Goal: Communication & Community: Answer question/provide support

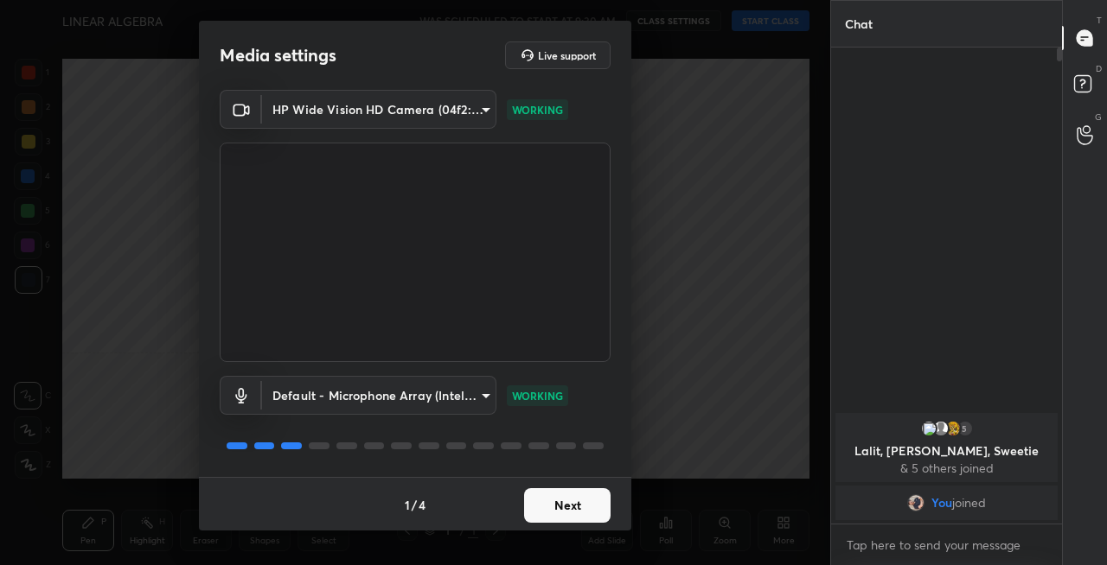
scroll to position [2, 0]
click at [557, 507] on button "Next" at bounding box center [567, 504] width 86 height 35
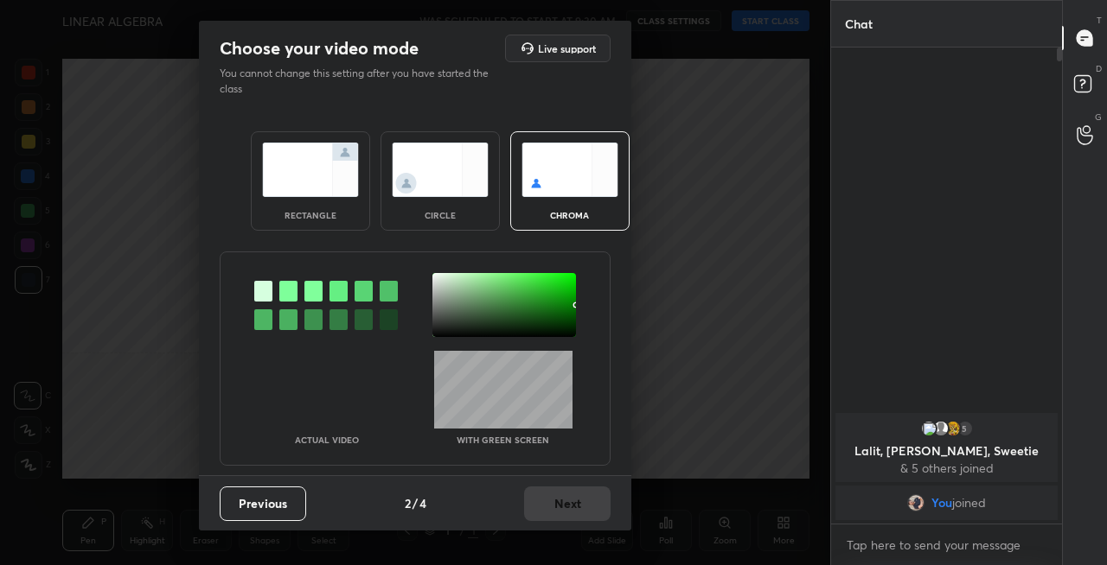
click at [315, 175] on img at bounding box center [310, 170] width 97 height 54
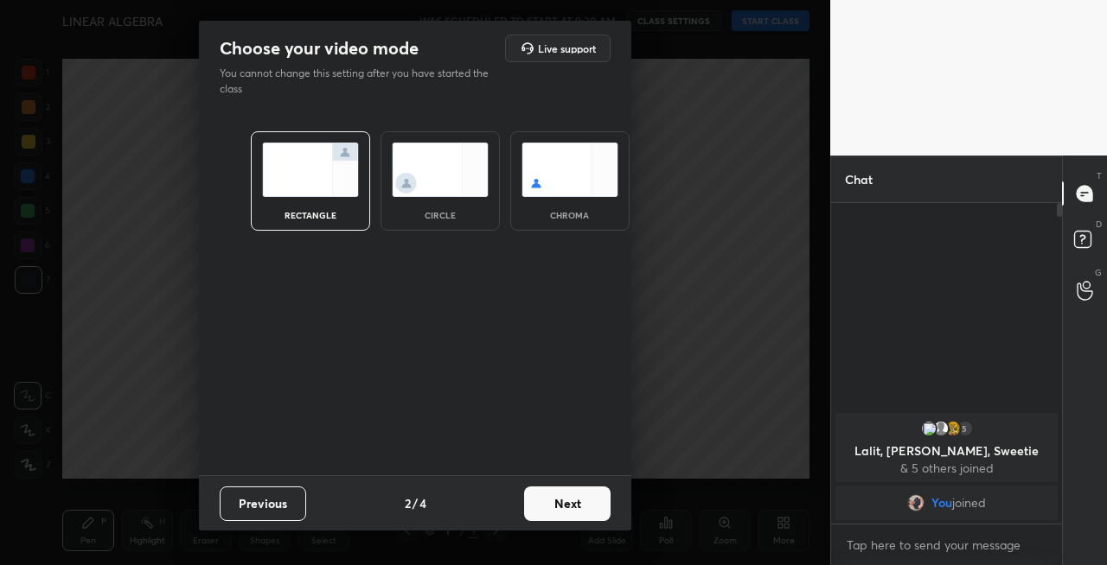
scroll to position [171, 226]
click at [559, 500] on button "Next" at bounding box center [567, 504] width 86 height 35
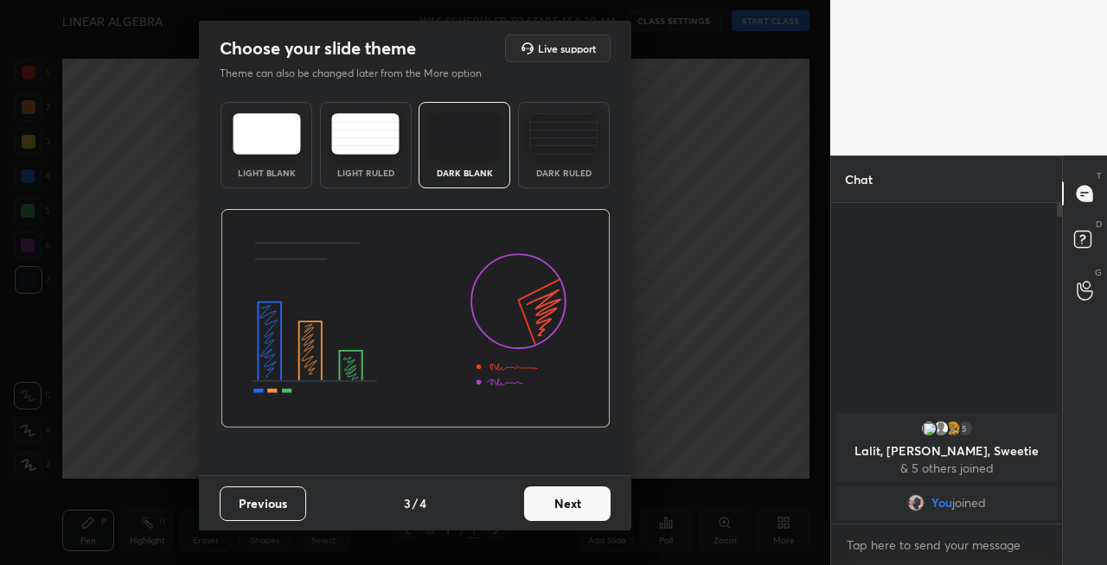
click at [578, 503] on button "Next" at bounding box center [567, 504] width 86 height 35
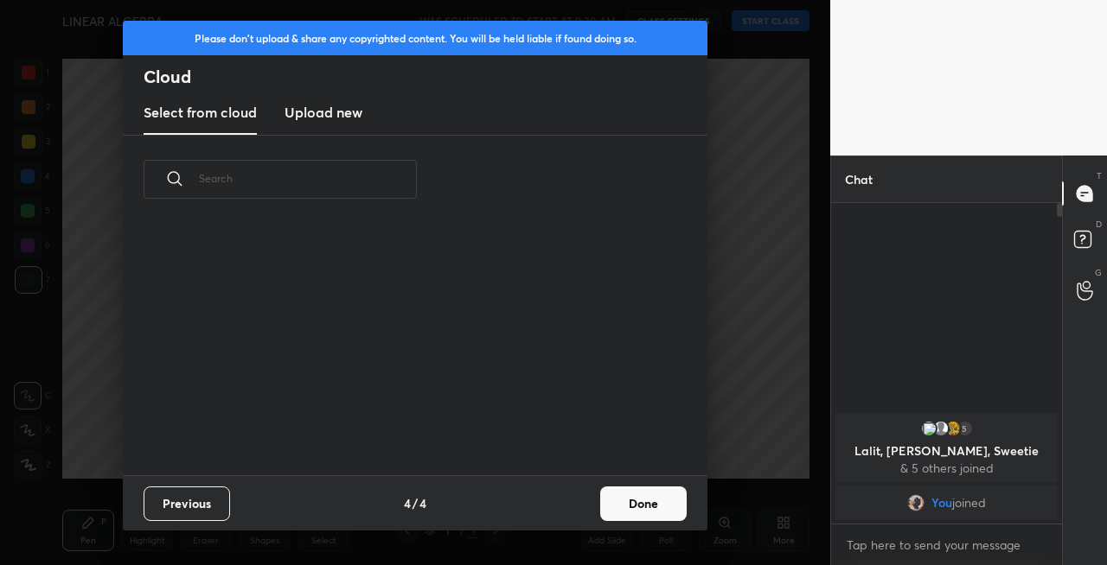
click at [611, 507] on button "Done" at bounding box center [643, 504] width 86 height 35
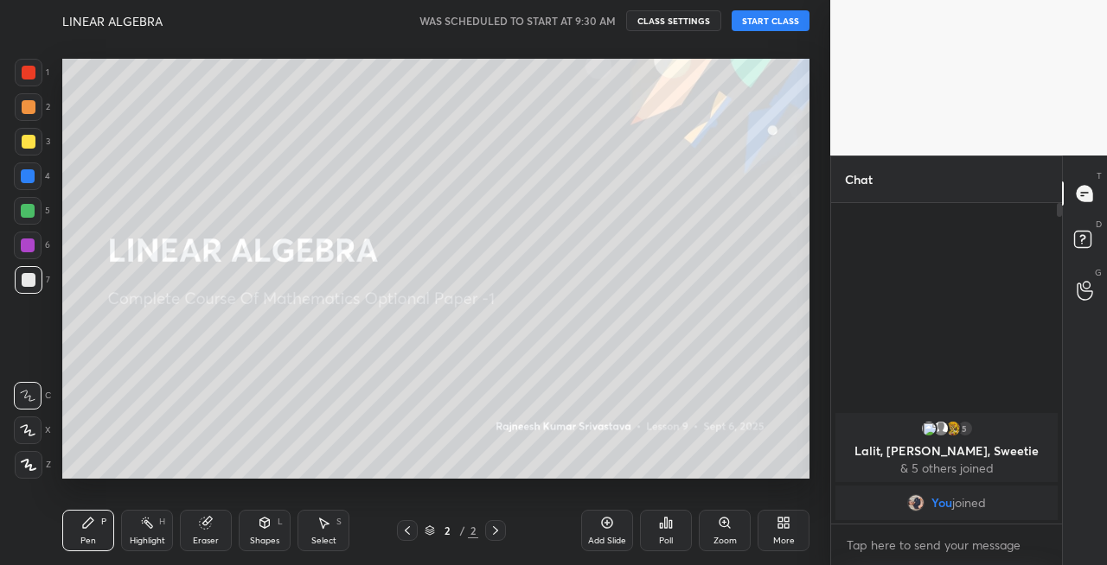
click at [27, 142] on div at bounding box center [29, 142] width 14 height 14
click at [30, 439] on div at bounding box center [28, 431] width 28 height 28
click at [780, 16] on button "START CLASS" at bounding box center [770, 20] width 78 height 21
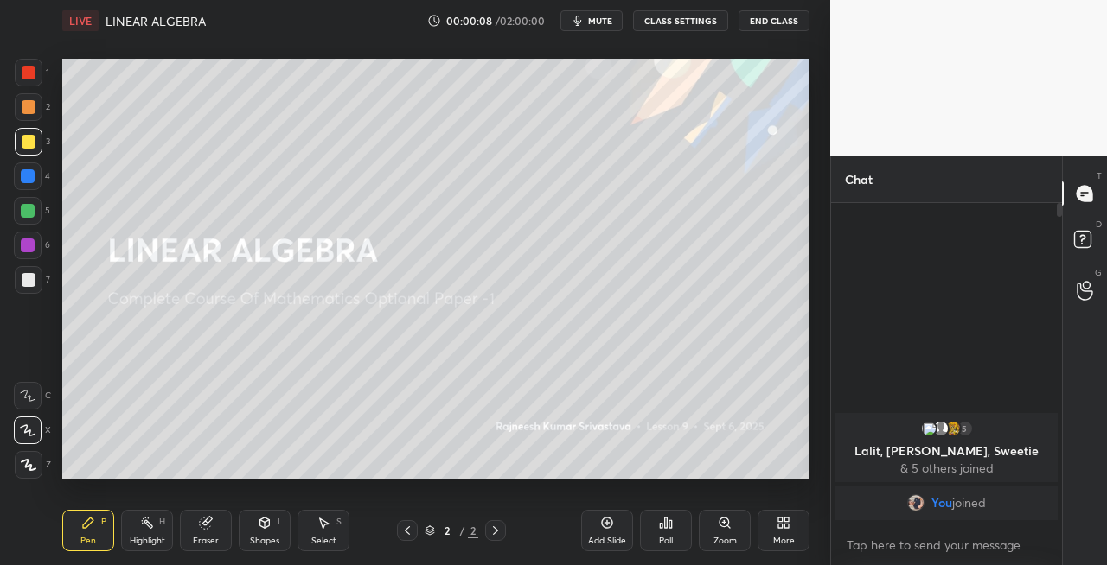
click at [597, 29] on button "mute" at bounding box center [591, 20] width 62 height 21
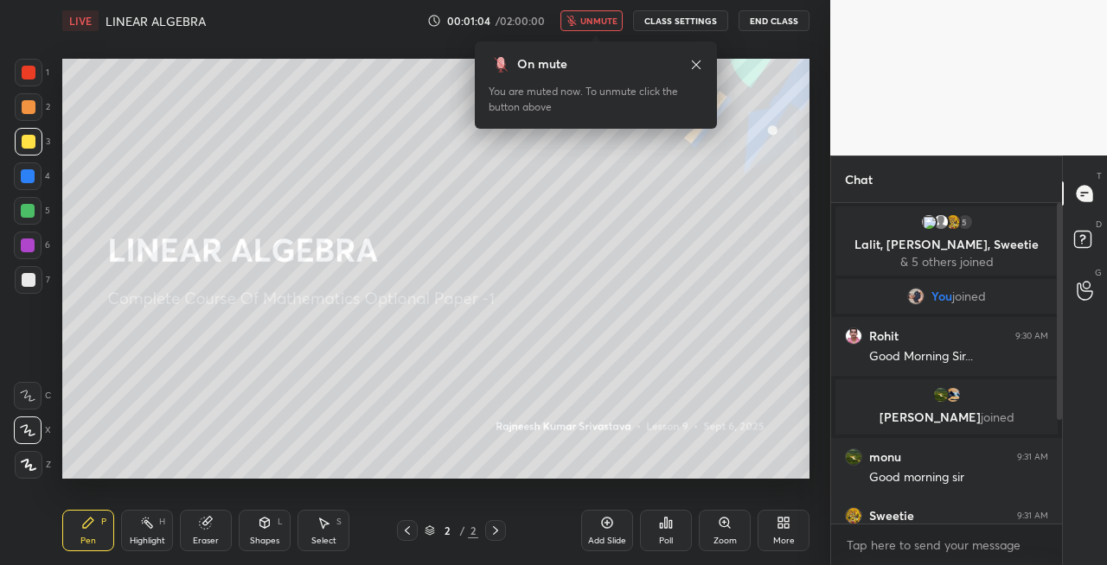
click at [601, 18] on span "unmute" at bounding box center [598, 21] width 37 height 12
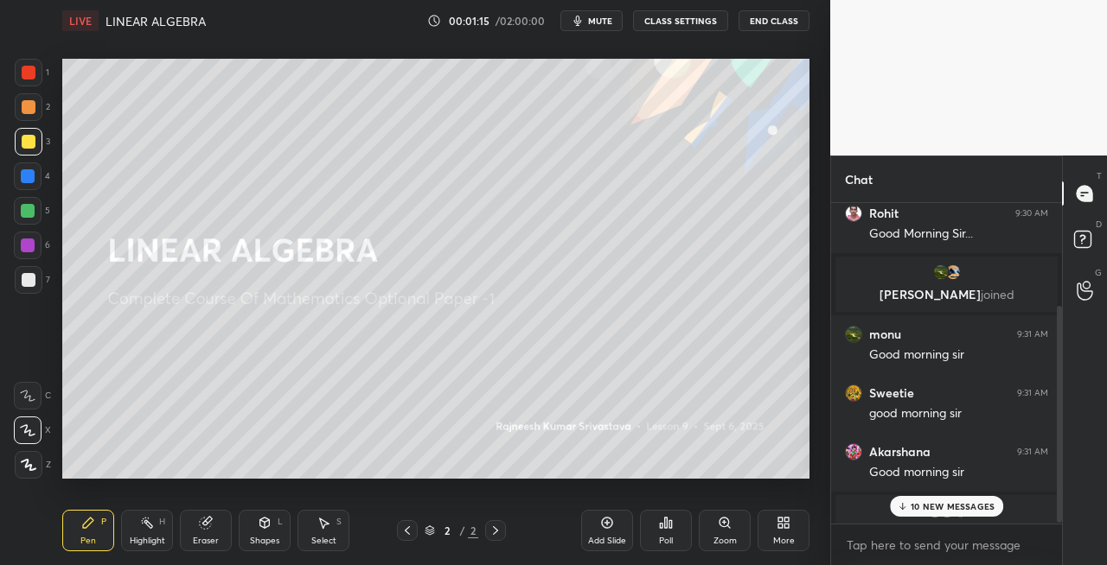
scroll to position [152, 0]
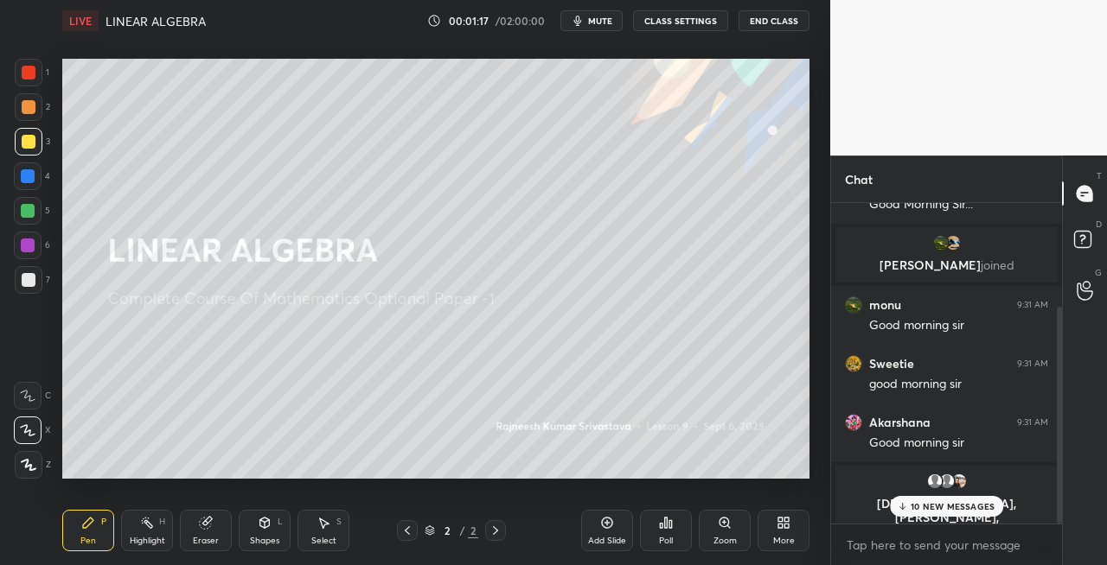
click at [940, 507] on p "10 NEW MESSAGES" at bounding box center [952, 506] width 84 height 10
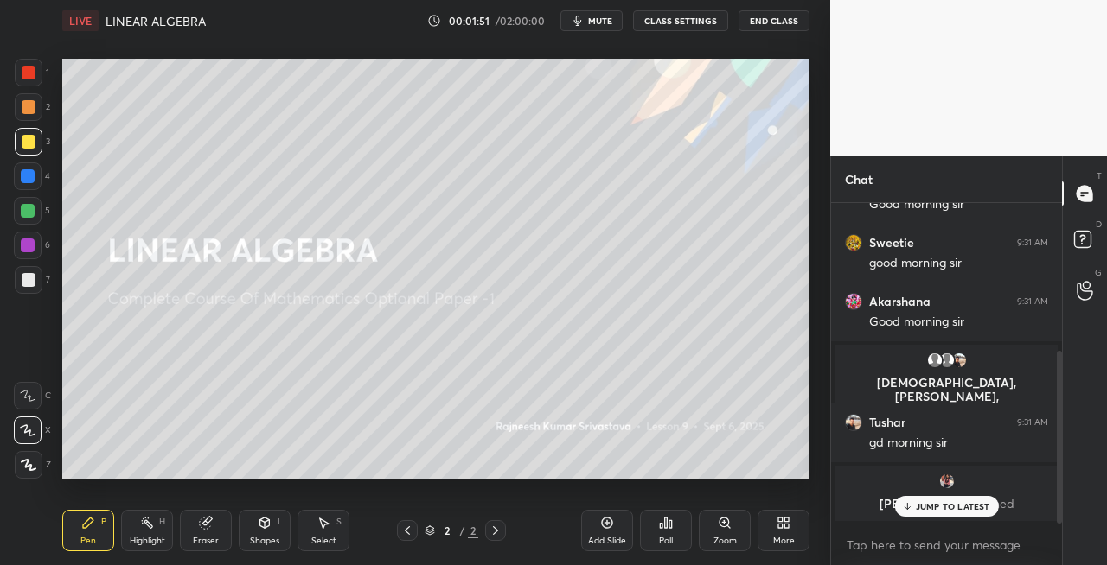
scroll to position [363, 0]
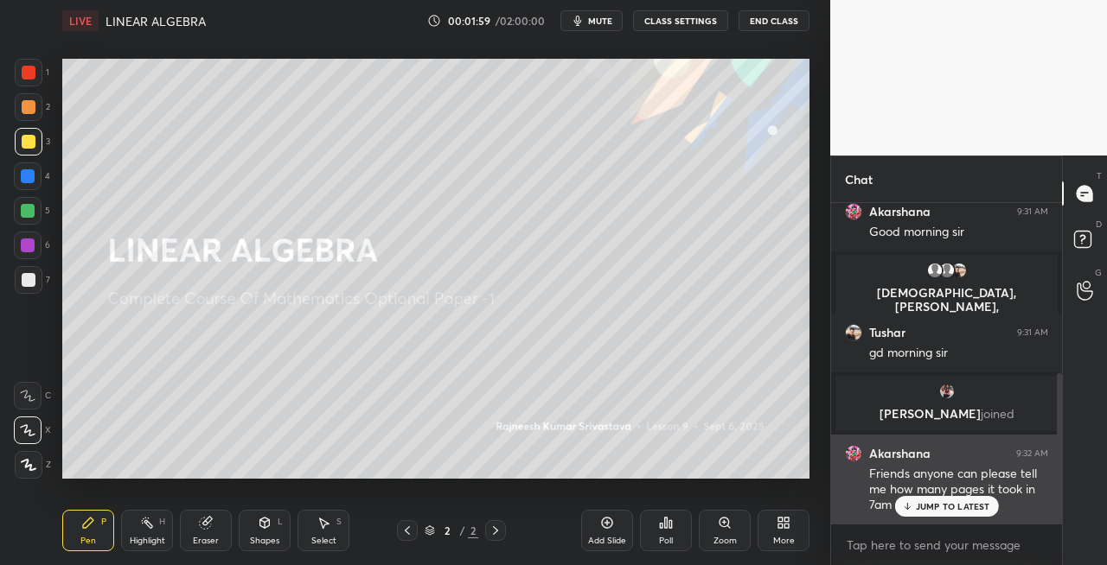
click at [937, 500] on div "JUMP TO LATEST" at bounding box center [946, 506] width 104 height 21
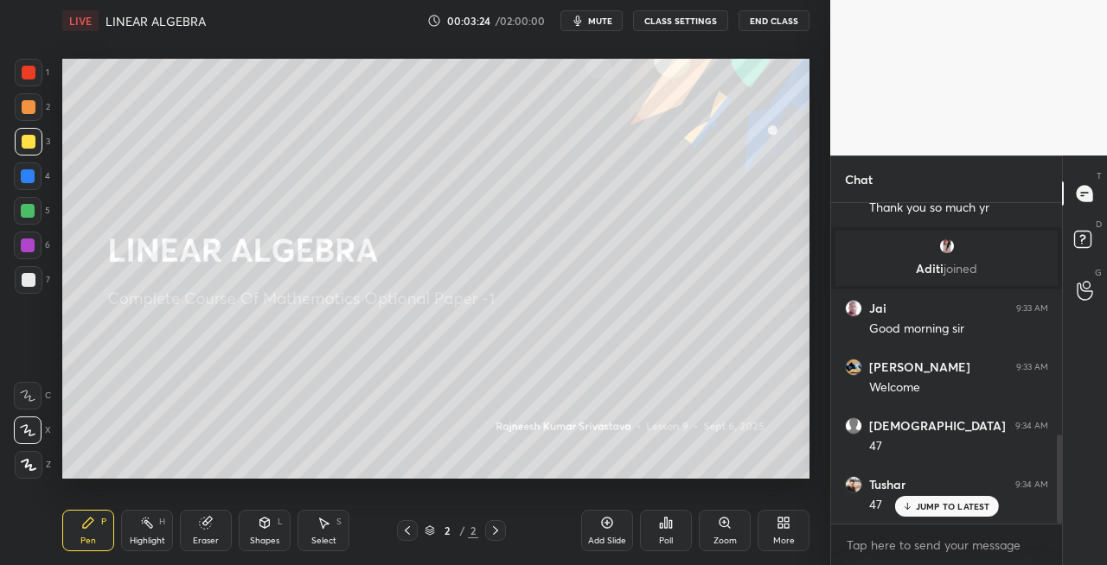
scroll to position [899, 0]
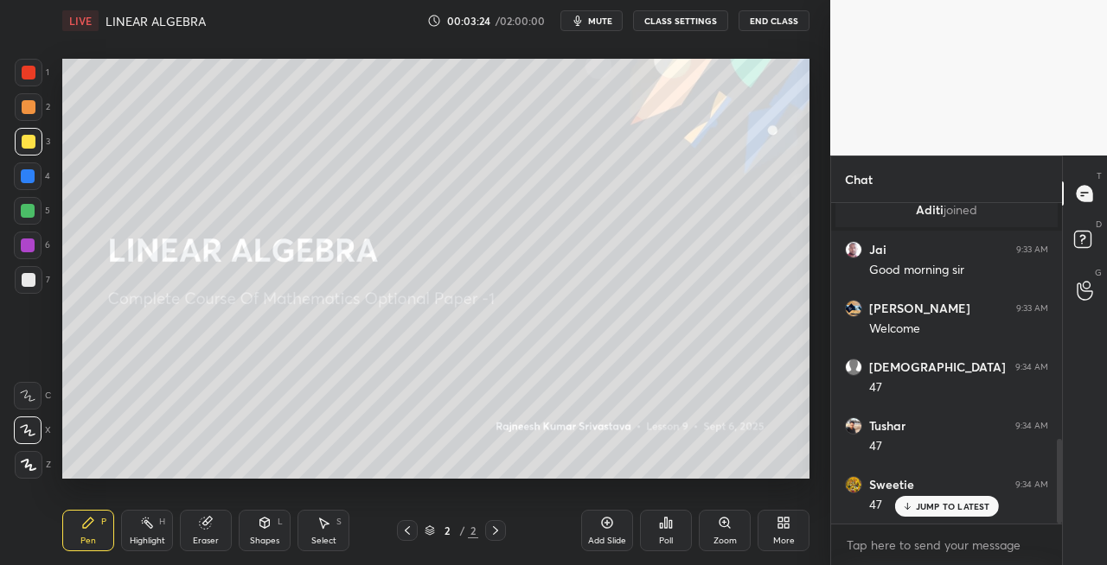
click at [31, 282] on div at bounding box center [29, 280] width 14 height 14
click at [264, 534] on div "Shapes L" at bounding box center [265, 530] width 52 height 41
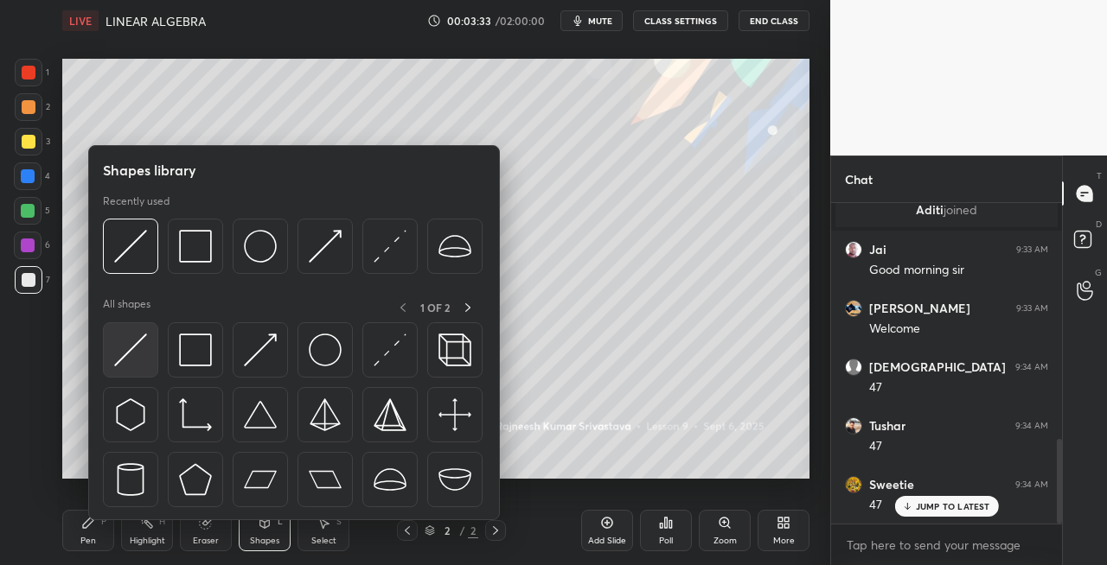
click at [132, 351] on img at bounding box center [130, 350] width 33 height 33
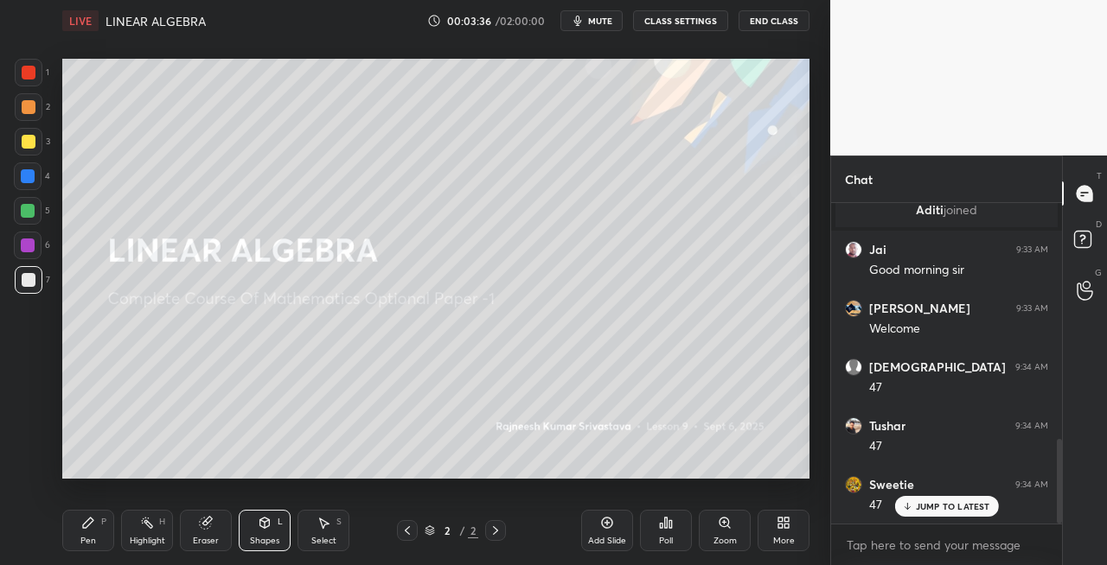
click at [99, 527] on div "Pen P" at bounding box center [88, 530] width 52 height 41
click at [208, 529] on icon at bounding box center [206, 523] width 14 height 14
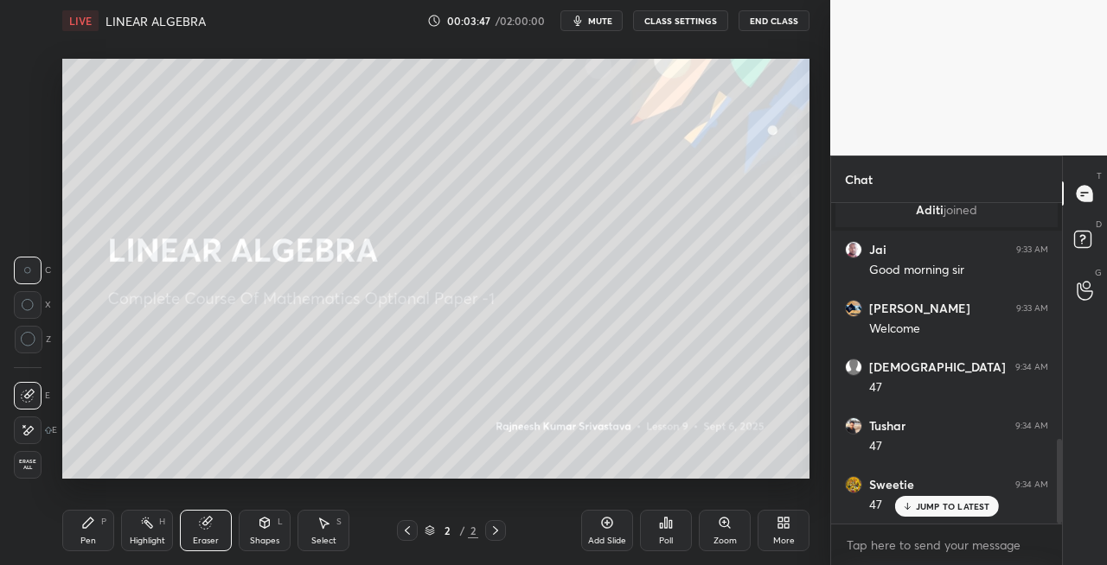
scroll to position [958, 0]
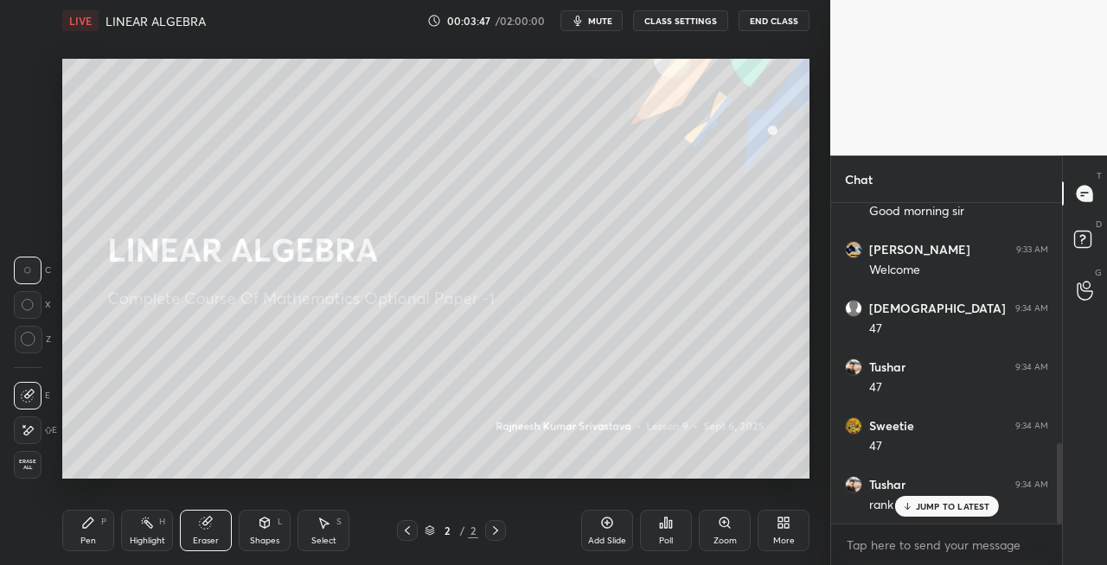
click at [93, 537] on div "Pen" at bounding box center [88, 541] width 16 height 9
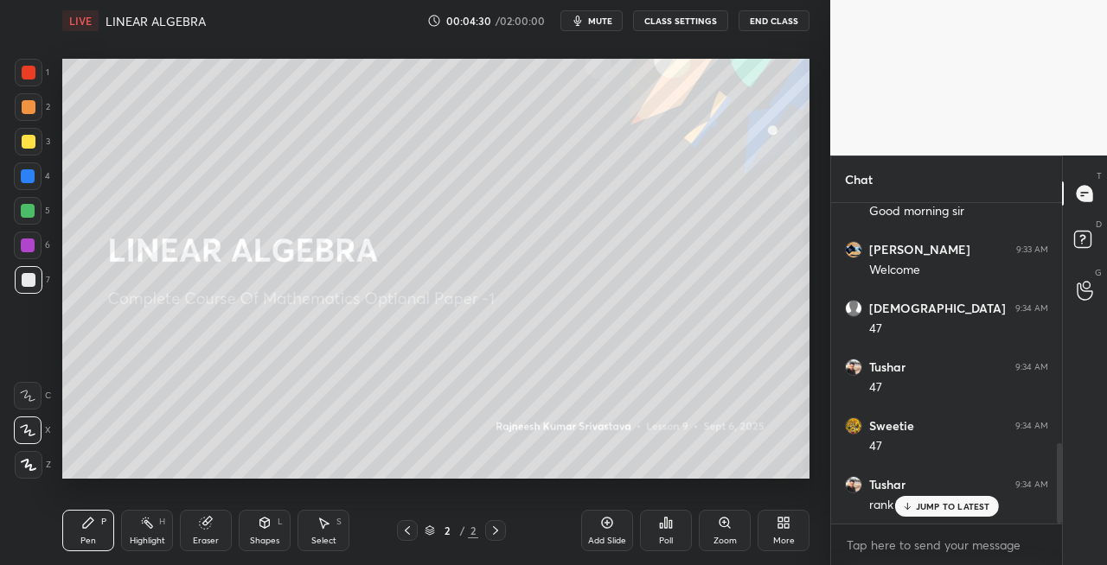
click at [209, 526] on icon at bounding box center [205, 523] width 11 height 11
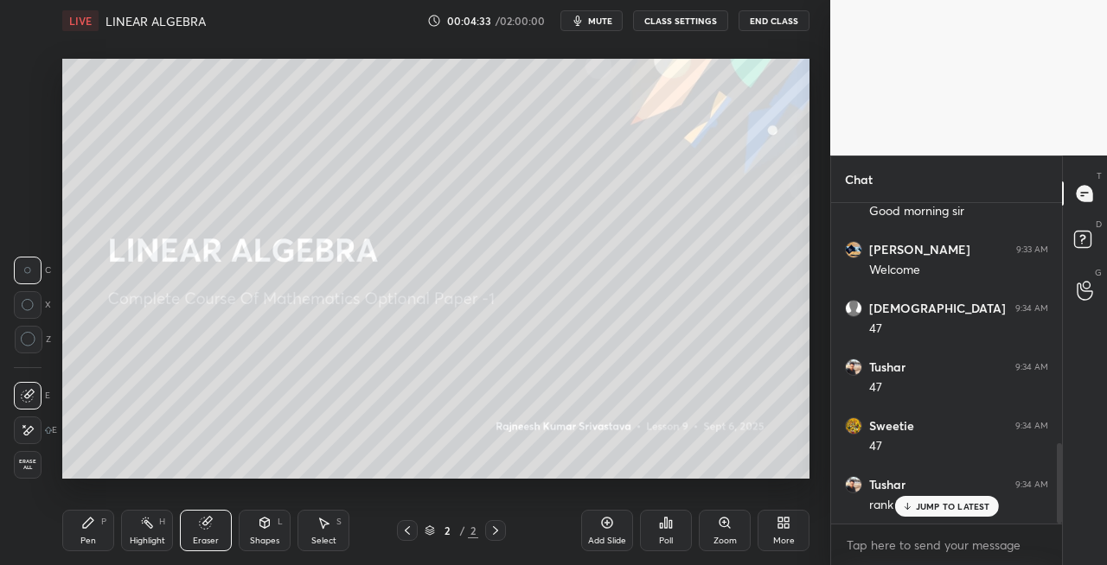
click at [84, 526] on icon at bounding box center [88, 523] width 10 height 10
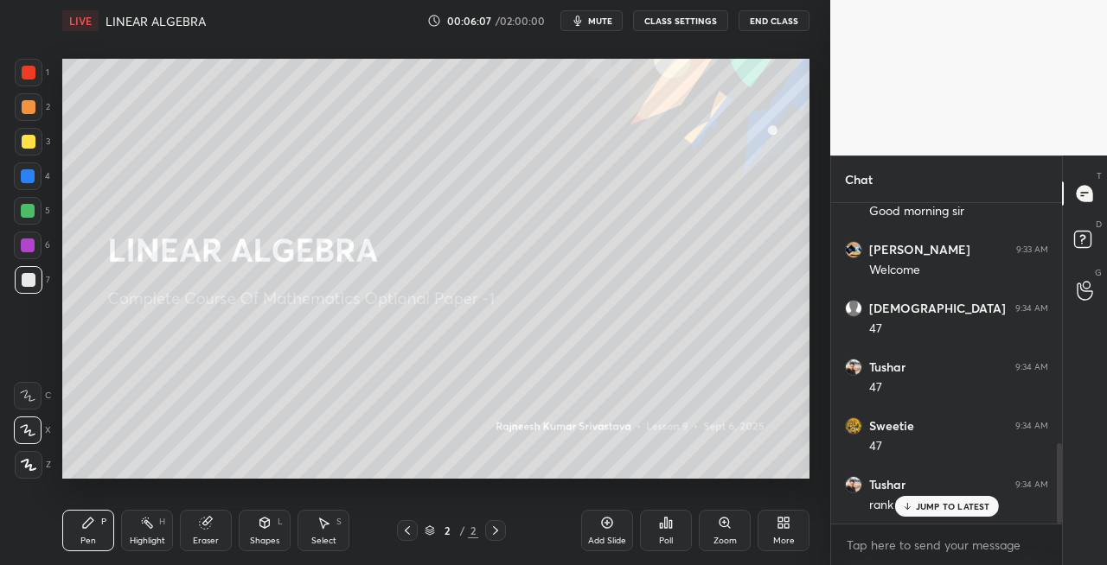
click at [202, 537] on div "Eraser" at bounding box center [206, 541] width 26 height 9
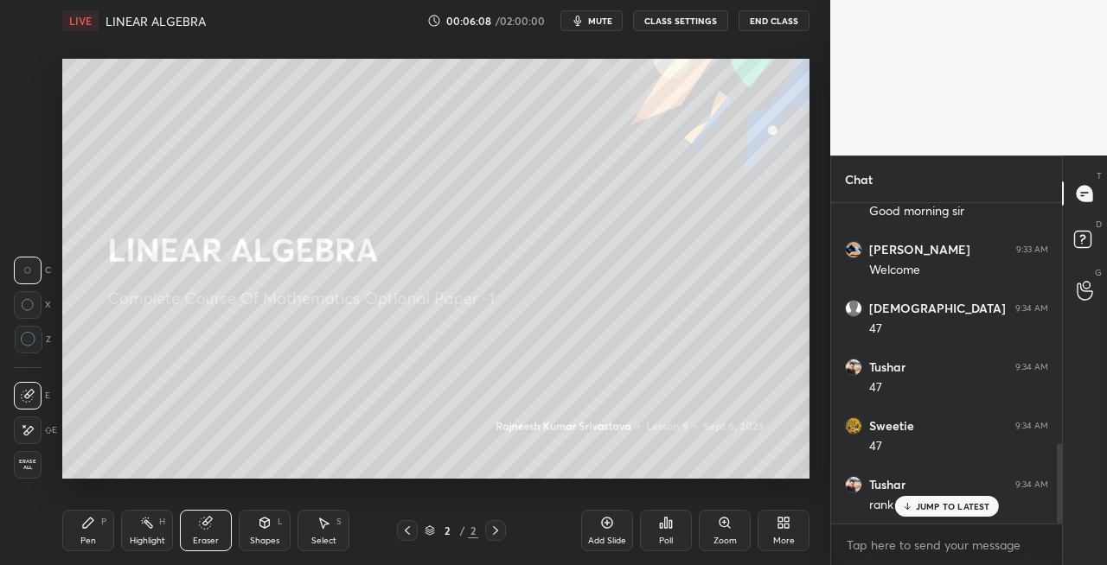
click at [81, 537] on div "Pen" at bounding box center [88, 541] width 16 height 9
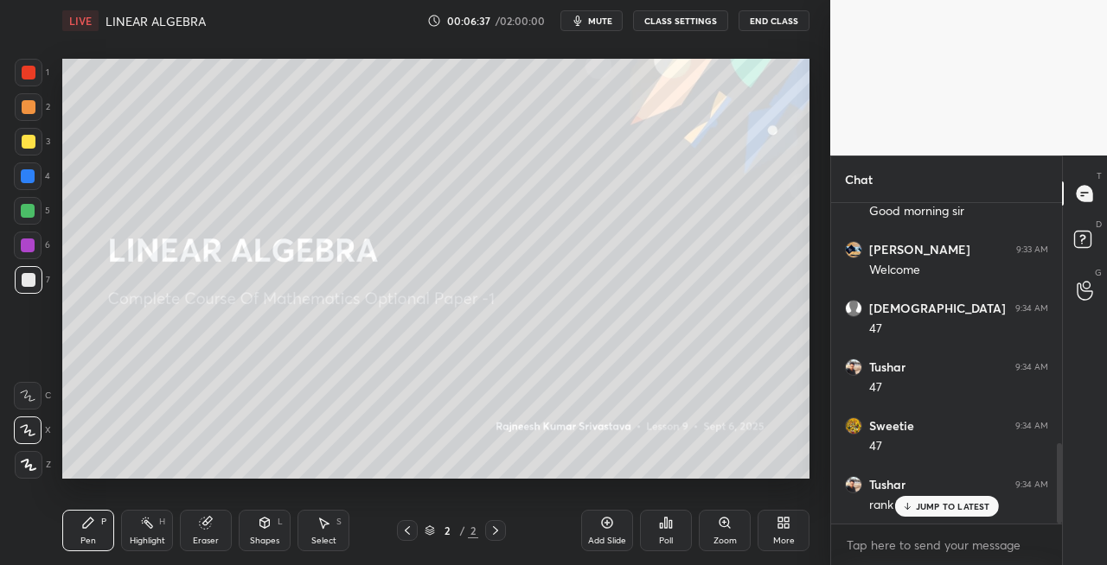
click at [220, 537] on div "Eraser" at bounding box center [206, 530] width 52 height 41
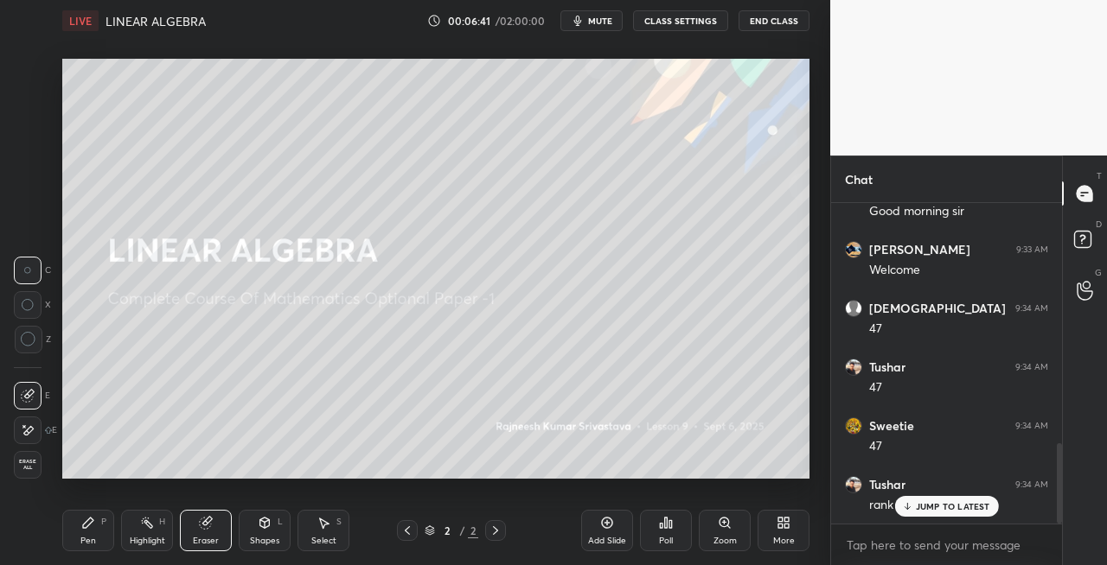
click at [97, 531] on div "Pen P" at bounding box center [88, 530] width 52 height 41
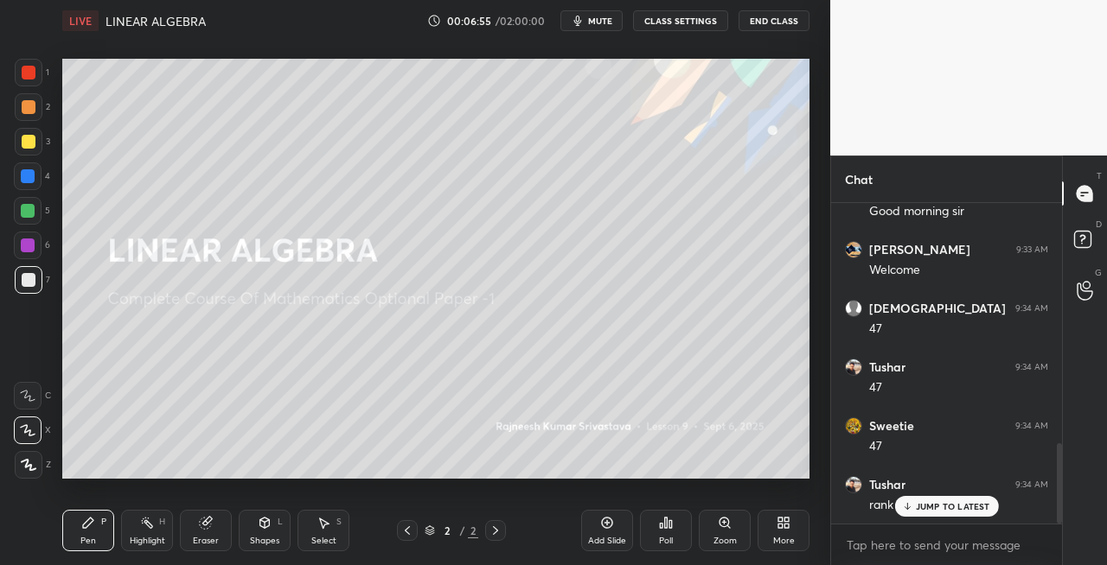
scroll to position [1017, 0]
click at [222, 533] on div "Eraser" at bounding box center [206, 530] width 52 height 41
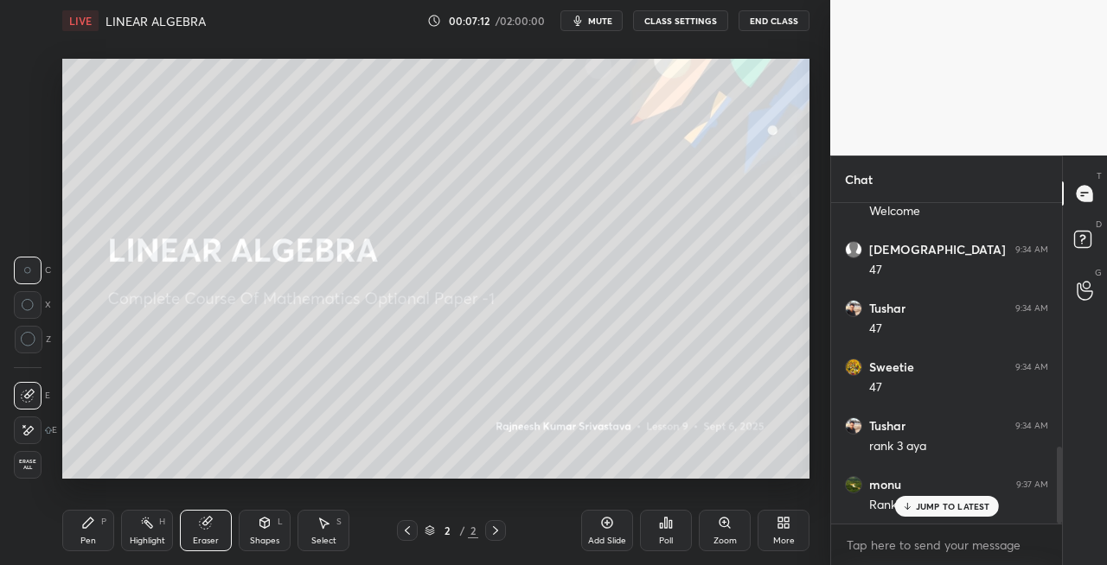
click at [95, 529] on div "Pen P" at bounding box center [88, 530] width 52 height 41
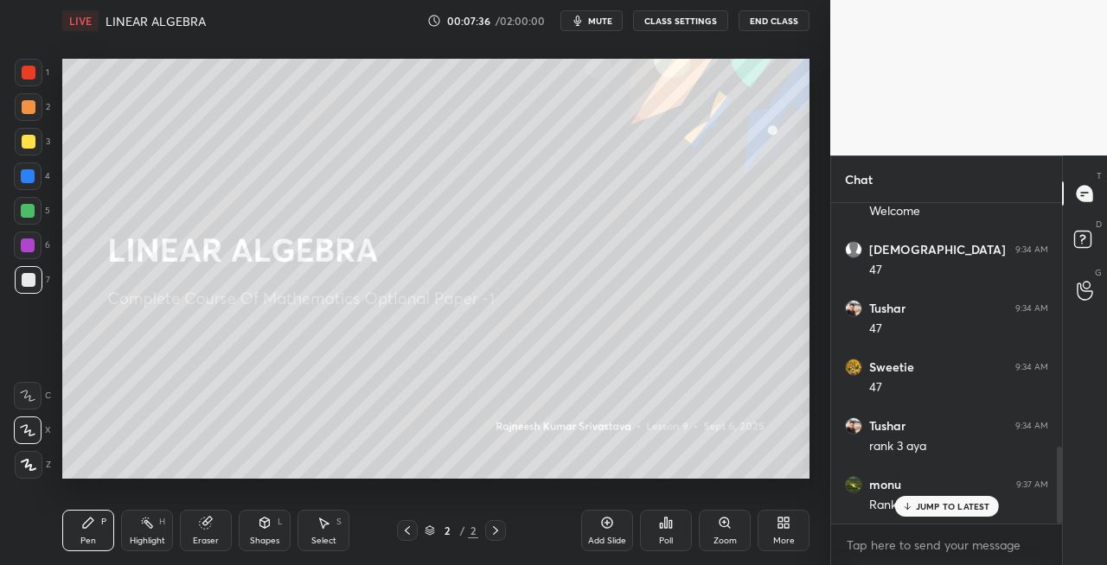
click at [605, 25] on span "mute" at bounding box center [600, 21] width 24 height 12
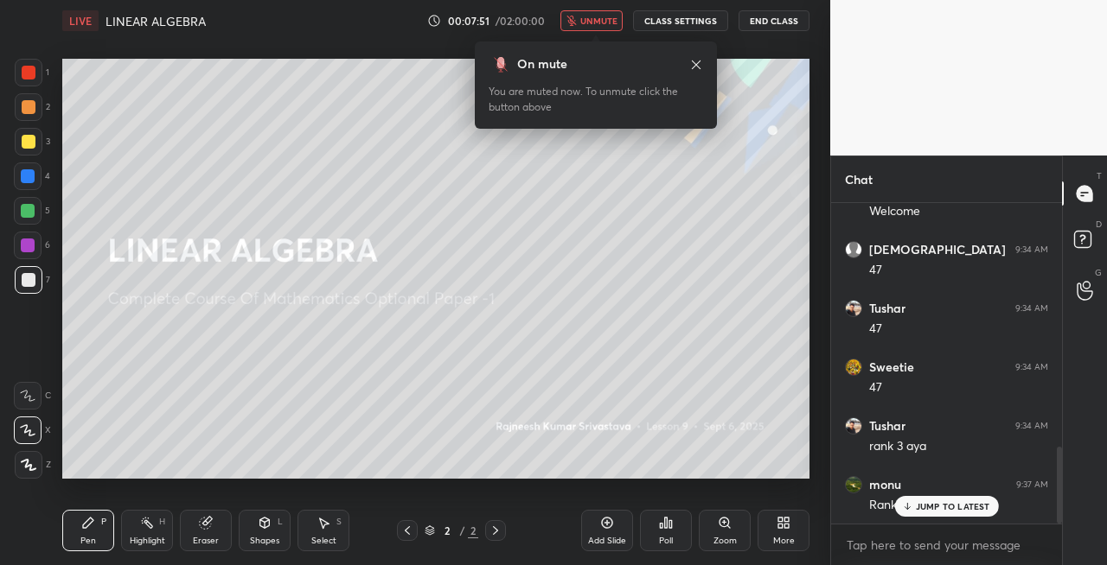
click at [608, 22] on span "unmute" at bounding box center [598, 21] width 37 height 12
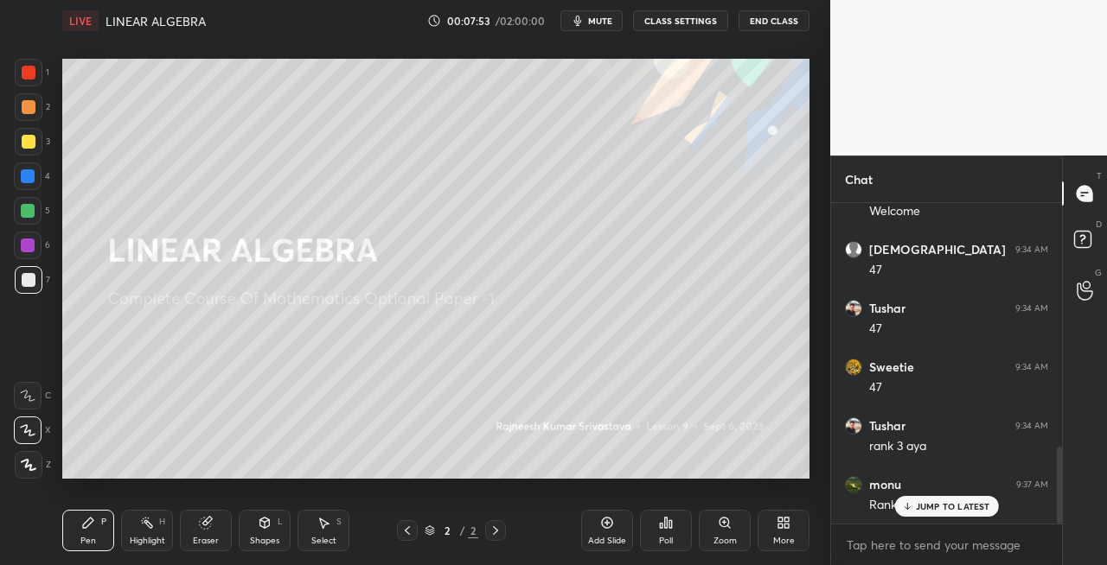
click at [607, 15] on span "mute" at bounding box center [600, 21] width 24 height 12
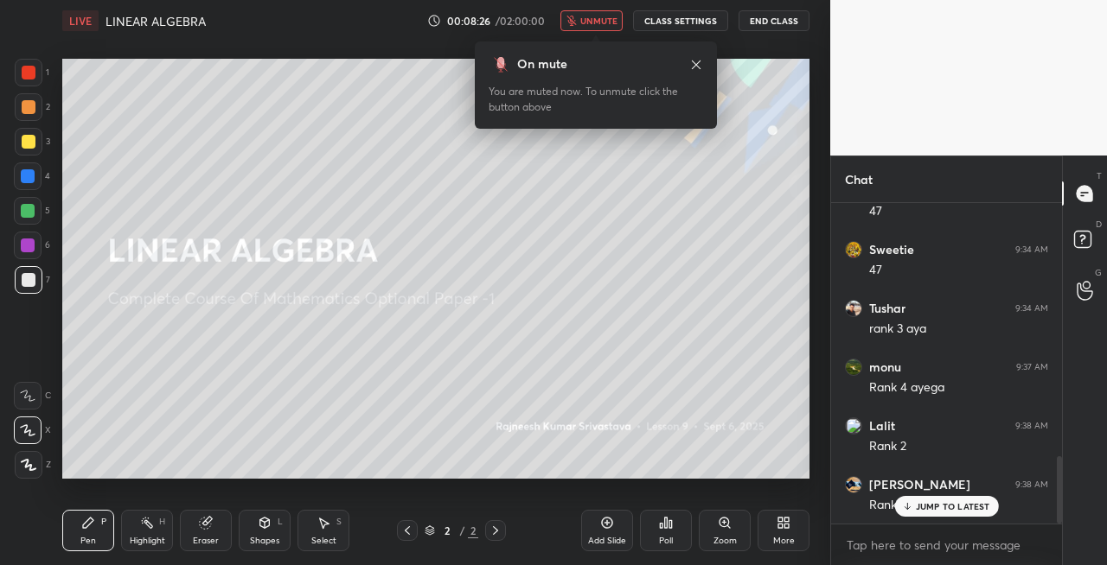
scroll to position [1197, 0]
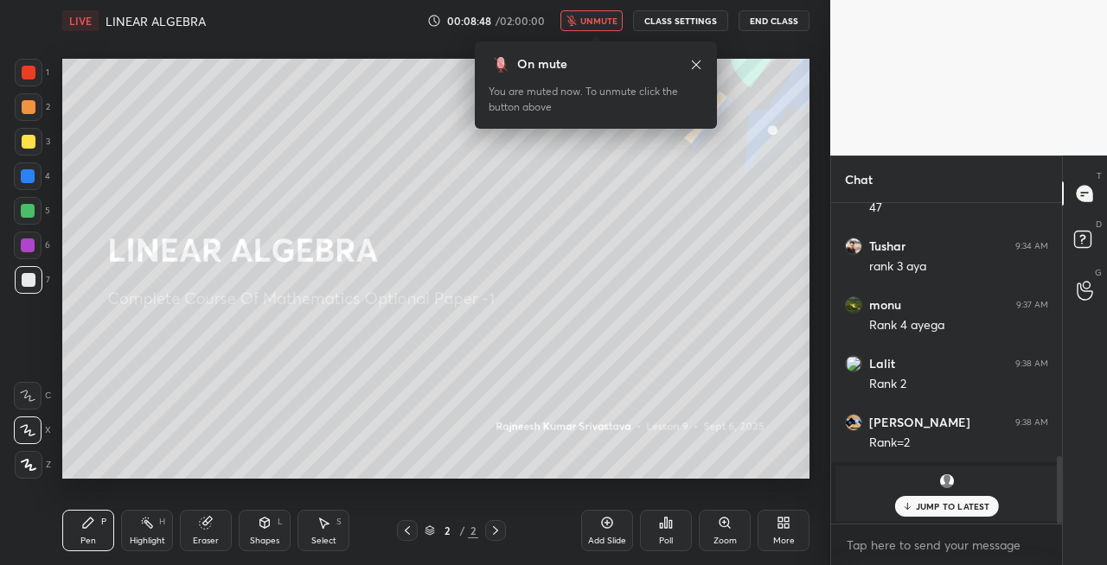
click at [607, 22] on span "unmute" at bounding box center [598, 21] width 37 height 12
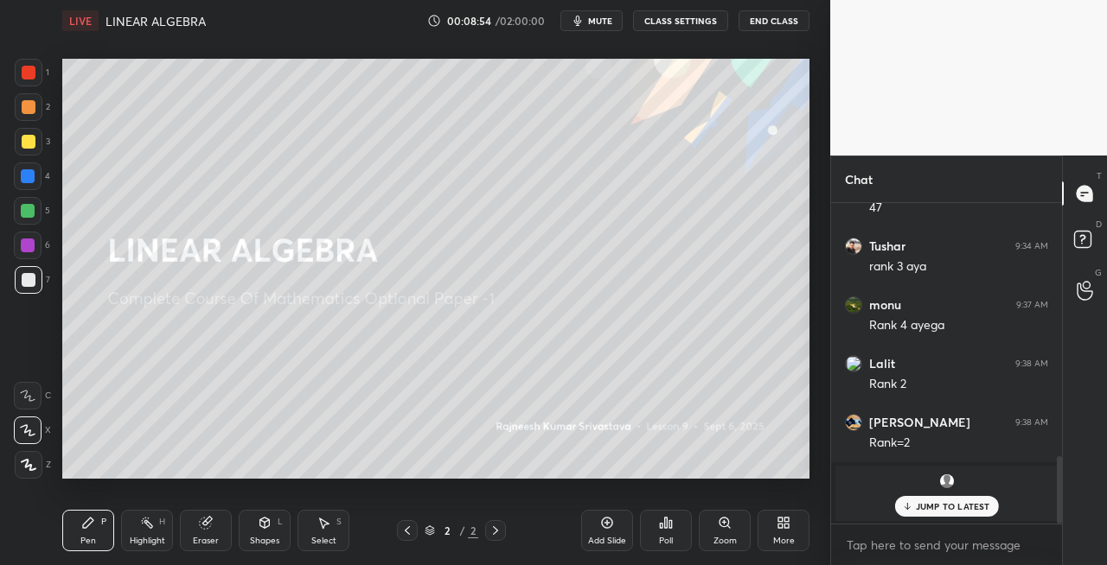
click at [246, 483] on div "Setting up your live class Poll for secs No correct answer Start poll" at bounding box center [435, 268] width 761 height 455
click at [209, 533] on div "Eraser" at bounding box center [206, 530] width 52 height 41
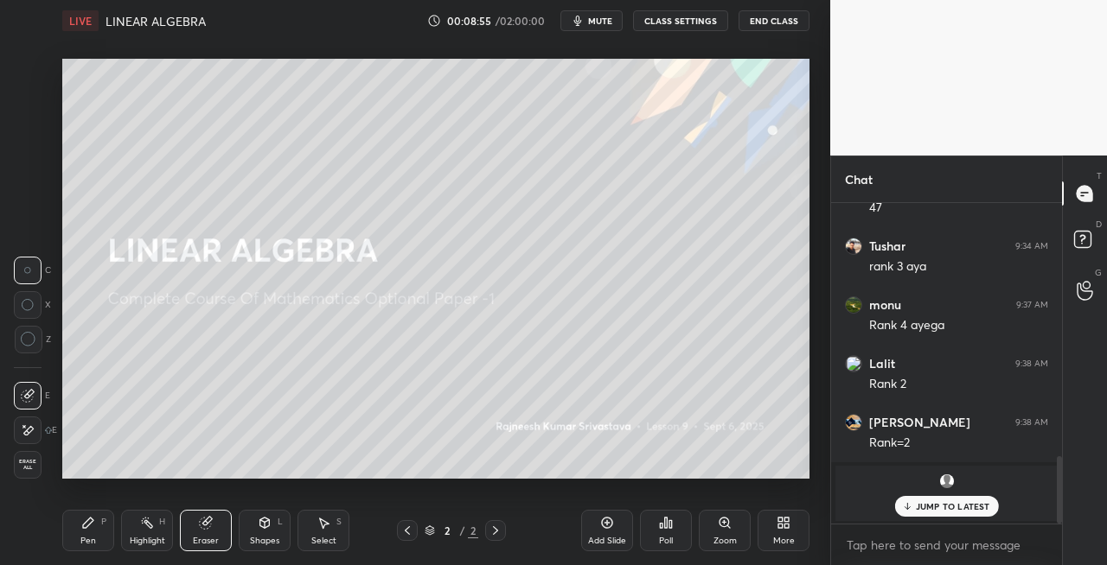
click at [496, 533] on icon at bounding box center [495, 531] width 14 height 14
click at [609, 538] on div "Add Slide" at bounding box center [607, 541] width 38 height 9
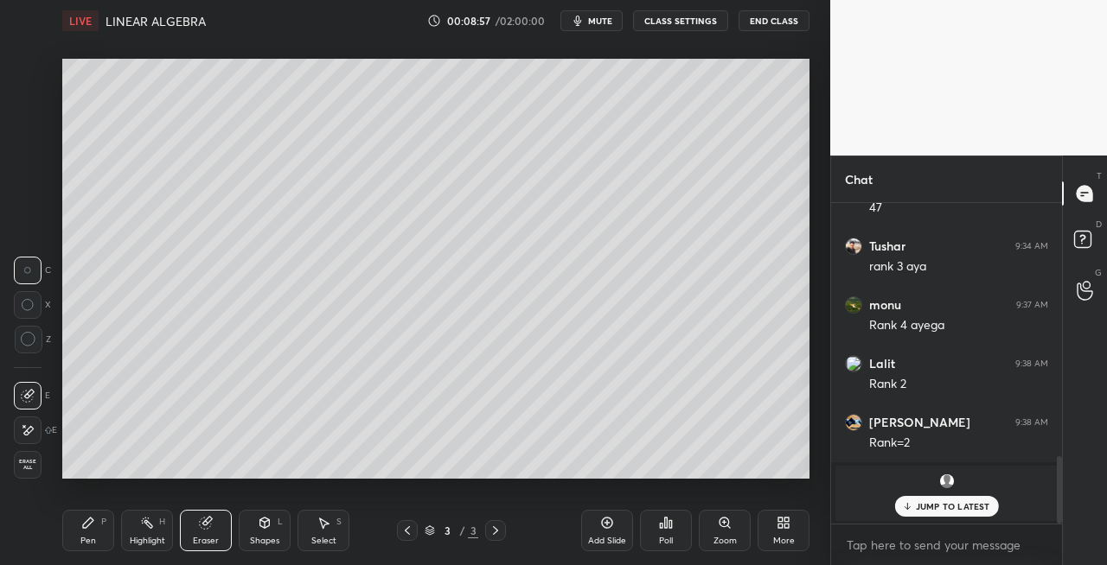
click at [90, 542] on div "Pen" at bounding box center [88, 541] width 16 height 9
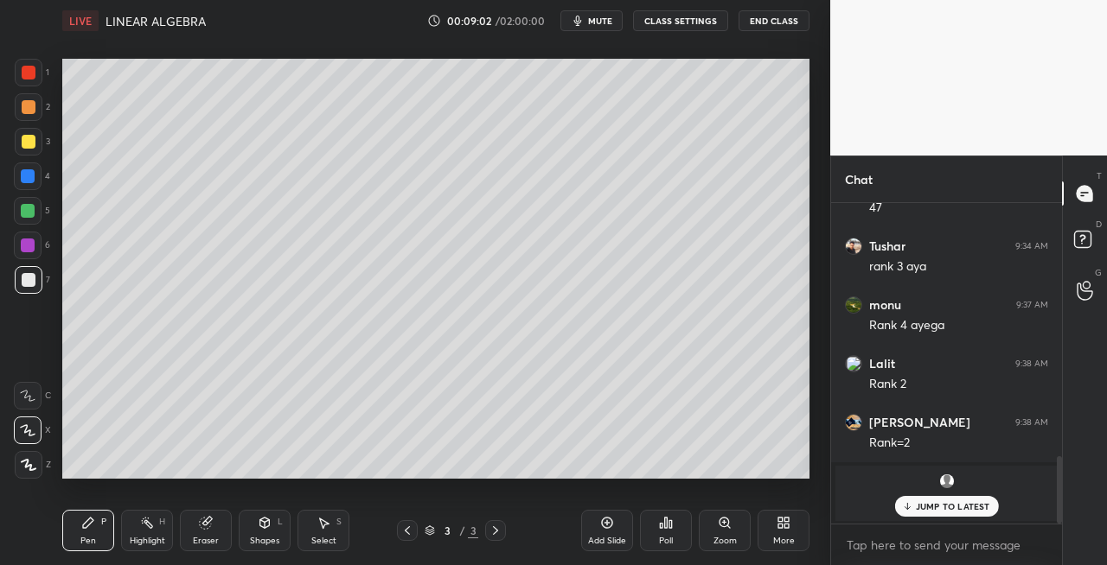
click at [410, 538] on div at bounding box center [407, 530] width 21 height 21
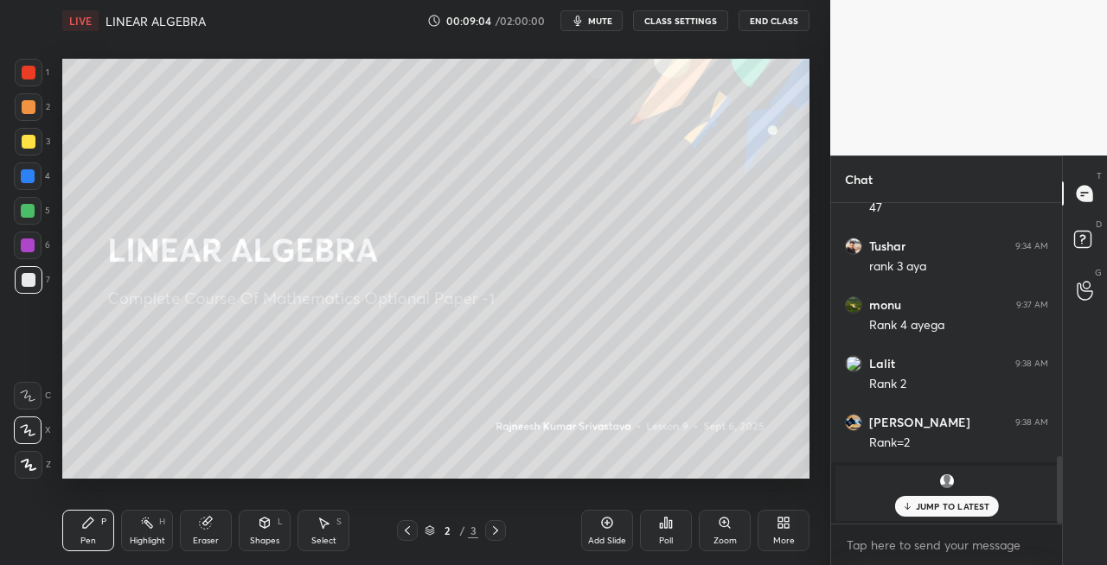
click at [497, 531] on icon at bounding box center [495, 531] width 5 height 9
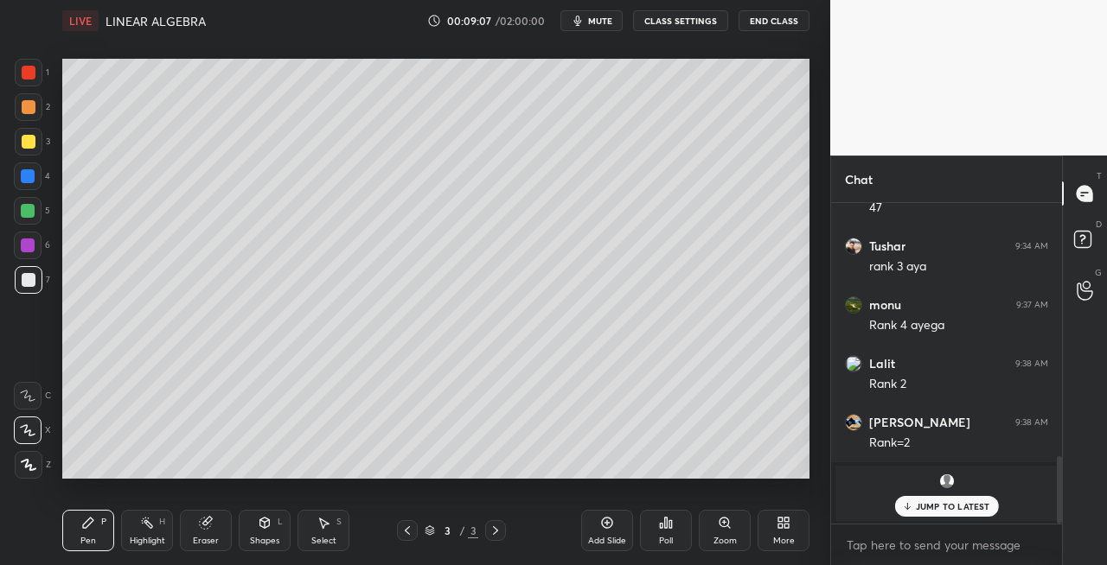
click at [407, 534] on icon at bounding box center [407, 531] width 14 height 14
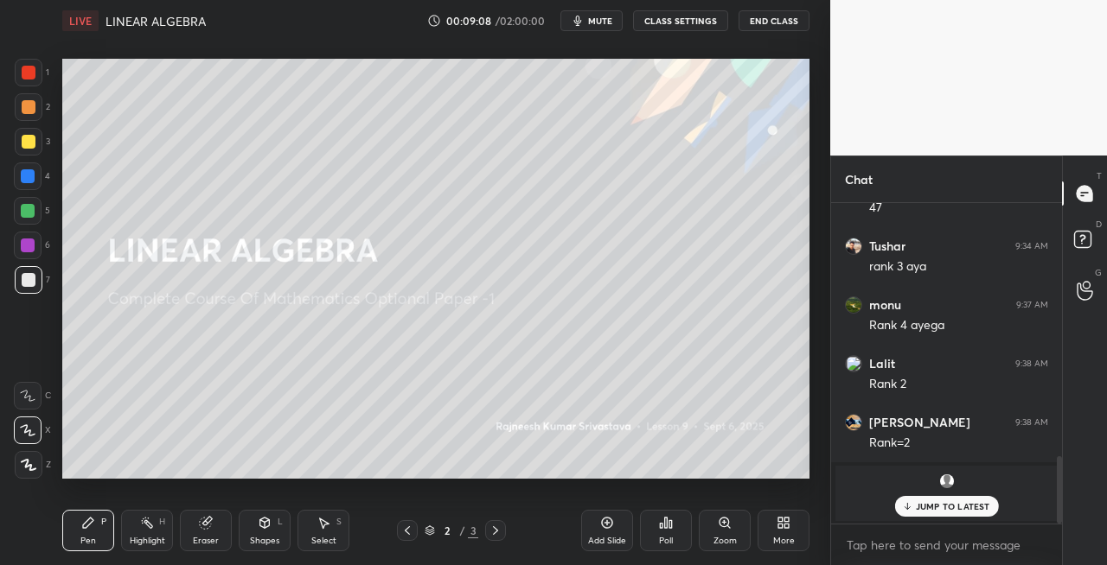
click at [498, 529] on icon at bounding box center [495, 531] width 14 height 14
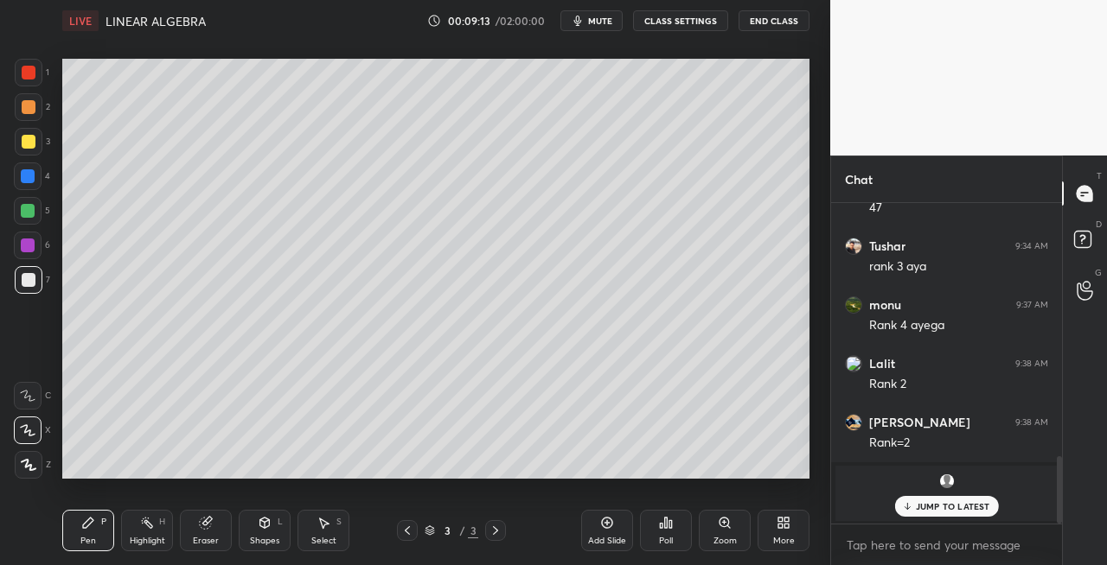
click at [413, 537] on icon at bounding box center [407, 531] width 14 height 14
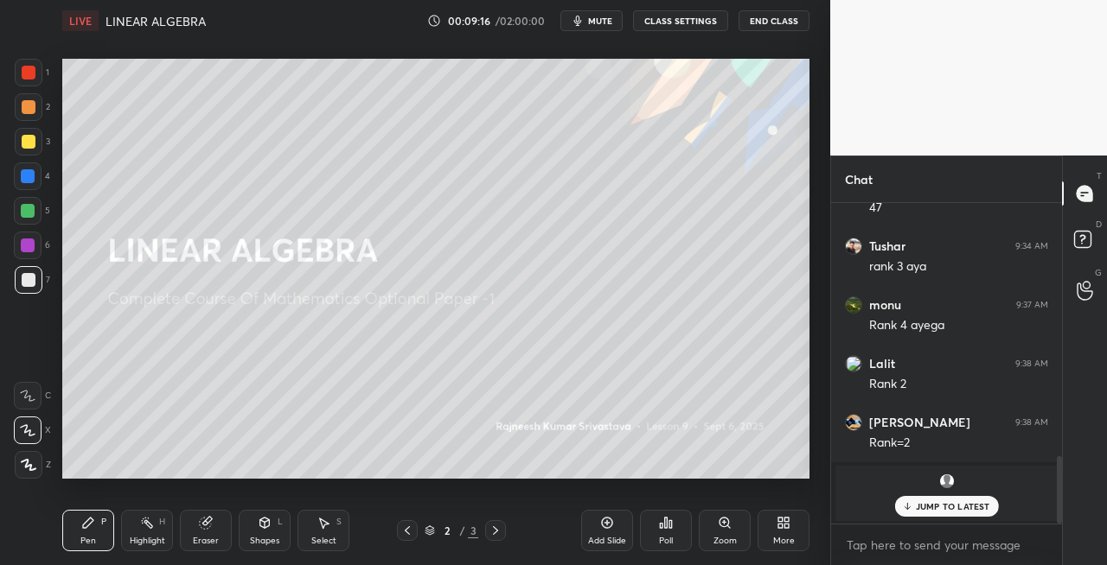
click at [498, 534] on icon at bounding box center [495, 531] width 14 height 14
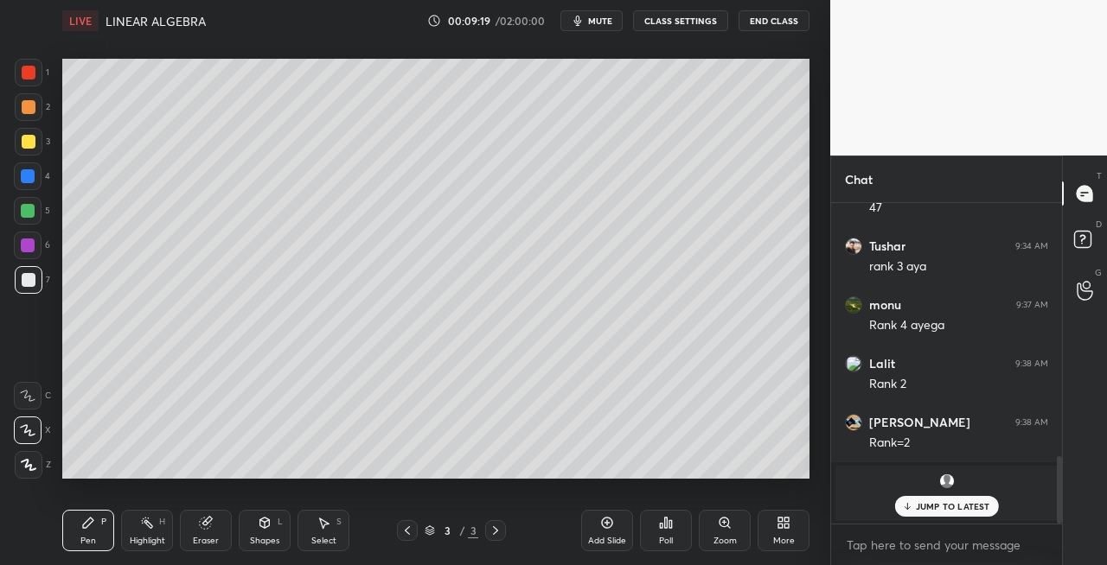
click at [408, 528] on icon at bounding box center [407, 531] width 5 height 9
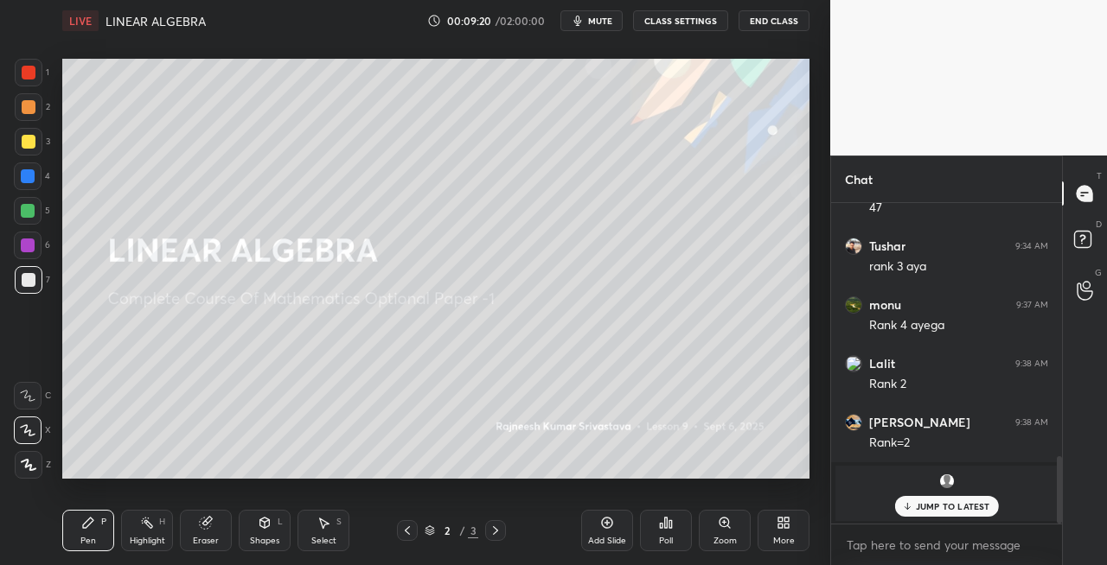
click at [498, 536] on icon at bounding box center [495, 531] width 14 height 14
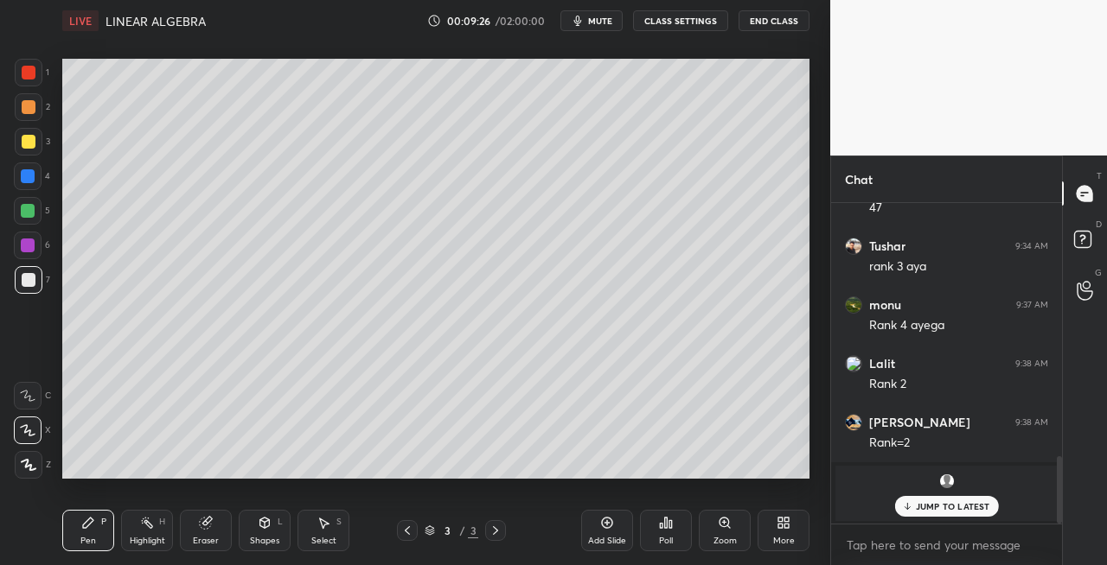
click at [403, 535] on icon at bounding box center [407, 531] width 14 height 14
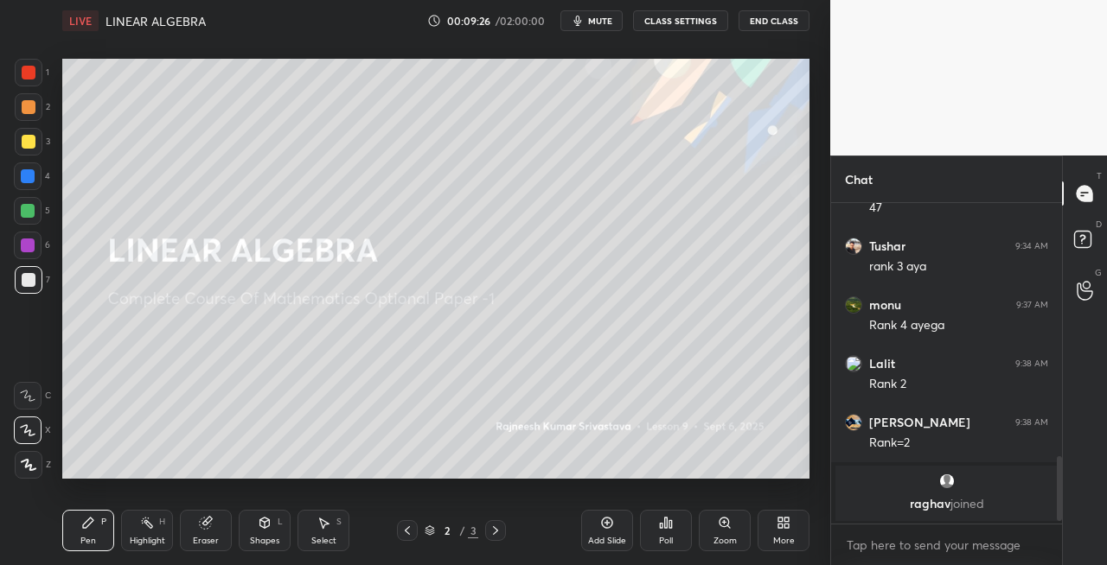
scroll to position [1255, 0]
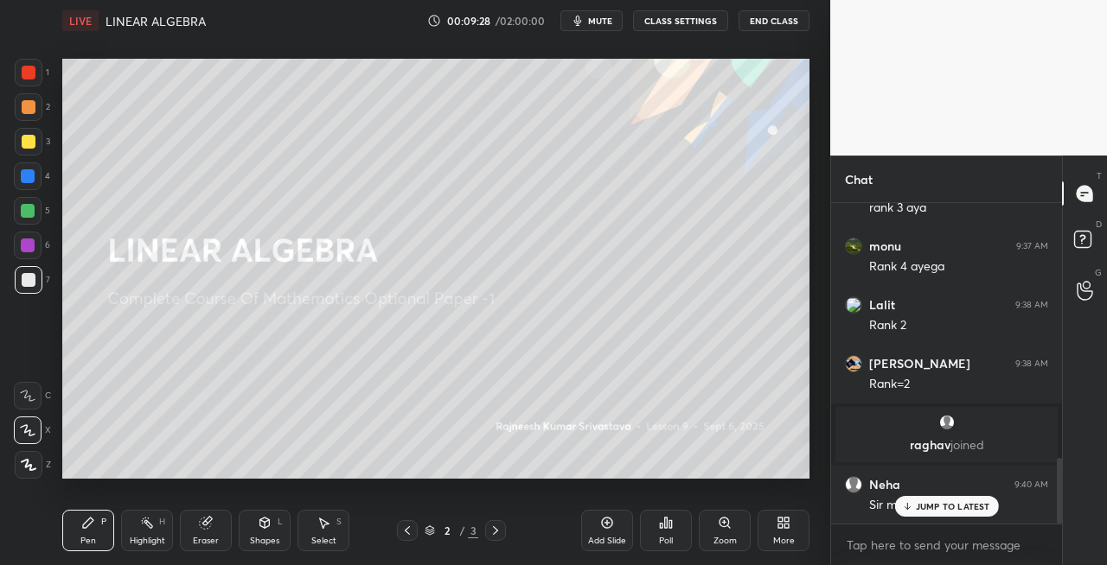
click at [499, 537] on icon at bounding box center [495, 531] width 14 height 14
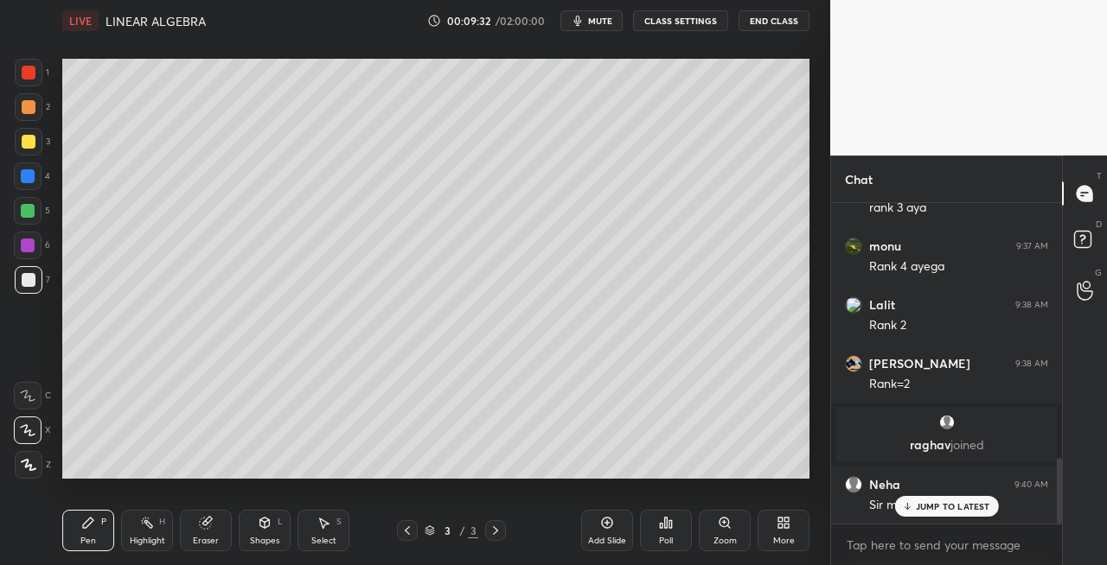
click at [411, 534] on icon at bounding box center [407, 531] width 14 height 14
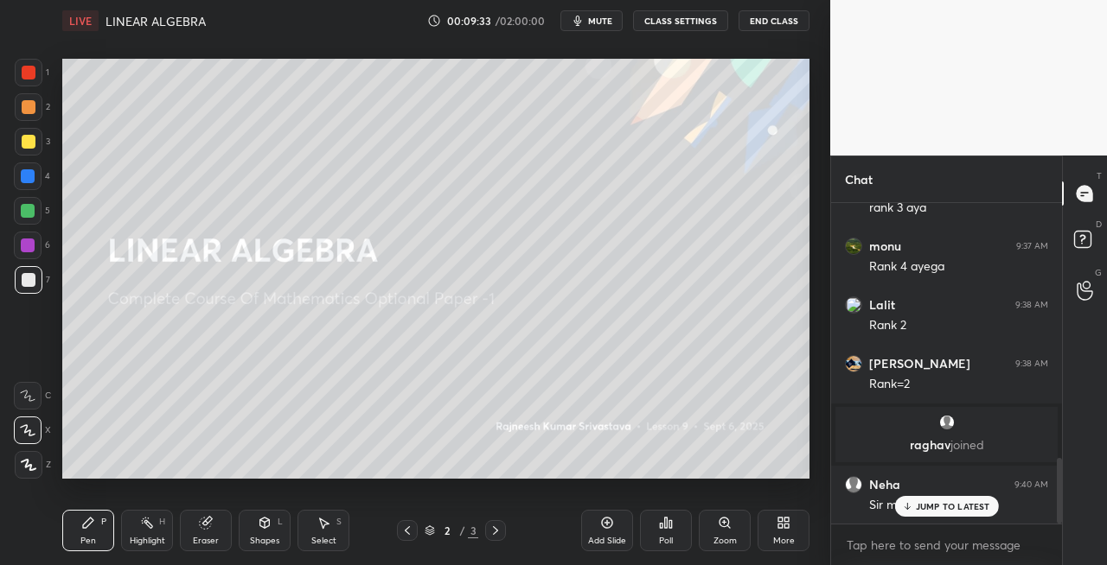
click at [498, 535] on icon at bounding box center [495, 531] width 14 height 14
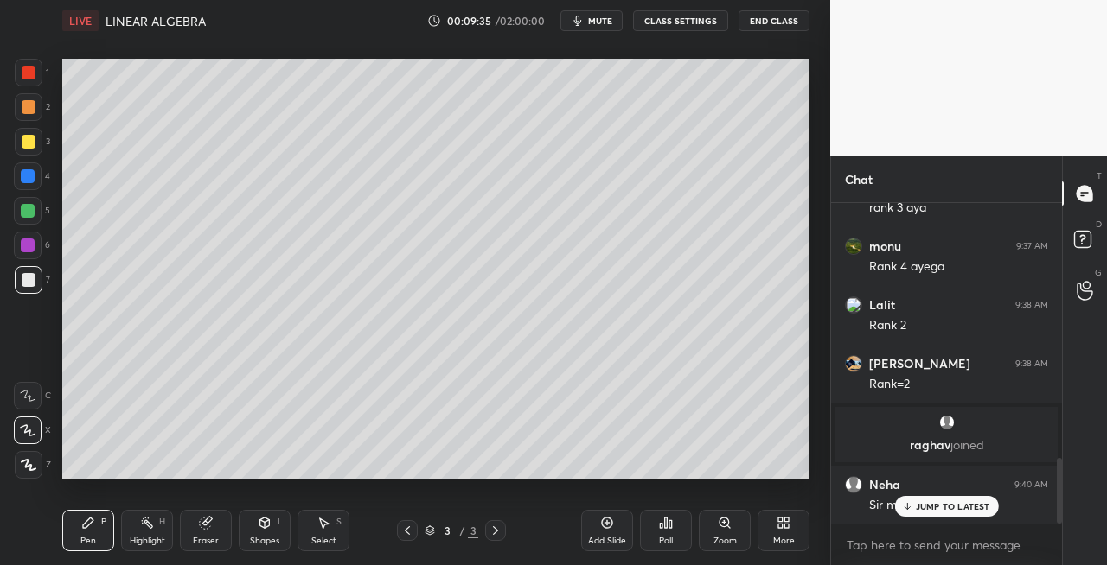
click at [404, 533] on icon at bounding box center [407, 531] width 14 height 14
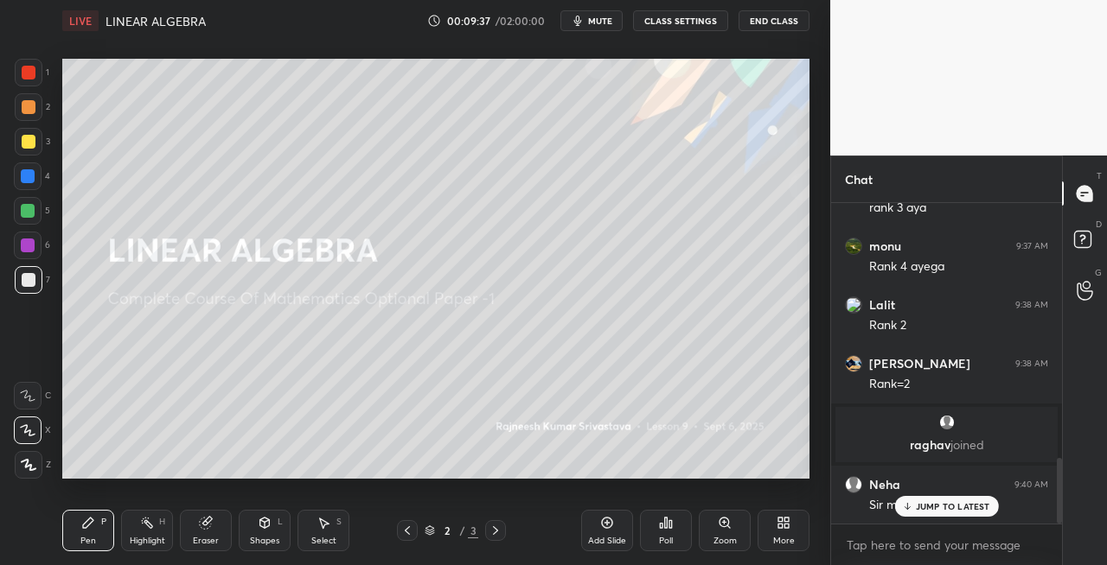
click at [502, 534] on div at bounding box center [495, 530] width 21 height 21
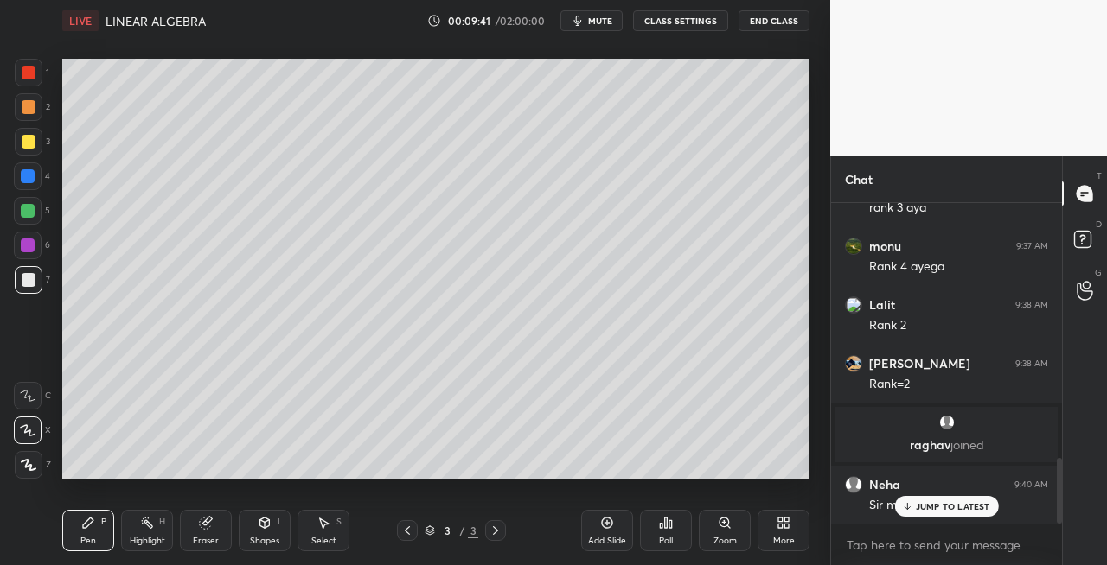
click at [418, 529] on div "3 / 3" at bounding box center [451, 530] width 109 height 21
click at [413, 529] on icon at bounding box center [407, 531] width 14 height 14
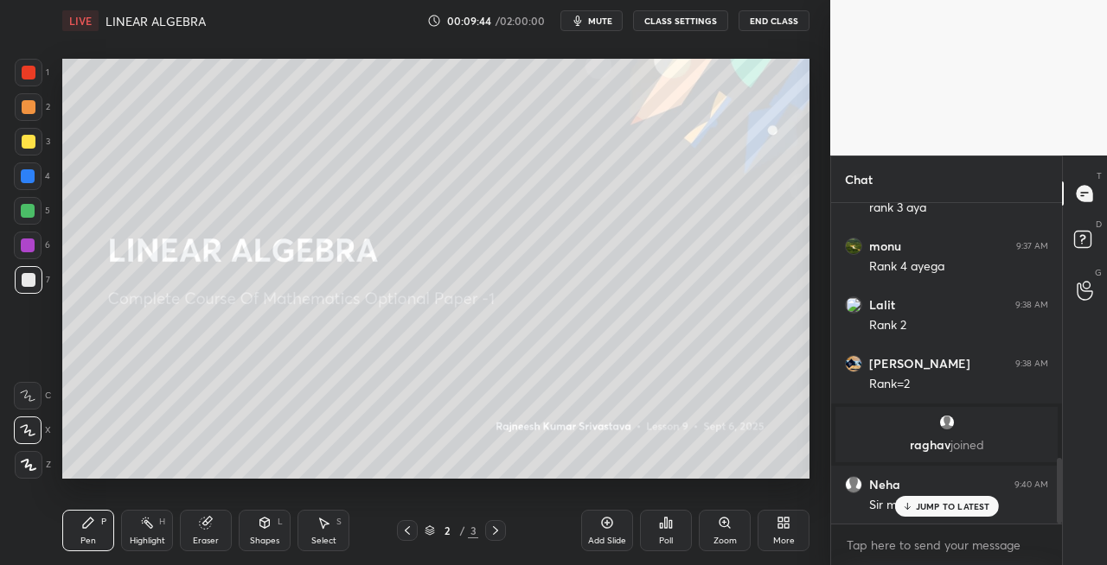
click at [498, 534] on icon at bounding box center [495, 531] width 14 height 14
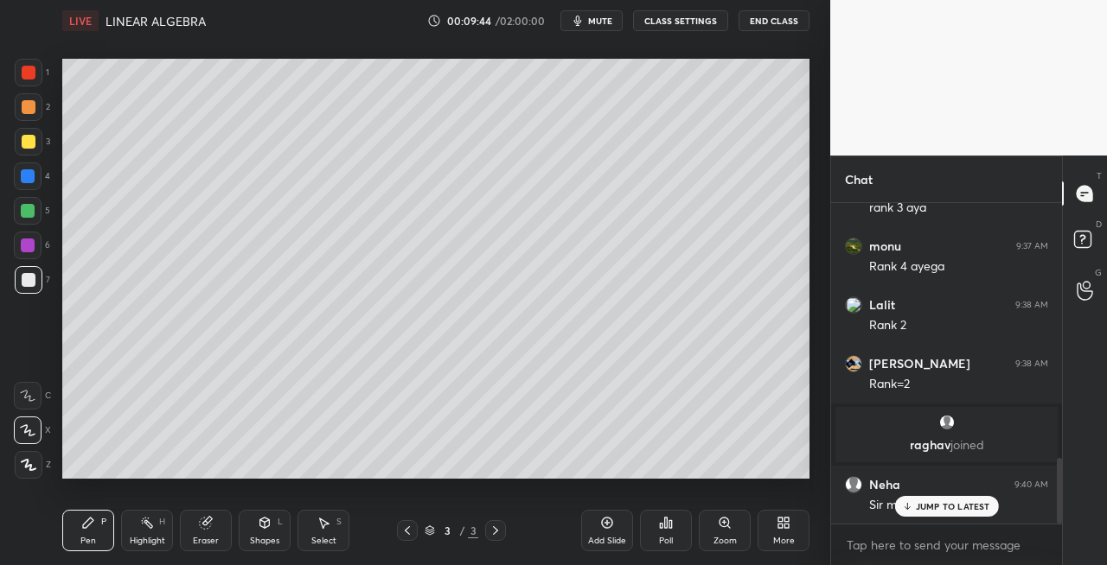
click at [220, 539] on div "Eraser" at bounding box center [206, 530] width 52 height 41
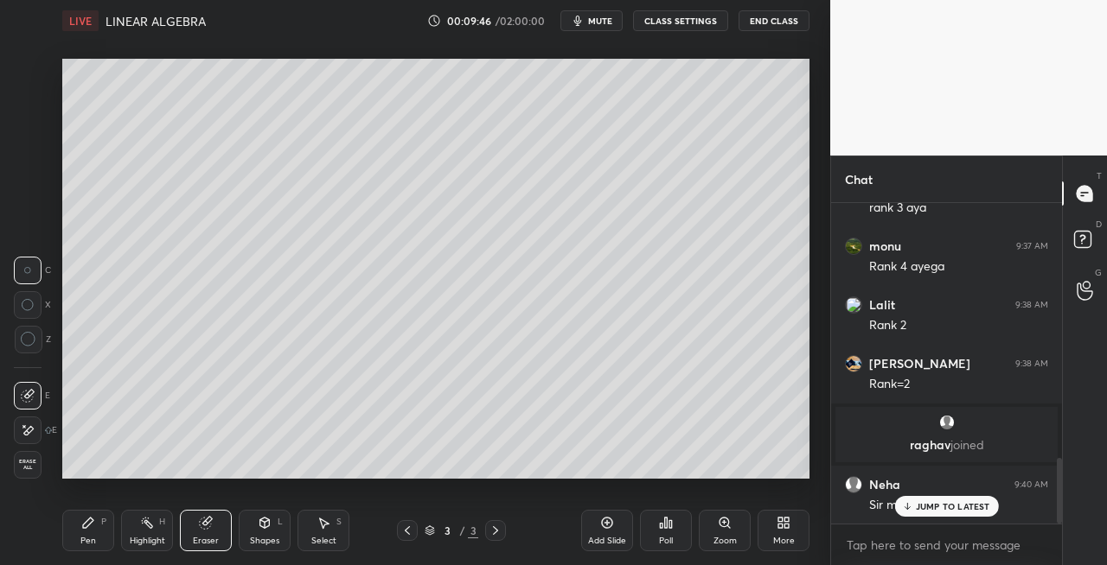
click at [78, 535] on div "Pen P" at bounding box center [88, 530] width 52 height 41
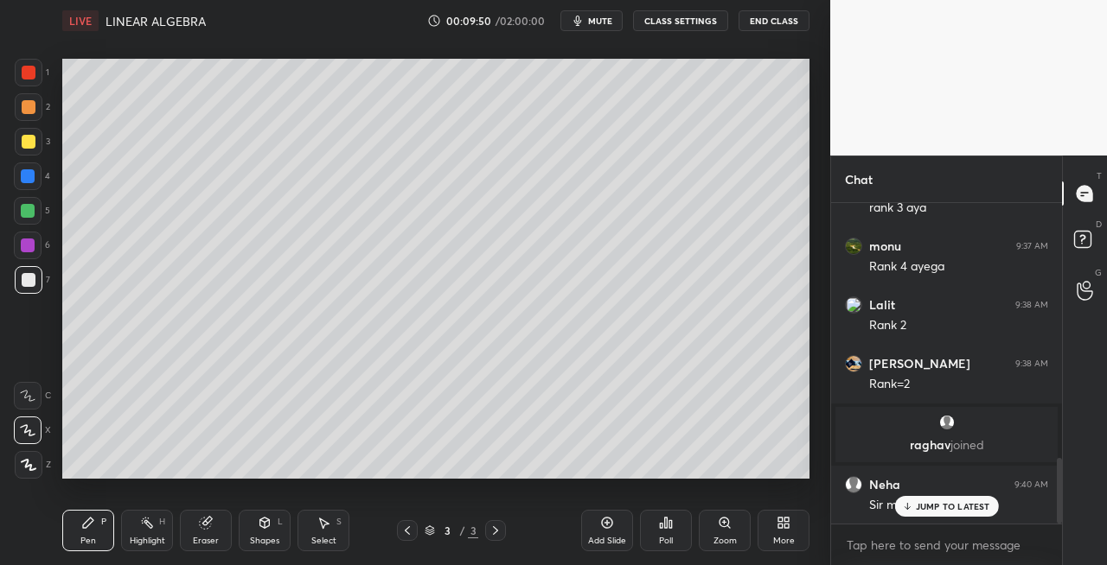
click at [202, 524] on icon at bounding box center [205, 523] width 11 height 11
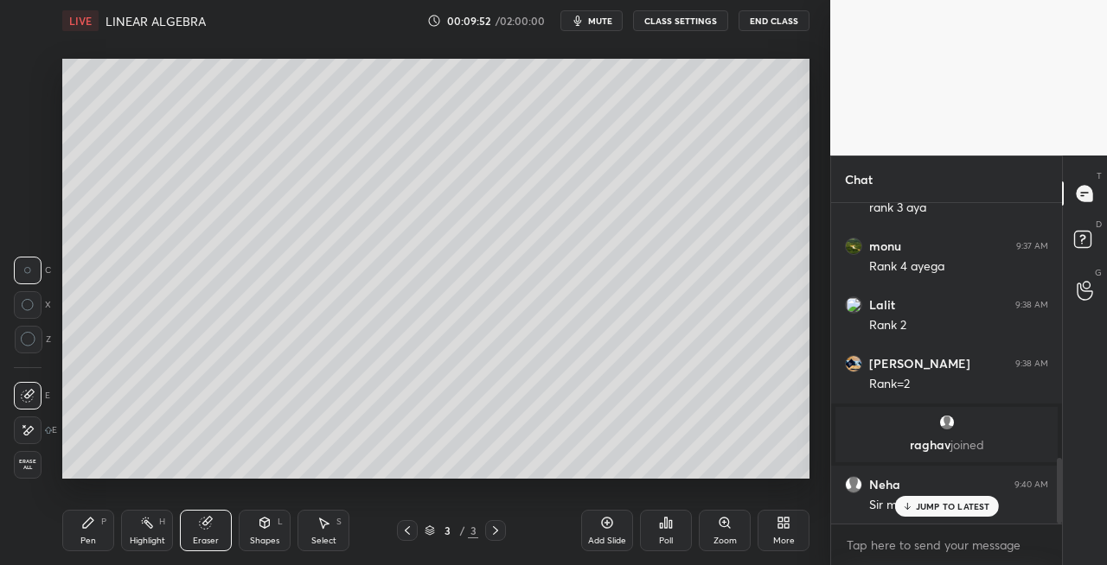
click at [102, 542] on div "Pen P" at bounding box center [88, 530] width 52 height 41
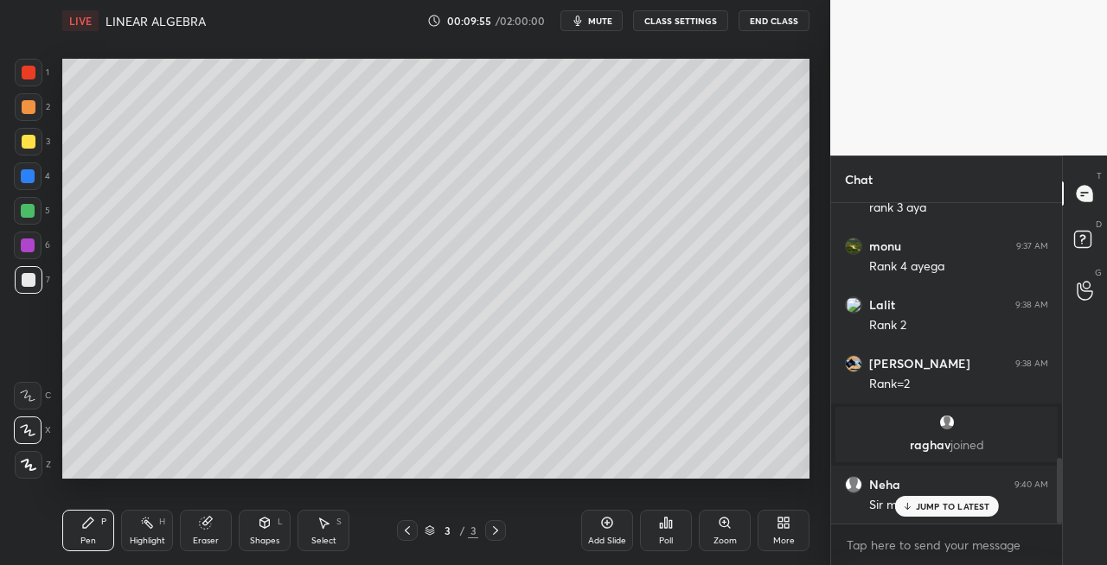
click at [405, 529] on icon at bounding box center [407, 531] width 14 height 14
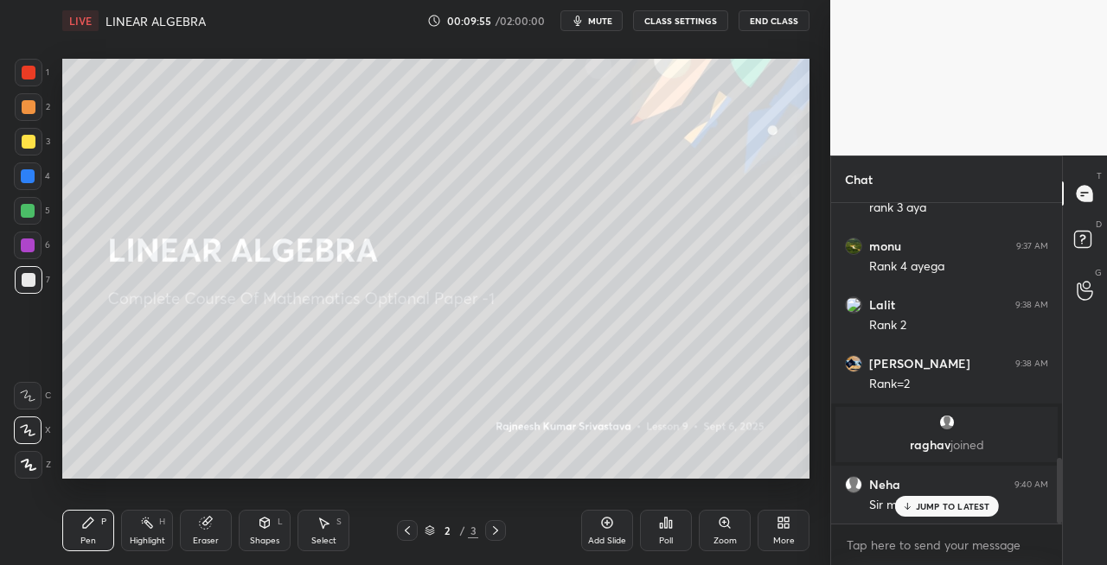
click at [501, 534] on icon at bounding box center [495, 531] width 14 height 14
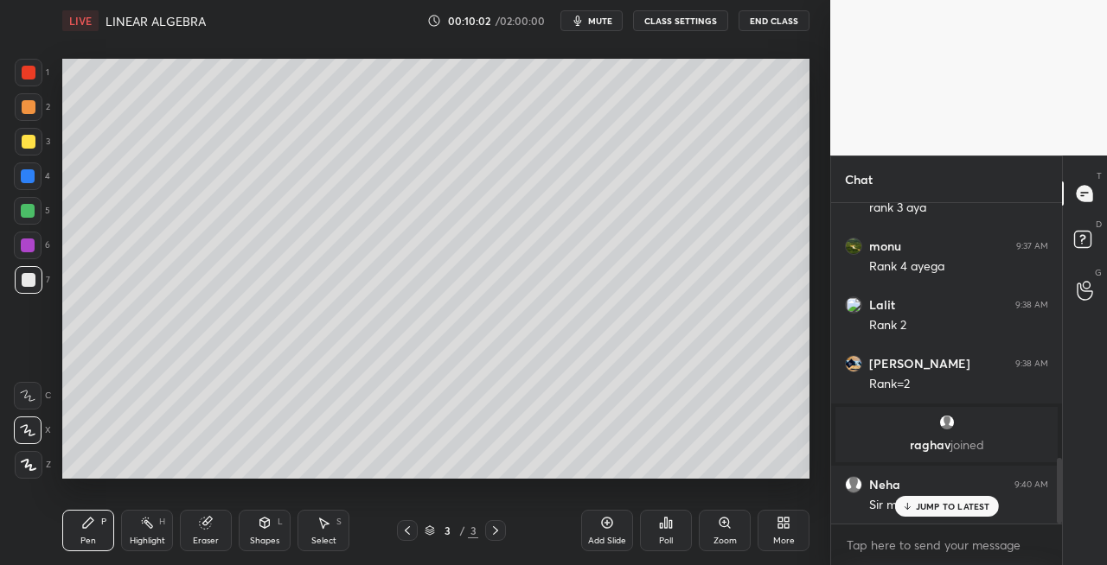
click at [412, 531] on icon at bounding box center [407, 531] width 14 height 14
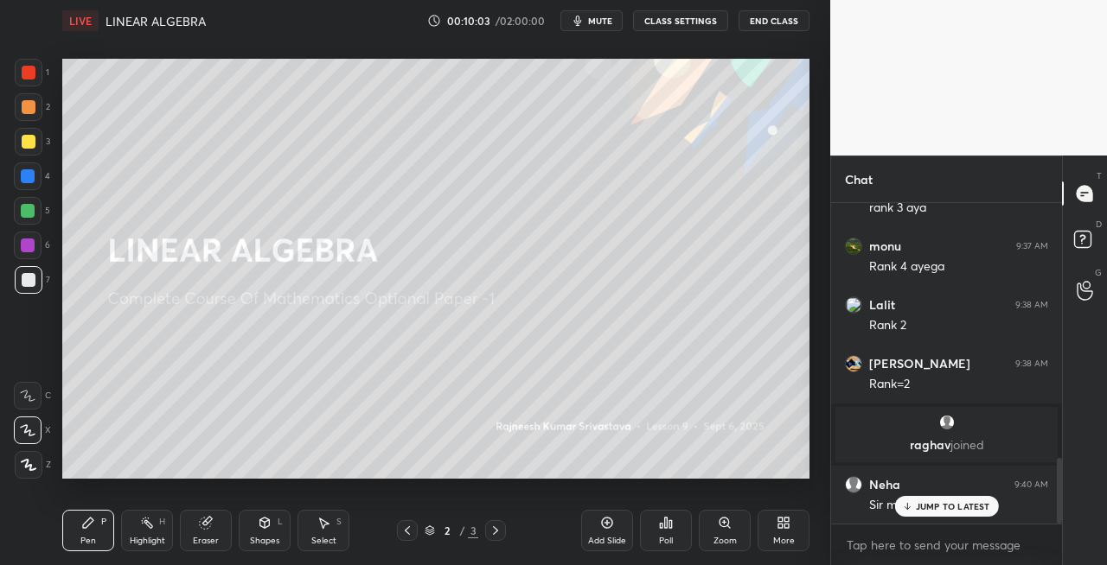
click at [495, 532] on icon at bounding box center [495, 531] width 14 height 14
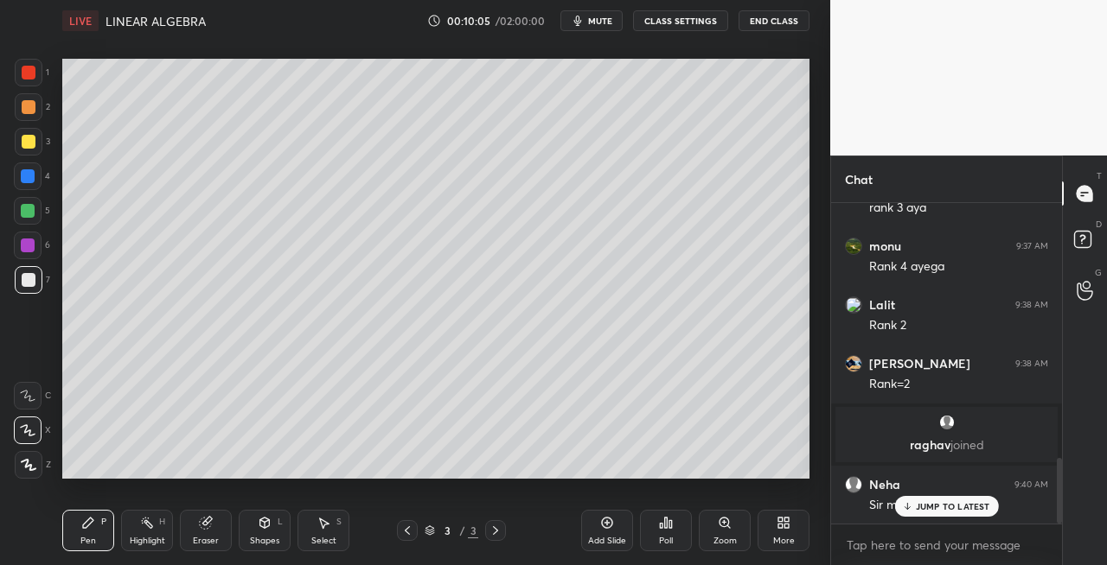
click at [414, 528] on div at bounding box center [407, 530] width 21 height 21
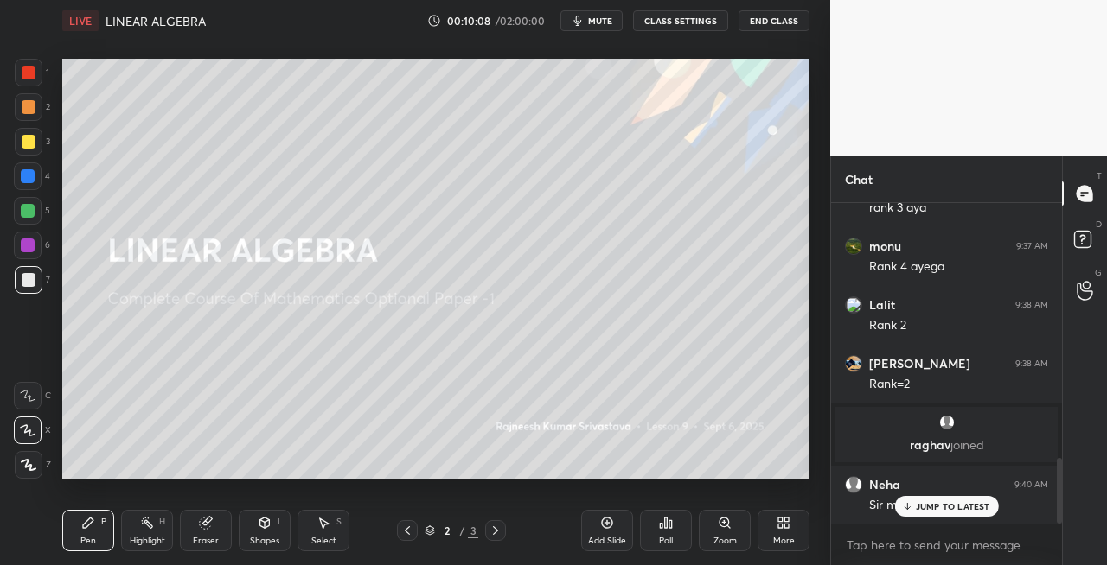
click at [496, 533] on icon at bounding box center [495, 531] width 5 height 9
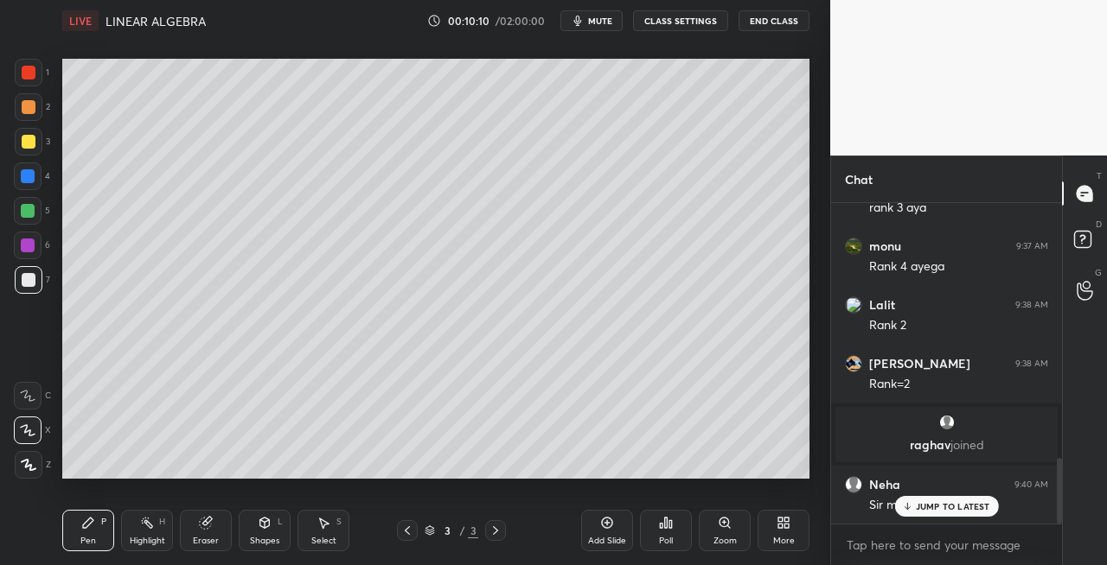
click at [411, 533] on icon at bounding box center [407, 531] width 14 height 14
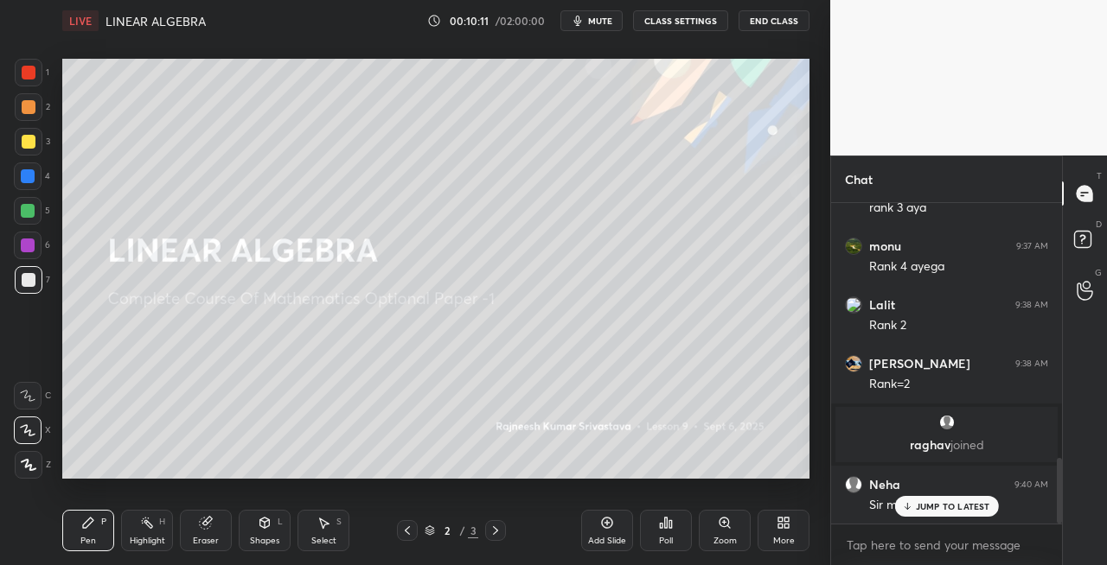
click at [501, 536] on icon at bounding box center [495, 531] width 14 height 14
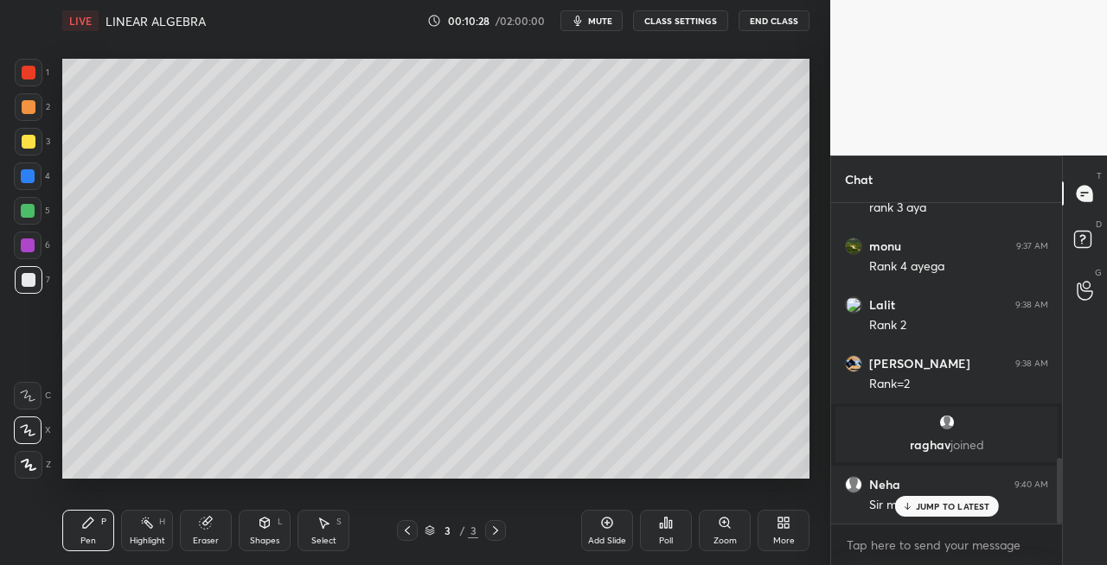
click at [408, 533] on icon at bounding box center [407, 531] width 5 height 9
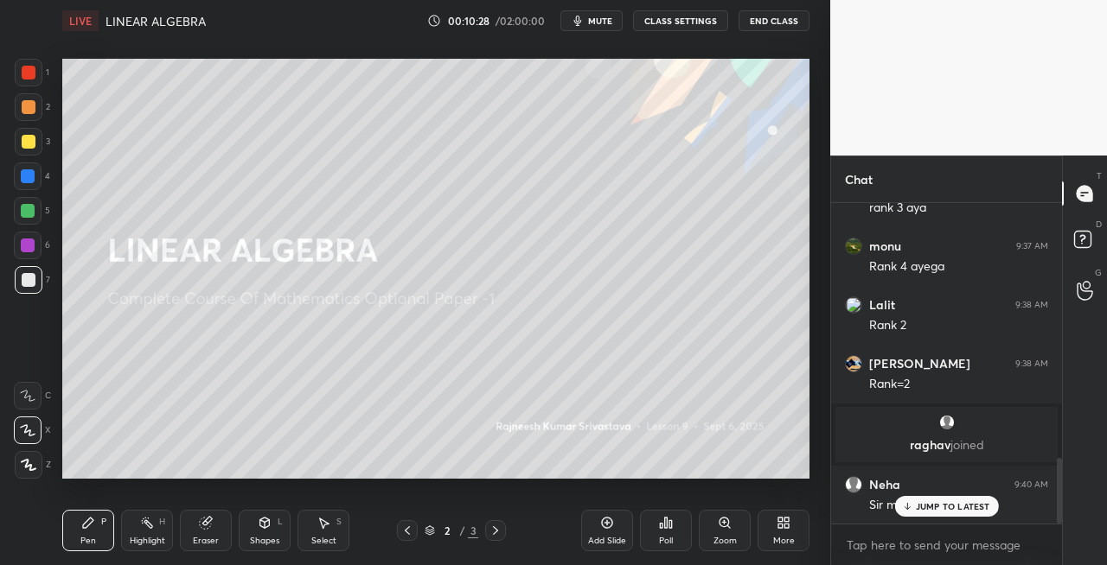
click at [412, 536] on icon at bounding box center [407, 531] width 14 height 14
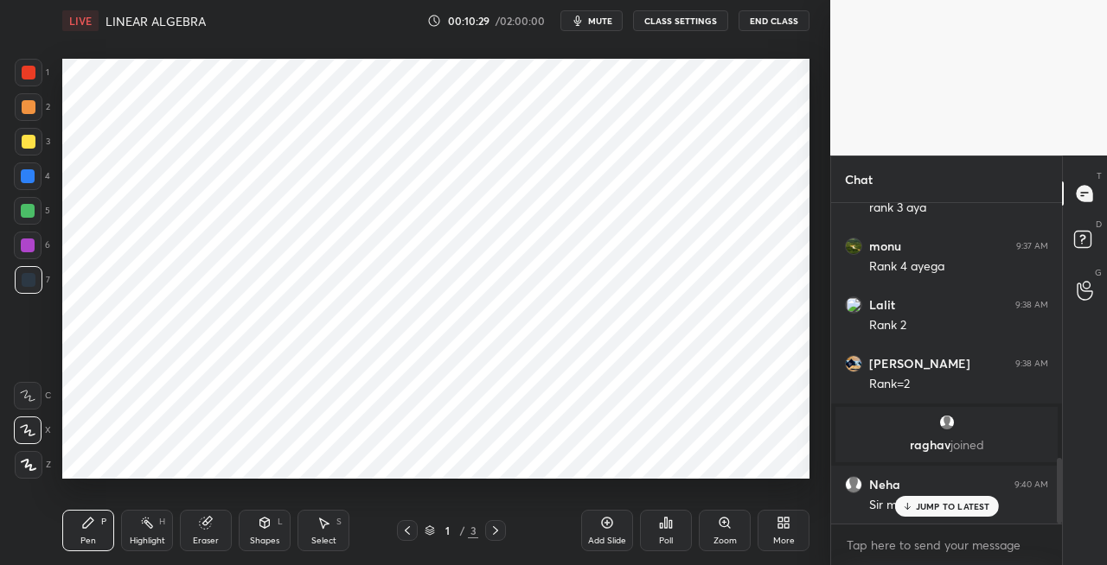
click at [505, 533] on div at bounding box center [495, 530] width 21 height 21
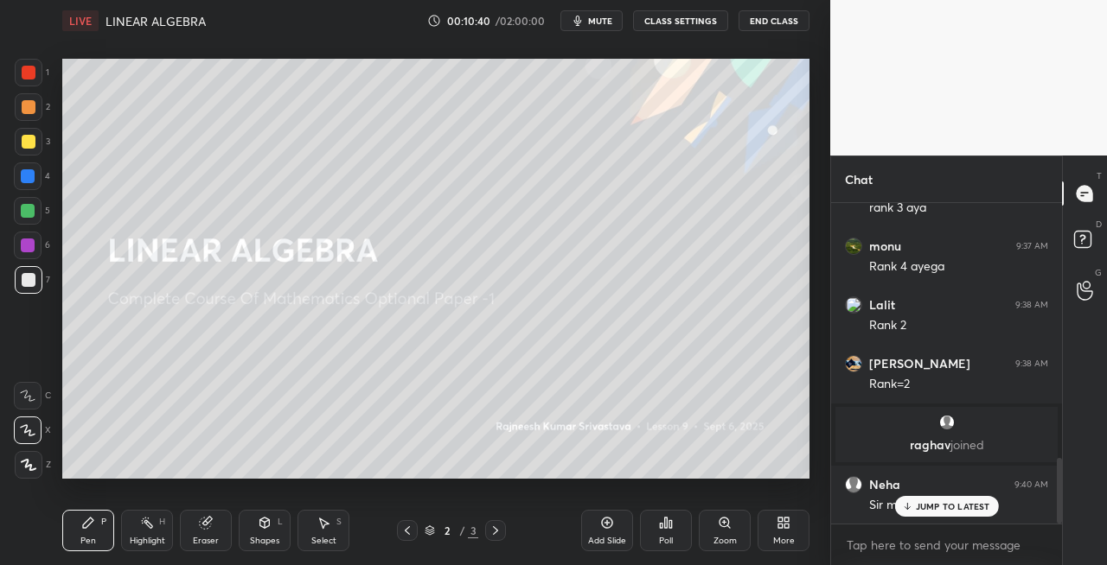
click at [495, 533] on icon at bounding box center [495, 531] width 14 height 14
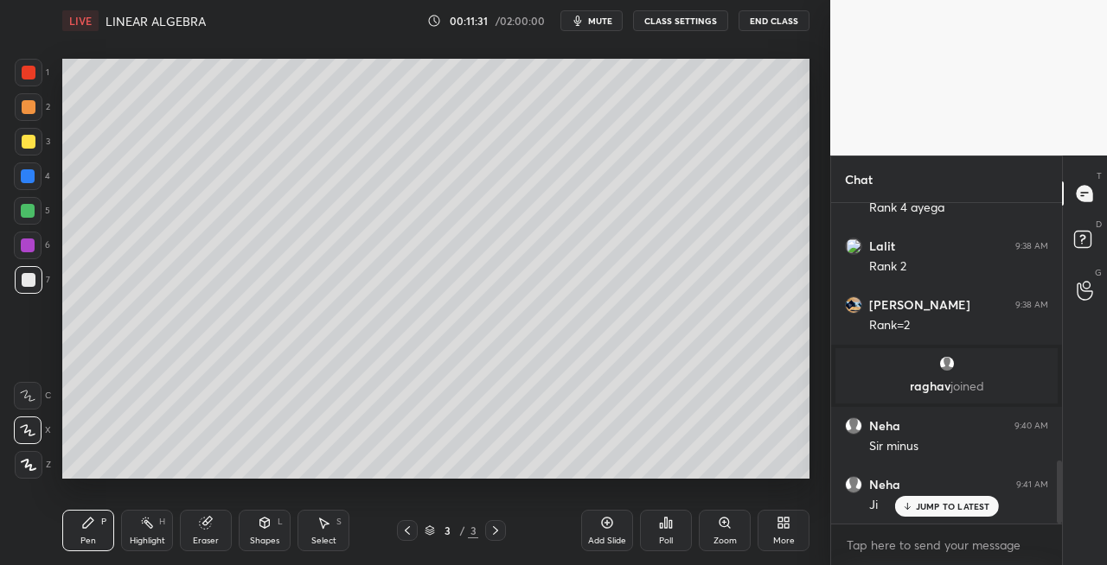
scroll to position [1373, 0]
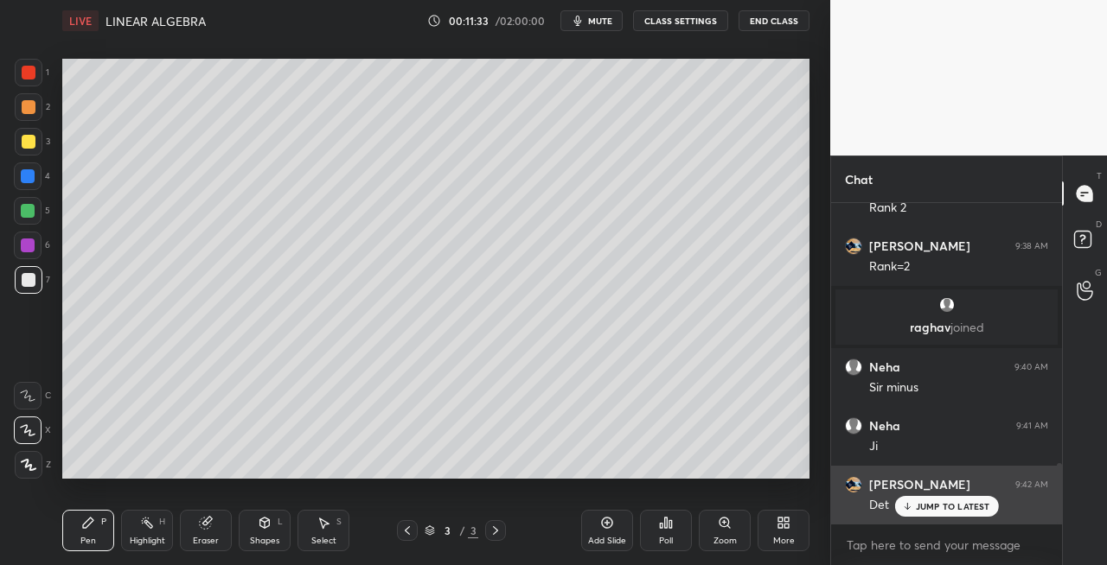
click at [924, 503] on p "JUMP TO LATEST" at bounding box center [953, 506] width 74 height 10
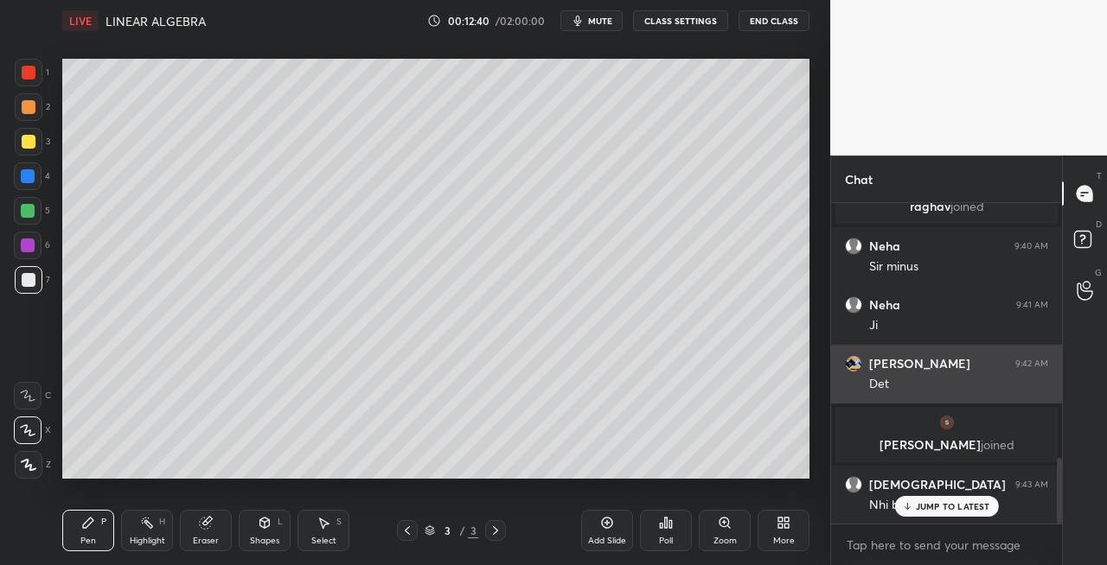
scroll to position [1309, 0]
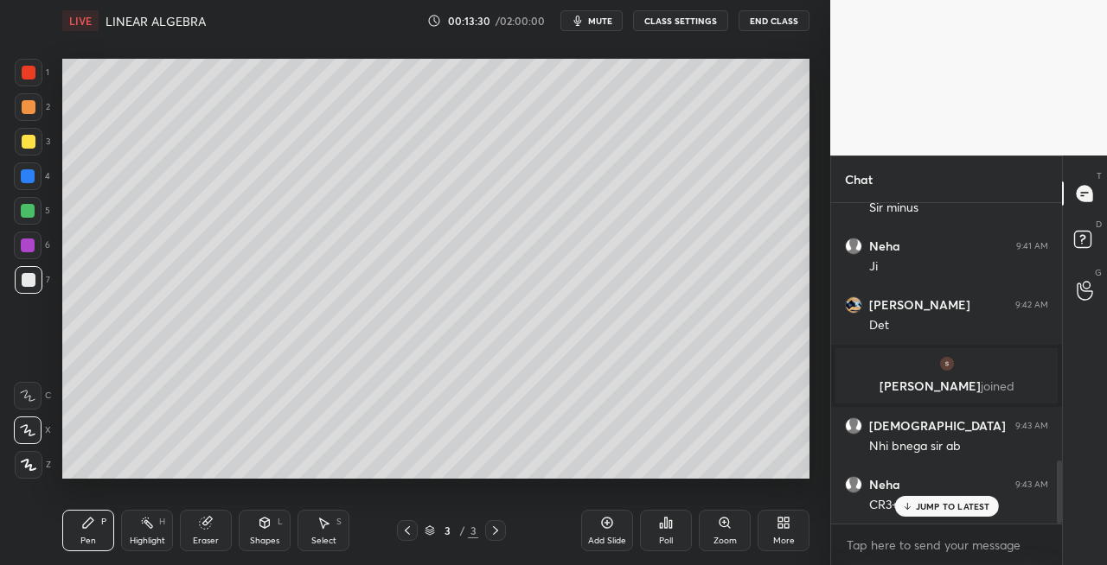
click at [496, 534] on icon at bounding box center [495, 531] width 14 height 14
click at [498, 533] on icon at bounding box center [495, 531] width 14 height 14
click at [488, 533] on div at bounding box center [495, 530] width 21 height 21
click at [597, 538] on div "Add Slide" at bounding box center [607, 541] width 38 height 9
click at [403, 531] on icon at bounding box center [407, 531] width 14 height 14
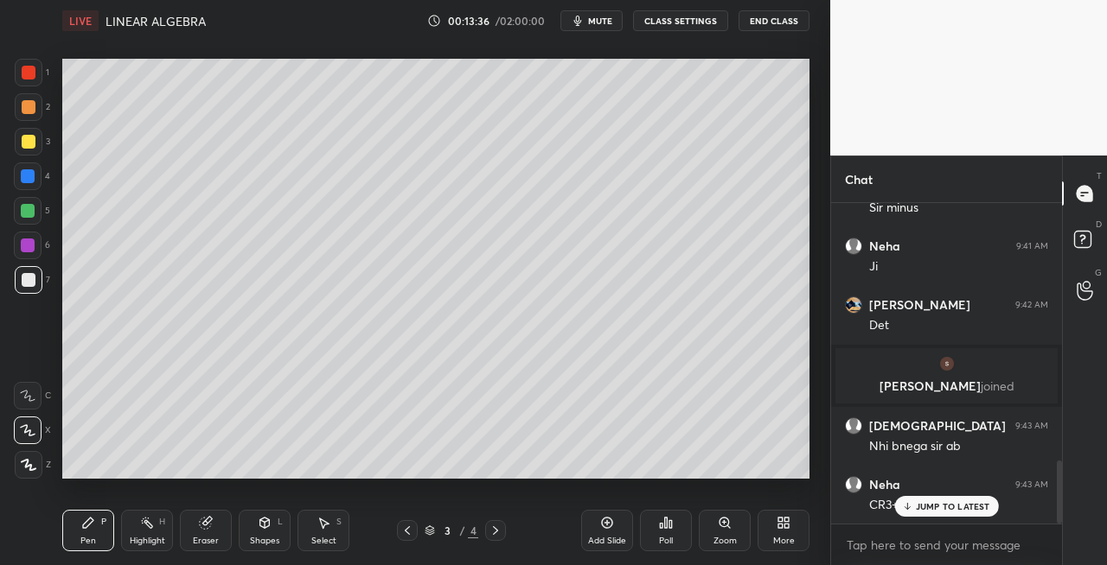
click at [500, 533] on icon at bounding box center [495, 531] width 14 height 14
click at [399, 528] on div at bounding box center [407, 530] width 21 height 21
click at [496, 536] on icon at bounding box center [495, 531] width 14 height 14
click at [406, 530] on icon at bounding box center [407, 531] width 5 height 9
click at [492, 537] on icon at bounding box center [495, 531] width 14 height 14
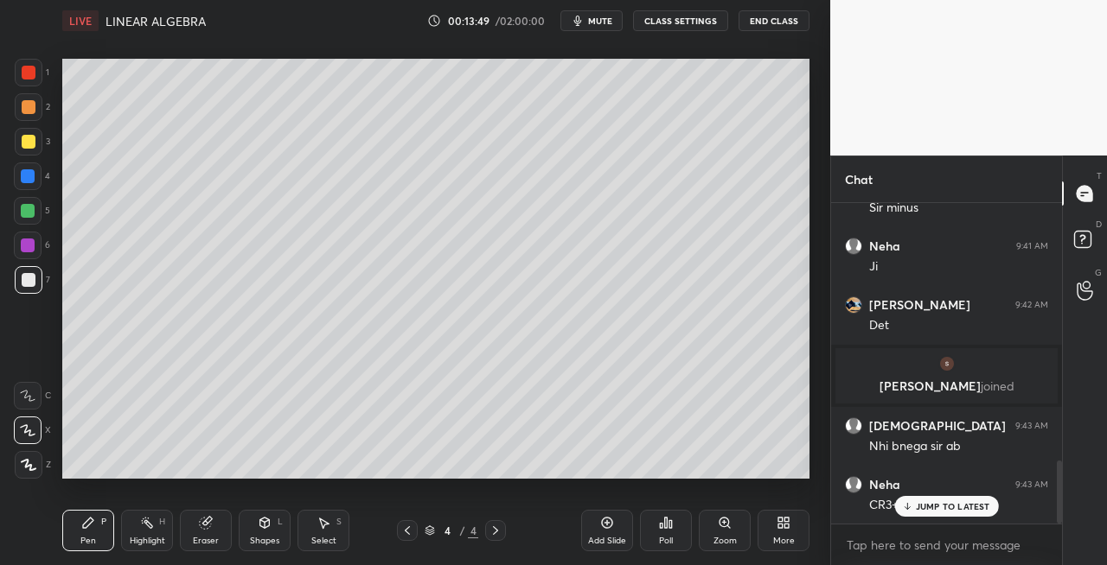
click at [411, 530] on icon at bounding box center [407, 531] width 14 height 14
click at [491, 530] on icon at bounding box center [495, 531] width 14 height 14
click at [409, 526] on icon at bounding box center [407, 531] width 14 height 14
click at [495, 532] on icon at bounding box center [495, 531] width 14 height 14
click at [221, 533] on div "Eraser" at bounding box center [206, 530] width 52 height 41
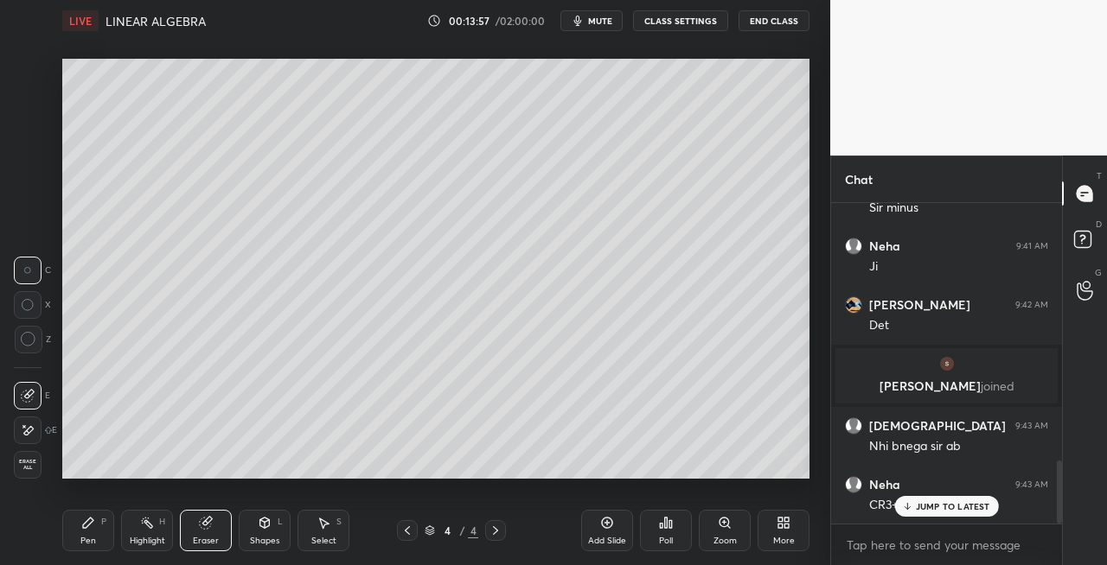
click at [400, 534] on icon at bounding box center [407, 531] width 14 height 14
click at [486, 532] on div at bounding box center [495, 530] width 21 height 21
click at [403, 530] on icon at bounding box center [407, 531] width 14 height 14
click at [490, 532] on icon at bounding box center [495, 531] width 14 height 14
click at [100, 535] on div "Pen P" at bounding box center [88, 530] width 52 height 41
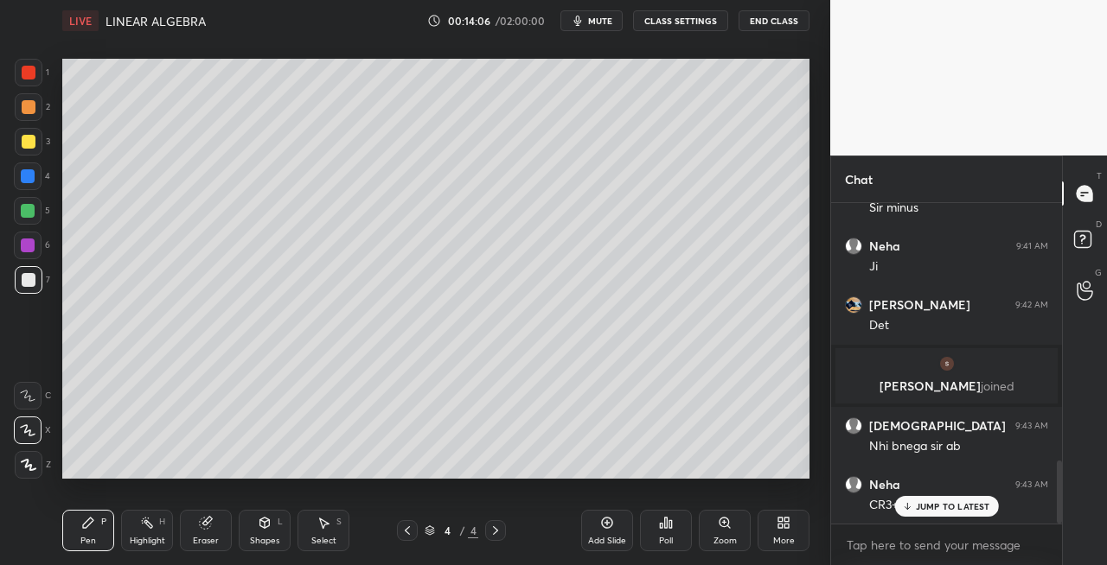
click at [410, 534] on icon at bounding box center [407, 531] width 14 height 14
click at [497, 531] on icon at bounding box center [495, 531] width 5 height 9
click at [405, 533] on icon at bounding box center [407, 531] width 14 height 14
click at [500, 530] on icon at bounding box center [495, 531] width 14 height 14
click at [412, 537] on icon at bounding box center [407, 531] width 14 height 14
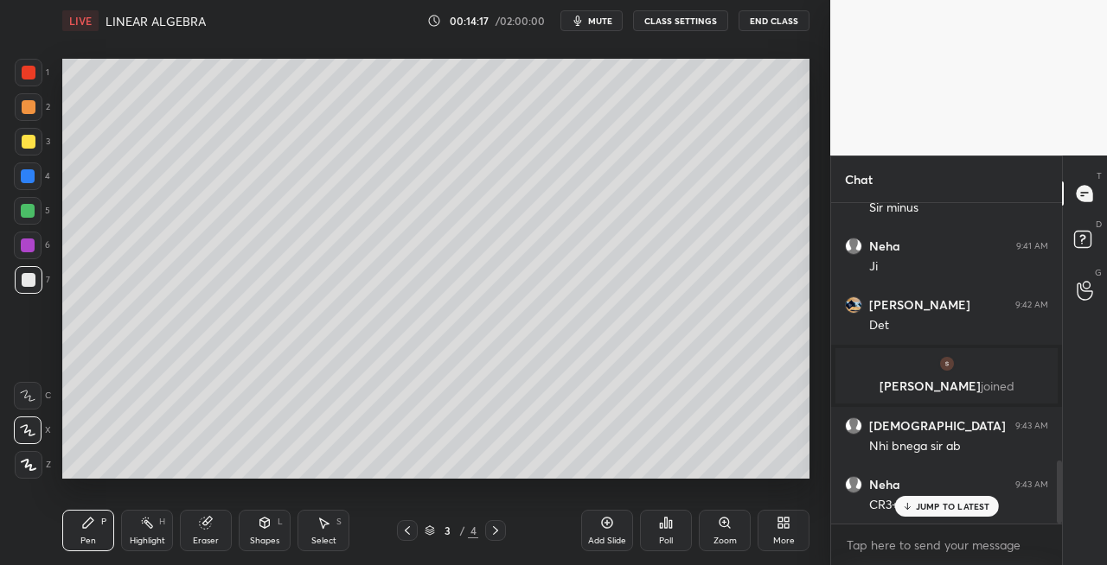
click at [495, 527] on icon at bounding box center [495, 531] width 14 height 14
click at [210, 534] on div "Eraser" at bounding box center [206, 530] width 52 height 41
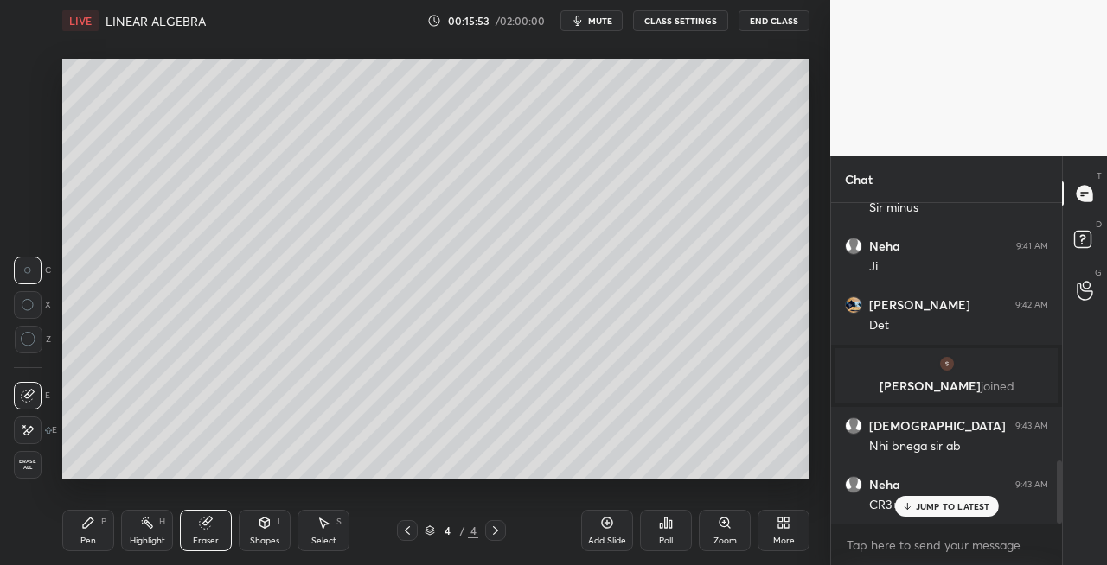
click at [72, 522] on div "Pen P" at bounding box center [88, 530] width 52 height 41
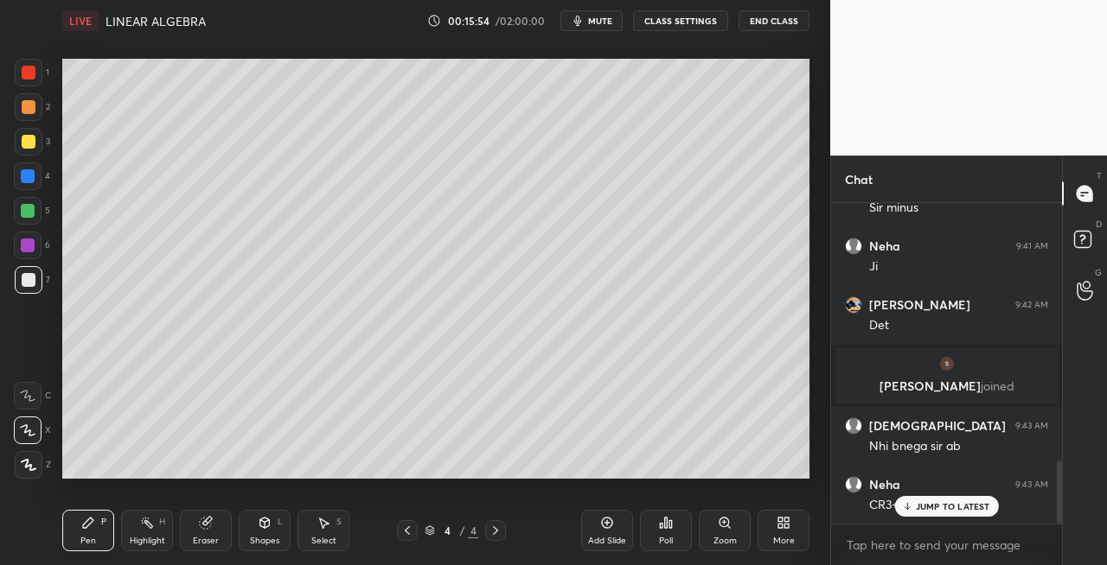
click at [213, 531] on div "Eraser" at bounding box center [206, 530] width 52 height 41
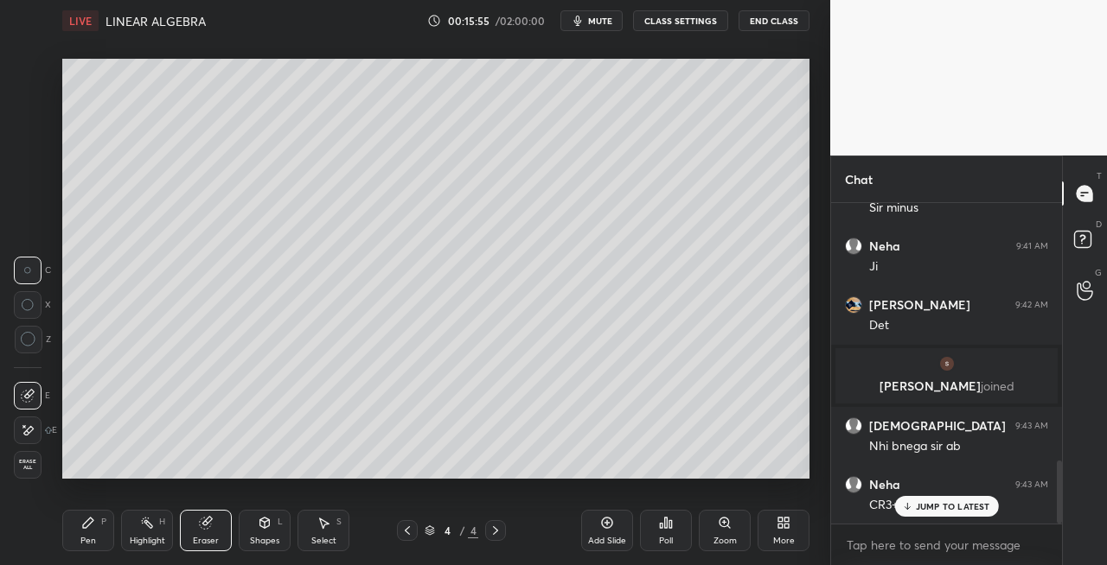
click at [498, 533] on icon at bounding box center [495, 531] width 14 height 14
click at [609, 544] on div "Add Slide" at bounding box center [607, 541] width 38 height 9
click at [93, 539] on div "Pen" at bounding box center [88, 541] width 16 height 9
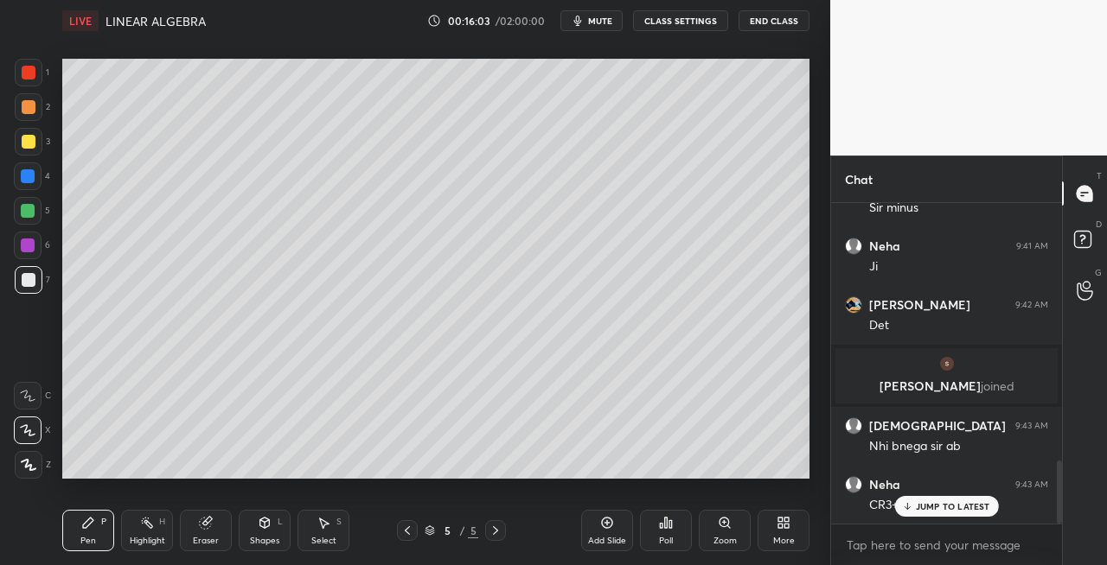
click at [406, 533] on icon at bounding box center [407, 531] width 14 height 14
click at [218, 527] on div "Eraser" at bounding box center [206, 530] width 52 height 41
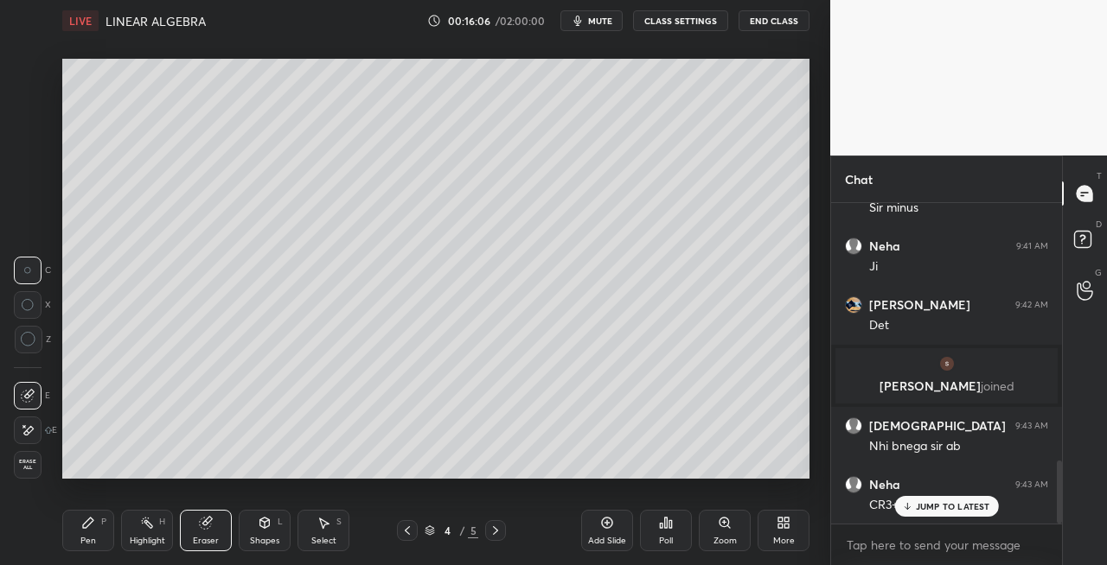
click at [88, 542] on div "Pen" at bounding box center [88, 541] width 16 height 9
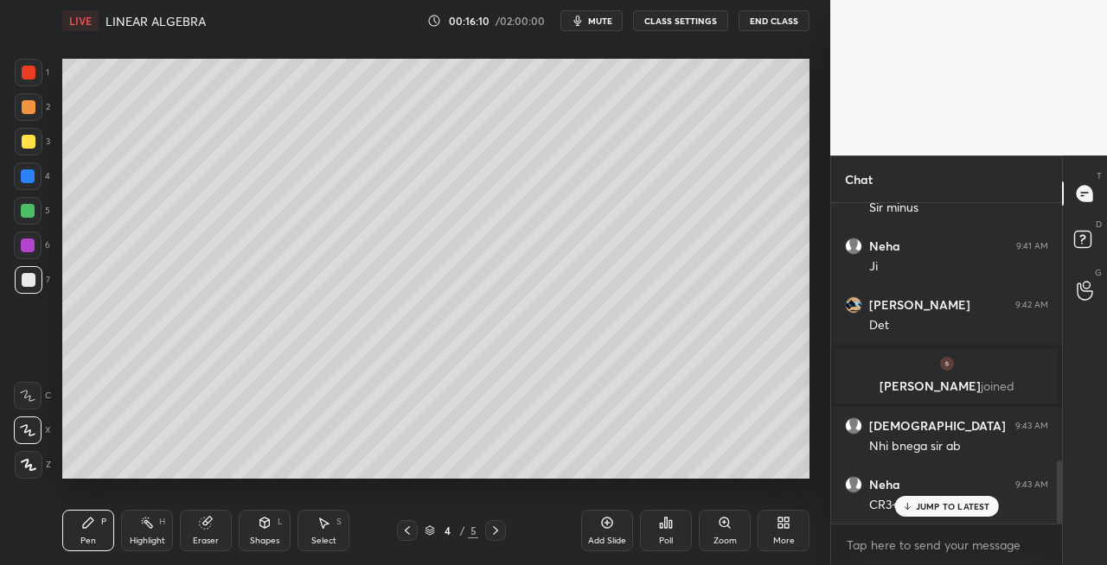
click at [494, 532] on icon at bounding box center [495, 531] width 14 height 14
click at [397, 531] on div at bounding box center [407, 530] width 21 height 21
click at [490, 527] on icon at bounding box center [495, 531] width 14 height 14
click at [260, 527] on icon at bounding box center [265, 523] width 14 height 14
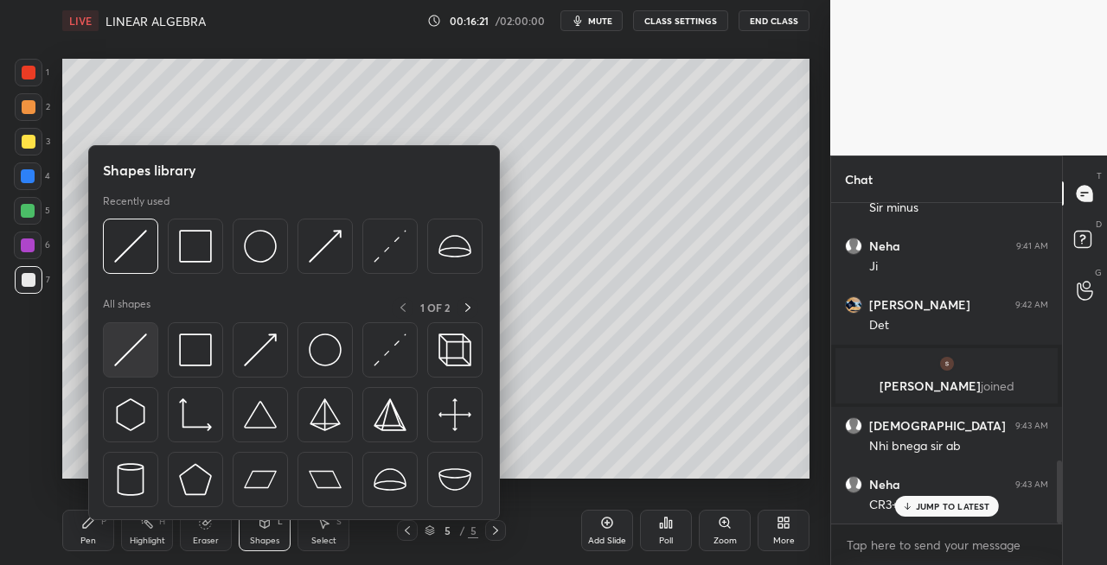
click at [140, 354] on img at bounding box center [130, 350] width 33 height 33
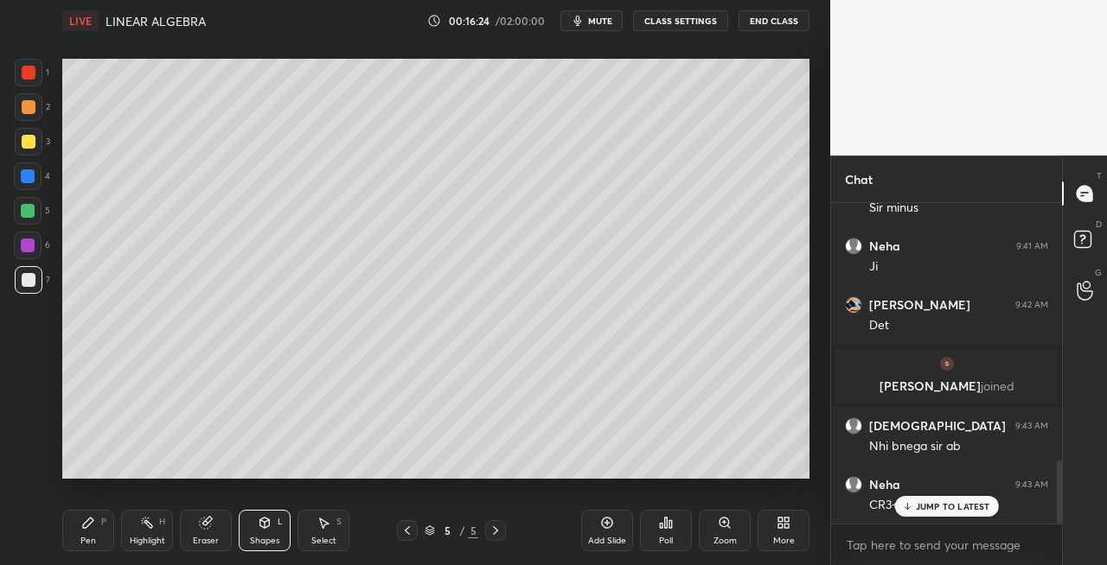
click at [83, 529] on icon at bounding box center [88, 523] width 14 height 14
click at [266, 516] on icon at bounding box center [265, 523] width 14 height 14
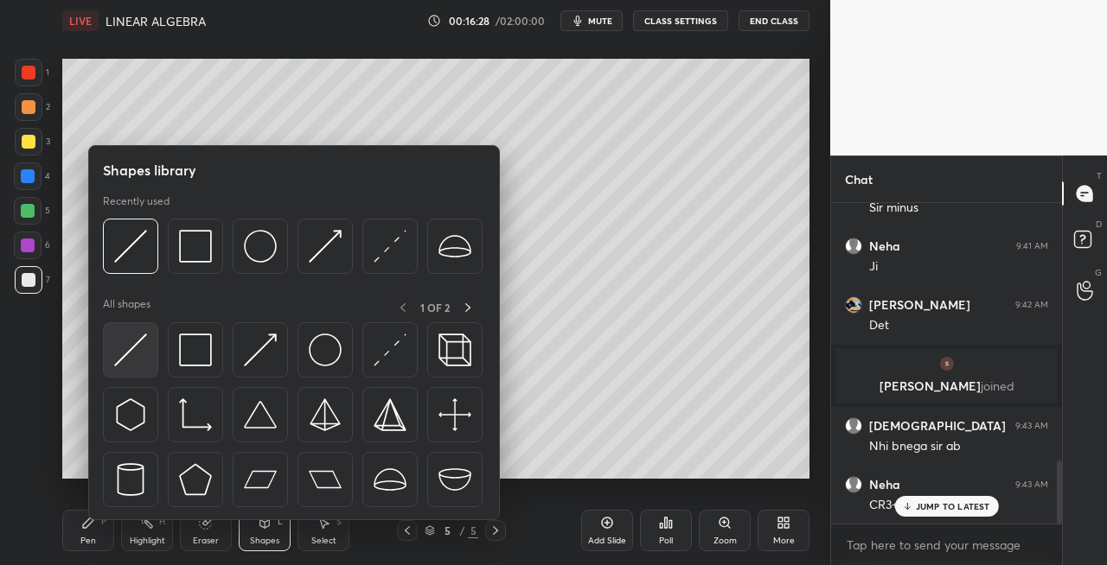
click at [124, 354] on img at bounding box center [130, 350] width 33 height 33
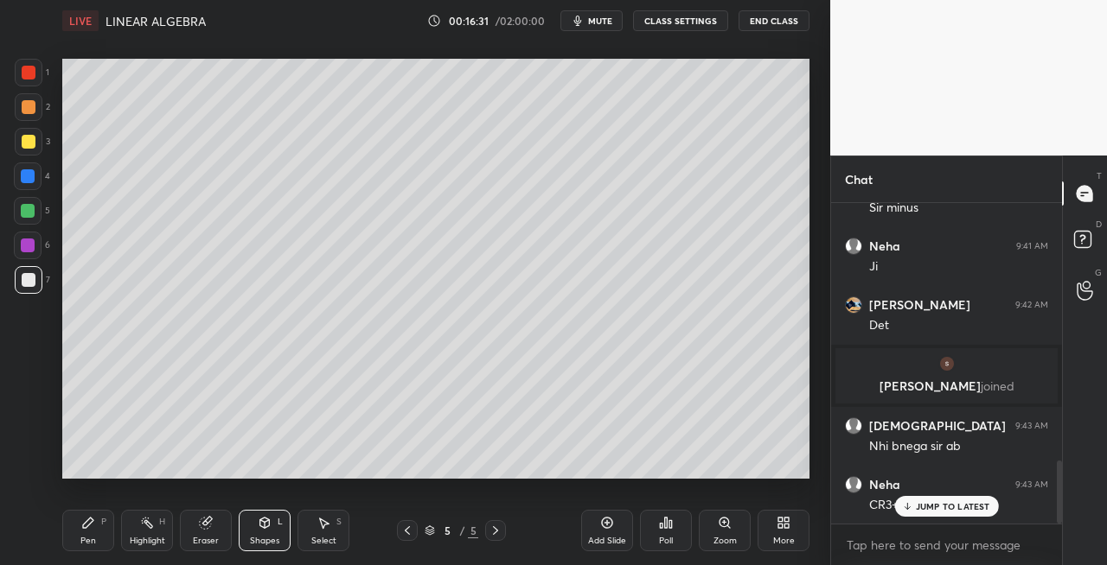
click at [89, 538] on div "Pen" at bounding box center [88, 541] width 16 height 9
click at [402, 527] on icon at bounding box center [407, 531] width 14 height 14
click at [493, 533] on icon at bounding box center [495, 531] width 14 height 14
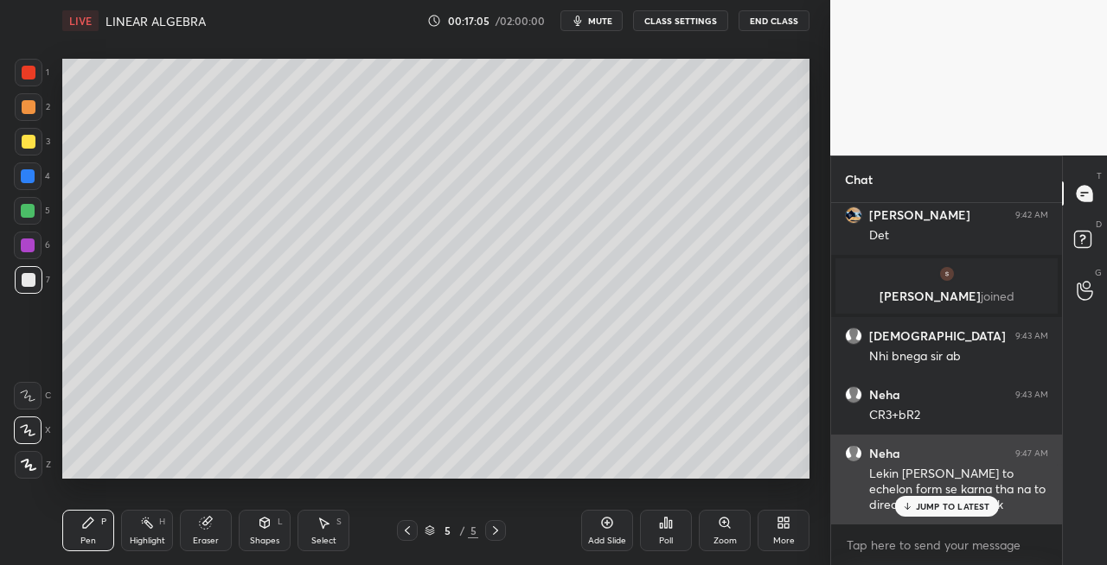
click at [927, 512] on p "JUMP TO LATEST" at bounding box center [953, 506] width 74 height 10
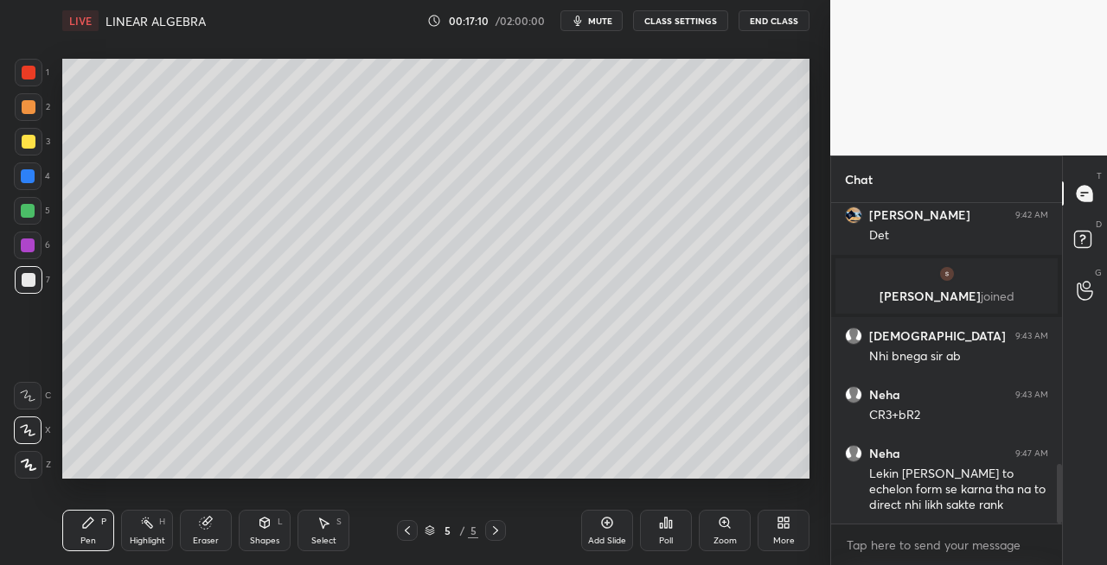
click at [405, 529] on icon at bounding box center [407, 531] width 14 height 14
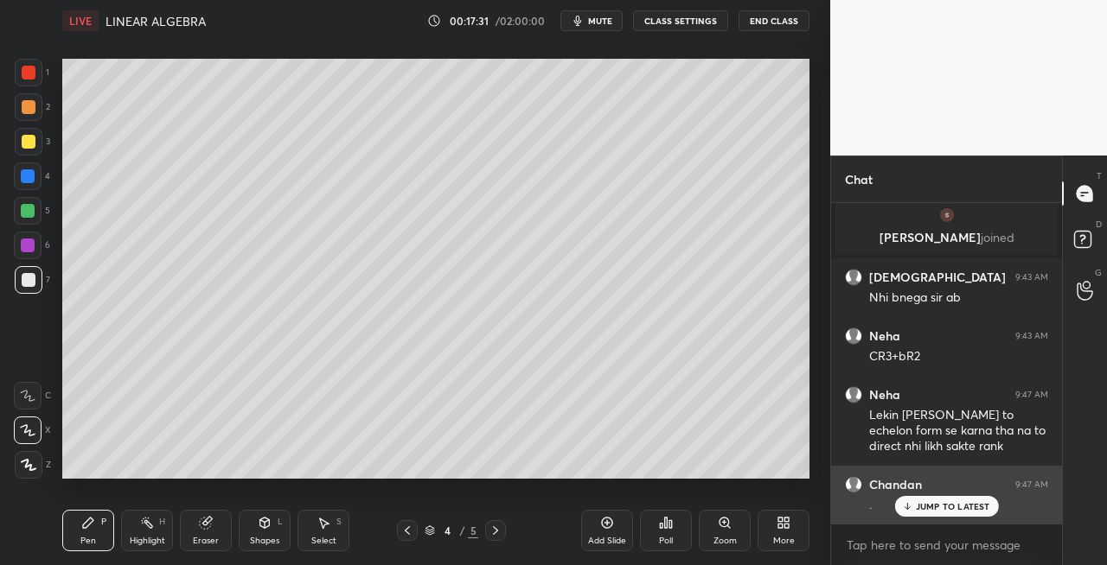
click at [929, 507] on p "JUMP TO LATEST" at bounding box center [953, 506] width 74 height 10
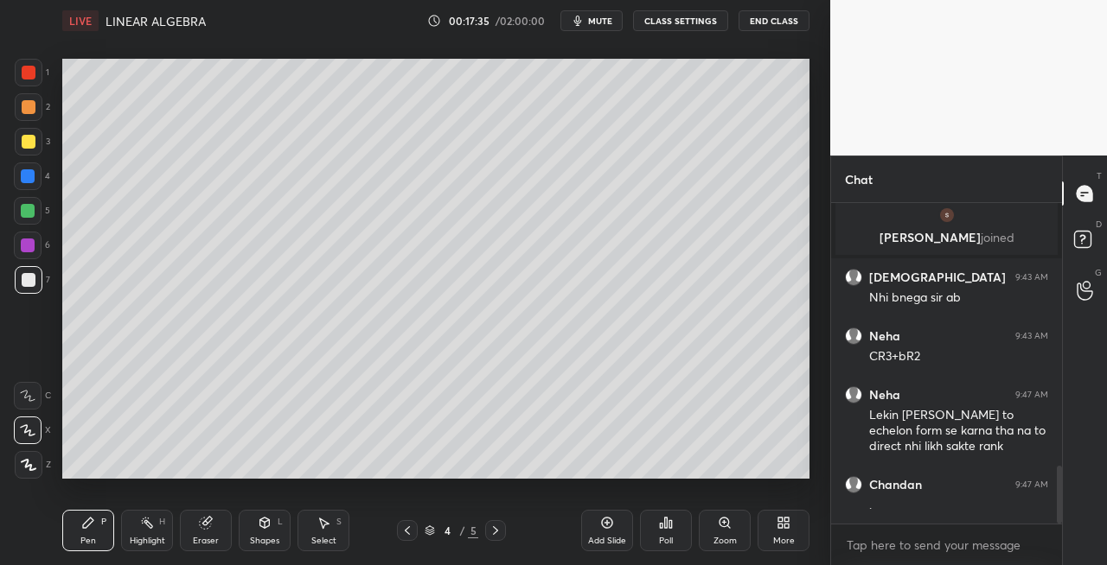
click at [403, 531] on icon at bounding box center [407, 531] width 14 height 14
click at [406, 530] on icon at bounding box center [407, 531] width 5 height 9
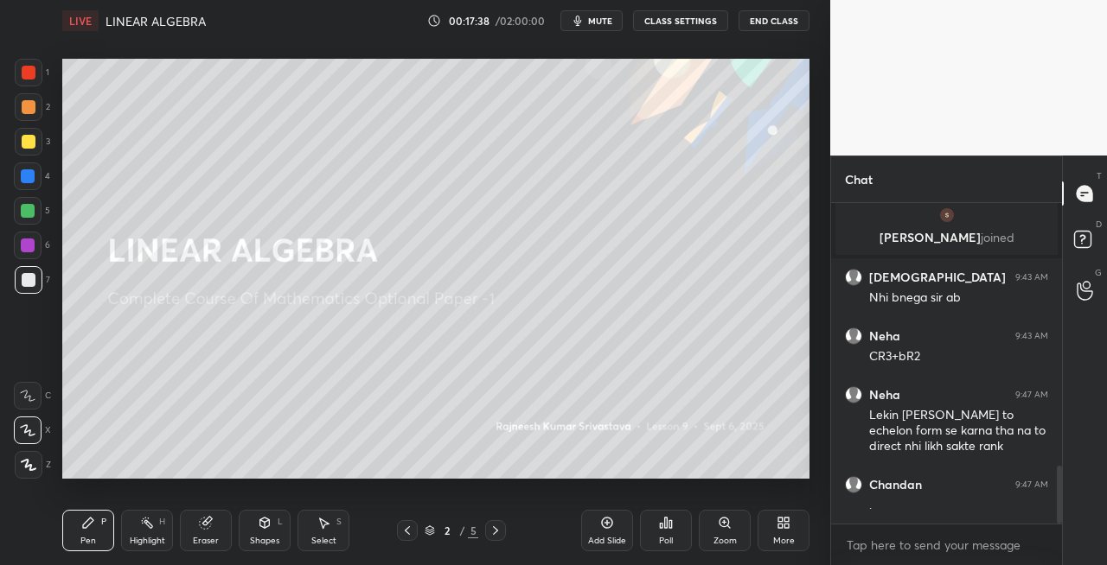
click at [495, 534] on icon at bounding box center [495, 531] width 14 height 14
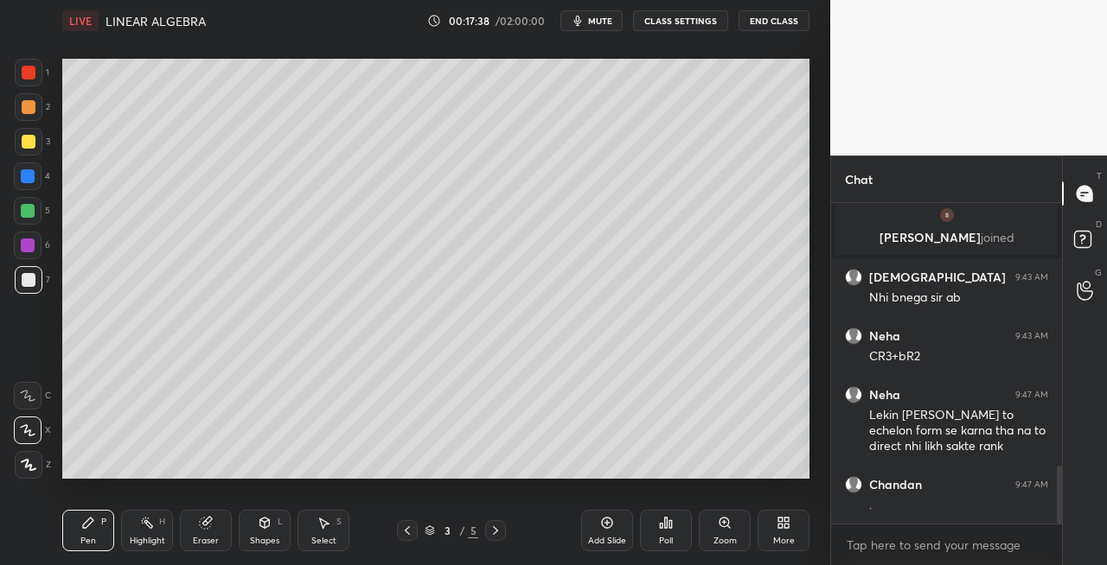
click at [498, 534] on icon at bounding box center [495, 531] width 14 height 14
click at [501, 527] on icon at bounding box center [495, 531] width 14 height 14
click at [262, 519] on icon at bounding box center [265, 523] width 10 height 10
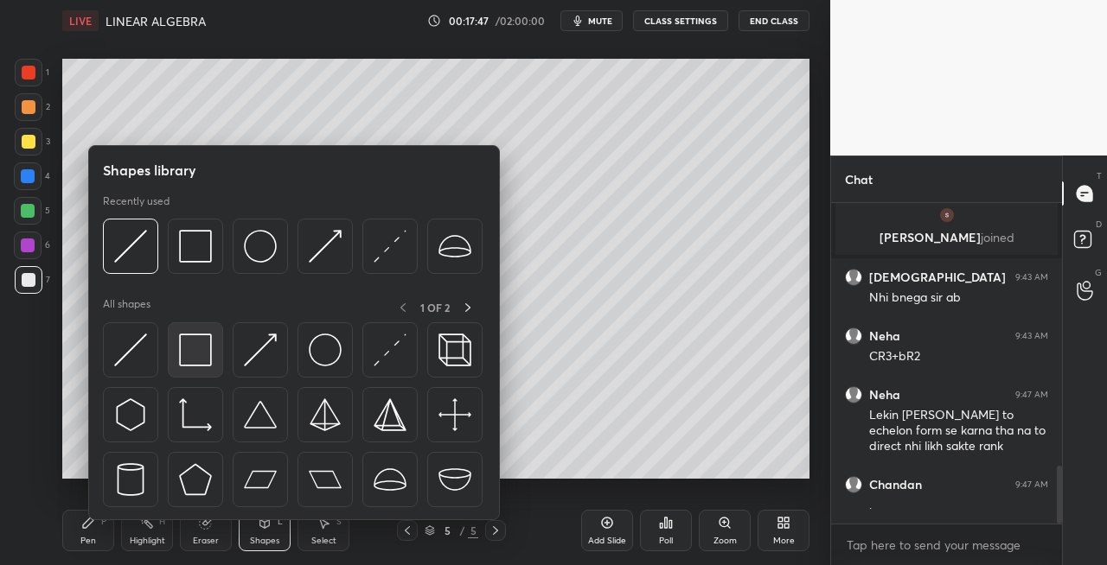
click at [207, 363] on img at bounding box center [195, 350] width 33 height 33
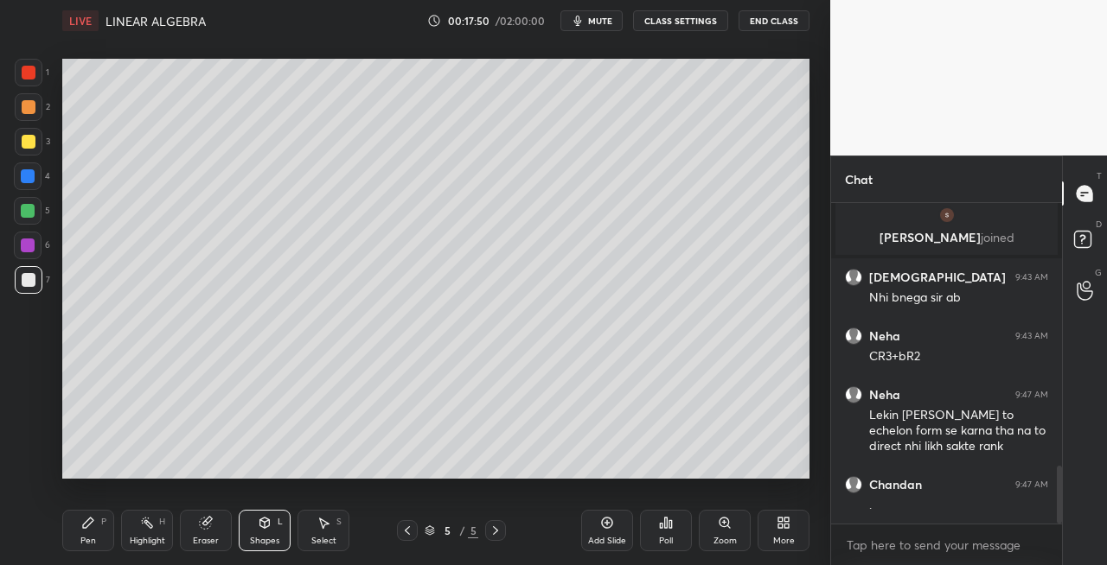
click at [104, 531] on div "Pen P" at bounding box center [88, 530] width 52 height 41
click at [399, 526] on div at bounding box center [407, 530] width 21 height 21
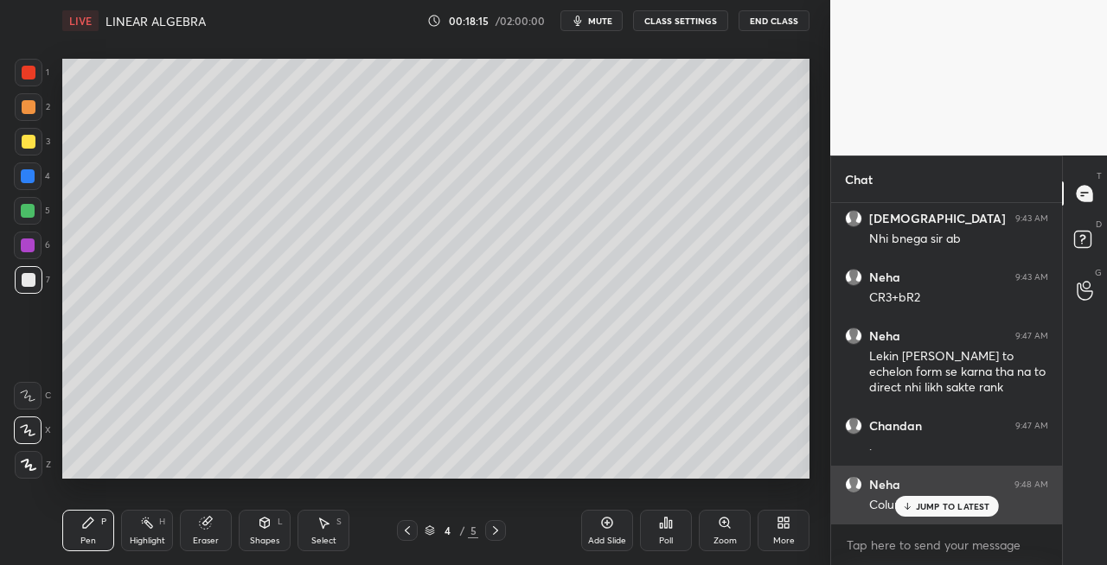
click at [913, 500] on div "JUMP TO LATEST" at bounding box center [946, 506] width 104 height 21
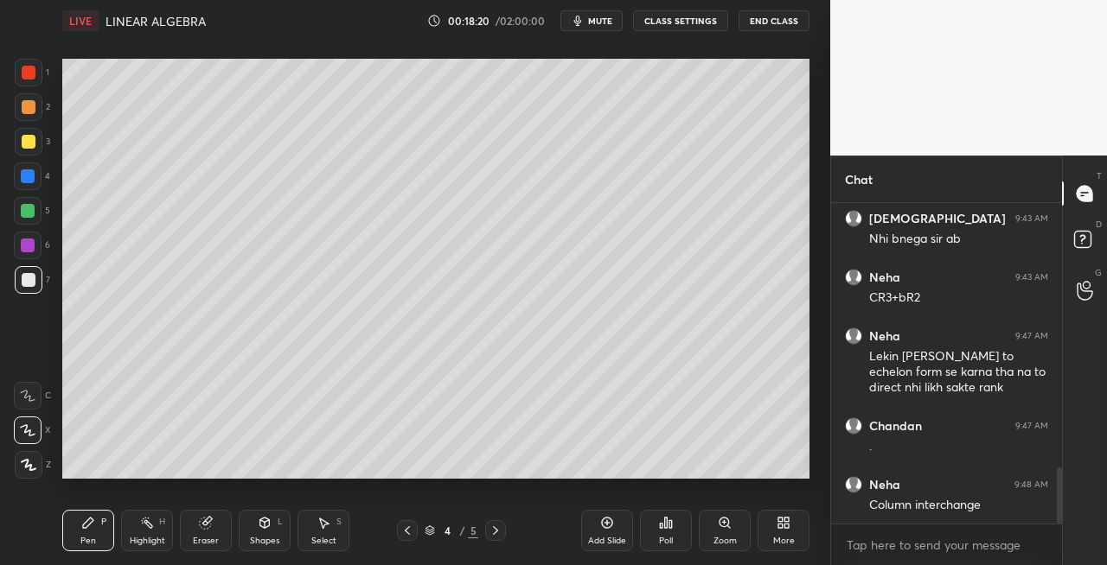
click at [495, 534] on icon at bounding box center [495, 531] width 14 height 14
click at [405, 534] on icon at bounding box center [407, 531] width 14 height 14
click at [495, 531] on icon at bounding box center [495, 531] width 14 height 14
click at [406, 531] on icon at bounding box center [407, 531] width 14 height 14
click at [496, 533] on icon at bounding box center [495, 531] width 14 height 14
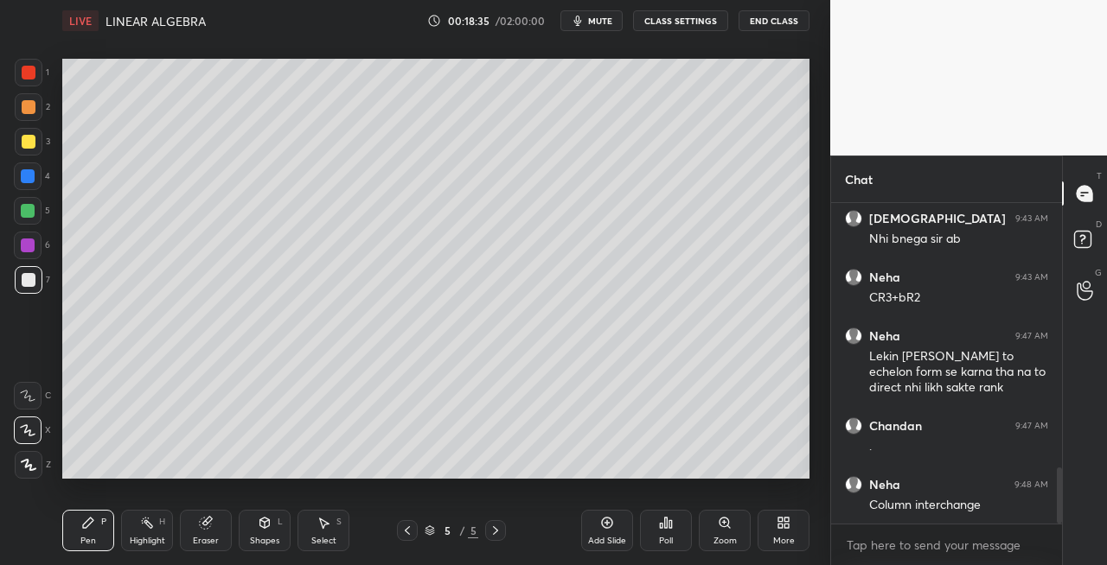
click at [405, 529] on icon at bounding box center [407, 531] width 14 height 14
click at [496, 534] on icon at bounding box center [495, 531] width 14 height 14
click at [399, 531] on div at bounding box center [407, 530] width 21 height 21
click at [490, 534] on icon at bounding box center [495, 531] width 14 height 14
click at [263, 527] on icon at bounding box center [265, 523] width 10 height 10
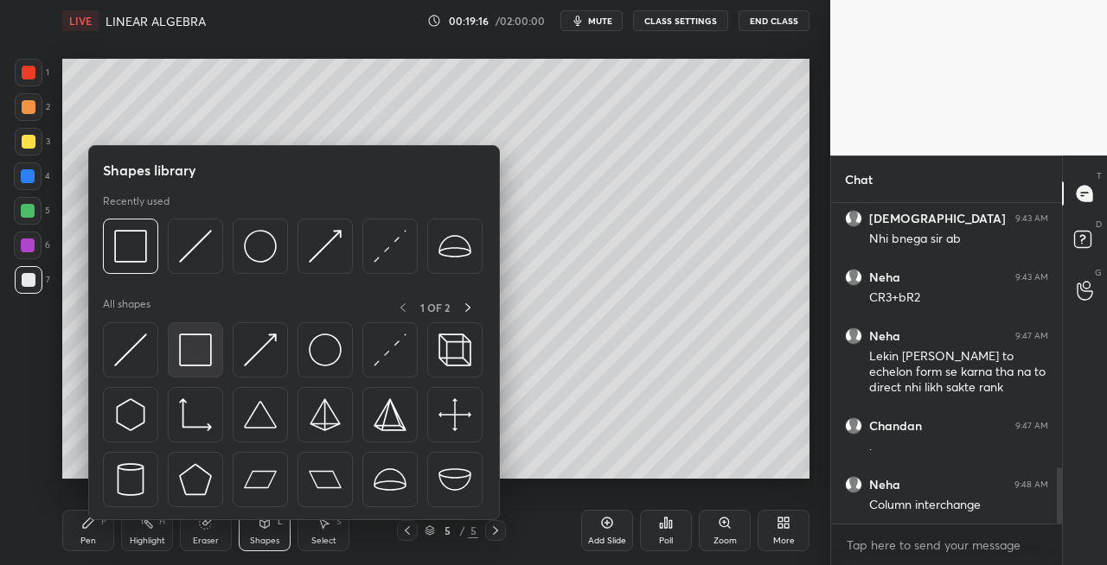
click at [200, 355] on img at bounding box center [195, 350] width 33 height 33
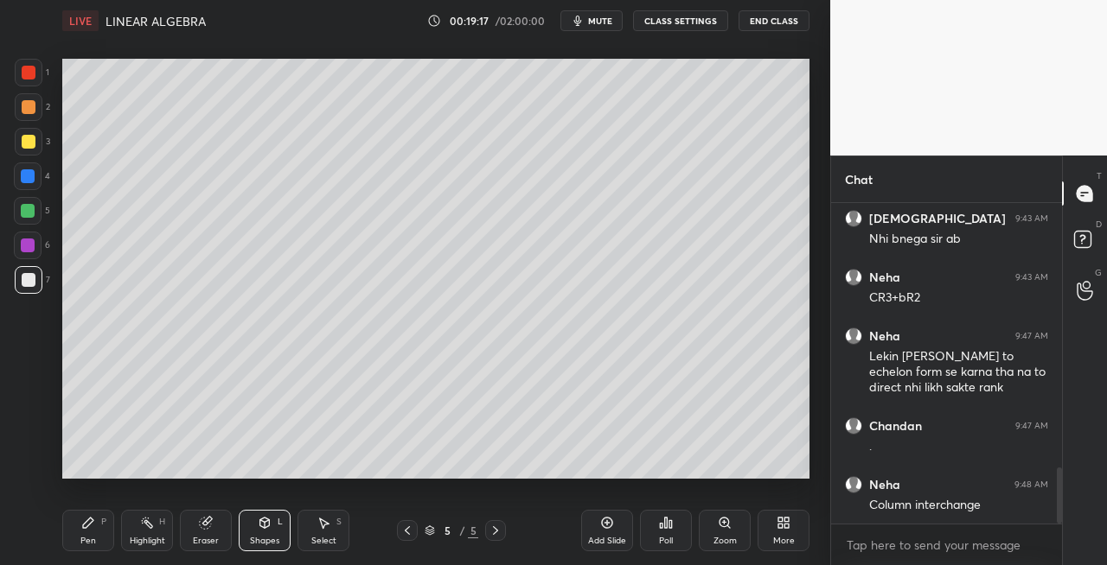
click at [35, 142] on div at bounding box center [29, 142] width 28 height 28
click at [92, 529] on icon at bounding box center [88, 523] width 14 height 14
click at [36, 284] on div at bounding box center [29, 280] width 28 height 28
click at [406, 534] on icon at bounding box center [407, 531] width 14 height 14
click at [488, 531] on div at bounding box center [495, 530] width 21 height 21
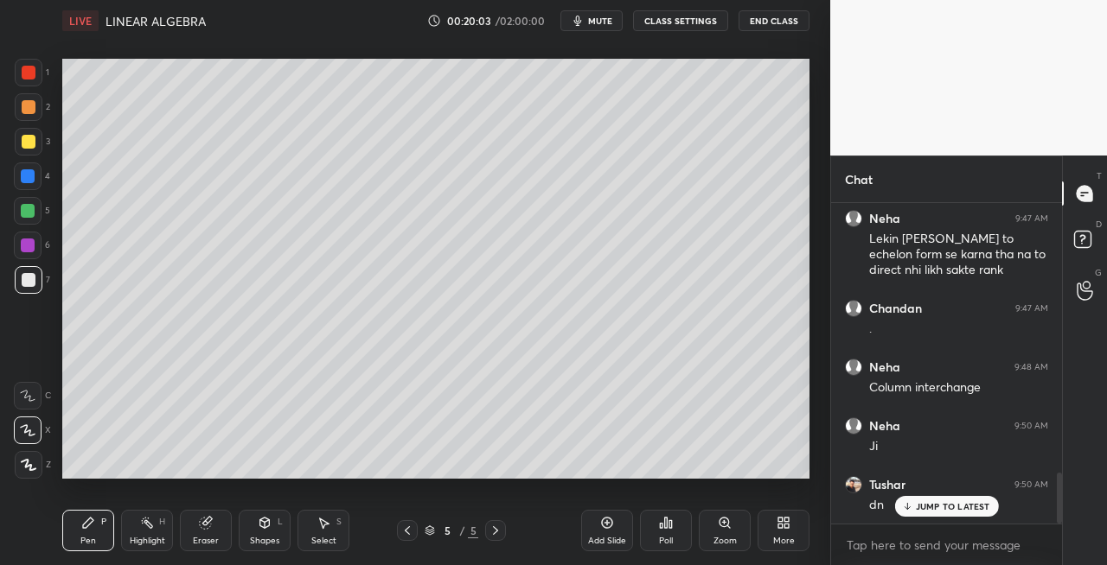
scroll to position [1693, 0]
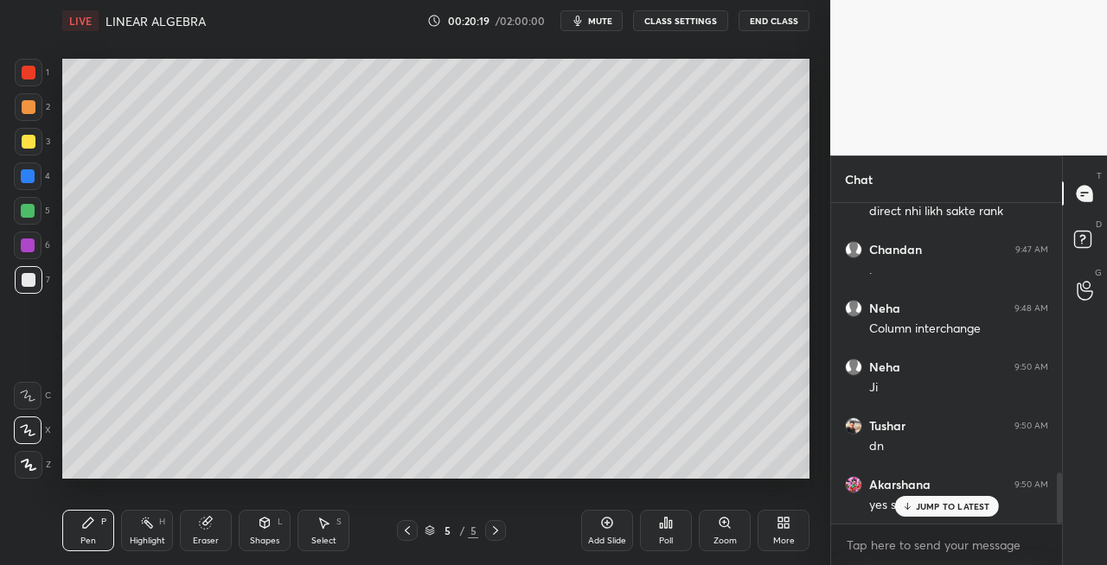
click at [27, 136] on div at bounding box center [29, 142] width 14 height 14
click at [406, 531] on icon at bounding box center [407, 531] width 5 height 9
click at [408, 531] on icon at bounding box center [407, 531] width 14 height 14
click at [406, 532] on icon at bounding box center [407, 531] width 5 height 9
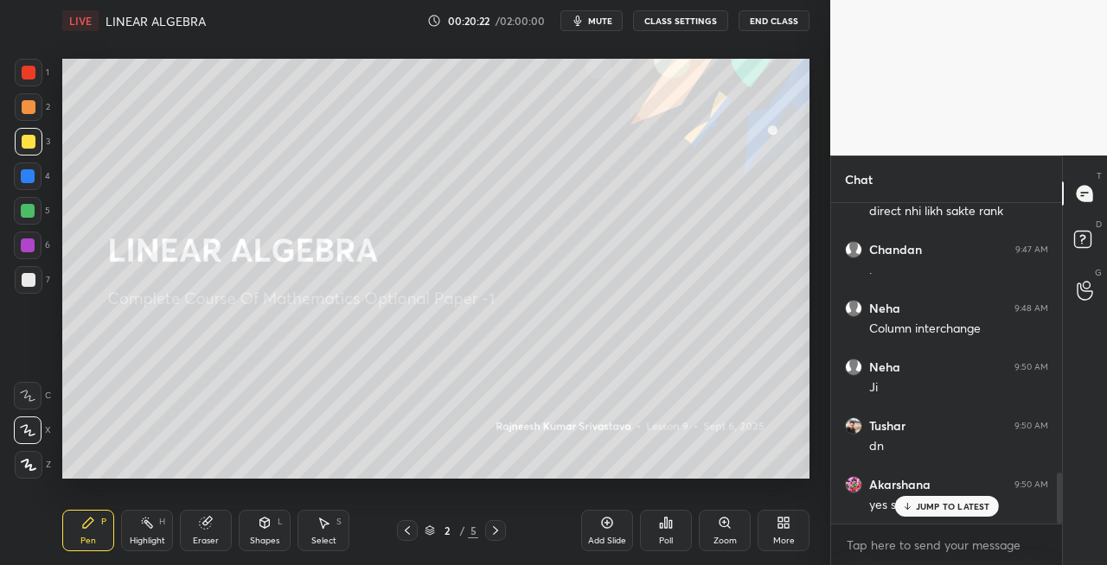
click at [407, 533] on icon at bounding box center [407, 531] width 5 height 9
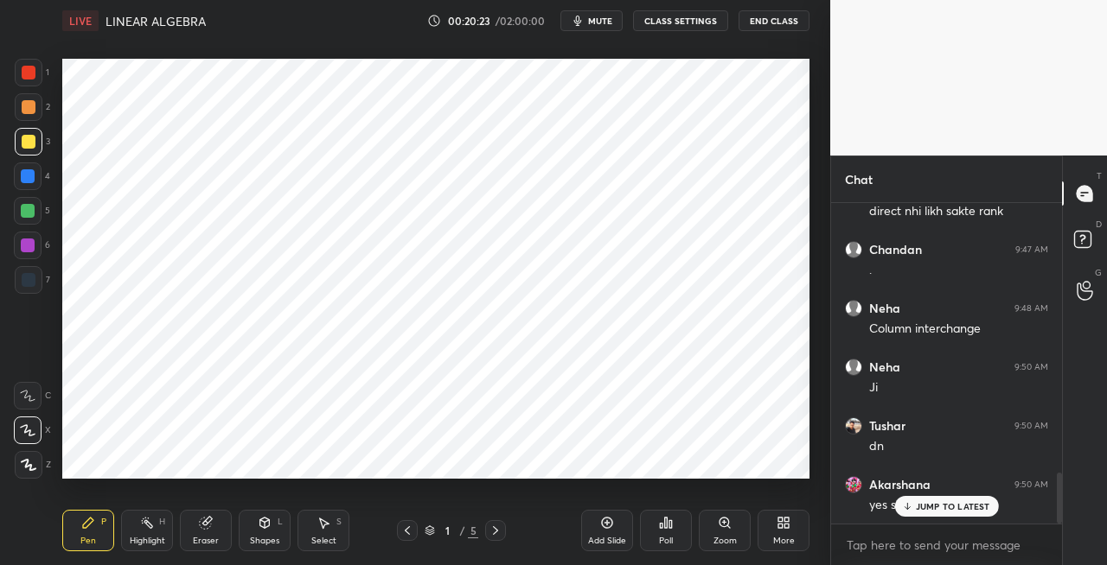
click at [496, 534] on icon at bounding box center [495, 531] width 14 height 14
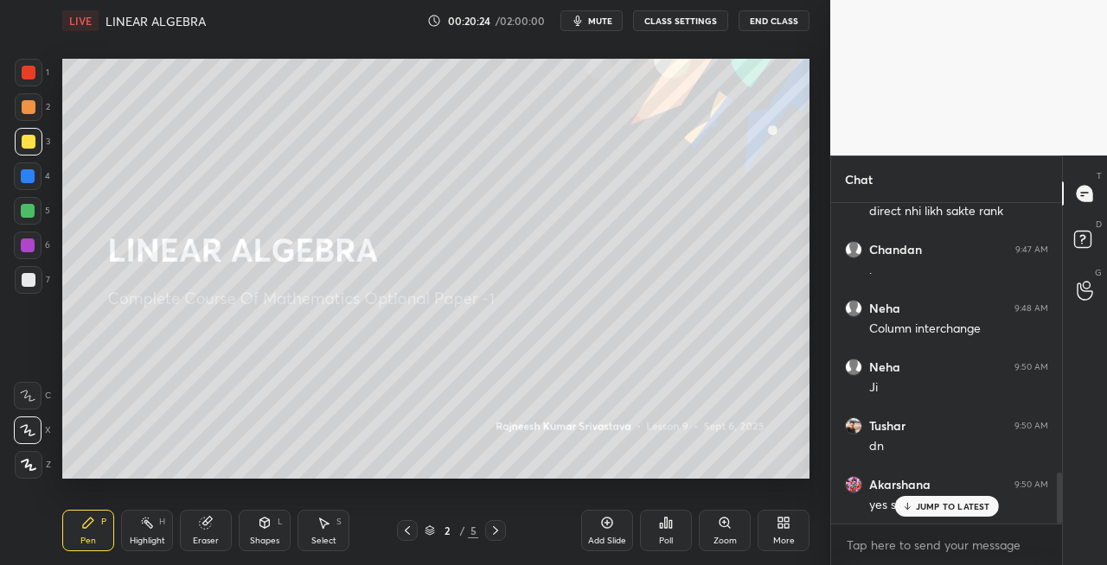
click at [22, 145] on div at bounding box center [29, 142] width 14 height 14
click at [261, 522] on icon at bounding box center [265, 523] width 10 height 10
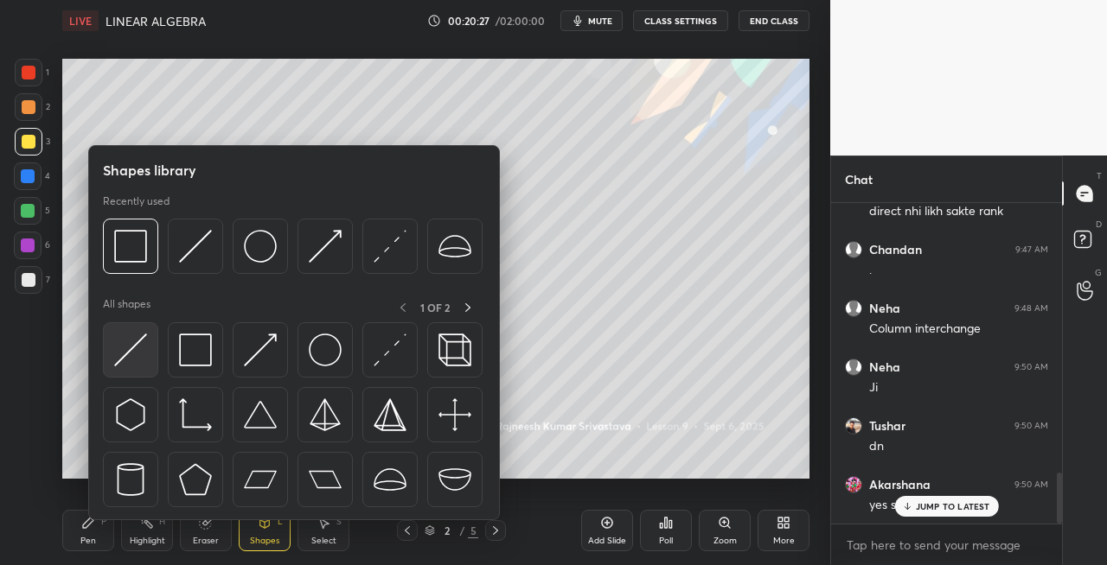
click at [118, 365] on img at bounding box center [130, 350] width 33 height 33
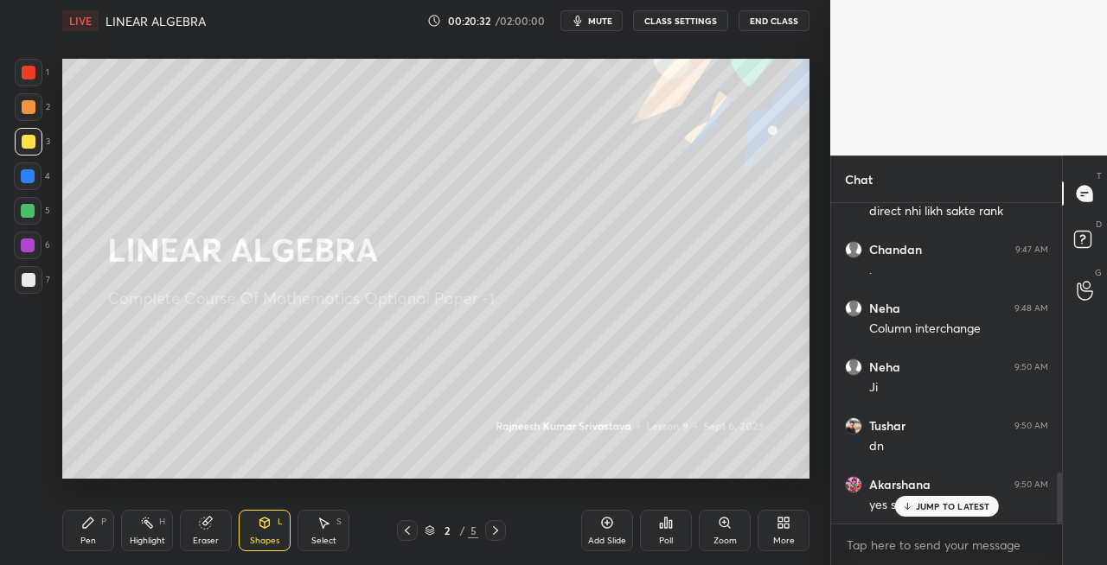
click at [494, 533] on icon at bounding box center [495, 531] width 14 height 14
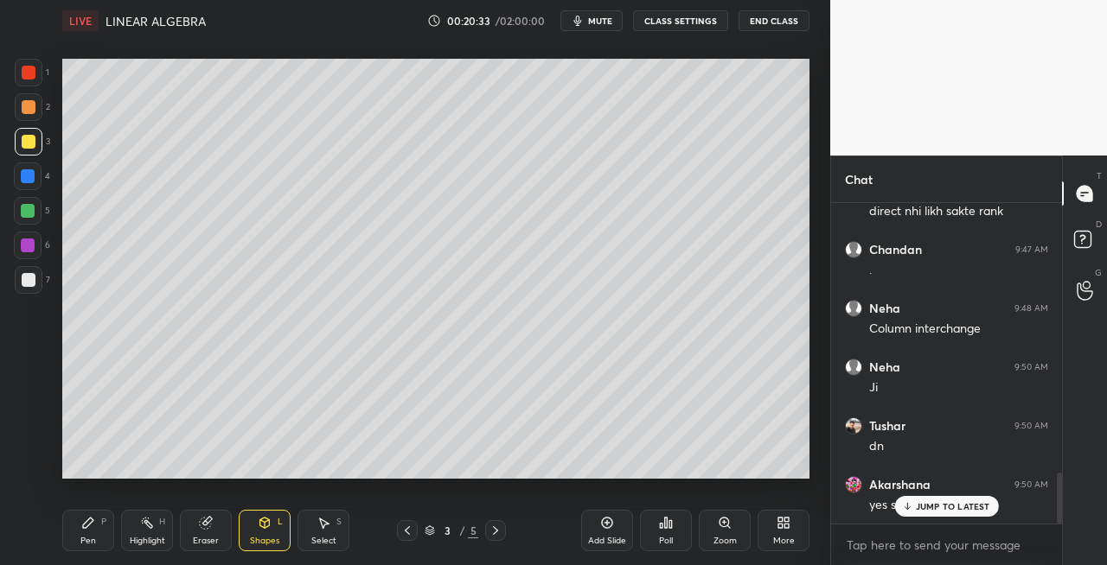
click at [494, 533] on icon at bounding box center [495, 531] width 14 height 14
click at [497, 533] on icon at bounding box center [495, 531] width 14 height 14
click at [404, 533] on icon at bounding box center [407, 531] width 14 height 14
click at [413, 533] on icon at bounding box center [407, 531] width 14 height 14
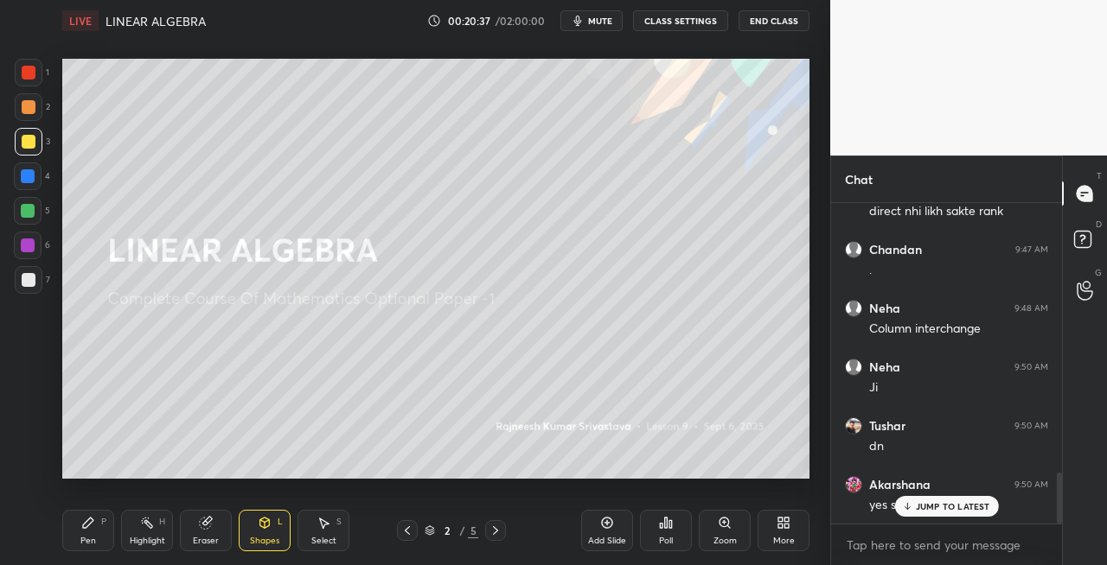
click at [497, 534] on icon at bounding box center [495, 531] width 14 height 14
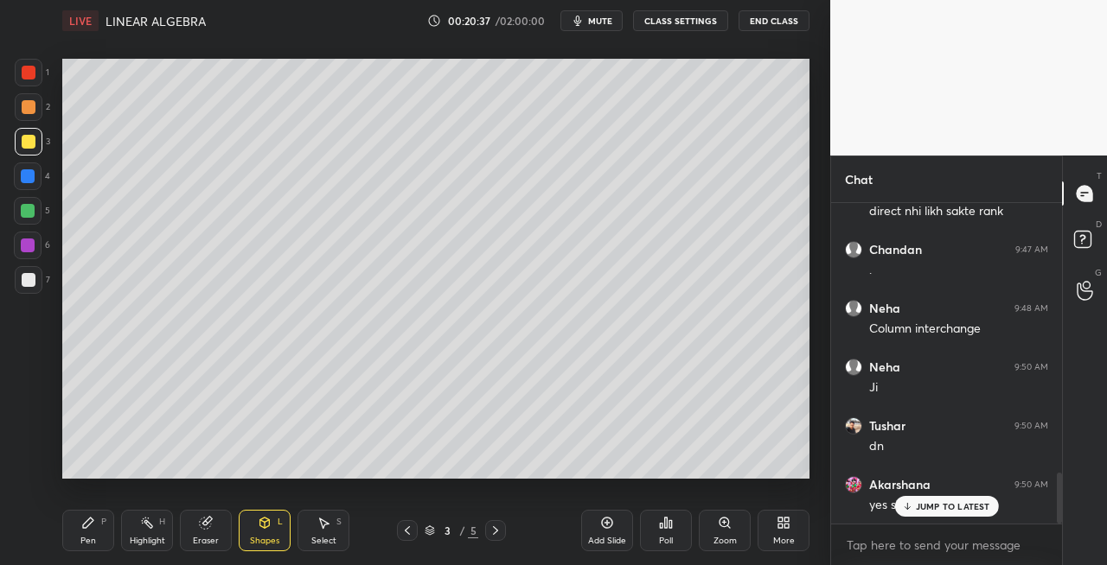
click at [497, 533] on icon at bounding box center [495, 531] width 14 height 14
click at [495, 534] on icon at bounding box center [495, 531] width 14 height 14
click at [493, 536] on icon at bounding box center [495, 531] width 14 height 14
click at [489, 534] on icon at bounding box center [495, 531] width 14 height 14
click at [498, 533] on icon at bounding box center [495, 531] width 14 height 14
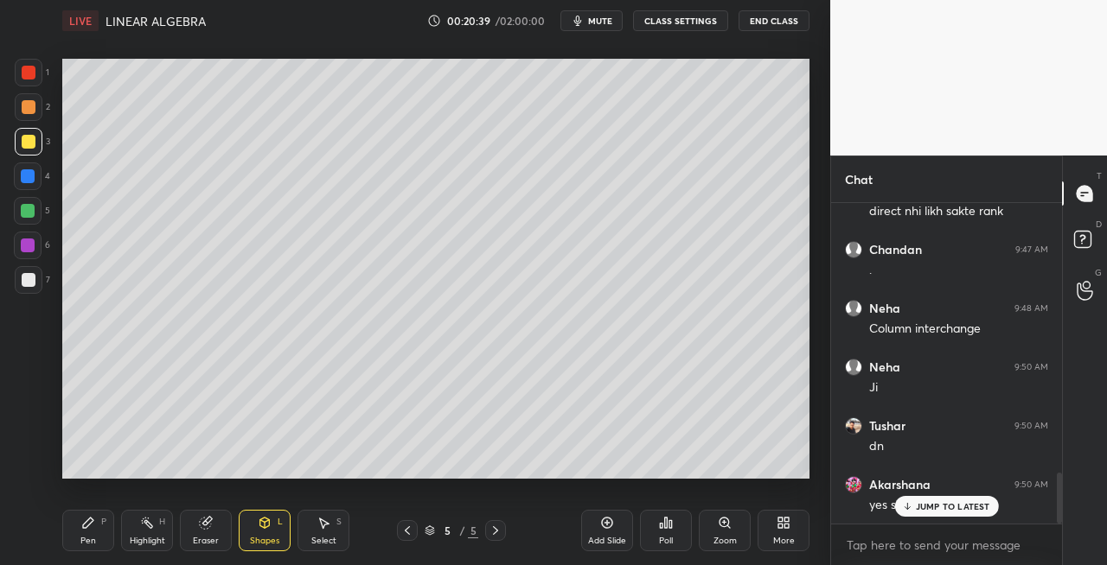
click at [603, 541] on div "Add Slide" at bounding box center [607, 541] width 38 height 9
click at [98, 527] on div "Pen P" at bounding box center [88, 530] width 52 height 41
click at [267, 518] on icon at bounding box center [265, 523] width 14 height 14
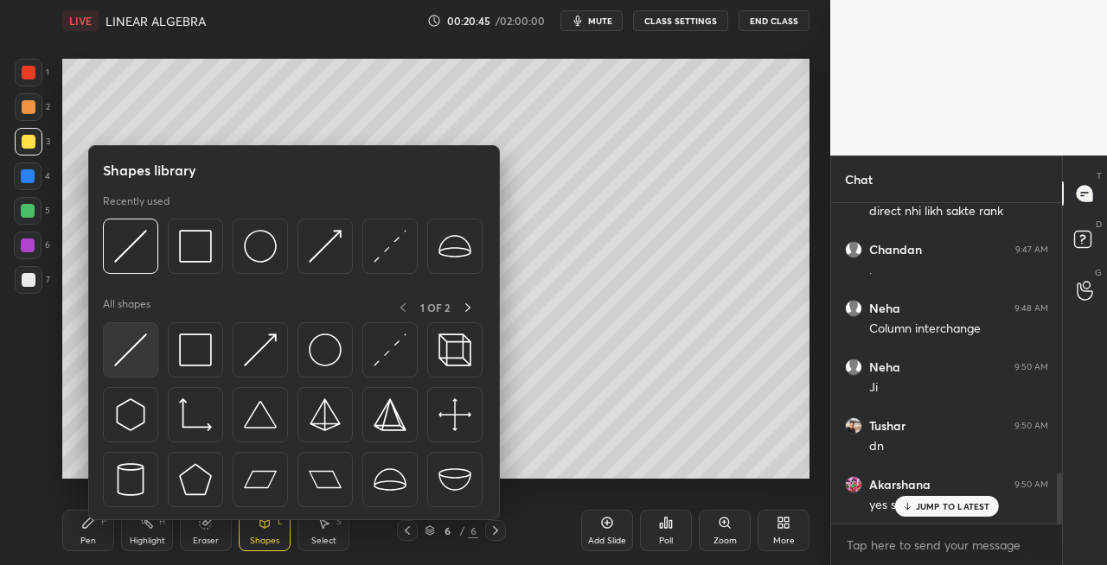
click at [138, 360] on img at bounding box center [130, 350] width 33 height 33
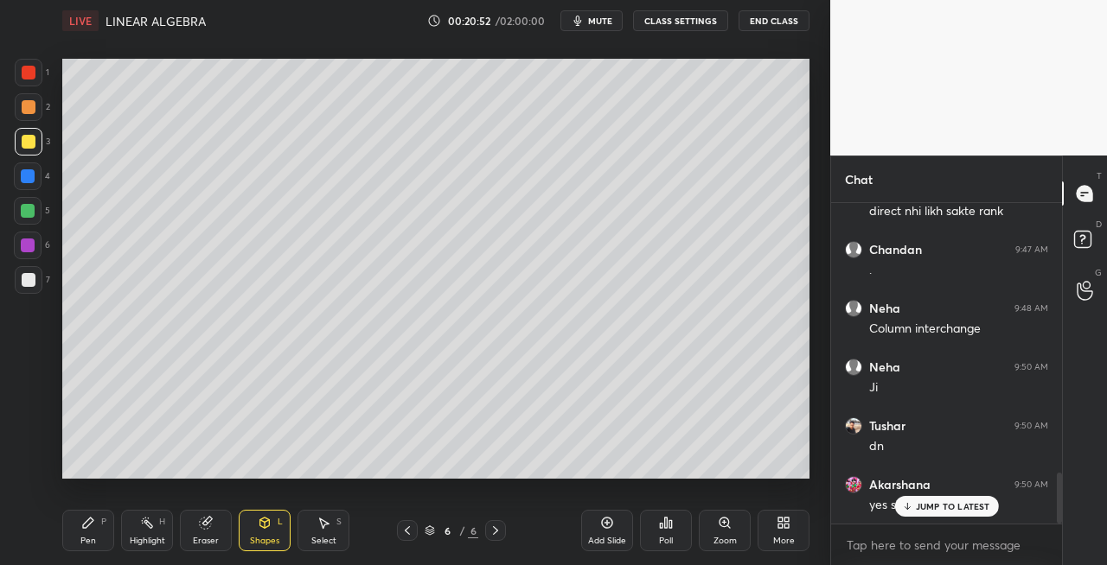
click at [85, 521] on icon at bounding box center [88, 523] width 14 height 14
click at [201, 521] on icon at bounding box center [205, 523] width 11 height 11
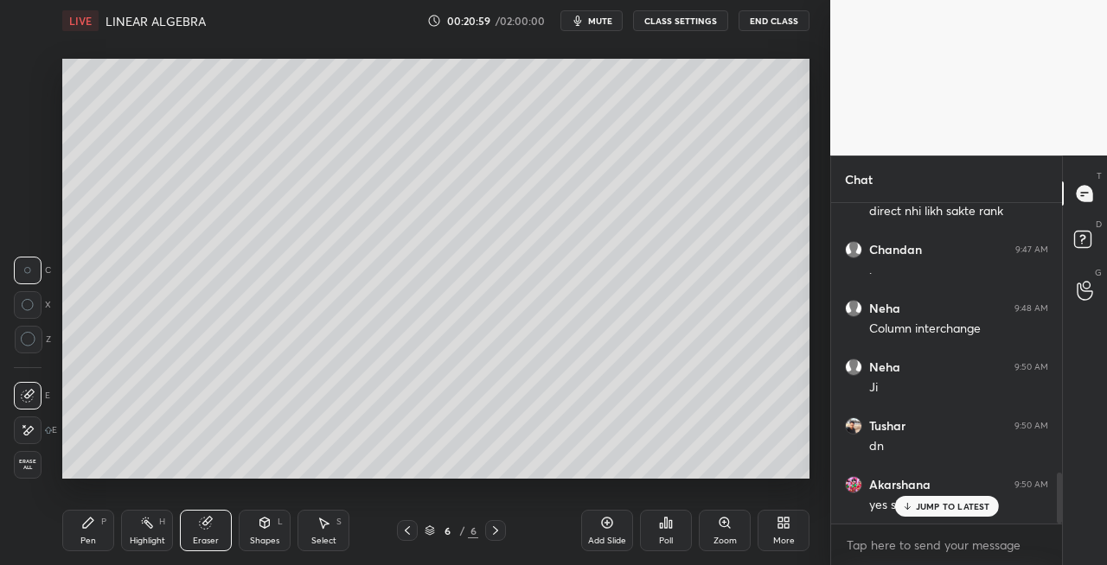
click at [92, 513] on div "Pen P" at bounding box center [88, 530] width 52 height 41
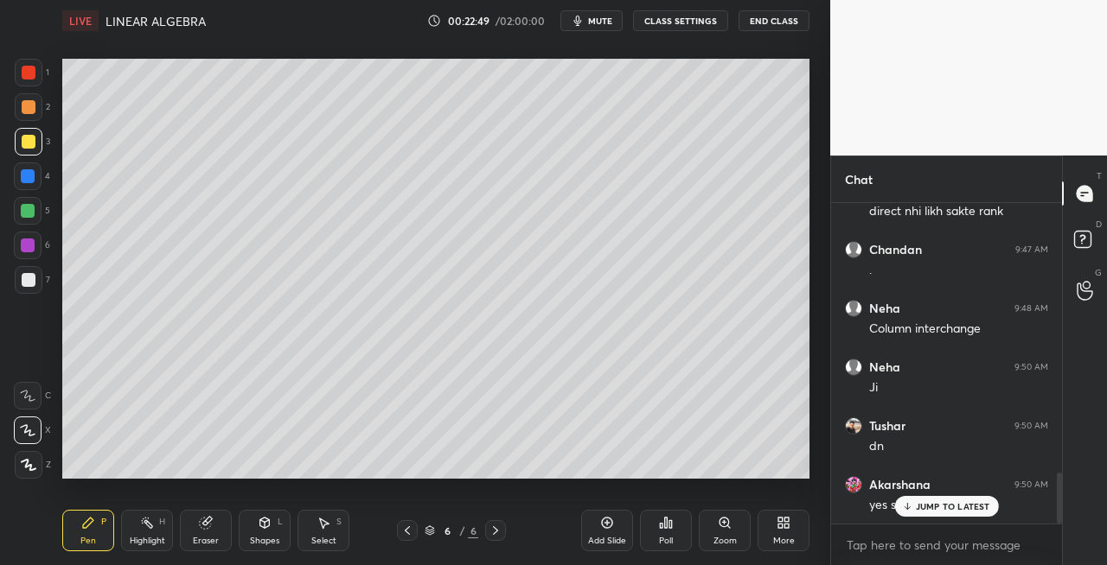
click at [36, 297] on div "7" at bounding box center [32, 283] width 35 height 35
click at [259, 531] on div "Shapes L" at bounding box center [265, 530] width 52 height 41
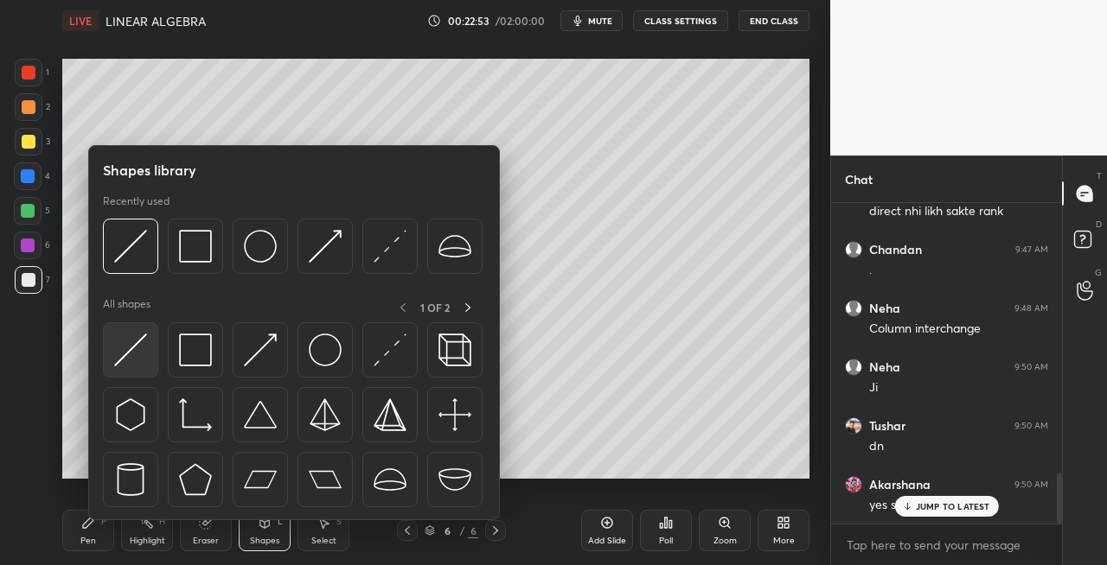
click at [123, 361] on img at bounding box center [130, 350] width 33 height 33
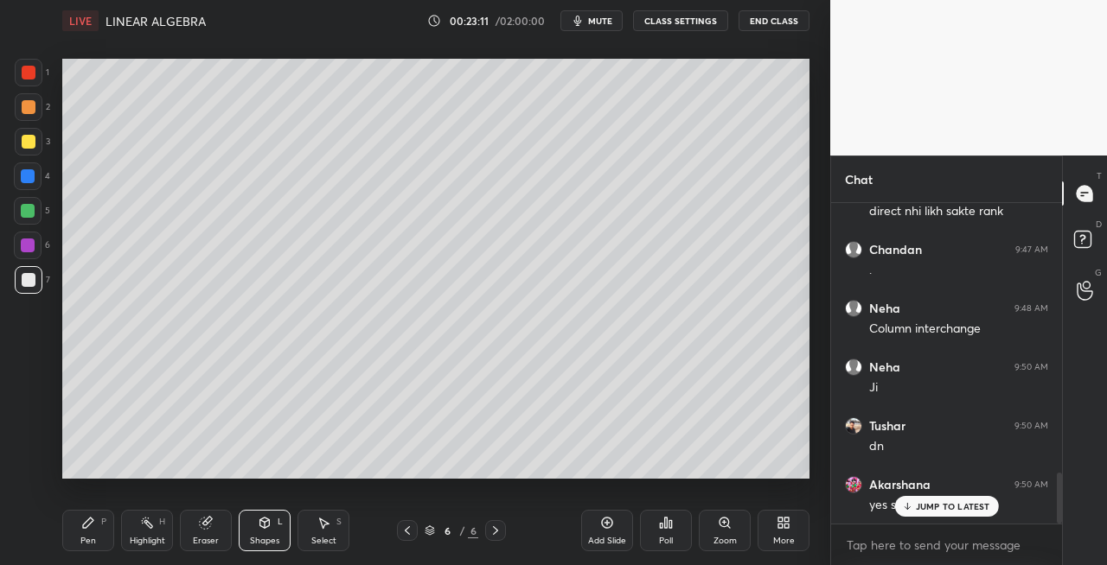
click at [405, 529] on icon at bounding box center [407, 531] width 14 height 14
click at [410, 530] on icon at bounding box center [407, 531] width 14 height 14
click at [498, 533] on icon at bounding box center [495, 531] width 14 height 14
click at [501, 531] on icon at bounding box center [495, 531] width 14 height 14
click at [84, 531] on div "Pen P" at bounding box center [88, 530] width 52 height 41
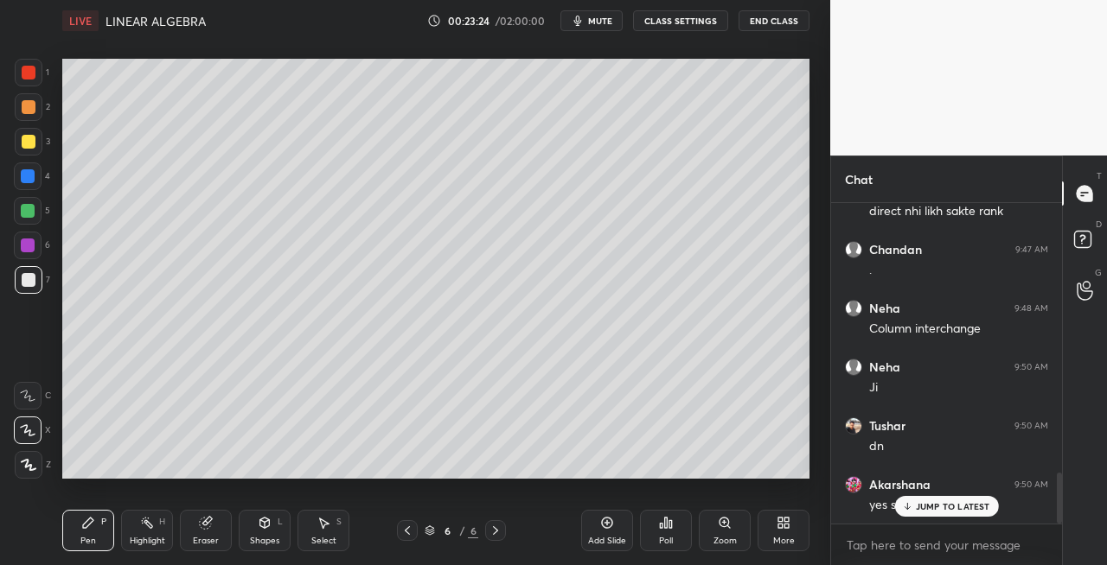
click at [220, 538] on div "Eraser" at bounding box center [206, 530] width 52 height 41
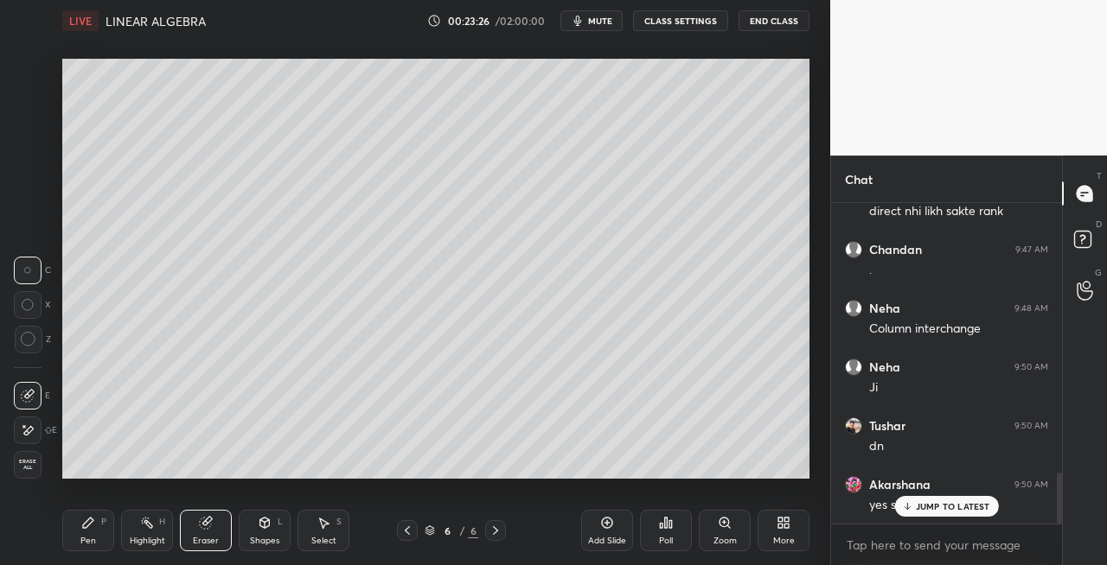
click at [99, 528] on div "Pen P" at bounding box center [88, 530] width 52 height 41
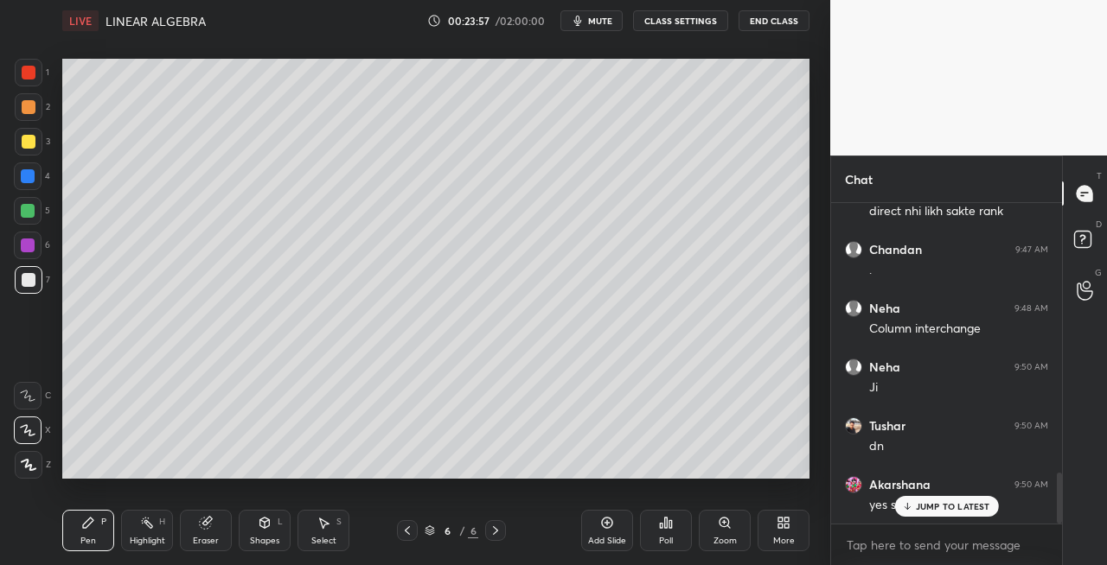
click at [207, 526] on icon at bounding box center [205, 523] width 11 height 11
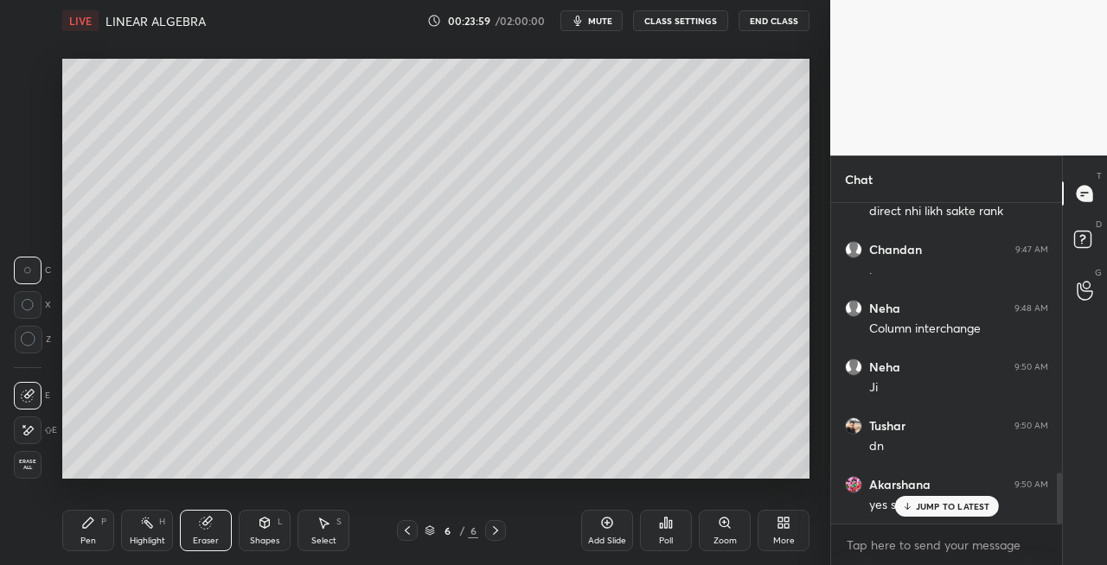
click at [102, 526] on div "P" at bounding box center [103, 522] width 5 height 9
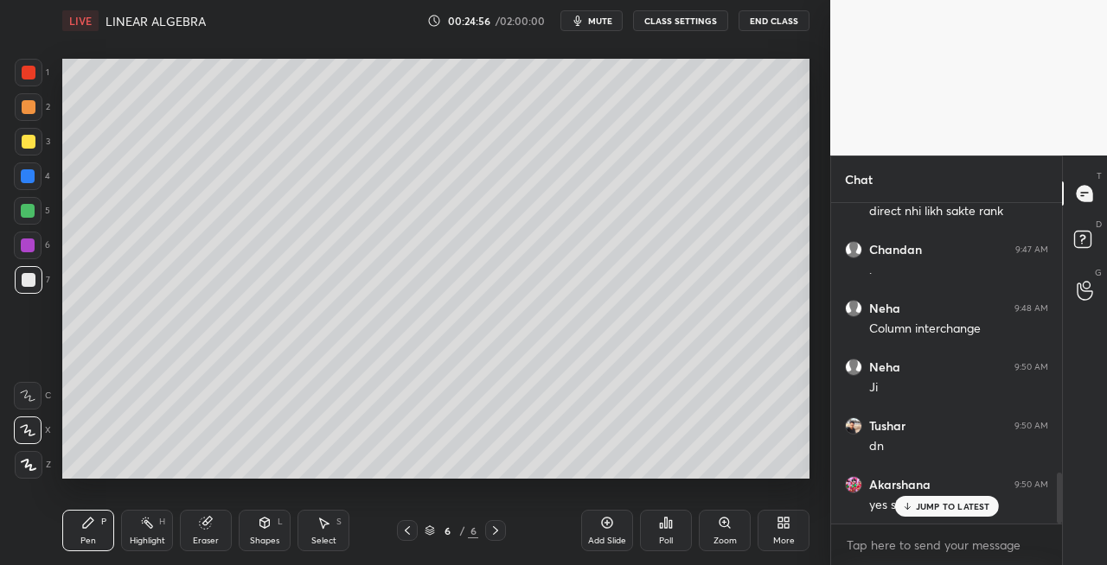
click at [496, 531] on icon at bounding box center [495, 531] width 5 height 9
click at [498, 532] on icon at bounding box center [495, 531] width 14 height 14
click at [598, 538] on div "Add Slide" at bounding box center [607, 541] width 38 height 9
click at [405, 531] on icon at bounding box center [407, 531] width 14 height 14
click at [503, 534] on div at bounding box center [495, 530] width 21 height 21
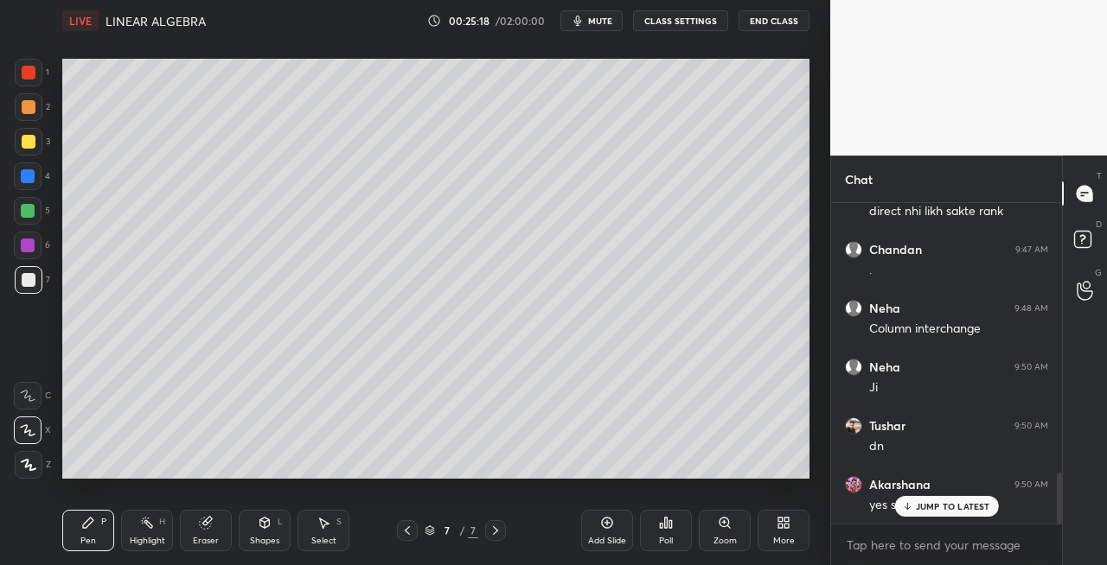
click at [412, 528] on icon at bounding box center [407, 531] width 14 height 14
click at [495, 534] on icon at bounding box center [495, 531] width 14 height 14
click at [404, 533] on icon at bounding box center [407, 531] width 14 height 14
click at [497, 533] on icon at bounding box center [495, 531] width 14 height 14
click at [407, 534] on icon at bounding box center [407, 531] width 14 height 14
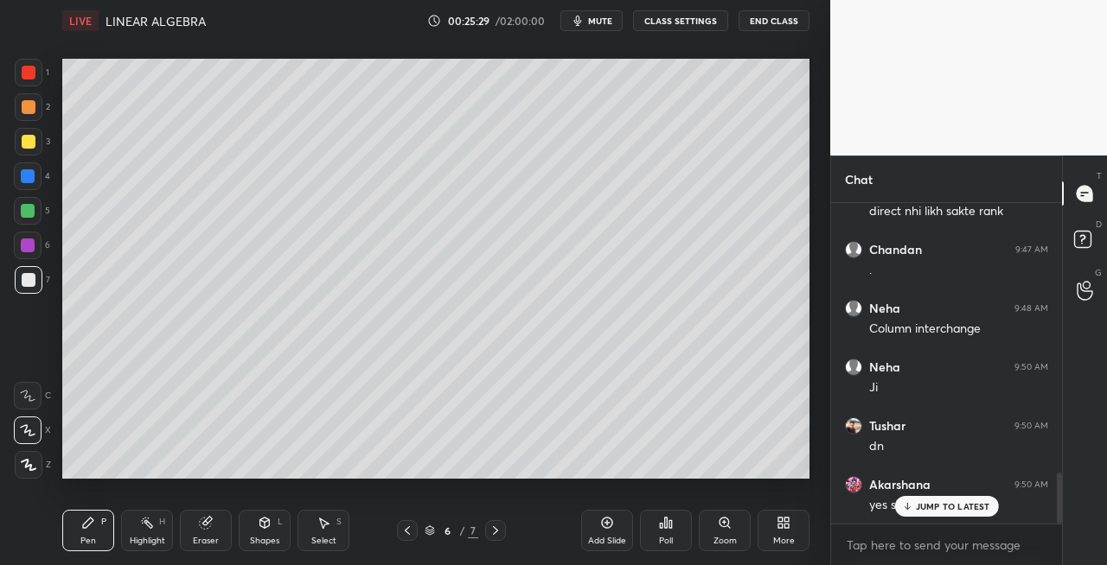
click at [498, 529] on icon at bounding box center [495, 531] width 14 height 14
click at [411, 534] on icon at bounding box center [407, 531] width 14 height 14
click at [496, 529] on icon at bounding box center [495, 531] width 5 height 9
click at [406, 533] on icon at bounding box center [407, 531] width 14 height 14
click at [501, 533] on icon at bounding box center [495, 531] width 14 height 14
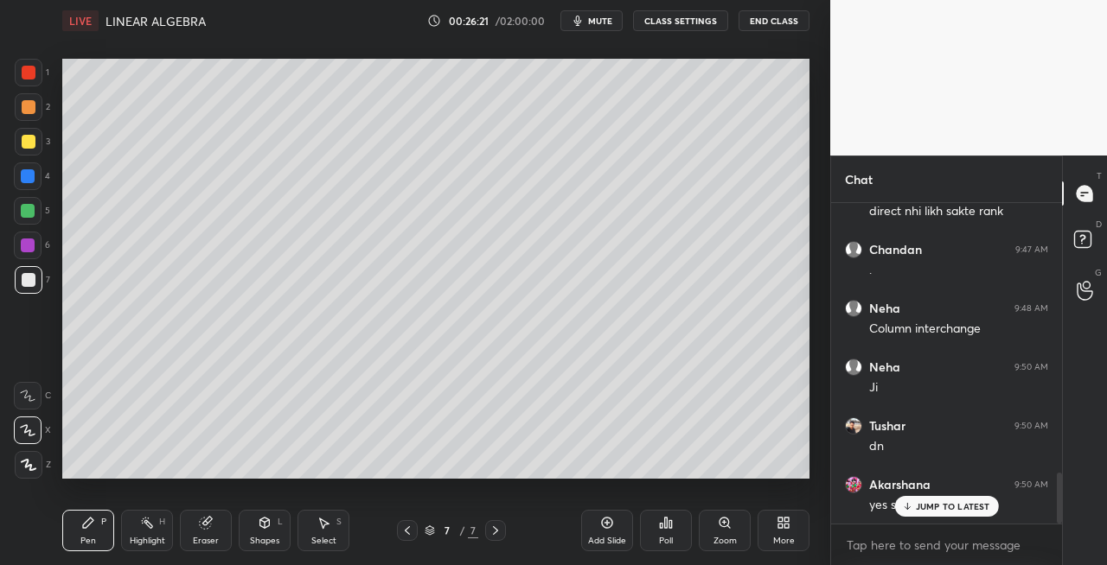
click at [197, 531] on div "Eraser" at bounding box center [206, 530] width 52 height 41
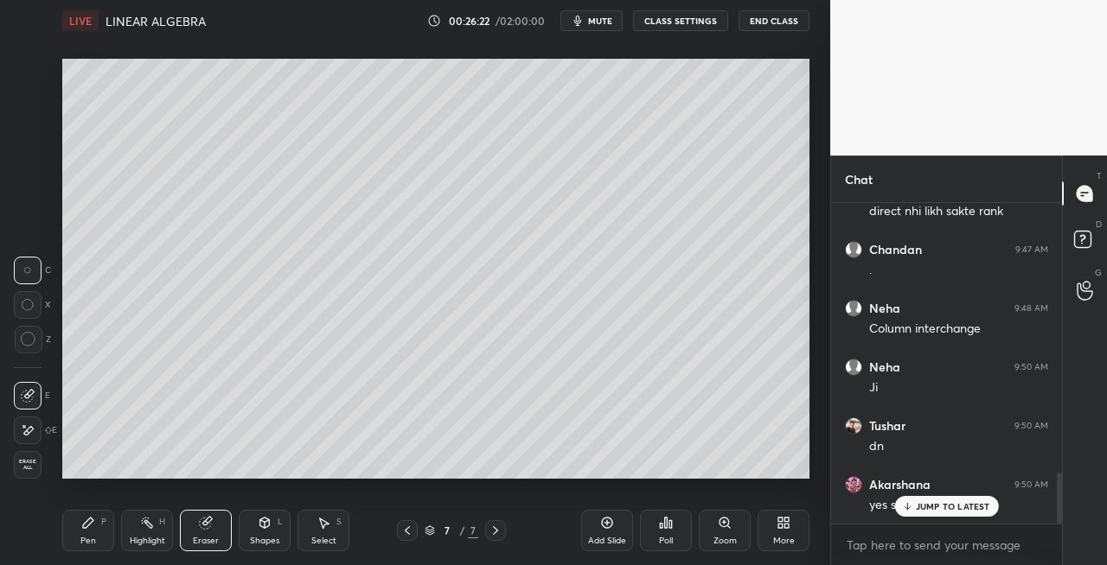
click at [100, 536] on div "Pen P" at bounding box center [88, 530] width 52 height 41
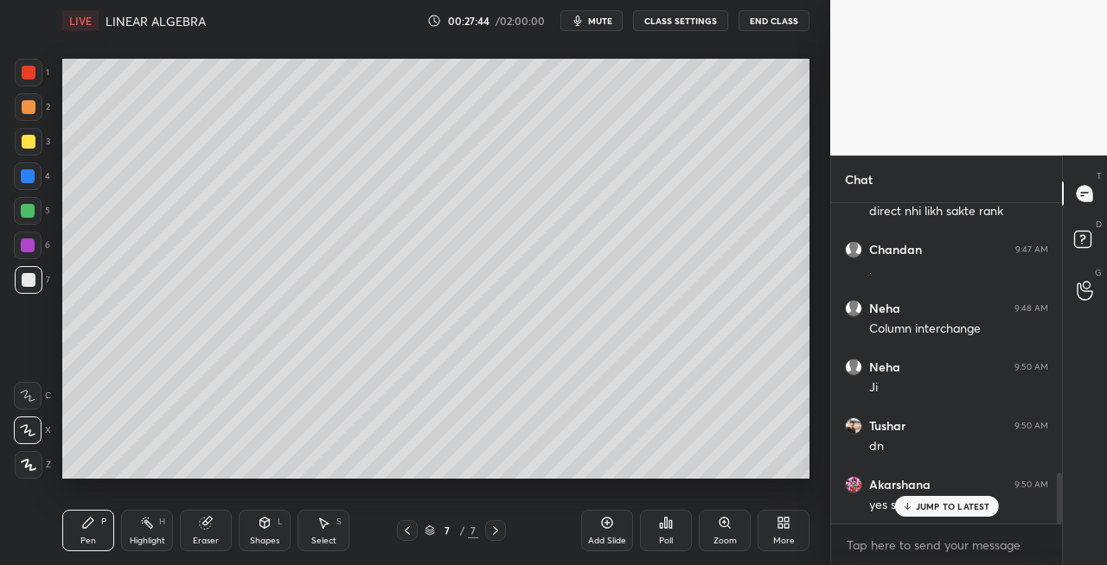
click at [223, 524] on div "Eraser" at bounding box center [206, 530] width 52 height 41
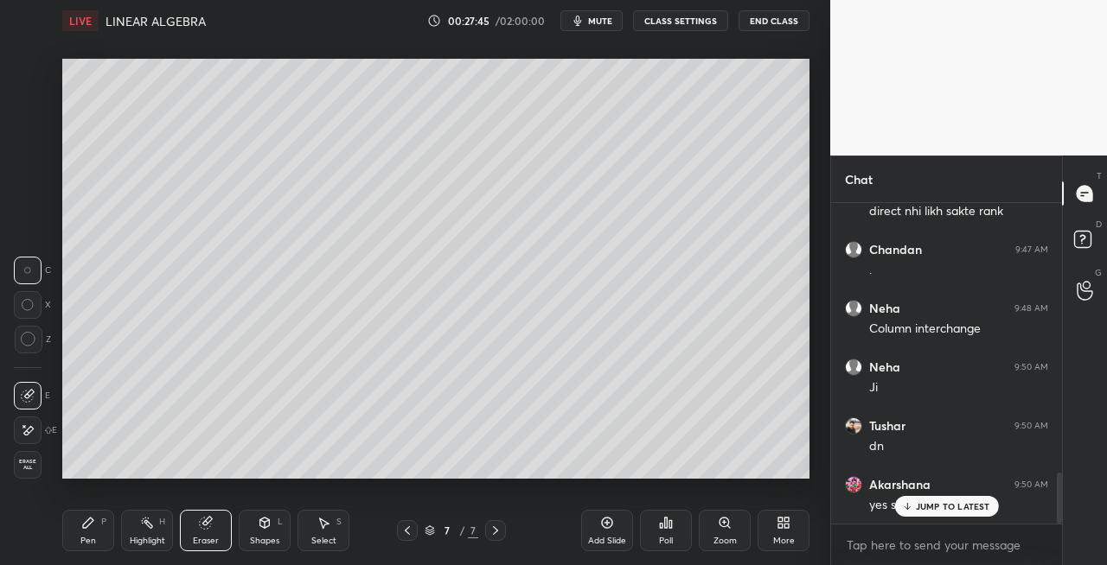
click at [87, 539] on div "Pen" at bounding box center [88, 541] width 16 height 9
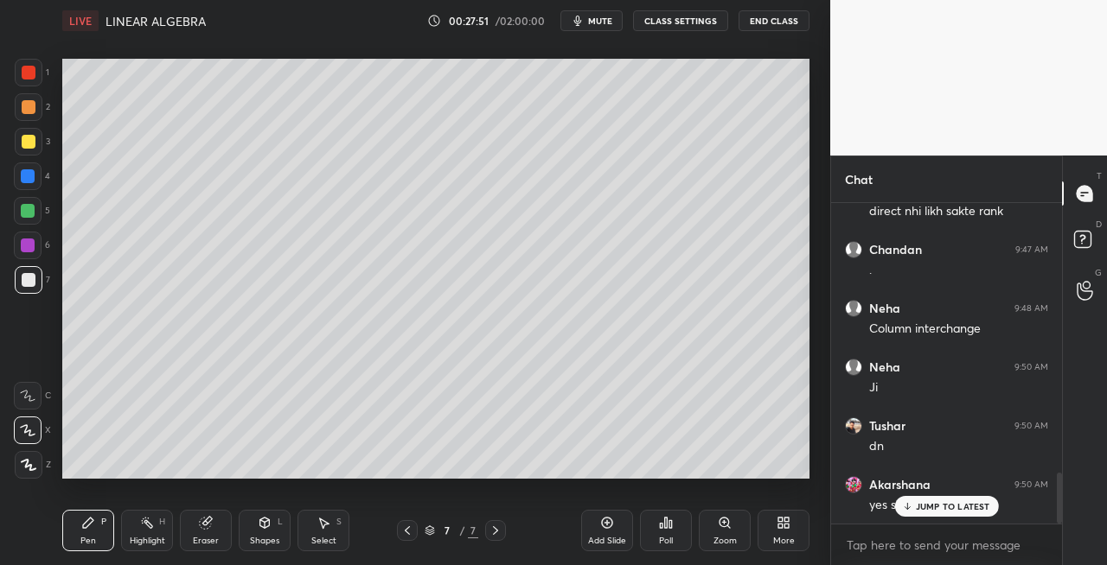
click at [495, 533] on icon at bounding box center [495, 531] width 5 height 9
click at [610, 539] on div "Add Slide" at bounding box center [607, 541] width 38 height 9
click at [405, 535] on icon at bounding box center [407, 531] width 14 height 14
click at [499, 539] on div at bounding box center [495, 530] width 21 height 21
click at [406, 533] on icon at bounding box center [407, 531] width 14 height 14
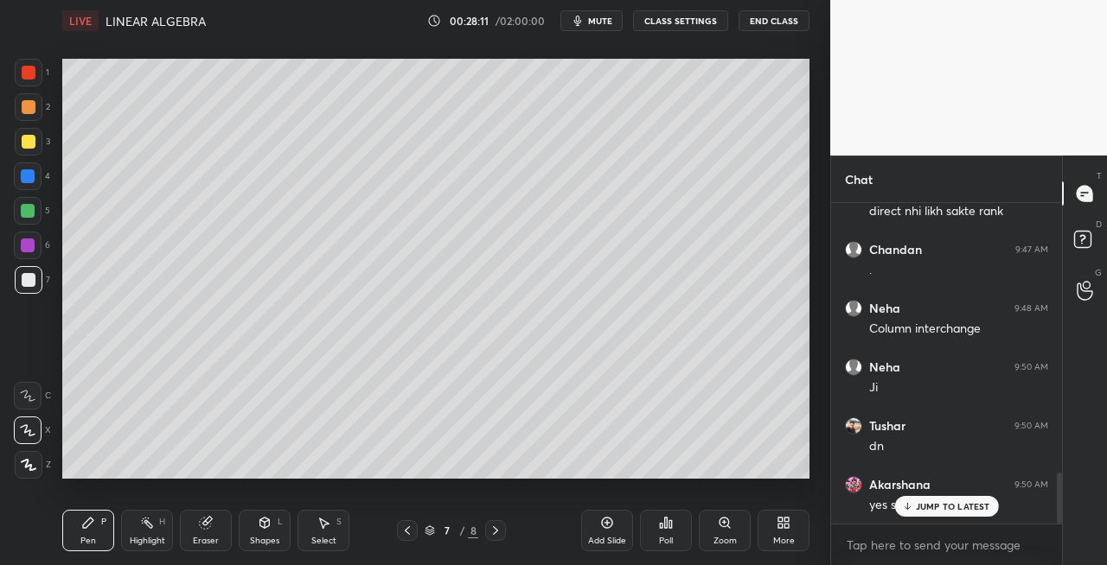
click at [495, 531] on icon at bounding box center [495, 531] width 14 height 14
click at [410, 531] on icon at bounding box center [407, 531] width 14 height 14
click at [491, 533] on icon at bounding box center [495, 531] width 14 height 14
click at [410, 531] on icon at bounding box center [407, 531] width 14 height 14
click at [409, 533] on icon at bounding box center [407, 531] width 14 height 14
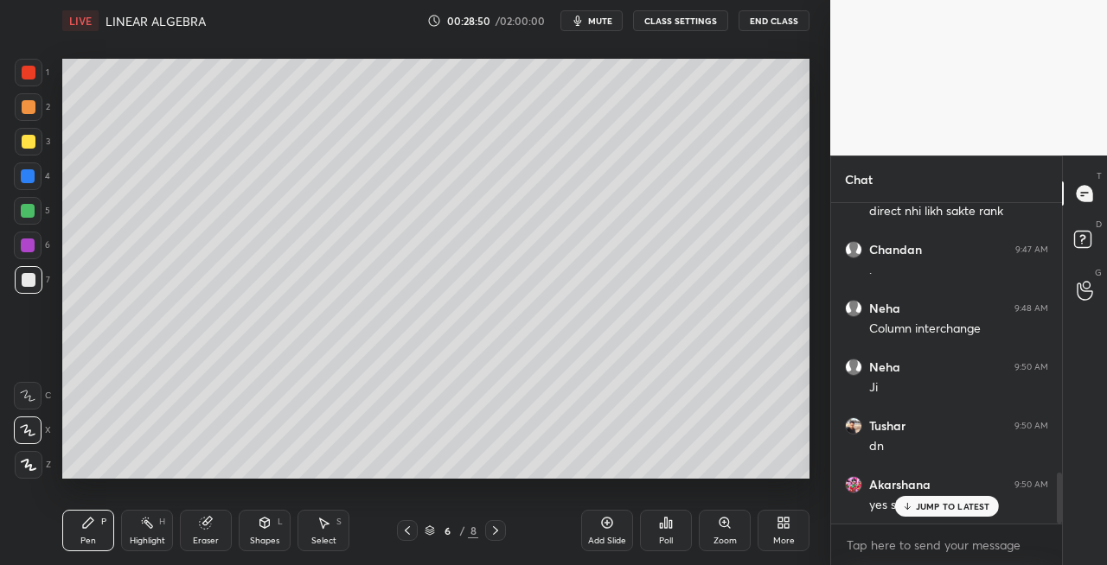
click at [501, 537] on icon at bounding box center [495, 531] width 14 height 14
click at [504, 532] on div at bounding box center [495, 530] width 21 height 21
click at [507, 526] on div "8 / 8" at bounding box center [451, 530] width 259 height 21
click at [256, 526] on div "Shapes L" at bounding box center [265, 530] width 52 height 41
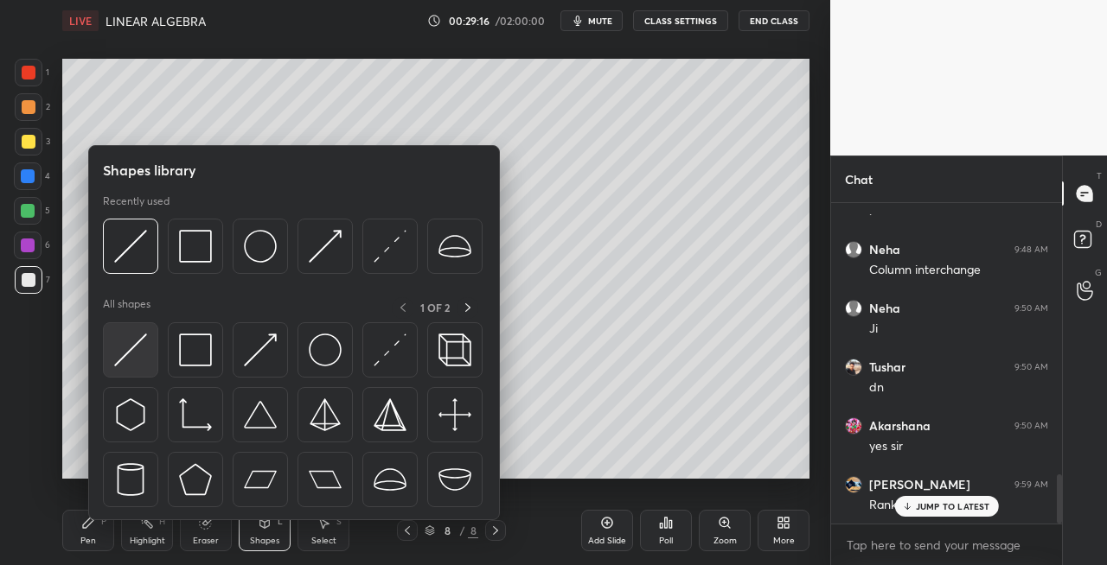
click at [123, 361] on img at bounding box center [130, 350] width 33 height 33
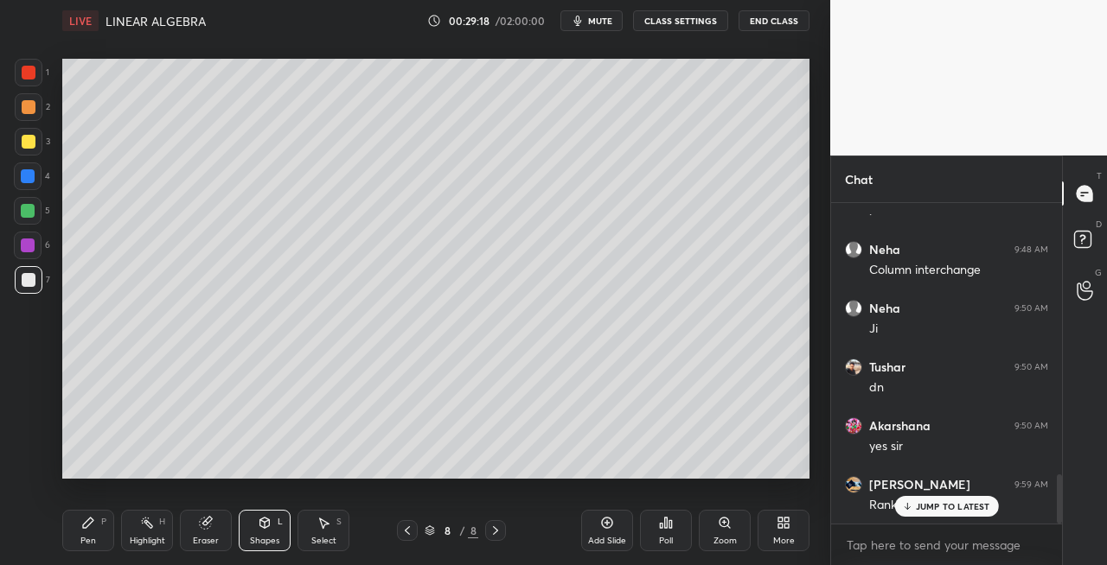
click at [93, 534] on div "Pen P" at bounding box center [88, 530] width 52 height 41
click at [260, 526] on icon at bounding box center [265, 523] width 10 height 10
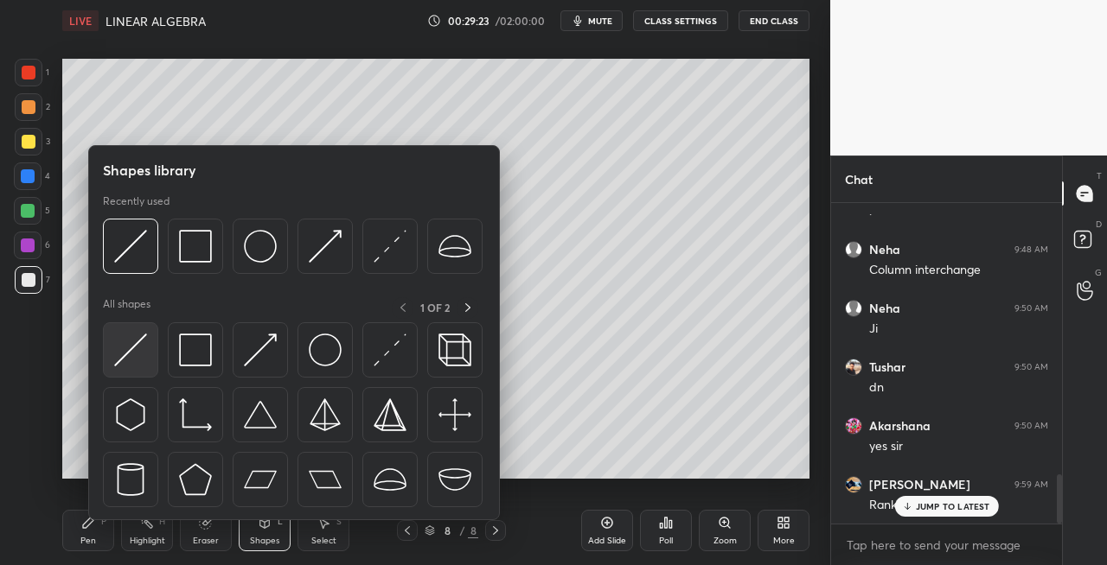
click at [127, 358] on img at bounding box center [130, 350] width 33 height 33
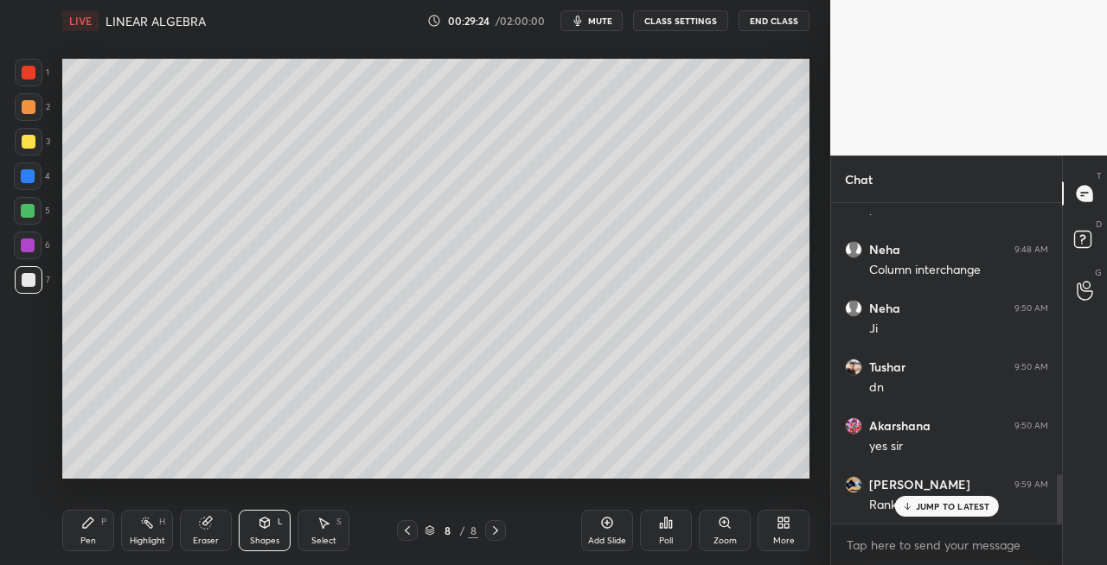
click at [95, 541] on div "Pen" at bounding box center [88, 541] width 16 height 9
click at [211, 539] on div "Eraser" at bounding box center [206, 541] width 26 height 9
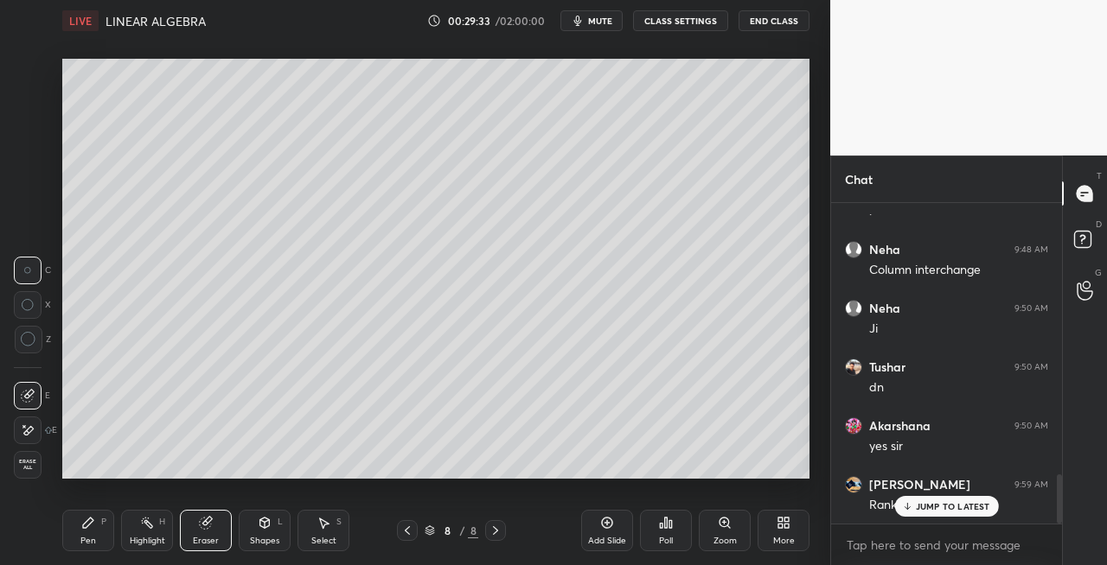
click at [100, 544] on div "Pen P" at bounding box center [88, 530] width 52 height 41
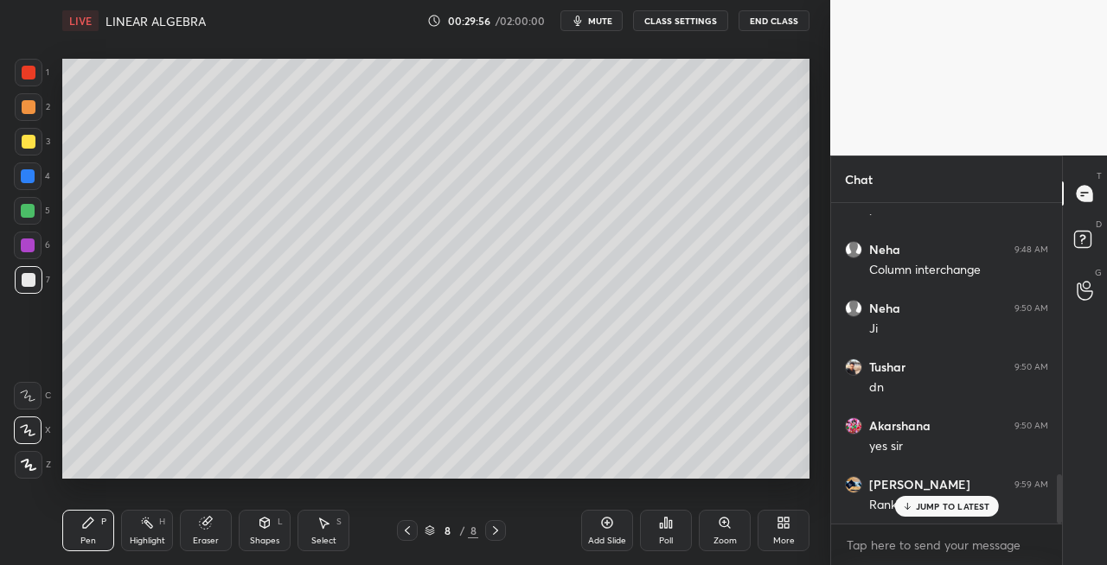
click at [273, 530] on div "Shapes L" at bounding box center [265, 530] width 52 height 41
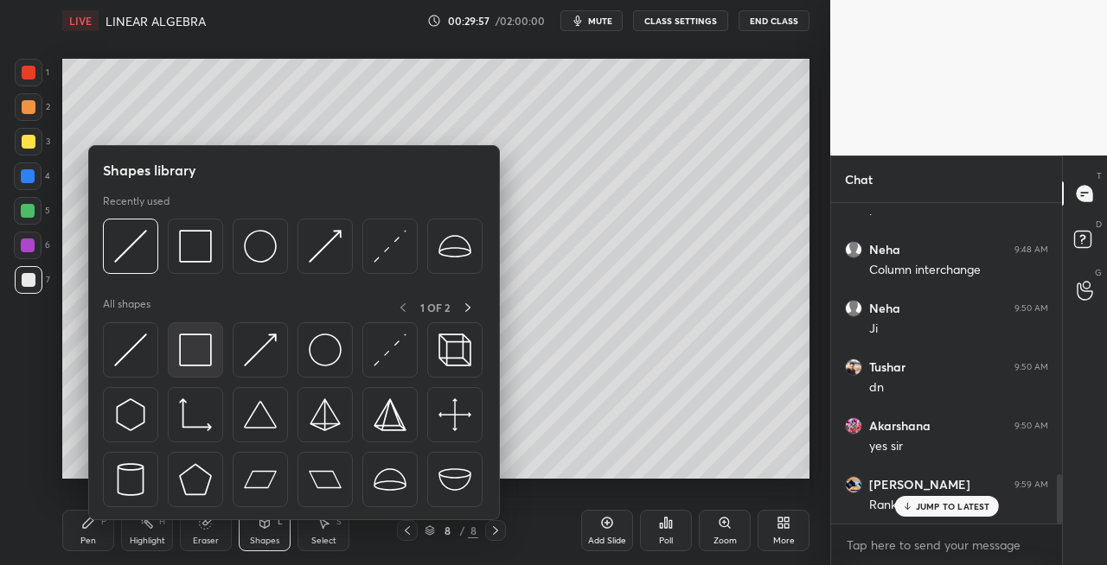
click at [206, 368] on div at bounding box center [195, 349] width 55 height 55
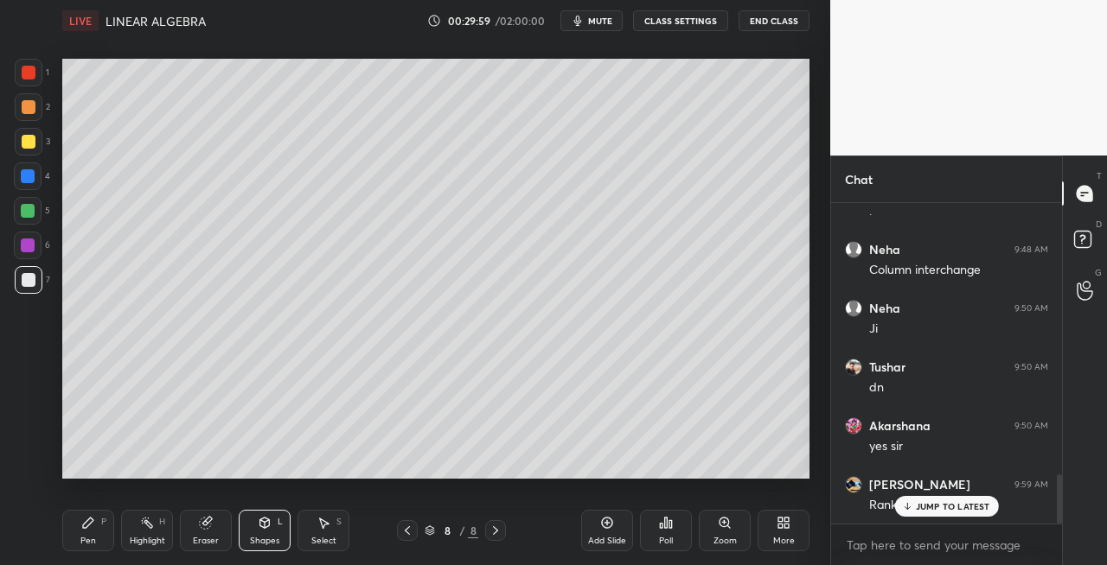
click at [241, 525] on div "Shapes L" at bounding box center [265, 530] width 52 height 41
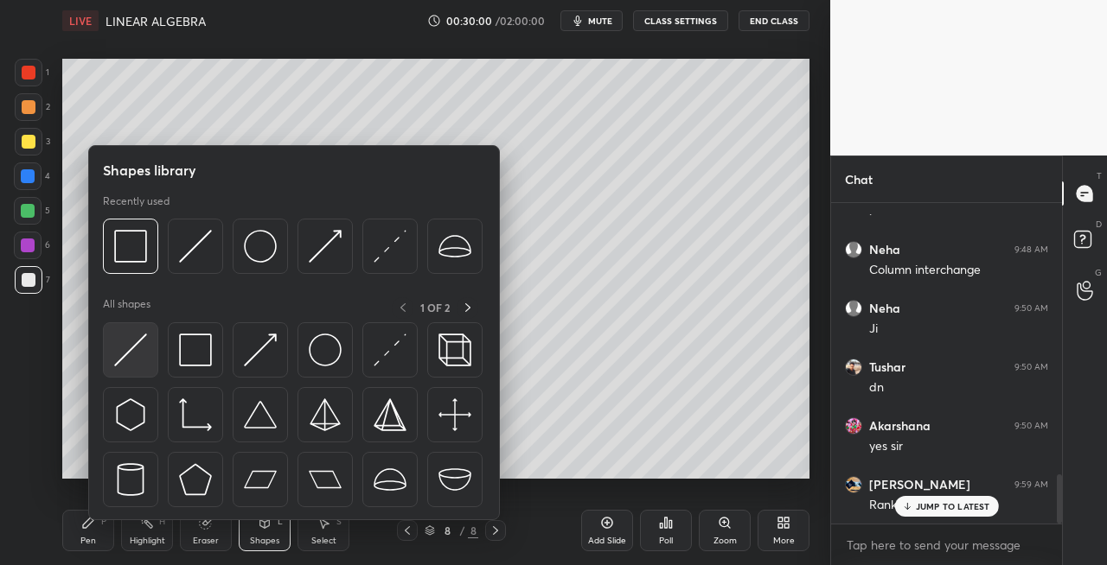
click at [126, 361] on img at bounding box center [130, 350] width 33 height 33
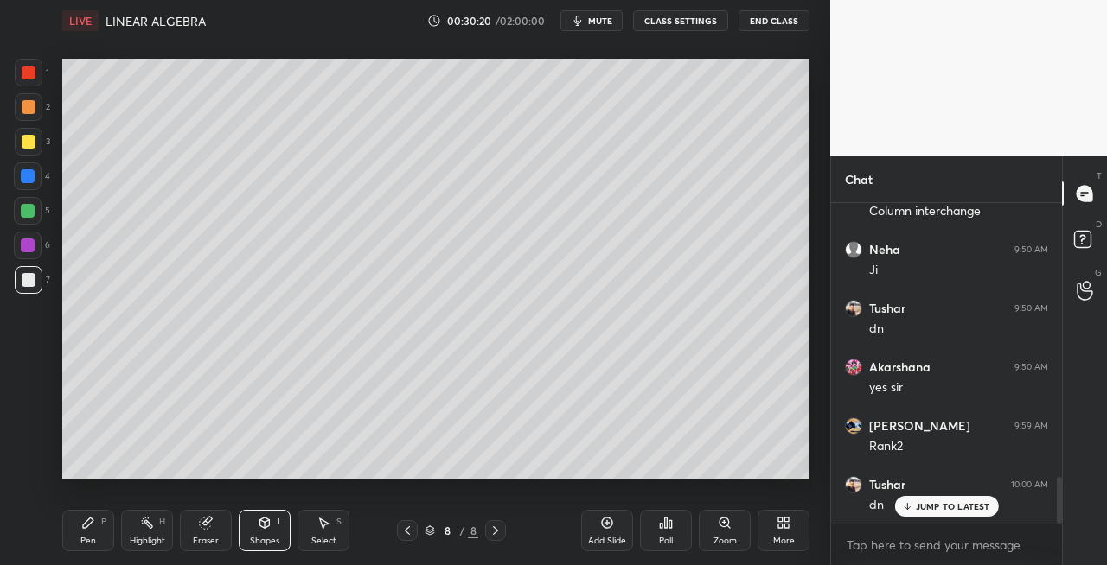
scroll to position [1869, 0]
click at [30, 144] on div at bounding box center [29, 142] width 14 height 14
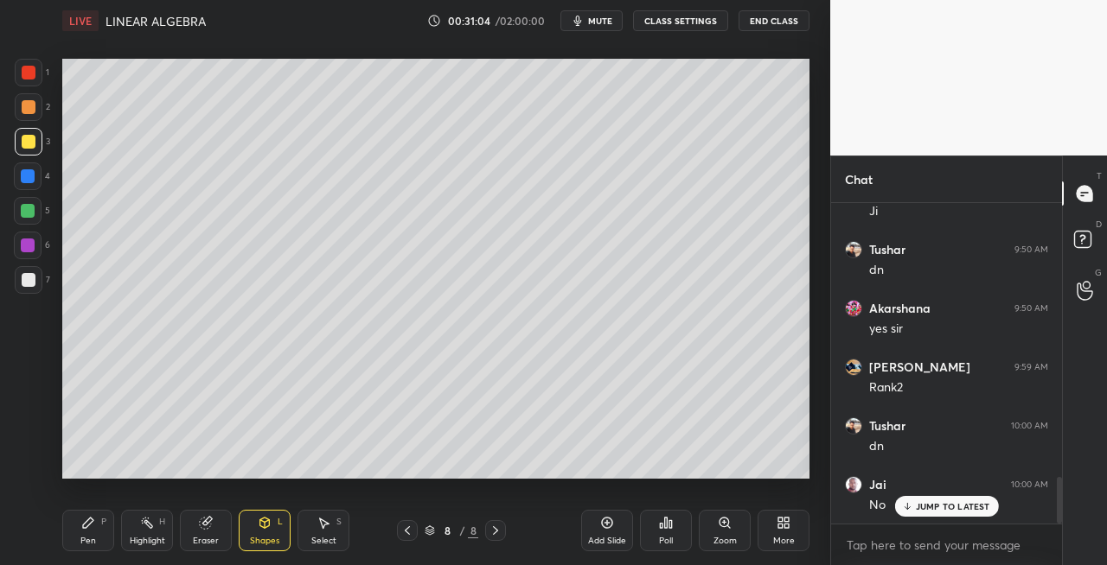
click at [412, 533] on icon at bounding box center [407, 531] width 14 height 14
click at [406, 533] on icon at bounding box center [407, 531] width 5 height 9
click at [493, 534] on icon at bounding box center [495, 531] width 5 height 9
click at [492, 533] on icon at bounding box center [495, 531] width 14 height 14
click at [490, 534] on icon at bounding box center [495, 531] width 14 height 14
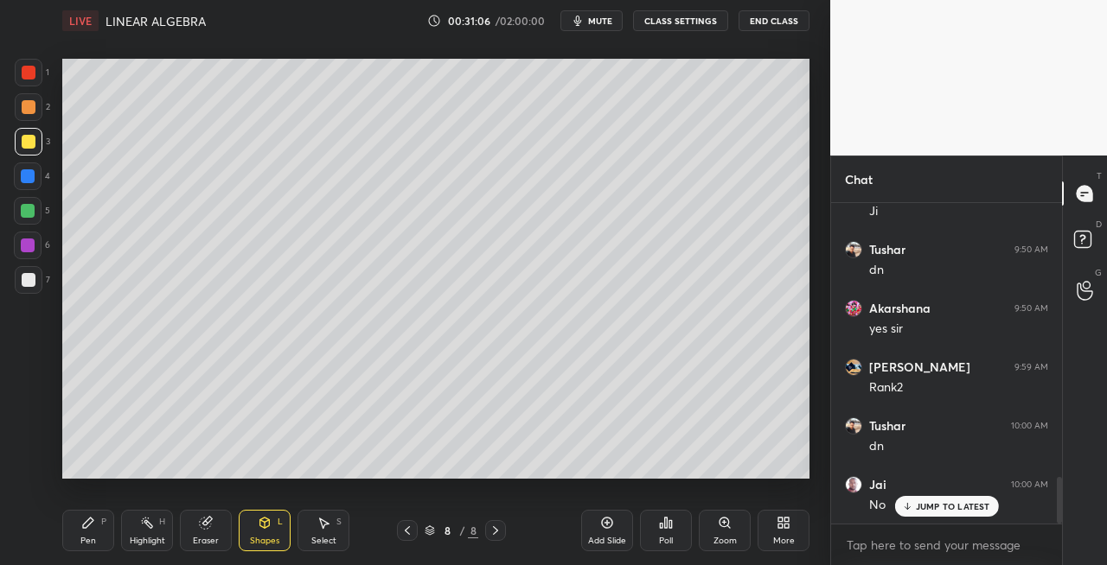
click at [493, 536] on icon at bounding box center [495, 531] width 14 height 14
click at [605, 537] on div "Add Slide" at bounding box center [607, 541] width 38 height 9
click at [105, 527] on div "Pen P" at bounding box center [88, 530] width 52 height 41
click at [269, 537] on div "Shapes" at bounding box center [264, 541] width 29 height 9
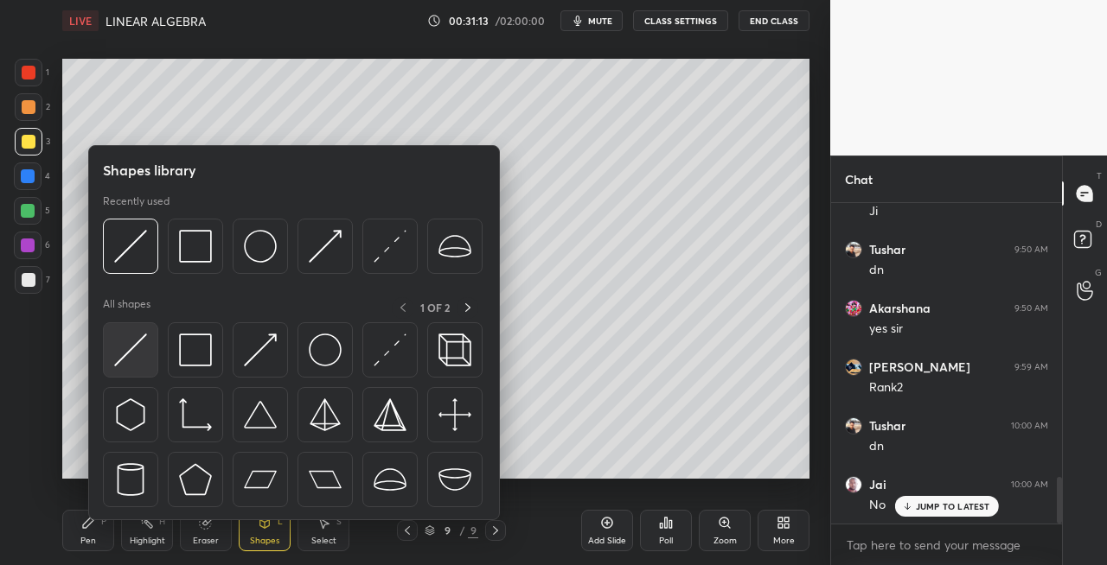
click at [122, 351] on img at bounding box center [130, 350] width 33 height 33
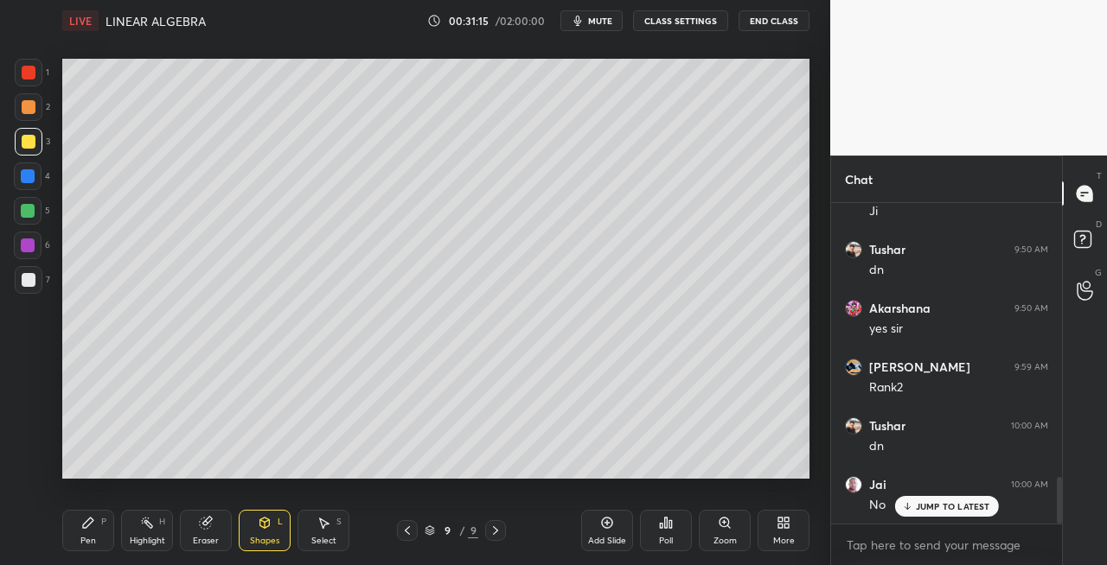
click at [85, 531] on div "Pen P" at bounding box center [88, 530] width 52 height 41
click at [214, 531] on div "Eraser" at bounding box center [206, 530] width 52 height 41
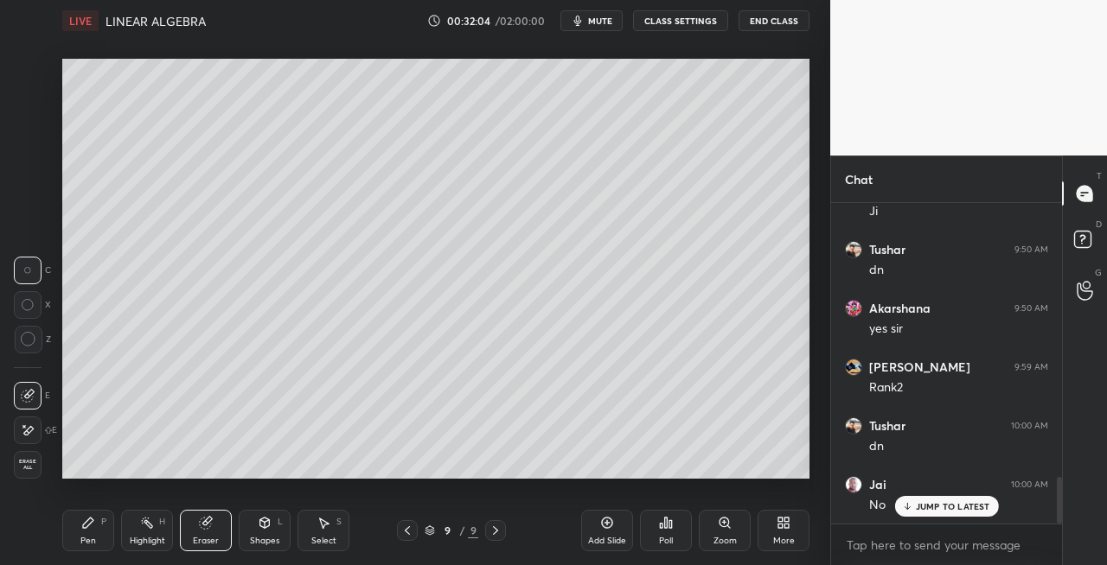
click at [105, 527] on div "Pen P" at bounding box center [88, 530] width 52 height 41
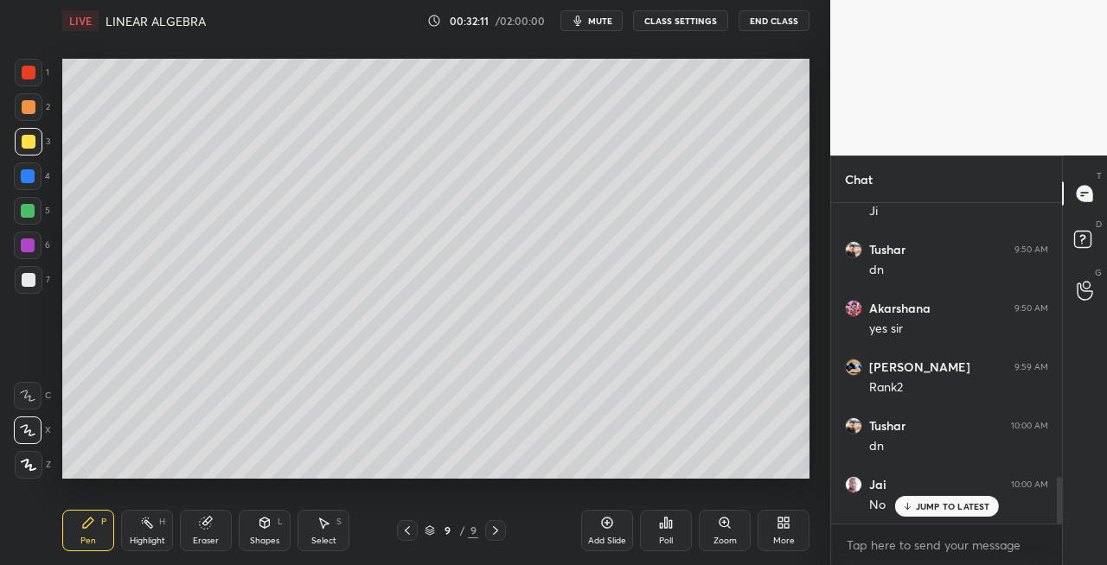
click at [31, 282] on div at bounding box center [29, 280] width 14 height 14
click at [35, 278] on div at bounding box center [29, 280] width 28 height 28
click at [278, 520] on div "L" at bounding box center [280, 522] width 5 height 9
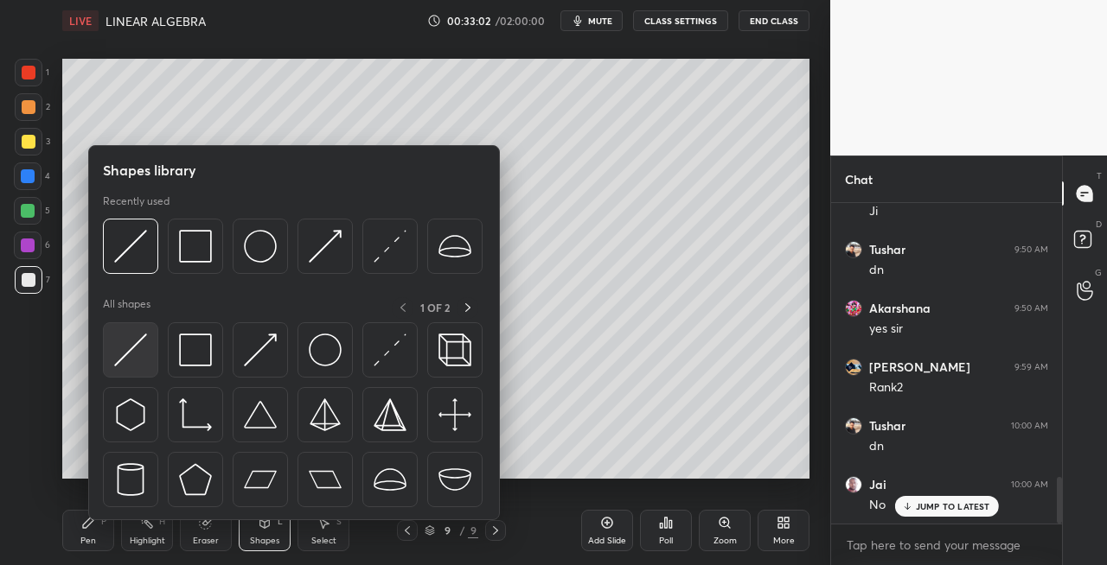
click at [124, 367] on div at bounding box center [130, 349] width 55 height 55
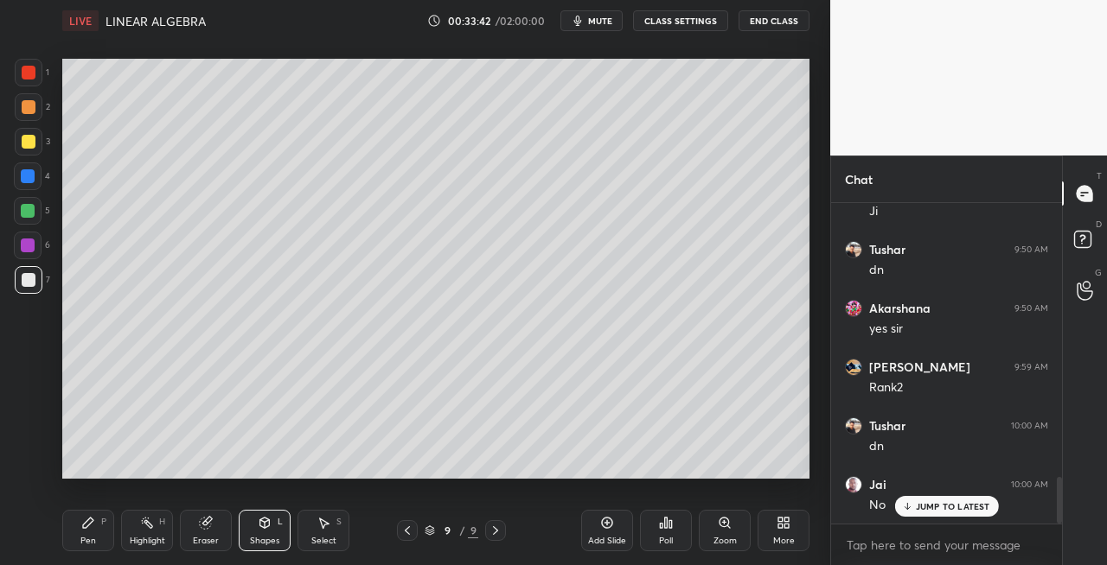
scroll to position [1928, 0]
click at [599, 27] on button "mute" at bounding box center [591, 20] width 62 height 21
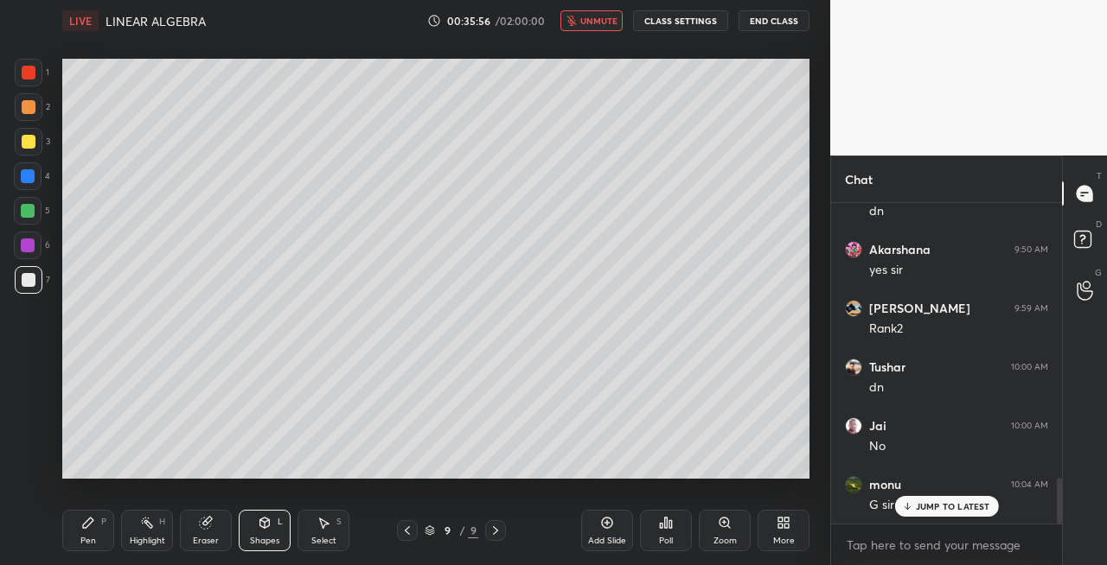
click at [599, 24] on span "unmute" at bounding box center [598, 21] width 37 height 12
click at [78, 526] on div "Pen P" at bounding box center [88, 530] width 52 height 41
click at [216, 524] on div "Eraser" at bounding box center [206, 530] width 52 height 41
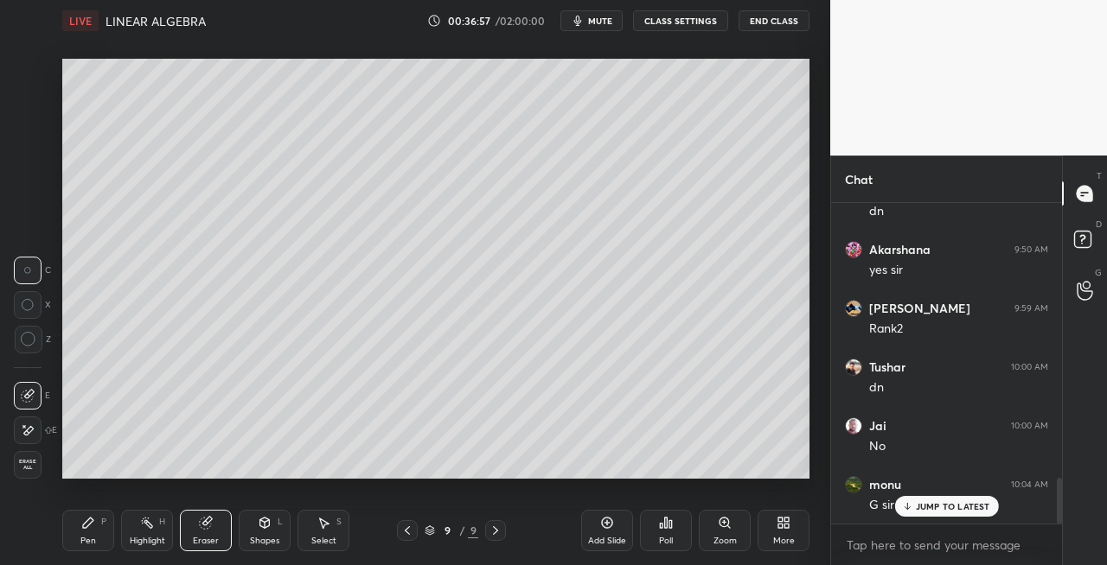
click at [95, 514] on div "Pen P" at bounding box center [88, 530] width 52 height 41
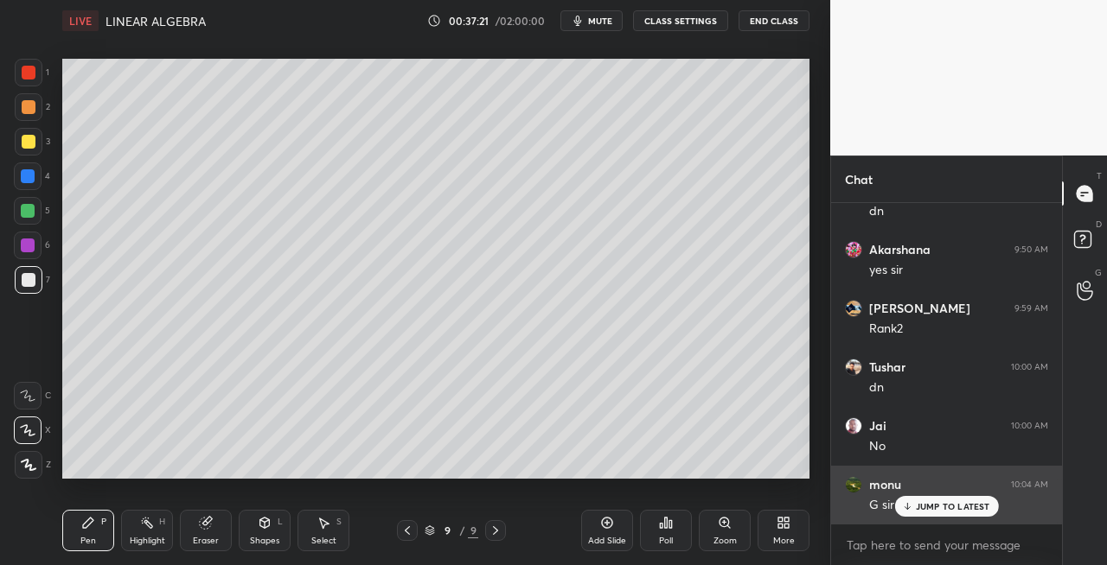
scroll to position [1987, 0]
click at [923, 506] on p "JUMP TO LATEST" at bounding box center [953, 506] width 74 height 10
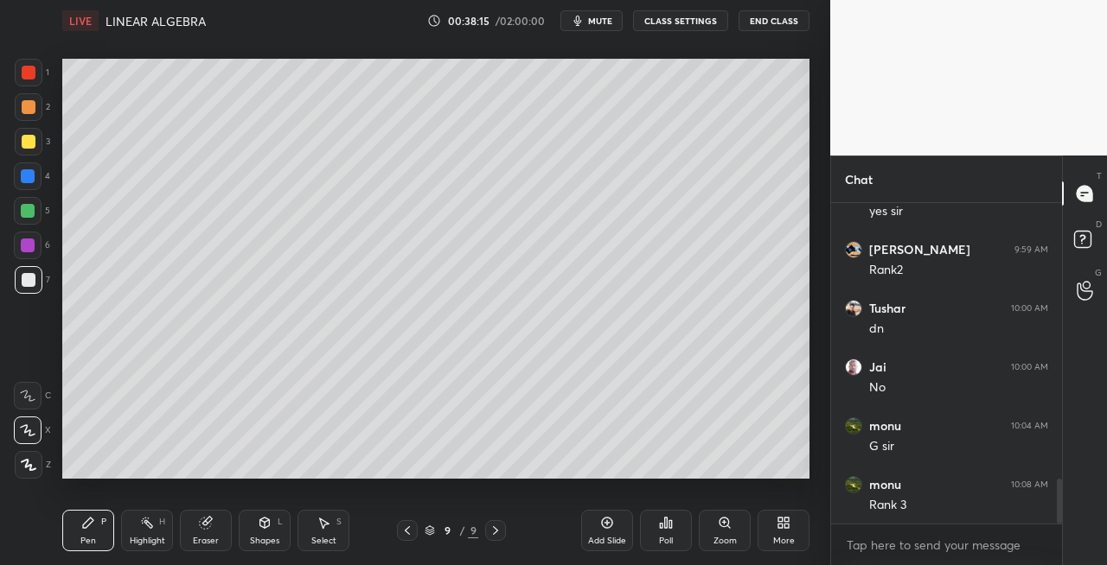
scroll to position [2046, 0]
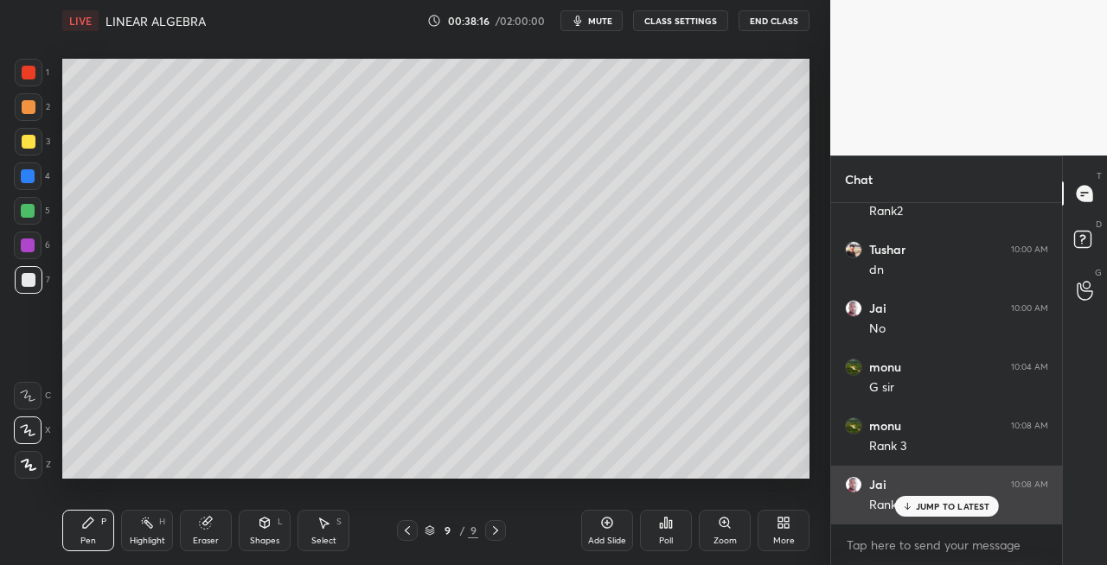
click at [915, 505] on div "JUMP TO LATEST" at bounding box center [946, 506] width 104 height 21
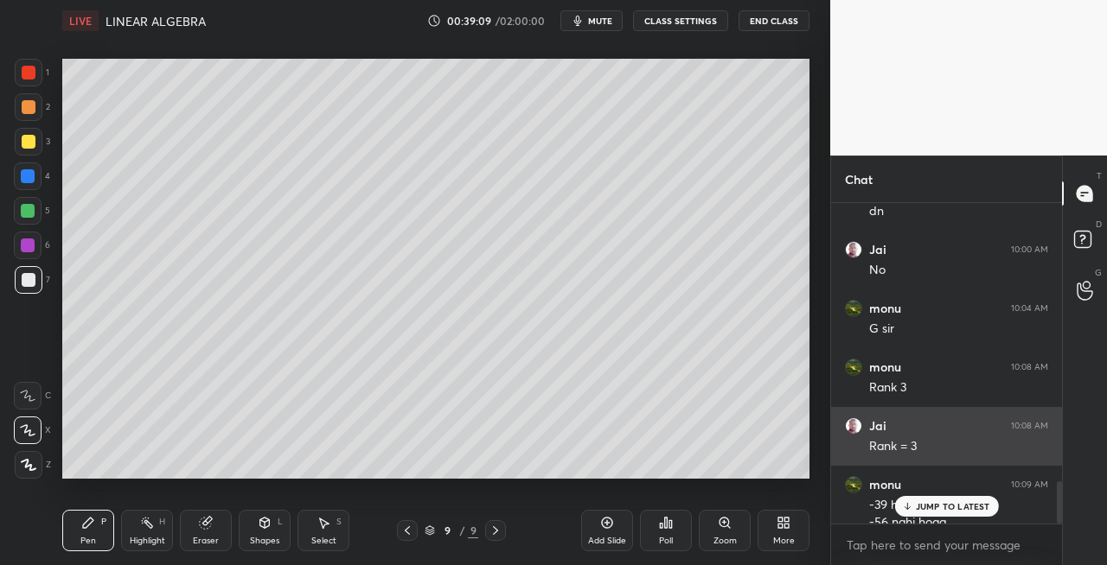
scroll to position [2122, 0]
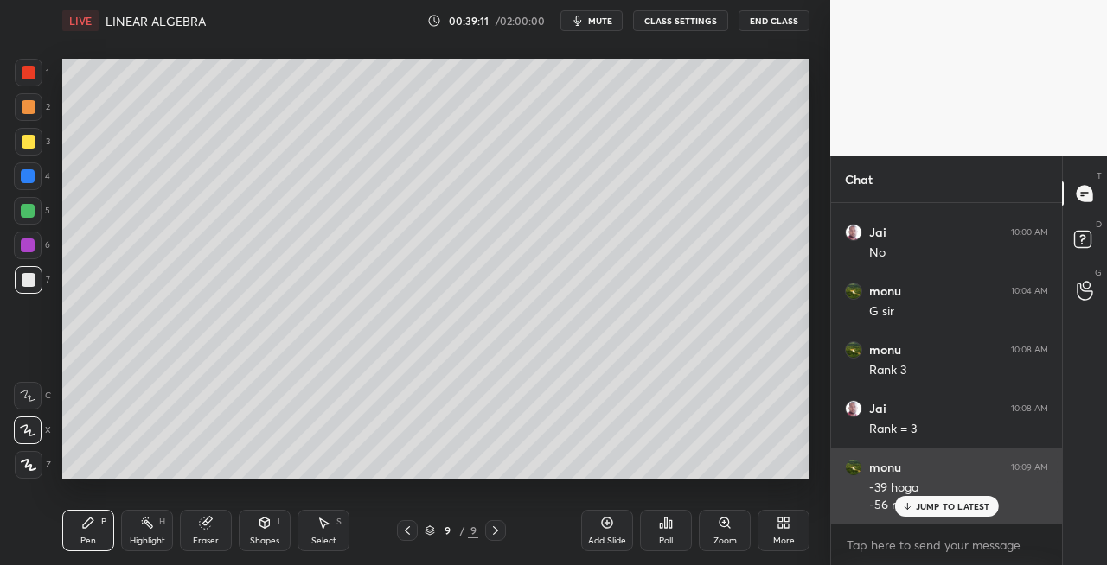
click at [911, 505] on icon at bounding box center [906, 506] width 11 height 10
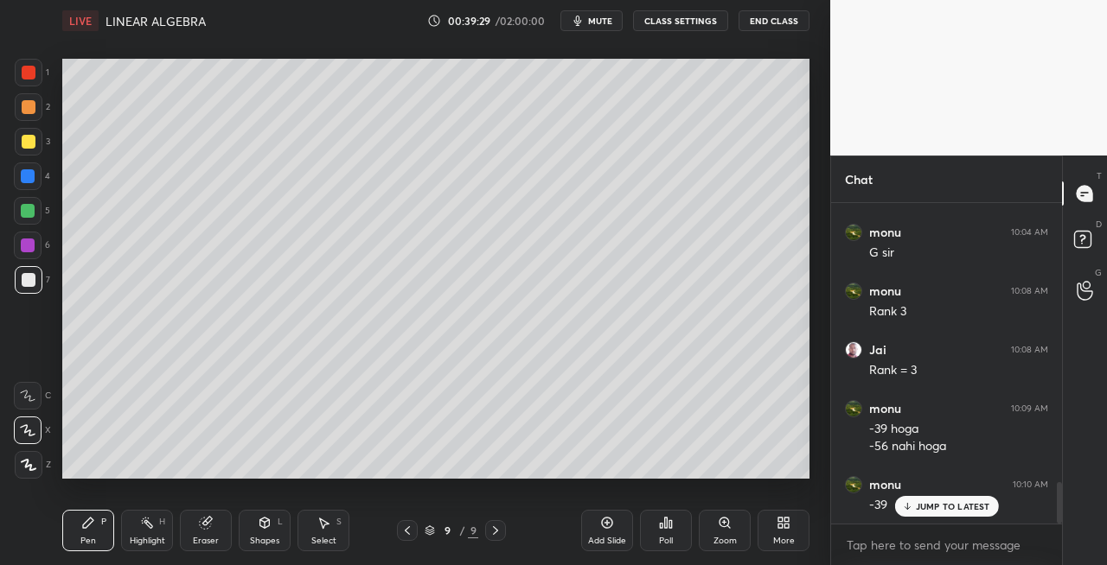
scroll to position [2198, 0]
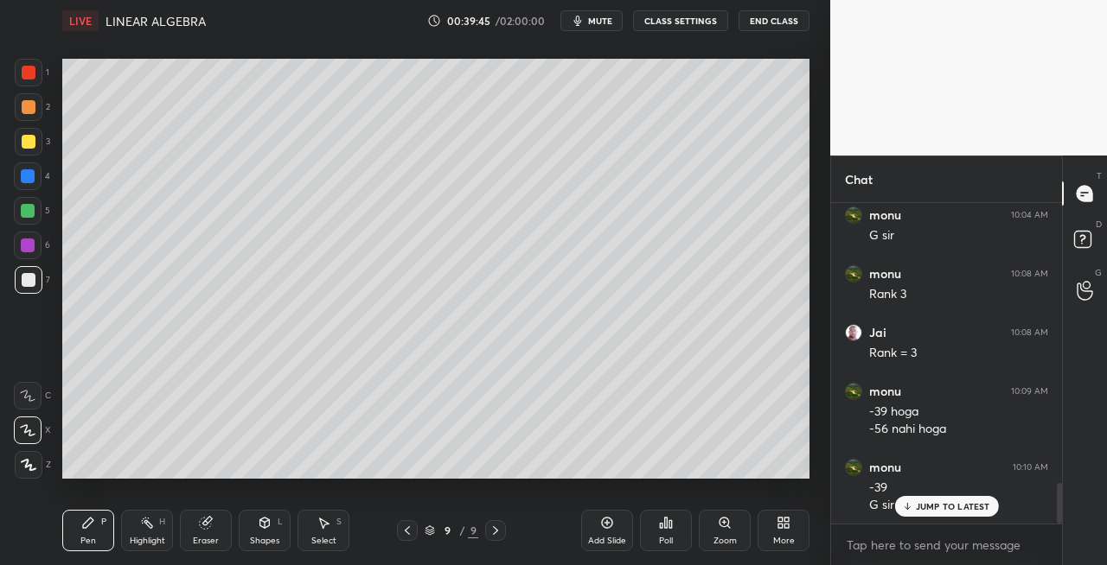
click at [500, 528] on icon at bounding box center [495, 531] width 14 height 14
click at [501, 529] on icon at bounding box center [495, 531] width 14 height 14
click at [489, 531] on icon at bounding box center [495, 531] width 14 height 14
click at [591, 530] on div "Add Slide" at bounding box center [607, 530] width 52 height 41
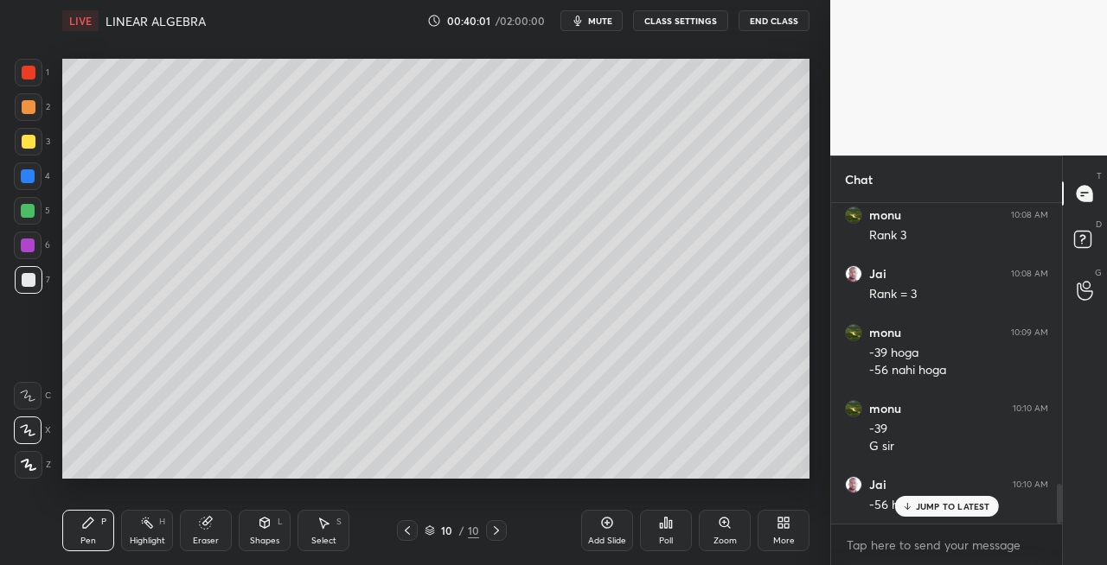
click at [398, 534] on div at bounding box center [407, 530] width 21 height 21
click at [498, 531] on icon at bounding box center [496, 531] width 14 height 14
click at [201, 521] on icon at bounding box center [205, 523] width 11 height 11
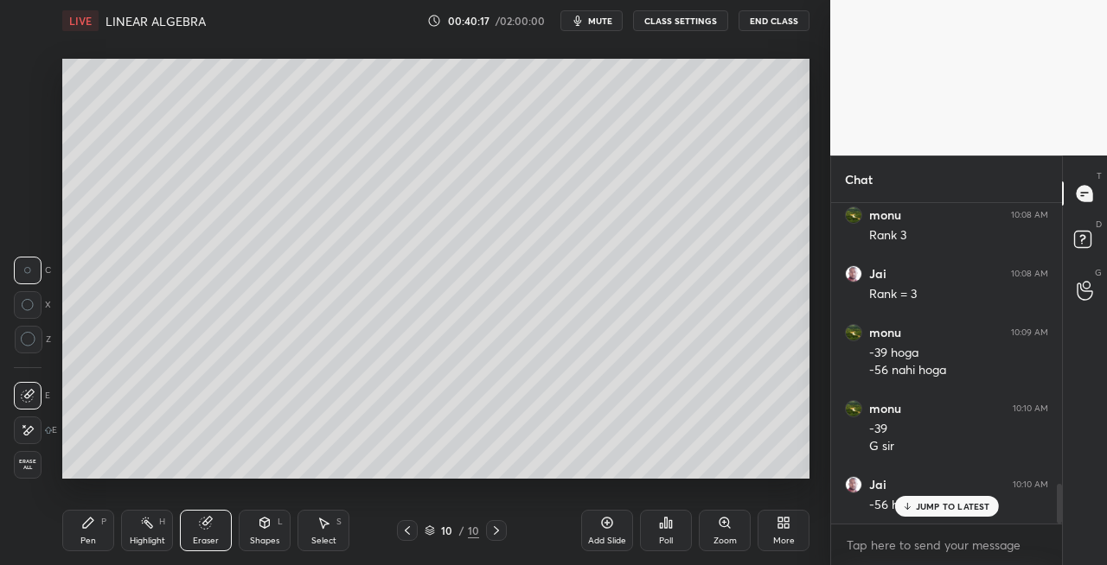
click at [97, 551] on div "Pen P" at bounding box center [88, 530] width 52 height 41
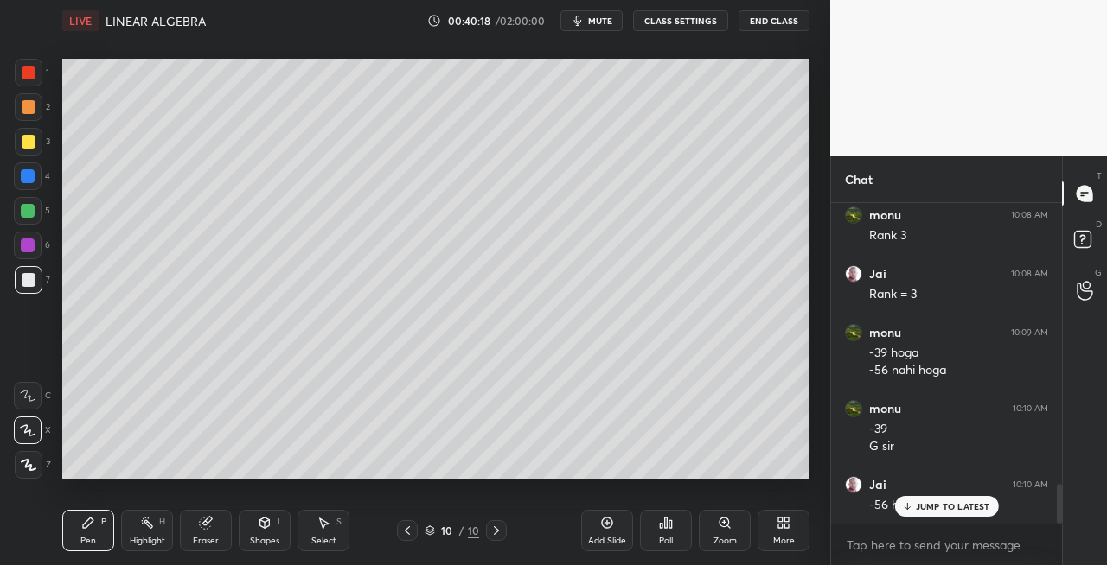
click at [404, 529] on icon at bounding box center [407, 531] width 14 height 14
click at [498, 532] on icon at bounding box center [496, 531] width 14 height 14
click at [202, 527] on icon at bounding box center [205, 523] width 11 height 11
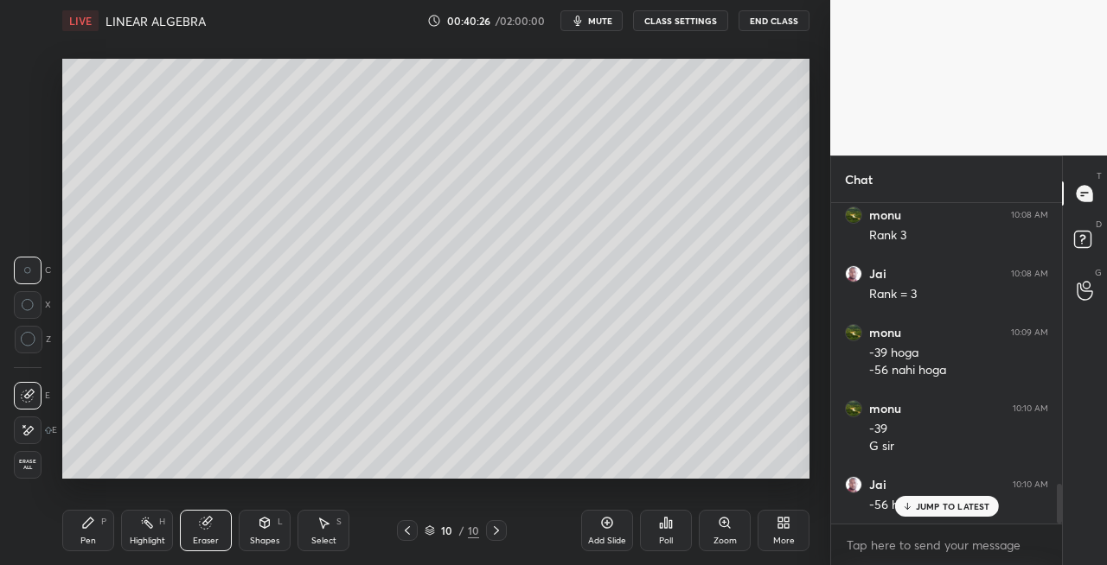
click at [104, 529] on div "Pen P" at bounding box center [88, 530] width 52 height 41
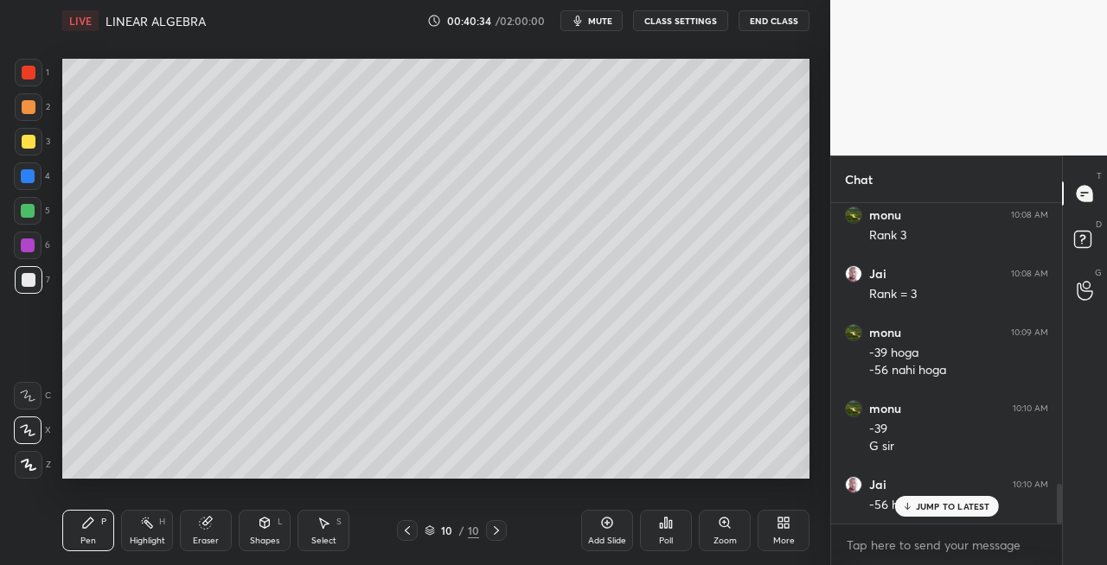
click at [408, 529] on icon at bounding box center [407, 531] width 14 height 14
click at [498, 532] on icon at bounding box center [496, 531] width 14 height 14
click at [406, 528] on icon at bounding box center [407, 531] width 5 height 9
click at [495, 533] on icon at bounding box center [496, 531] width 5 height 9
click at [409, 525] on icon at bounding box center [407, 531] width 14 height 14
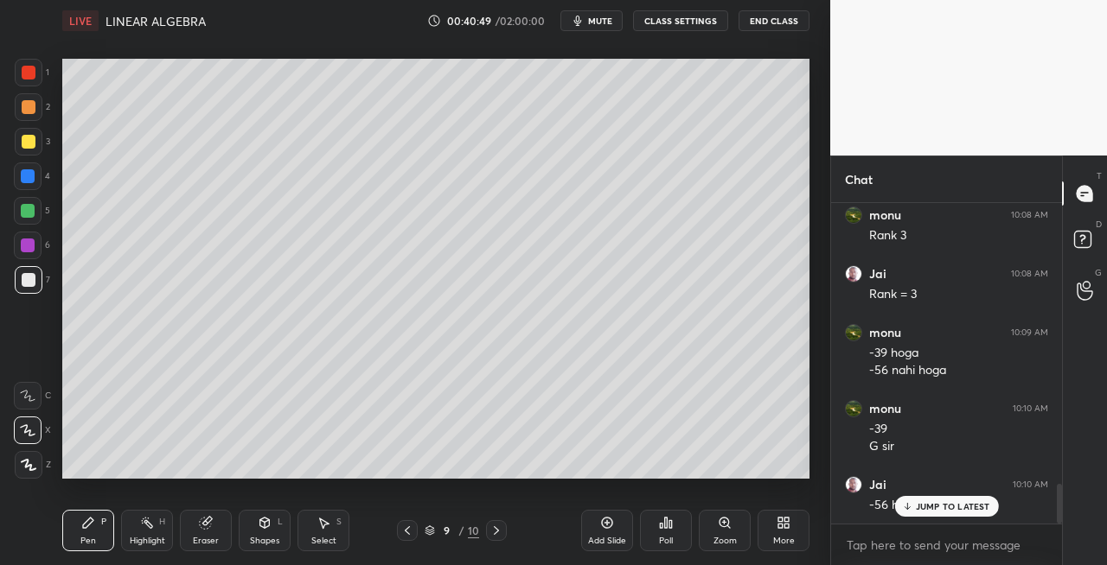
click at [503, 534] on div at bounding box center [496, 530] width 21 height 21
click at [408, 533] on icon at bounding box center [407, 531] width 5 height 9
click at [496, 533] on icon at bounding box center [496, 531] width 5 height 9
click at [409, 534] on icon at bounding box center [407, 531] width 5 height 9
click at [496, 533] on icon at bounding box center [496, 531] width 14 height 14
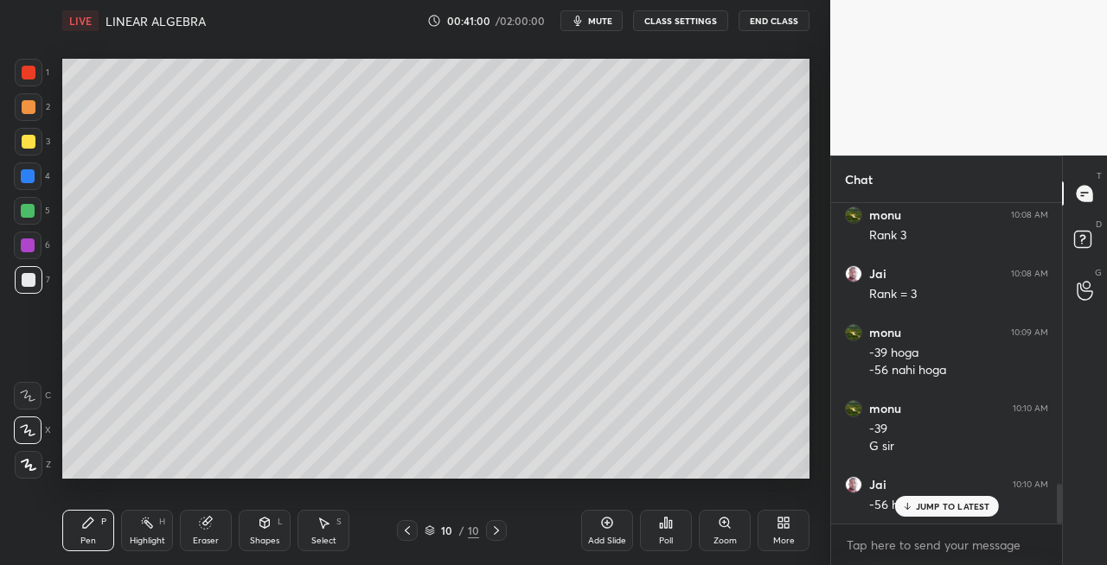
click at [407, 525] on icon at bounding box center [407, 531] width 14 height 14
click at [498, 534] on icon at bounding box center [496, 531] width 14 height 14
click at [412, 529] on icon at bounding box center [407, 531] width 14 height 14
click at [496, 528] on icon at bounding box center [496, 531] width 14 height 14
click at [410, 533] on icon at bounding box center [407, 531] width 14 height 14
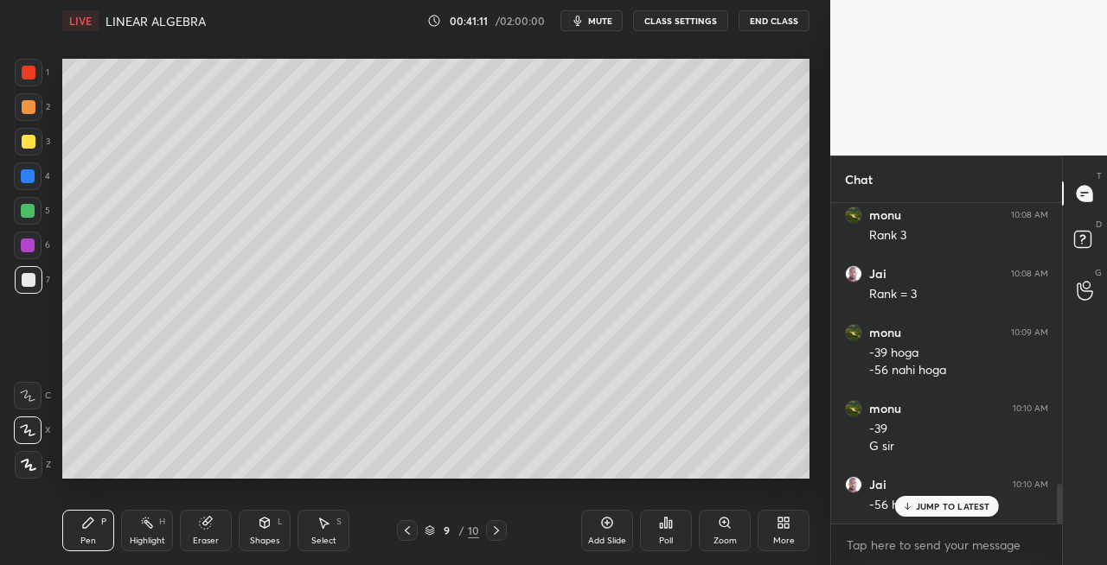
click at [503, 533] on div at bounding box center [496, 530] width 21 height 21
click at [224, 522] on div "Eraser" at bounding box center [206, 530] width 52 height 41
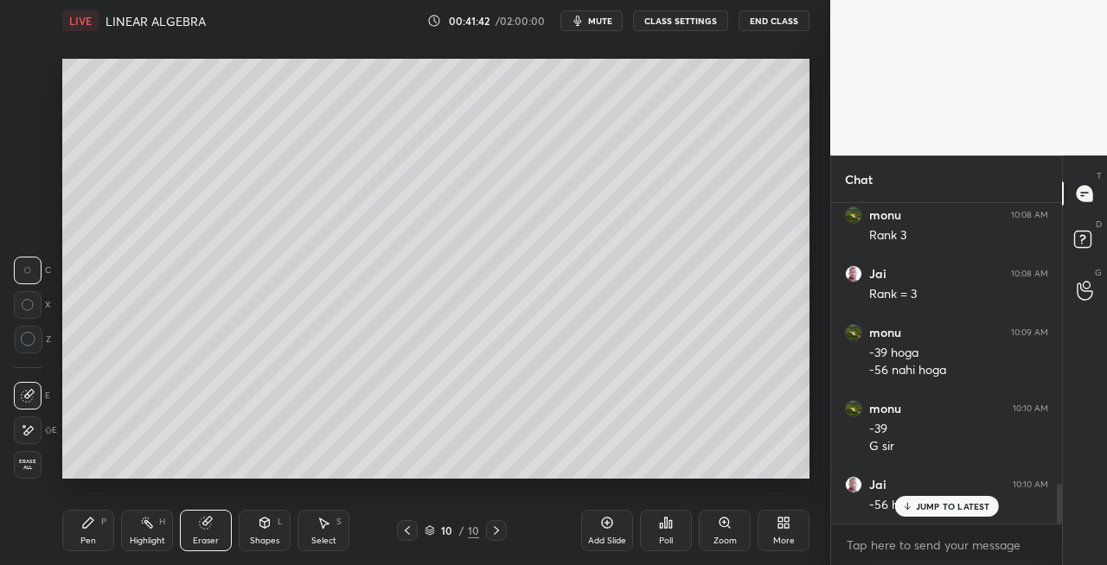
click at [93, 533] on div "Pen P" at bounding box center [88, 530] width 52 height 41
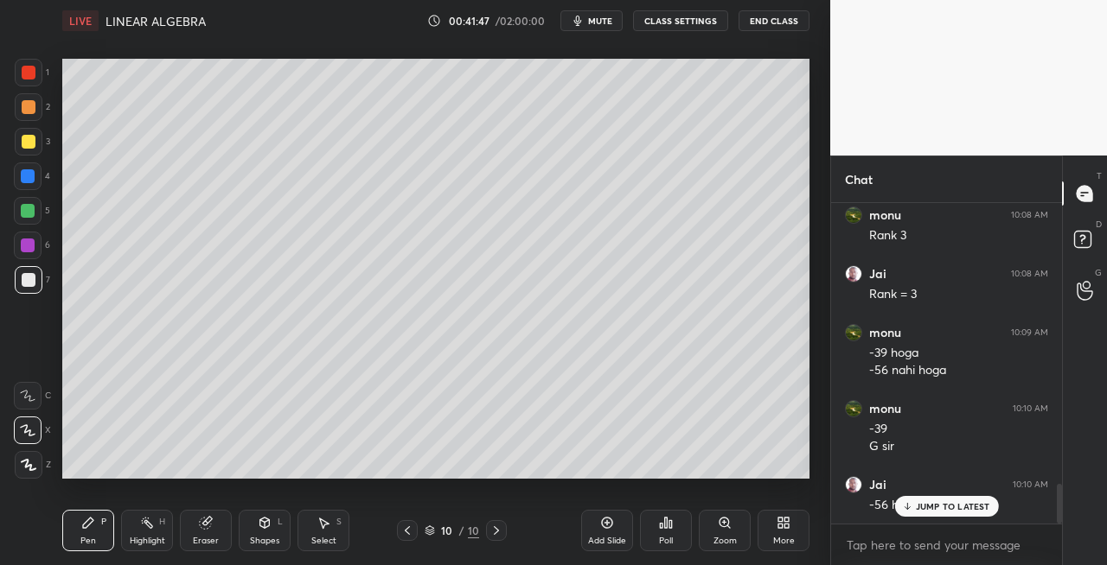
click at [219, 530] on div "Eraser" at bounding box center [206, 530] width 52 height 41
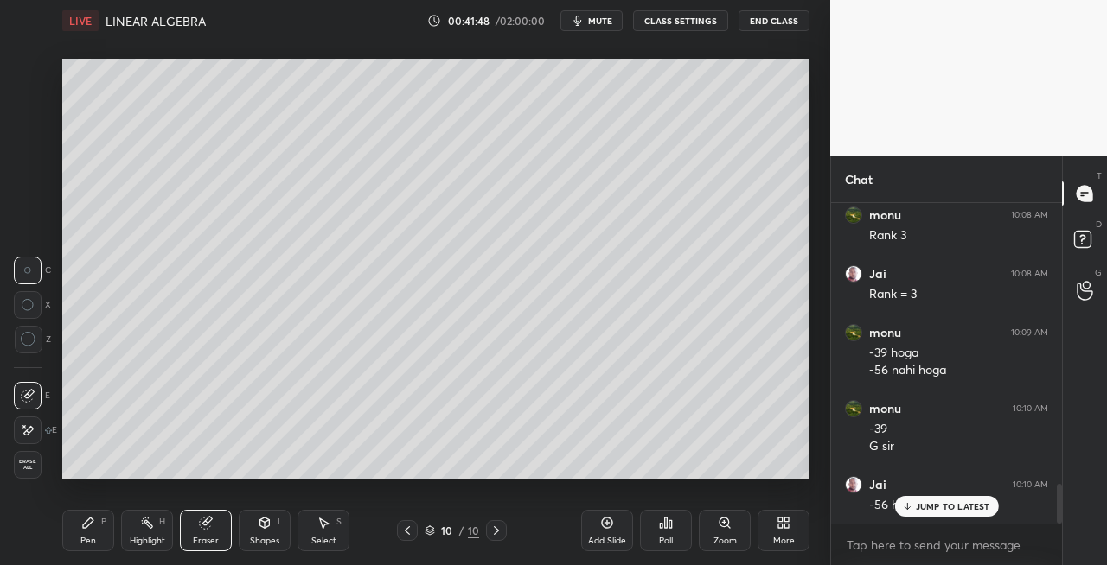
click at [93, 529] on icon at bounding box center [88, 523] width 14 height 14
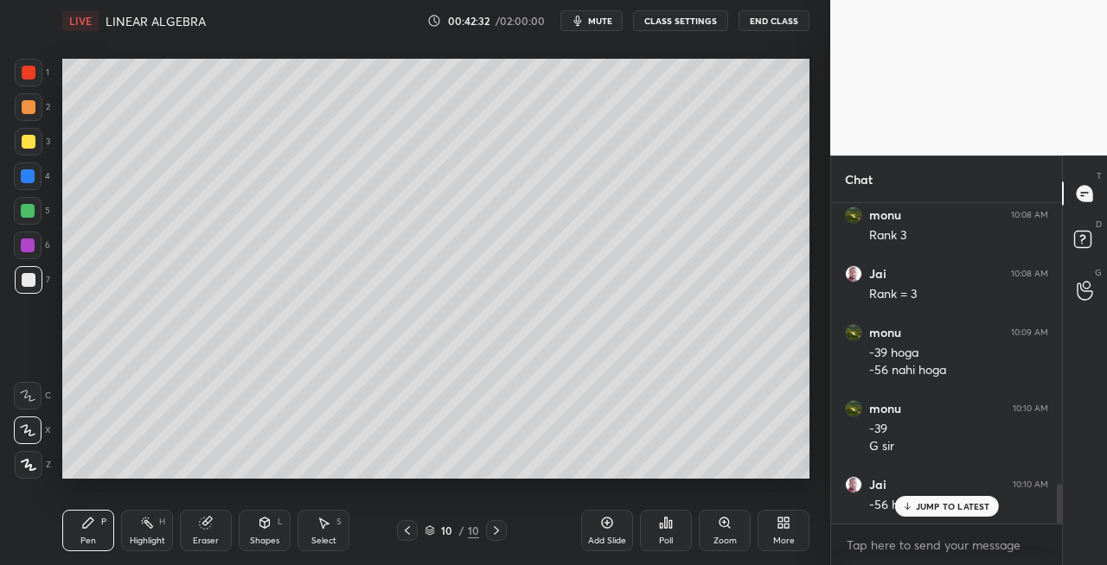
click at [496, 534] on icon at bounding box center [496, 531] width 14 height 14
click at [489, 528] on icon at bounding box center [496, 531] width 14 height 14
click at [603, 531] on div "Add Slide" at bounding box center [607, 530] width 52 height 41
click at [404, 529] on icon at bounding box center [407, 531] width 14 height 14
click at [501, 536] on icon at bounding box center [495, 531] width 14 height 14
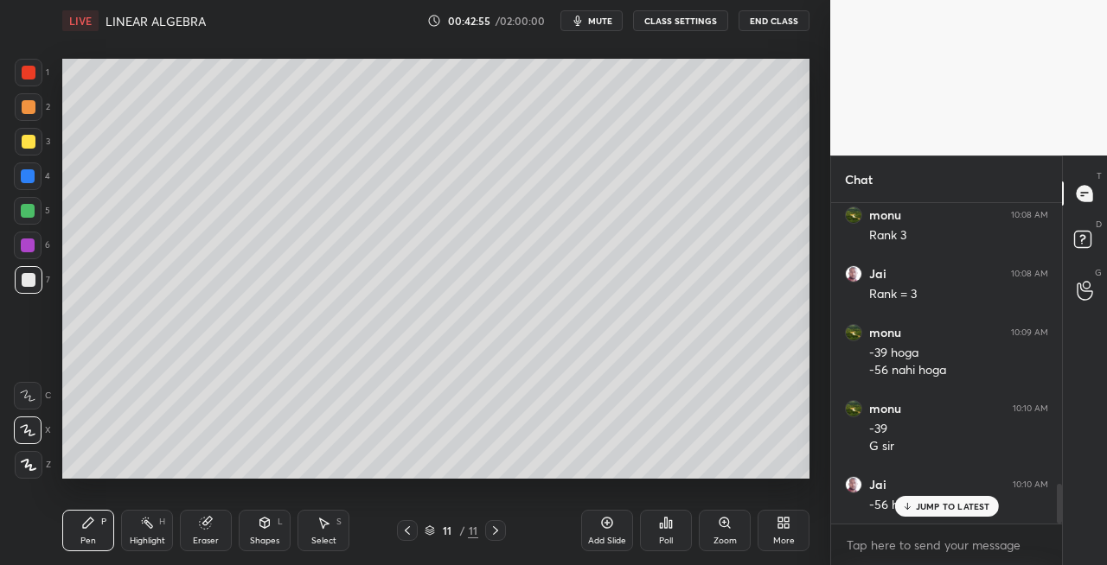
click at [406, 530] on icon at bounding box center [407, 531] width 5 height 9
click at [498, 533] on icon at bounding box center [495, 531] width 14 height 14
click at [408, 533] on icon at bounding box center [407, 531] width 5 height 9
click at [498, 533] on icon at bounding box center [495, 531] width 14 height 14
click at [233, 524] on div "Pen P Highlight H Eraser Shapes L Select S" at bounding box center [191, 530] width 259 height 41
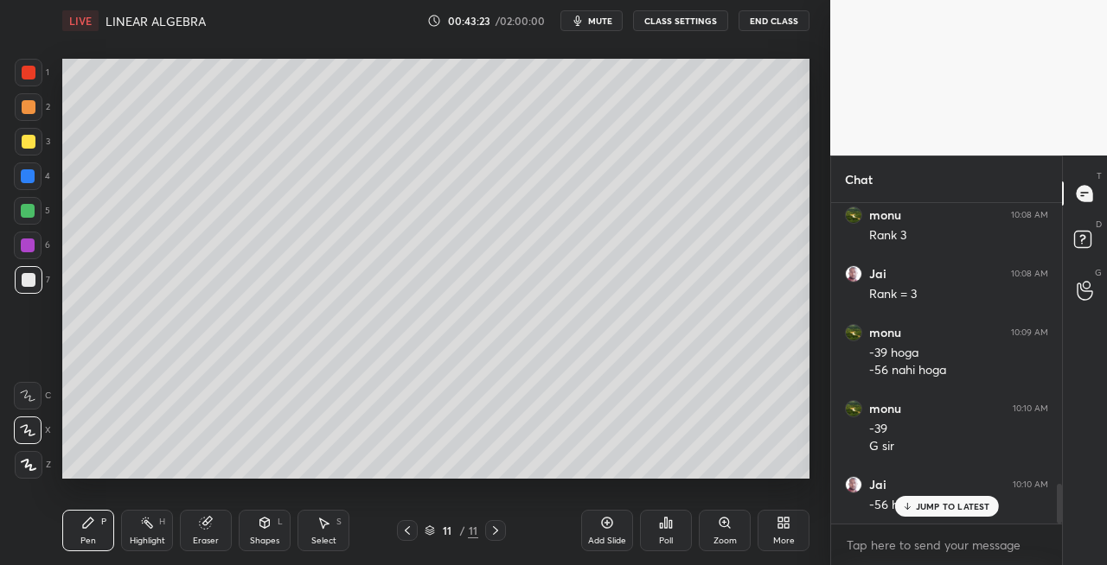
click at [206, 538] on div "Eraser" at bounding box center [206, 541] width 26 height 9
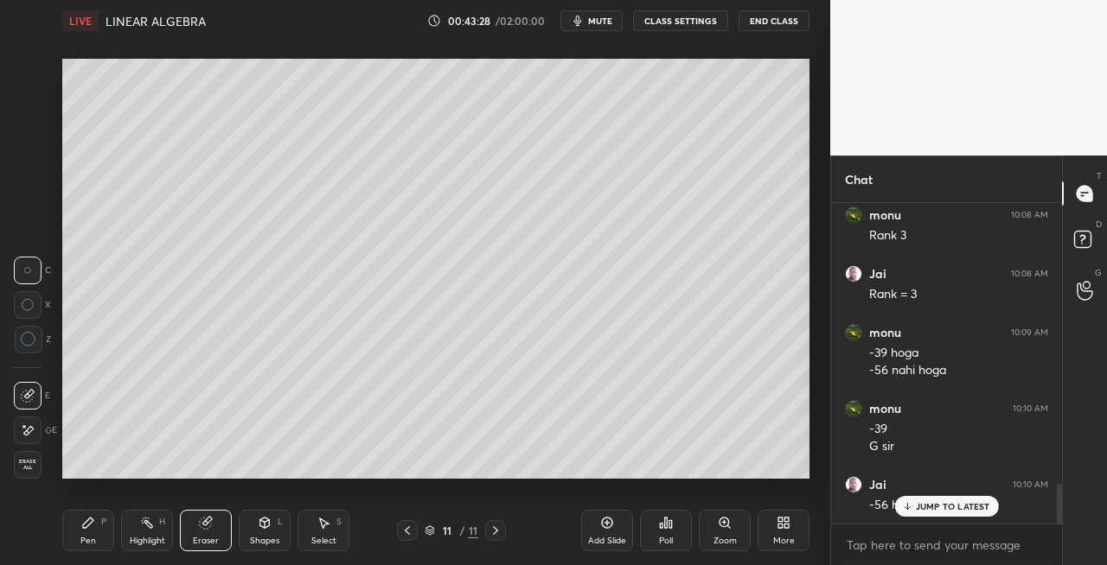
click at [267, 526] on icon at bounding box center [265, 523] width 10 height 10
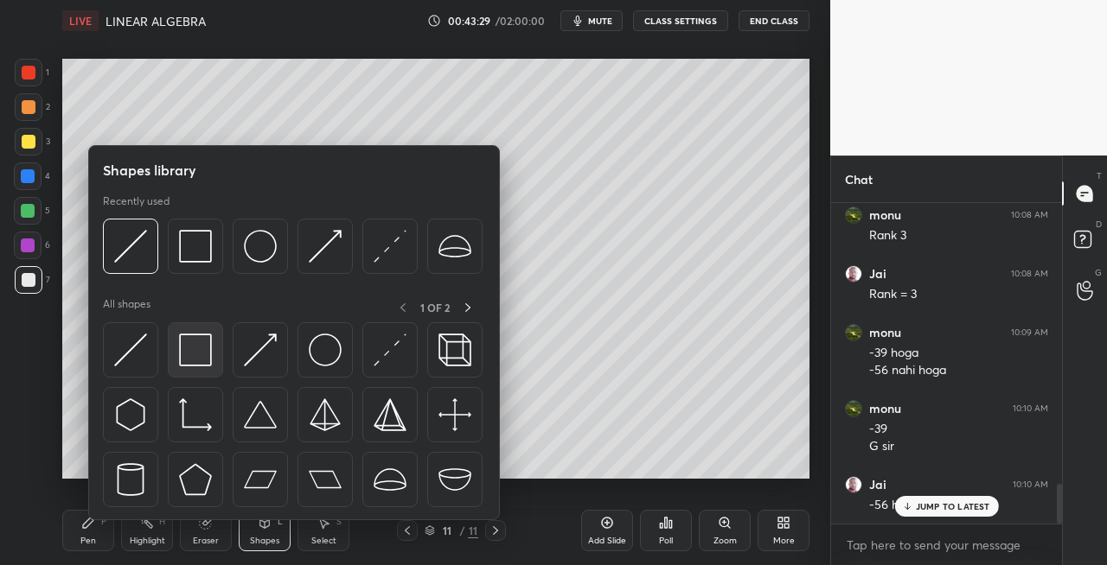
click at [199, 351] on img at bounding box center [195, 350] width 33 height 33
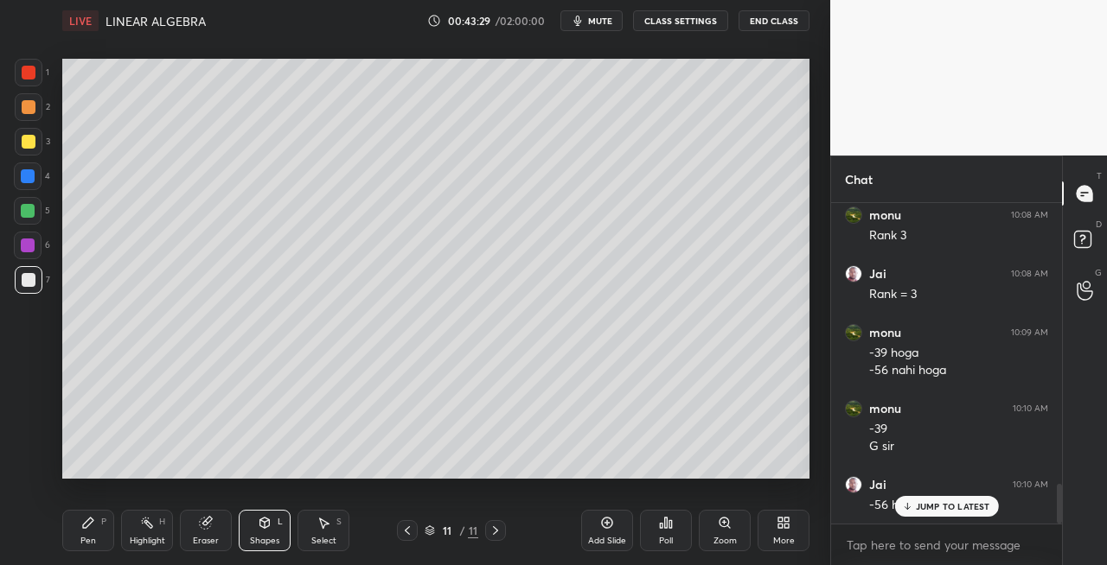
click at [30, 142] on div at bounding box center [29, 142] width 14 height 14
click at [87, 526] on icon at bounding box center [88, 523] width 10 height 10
click at [16, 286] on div at bounding box center [29, 280] width 28 height 28
click at [263, 509] on div "Pen P Highlight H Eraser Shapes L Select S 11 / 11 Add Slide Poll Zoom More" at bounding box center [435, 530] width 747 height 69
click at [259, 516] on icon at bounding box center [265, 523] width 14 height 14
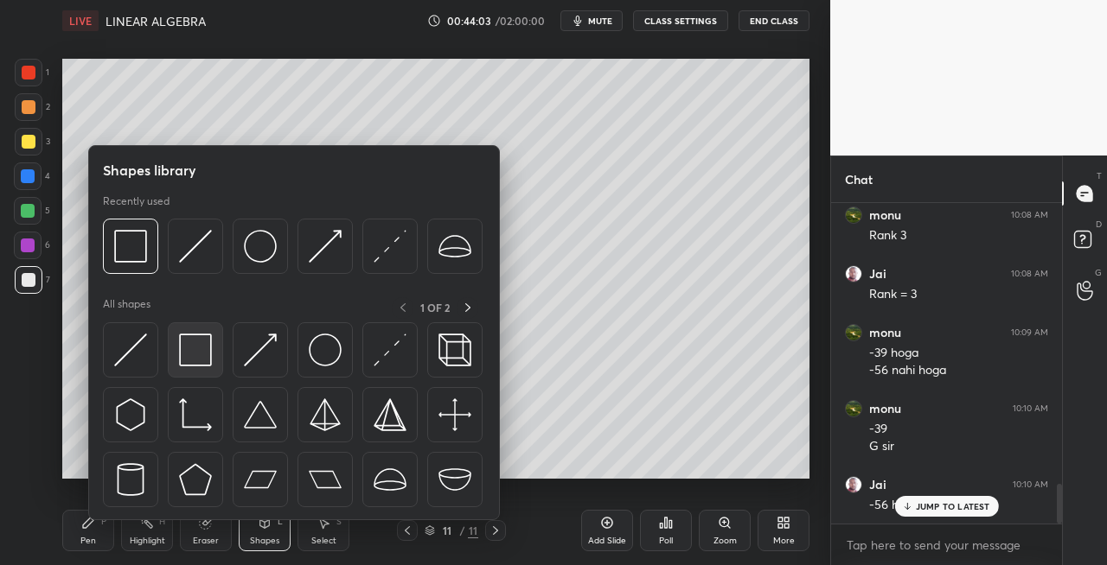
click at [199, 363] on img at bounding box center [195, 350] width 33 height 33
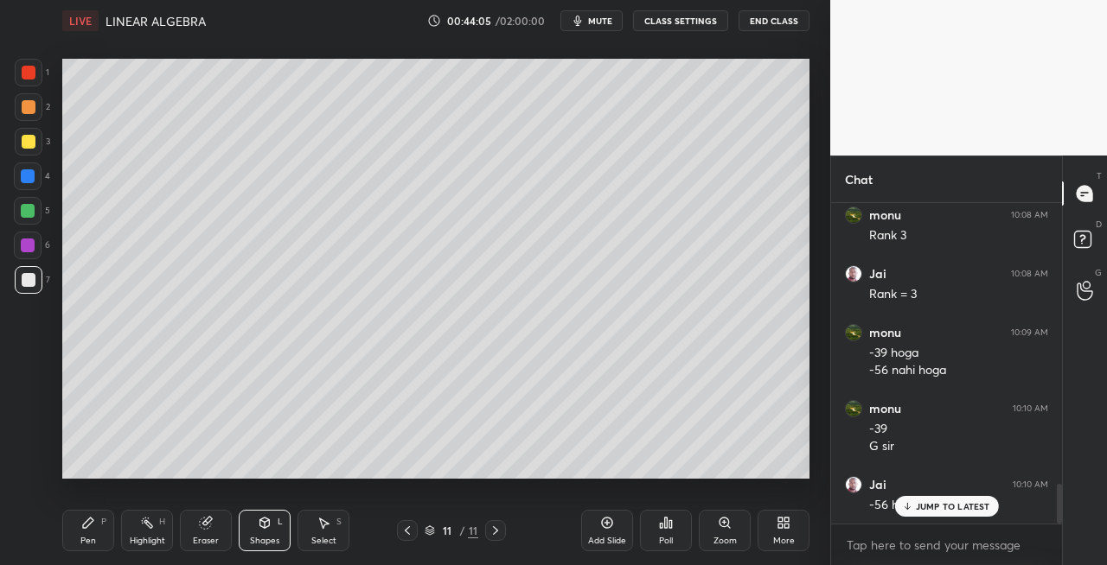
click at [401, 527] on icon at bounding box center [407, 531] width 14 height 14
click at [94, 546] on div "Pen P" at bounding box center [88, 530] width 52 height 41
click at [499, 527] on icon at bounding box center [495, 531] width 14 height 14
click at [252, 522] on div "Shapes L" at bounding box center [265, 530] width 52 height 41
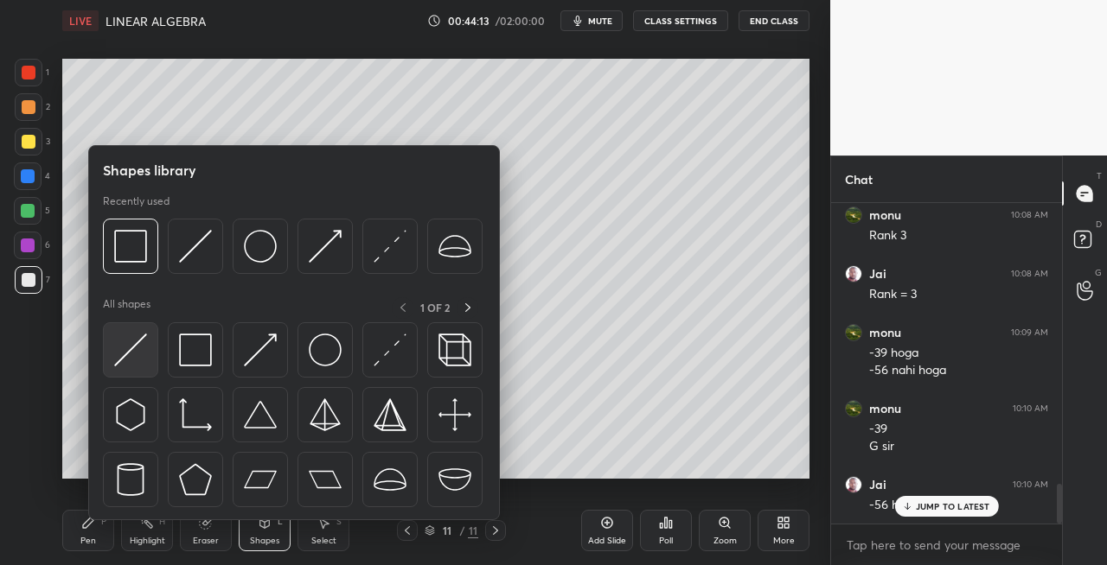
click at [124, 361] on img at bounding box center [130, 350] width 33 height 33
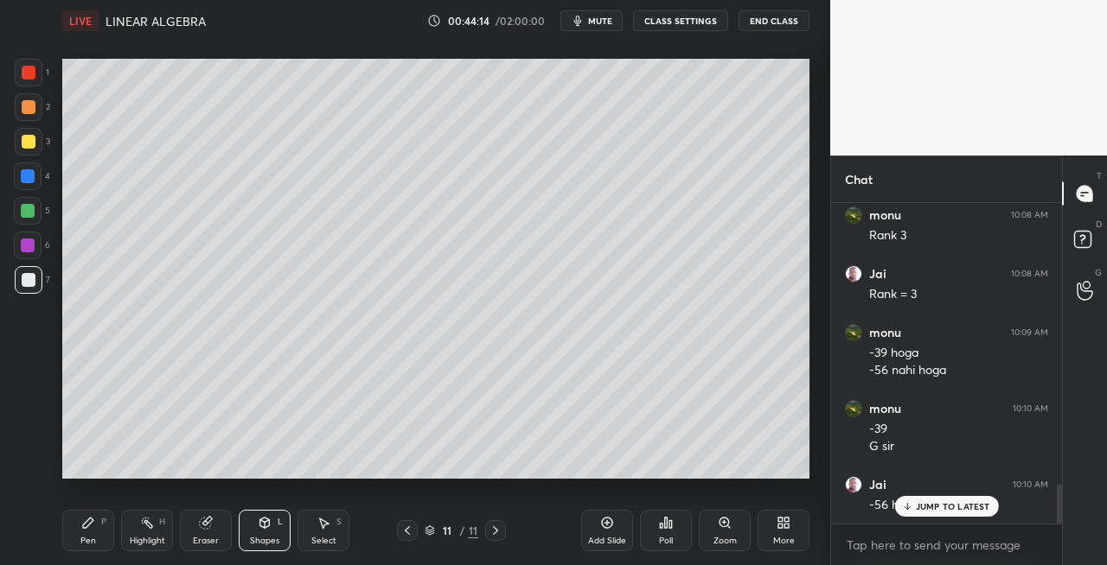
click at [93, 539] on div "Pen" at bounding box center [88, 541] width 16 height 9
click at [405, 526] on icon at bounding box center [407, 531] width 14 height 14
click at [495, 530] on icon at bounding box center [495, 531] width 14 height 14
click at [263, 529] on icon at bounding box center [265, 523] width 14 height 14
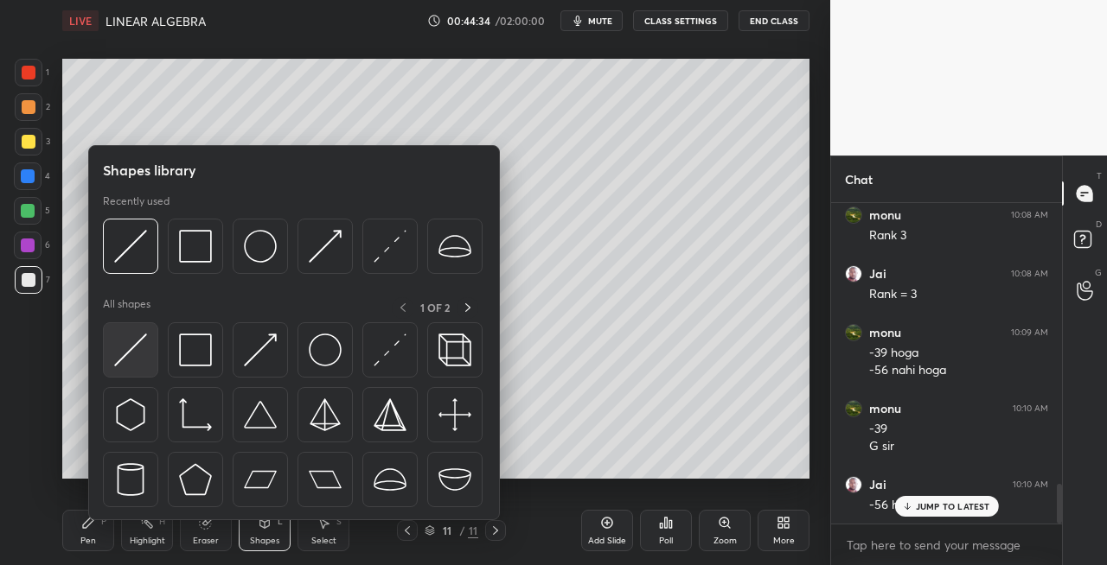
click at [128, 359] on img at bounding box center [130, 350] width 33 height 33
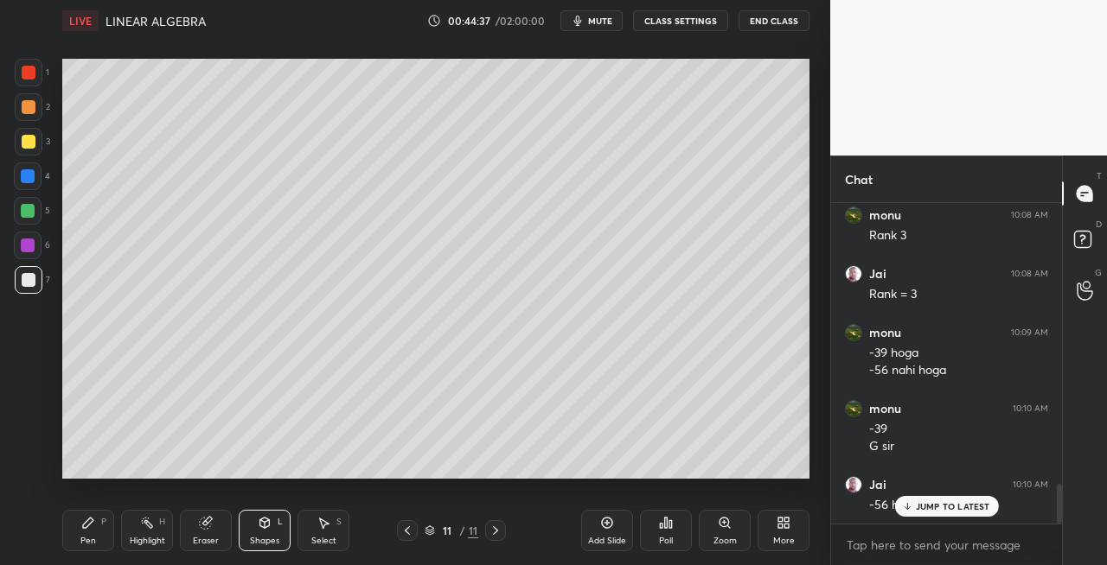
click at [406, 528] on icon at bounding box center [407, 531] width 14 height 14
click at [489, 530] on icon at bounding box center [495, 531] width 14 height 14
click at [93, 530] on div "Pen P" at bounding box center [88, 530] width 52 height 41
click at [265, 524] on icon at bounding box center [265, 523] width 10 height 10
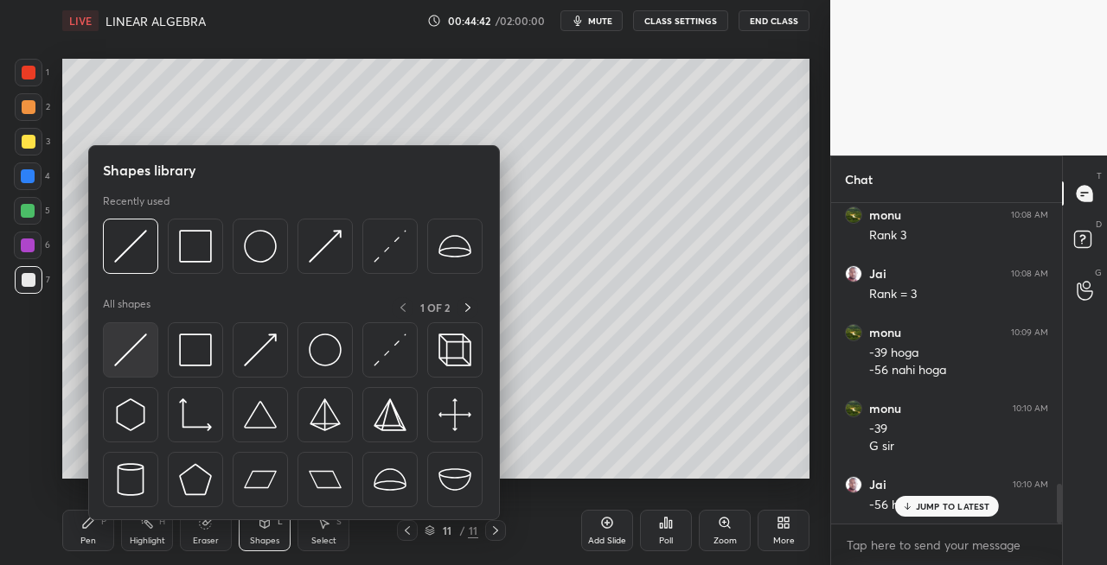
click at [143, 348] on img at bounding box center [130, 350] width 33 height 33
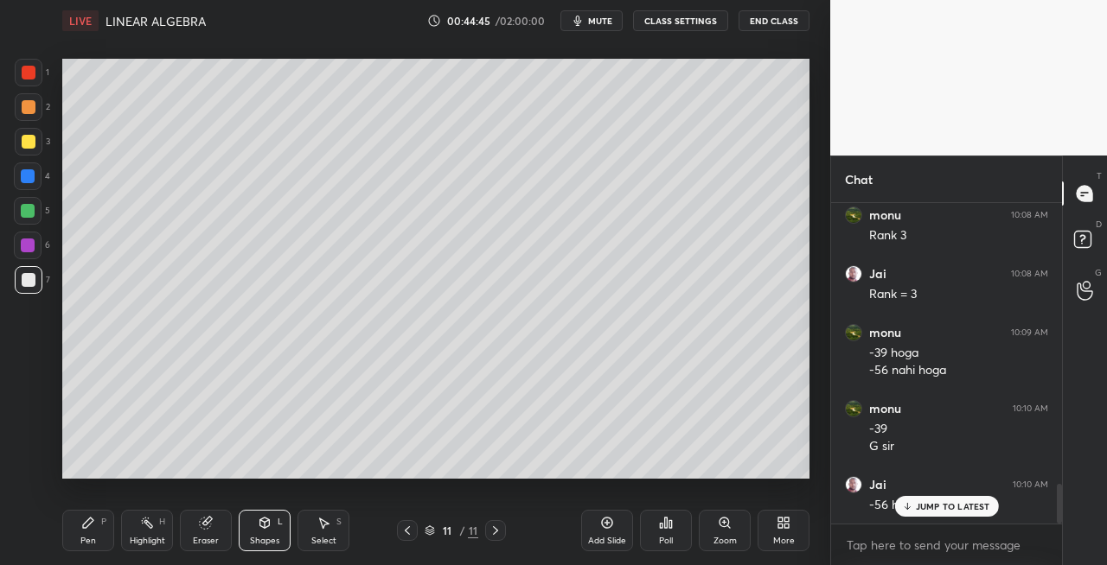
click at [76, 541] on div "Pen P" at bounding box center [88, 530] width 52 height 41
click at [263, 522] on icon at bounding box center [265, 521] width 10 height 3
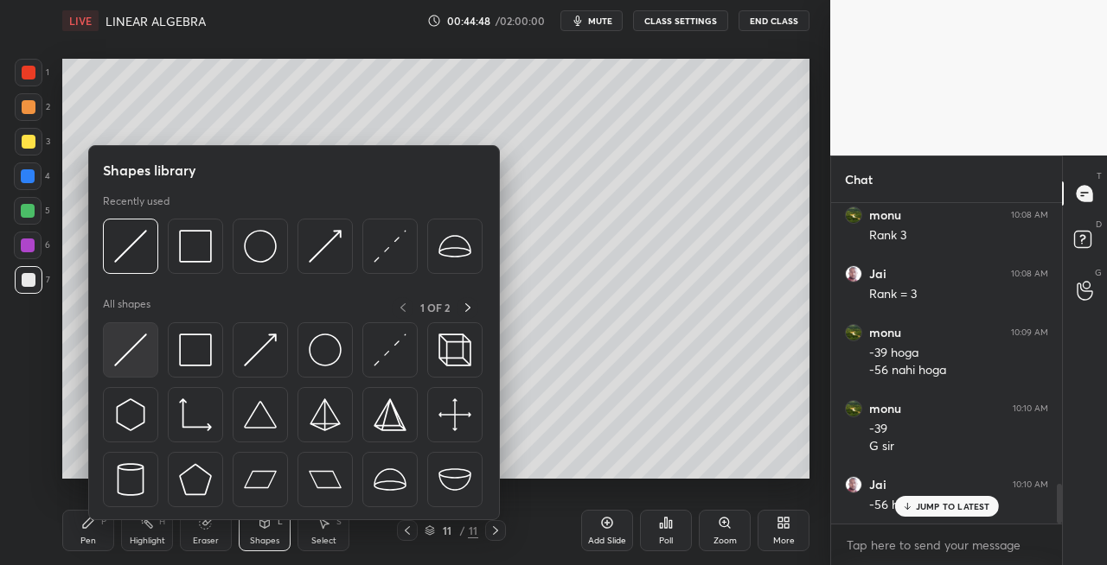
click at [128, 358] on img at bounding box center [130, 350] width 33 height 33
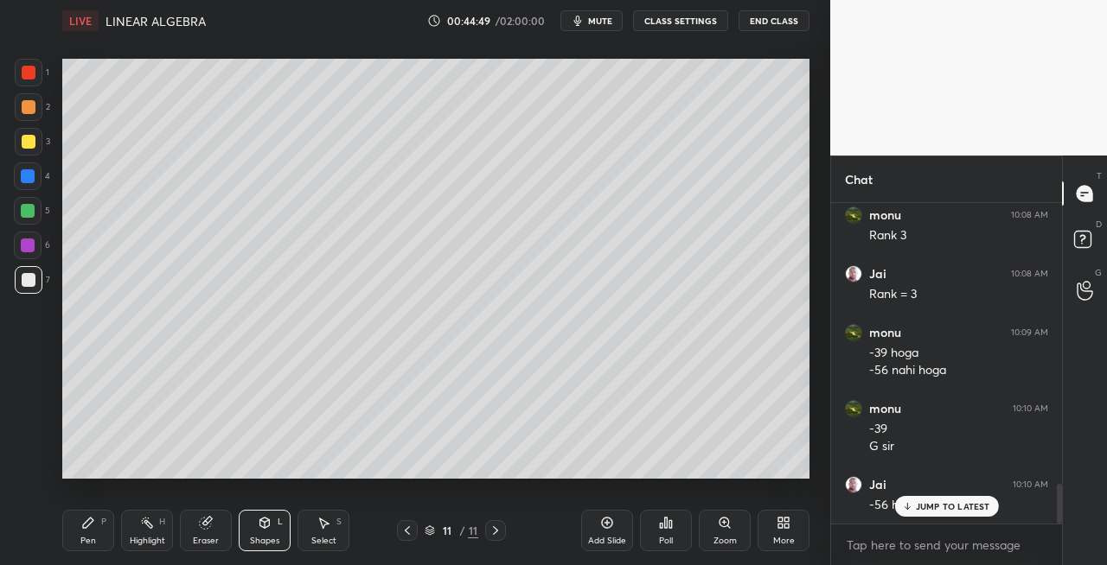
click at [97, 538] on div "Pen P" at bounding box center [88, 530] width 52 height 41
click at [265, 531] on div "Shapes L" at bounding box center [265, 530] width 52 height 41
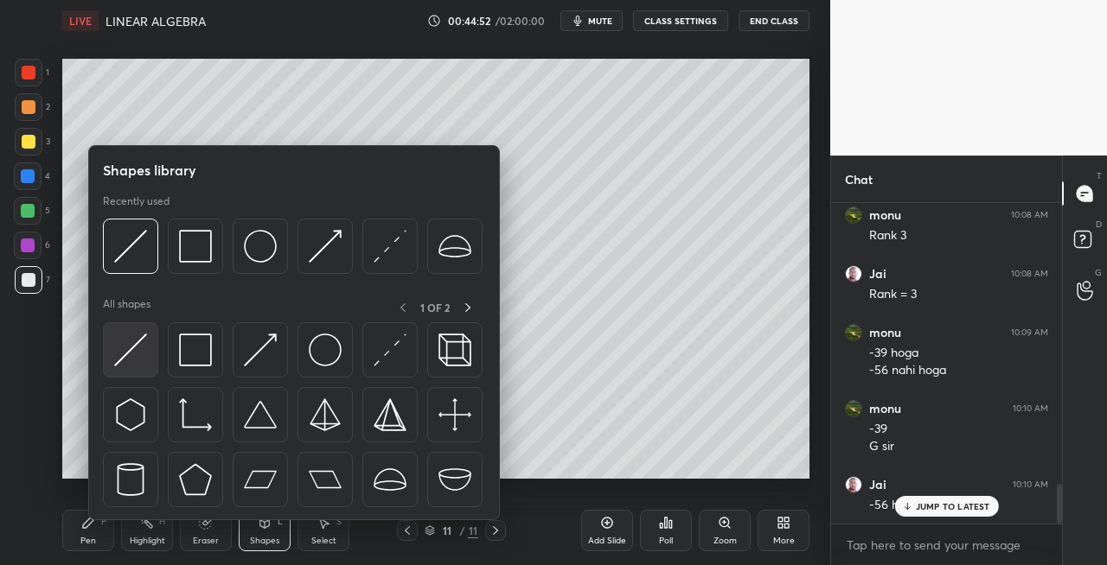
click at [134, 353] on img at bounding box center [130, 350] width 33 height 33
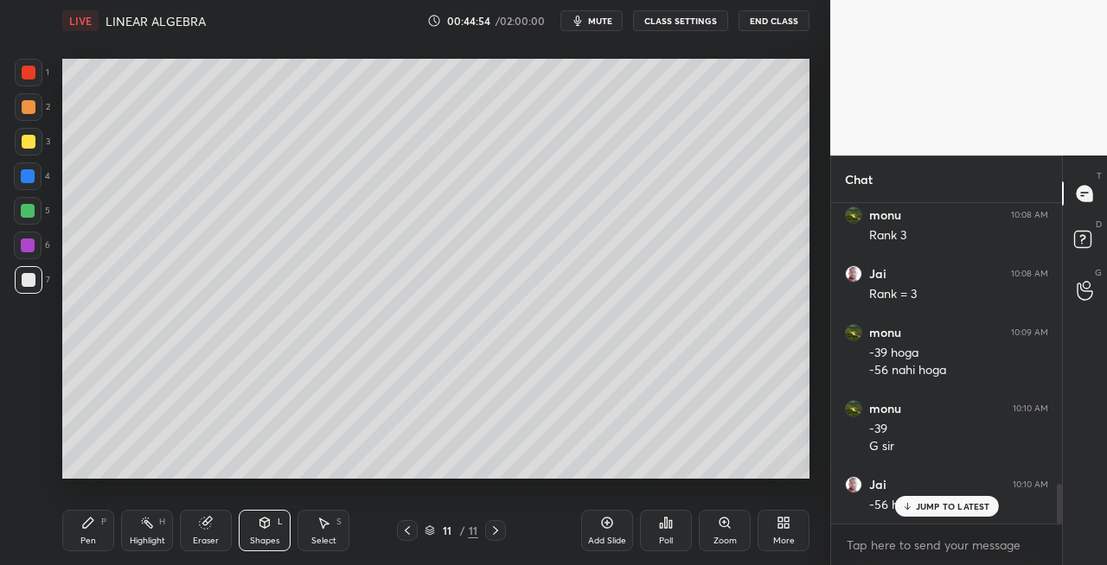
click at [90, 545] on div "Pen" at bounding box center [88, 541] width 16 height 9
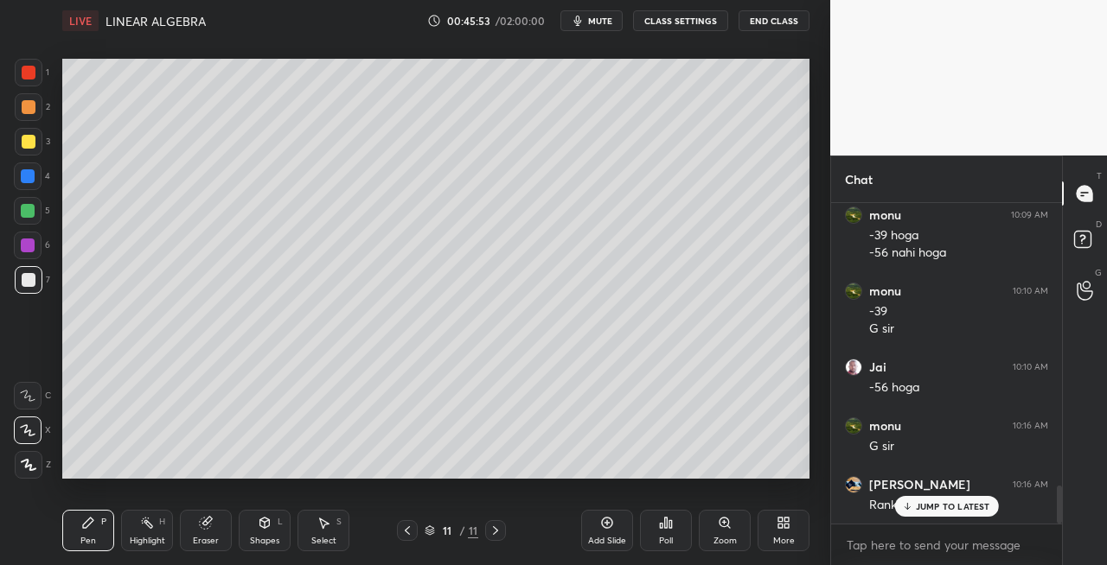
scroll to position [2448, 0]
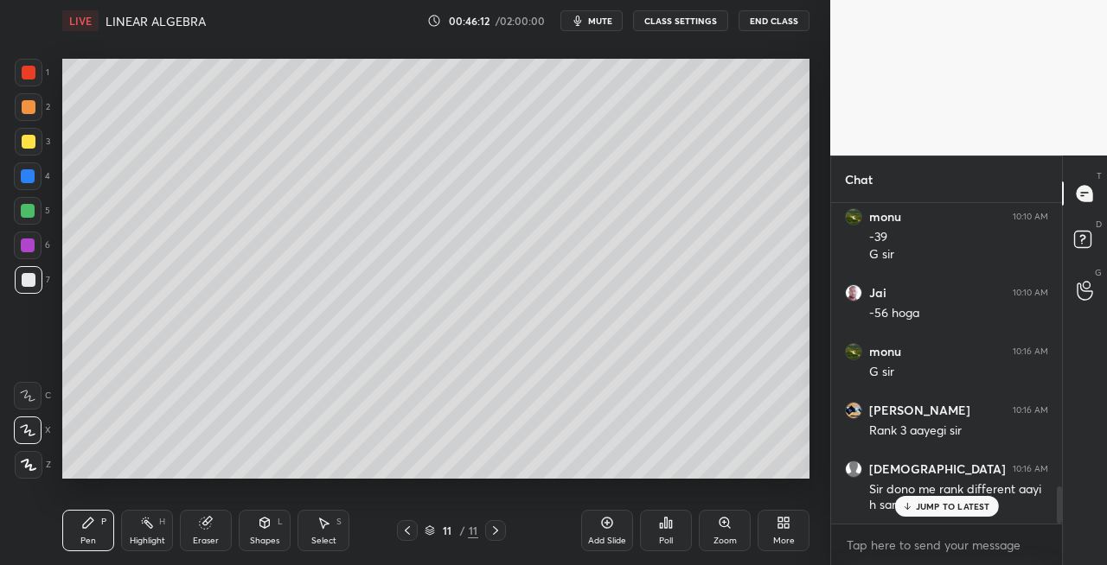
click at [34, 144] on div at bounding box center [29, 142] width 14 height 14
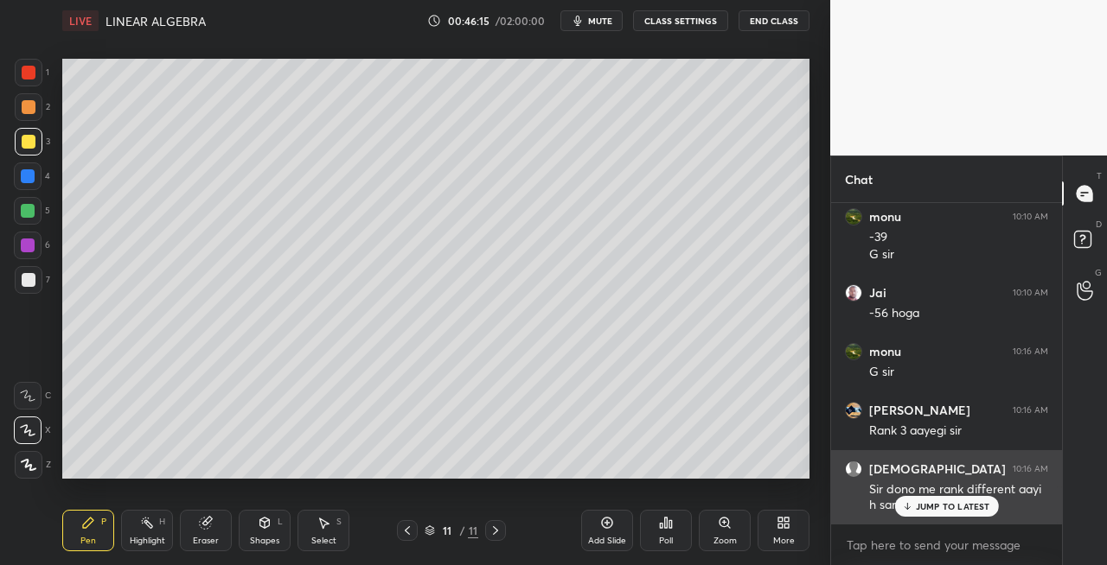
click at [920, 507] on p "JUMP TO LATEST" at bounding box center [953, 506] width 74 height 10
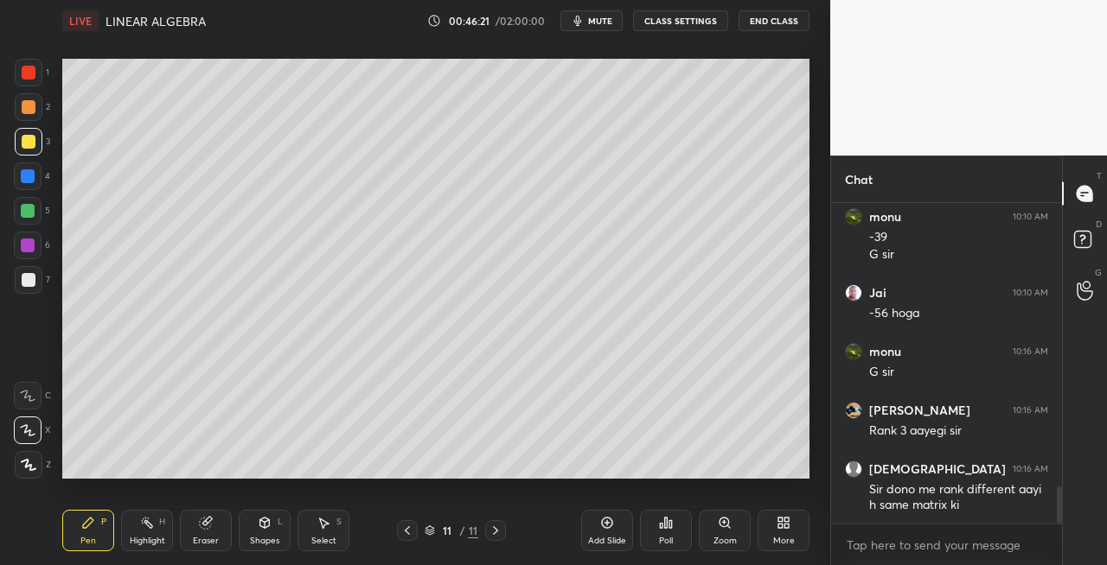
click at [400, 533] on icon at bounding box center [407, 531] width 14 height 14
click at [491, 534] on icon at bounding box center [495, 531] width 14 height 14
click at [259, 539] on div "Shapes" at bounding box center [264, 541] width 29 height 9
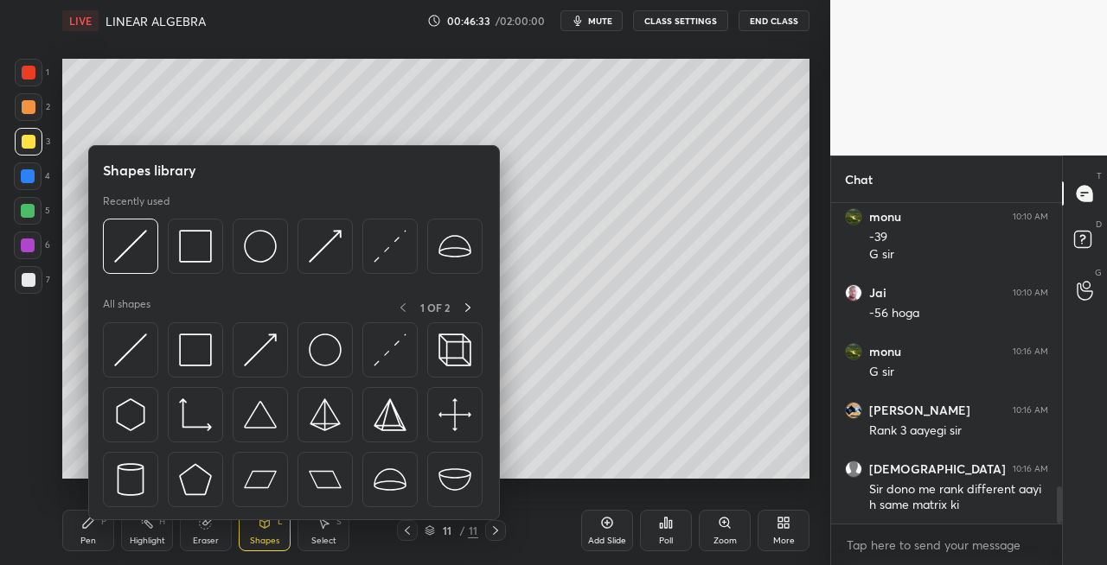
click at [205, 539] on div "Eraser" at bounding box center [206, 541] width 26 height 9
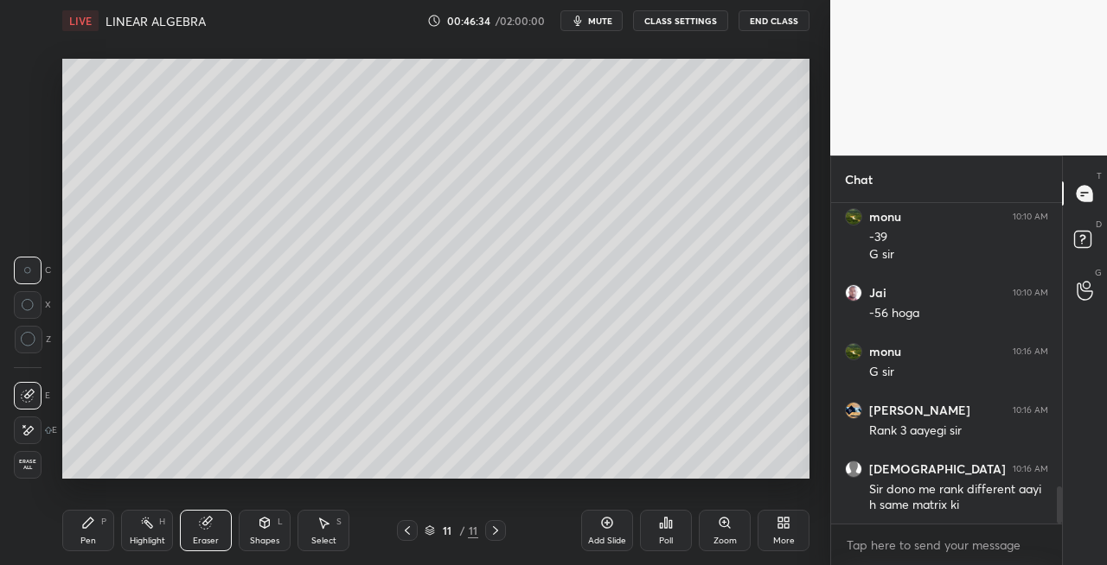
click at [401, 533] on icon at bounding box center [407, 531] width 14 height 14
click at [496, 533] on icon at bounding box center [495, 531] width 14 height 14
click at [216, 534] on div "Eraser" at bounding box center [206, 530] width 52 height 41
click at [91, 529] on icon at bounding box center [88, 523] width 14 height 14
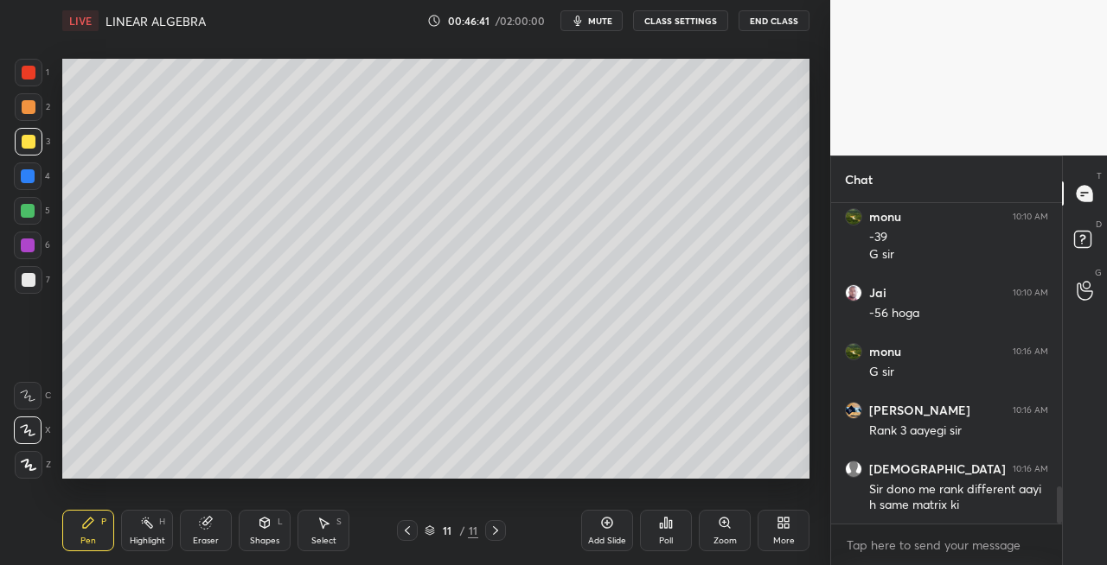
click at [214, 539] on div "Eraser" at bounding box center [206, 541] width 26 height 9
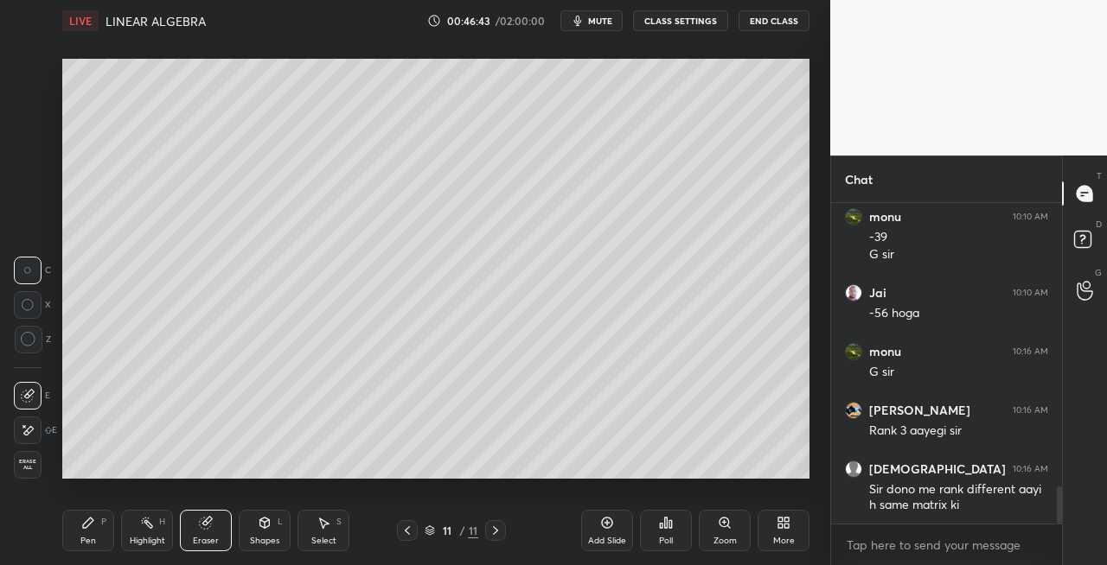
click at [410, 533] on icon at bounding box center [407, 531] width 14 height 14
click at [216, 542] on div "Eraser" at bounding box center [206, 541] width 26 height 9
click at [498, 533] on icon at bounding box center [495, 531] width 14 height 14
click at [96, 524] on div "Pen P" at bounding box center [88, 530] width 52 height 41
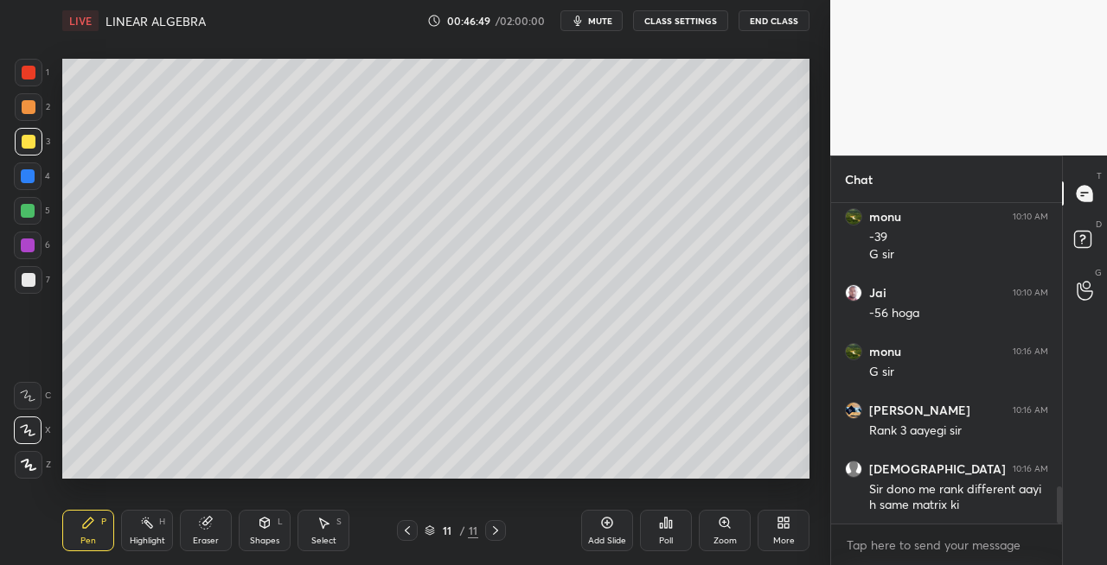
click at [24, 278] on div at bounding box center [29, 280] width 14 height 14
click at [404, 532] on icon at bounding box center [407, 531] width 14 height 14
click at [496, 529] on icon at bounding box center [495, 531] width 5 height 9
click at [227, 539] on div "Eraser" at bounding box center [206, 530] width 52 height 41
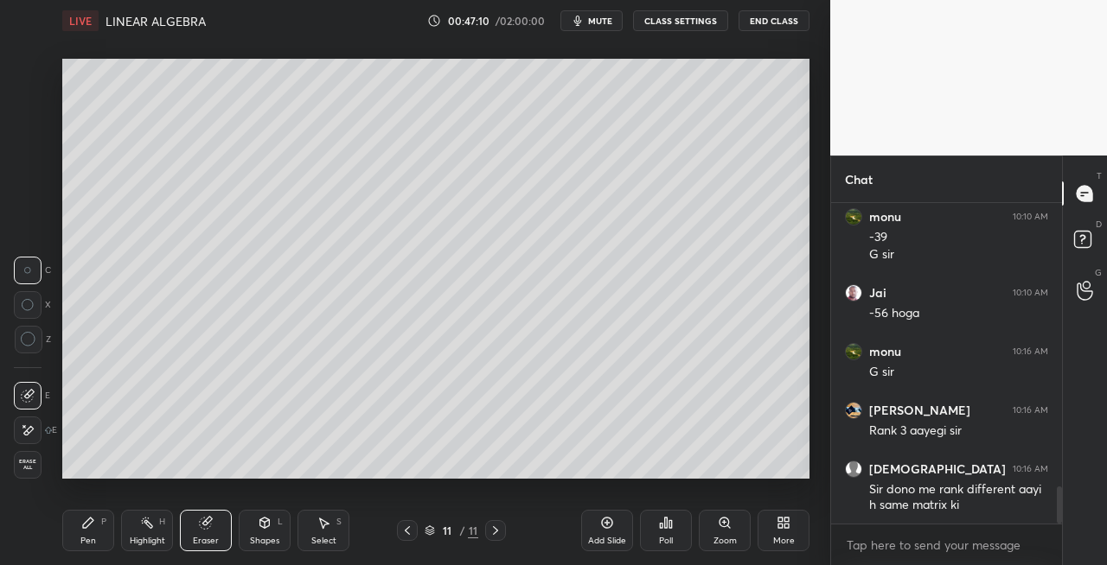
click at [91, 527] on icon at bounding box center [88, 523] width 14 height 14
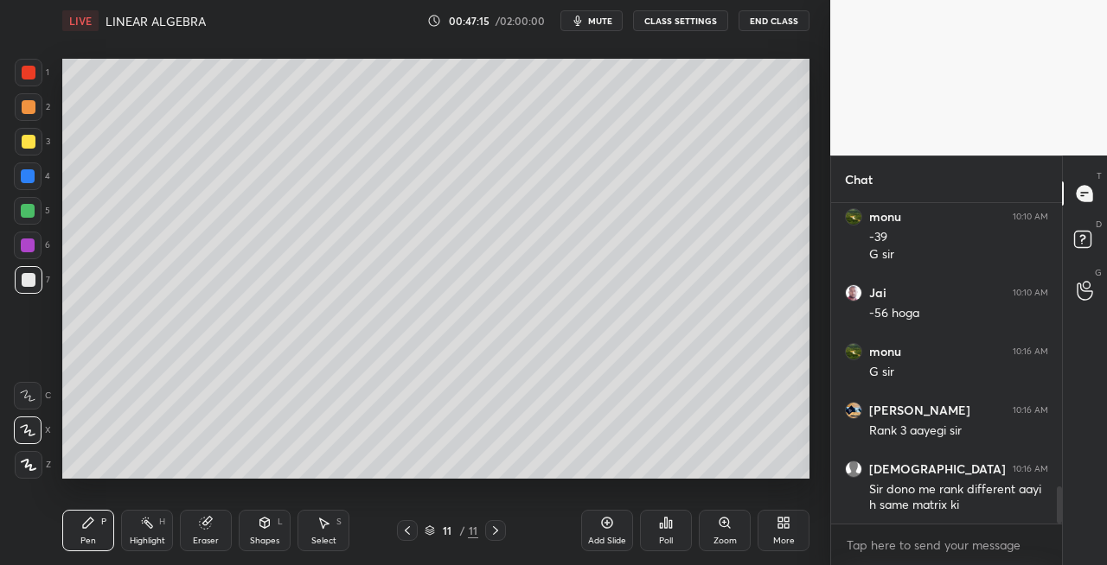
click at [261, 527] on icon at bounding box center [265, 523] width 10 height 10
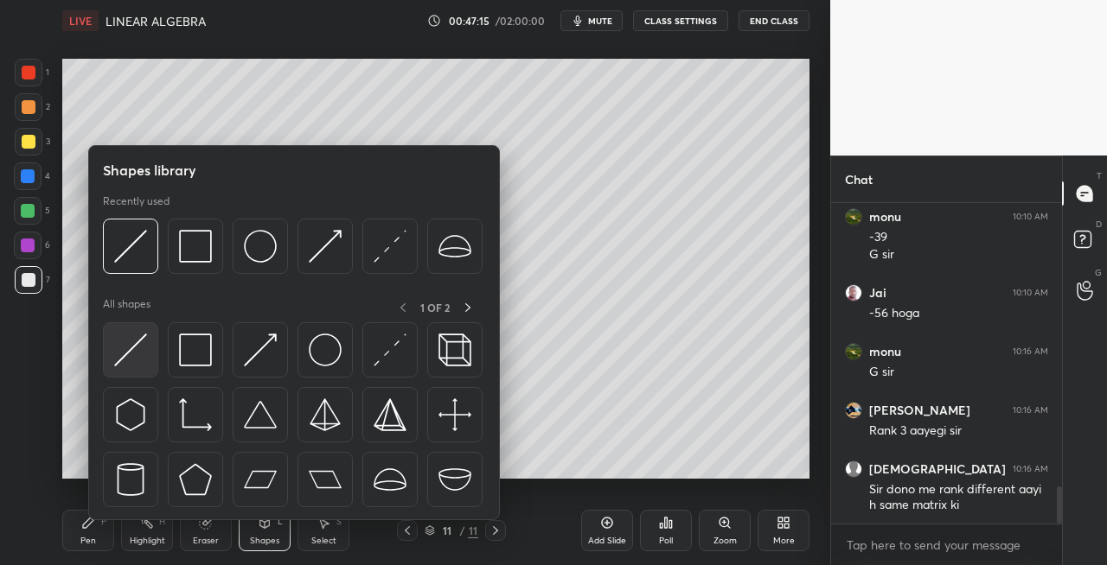
click at [142, 357] on img at bounding box center [130, 350] width 33 height 33
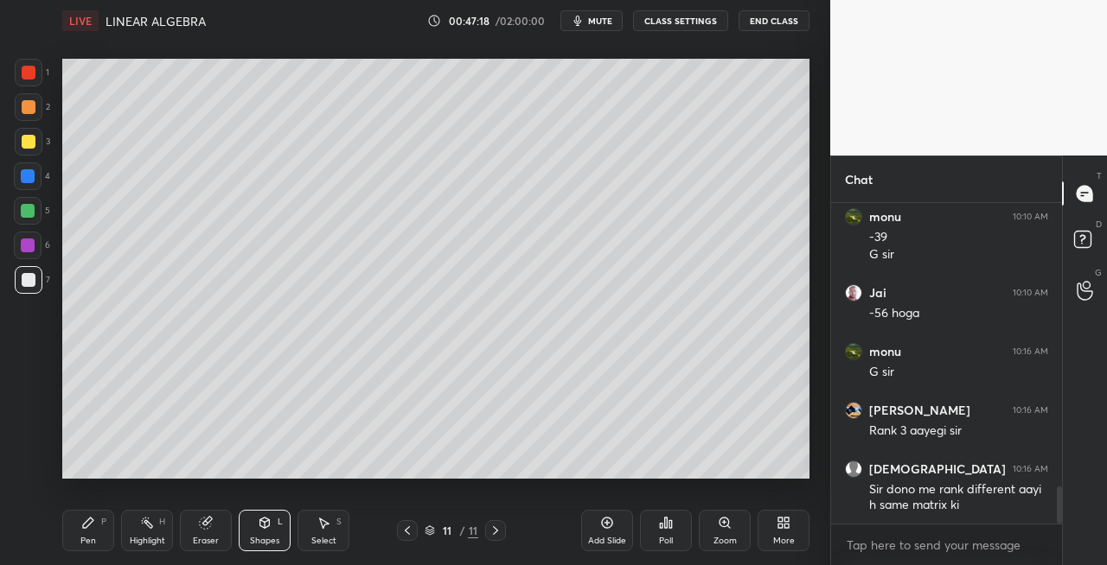
click at [105, 527] on div "Pen P" at bounding box center [88, 530] width 52 height 41
click at [404, 534] on icon at bounding box center [407, 531] width 14 height 14
click at [494, 533] on icon at bounding box center [495, 531] width 14 height 14
click at [404, 527] on icon at bounding box center [407, 531] width 14 height 14
click at [498, 530] on icon at bounding box center [495, 531] width 14 height 14
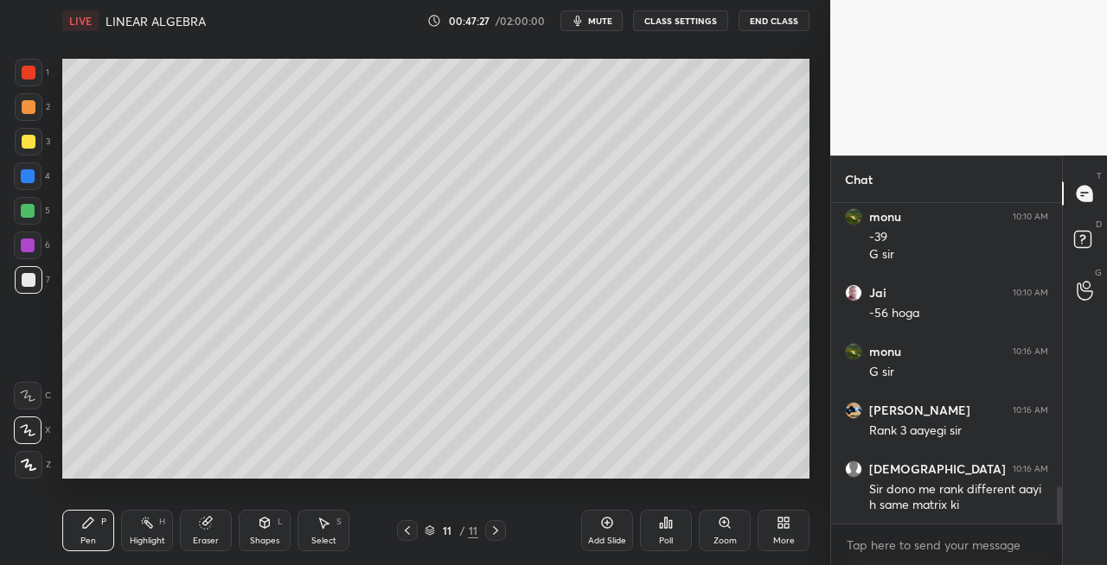
click at [402, 528] on icon at bounding box center [407, 531] width 14 height 14
click at [500, 529] on icon at bounding box center [495, 531] width 14 height 14
click at [271, 531] on div "Shapes L" at bounding box center [265, 530] width 52 height 41
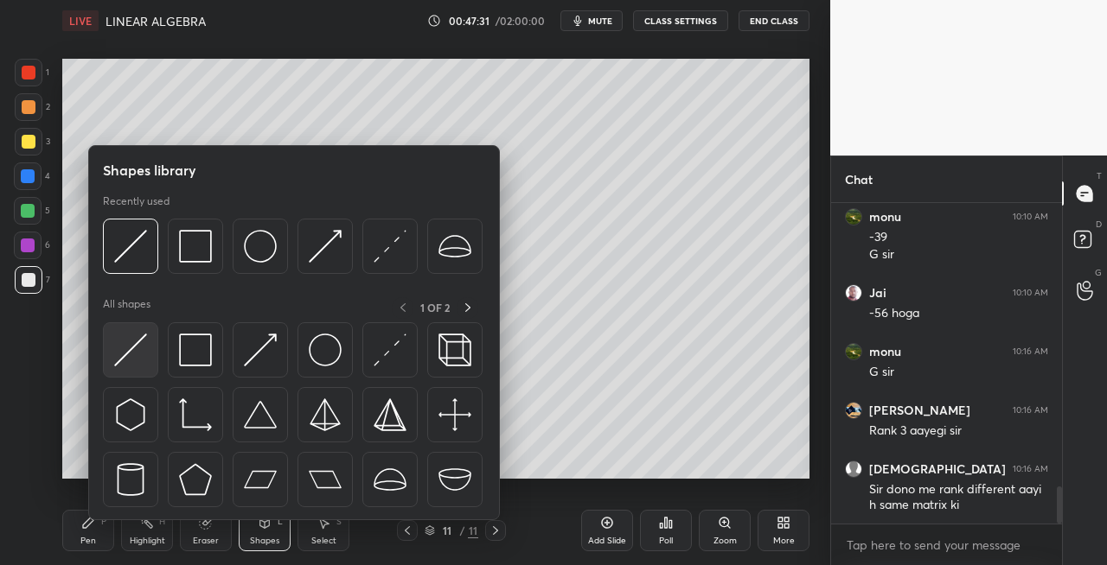
click at [142, 339] on img at bounding box center [130, 350] width 33 height 33
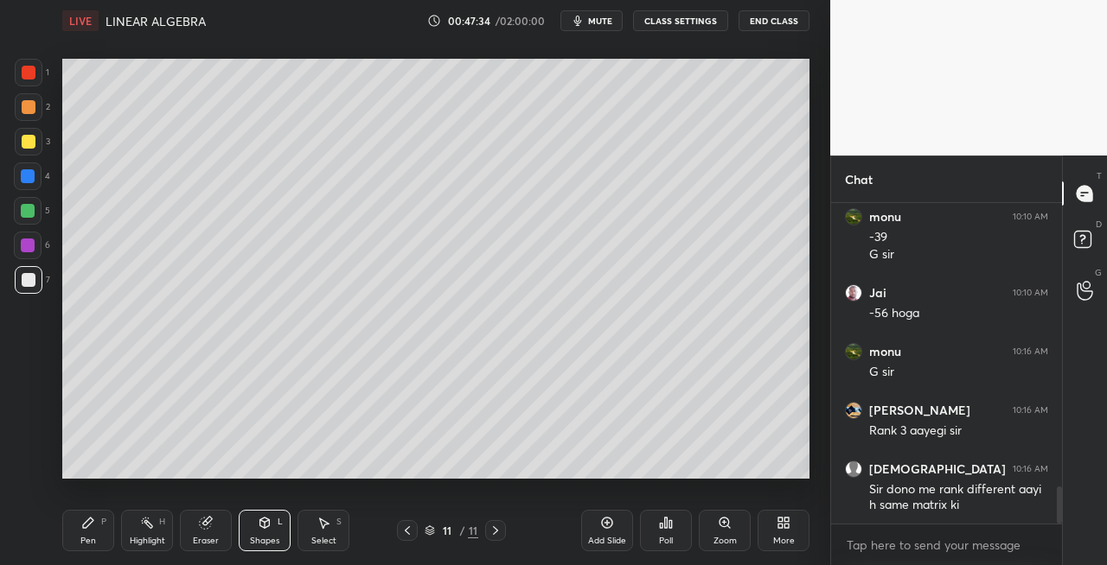
click at [215, 539] on div "Eraser" at bounding box center [206, 541] width 26 height 9
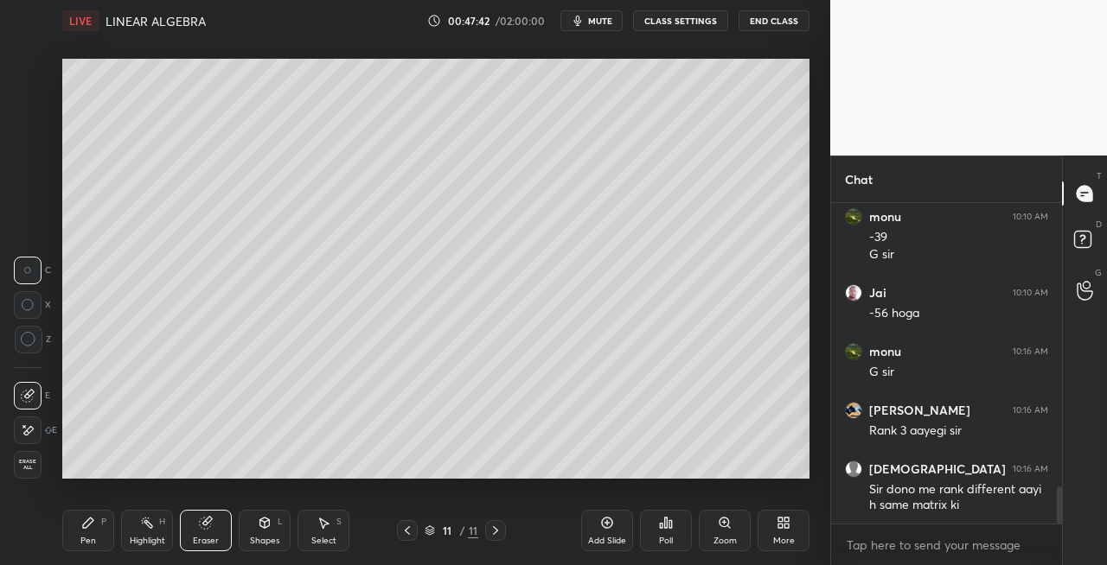
click at [252, 525] on div "Shapes L" at bounding box center [265, 530] width 52 height 41
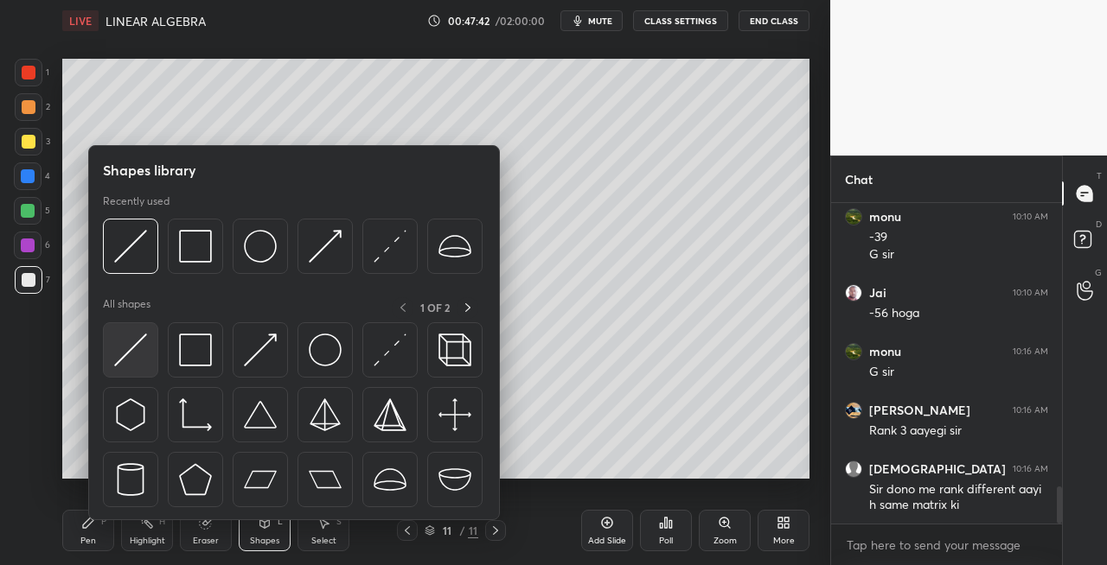
click at [129, 352] on img at bounding box center [130, 350] width 33 height 33
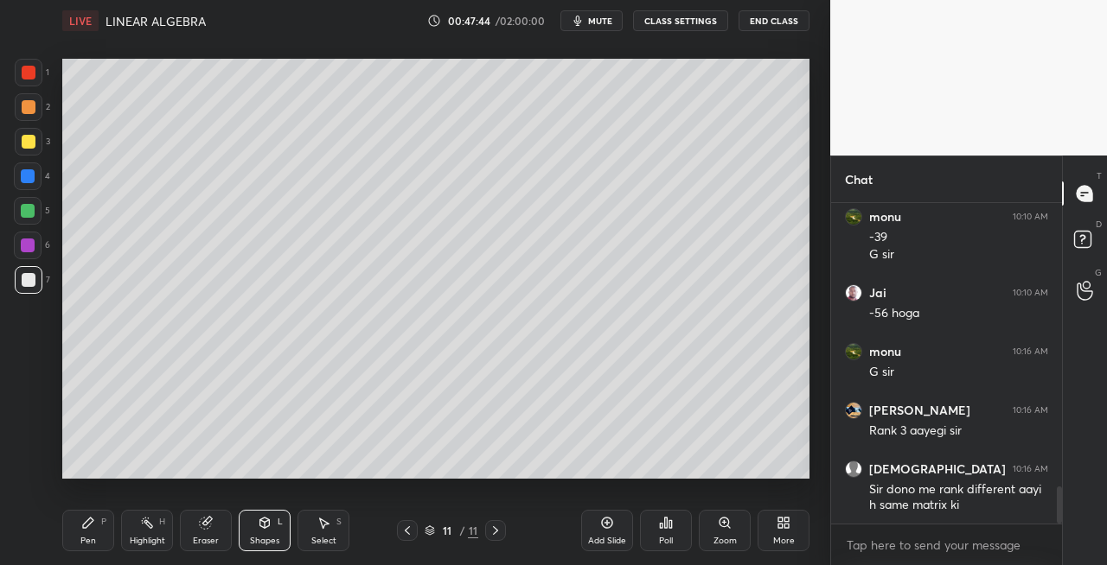
click at [92, 522] on icon at bounding box center [88, 523] width 10 height 10
click at [267, 526] on icon at bounding box center [265, 523] width 10 height 10
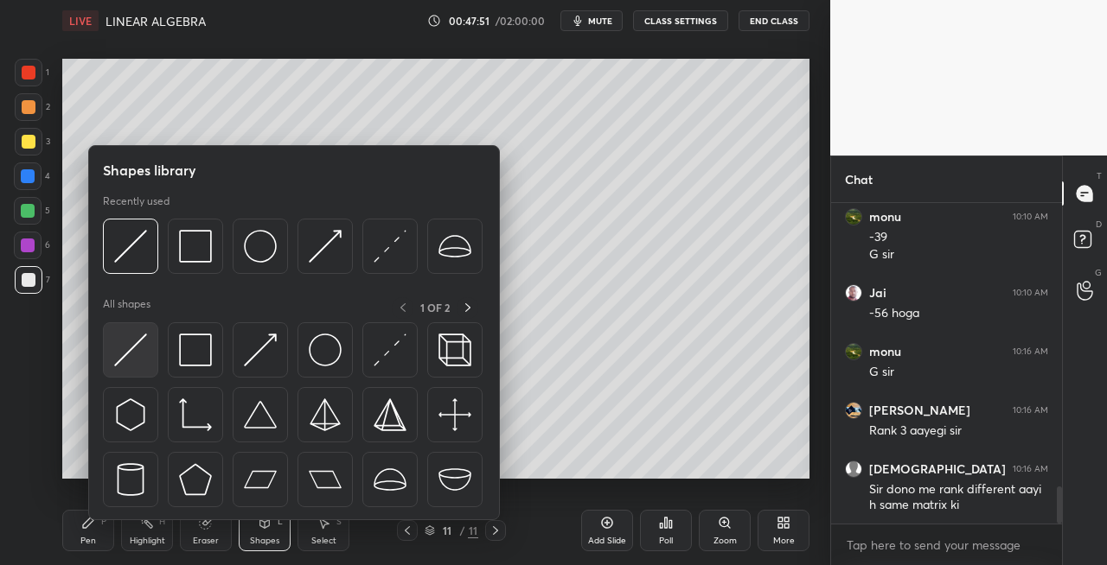
click at [140, 354] on img at bounding box center [130, 350] width 33 height 33
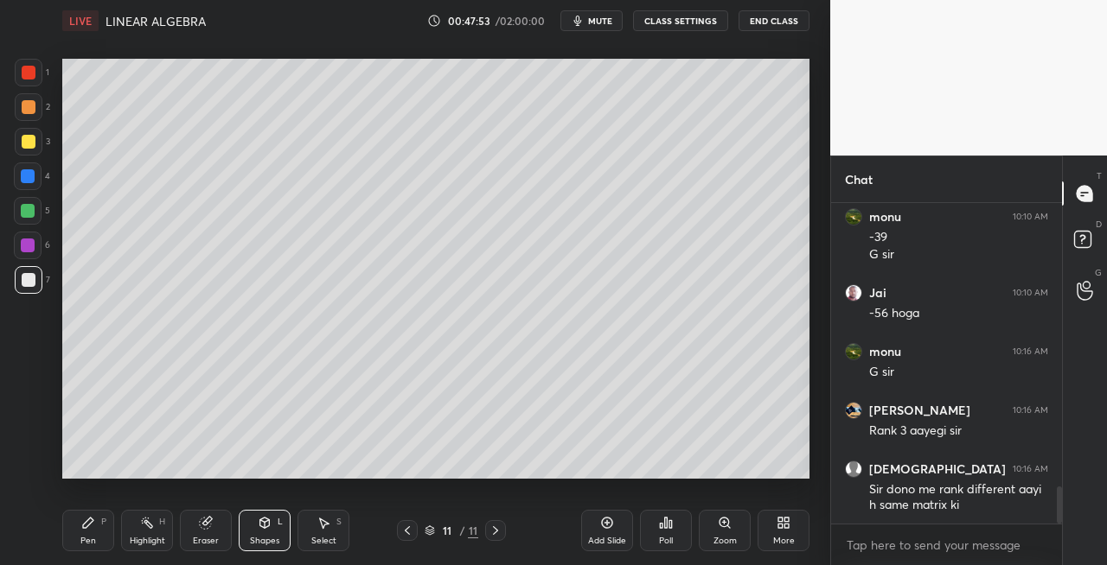
click at [99, 529] on div "Pen P" at bounding box center [88, 530] width 52 height 41
click at [263, 529] on icon at bounding box center [265, 523] width 14 height 14
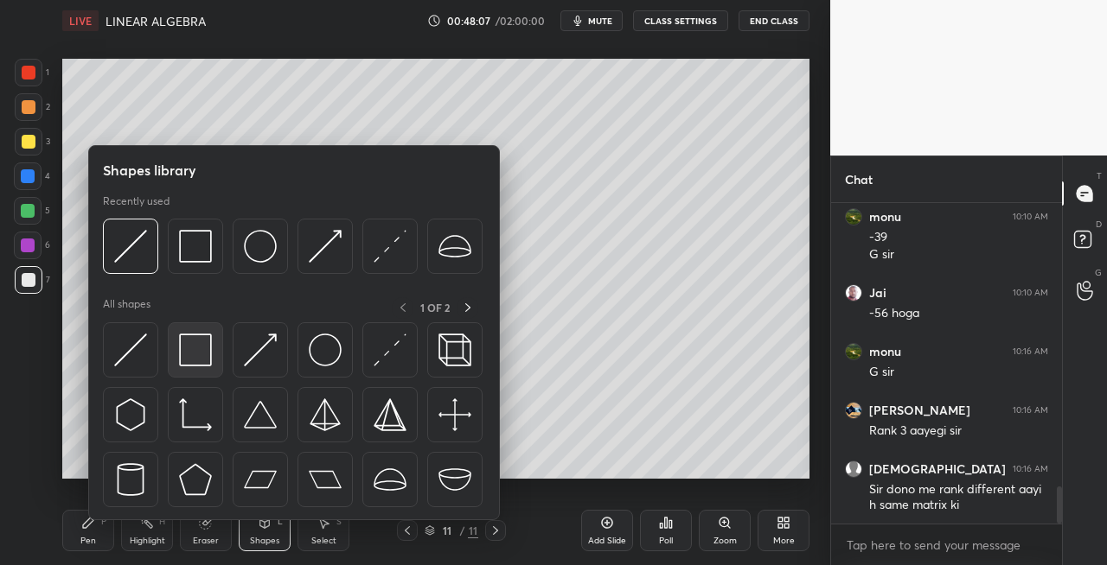
click at [198, 363] on img at bounding box center [195, 350] width 33 height 33
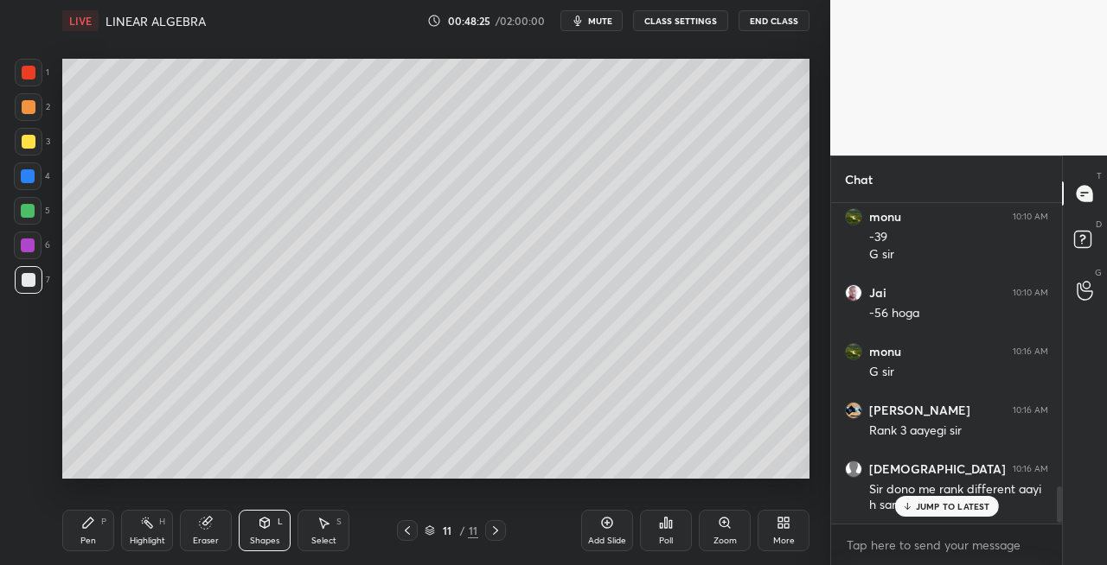
click at [30, 150] on div at bounding box center [29, 142] width 28 height 28
click at [406, 528] on icon at bounding box center [407, 531] width 14 height 14
click at [408, 535] on icon at bounding box center [407, 531] width 14 height 14
click at [499, 536] on icon at bounding box center [495, 531] width 14 height 14
click at [495, 533] on icon at bounding box center [495, 531] width 5 height 9
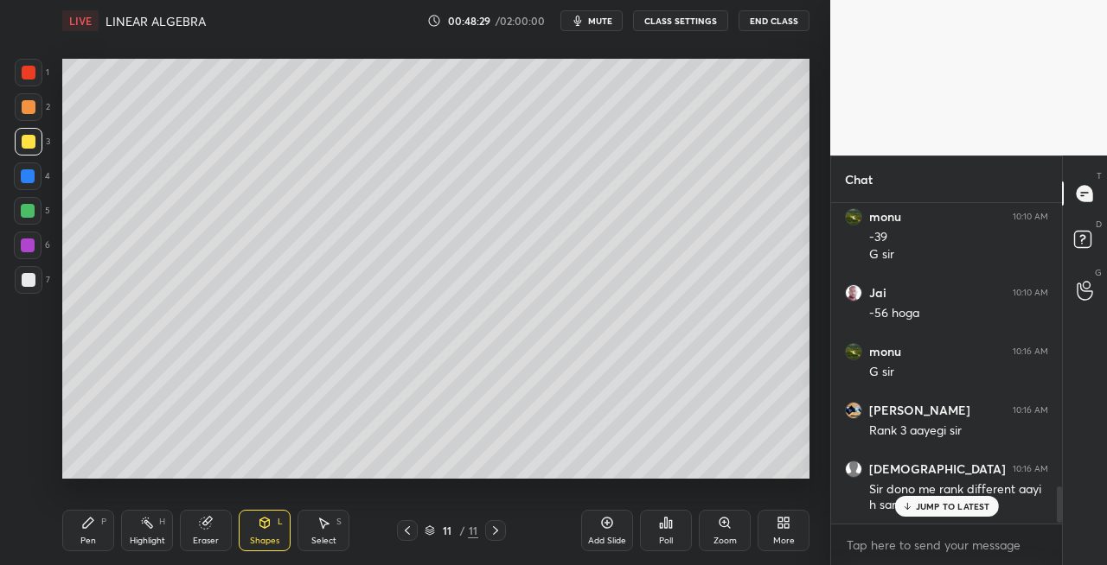
click at [493, 536] on icon at bounding box center [495, 531] width 14 height 14
click at [501, 534] on icon at bounding box center [495, 531] width 14 height 14
click at [609, 543] on div "Add Slide" at bounding box center [607, 541] width 38 height 9
click at [89, 527] on icon at bounding box center [88, 523] width 14 height 14
click at [263, 532] on div "Shapes L" at bounding box center [265, 530] width 52 height 41
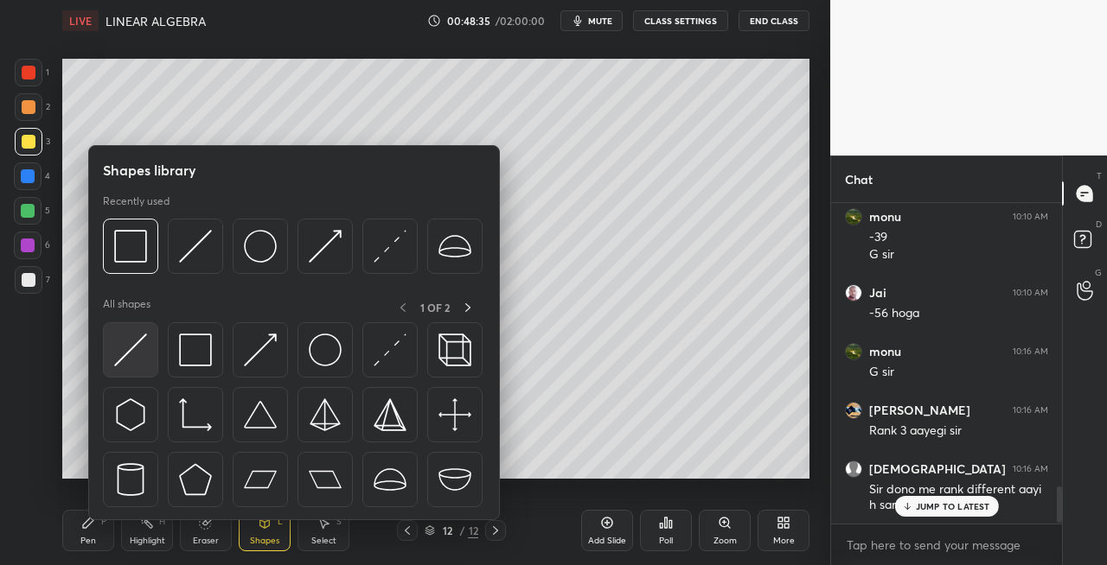
click at [127, 344] on img at bounding box center [130, 350] width 33 height 33
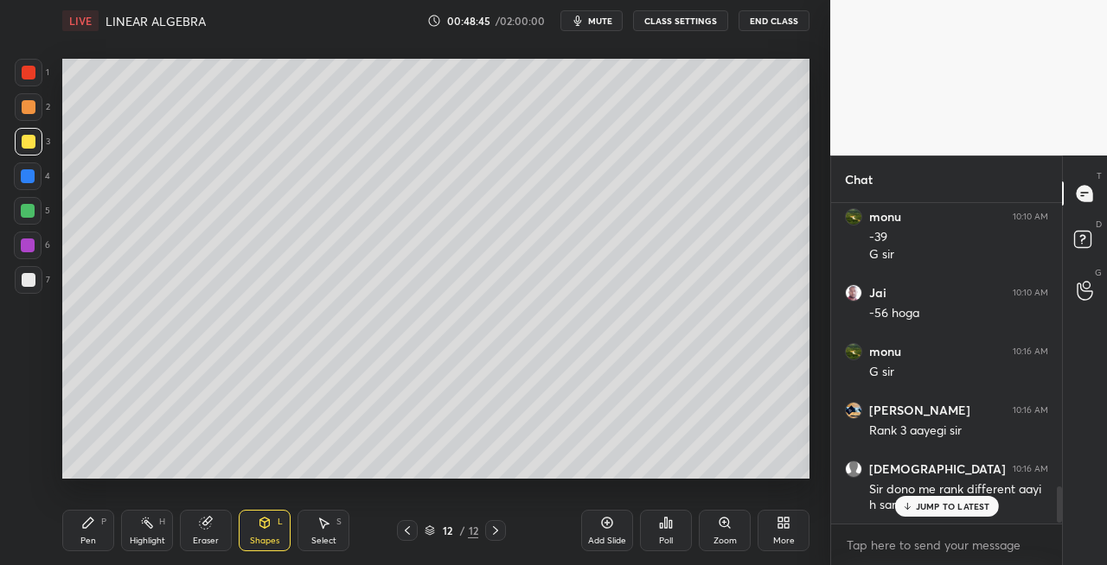
click at [109, 534] on div "Pen P" at bounding box center [88, 530] width 52 height 41
click at [201, 520] on icon at bounding box center [206, 523] width 14 height 14
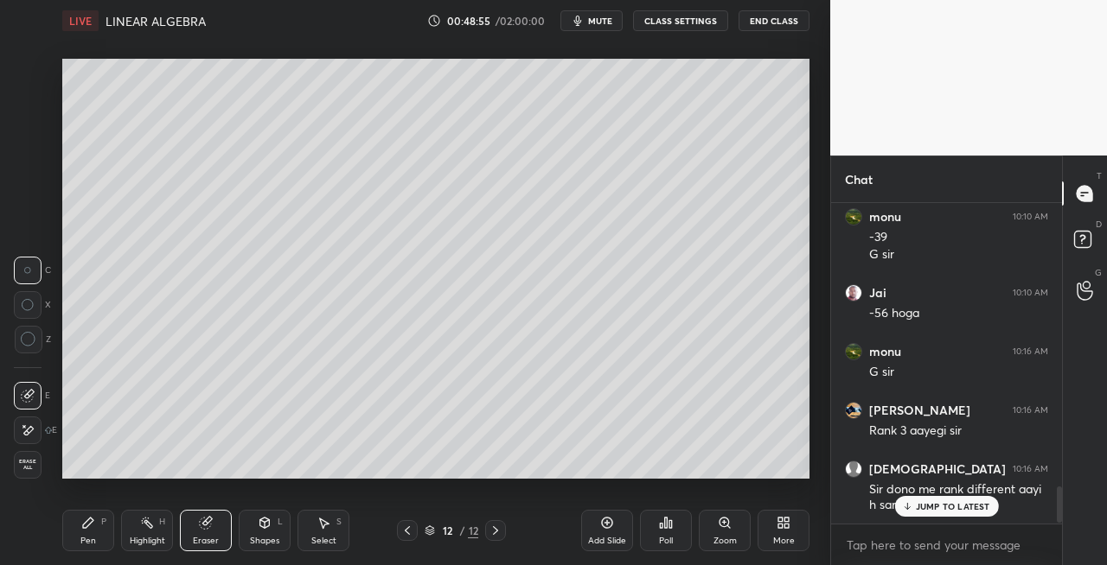
click at [93, 533] on div "Pen P" at bounding box center [88, 530] width 52 height 41
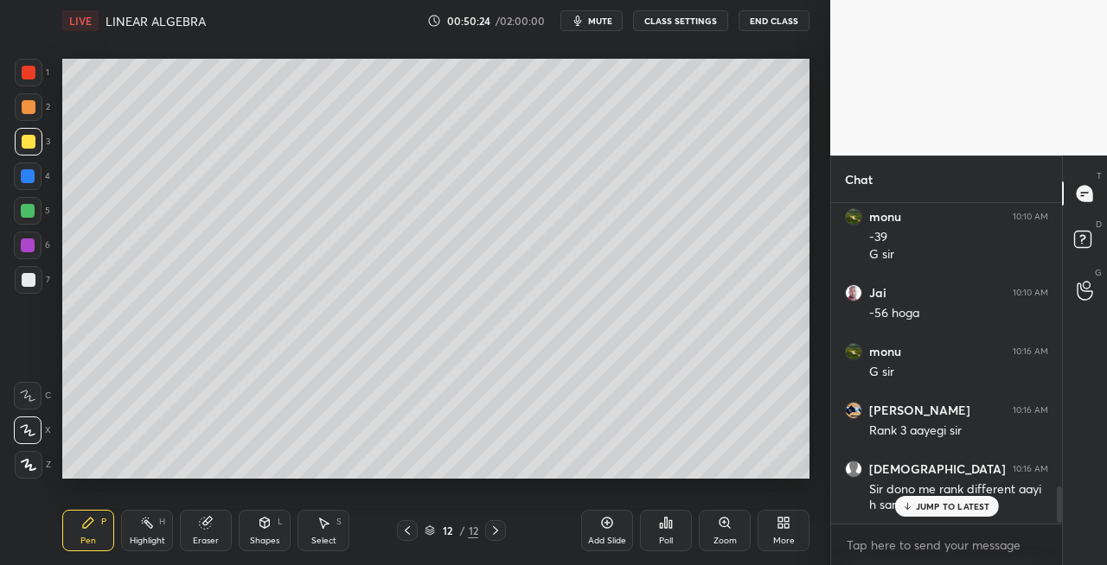
click at [214, 539] on div "Eraser" at bounding box center [206, 541] width 26 height 9
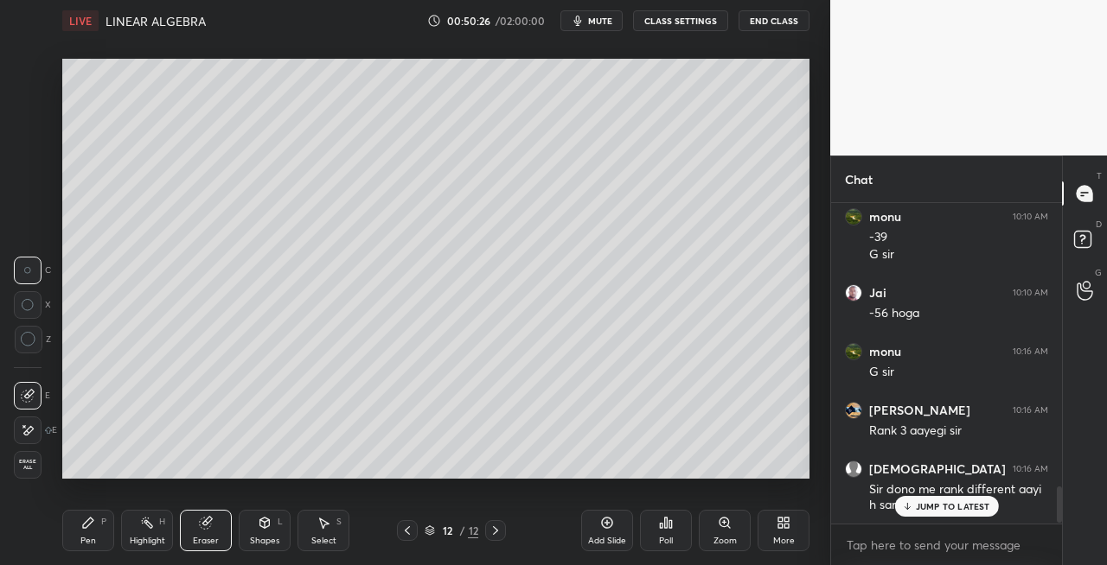
click at [86, 529] on icon at bounding box center [88, 523] width 14 height 14
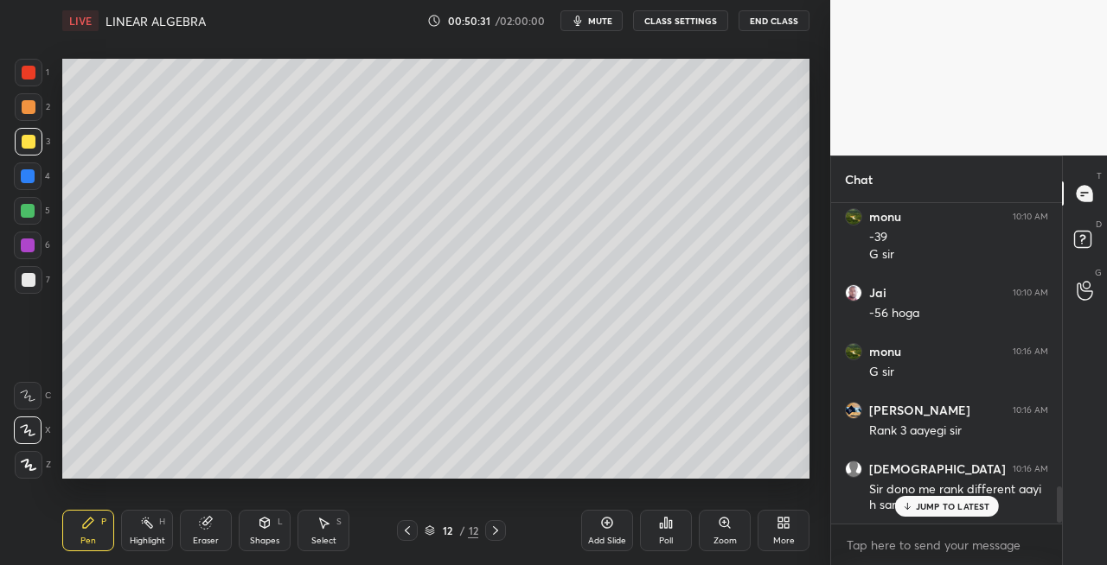
click at [38, 280] on div at bounding box center [29, 280] width 28 height 28
click at [249, 528] on div "Shapes L" at bounding box center [265, 530] width 52 height 41
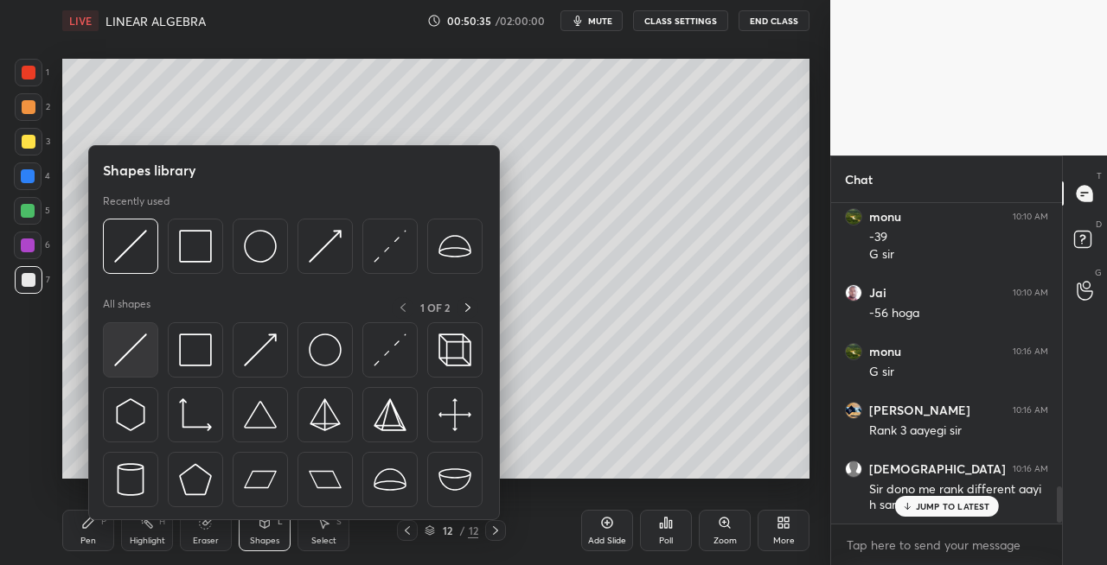
click at [114, 361] on img at bounding box center [130, 350] width 33 height 33
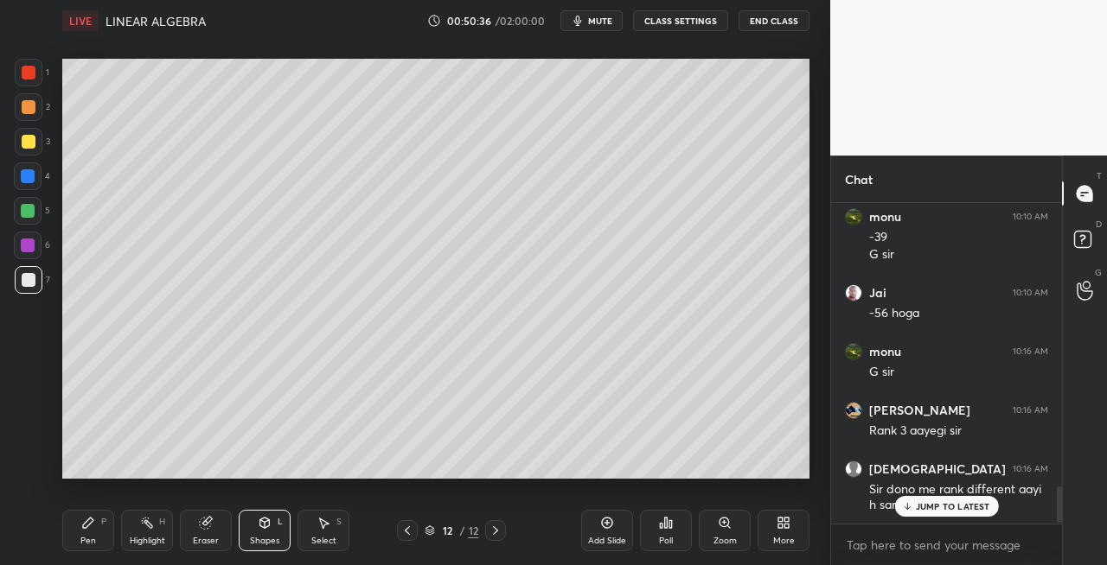
click at [102, 536] on div "Pen P" at bounding box center [88, 530] width 52 height 41
click at [597, 17] on span "mute" at bounding box center [600, 21] width 24 height 12
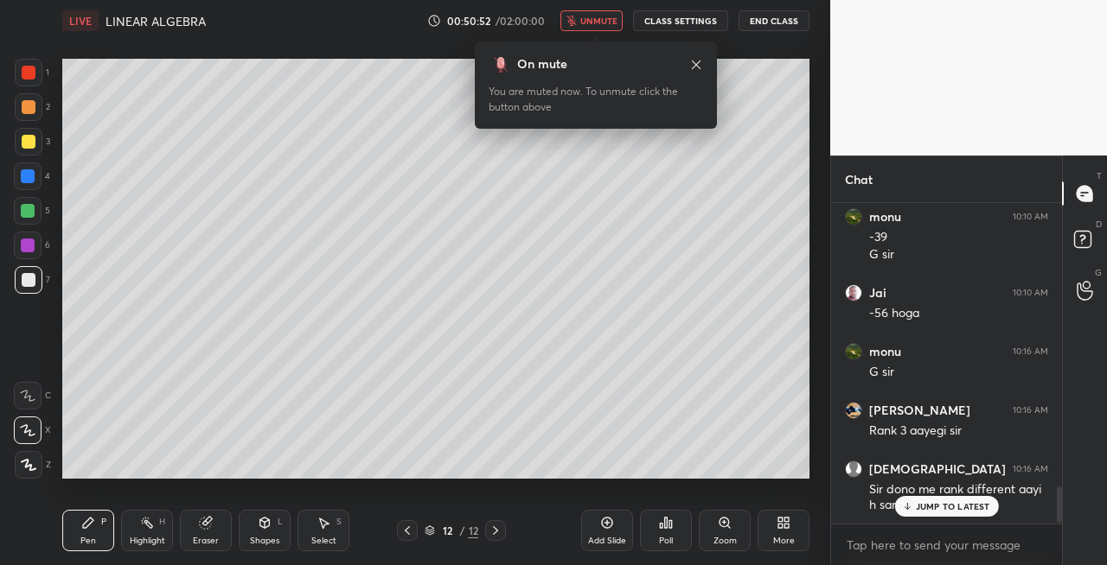
click at [597, 21] on span "unmute" at bounding box center [598, 21] width 37 height 12
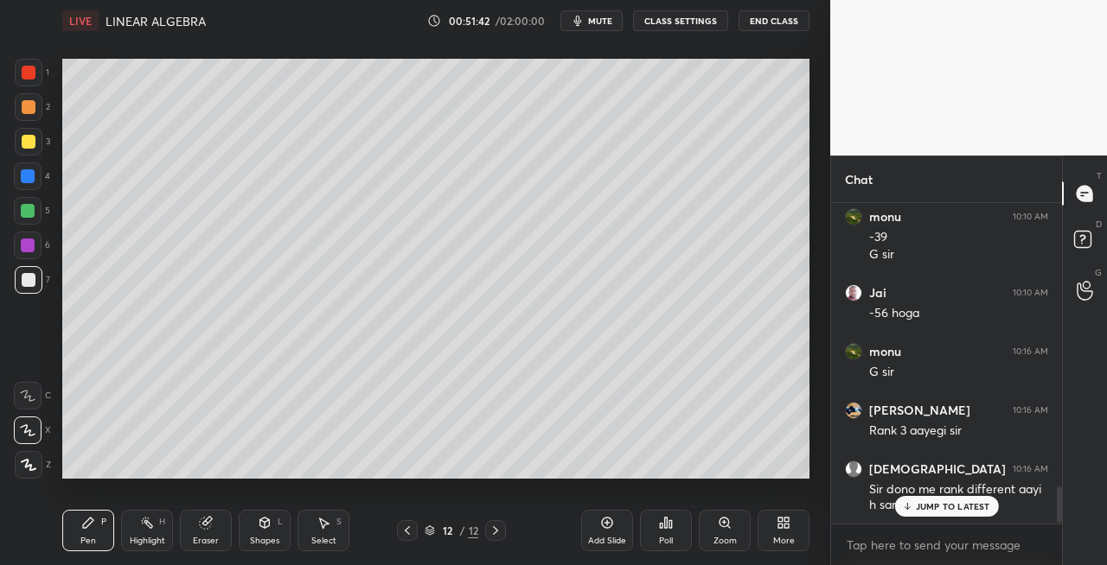
click at [209, 526] on icon at bounding box center [205, 523] width 11 height 11
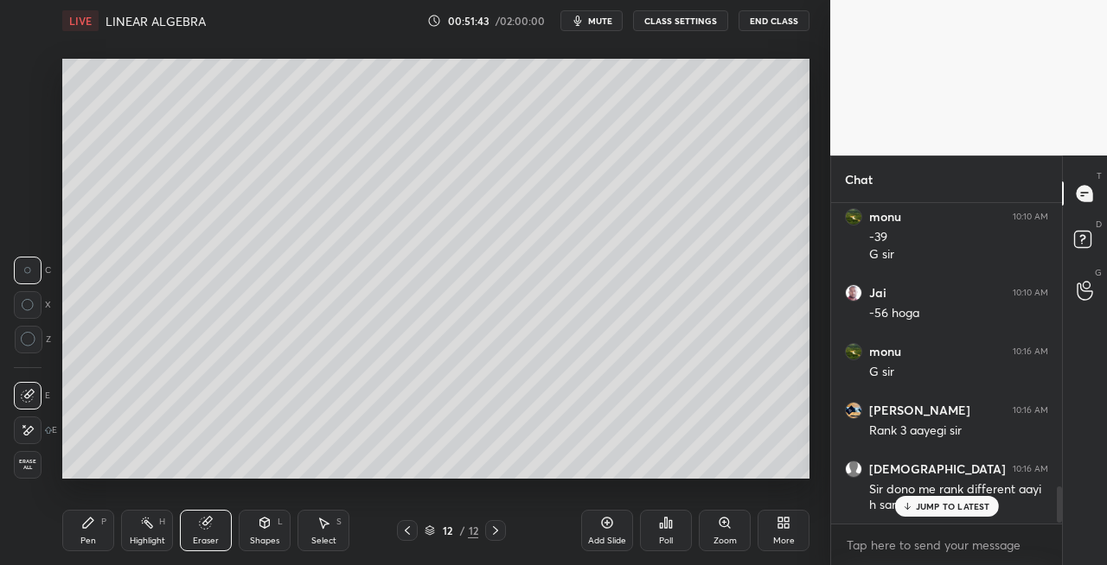
click at [86, 533] on div "Pen P" at bounding box center [88, 530] width 52 height 41
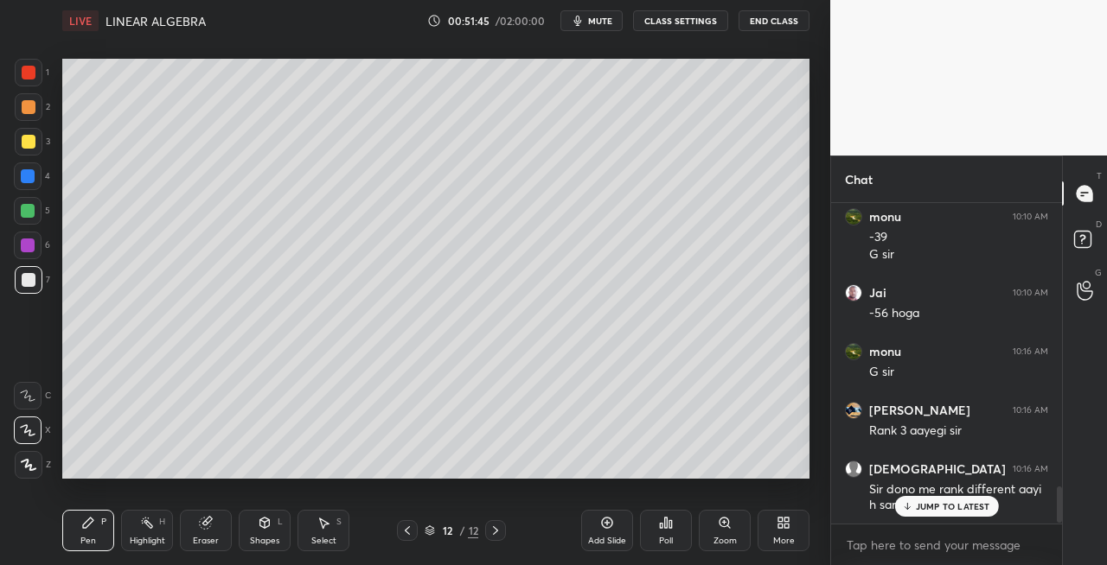
click at [276, 532] on div "Shapes L" at bounding box center [265, 530] width 52 height 41
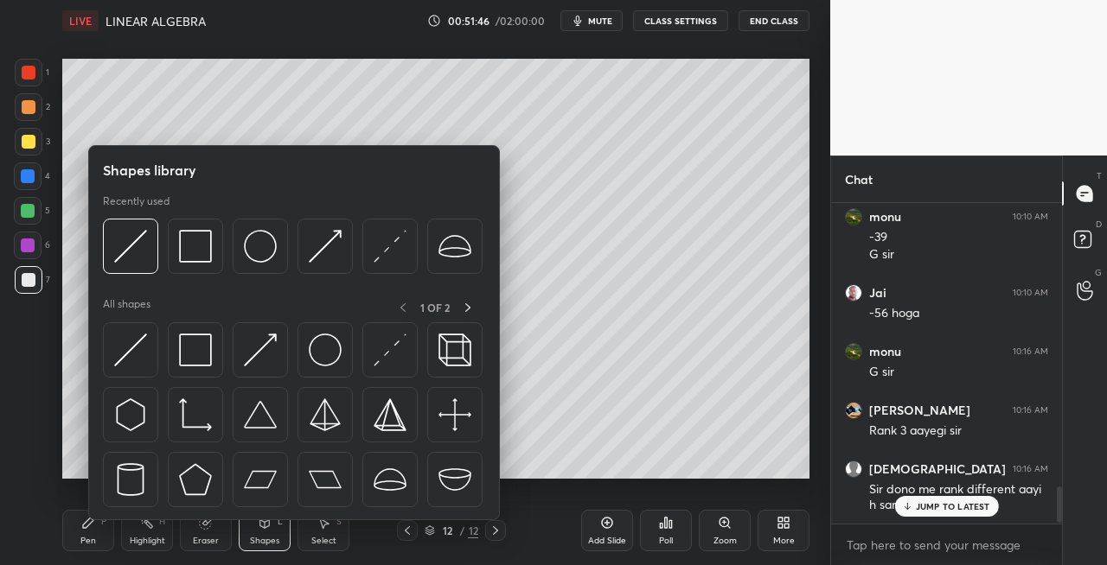
click at [201, 539] on div "Eraser" at bounding box center [206, 541] width 26 height 9
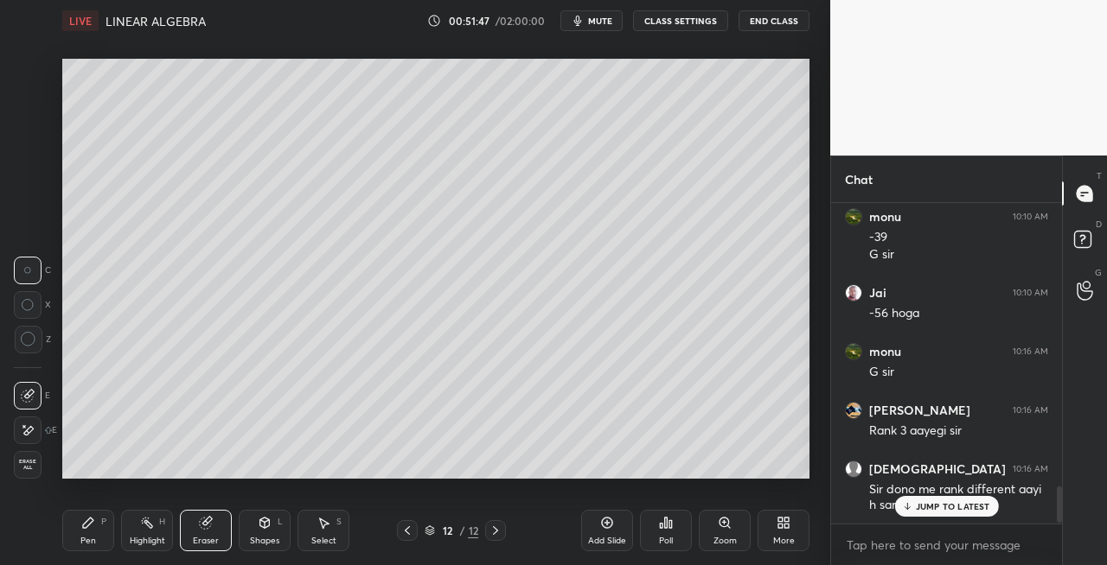
click at [107, 538] on div "Pen P" at bounding box center [88, 530] width 52 height 41
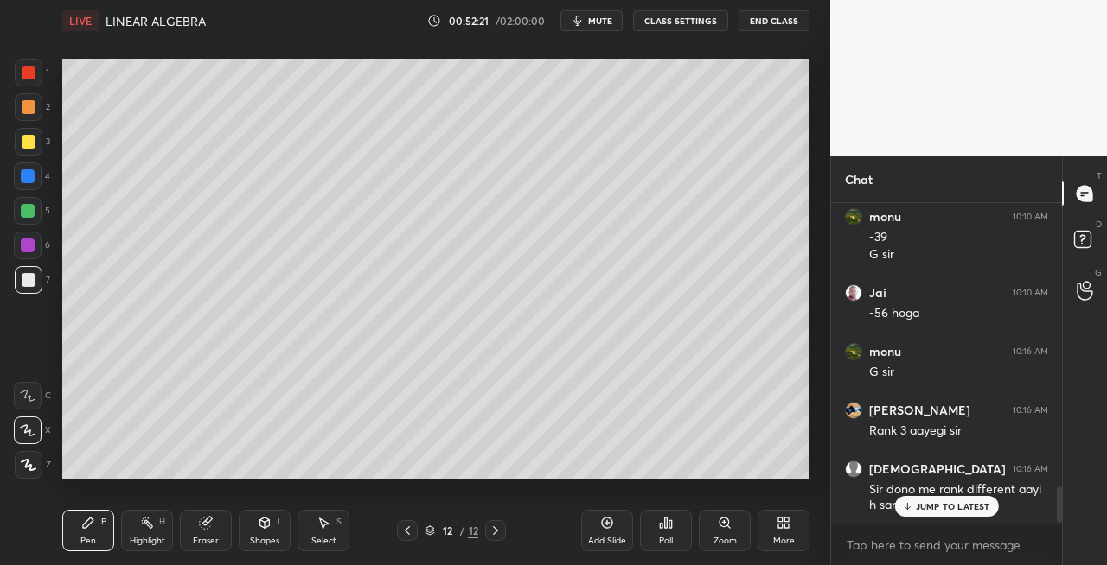
click at [211, 523] on icon at bounding box center [206, 523] width 14 height 14
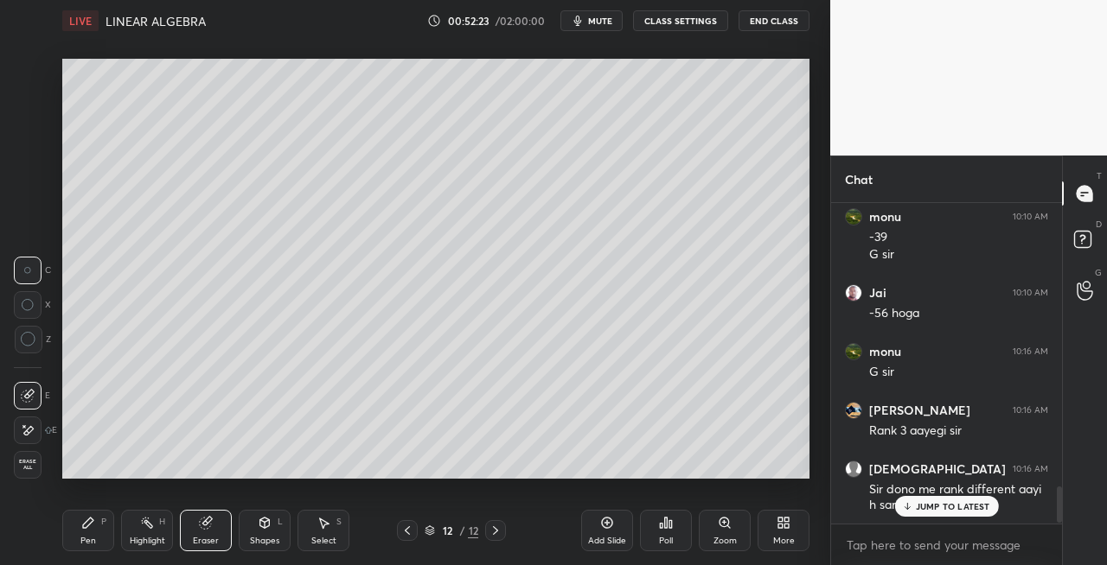
click at [93, 534] on div "Pen P" at bounding box center [88, 530] width 52 height 41
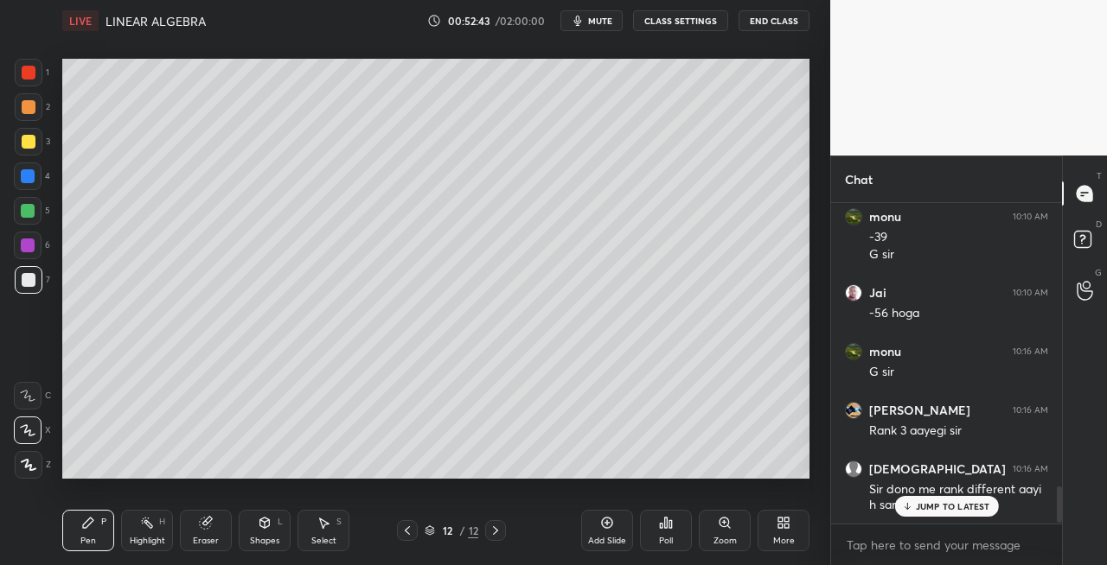
click at [498, 530] on icon at bounding box center [495, 531] width 14 height 14
click at [497, 531] on icon at bounding box center [495, 531] width 5 height 9
click at [590, 532] on div "Add Slide" at bounding box center [607, 530] width 52 height 41
click at [404, 522] on div at bounding box center [407, 530] width 21 height 21
click at [495, 533] on icon at bounding box center [495, 531] width 5 height 9
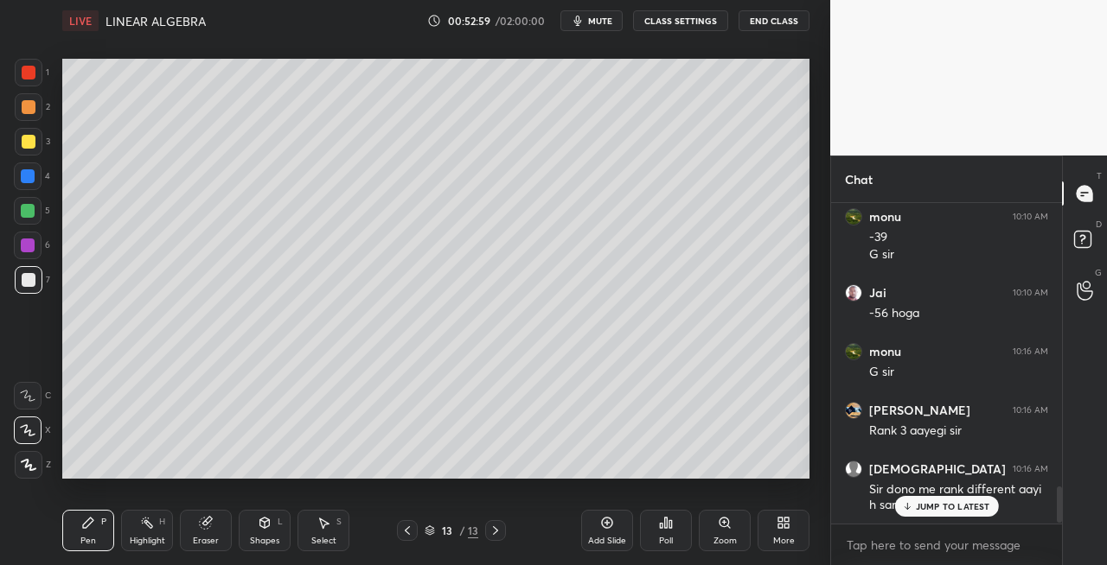
click at [418, 532] on div "13 / 13" at bounding box center [451, 530] width 109 height 21
click at [408, 533] on icon at bounding box center [407, 531] width 14 height 14
click at [496, 531] on icon at bounding box center [495, 531] width 5 height 9
click at [403, 534] on icon at bounding box center [407, 531] width 14 height 14
click at [503, 534] on div at bounding box center [495, 530] width 21 height 21
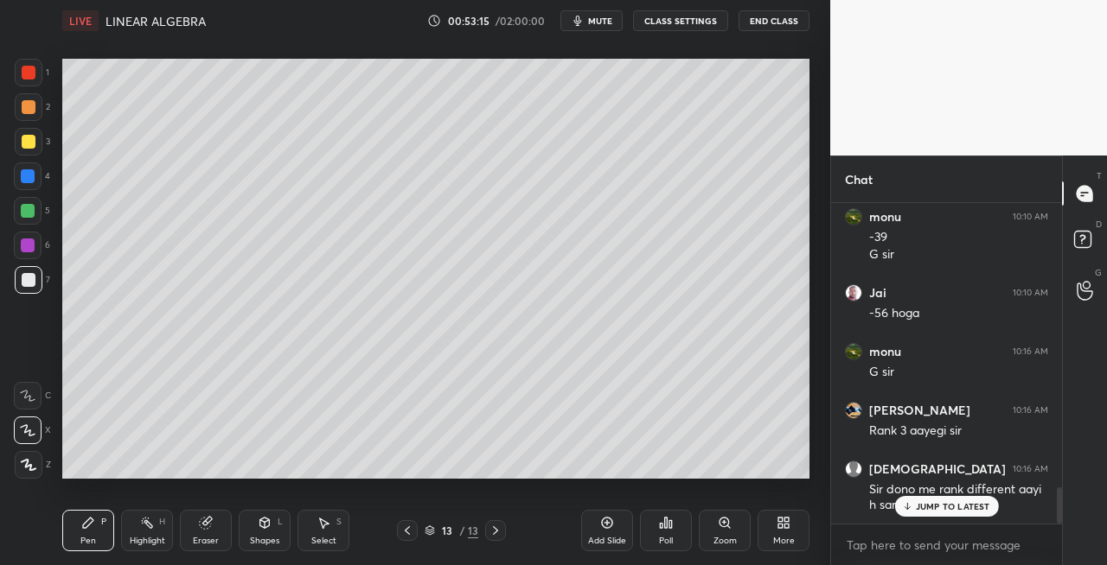
scroll to position [2523, 0]
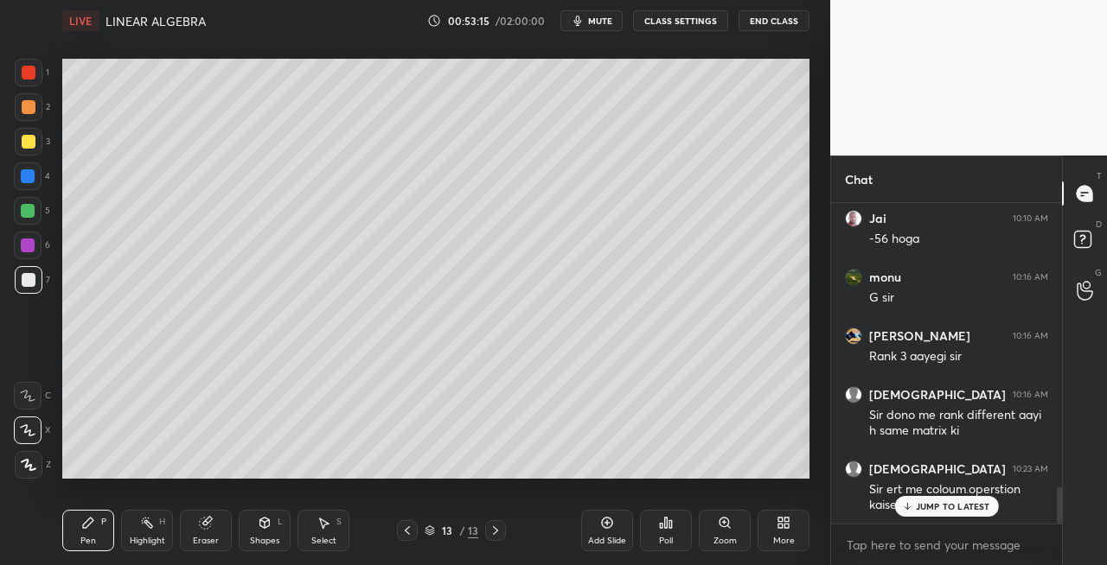
click at [412, 536] on icon at bounding box center [407, 531] width 14 height 14
click at [502, 533] on div at bounding box center [495, 530] width 21 height 21
click at [412, 529] on icon at bounding box center [407, 531] width 14 height 14
click at [499, 533] on icon at bounding box center [495, 531] width 14 height 14
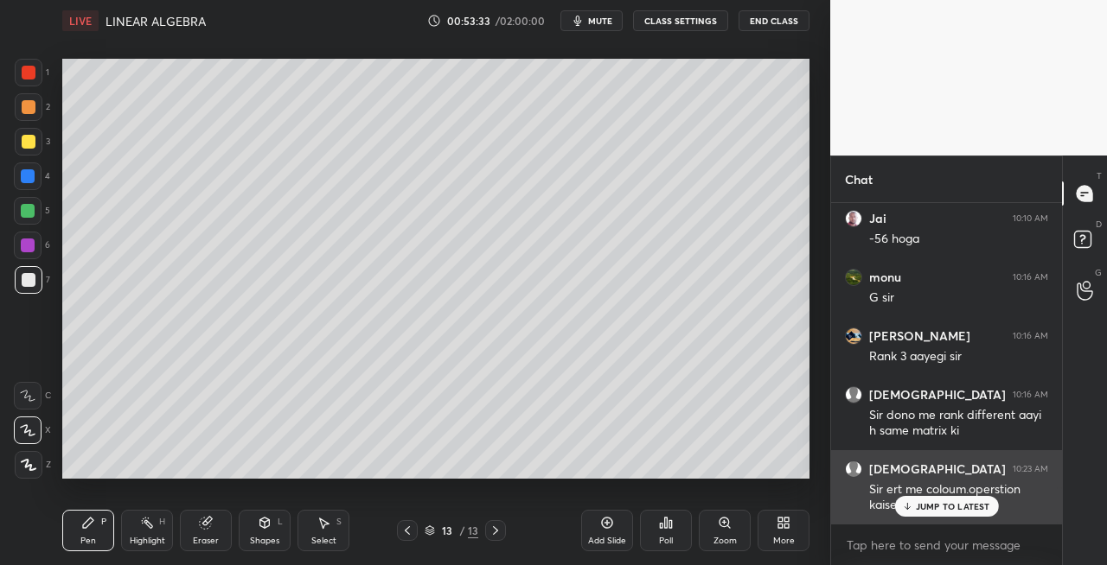
click at [932, 501] on p "JUMP TO LATEST" at bounding box center [953, 506] width 74 height 10
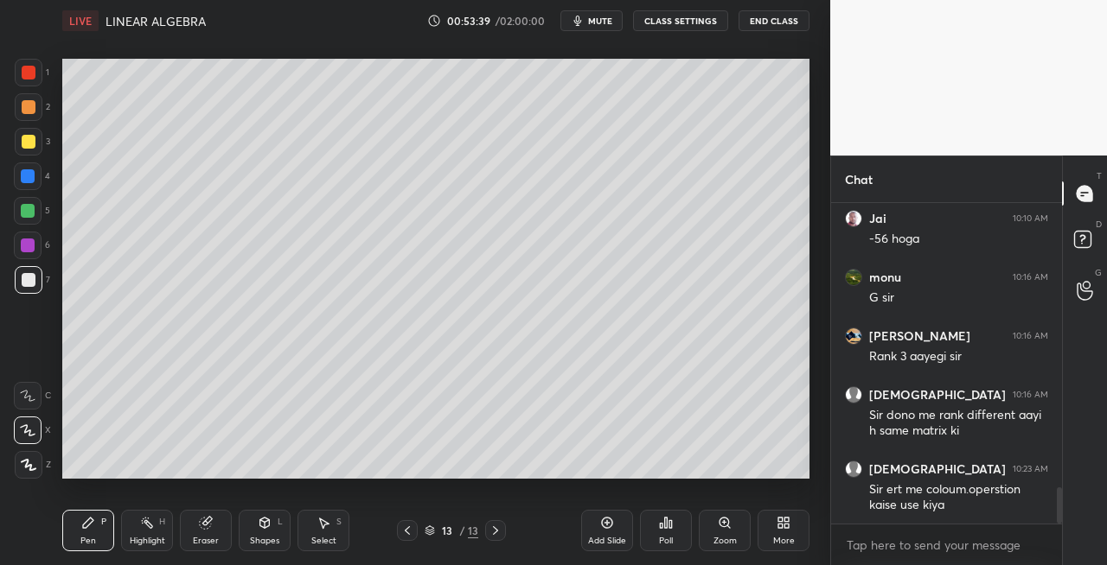
click at [405, 534] on icon at bounding box center [407, 531] width 14 height 14
click at [498, 532] on icon at bounding box center [495, 531] width 14 height 14
click at [411, 532] on icon at bounding box center [407, 531] width 14 height 14
click at [497, 532] on icon at bounding box center [495, 531] width 14 height 14
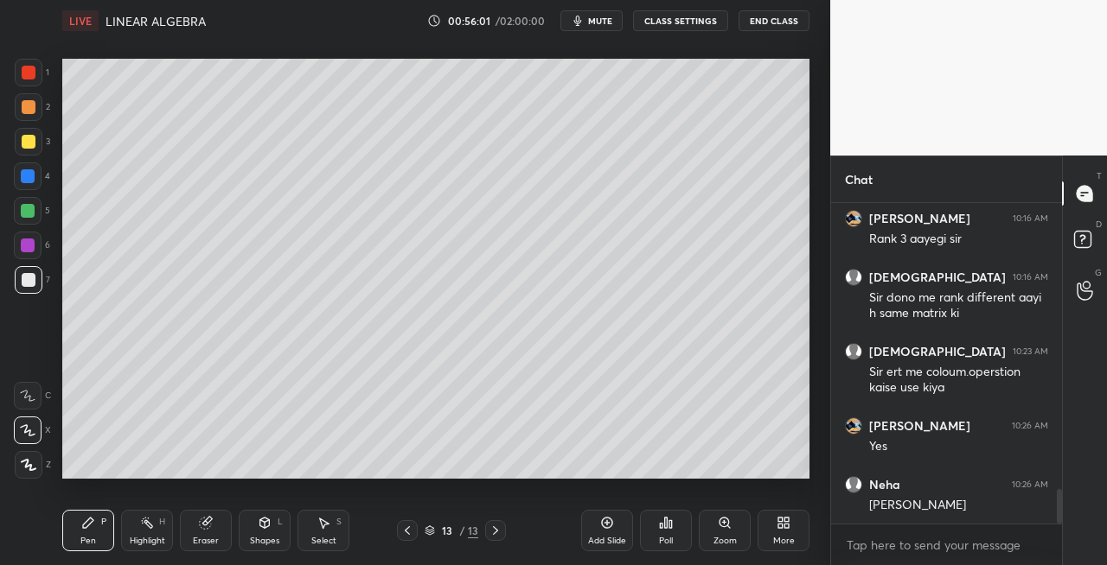
scroll to position [2640, 0]
click at [496, 532] on icon at bounding box center [495, 531] width 5 height 9
click at [499, 533] on icon at bounding box center [495, 531] width 14 height 14
click at [603, 537] on div "Add Slide" at bounding box center [607, 541] width 38 height 9
click at [406, 527] on icon at bounding box center [407, 531] width 14 height 14
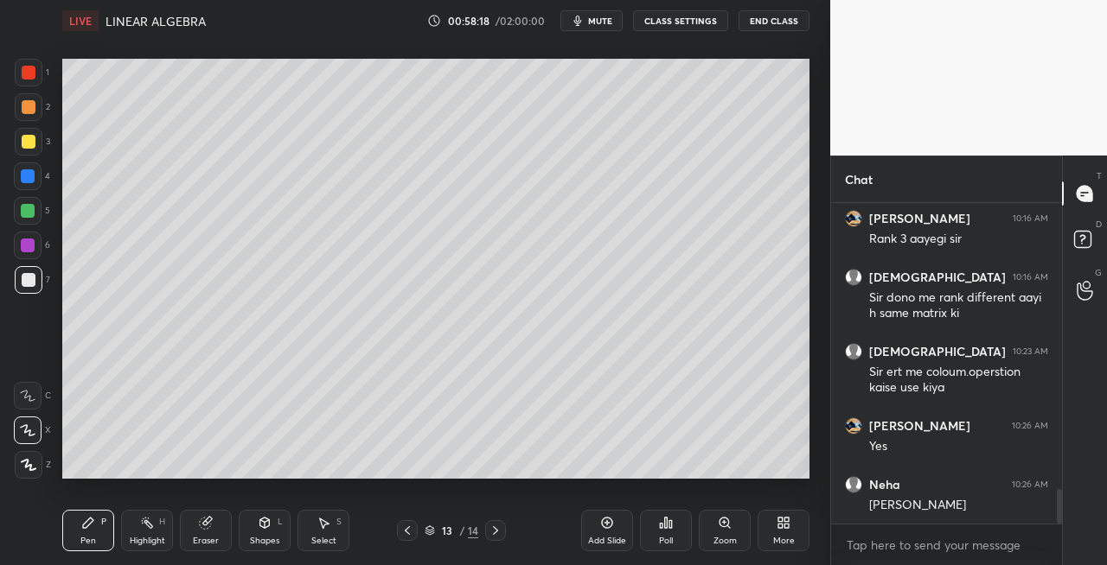
click at [493, 536] on icon at bounding box center [495, 531] width 14 height 14
click at [408, 531] on icon at bounding box center [407, 531] width 14 height 14
click at [500, 532] on icon at bounding box center [495, 531] width 14 height 14
click at [408, 529] on icon at bounding box center [407, 531] width 14 height 14
click at [501, 536] on icon at bounding box center [495, 531] width 14 height 14
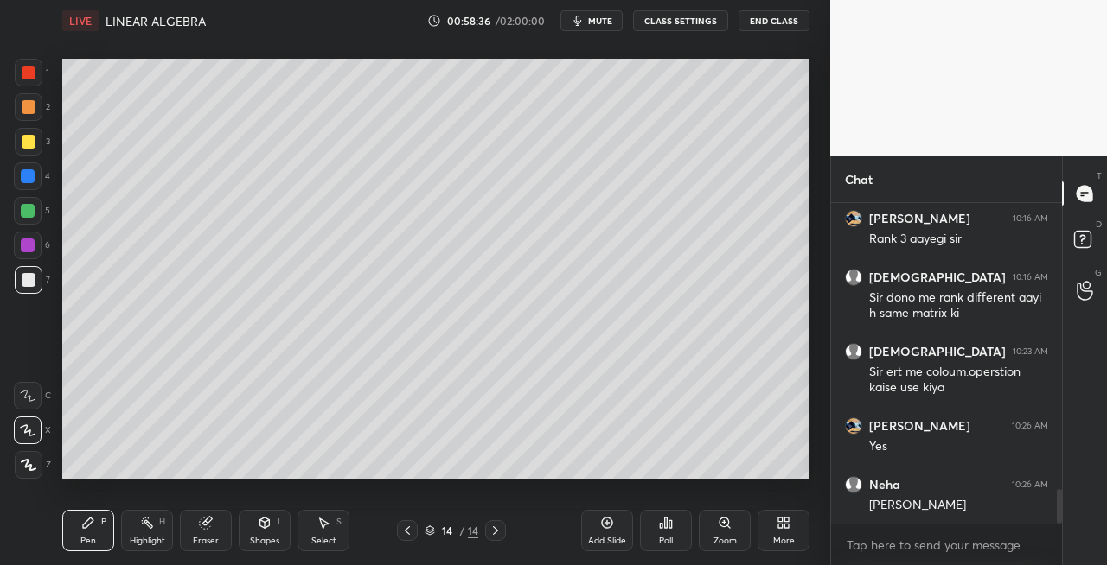
click at [410, 529] on icon at bounding box center [407, 531] width 14 height 14
click at [501, 534] on icon at bounding box center [495, 531] width 14 height 14
click at [406, 538] on div at bounding box center [407, 530] width 21 height 21
click at [493, 532] on icon at bounding box center [495, 531] width 14 height 14
click at [256, 537] on div "Shapes" at bounding box center [264, 541] width 29 height 9
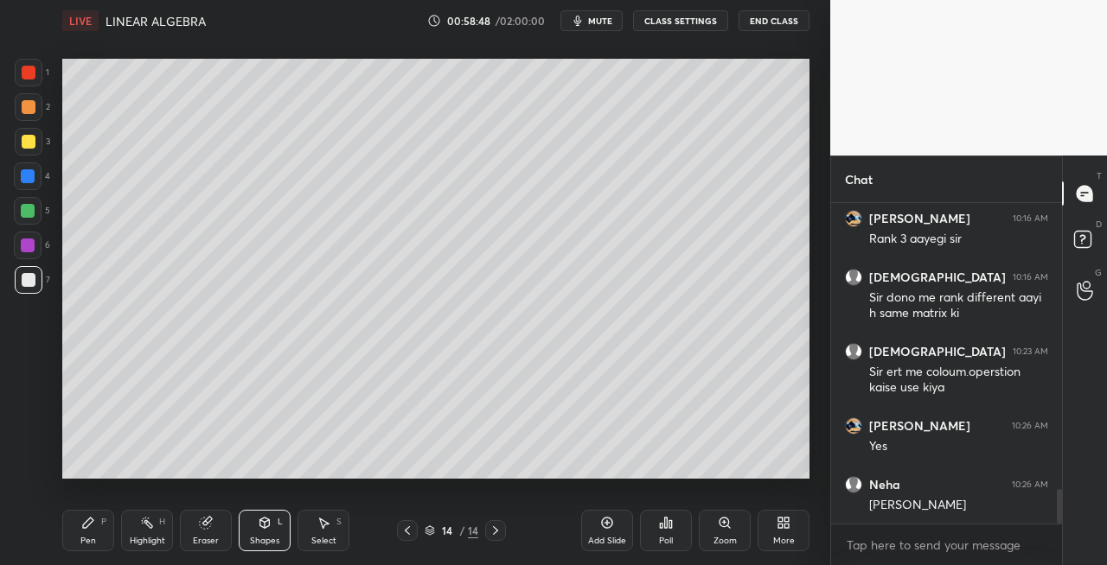
click at [88, 529] on icon at bounding box center [88, 523] width 14 height 14
click at [268, 517] on icon at bounding box center [265, 523] width 14 height 14
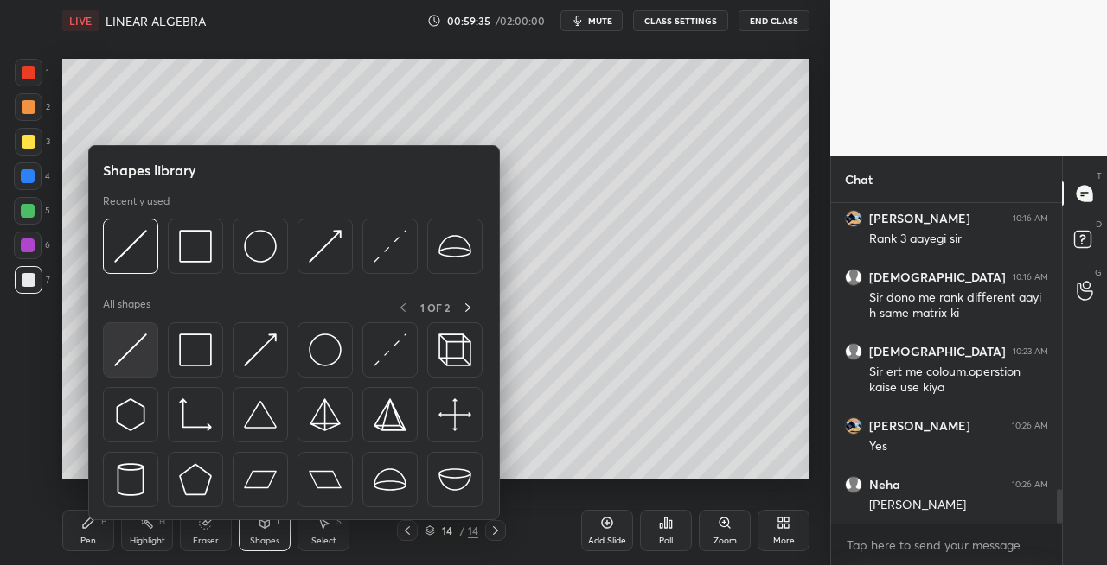
click at [115, 344] on img at bounding box center [130, 350] width 33 height 33
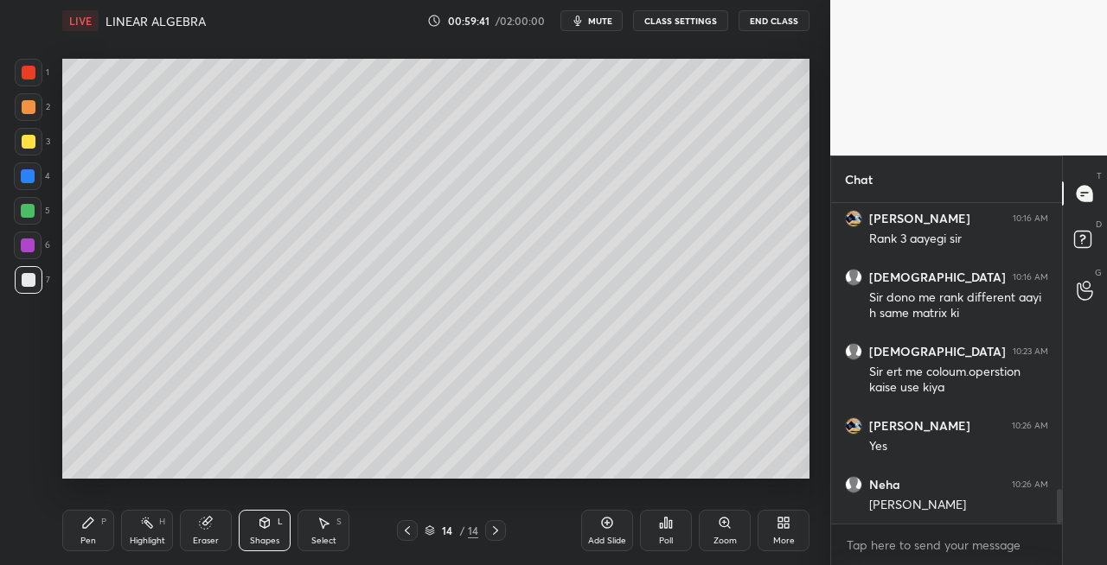
click at [90, 520] on icon at bounding box center [88, 523] width 10 height 10
click at [270, 522] on icon at bounding box center [265, 523] width 14 height 14
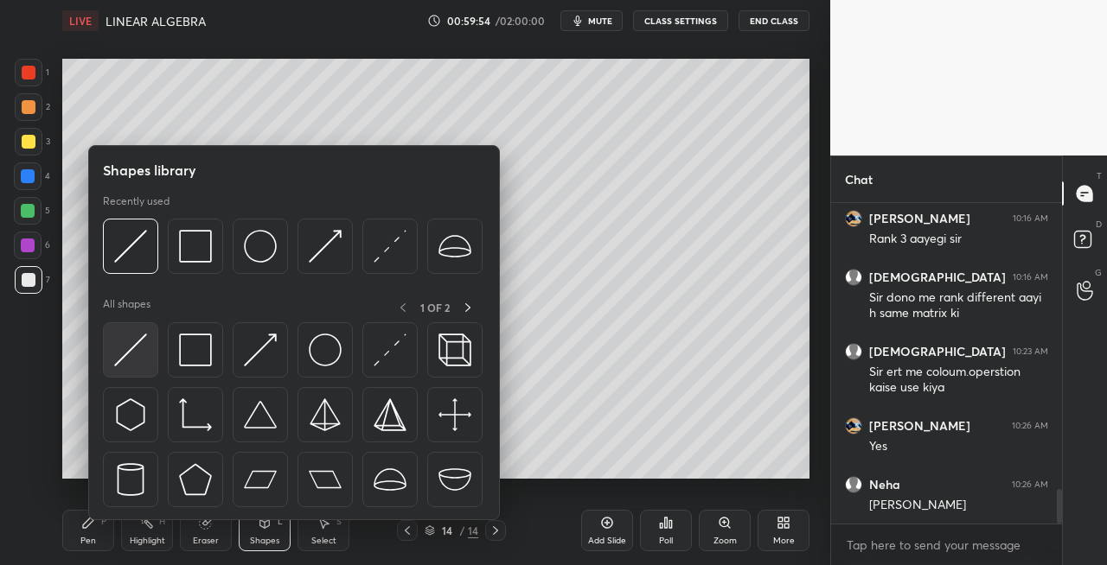
click at [128, 350] on img at bounding box center [130, 350] width 33 height 33
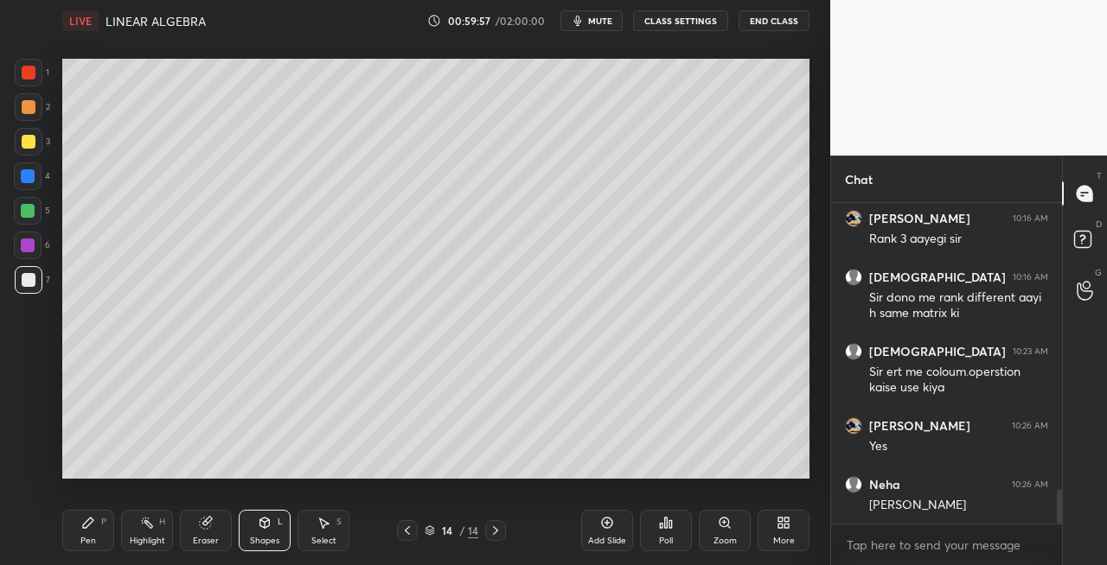
click at [85, 531] on div "Pen P" at bounding box center [88, 530] width 52 height 41
click at [500, 531] on icon at bounding box center [495, 531] width 14 height 14
click at [597, 537] on div "Add Slide" at bounding box center [607, 541] width 38 height 9
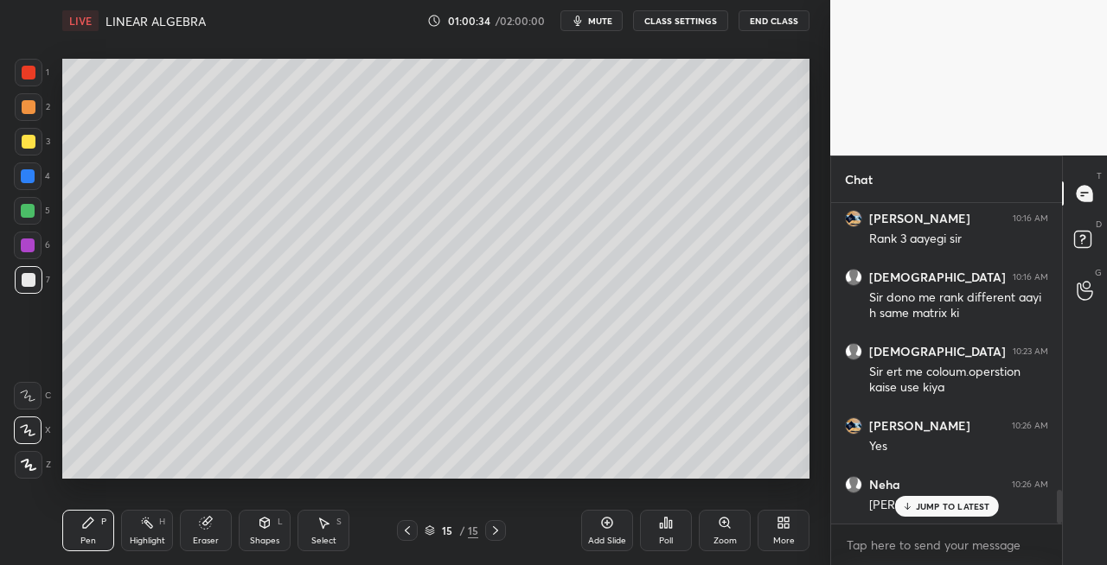
scroll to position [2703, 0]
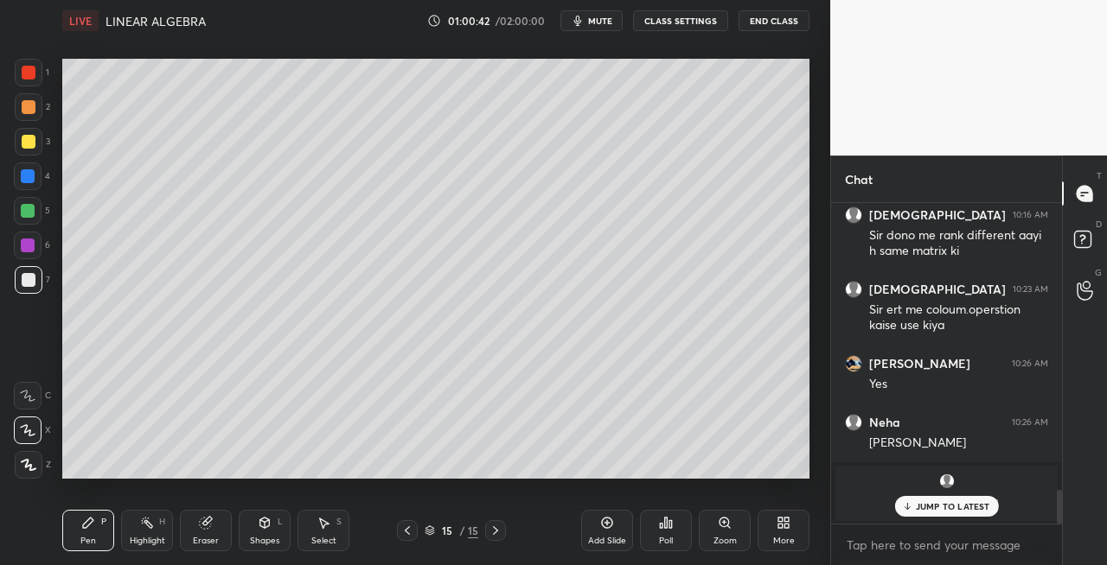
click at [199, 539] on div "Eraser" at bounding box center [206, 541] width 26 height 9
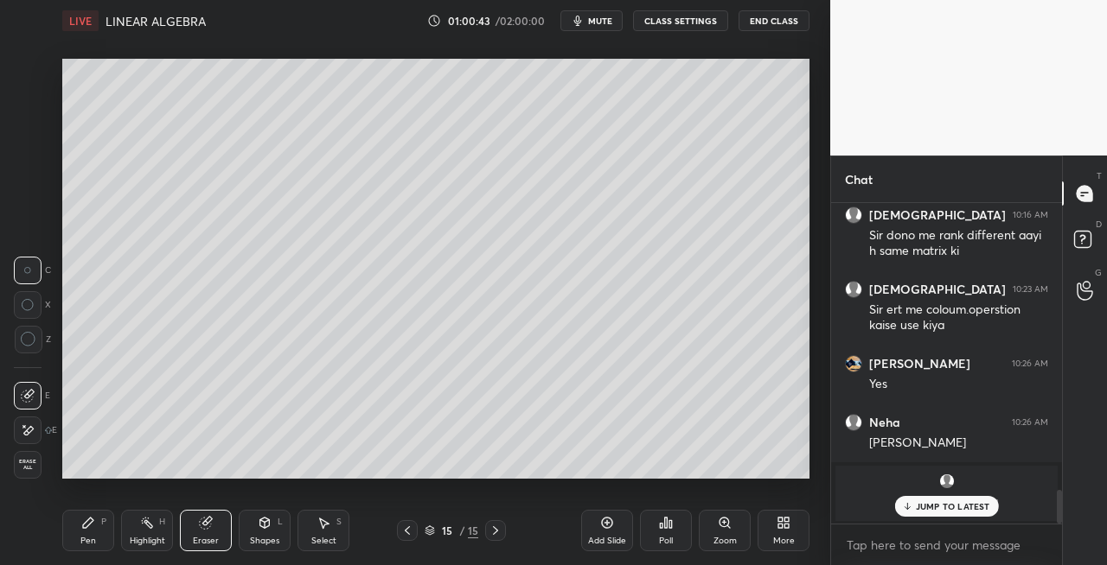
click at [93, 537] on div "Pen" at bounding box center [88, 541] width 16 height 9
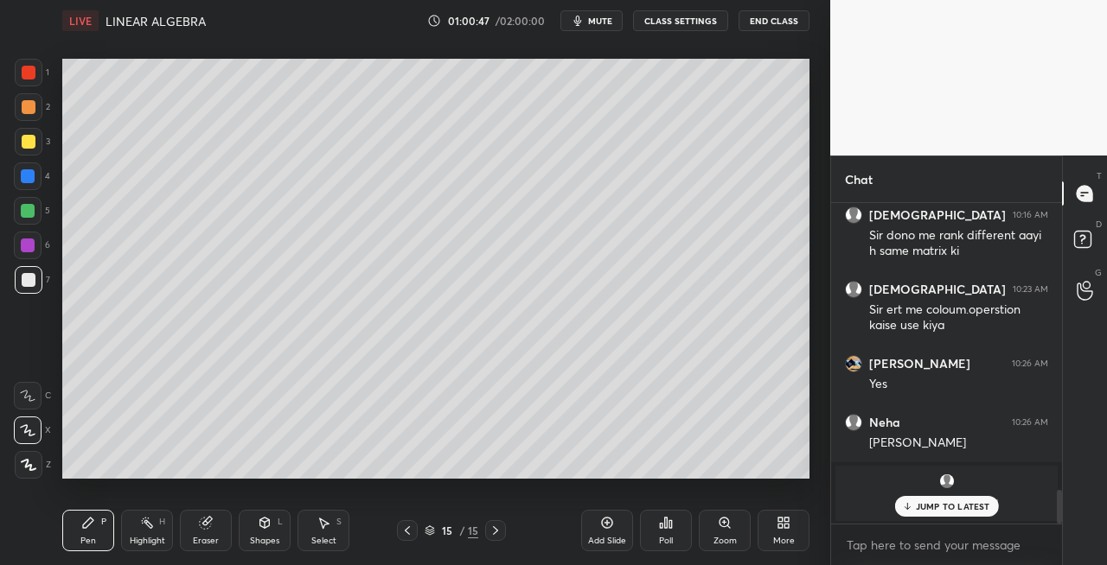
click at [410, 534] on icon at bounding box center [407, 531] width 14 height 14
click at [495, 532] on icon at bounding box center [495, 531] width 14 height 14
click at [271, 541] on div "Shapes" at bounding box center [264, 541] width 29 height 9
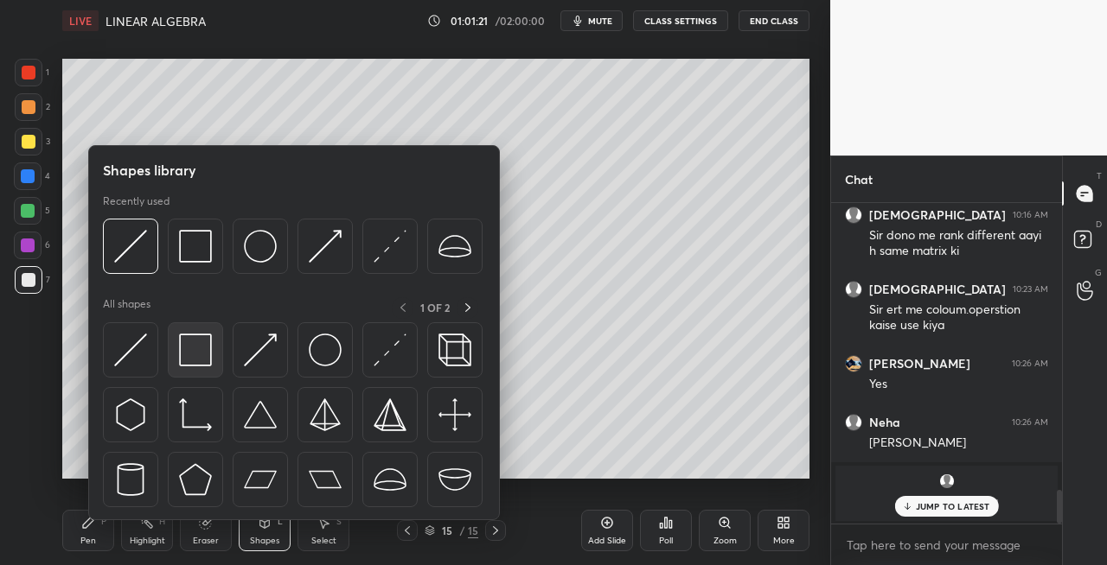
click at [197, 356] on img at bounding box center [195, 350] width 33 height 33
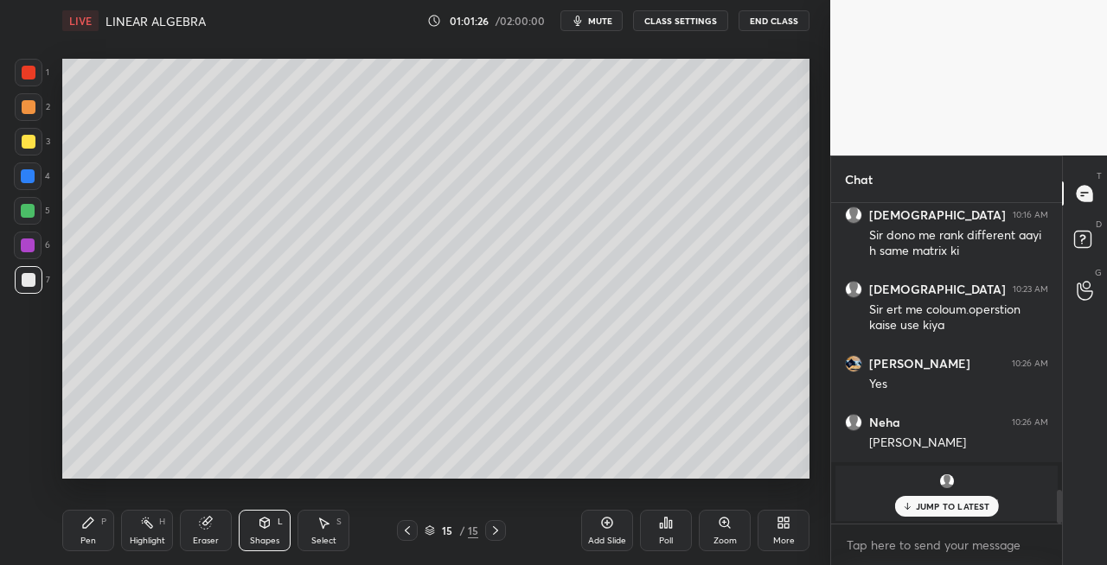
click at [399, 533] on div at bounding box center [407, 530] width 21 height 21
click at [403, 532] on icon at bounding box center [407, 531] width 14 height 14
click at [409, 527] on icon at bounding box center [407, 531] width 5 height 9
click at [494, 529] on icon at bounding box center [495, 531] width 14 height 14
click at [500, 529] on icon at bounding box center [495, 531] width 14 height 14
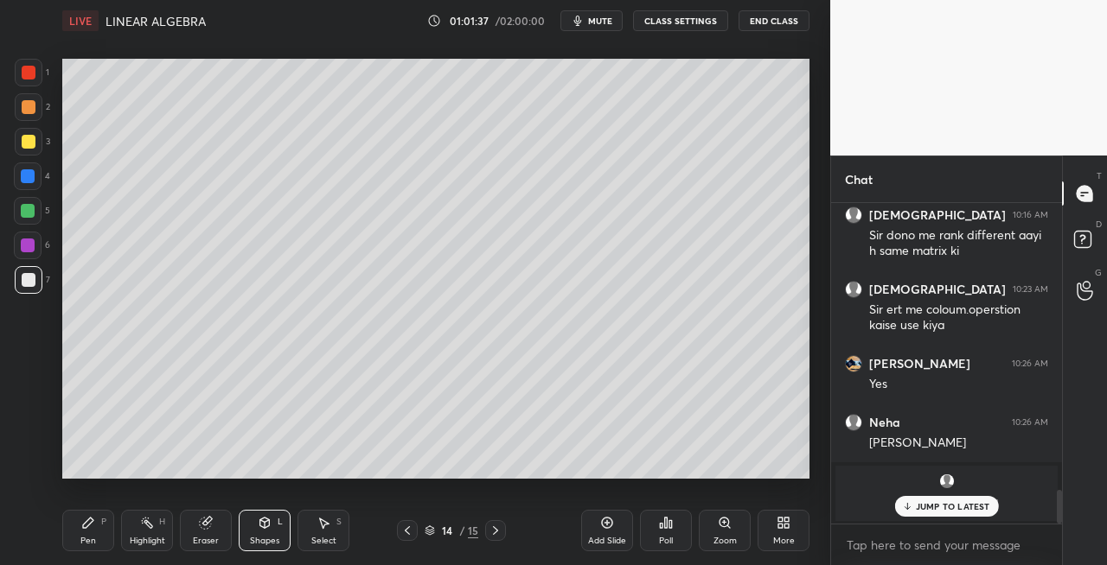
click at [497, 534] on icon at bounding box center [495, 531] width 14 height 14
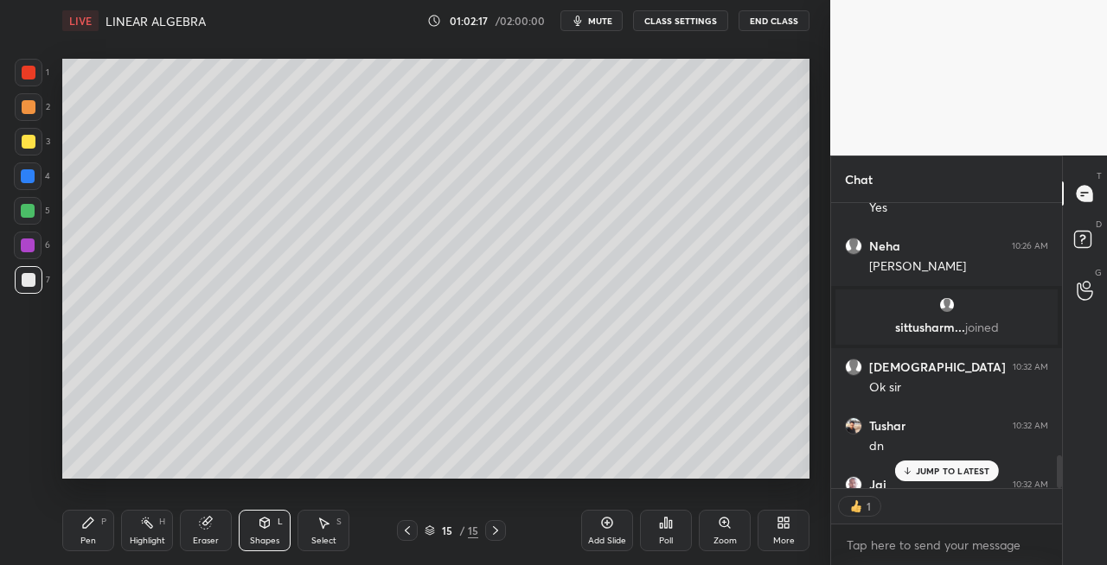
scroll to position [5, 5]
click at [26, 138] on div at bounding box center [29, 142] width 14 height 14
click at [96, 520] on div "Pen P" at bounding box center [88, 530] width 52 height 41
click at [405, 530] on icon at bounding box center [407, 531] width 5 height 9
click at [410, 533] on icon at bounding box center [407, 531] width 14 height 14
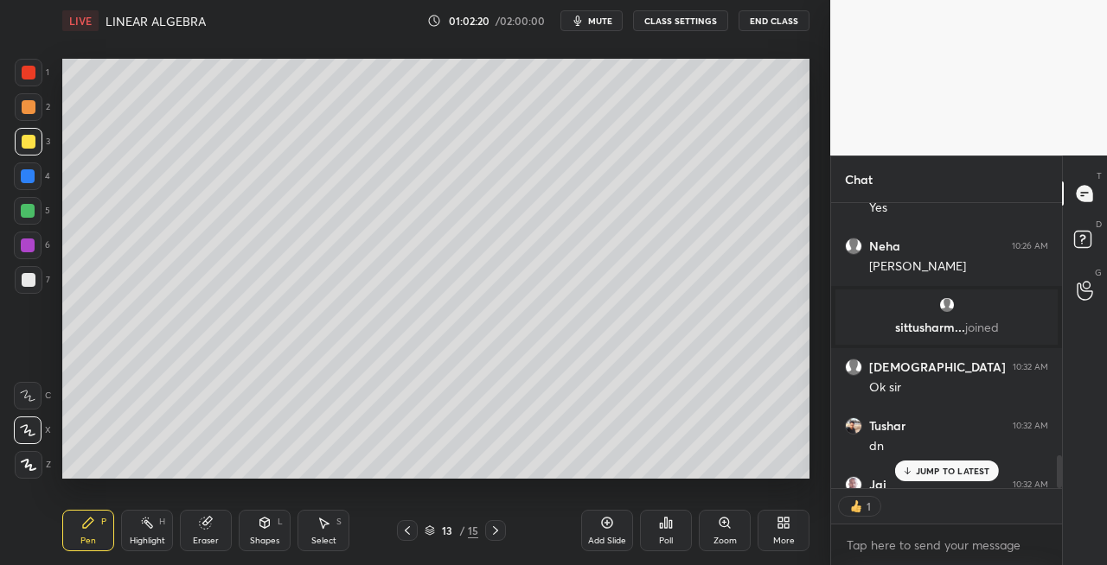
click at [409, 533] on icon at bounding box center [407, 531] width 14 height 14
click at [495, 531] on icon at bounding box center [495, 531] width 14 height 14
click at [495, 530] on icon at bounding box center [495, 531] width 14 height 14
click at [495, 531] on icon at bounding box center [495, 531] width 14 height 14
click at [499, 530] on icon at bounding box center [495, 531] width 14 height 14
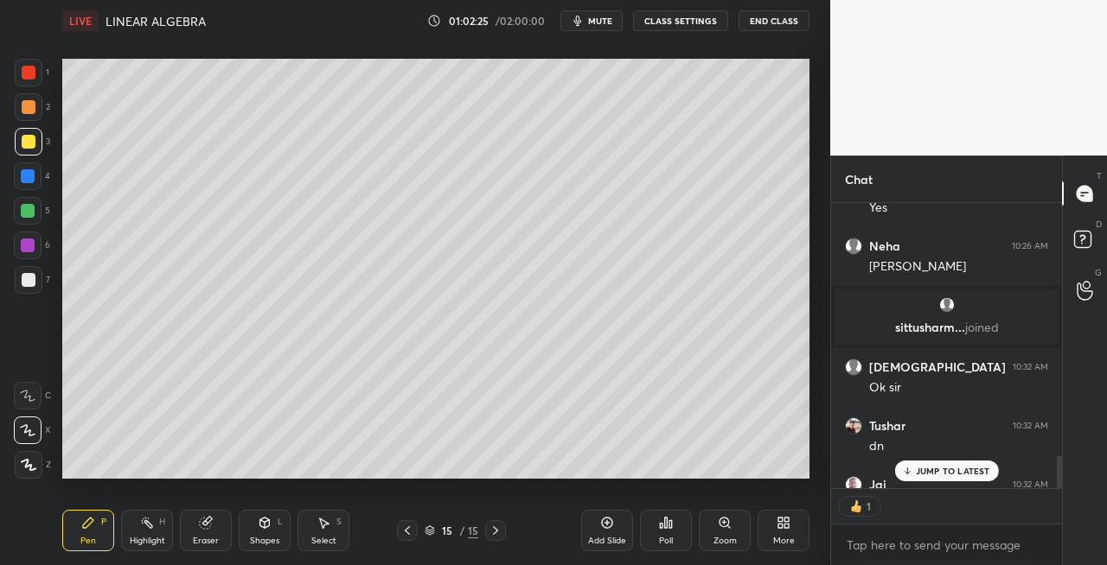
click at [202, 539] on div "Eraser" at bounding box center [206, 541] width 26 height 9
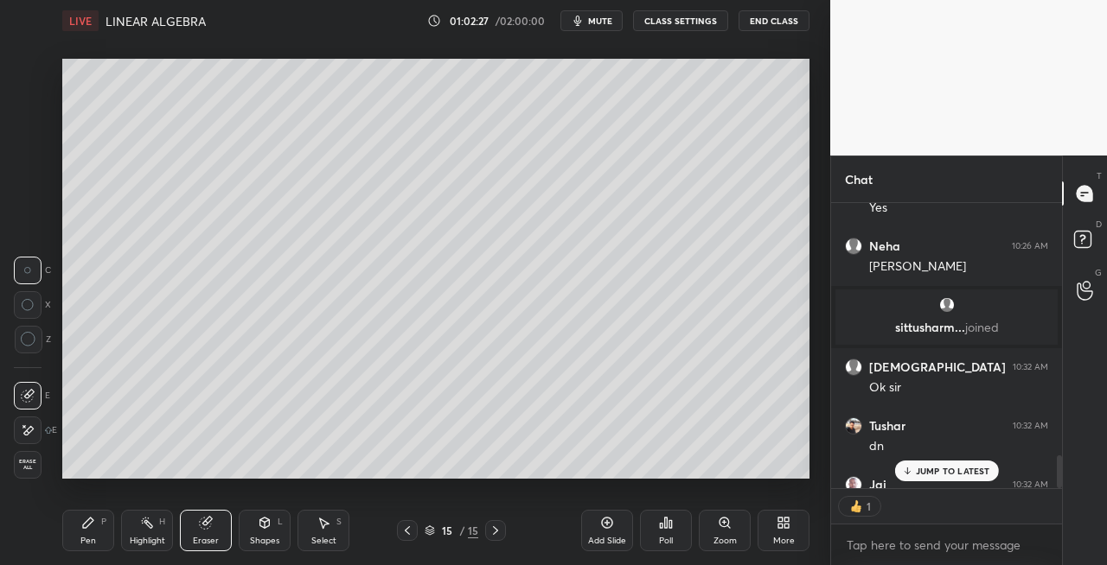
click at [85, 533] on div "Pen P" at bounding box center [88, 530] width 52 height 41
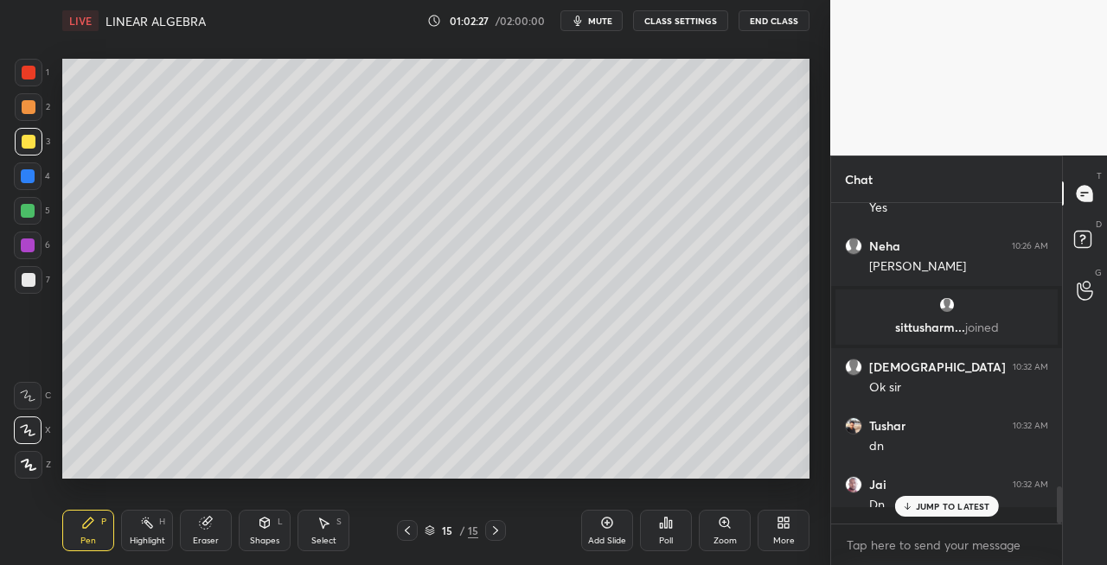
scroll to position [2448, 0]
click at [256, 523] on div "Shapes L" at bounding box center [265, 530] width 52 height 41
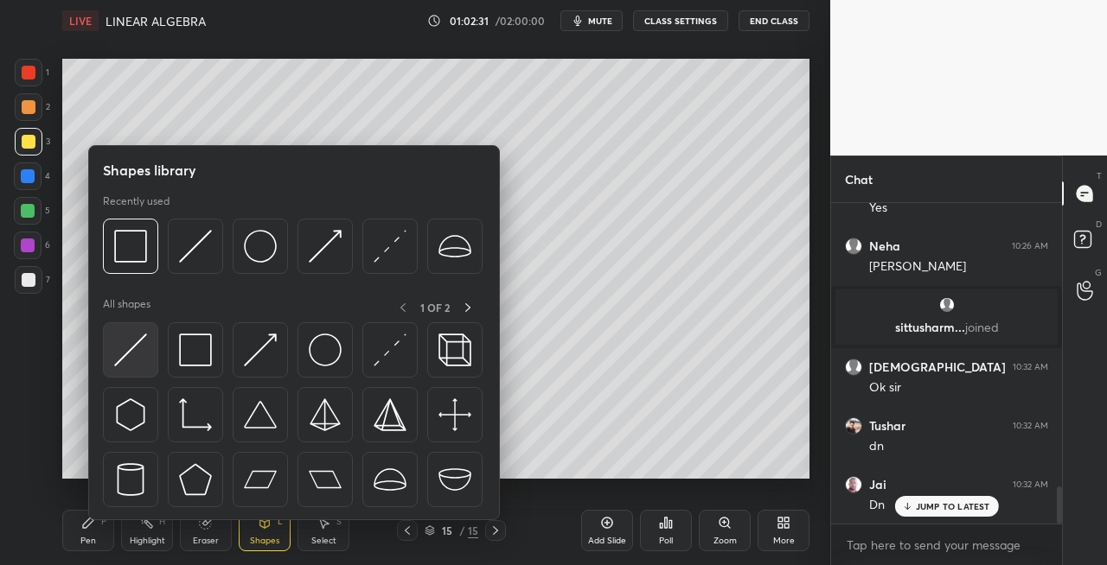
click at [121, 355] on img at bounding box center [130, 350] width 33 height 33
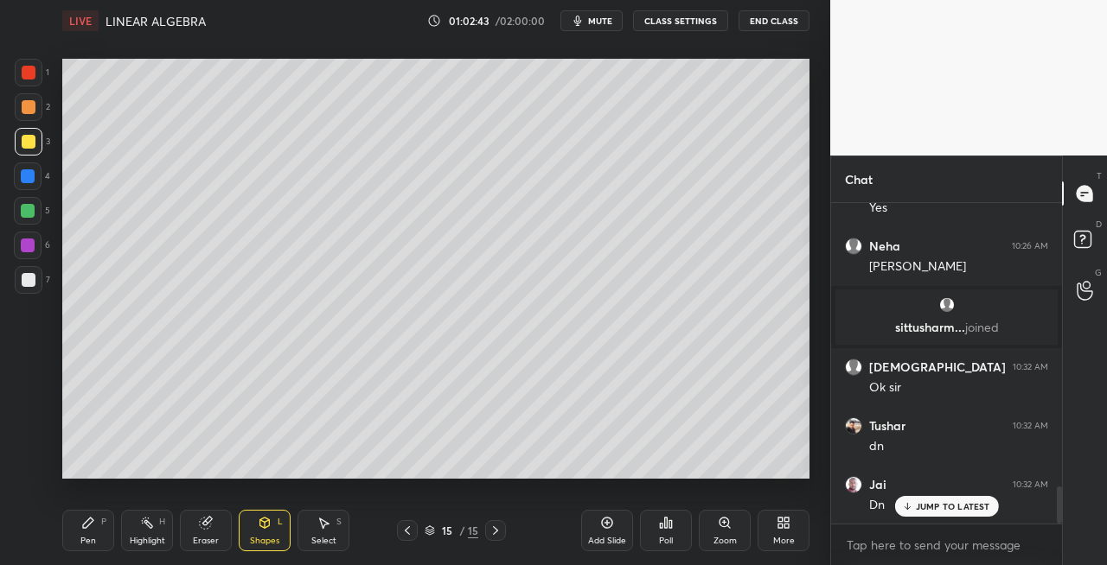
click at [81, 533] on div "Pen P" at bounding box center [88, 530] width 52 height 41
click at [275, 524] on div "Shapes L" at bounding box center [265, 530] width 52 height 41
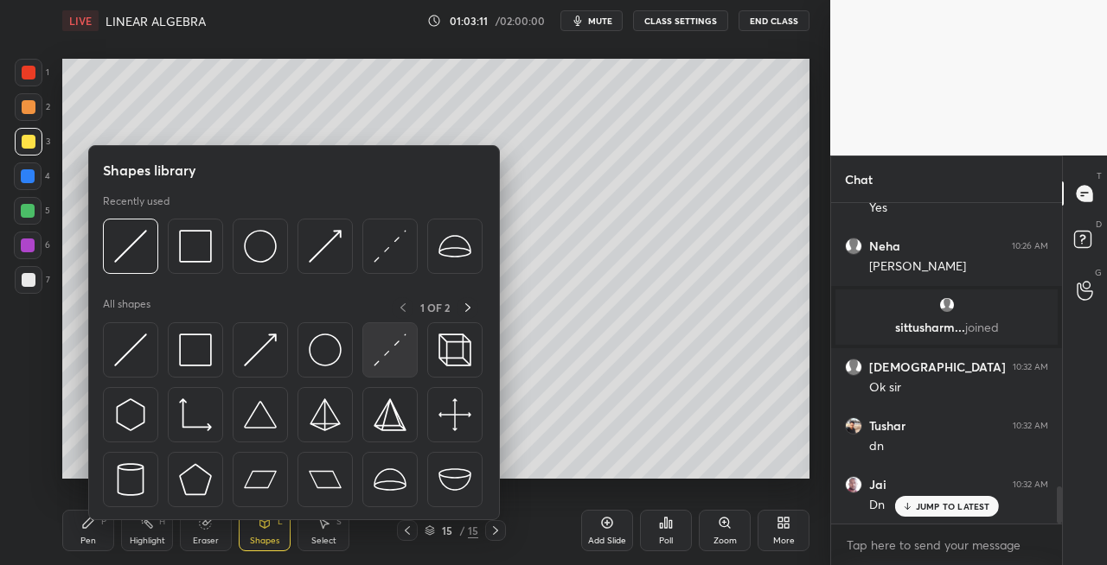
click at [380, 354] on img at bounding box center [389, 350] width 33 height 33
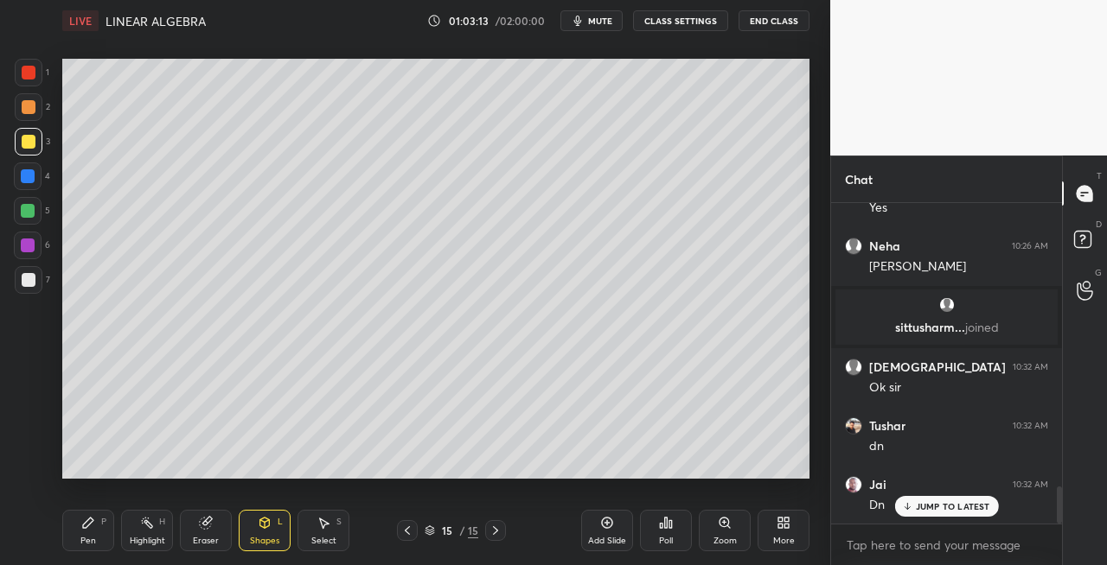
click at [84, 529] on icon at bounding box center [88, 523] width 14 height 14
click at [213, 531] on div "Eraser" at bounding box center [206, 530] width 52 height 41
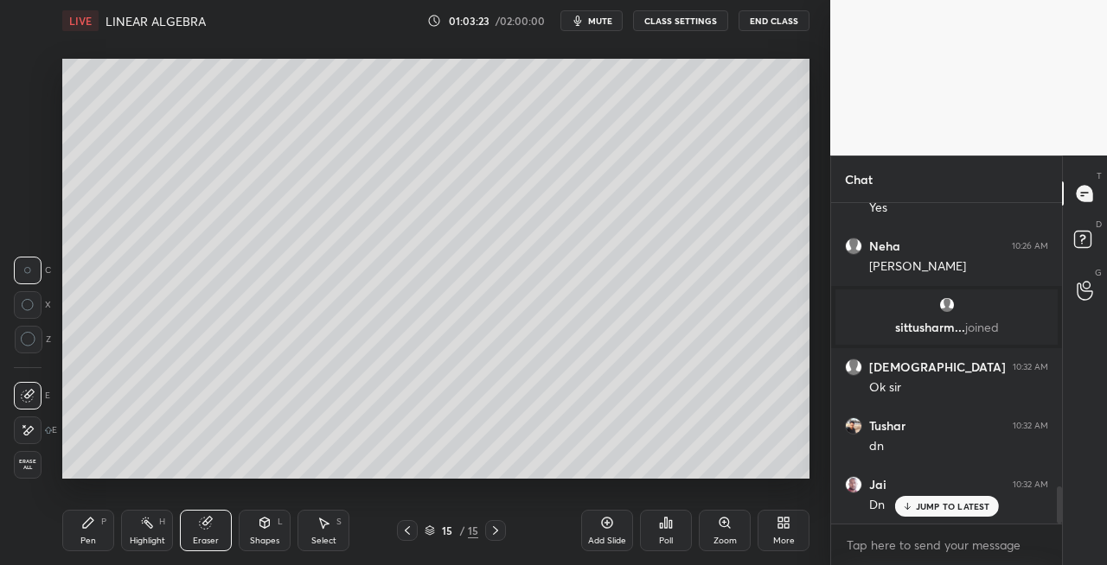
click at [78, 528] on div "Pen P" at bounding box center [88, 530] width 52 height 41
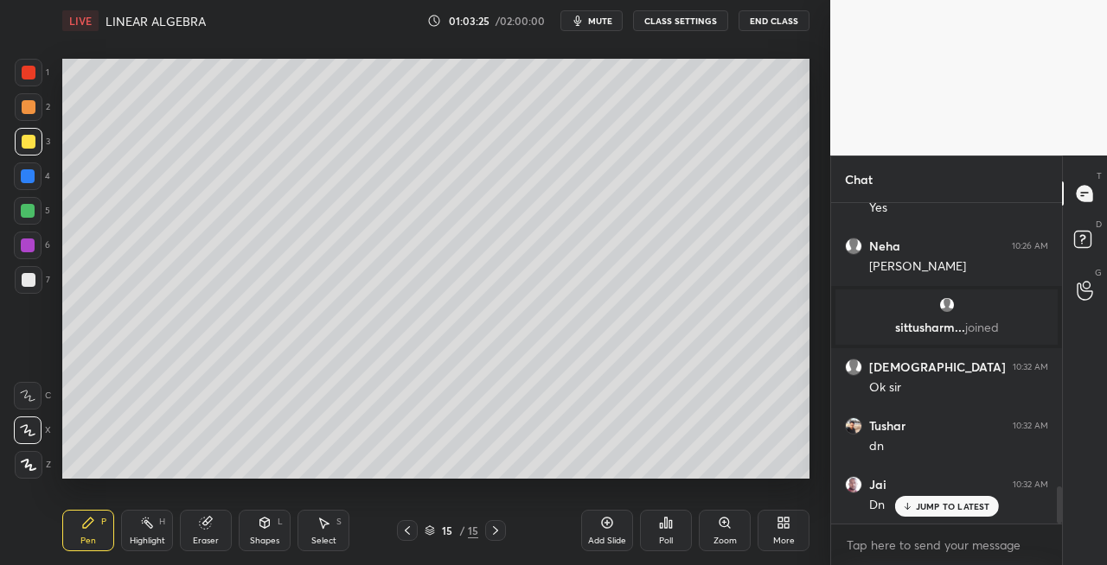
click at [263, 527] on icon at bounding box center [265, 523] width 10 height 10
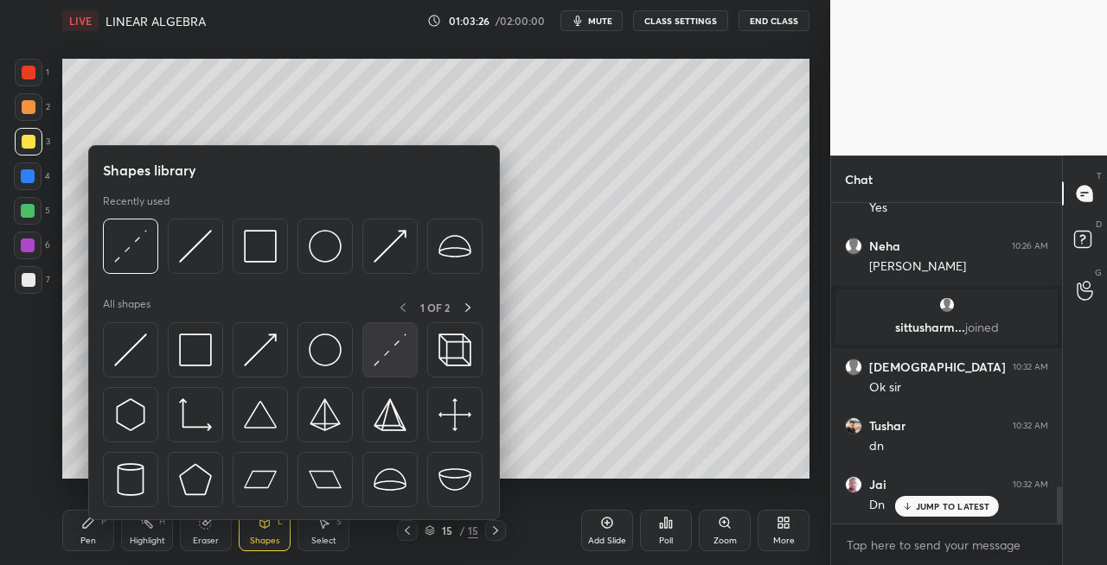
click at [377, 352] on img at bounding box center [389, 350] width 33 height 33
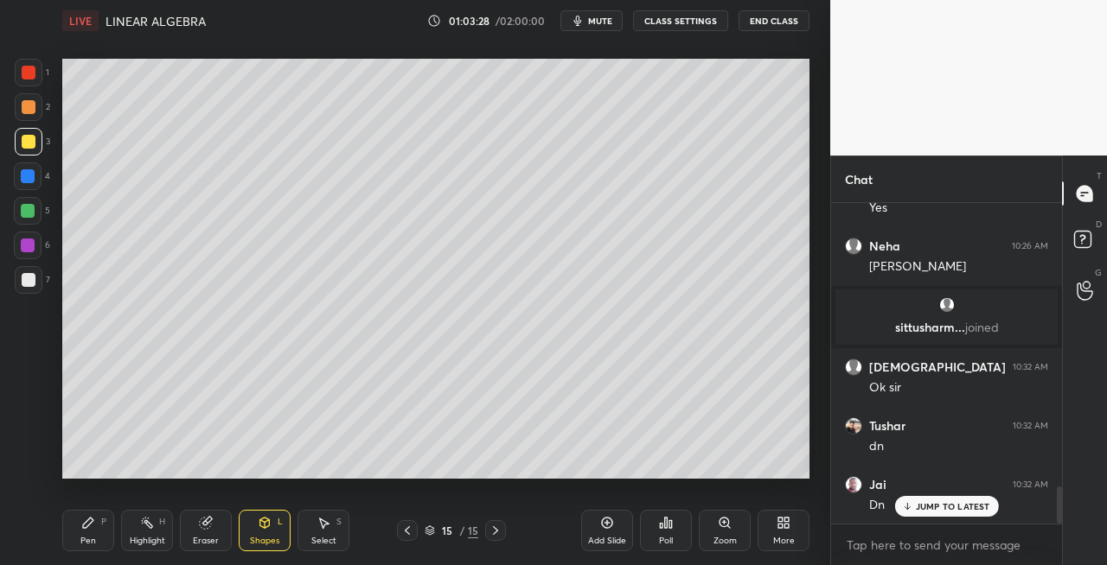
click at [76, 527] on div "Pen P" at bounding box center [88, 530] width 52 height 41
click at [270, 531] on div "Shapes L" at bounding box center [265, 530] width 52 height 41
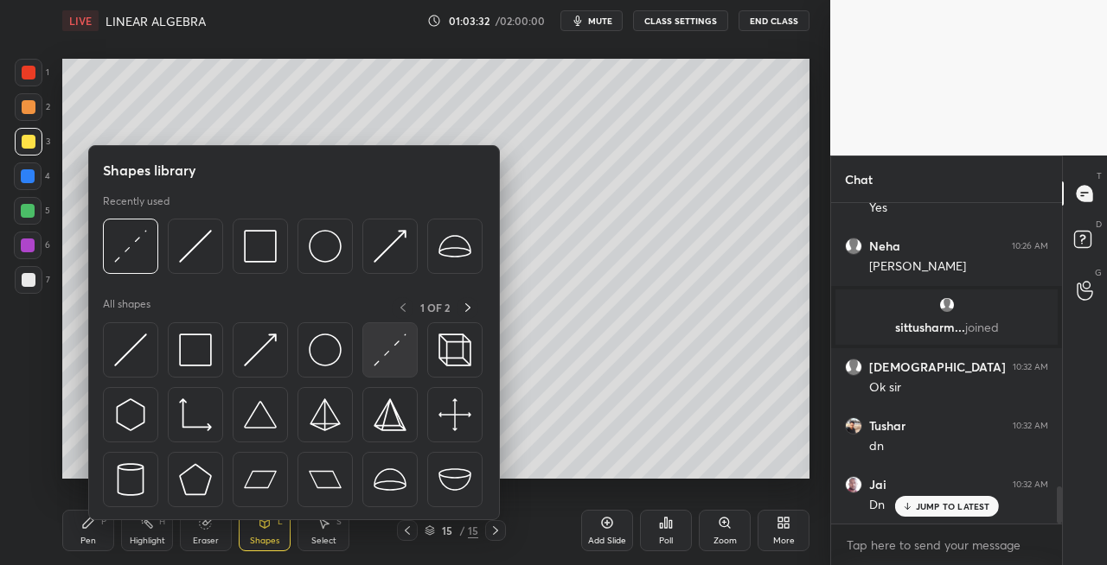
click at [380, 359] on img at bounding box center [389, 350] width 33 height 33
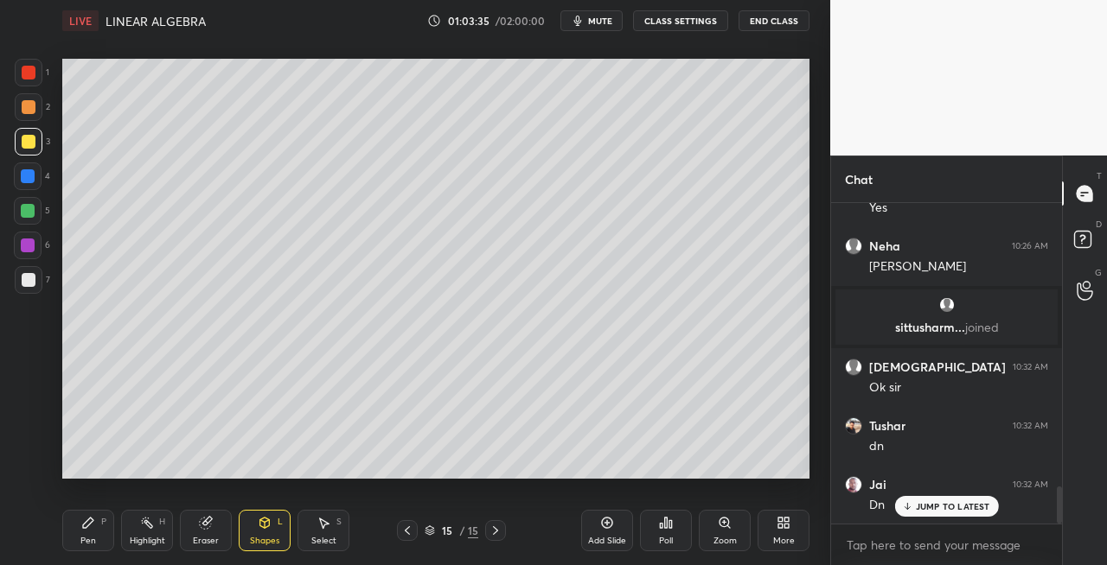
click at [97, 526] on div "Pen P" at bounding box center [88, 530] width 52 height 41
click at [277, 523] on div "Shapes L" at bounding box center [265, 530] width 52 height 41
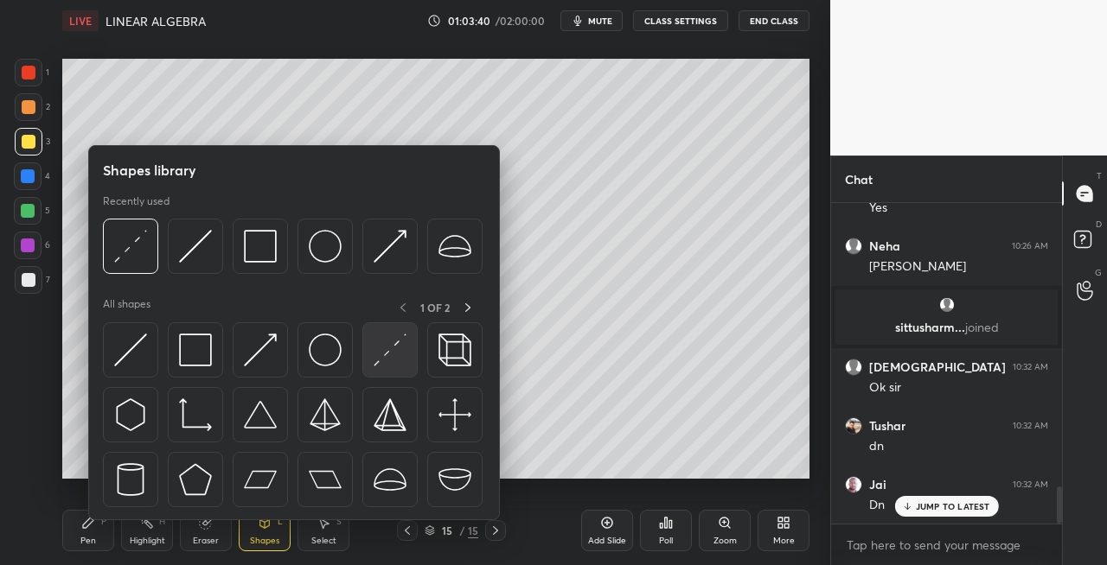
click at [380, 368] on div at bounding box center [389, 349] width 55 height 55
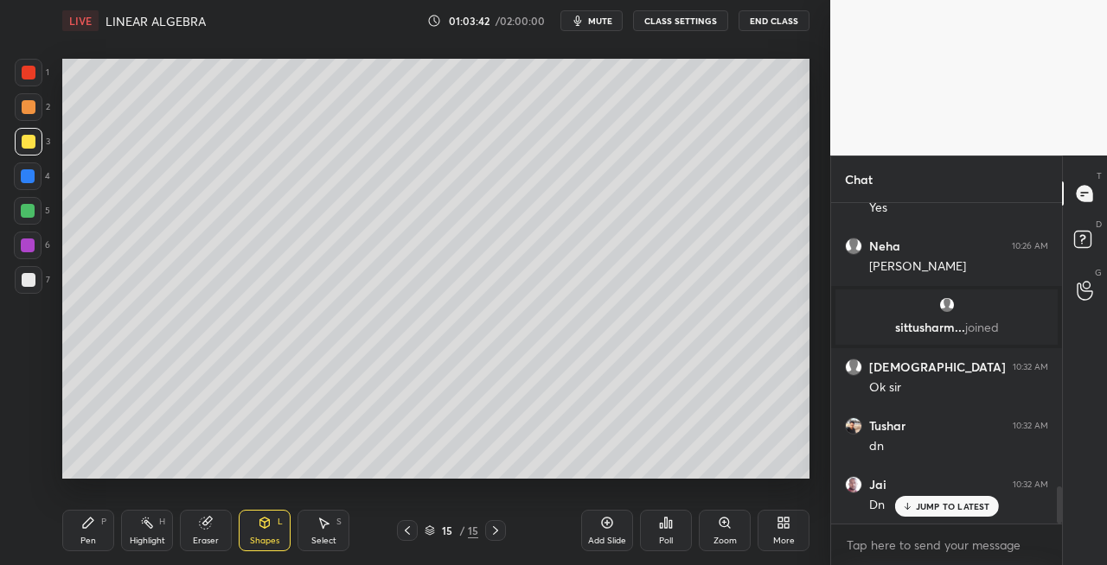
click at [104, 528] on div "Pen P" at bounding box center [88, 530] width 52 height 41
click at [29, 290] on div at bounding box center [29, 280] width 28 height 28
click at [256, 524] on div "Shapes L" at bounding box center [265, 530] width 52 height 41
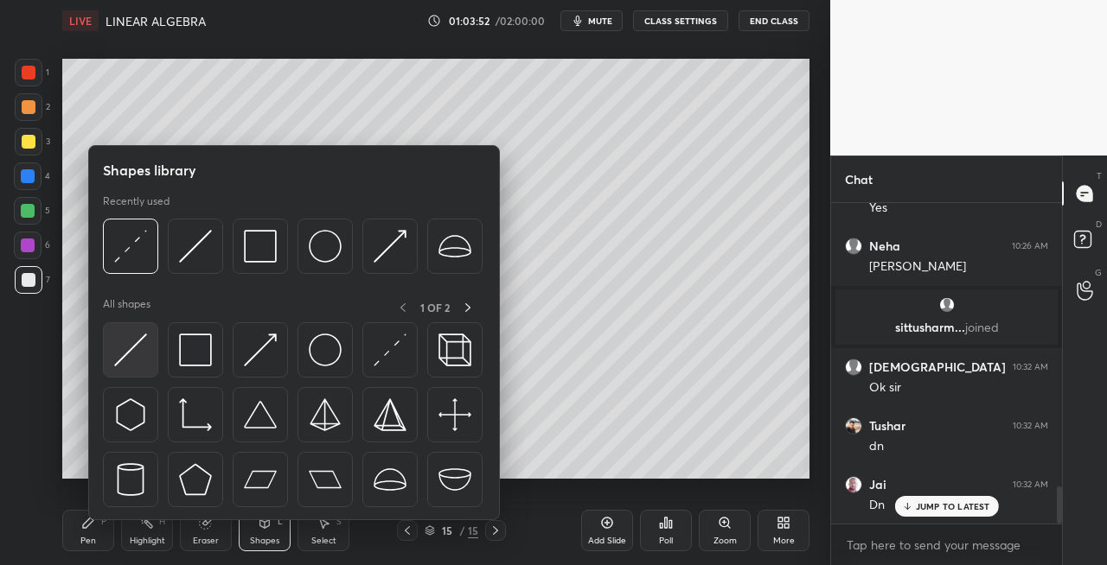
click at [127, 361] on img at bounding box center [130, 350] width 33 height 33
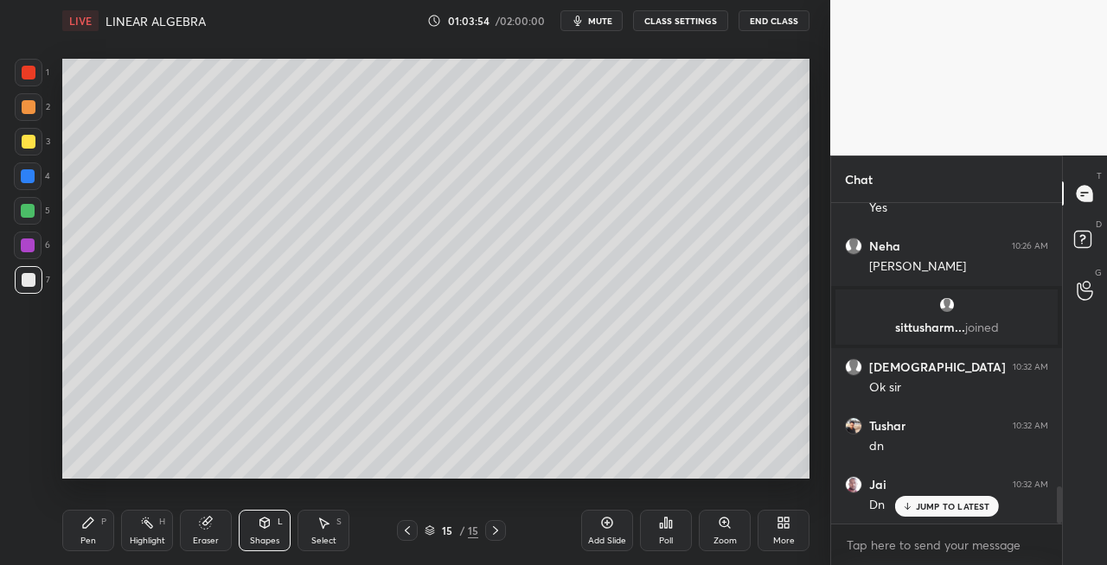
click at [83, 548] on div "Pen P" at bounding box center [88, 530] width 52 height 41
click at [316, 531] on div "Select S" at bounding box center [323, 530] width 52 height 41
click at [265, 527] on icon at bounding box center [265, 523] width 10 height 10
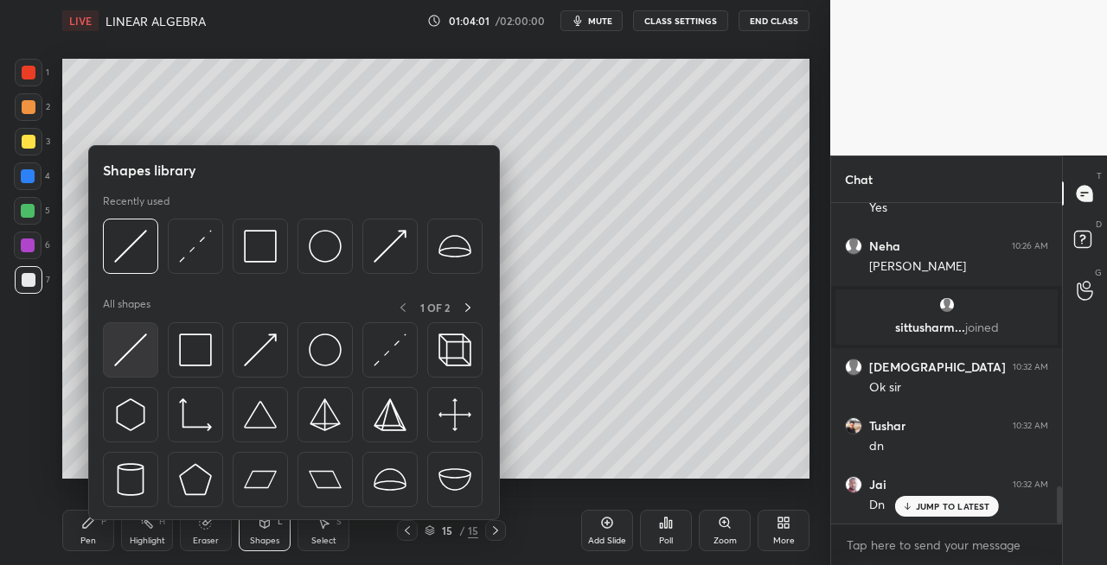
click at [122, 361] on img at bounding box center [130, 350] width 33 height 33
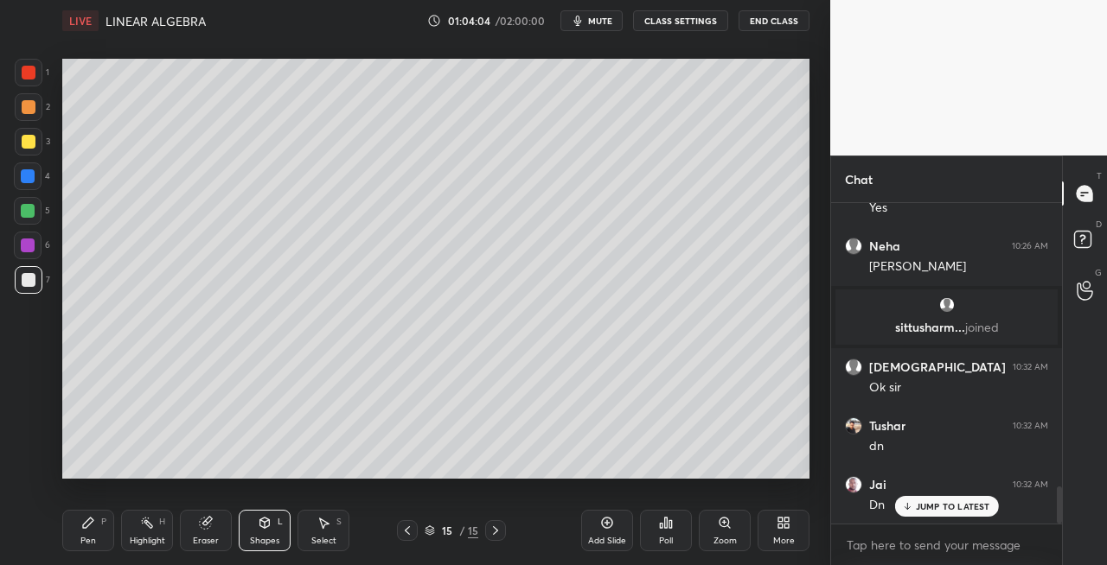
click at [94, 537] on div "Pen" at bounding box center [88, 541] width 16 height 9
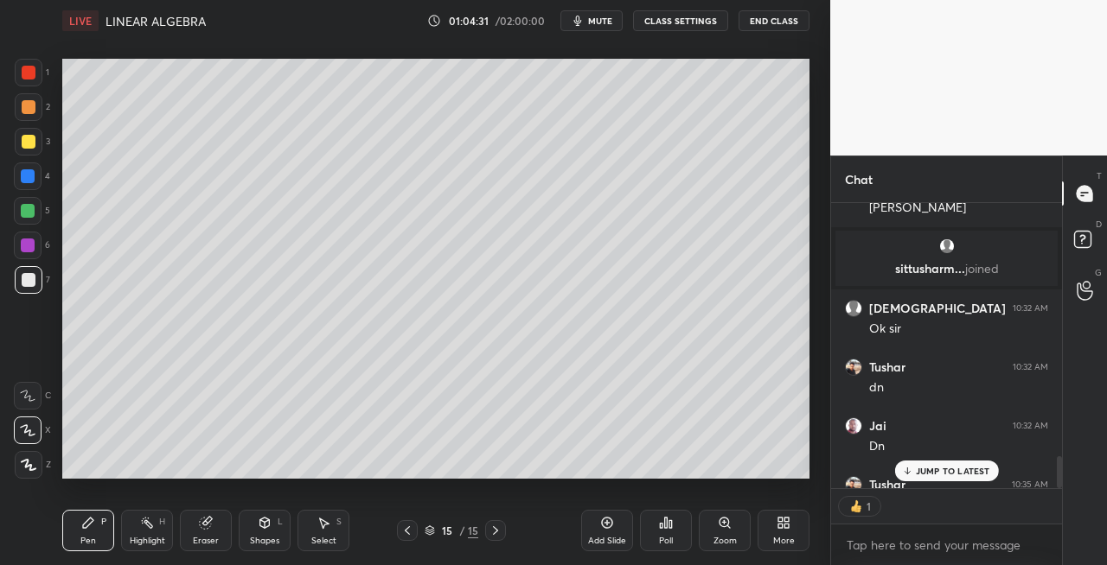
scroll to position [316, 226]
click at [30, 147] on div at bounding box center [29, 142] width 14 height 14
click at [405, 528] on icon at bounding box center [407, 531] width 14 height 14
click at [407, 531] on icon at bounding box center [407, 531] width 14 height 14
click at [498, 533] on icon at bounding box center [495, 531] width 14 height 14
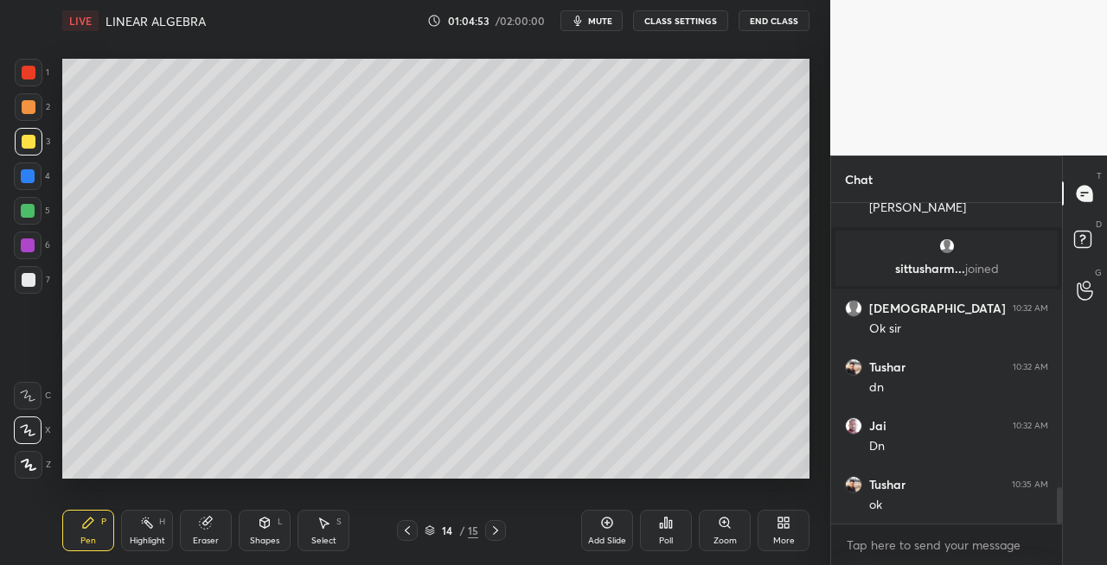
click at [495, 530] on icon at bounding box center [495, 531] width 14 height 14
click at [494, 530] on icon at bounding box center [495, 531] width 14 height 14
click at [492, 532] on icon at bounding box center [495, 531] width 14 height 14
click at [493, 533] on icon at bounding box center [495, 531] width 14 height 14
click at [500, 532] on icon at bounding box center [495, 531] width 14 height 14
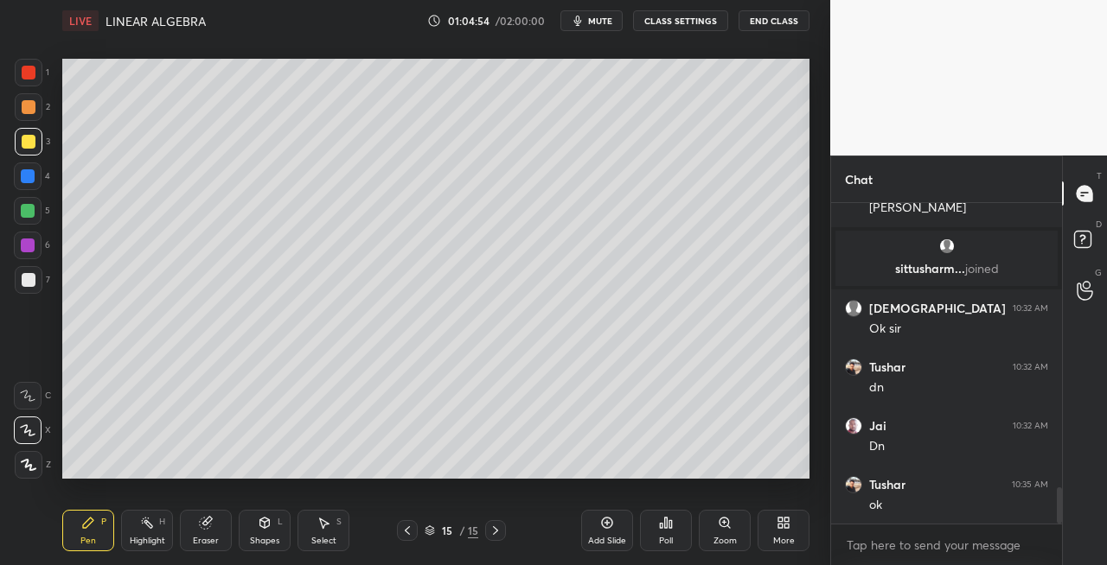
click at [600, 539] on div "Add Slide" at bounding box center [607, 541] width 38 height 9
click at [272, 526] on div "Shapes L" at bounding box center [265, 530] width 52 height 41
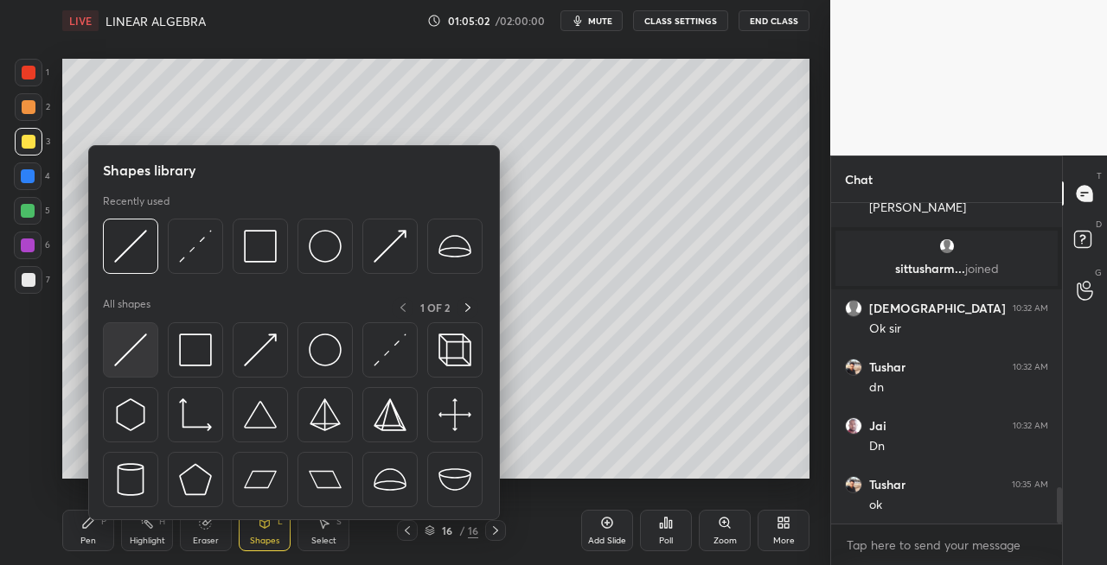
click at [124, 356] on img at bounding box center [130, 350] width 33 height 33
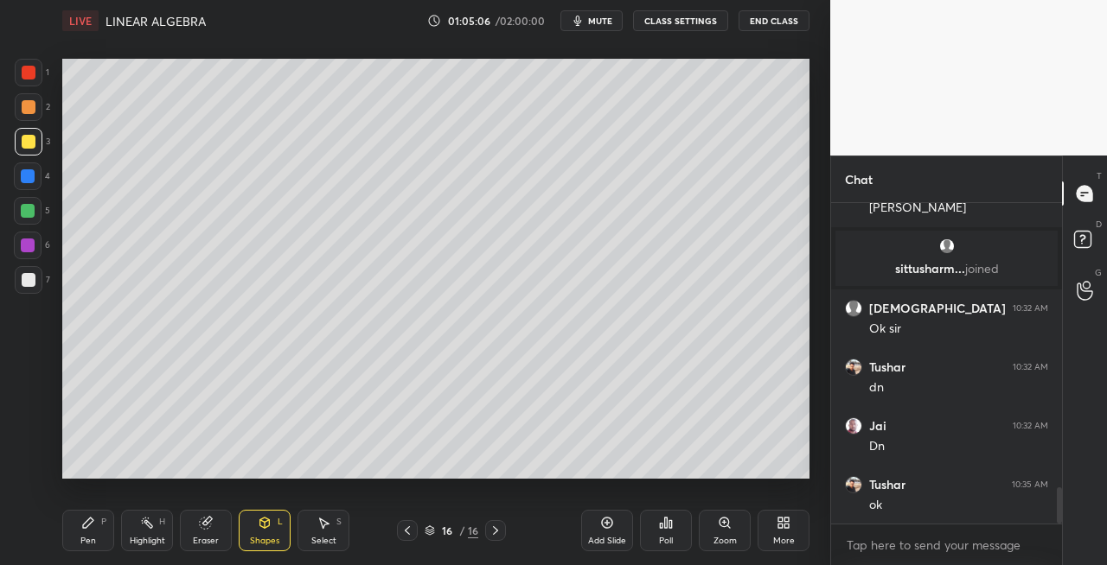
click at [22, 275] on div at bounding box center [29, 280] width 14 height 14
click at [100, 537] on div "Pen P" at bounding box center [88, 530] width 52 height 41
click at [206, 546] on div "Eraser" at bounding box center [206, 541] width 26 height 9
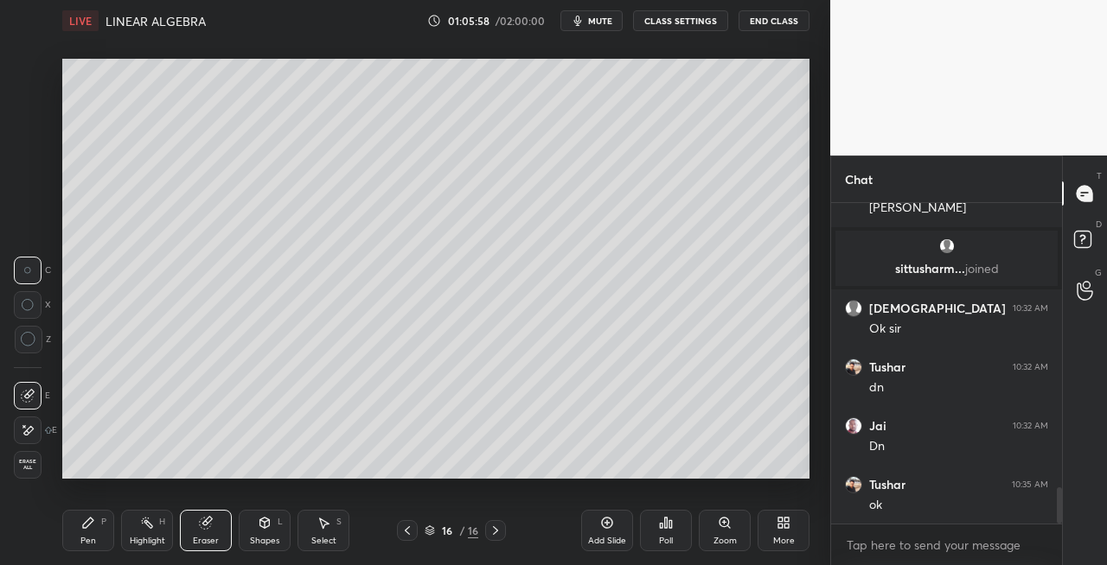
click at [83, 531] on div "Pen P" at bounding box center [88, 530] width 52 height 41
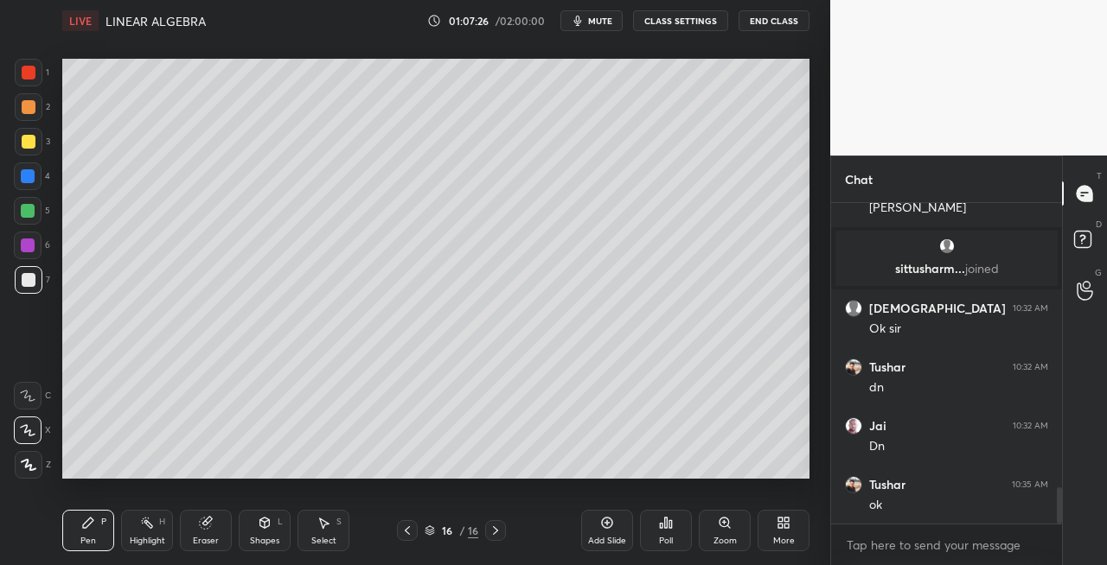
click at [210, 537] on div "Eraser" at bounding box center [206, 541] width 26 height 9
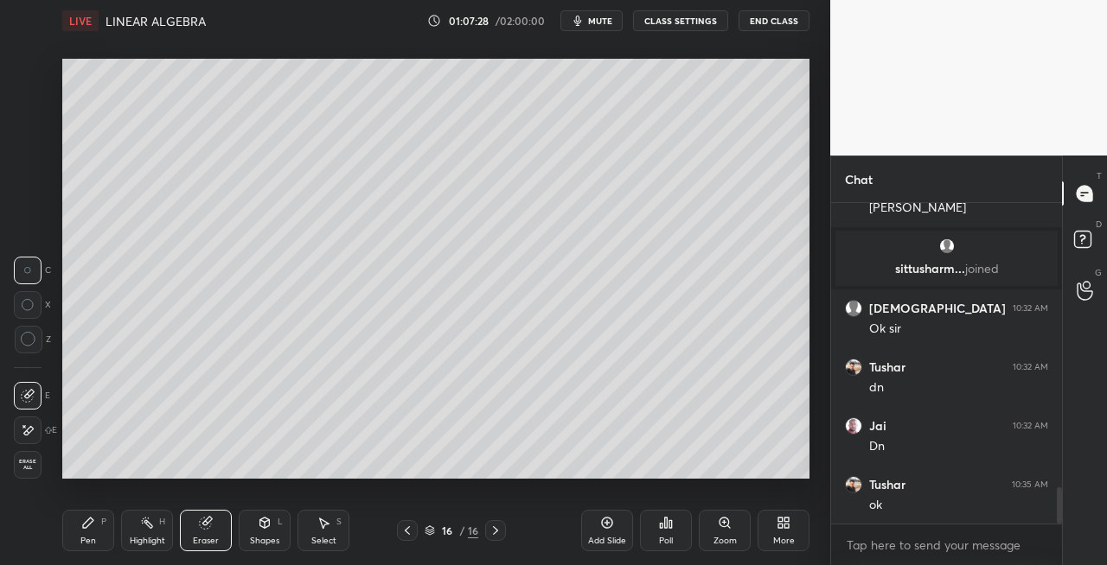
click at [87, 518] on icon at bounding box center [88, 523] width 14 height 14
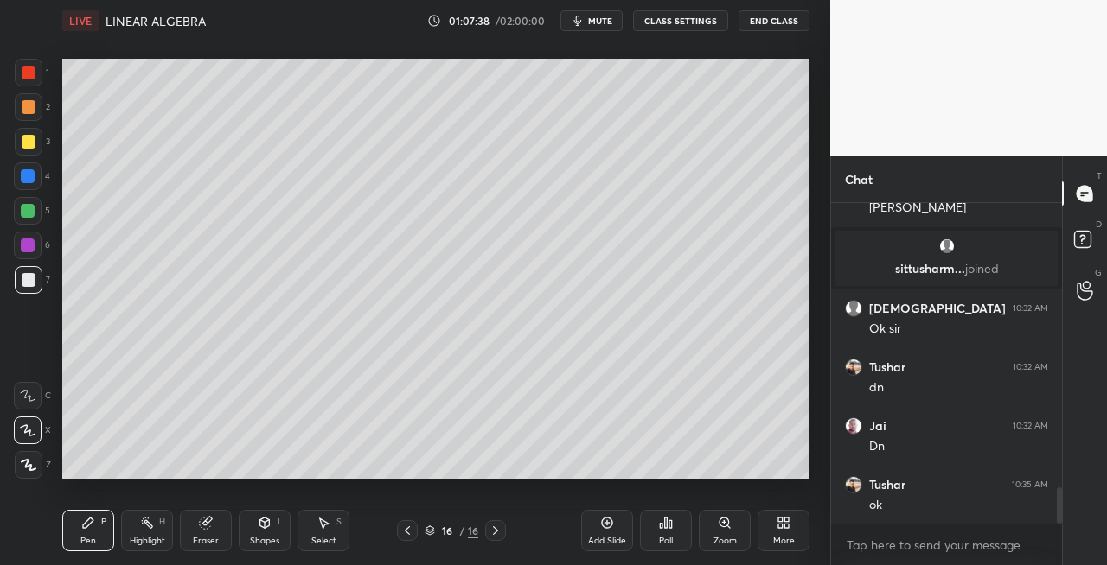
click at [214, 531] on div "Eraser" at bounding box center [206, 530] width 52 height 41
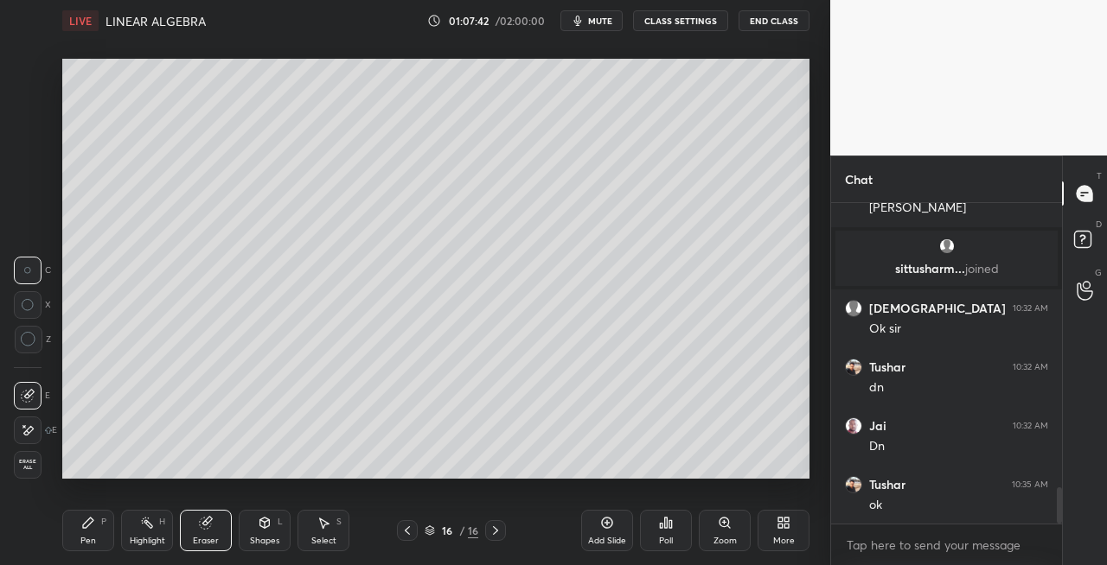
click at [99, 522] on div "Pen P" at bounding box center [88, 530] width 52 height 41
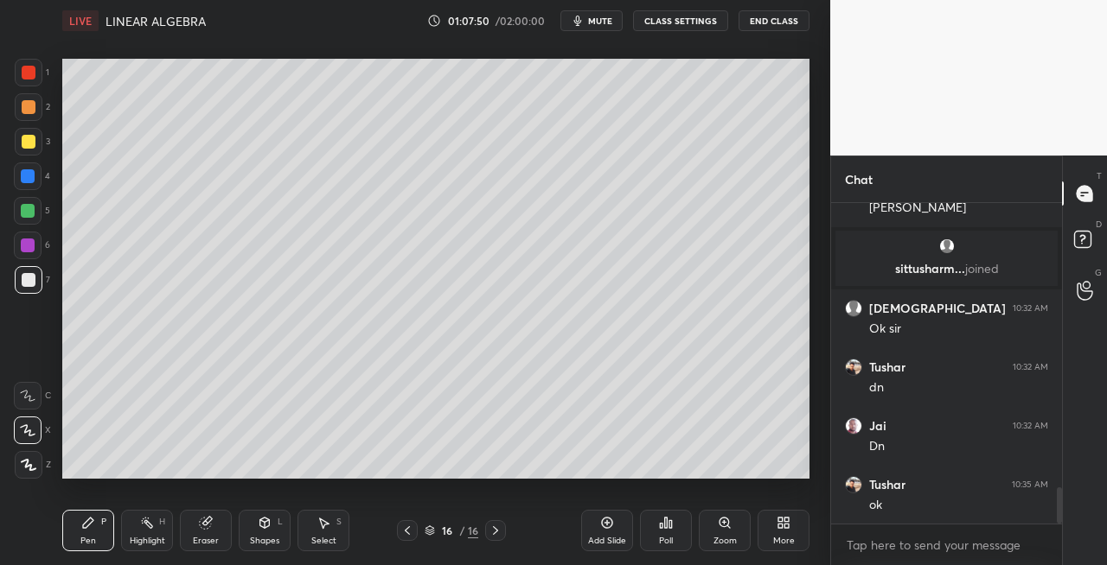
click at [201, 533] on div "Eraser" at bounding box center [206, 530] width 52 height 41
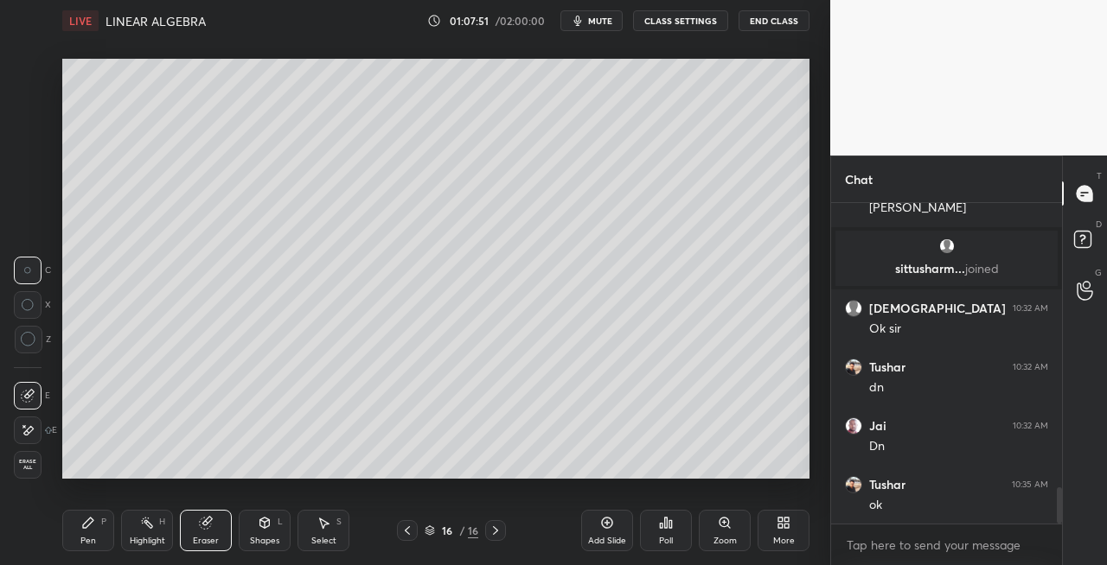
click at [88, 543] on div "Pen" at bounding box center [88, 541] width 16 height 9
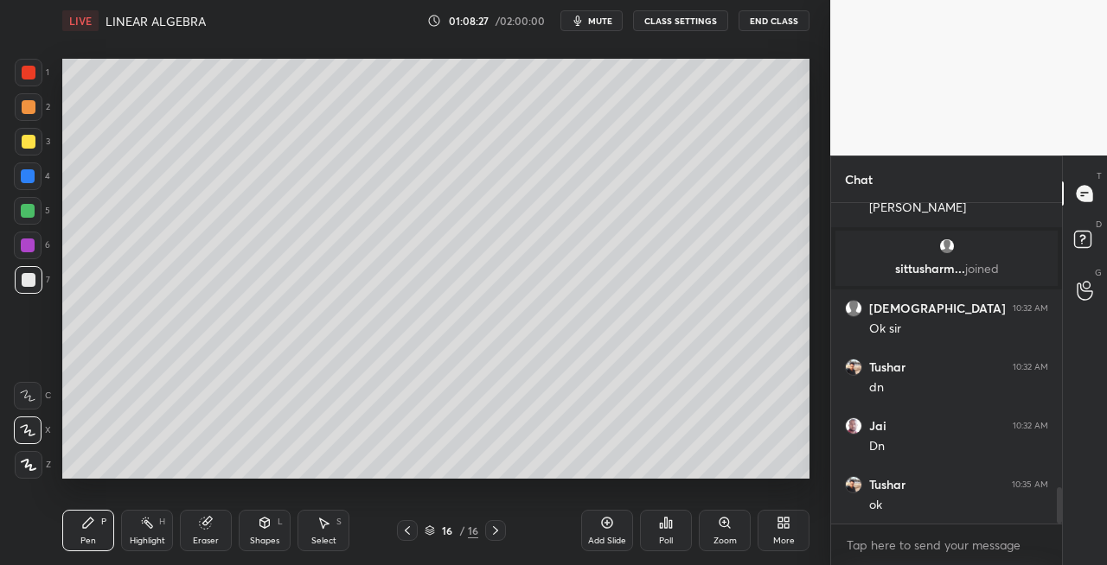
click at [209, 544] on div "Eraser" at bounding box center [206, 541] width 26 height 9
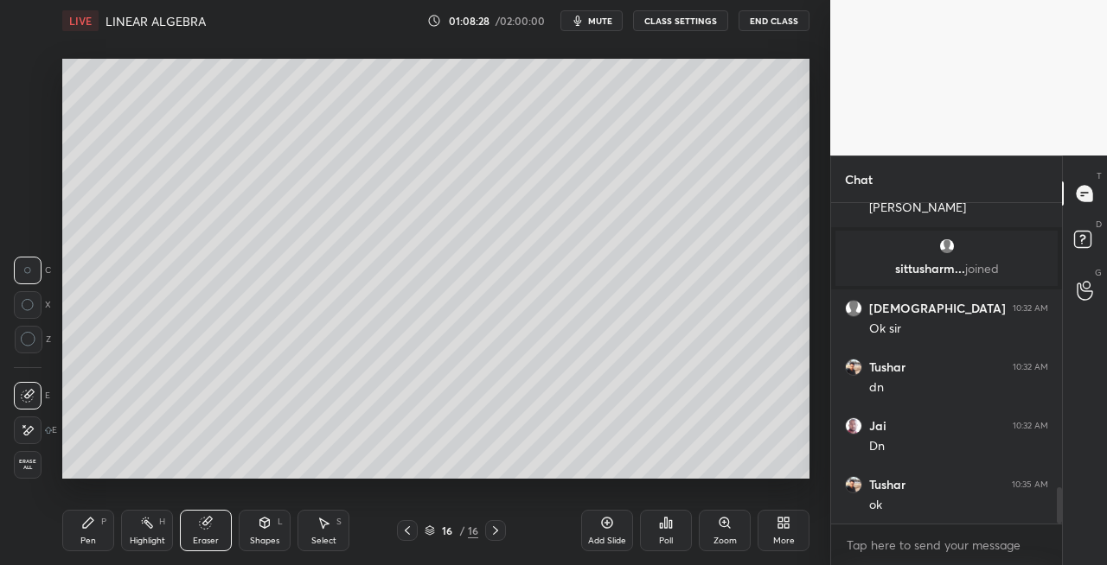
click at [93, 545] on div "Pen" at bounding box center [88, 541] width 16 height 9
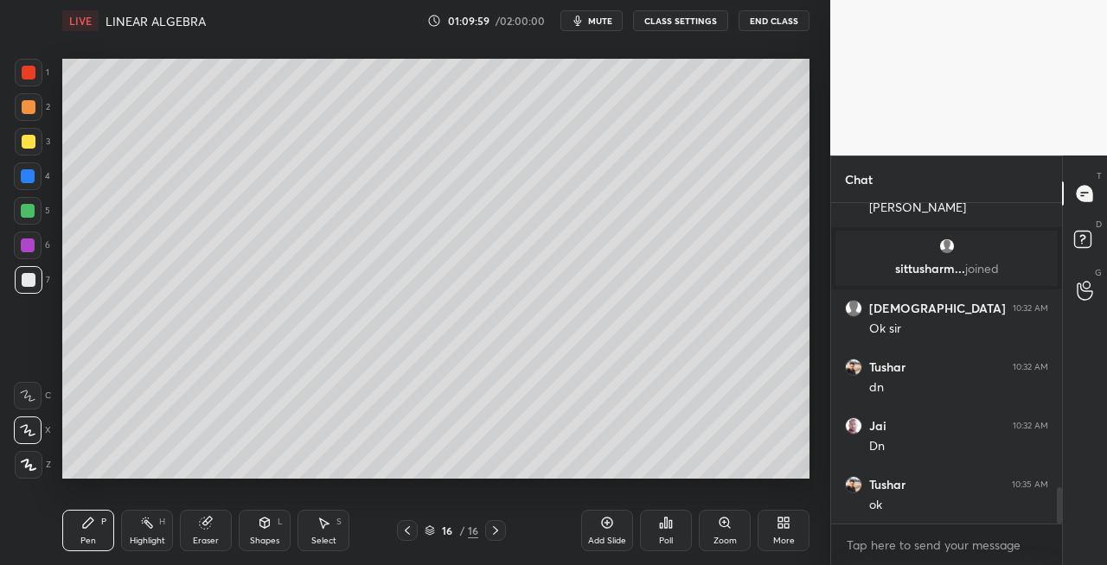
click at [29, 141] on div at bounding box center [29, 142] width 14 height 14
click at [268, 526] on icon at bounding box center [265, 523] width 10 height 10
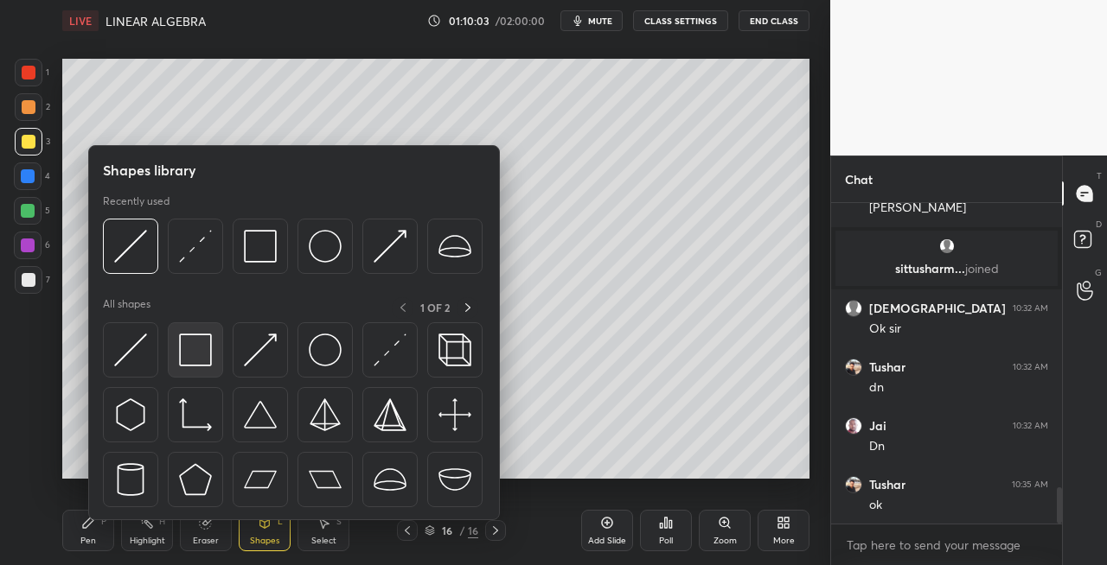
click at [190, 355] on img at bounding box center [195, 350] width 33 height 33
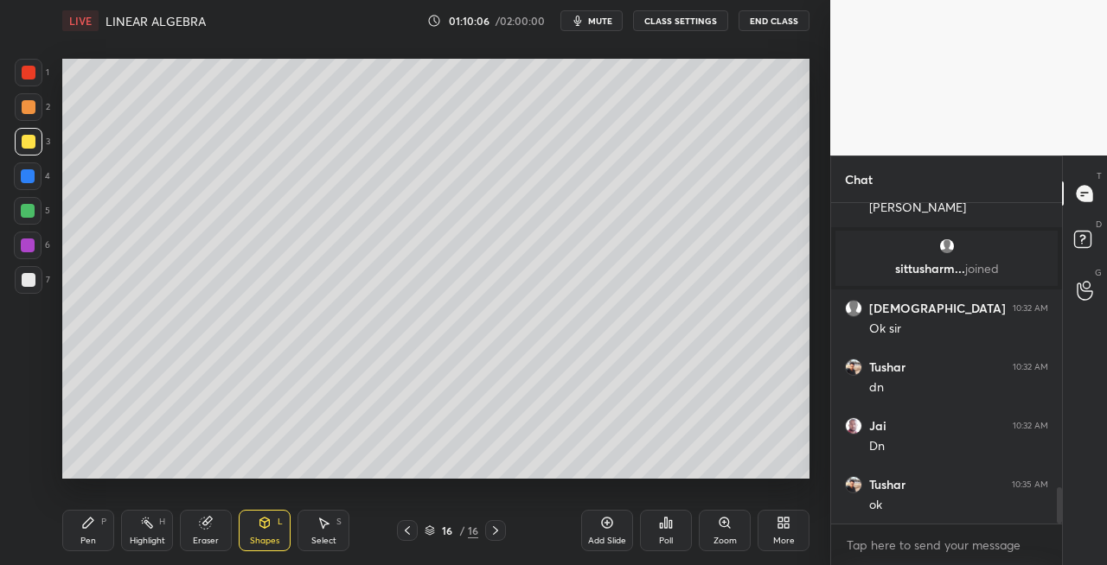
click at [36, 145] on div at bounding box center [29, 142] width 28 height 28
click at [246, 536] on div "Shapes L" at bounding box center [265, 530] width 52 height 41
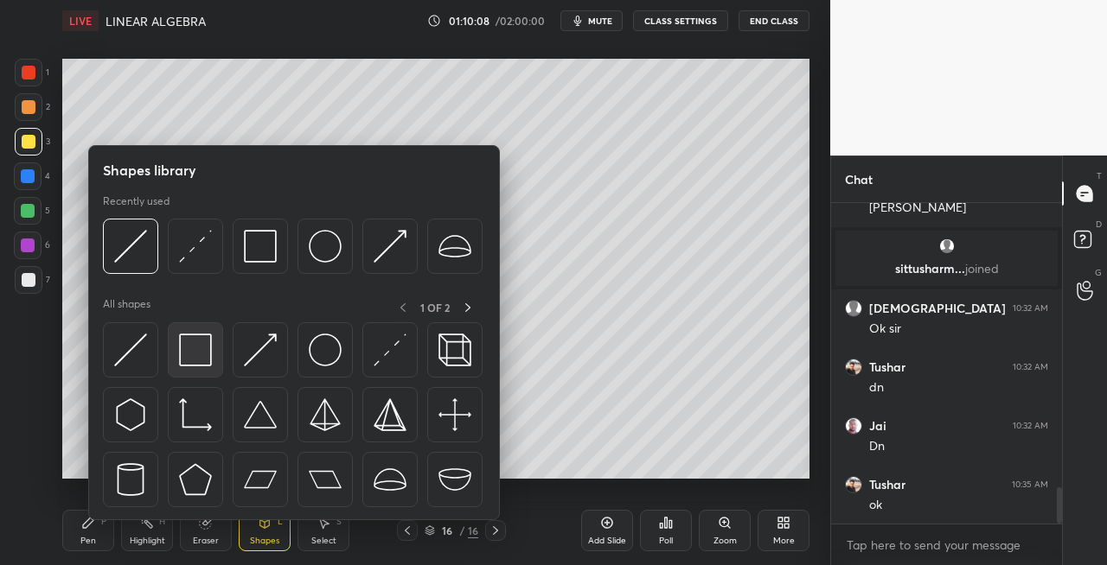
click at [206, 348] on img at bounding box center [195, 350] width 33 height 33
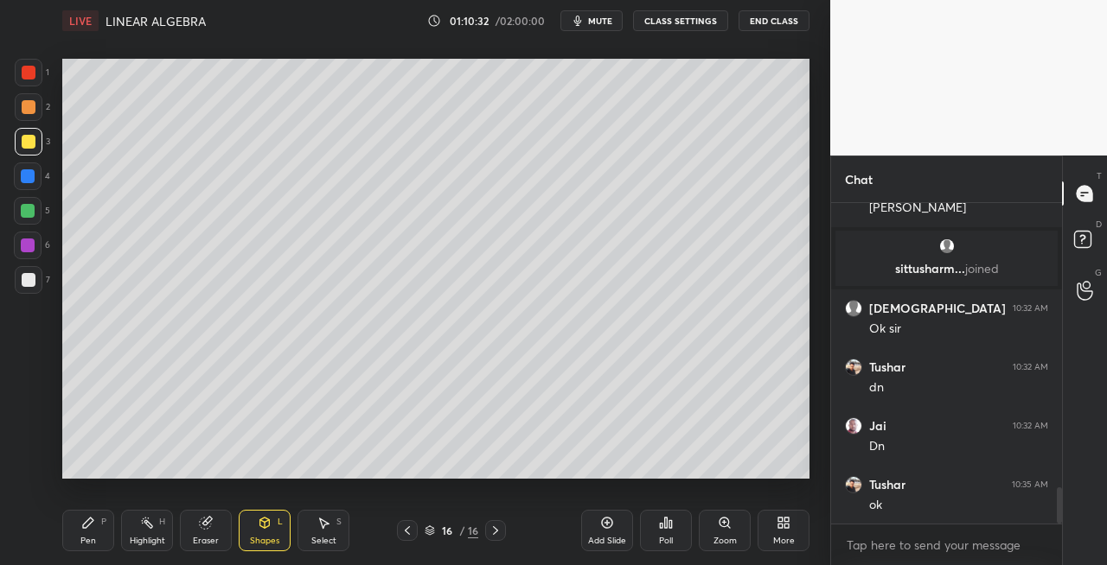
scroll to position [2566, 0]
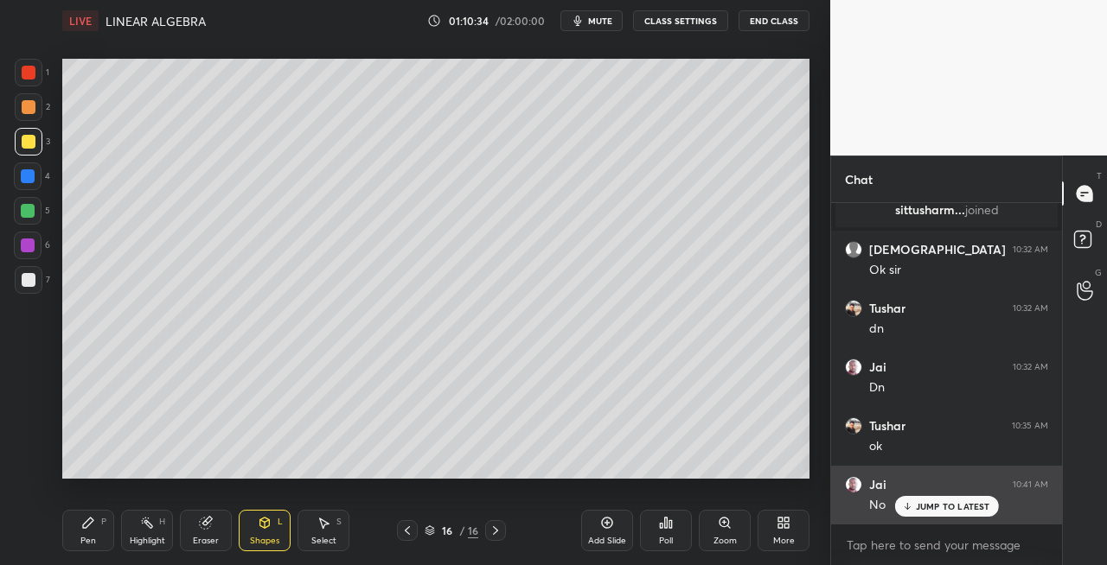
click at [922, 509] on p "JUMP TO LATEST" at bounding box center [953, 506] width 74 height 10
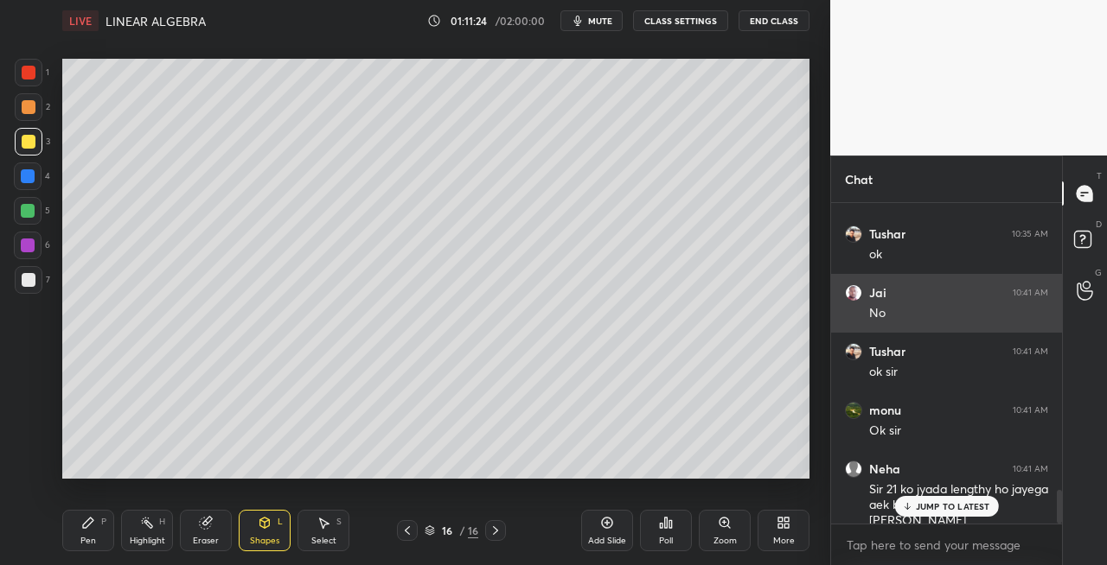
scroll to position [2817, 0]
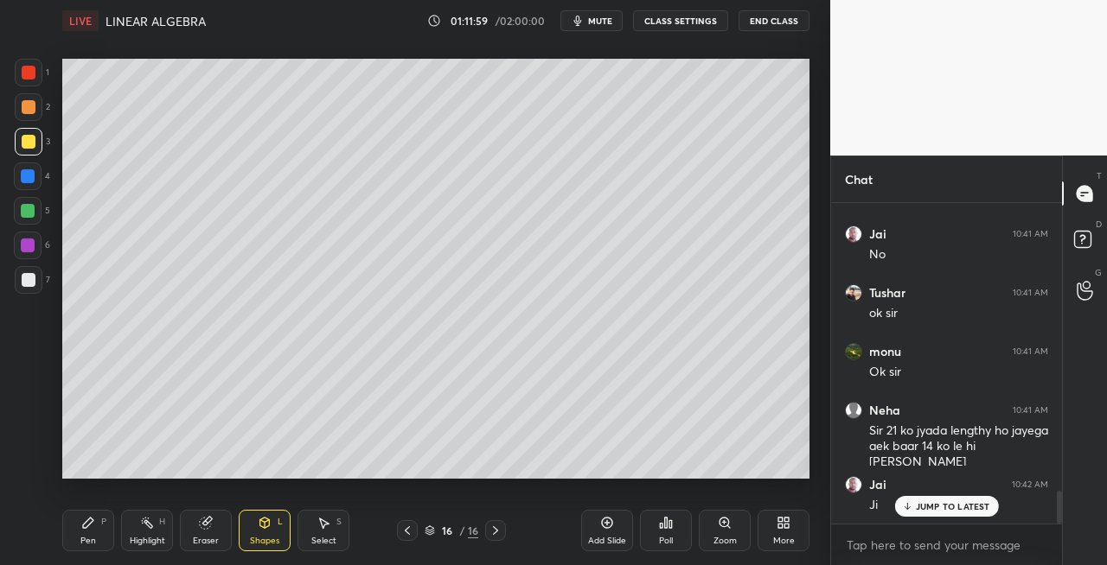
click at [411, 533] on icon at bounding box center [407, 531] width 14 height 14
click at [413, 529] on icon at bounding box center [407, 531] width 14 height 14
click at [496, 530] on icon at bounding box center [495, 531] width 5 height 9
click at [499, 529] on icon at bounding box center [495, 531] width 14 height 14
click at [500, 531] on icon at bounding box center [495, 531] width 14 height 14
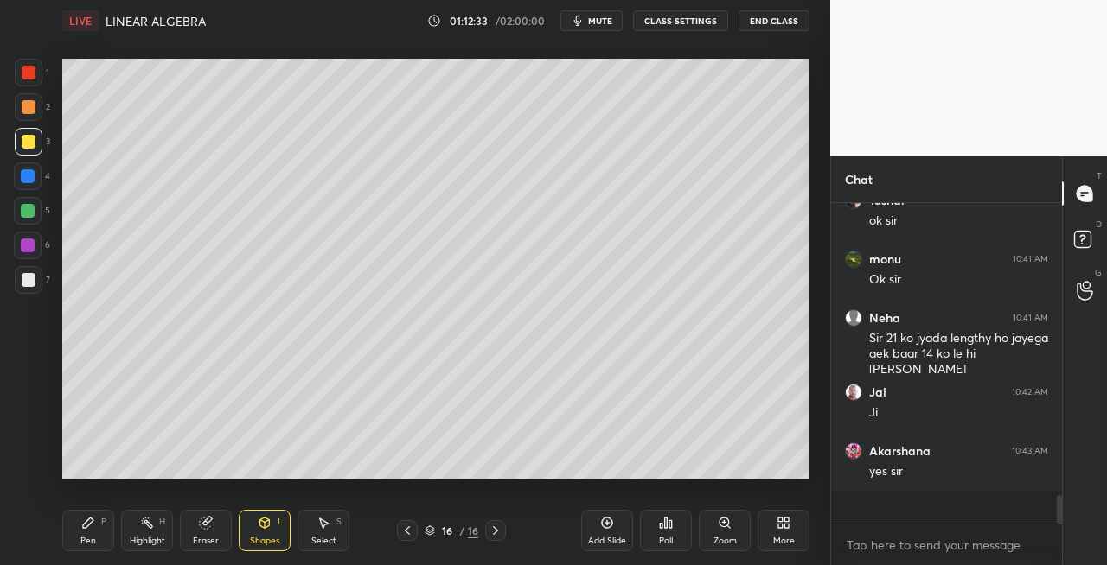
scroll to position [2876, 0]
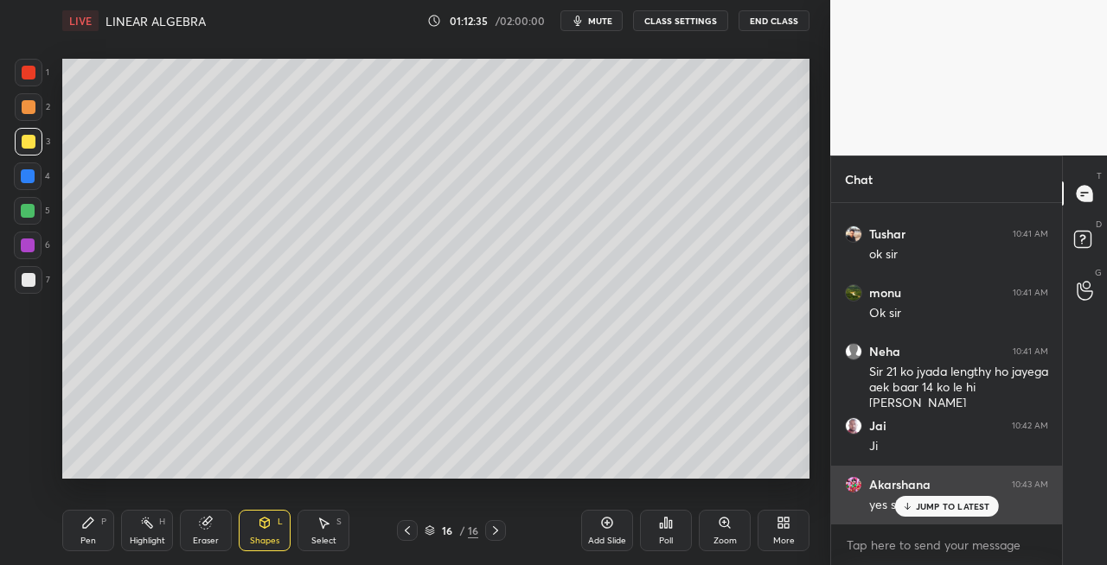
click at [914, 507] on div "JUMP TO LATEST" at bounding box center [946, 506] width 104 height 21
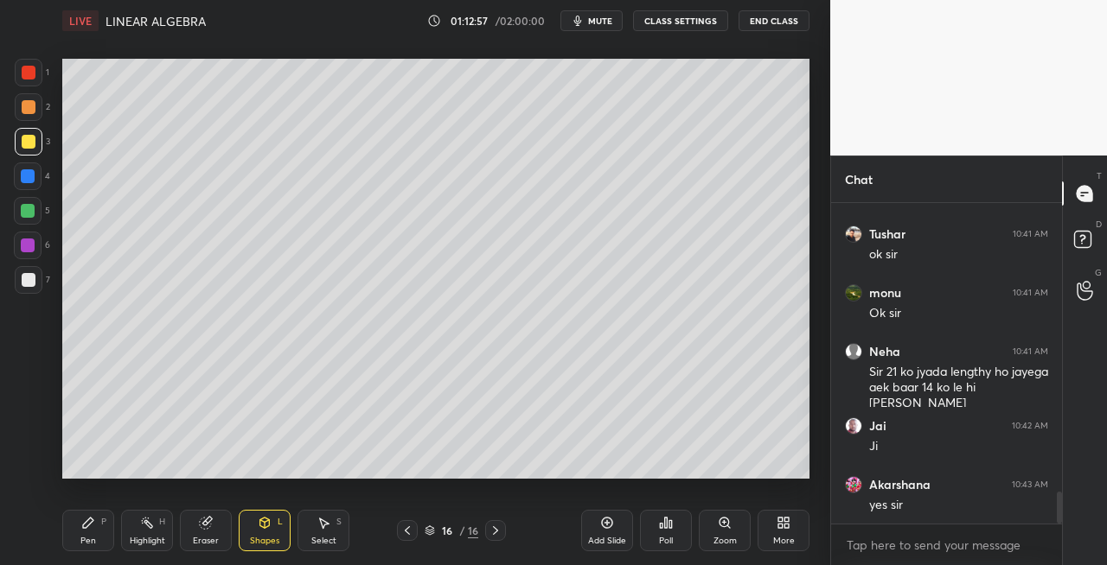
click at [503, 528] on div at bounding box center [495, 530] width 21 height 21
click at [598, 534] on div "Add Slide" at bounding box center [607, 530] width 52 height 41
click at [100, 538] on div "Pen P" at bounding box center [88, 530] width 52 height 41
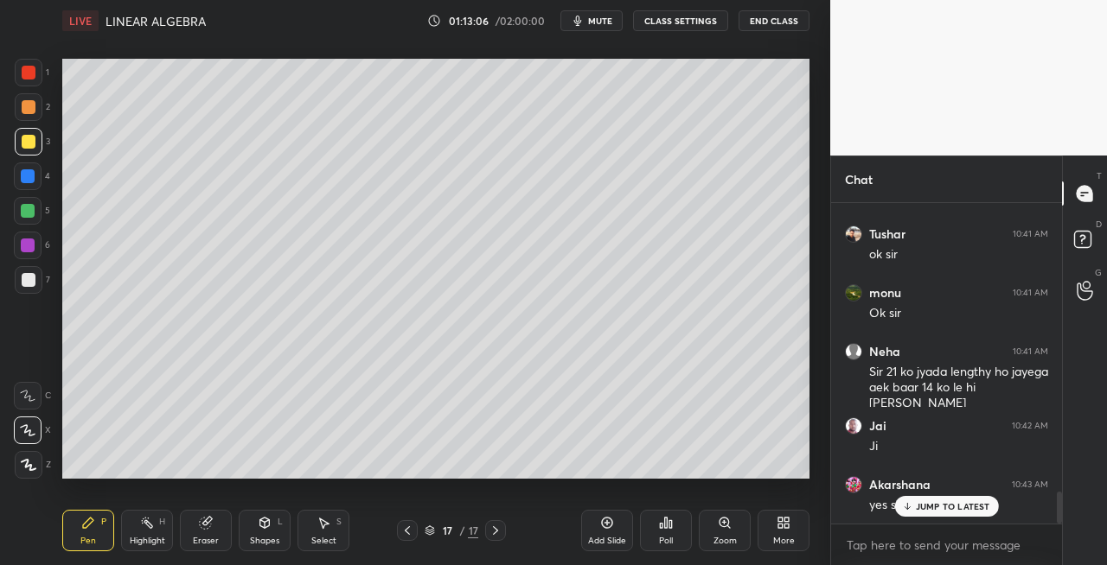
scroll to position [2934, 0]
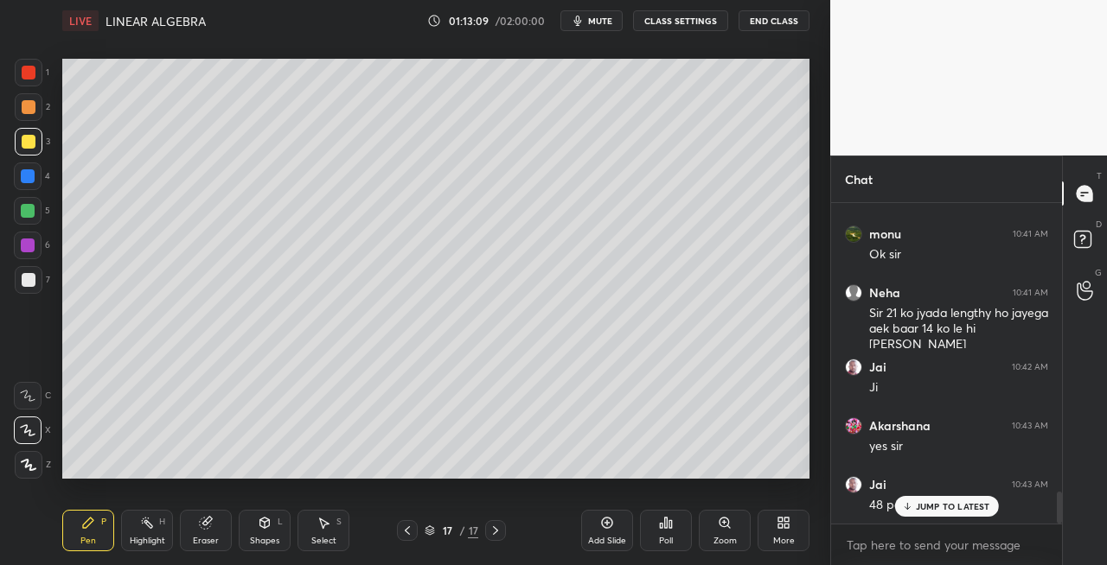
click at [262, 522] on icon at bounding box center [265, 523] width 10 height 10
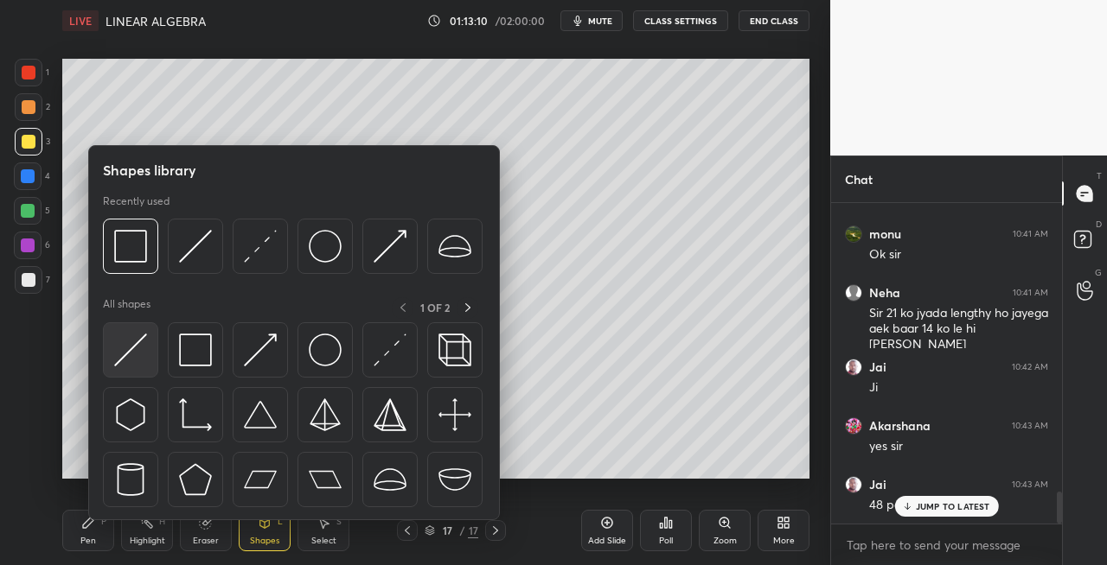
click at [123, 349] on img at bounding box center [130, 350] width 33 height 33
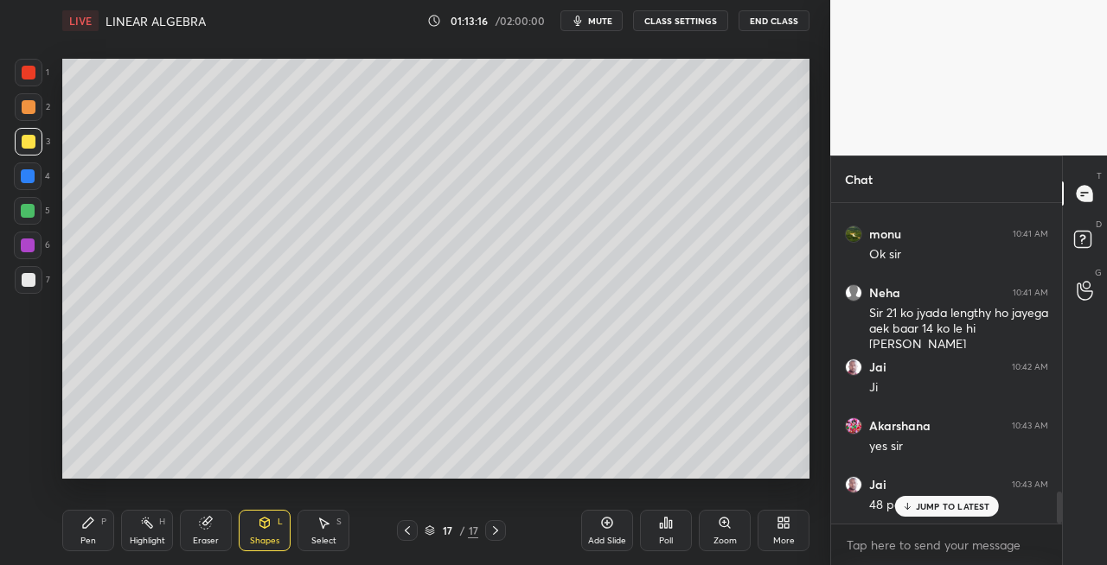
scroll to position [2993, 0]
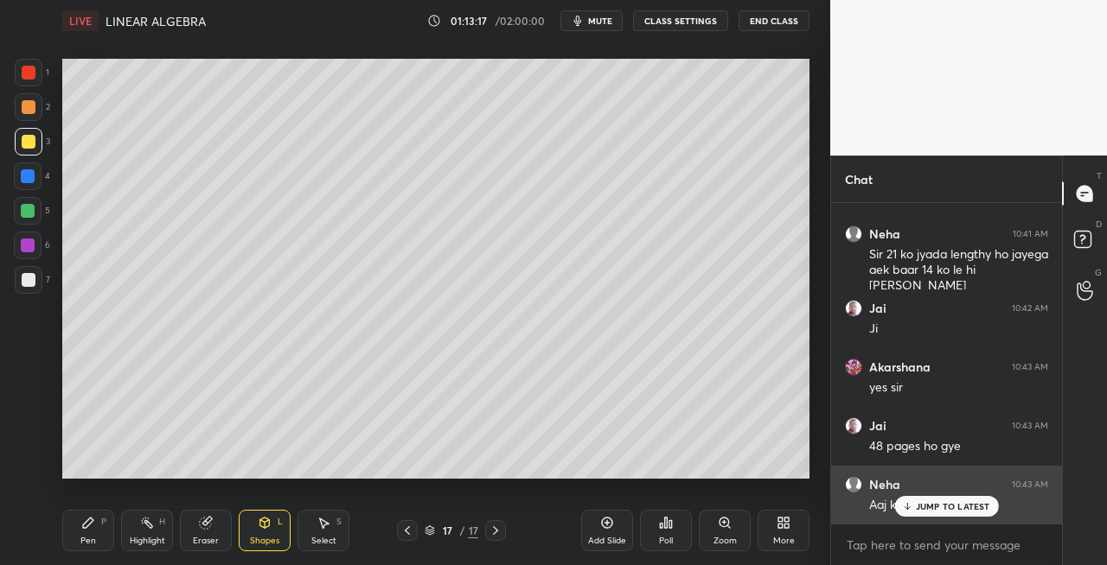
click at [925, 508] on p "JUMP TO LATEST" at bounding box center [953, 506] width 74 height 10
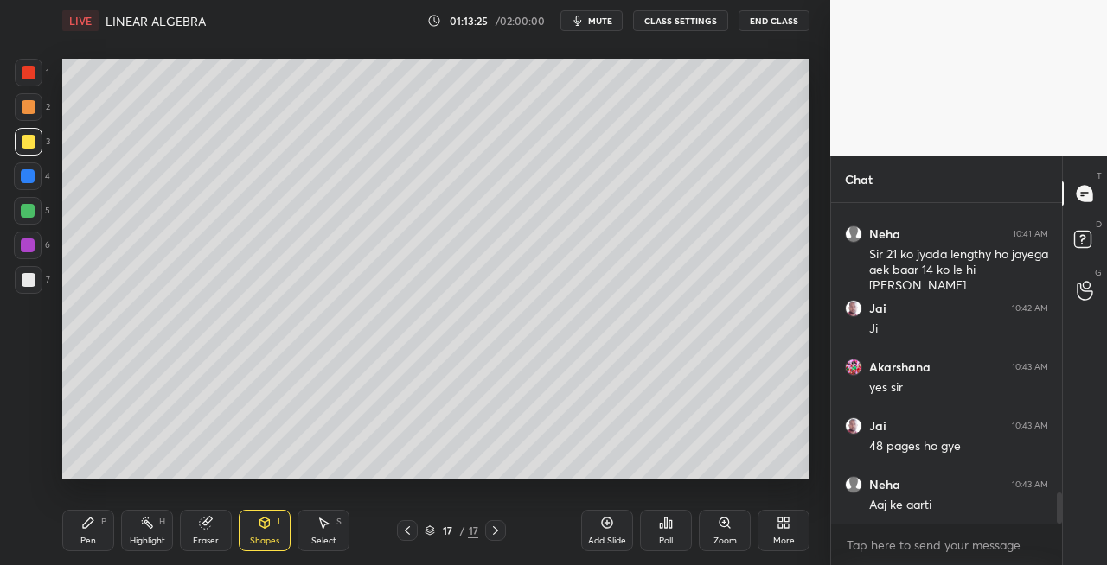
click at [404, 529] on icon at bounding box center [407, 531] width 14 height 14
click at [403, 526] on icon at bounding box center [407, 531] width 14 height 14
click at [496, 533] on icon at bounding box center [495, 531] width 14 height 14
click at [490, 531] on icon at bounding box center [495, 531] width 14 height 14
click at [91, 534] on div "Pen P" at bounding box center [88, 530] width 52 height 41
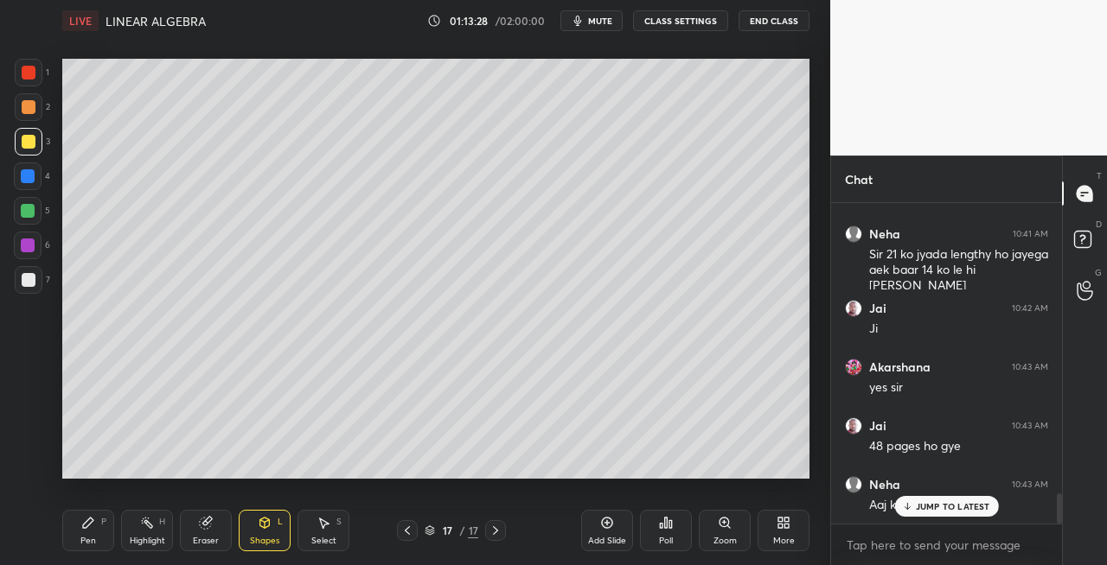
scroll to position [3052, 0]
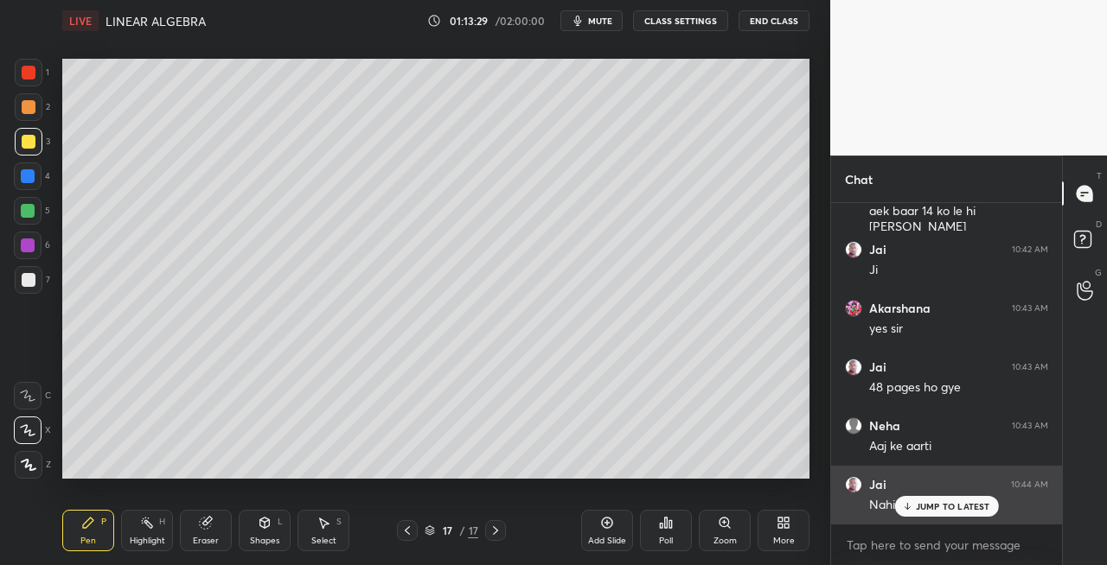
click at [922, 509] on p "JUMP TO LATEST" at bounding box center [953, 506] width 74 height 10
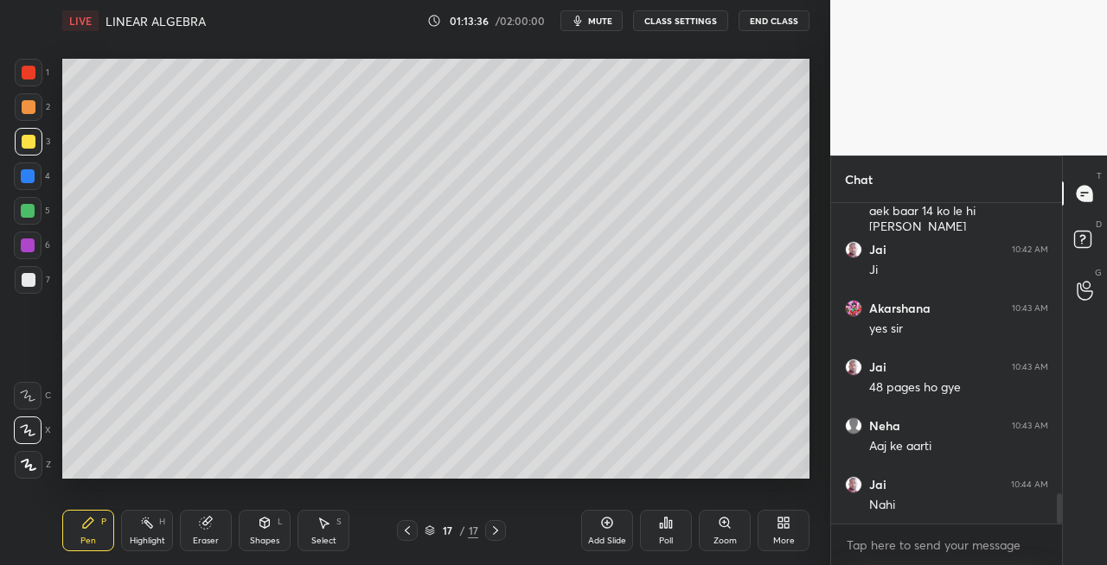
click at [35, 271] on div at bounding box center [29, 280] width 28 height 28
click at [408, 529] on icon at bounding box center [407, 531] width 14 height 14
click at [495, 534] on icon at bounding box center [495, 531] width 14 height 14
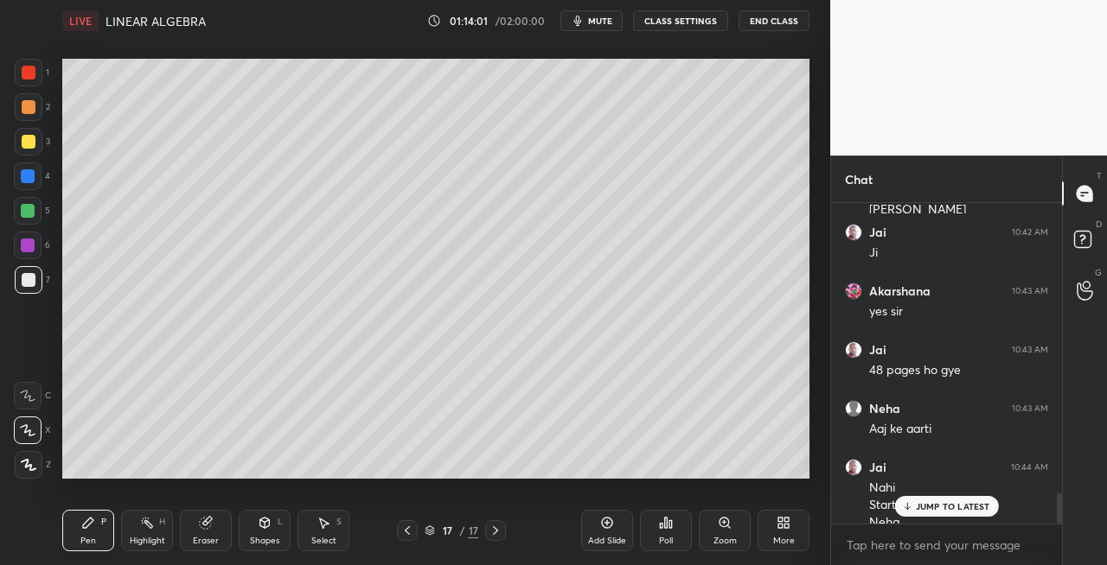
scroll to position [3086, 0]
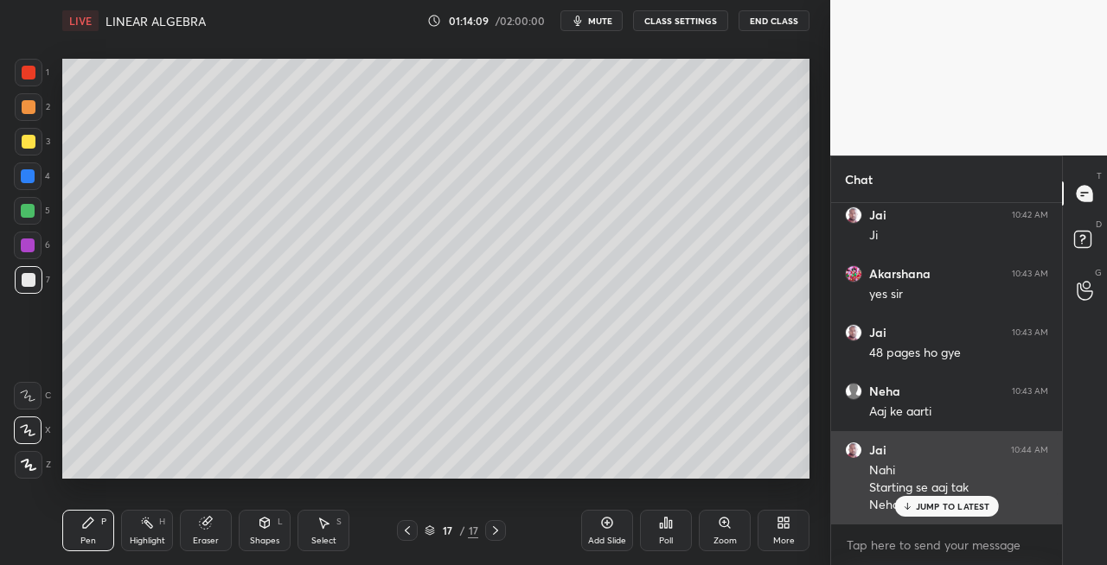
click at [920, 503] on p "JUMP TO LATEST" at bounding box center [953, 506] width 74 height 10
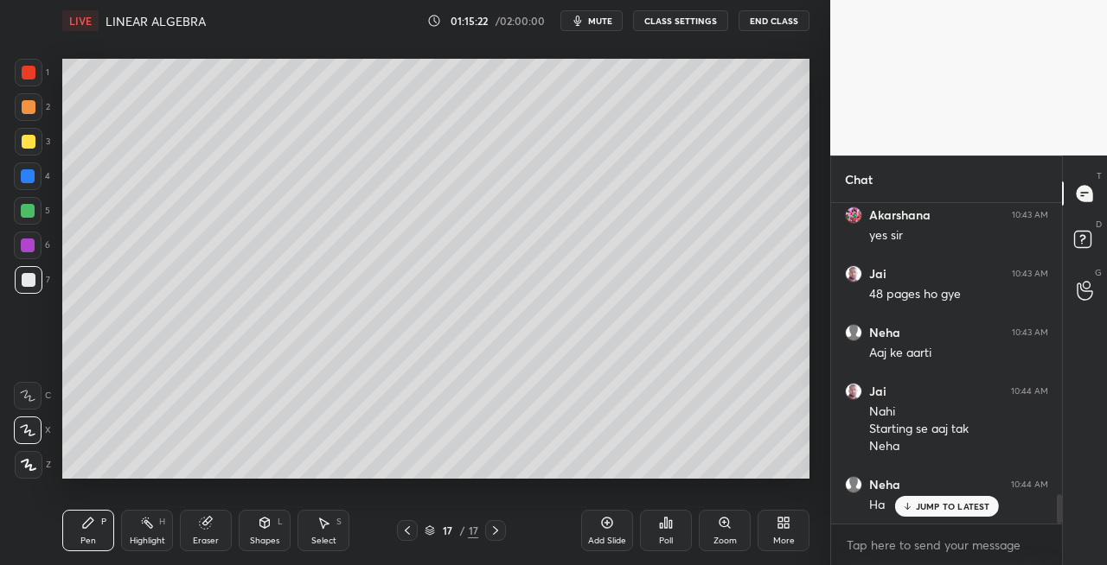
click at [206, 524] on icon at bounding box center [205, 523] width 11 height 11
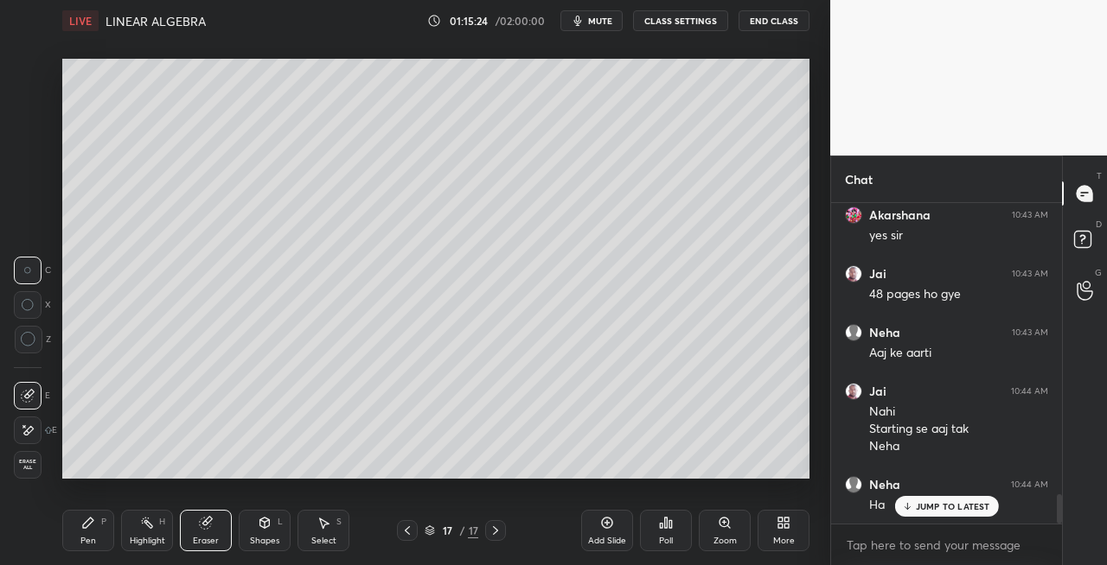
click at [84, 545] on div "Pen" at bounding box center [88, 541] width 16 height 9
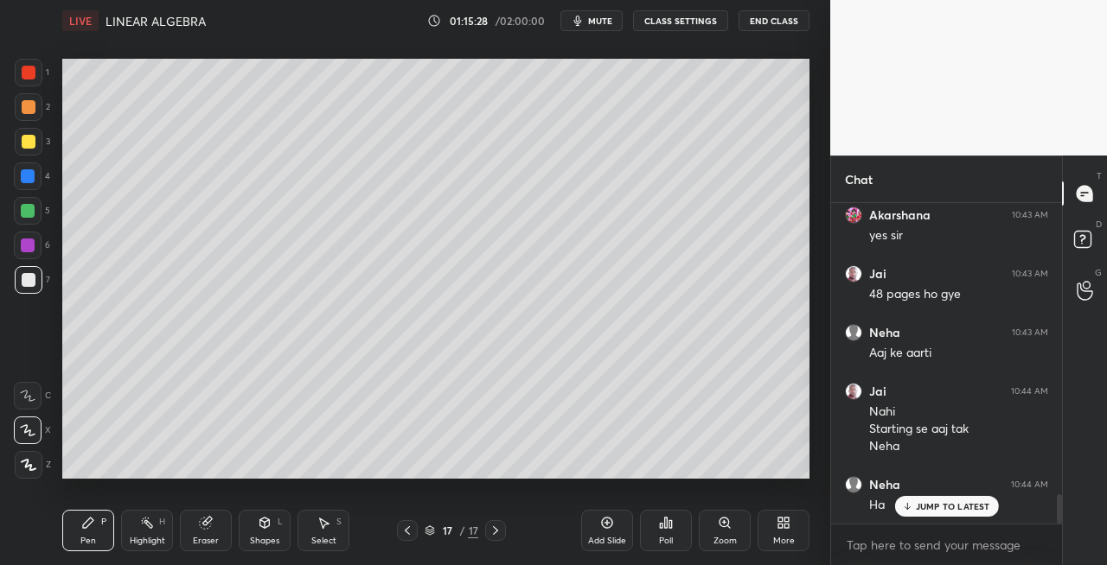
click at [201, 532] on div "Eraser" at bounding box center [206, 530] width 52 height 41
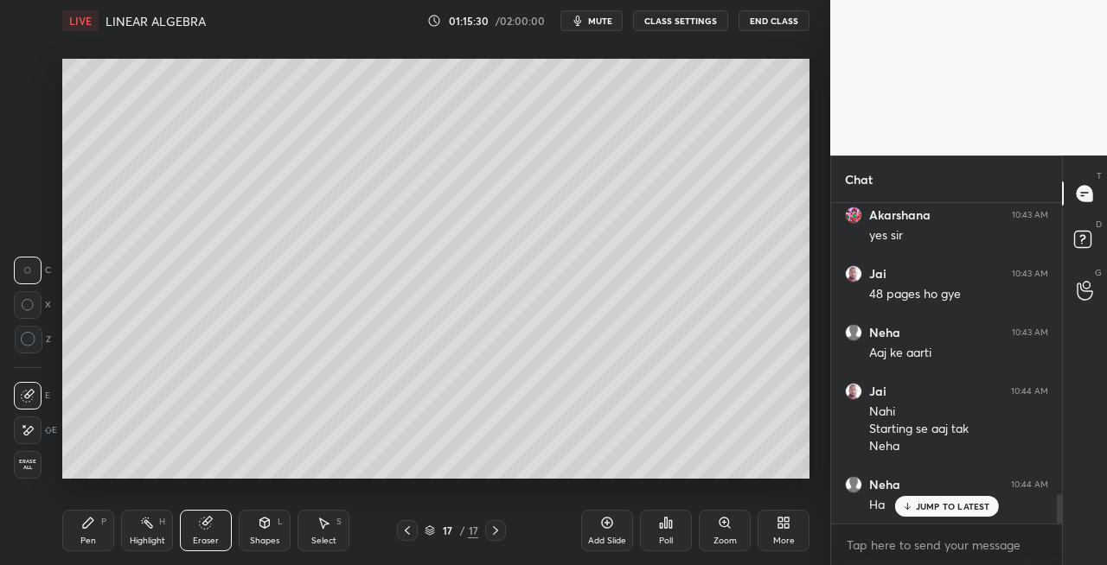
click at [96, 533] on div "Pen P" at bounding box center [88, 530] width 52 height 41
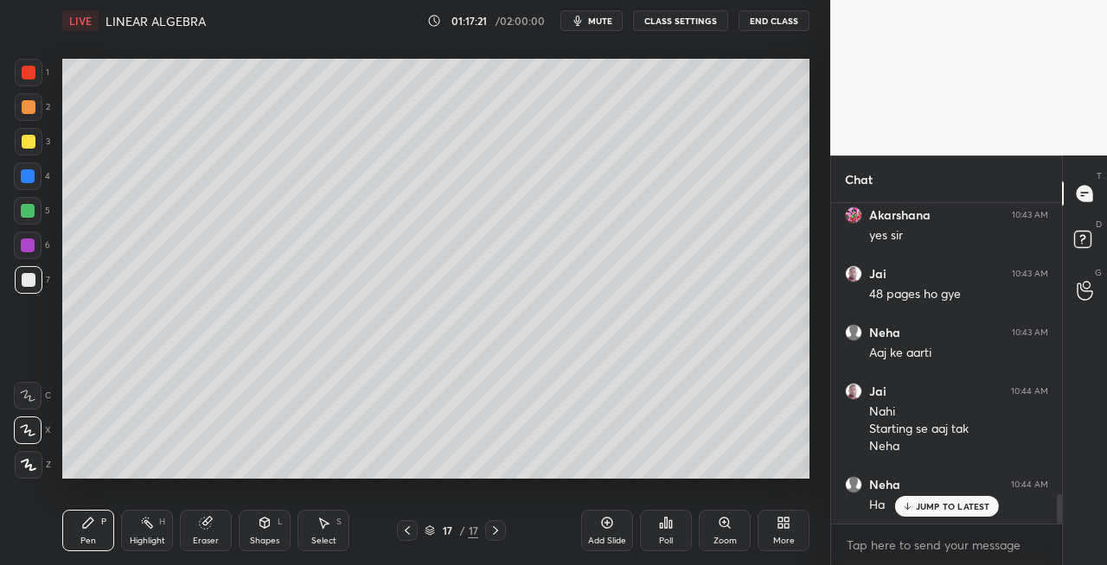
click at [260, 538] on div "Shapes" at bounding box center [264, 541] width 29 height 9
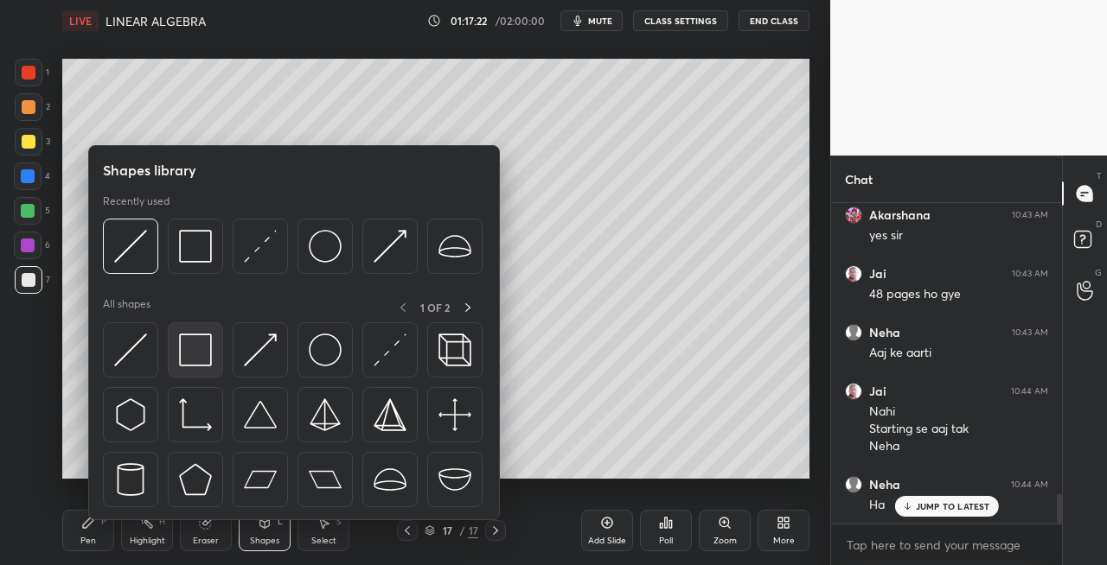
click at [198, 372] on div at bounding box center [195, 349] width 55 height 55
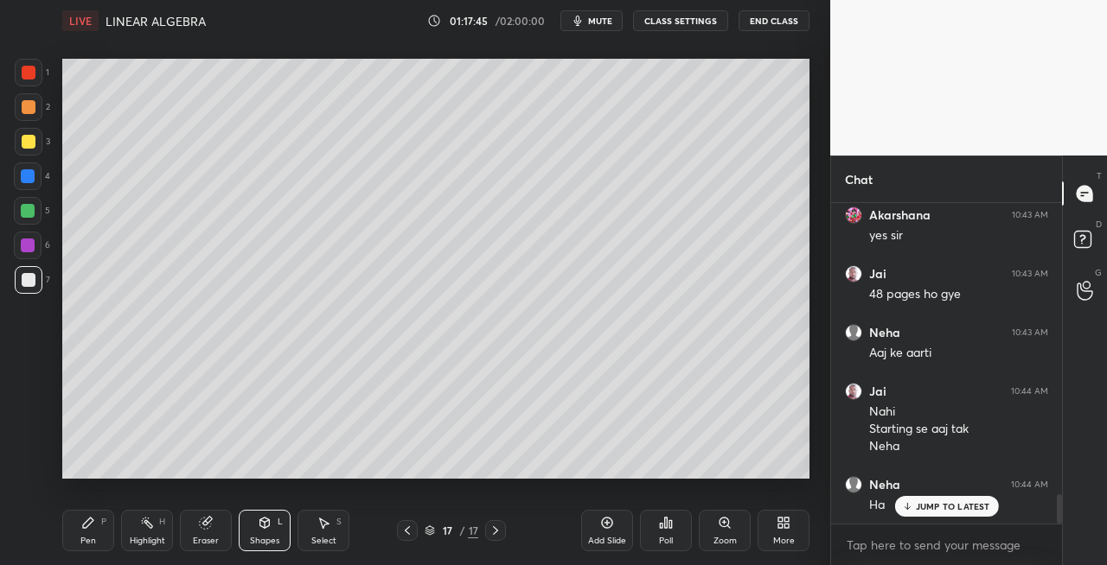
click at [205, 537] on div "Eraser" at bounding box center [206, 541] width 26 height 9
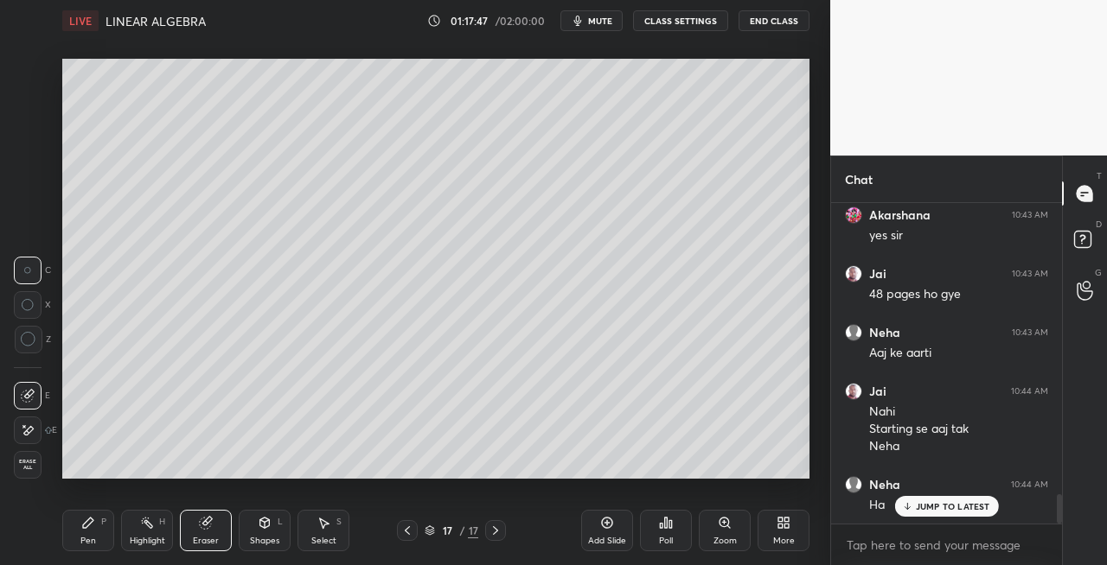
click at [100, 533] on div "Pen P" at bounding box center [88, 530] width 52 height 41
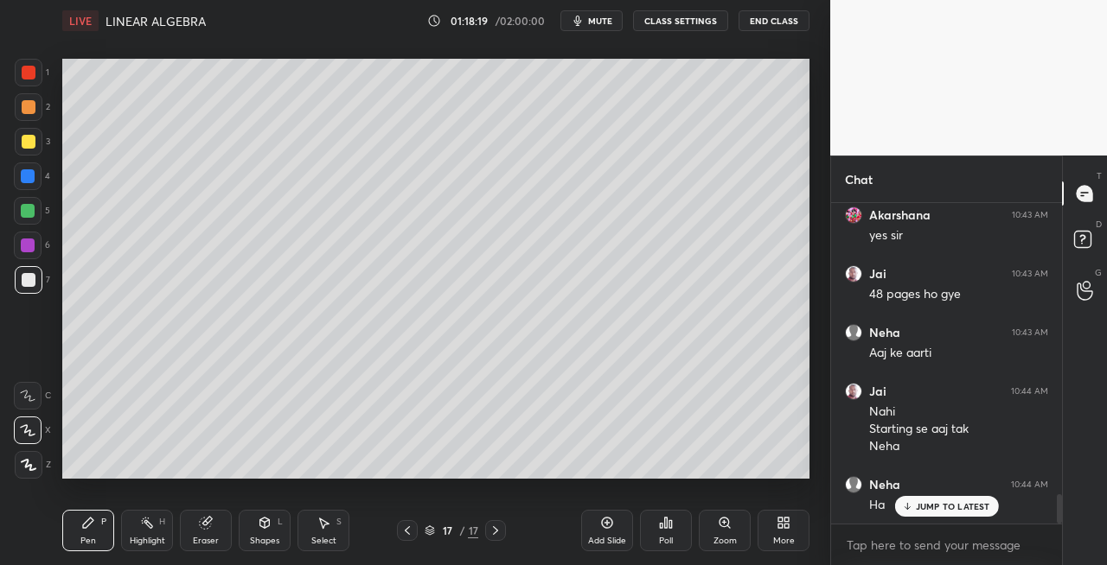
click at [491, 533] on icon at bounding box center [495, 531] width 14 height 14
click at [605, 540] on div "Add Slide" at bounding box center [607, 541] width 38 height 9
click at [257, 527] on div "Shapes L" at bounding box center [265, 530] width 52 height 41
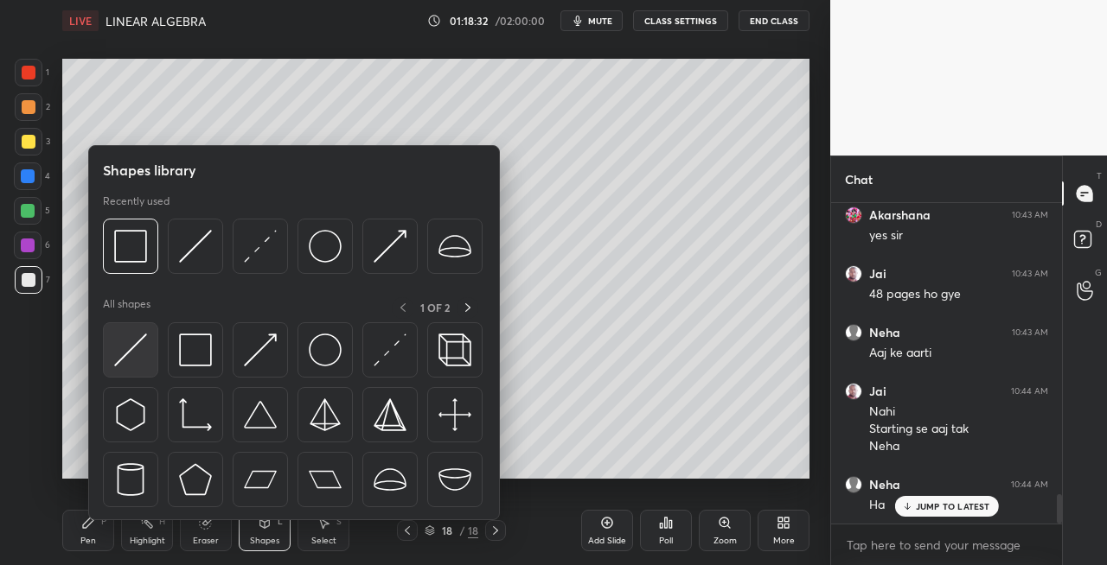
click at [118, 345] on img at bounding box center [130, 350] width 33 height 33
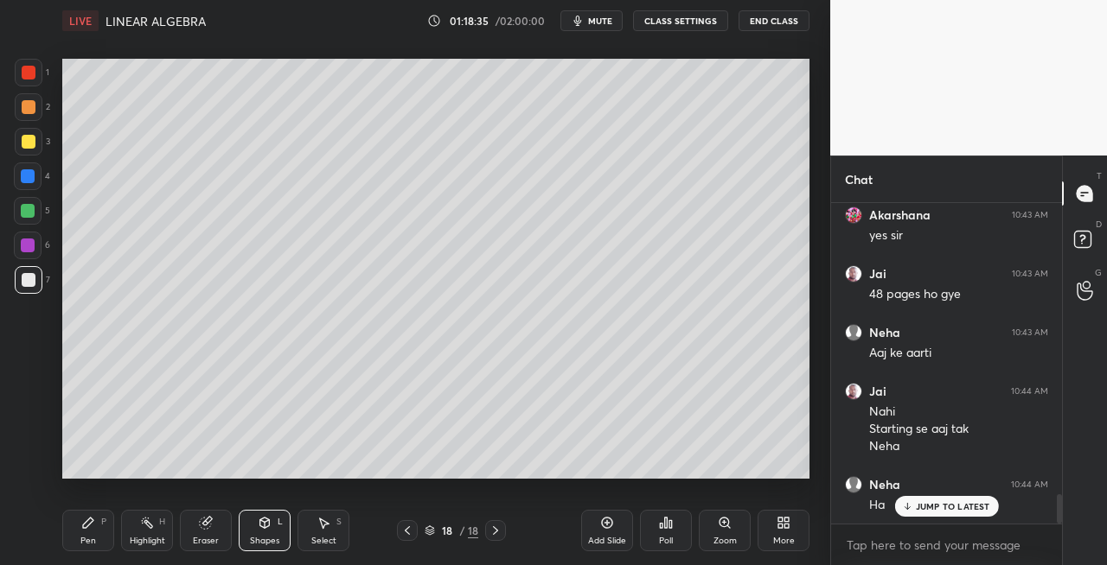
click at [86, 552] on div "Pen P Highlight H Eraser Shapes L Select S 18 / 18 Add Slide Poll Zoom More" at bounding box center [435, 530] width 747 height 69
click at [95, 529] on div "Pen P" at bounding box center [88, 530] width 52 height 41
click at [268, 538] on div "Shapes" at bounding box center [264, 541] width 29 height 9
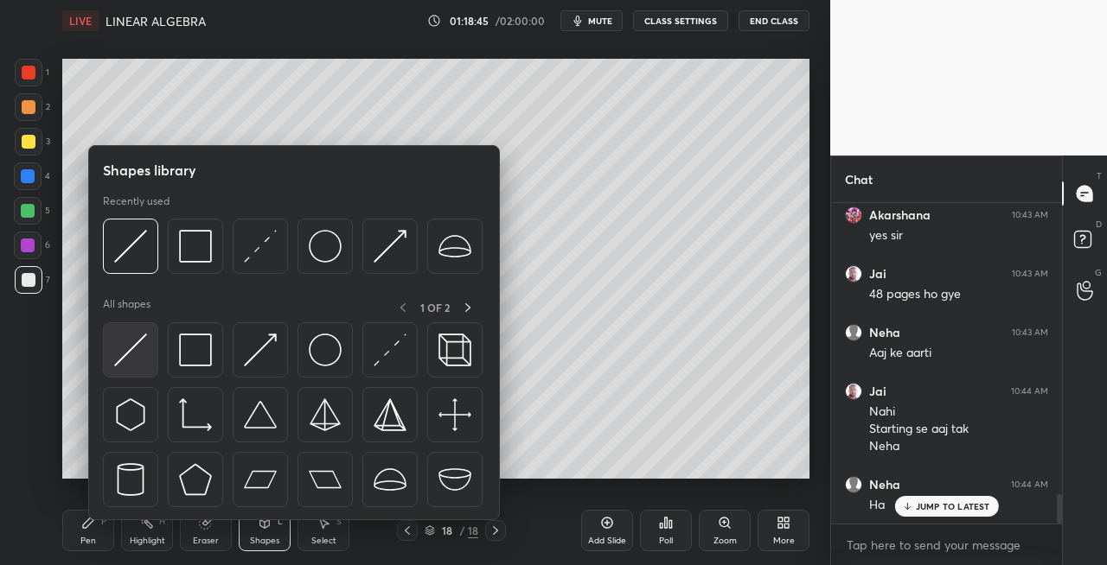
click at [127, 351] on img at bounding box center [130, 350] width 33 height 33
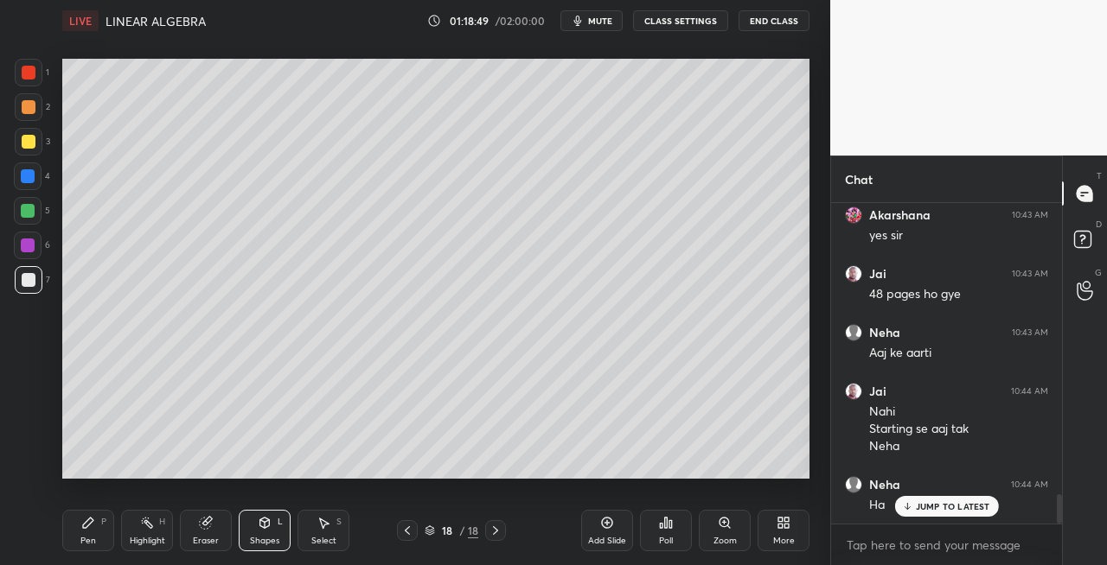
click at [265, 538] on div "Shapes" at bounding box center [264, 541] width 29 height 9
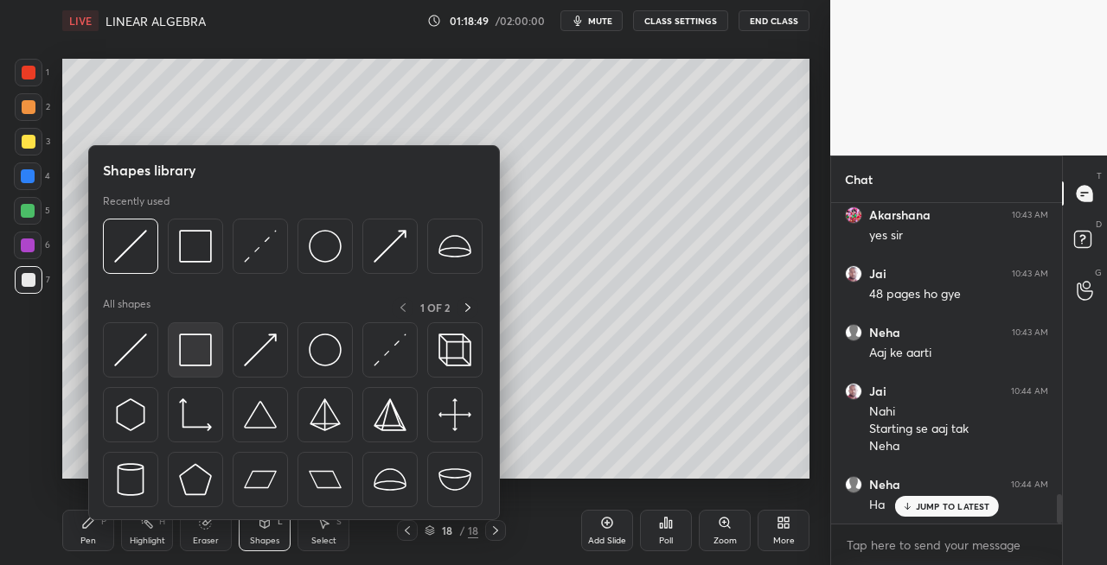
click at [206, 352] on img at bounding box center [195, 350] width 33 height 33
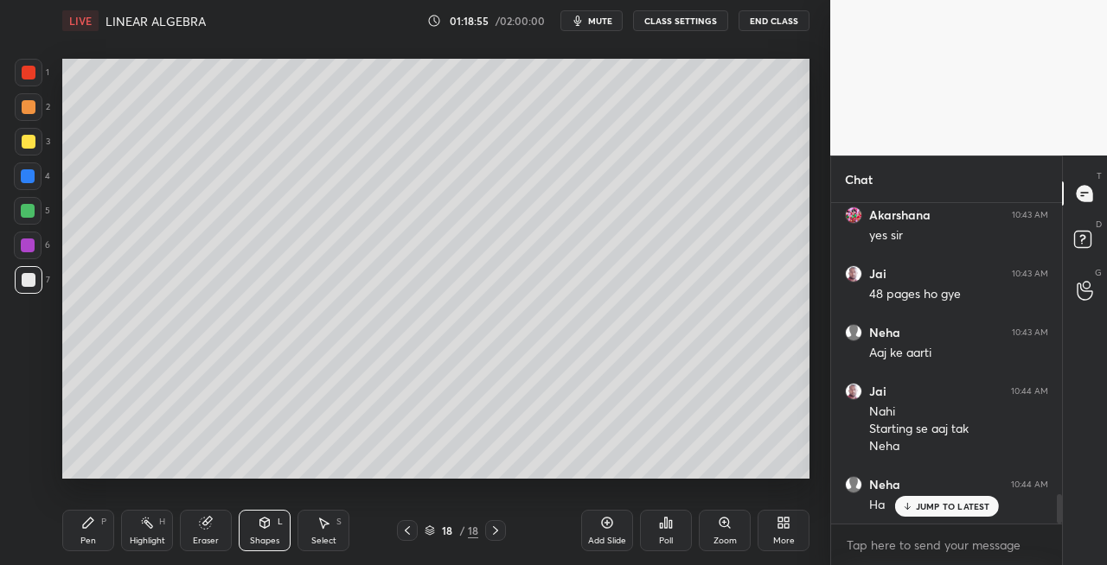
click at [404, 533] on icon at bounding box center [407, 531] width 14 height 14
click at [489, 539] on div at bounding box center [495, 530] width 21 height 21
click at [100, 526] on div "Pen P" at bounding box center [88, 530] width 52 height 41
click at [408, 536] on icon at bounding box center [407, 531] width 14 height 14
click at [494, 535] on icon at bounding box center [495, 531] width 14 height 14
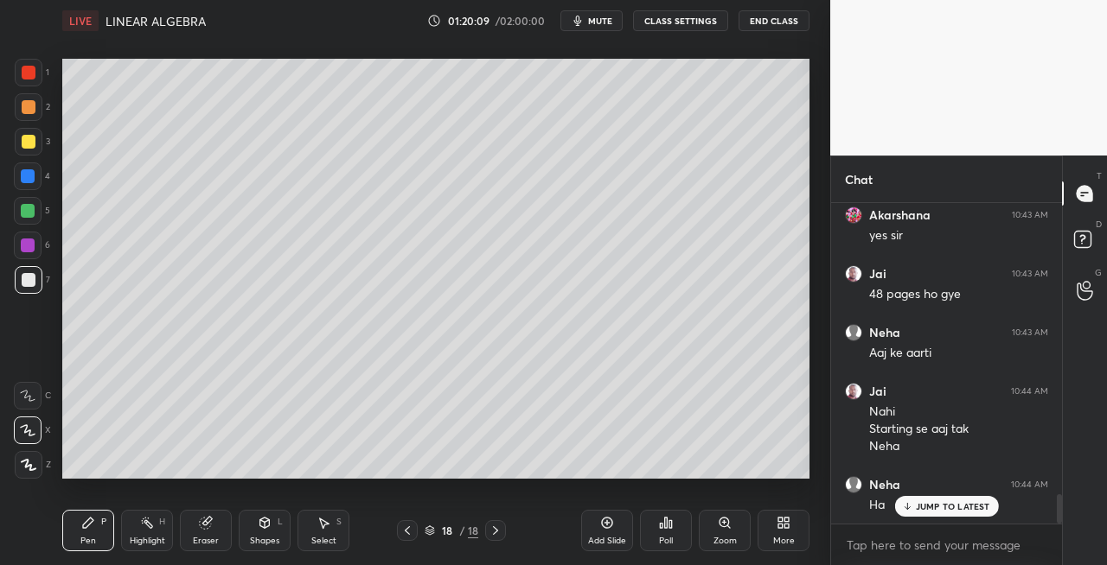
click at [214, 524] on div "Eraser" at bounding box center [206, 530] width 52 height 41
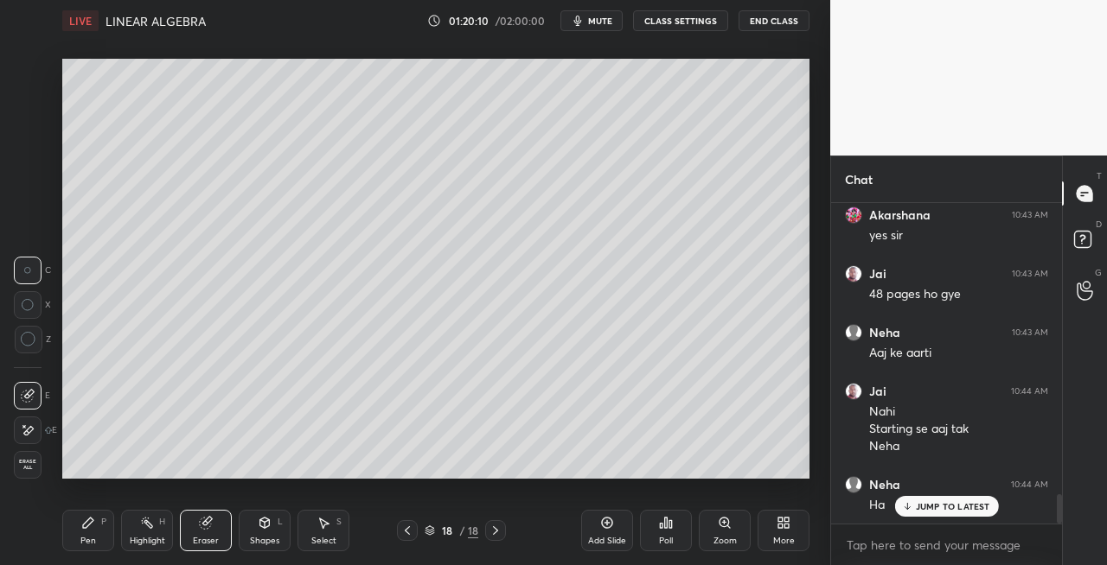
click at [95, 533] on div "Pen P" at bounding box center [88, 530] width 52 height 41
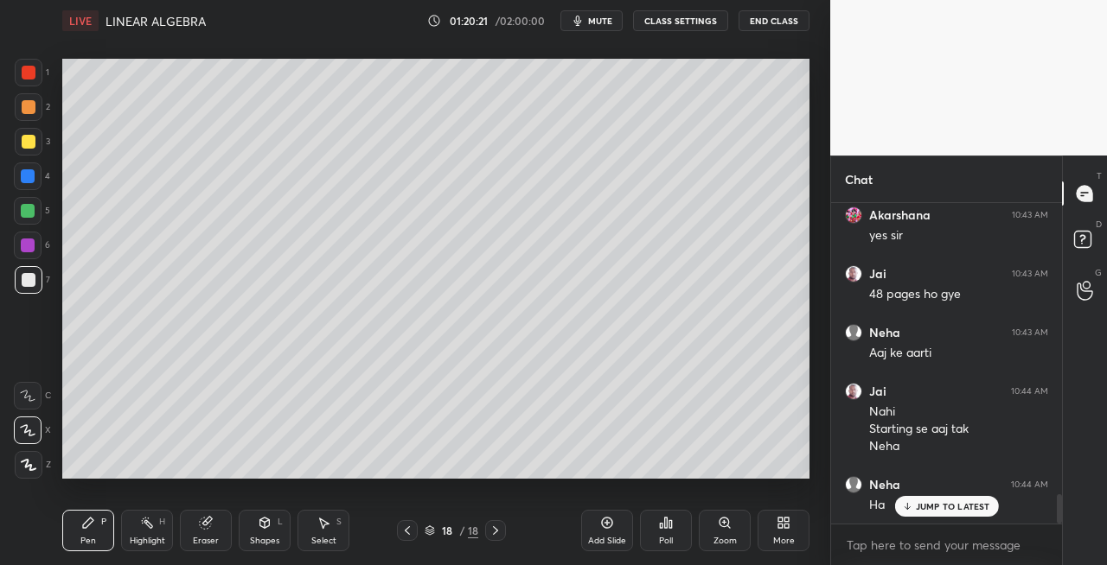
click at [273, 532] on div "Shapes L" at bounding box center [265, 530] width 52 height 41
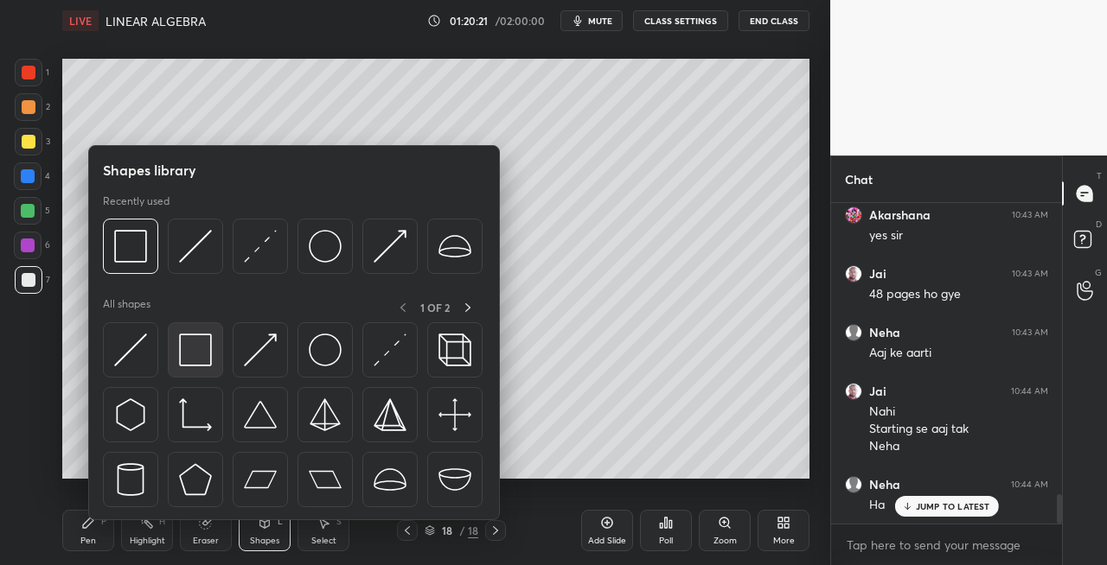
click at [202, 357] on img at bounding box center [195, 350] width 33 height 33
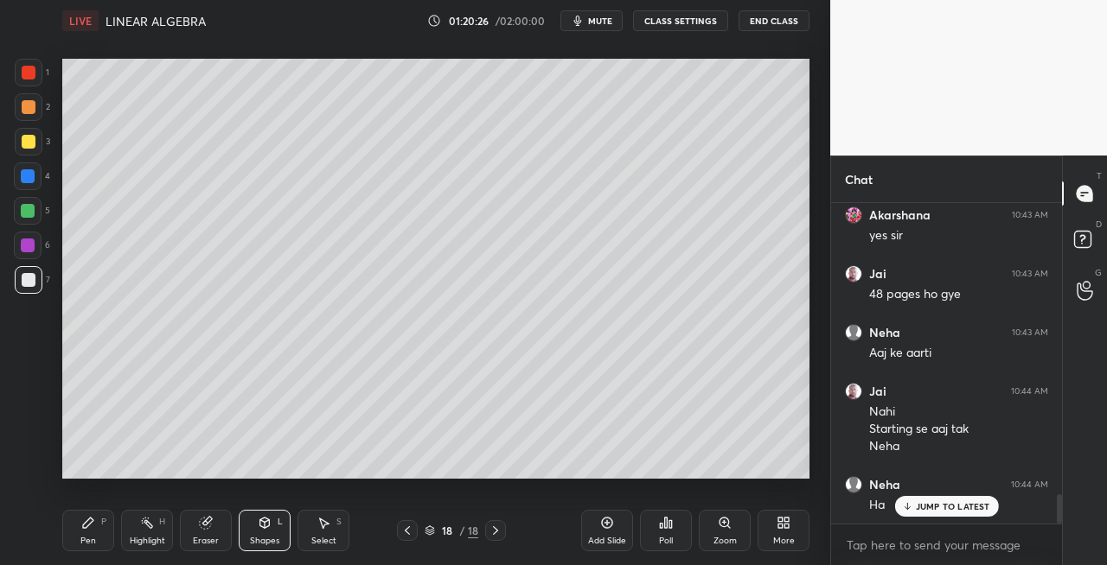
click at [411, 538] on div at bounding box center [407, 530] width 21 height 21
click at [406, 533] on icon at bounding box center [407, 531] width 14 height 14
click at [485, 533] on div at bounding box center [495, 530] width 21 height 21
click at [486, 538] on div at bounding box center [495, 530] width 21 height 21
click at [35, 145] on div at bounding box center [29, 142] width 28 height 28
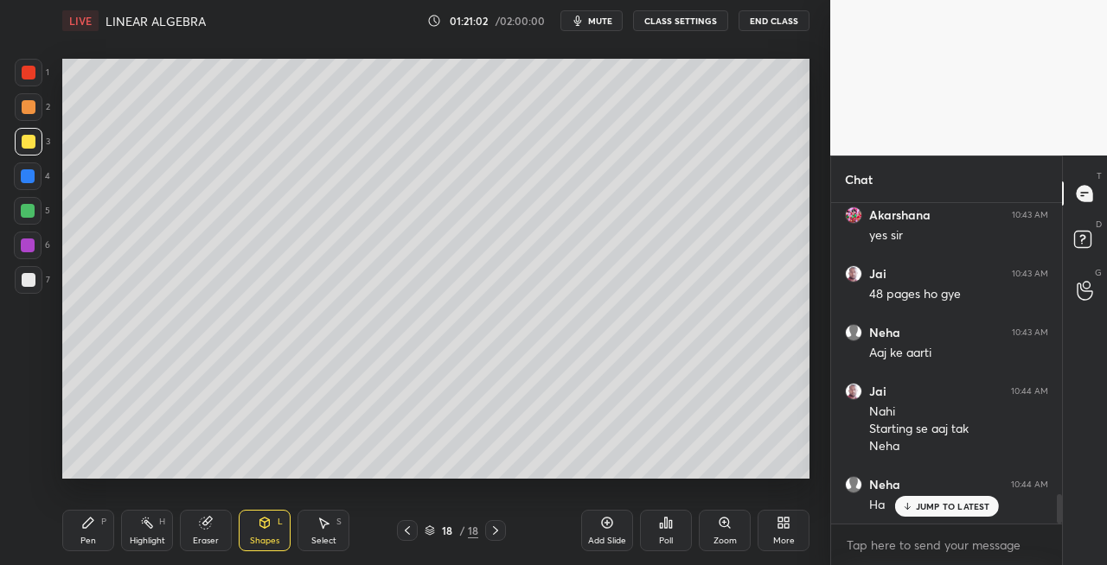
click at [408, 534] on icon at bounding box center [407, 531] width 5 height 9
click at [405, 534] on icon at bounding box center [407, 531] width 14 height 14
click at [408, 533] on icon at bounding box center [407, 531] width 5 height 9
click at [498, 534] on icon at bounding box center [495, 531] width 14 height 14
click at [498, 533] on icon at bounding box center [495, 531] width 14 height 14
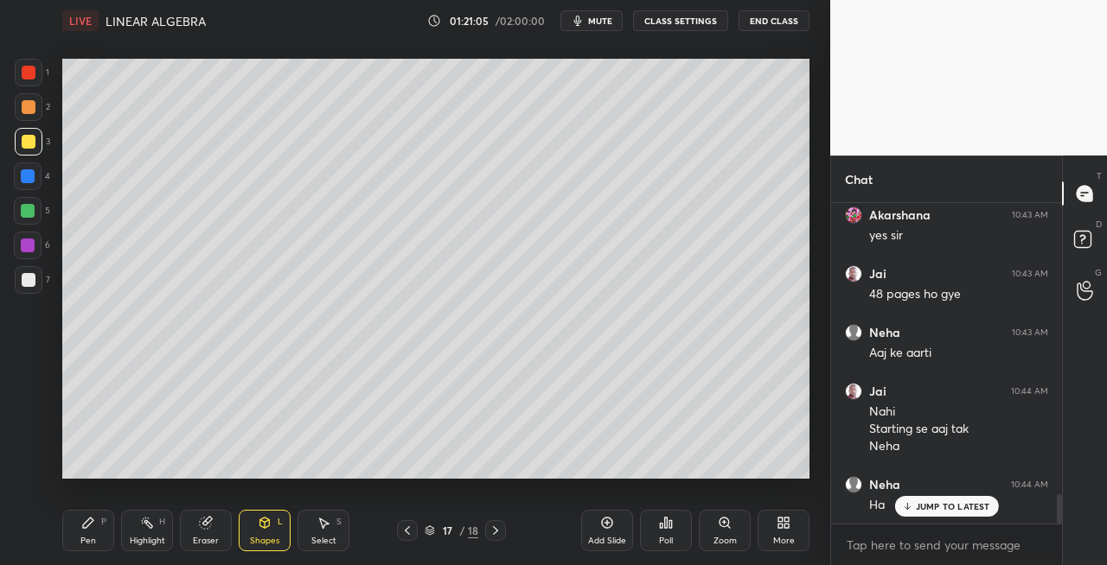
scroll to position [3220, 0]
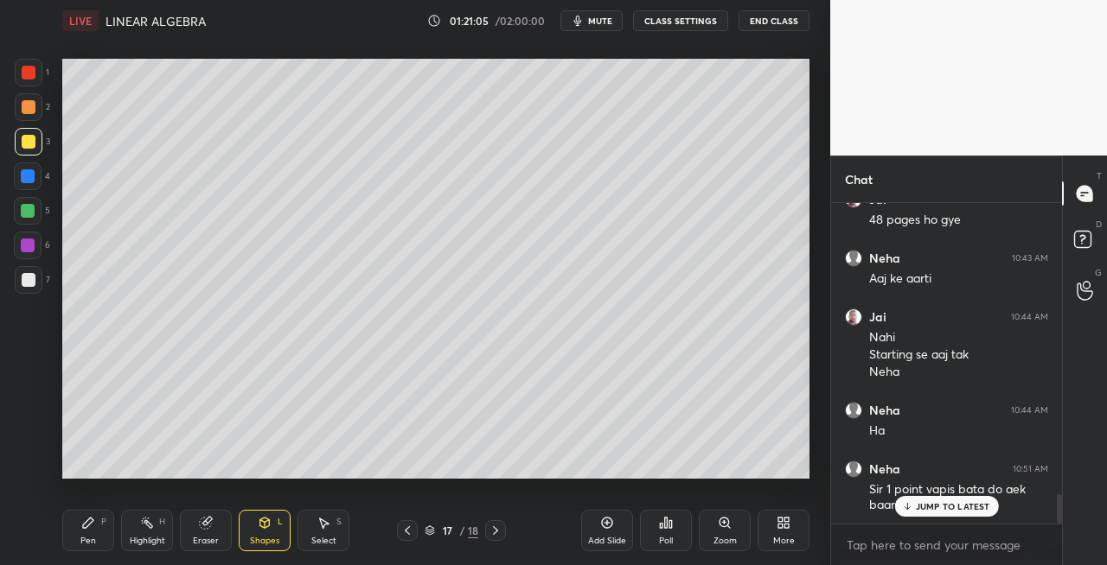
click at [499, 533] on icon at bounding box center [495, 531] width 14 height 14
click at [498, 533] on icon at bounding box center [495, 531] width 14 height 14
click at [409, 536] on icon at bounding box center [407, 531] width 14 height 14
click at [497, 534] on icon at bounding box center [495, 531] width 14 height 14
click at [409, 531] on icon at bounding box center [407, 531] width 14 height 14
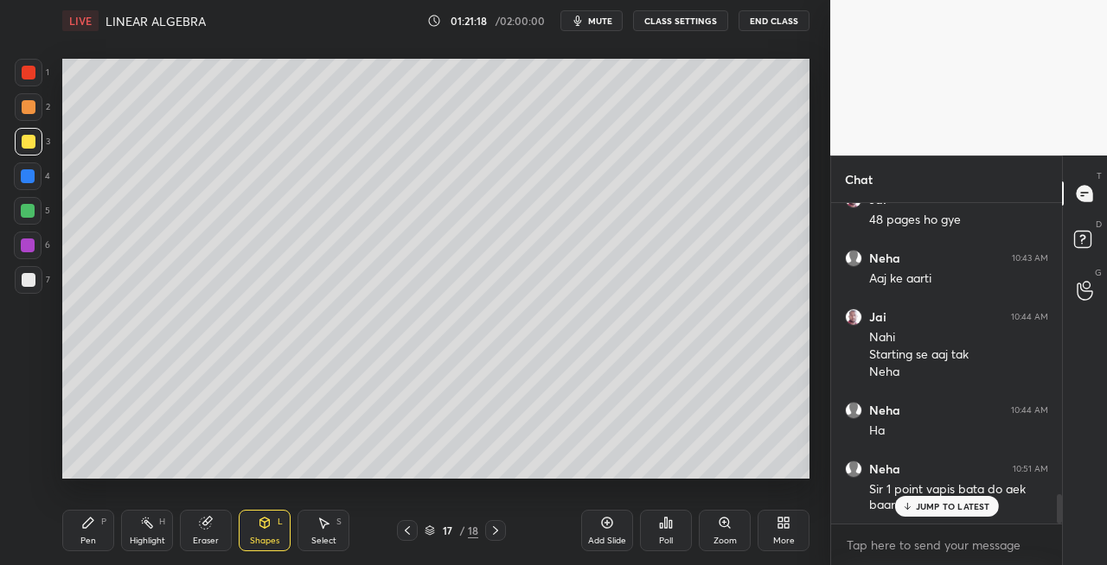
click at [405, 531] on icon at bounding box center [407, 531] width 5 height 9
click at [403, 530] on icon at bounding box center [407, 531] width 14 height 14
click at [496, 530] on icon at bounding box center [495, 531] width 5 height 9
click at [496, 531] on icon at bounding box center [495, 531] width 5 height 9
click at [491, 530] on icon at bounding box center [495, 531] width 14 height 14
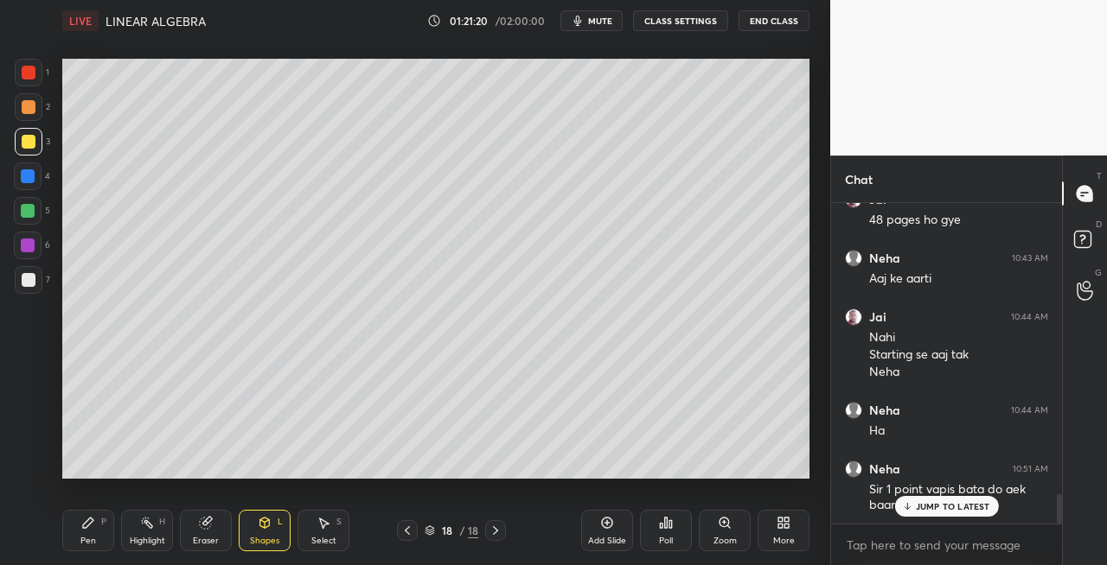
click at [491, 530] on icon at bounding box center [495, 531] width 14 height 14
click at [489, 528] on icon at bounding box center [495, 531] width 14 height 14
click at [73, 524] on div "Pen P" at bounding box center [88, 530] width 52 height 41
click at [275, 527] on div "Shapes L" at bounding box center [265, 530] width 52 height 41
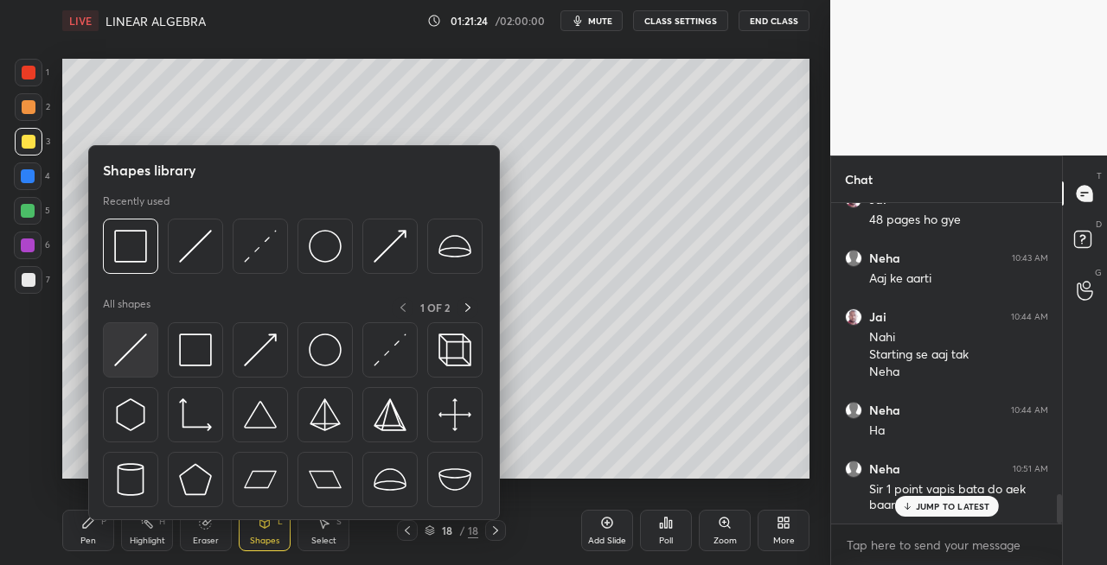
click at [130, 367] on div at bounding box center [130, 349] width 55 height 55
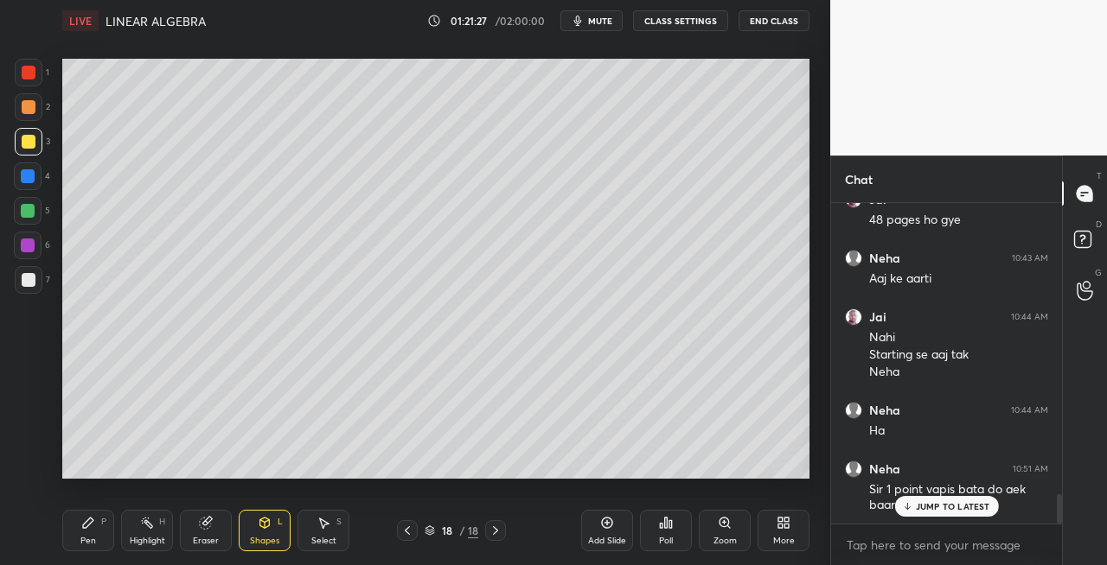
click at [100, 539] on div "Pen P" at bounding box center [88, 530] width 52 height 41
click at [38, 290] on div at bounding box center [29, 280] width 28 height 28
click at [265, 514] on div "Shapes L" at bounding box center [265, 530] width 52 height 41
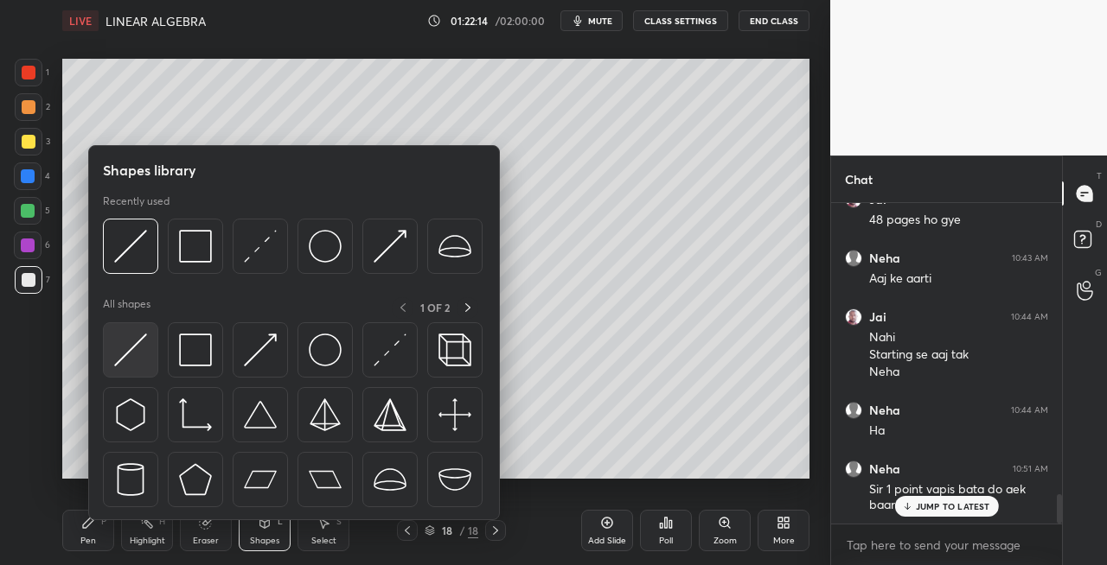
click at [131, 350] on img at bounding box center [130, 350] width 33 height 33
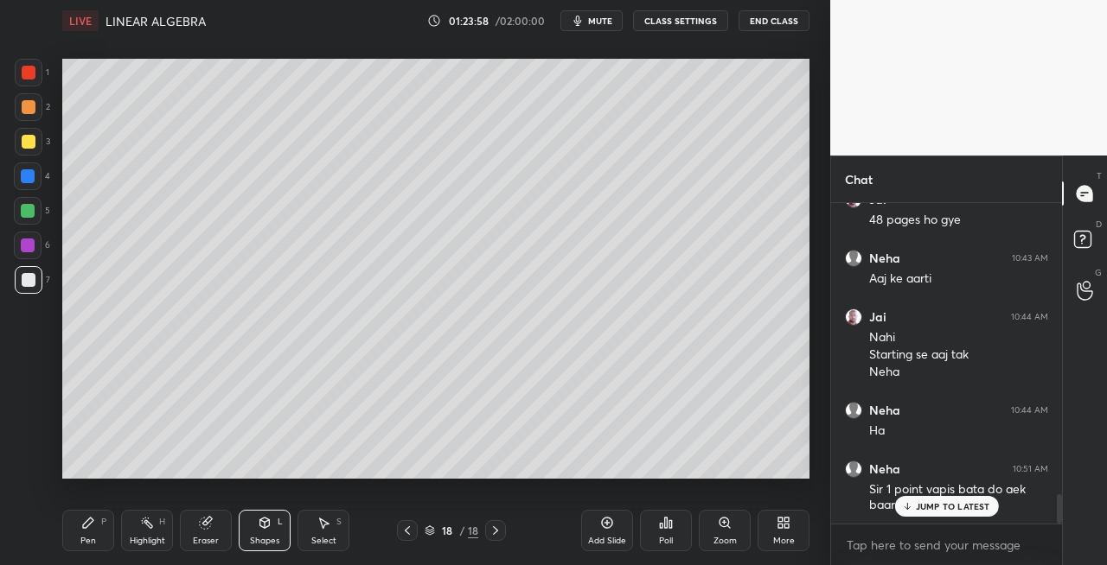
click at [86, 537] on div "Pen" at bounding box center [88, 541] width 16 height 9
click at [112, 541] on div "Pen P" at bounding box center [88, 530] width 52 height 41
click at [495, 533] on icon at bounding box center [495, 531] width 5 height 9
click at [498, 533] on icon at bounding box center [495, 531] width 14 height 14
click at [603, 537] on div "Add Slide" at bounding box center [607, 541] width 38 height 9
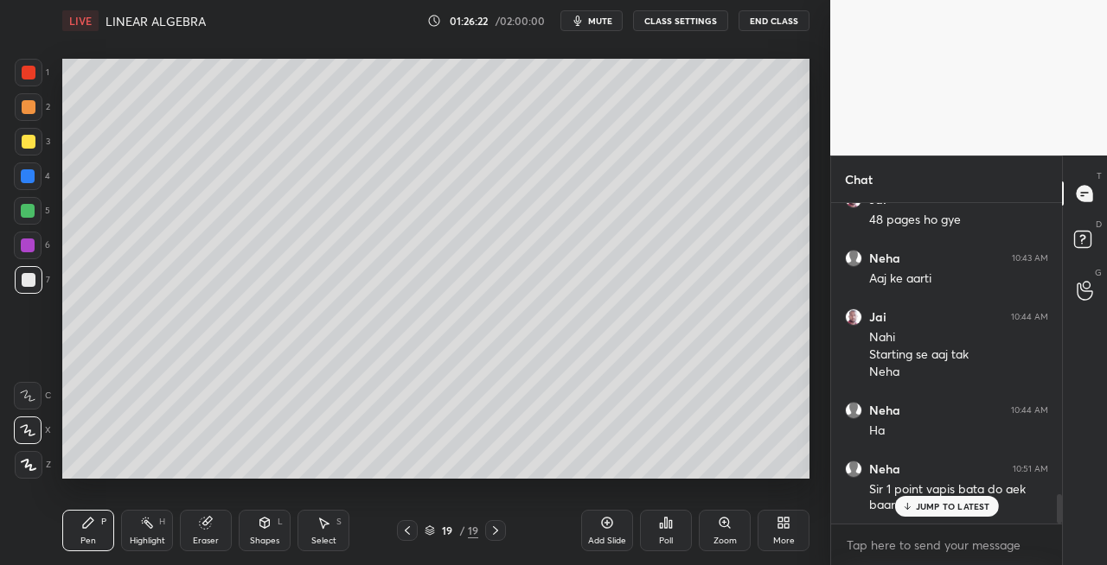
click at [413, 534] on icon at bounding box center [407, 531] width 14 height 14
click at [497, 533] on icon at bounding box center [495, 531] width 14 height 14
click at [208, 532] on div "Eraser" at bounding box center [206, 530] width 52 height 41
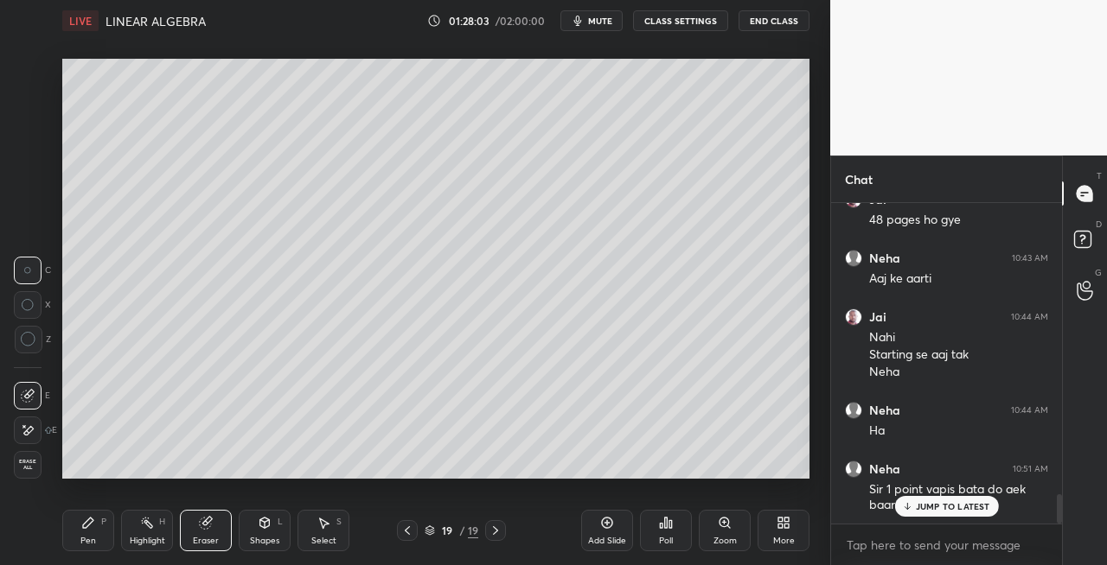
click at [82, 533] on div "Pen P" at bounding box center [88, 530] width 52 height 41
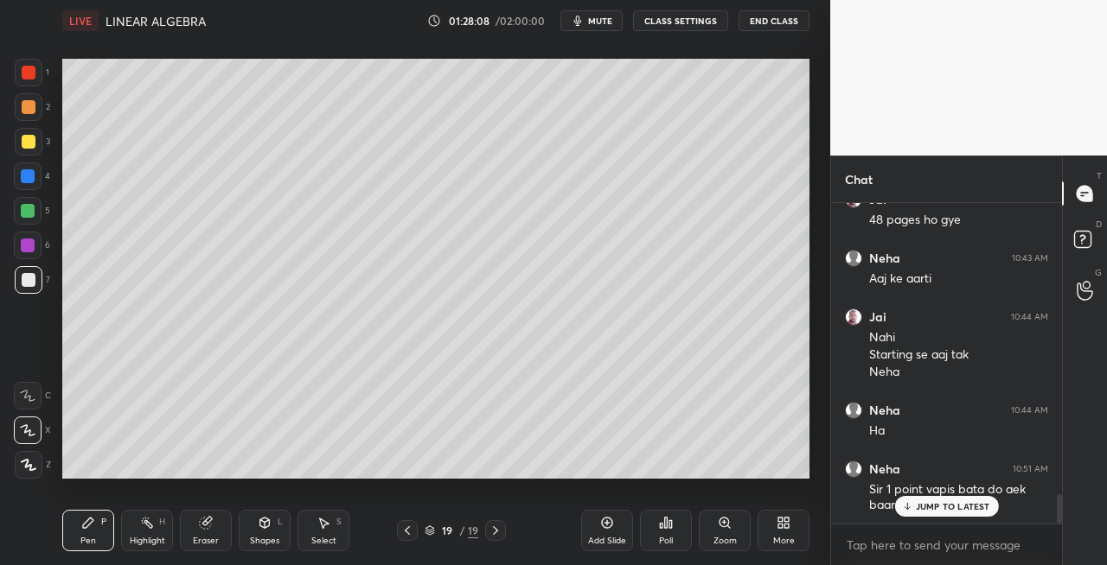
click at [204, 543] on div "Eraser" at bounding box center [206, 541] width 26 height 9
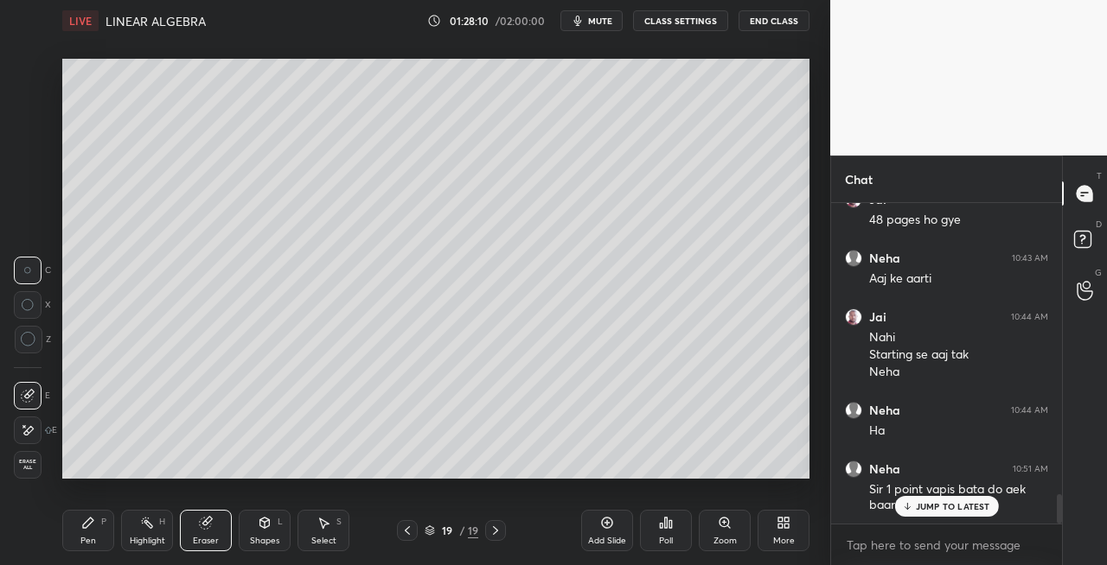
click at [495, 534] on icon at bounding box center [495, 531] width 14 height 14
click at [614, 546] on div "Add Slide" at bounding box center [607, 530] width 52 height 41
click at [93, 530] on div "Pen P" at bounding box center [88, 530] width 52 height 41
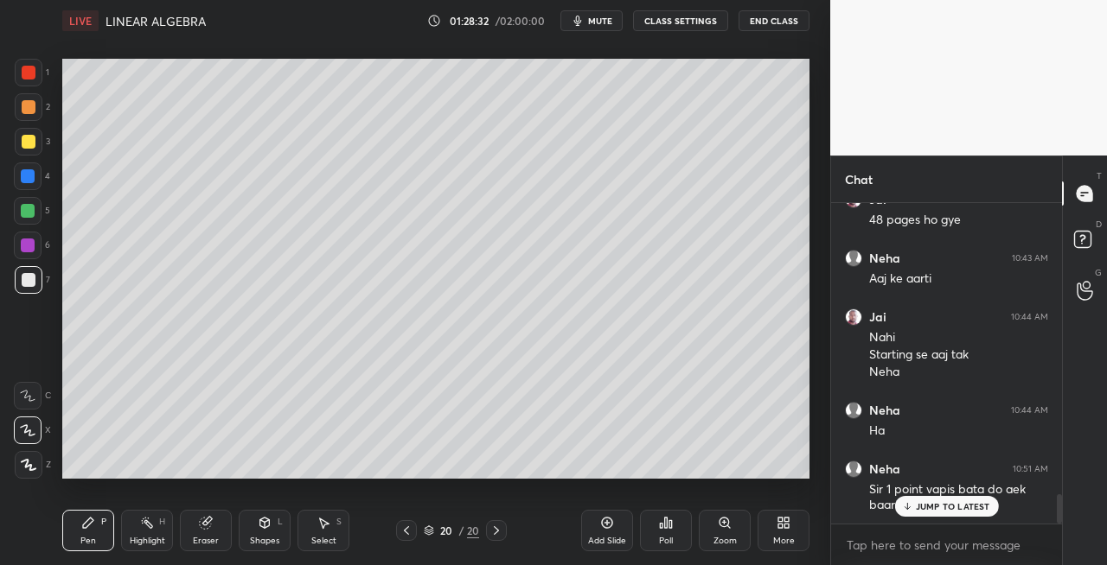
click at [218, 543] on div "Eraser" at bounding box center [206, 530] width 52 height 41
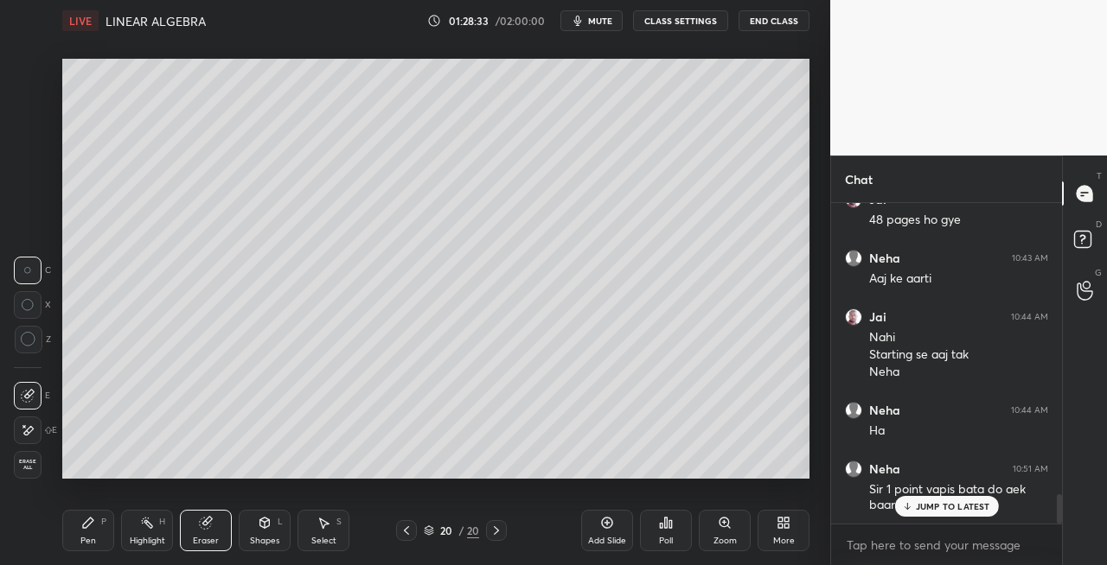
click at [87, 541] on div "Pen" at bounding box center [88, 541] width 16 height 9
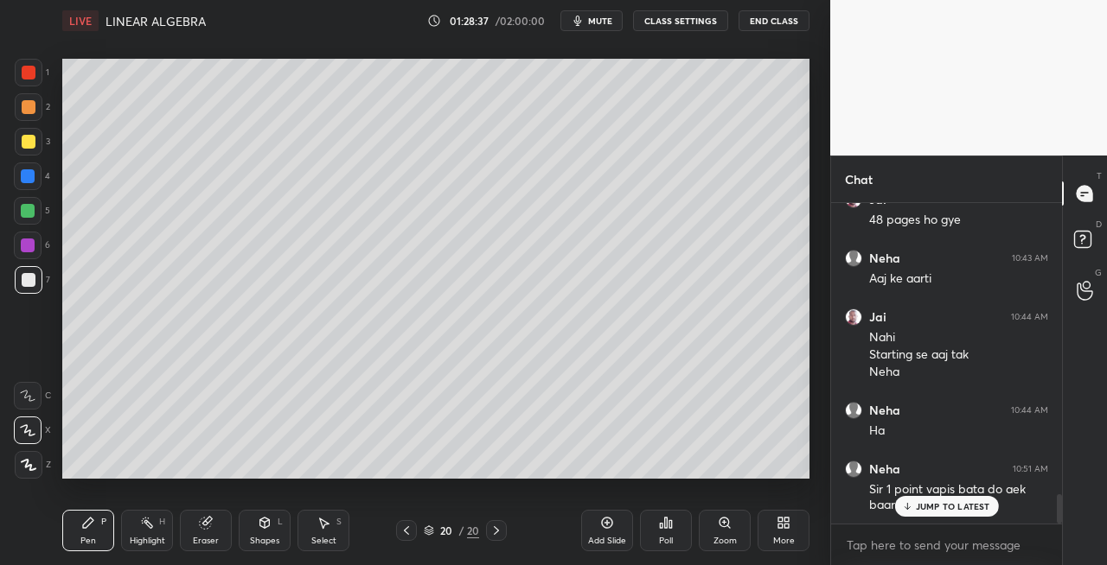
click at [207, 526] on icon at bounding box center [205, 523] width 11 height 11
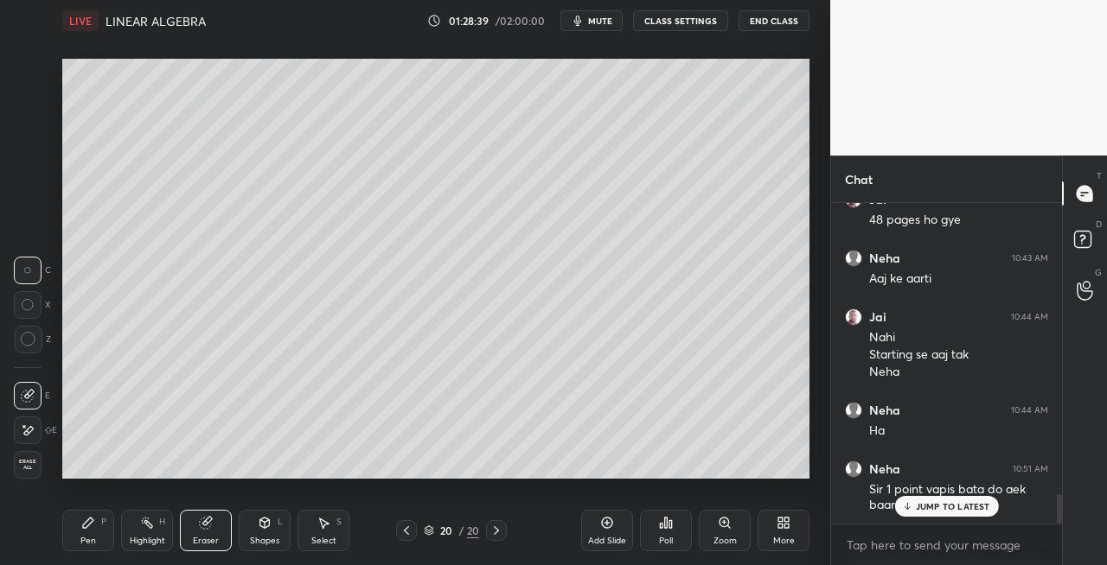
click at [75, 539] on div "Pen P" at bounding box center [88, 530] width 52 height 41
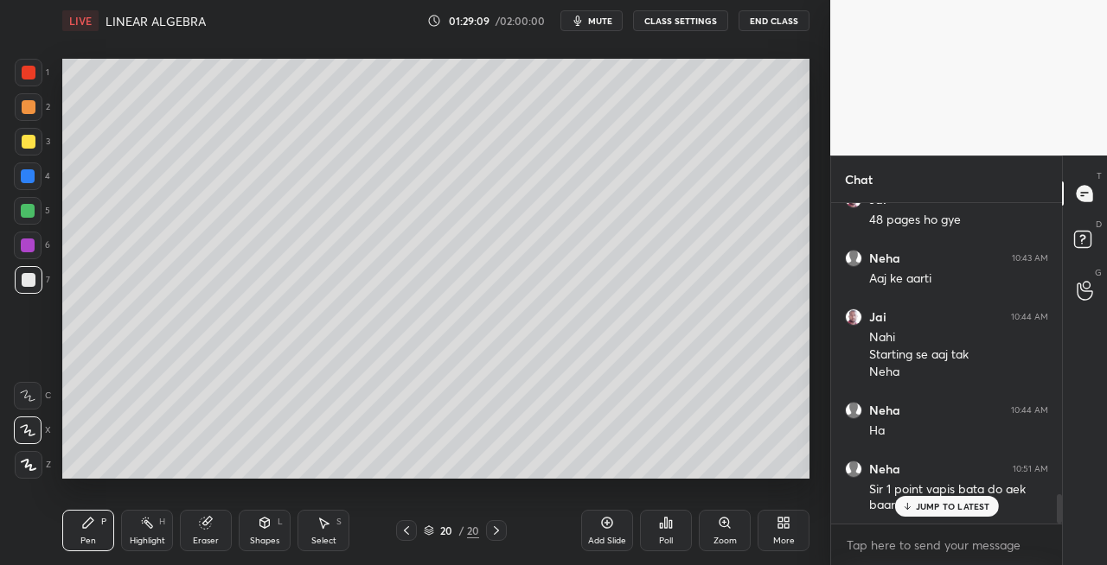
click at [265, 527] on icon at bounding box center [265, 523] width 10 height 10
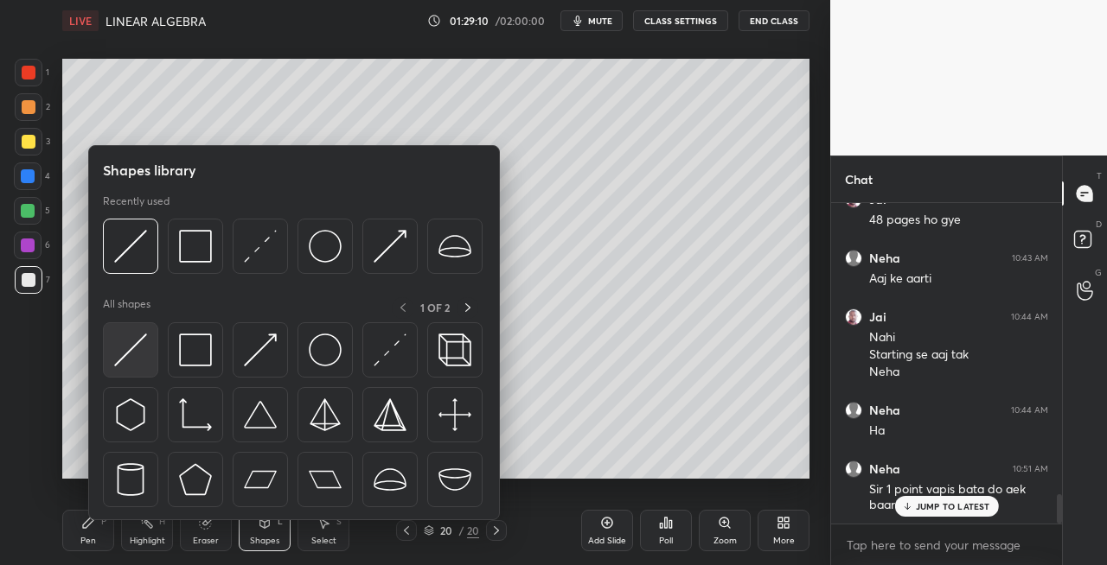
click at [126, 354] on img at bounding box center [130, 350] width 33 height 33
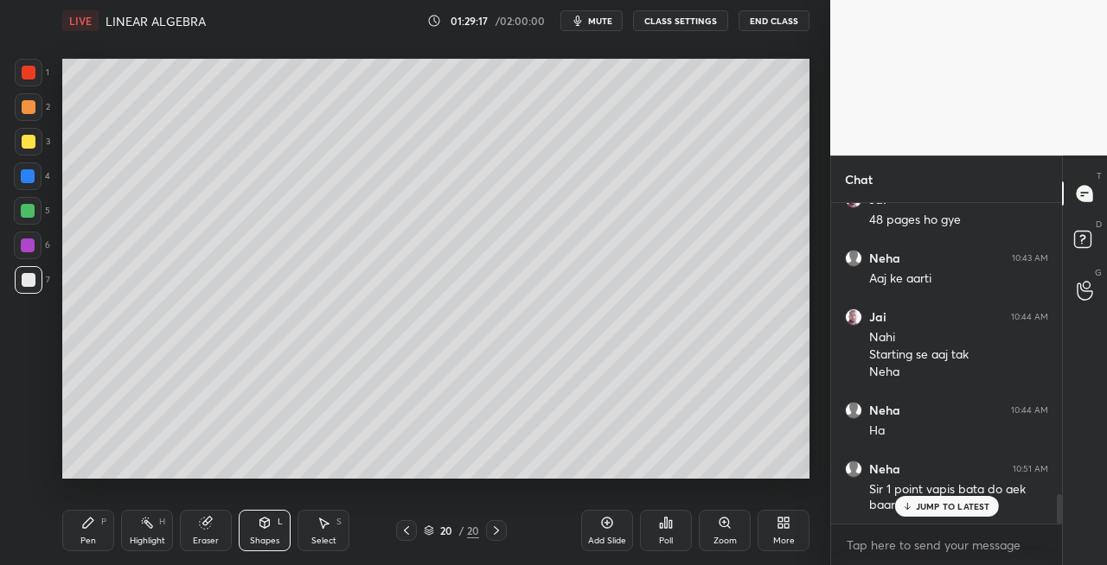
click at [412, 533] on icon at bounding box center [406, 531] width 14 height 14
click at [259, 522] on icon at bounding box center [265, 523] width 14 height 14
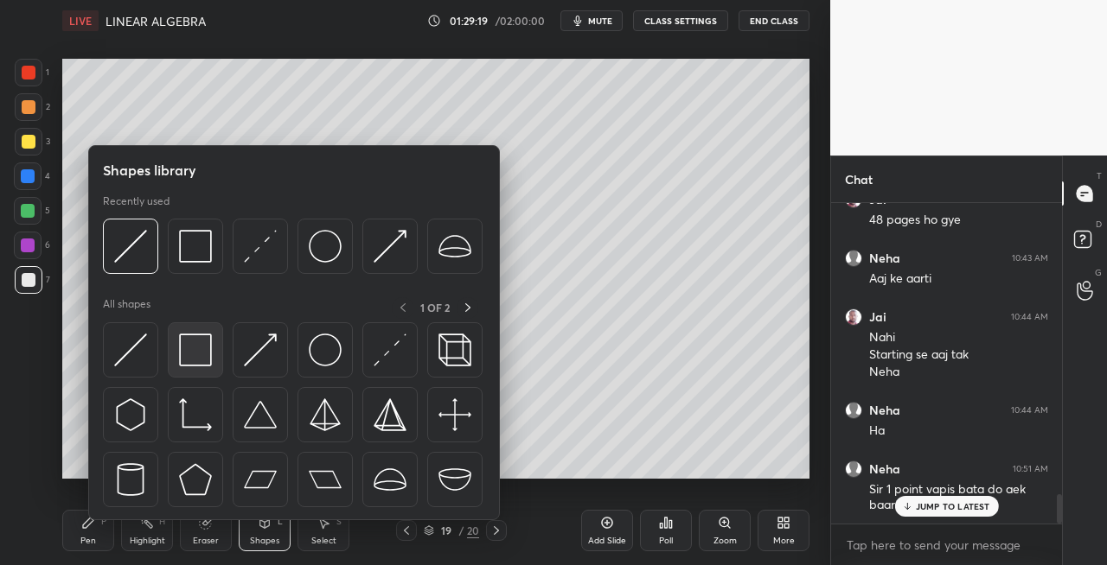
click at [195, 358] on img at bounding box center [195, 350] width 33 height 33
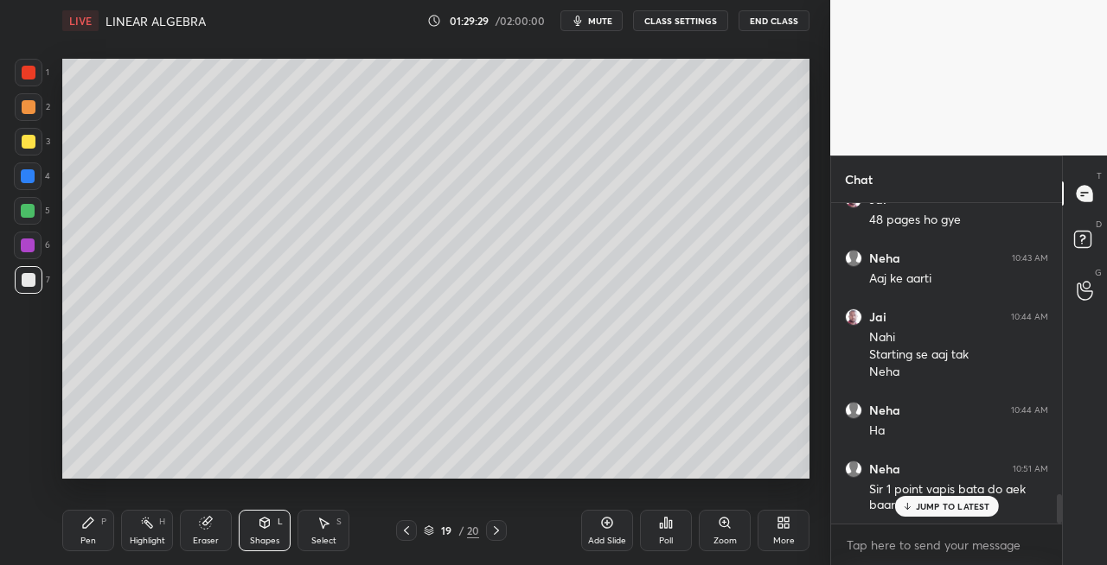
click at [406, 532] on icon at bounding box center [406, 531] width 14 height 14
click at [493, 531] on icon at bounding box center [496, 531] width 14 height 14
click at [405, 531] on icon at bounding box center [406, 531] width 5 height 9
click at [494, 534] on icon at bounding box center [496, 531] width 5 height 9
click at [495, 538] on div at bounding box center [496, 530] width 21 height 21
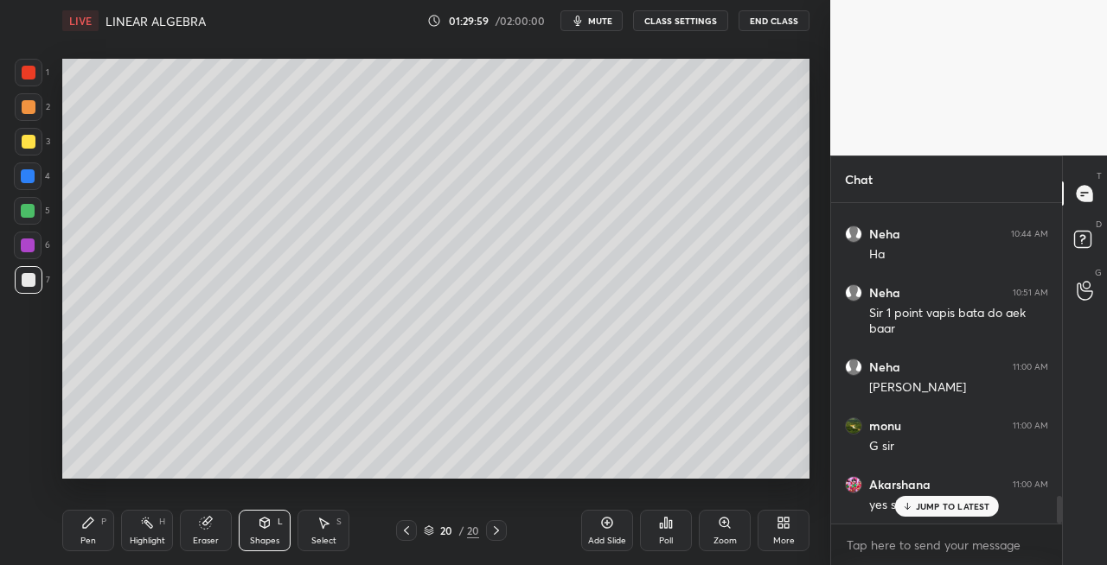
scroll to position [3455, 0]
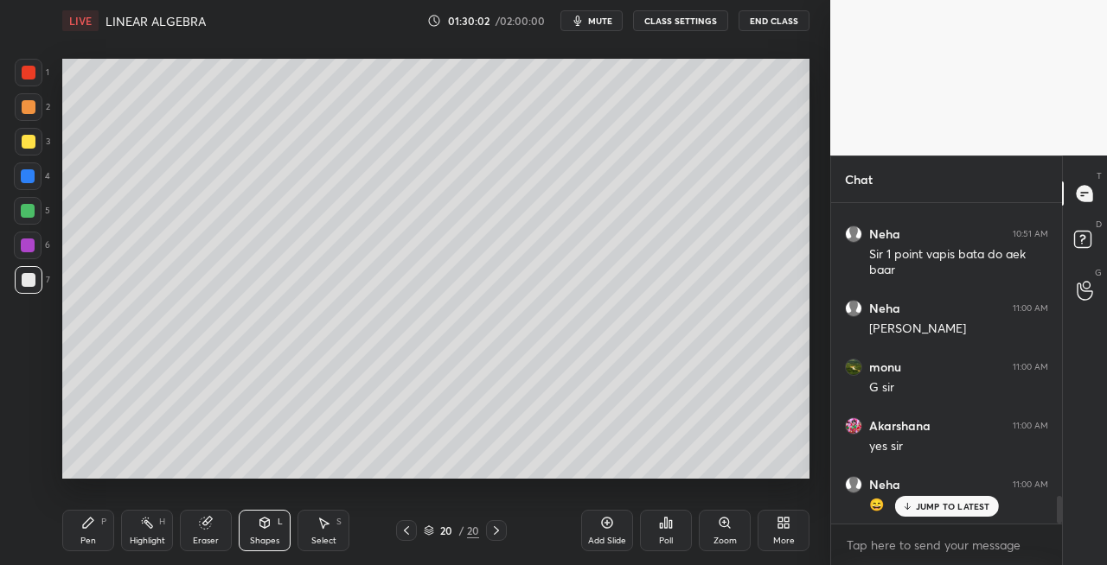
click at [918, 512] on div "JUMP TO LATEST" at bounding box center [946, 506] width 104 height 21
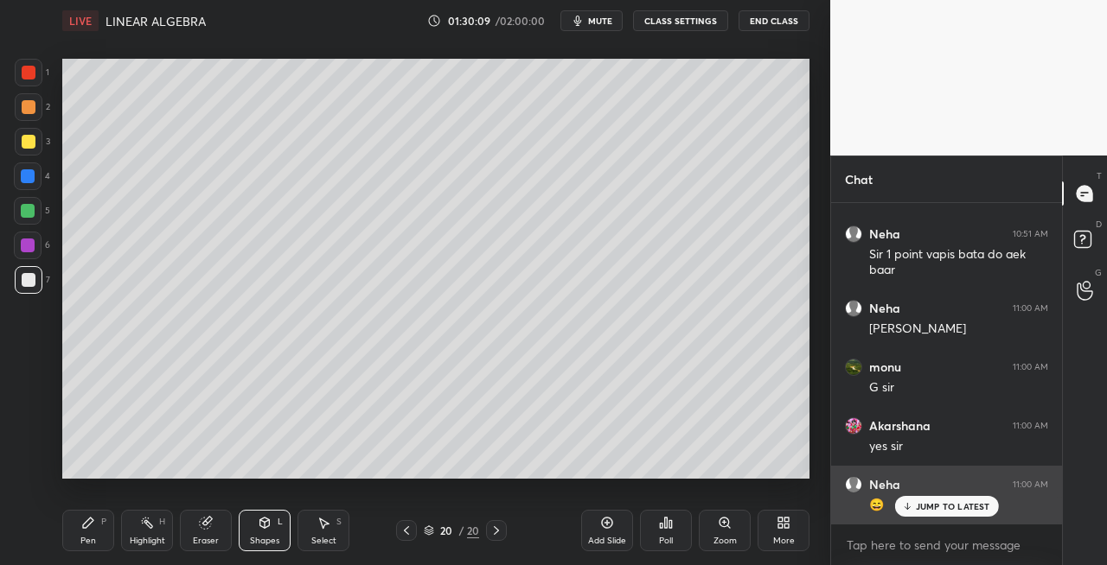
scroll to position [3514, 0]
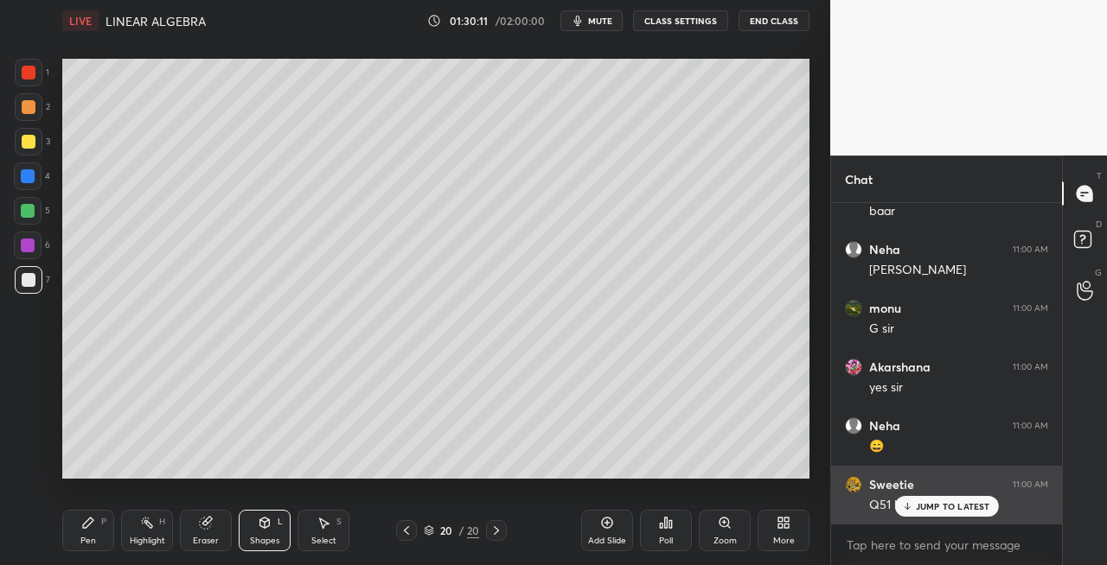
click at [922, 510] on p "JUMP TO LATEST" at bounding box center [953, 506] width 74 height 10
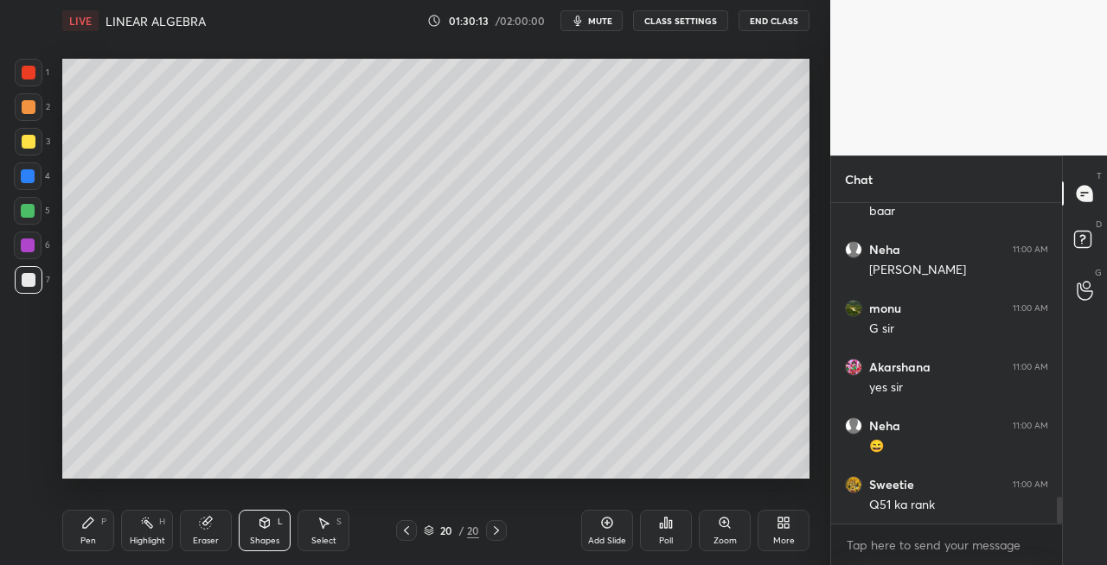
click at [405, 534] on icon at bounding box center [406, 531] width 14 height 14
click at [406, 533] on icon at bounding box center [406, 531] width 14 height 14
click at [405, 533] on icon at bounding box center [406, 531] width 14 height 14
click at [412, 531] on icon at bounding box center [406, 531] width 14 height 14
click at [405, 532] on icon at bounding box center [406, 531] width 14 height 14
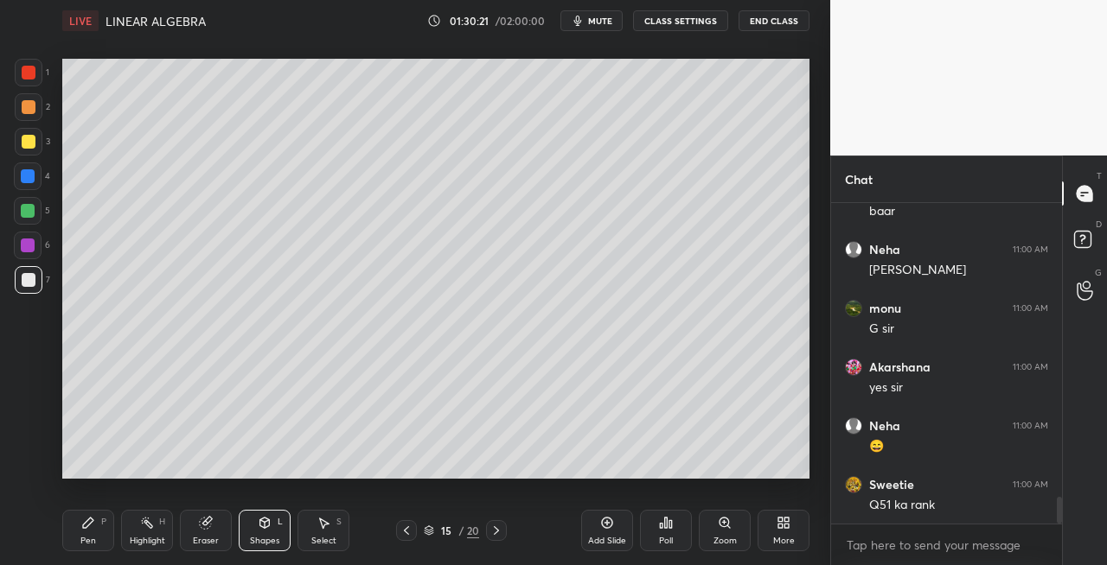
click at [498, 533] on icon at bounding box center [496, 531] width 14 height 14
click at [496, 531] on icon at bounding box center [496, 531] width 14 height 14
click at [497, 531] on icon at bounding box center [496, 531] width 14 height 14
click at [510, 534] on div "18 / 20" at bounding box center [451, 530] width 259 height 21
click at [498, 530] on icon at bounding box center [496, 531] width 5 height 9
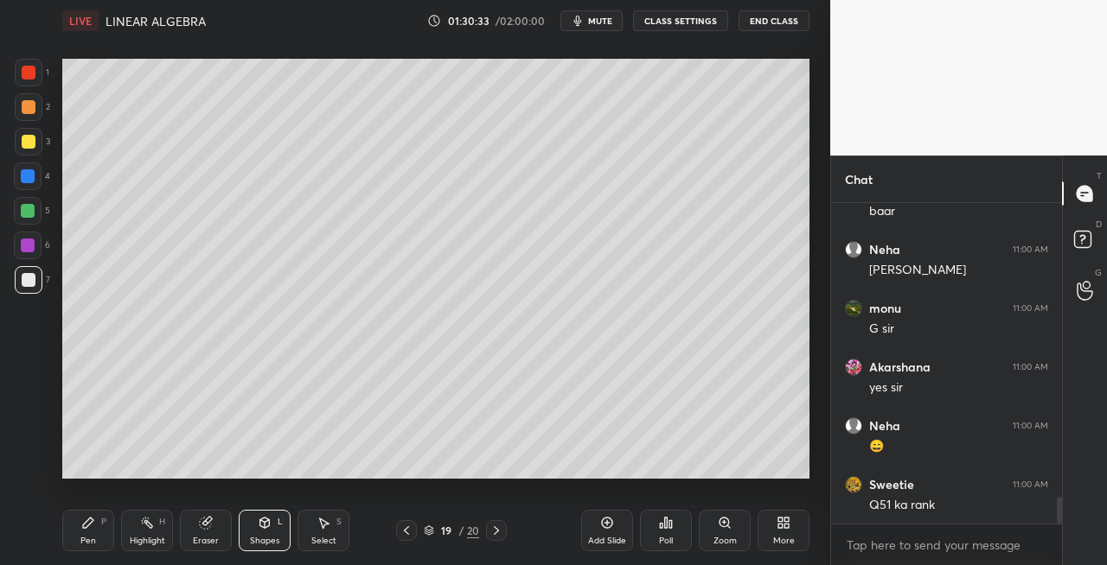
click at [496, 534] on icon at bounding box center [496, 531] width 14 height 14
click at [498, 529] on icon at bounding box center [496, 531] width 14 height 14
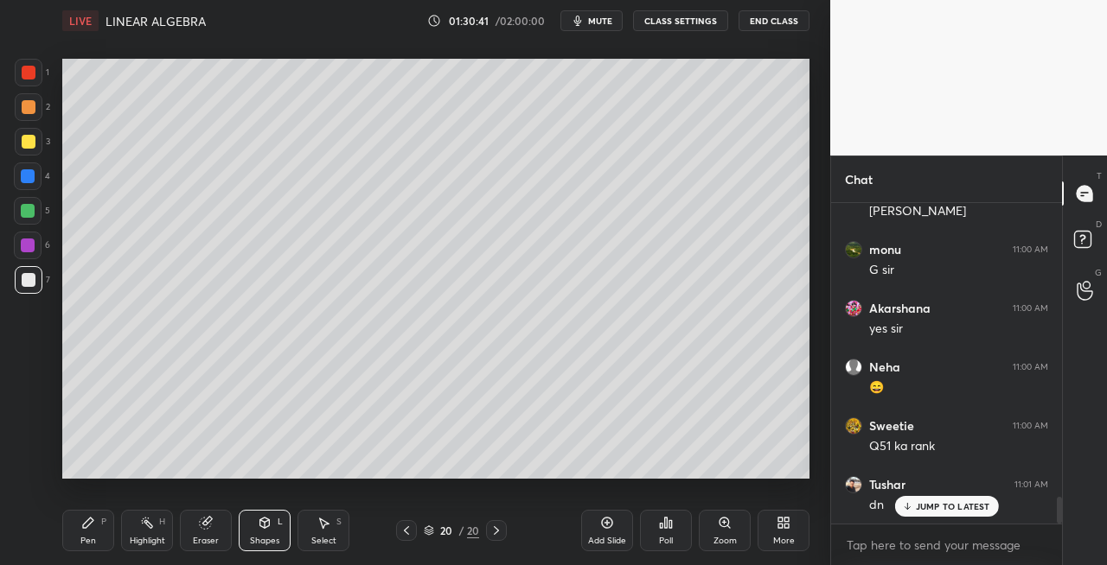
click at [405, 533] on icon at bounding box center [406, 531] width 5 height 9
click at [408, 533] on icon at bounding box center [406, 531] width 14 height 14
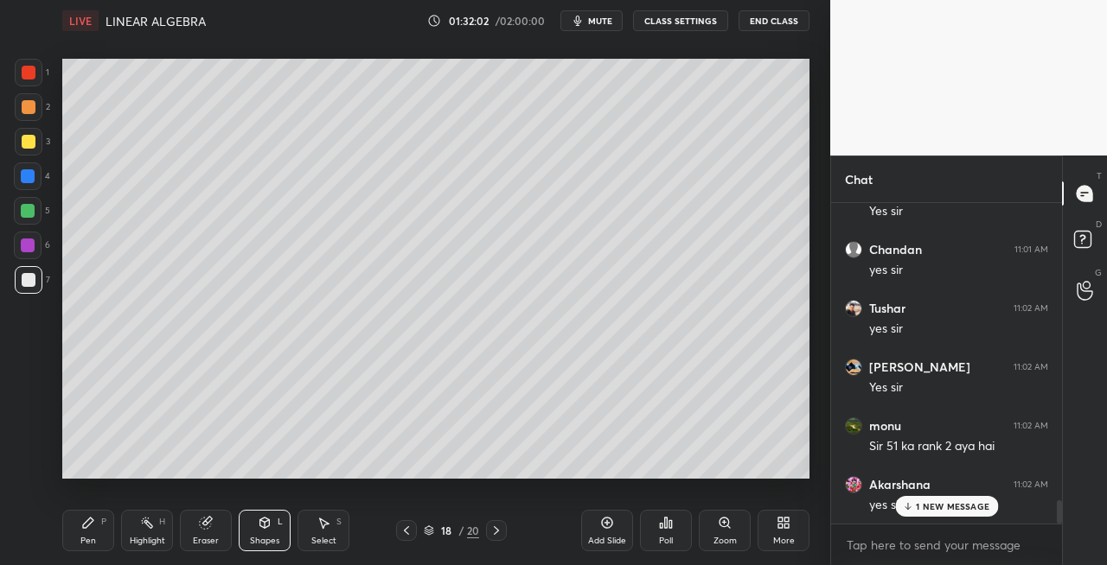
scroll to position [4101, 0]
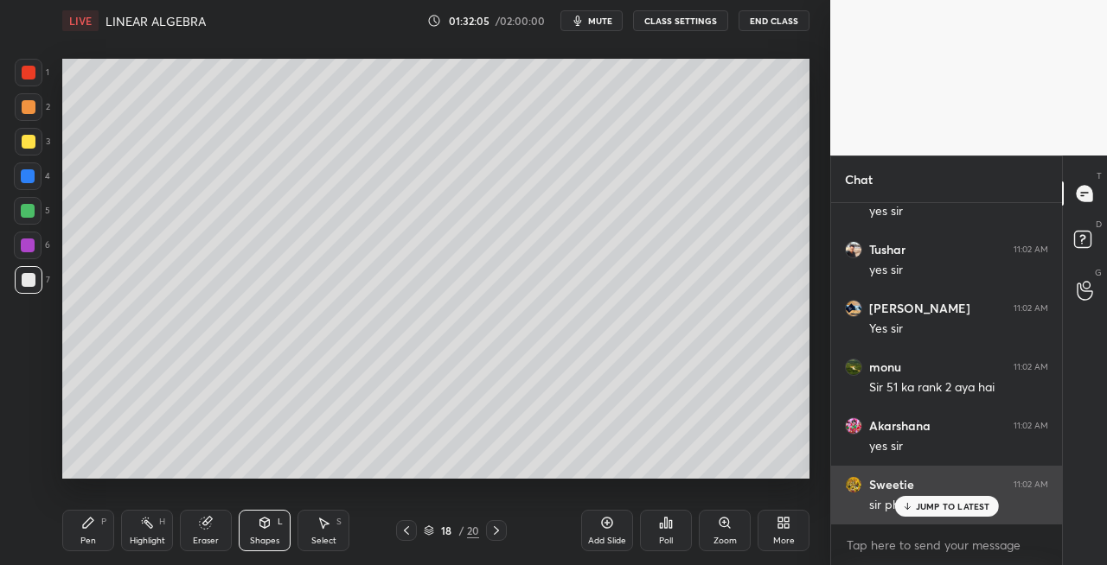
click at [929, 502] on p "JUMP TO LATEST" at bounding box center [953, 506] width 74 height 10
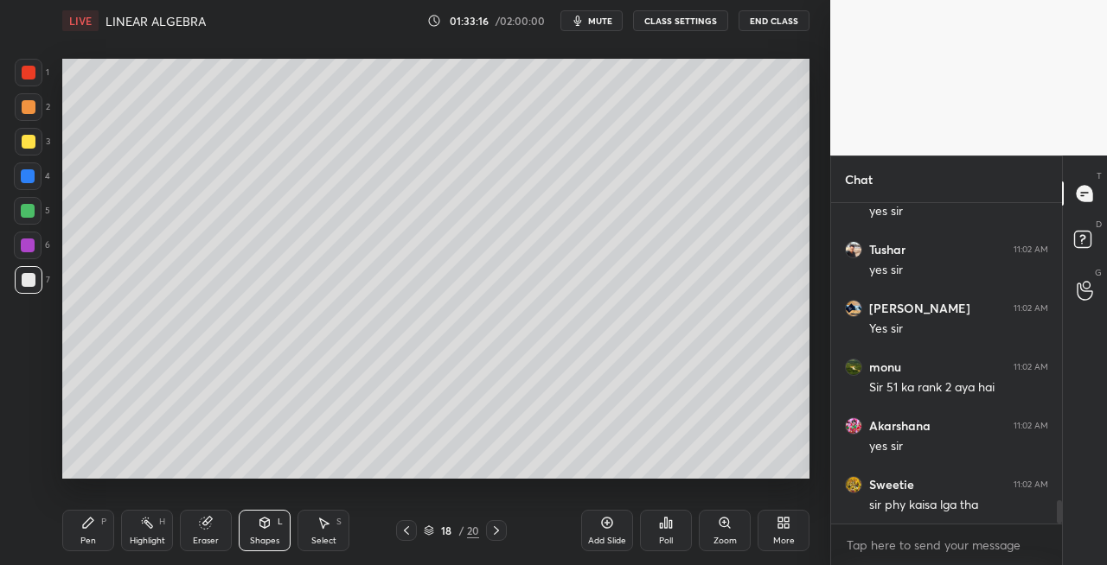
click at [494, 538] on div at bounding box center [496, 530] width 21 height 21
click at [500, 536] on icon at bounding box center [496, 531] width 14 height 14
click at [76, 533] on div "Pen P" at bounding box center [88, 530] width 52 height 41
click at [16, 145] on div at bounding box center [29, 142] width 28 height 28
click at [261, 529] on icon at bounding box center [265, 523] width 14 height 14
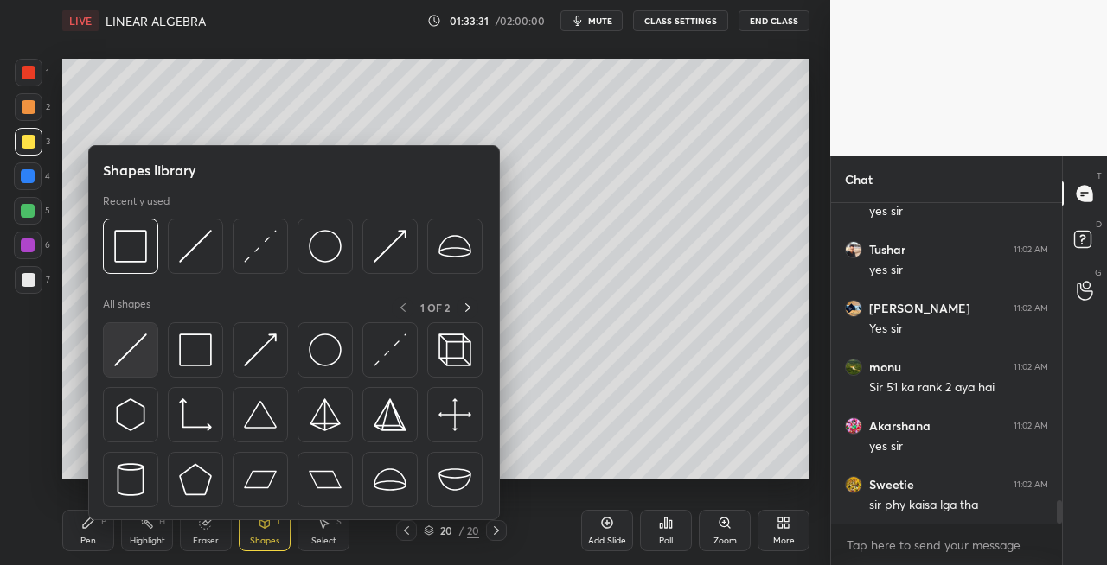
click at [135, 363] on img at bounding box center [130, 350] width 33 height 33
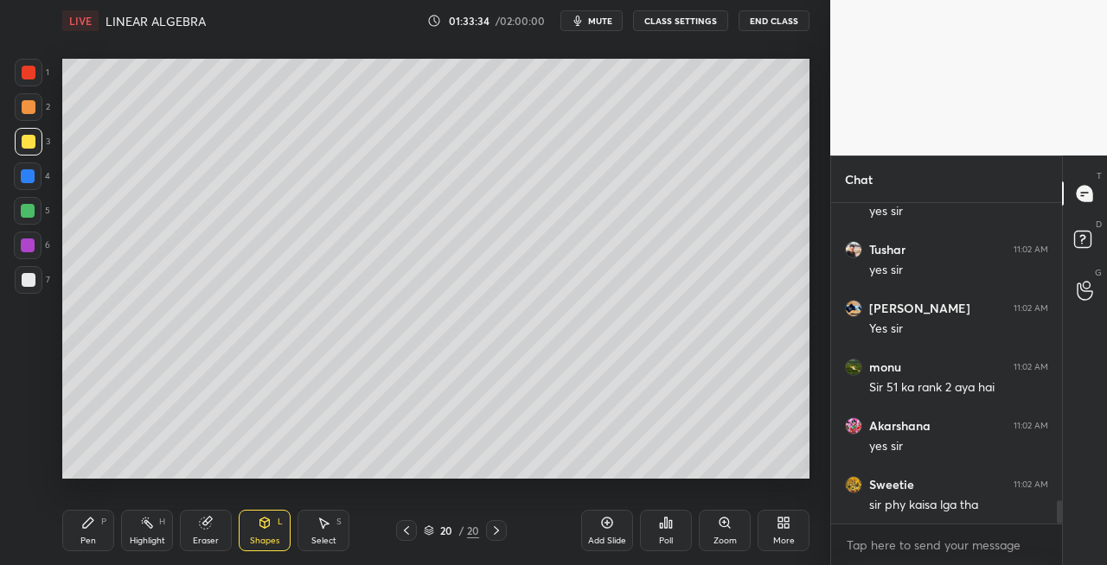
click at [109, 537] on div "Pen P" at bounding box center [88, 530] width 52 height 41
click at [408, 531] on icon at bounding box center [406, 531] width 14 height 14
click at [404, 533] on icon at bounding box center [406, 531] width 14 height 14
click at [399, 534] on icon at bounding box center [406, 531] width 14 height 14
click at [499, 533] on icon at bounding box center [496, 531] width 14 height 14
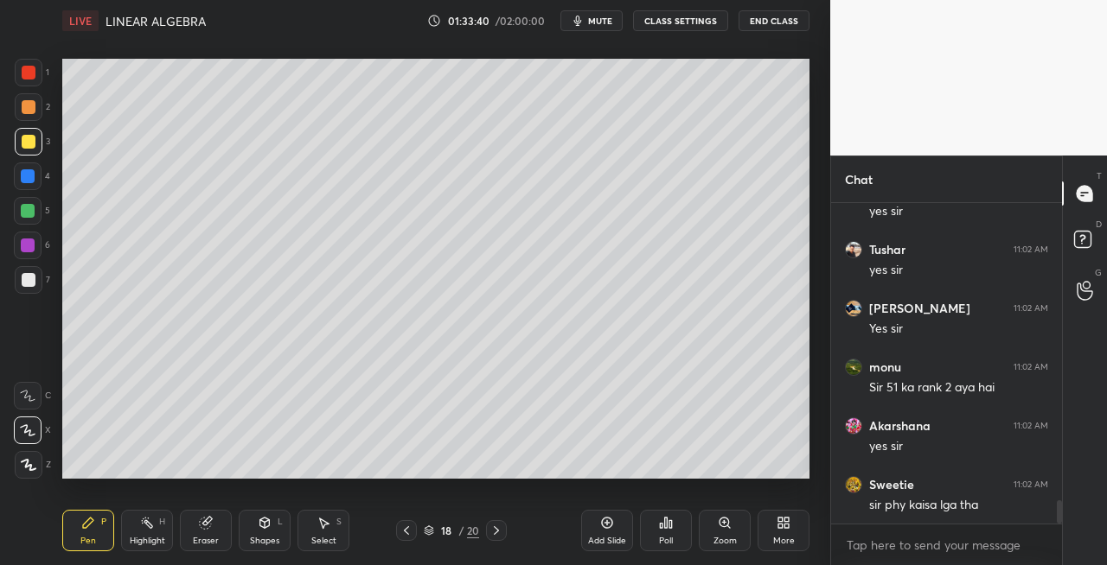
click at [493, 535] on icon at bounding box center [496, 531] width 14 height 14
click at [493, 534] on icon at bounding box center [496, 531] width 14 height 14
click at [202, 543] on div "Eraser" at bounding box center [206, 541] width 26 height 9
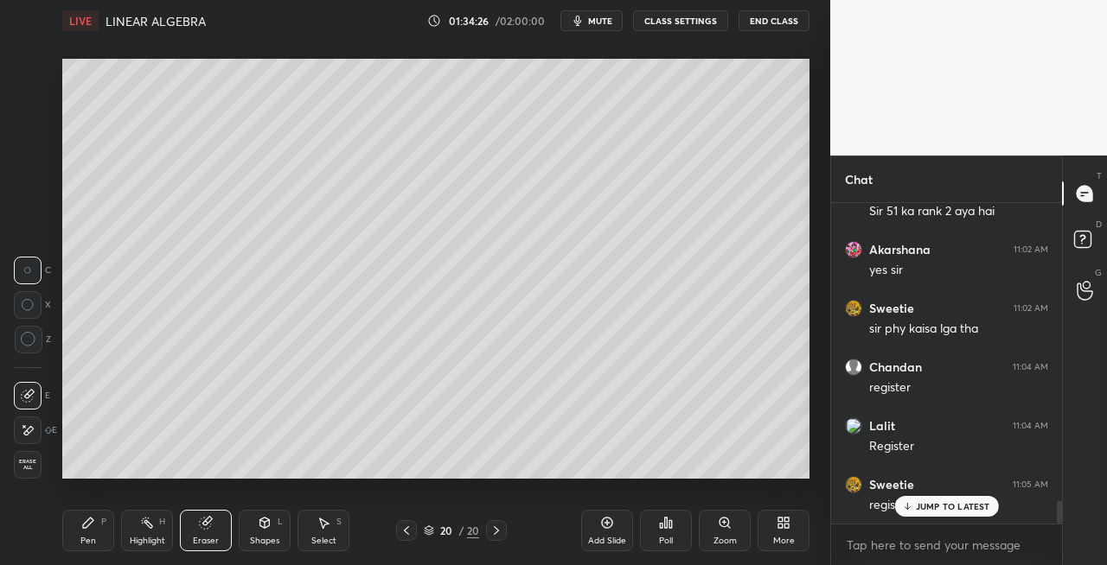
scroll to position [4337, 0]
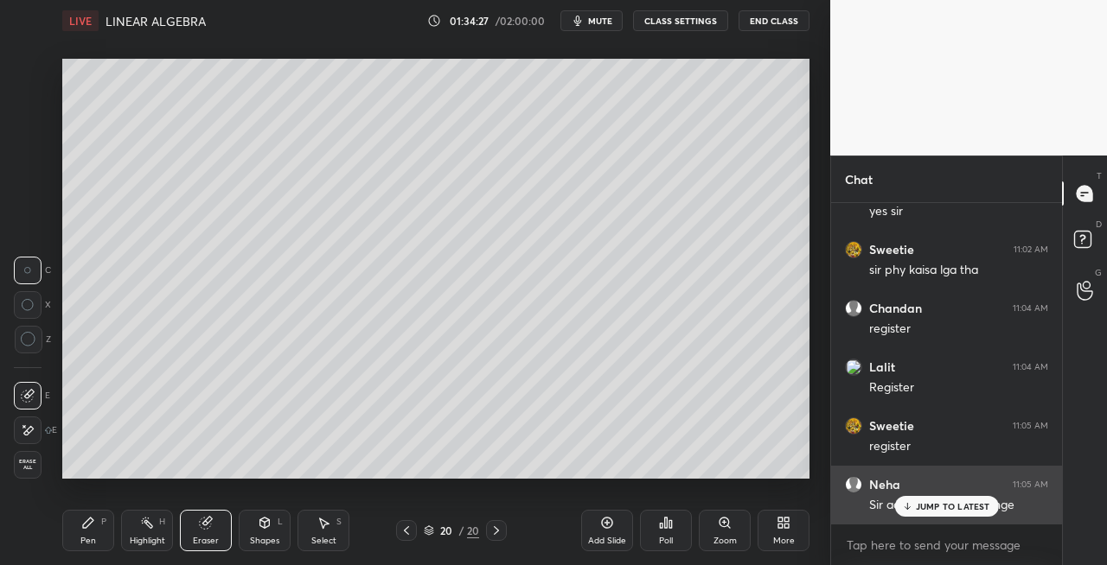
click at [926, 517] on div "Neha 11:05 AM Sir aap to batao likh lenge" at bounding box center [946, 495] width 231 height 59
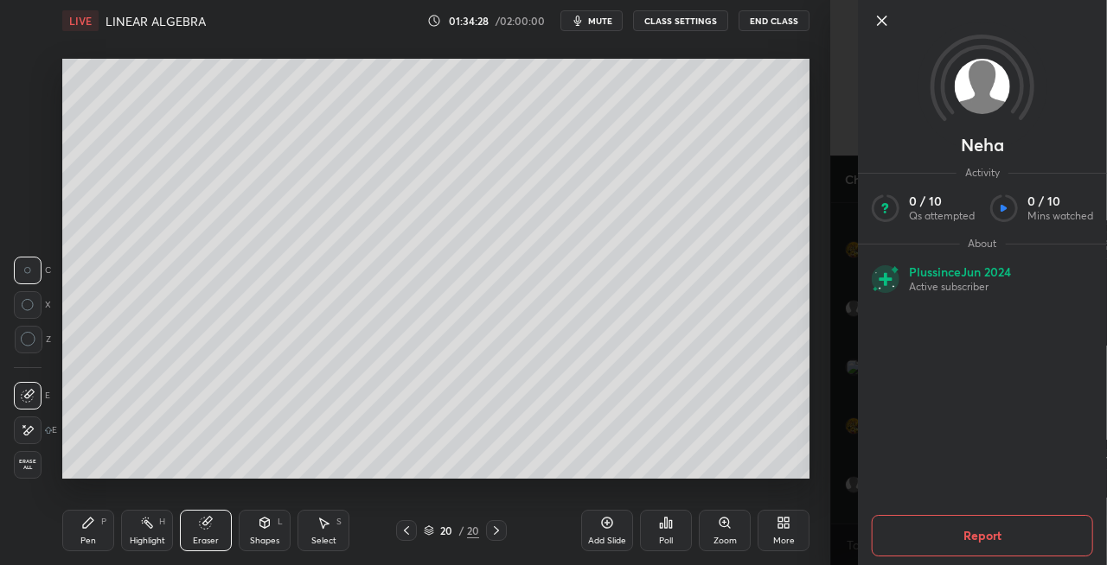
click at [884, 21] on icon at bounding box center [881, 20] width 21 height 21
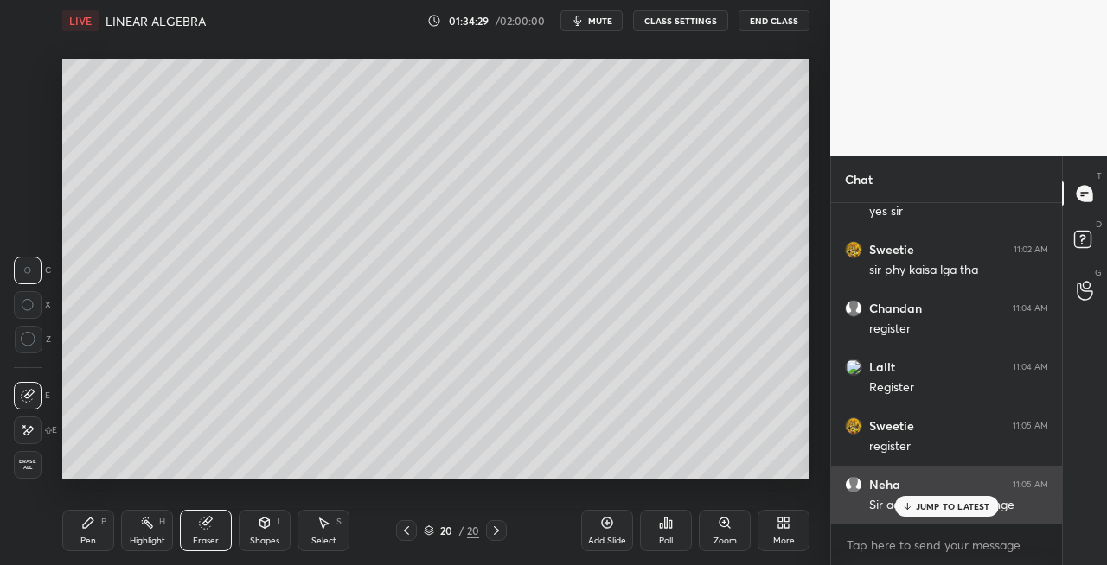
click at [921, 507] on p "JUMP TO LATEST" at bounding box center [953, 506] width 74 height 10
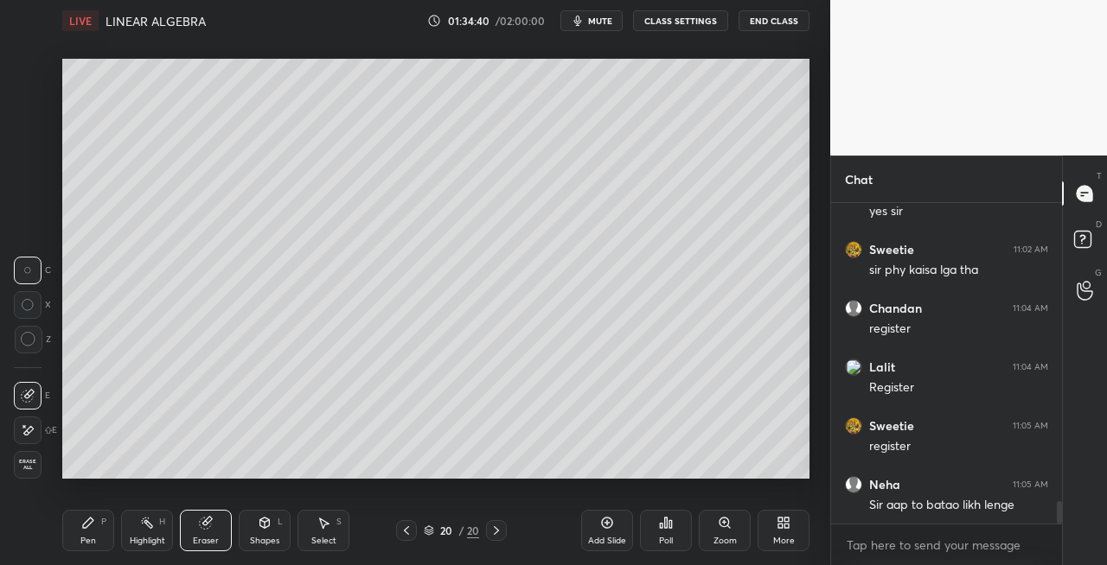
click at [493, 533] on icon at bounding box center [496, 531] width 14 height 14
click at [497, 533] on icon at bounding box center [496, 531] width 14 height 14
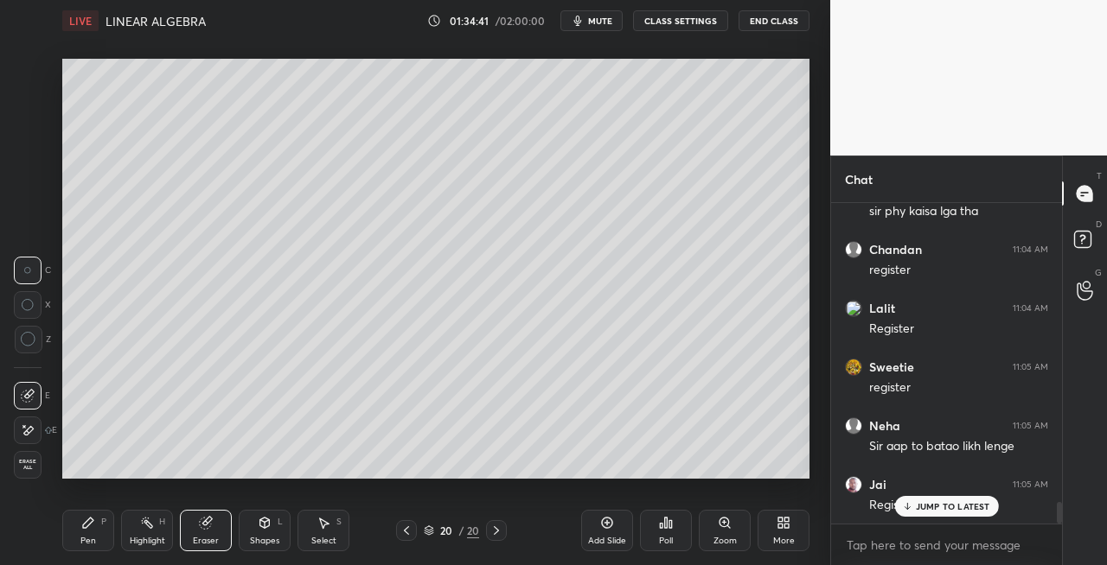
click at [607, 529] on icon at bounding box center [607, 523] width 14 height 14
click at [910, 502] on icon at bounding box center [906, 506] width 11 height 10
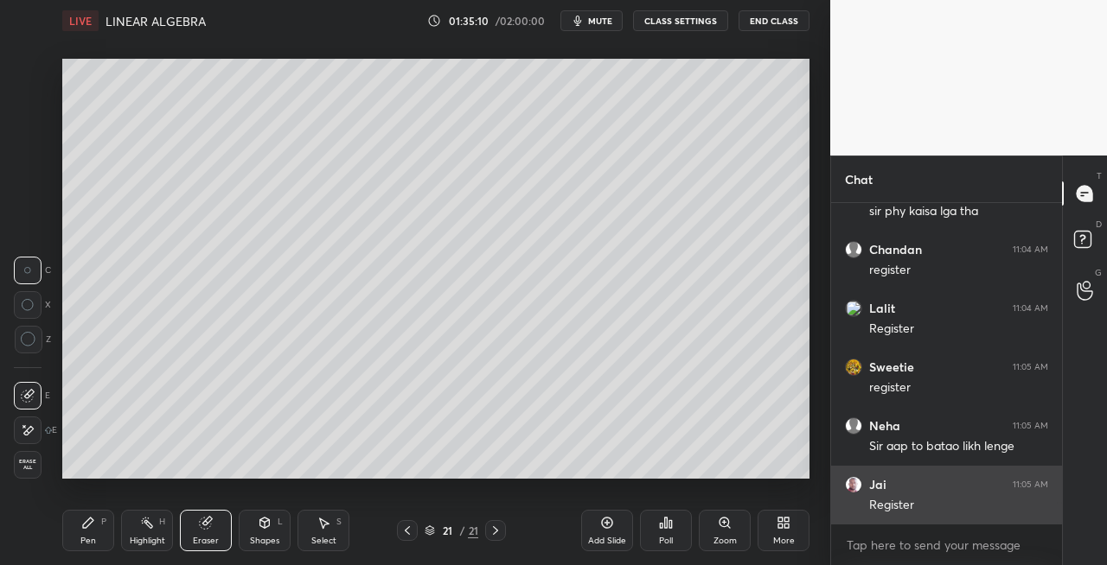
scroll to position [4454, 0]
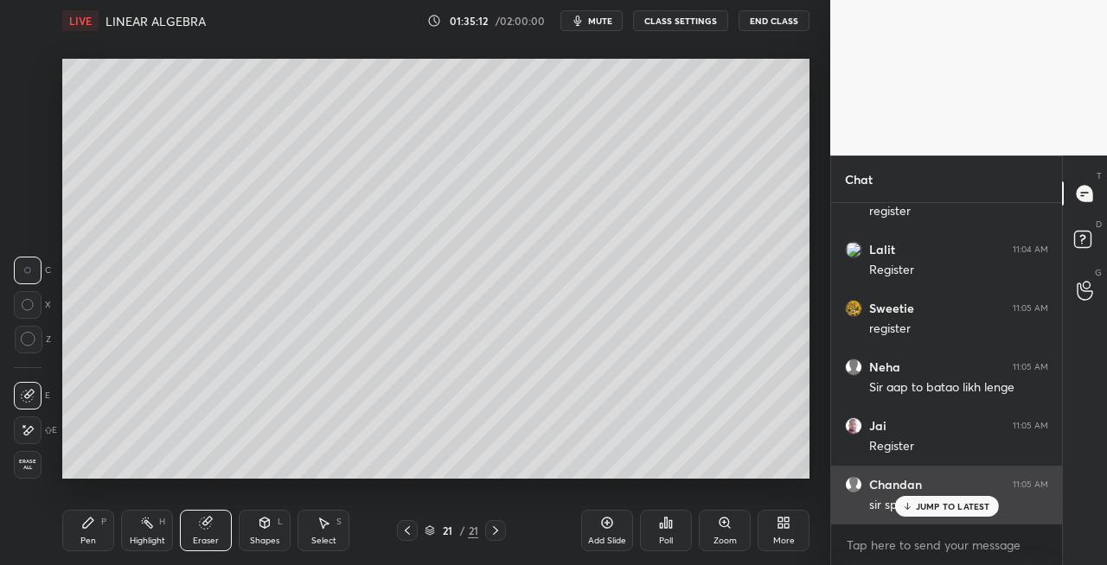
click at [927, 502] on p "JUMP TO LATEST" at bounding box center [953, 506] width 74 height 10
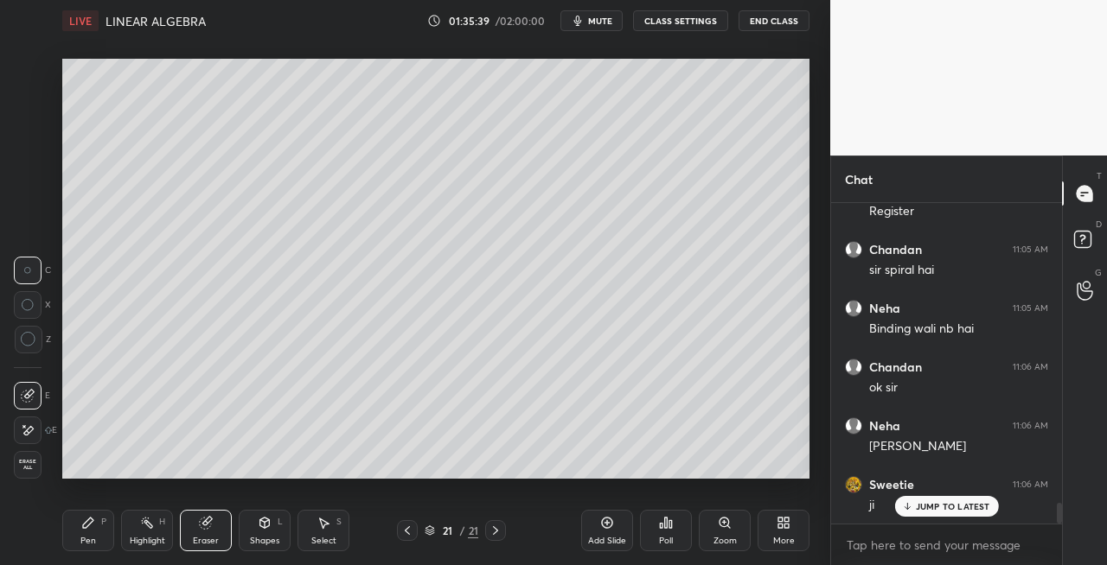
scroll to position [4748, 0]
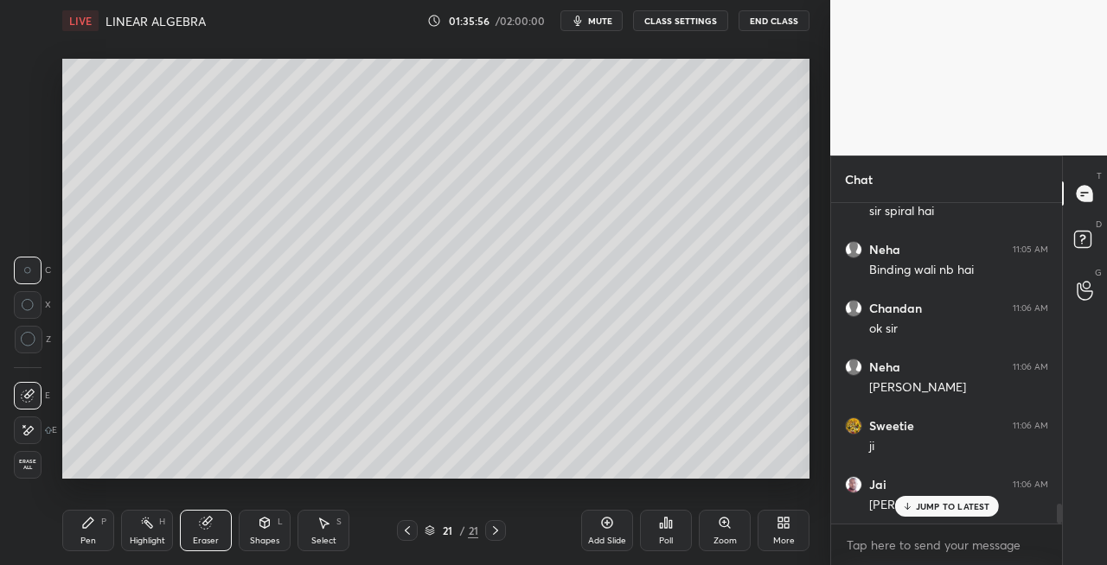
click at [86, 527] on icon at bounding box center [88, 523] width 10 height 10
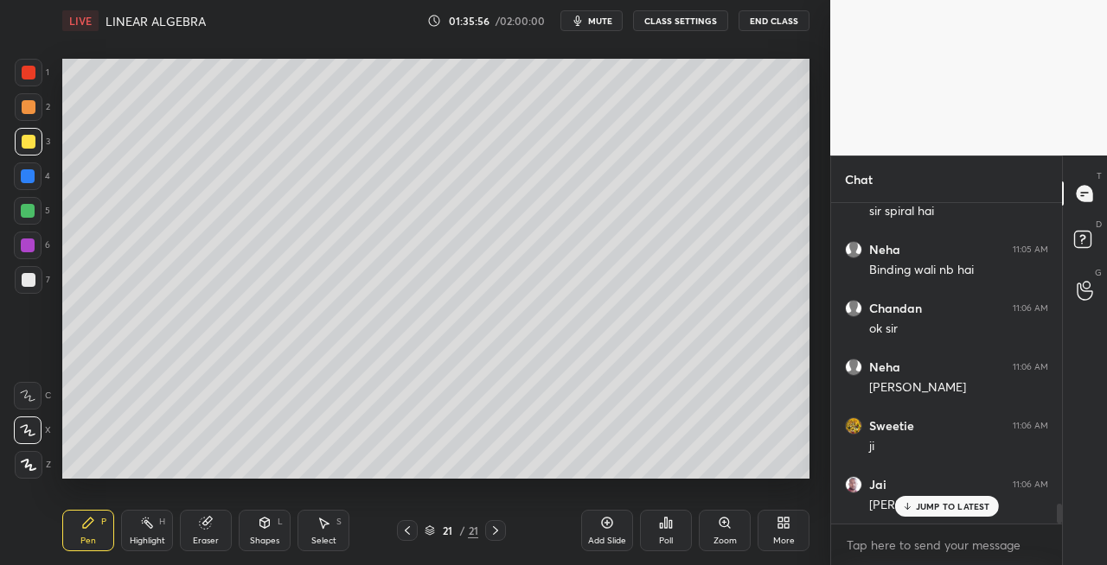
click at [400, 527] on icon at bounding box center [407, 531] width 14 height 14
click at [408, 531] on icon at bounding box center [407, 531] width 14 height 14
click at [406, 531] on icon at bounding box center [407, 531] width 14 height 14
click at [495, 530] on icon at bounding box center [495, 531] width 14 height 14
click at [496, 530] on icon at bounding box center [495, 531] width 5 height 9
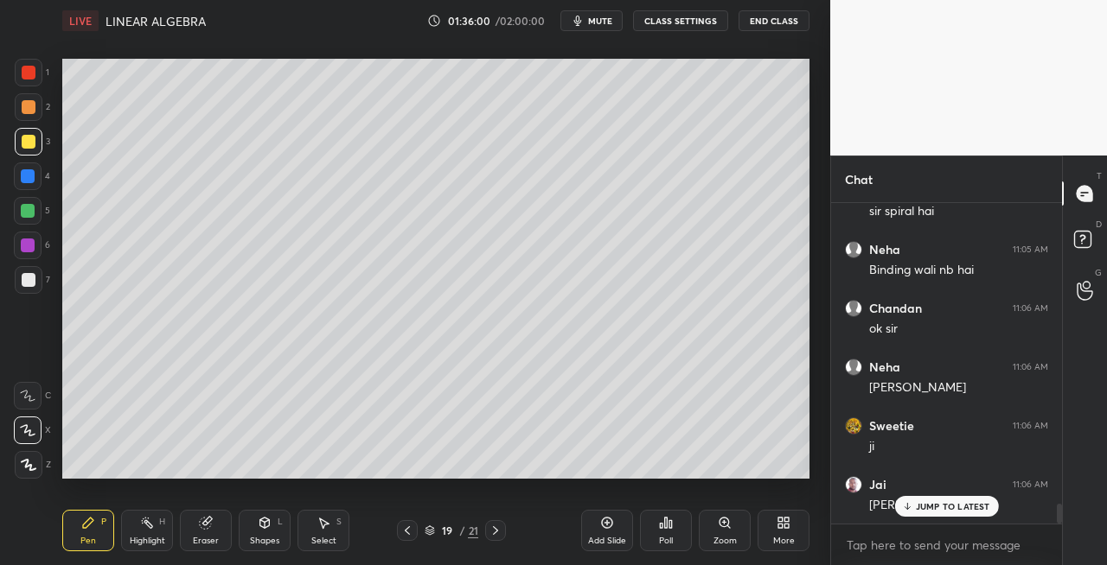
click at [499, 529] on icon at bounding box center [495, 531] width 14 height 14
click at [500, 527] on icon at bounding box center [495, 531] width 14 height 14
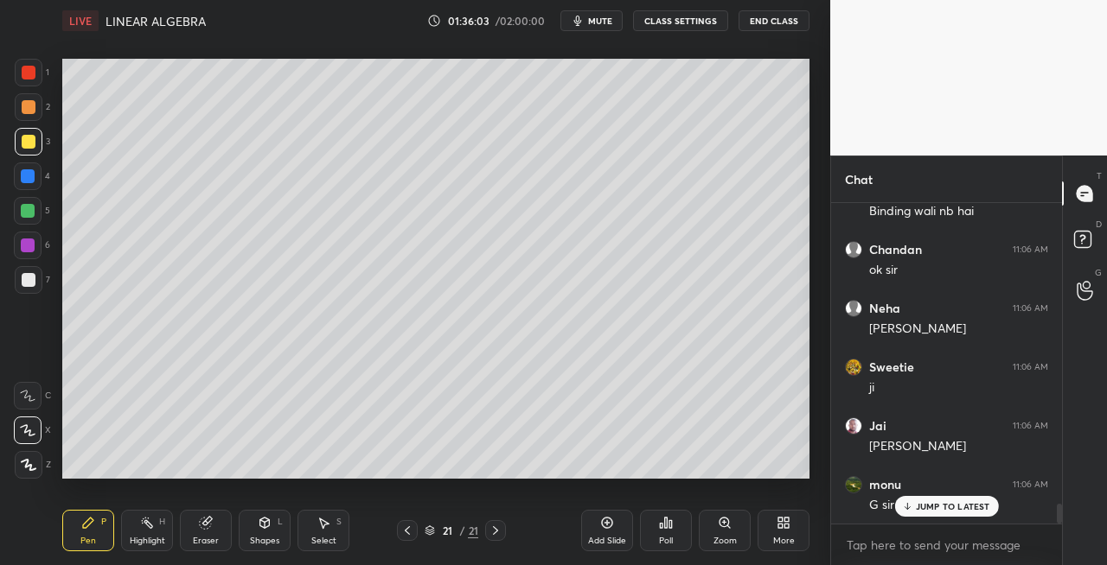
click at [208, 519] on icon at bounding box center [207, 521] width 10 height 9
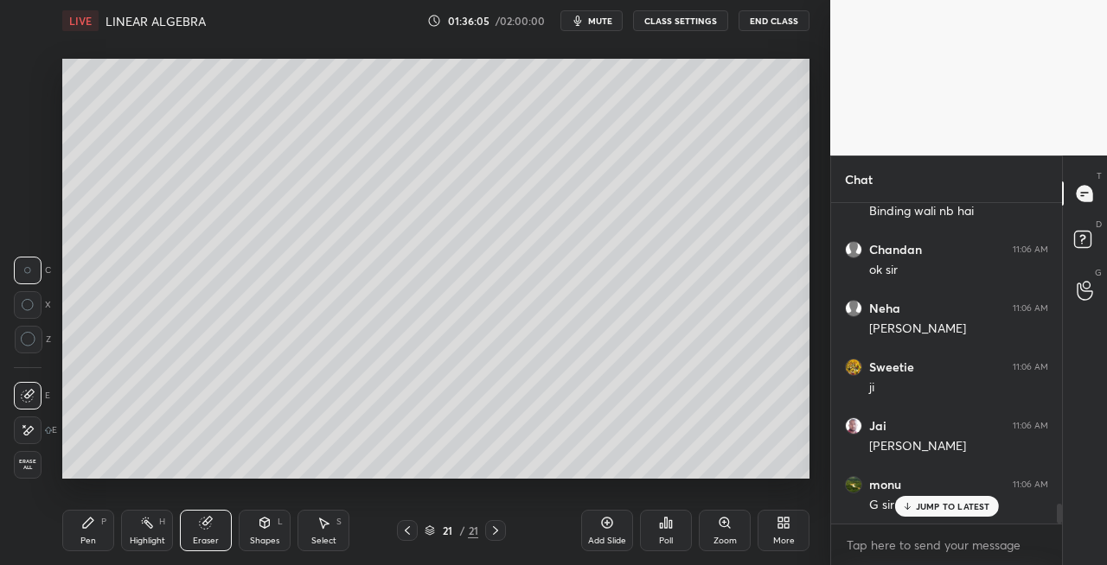
click at [82, 519] on icon at bounding box center [88, 523] width 14 height 14
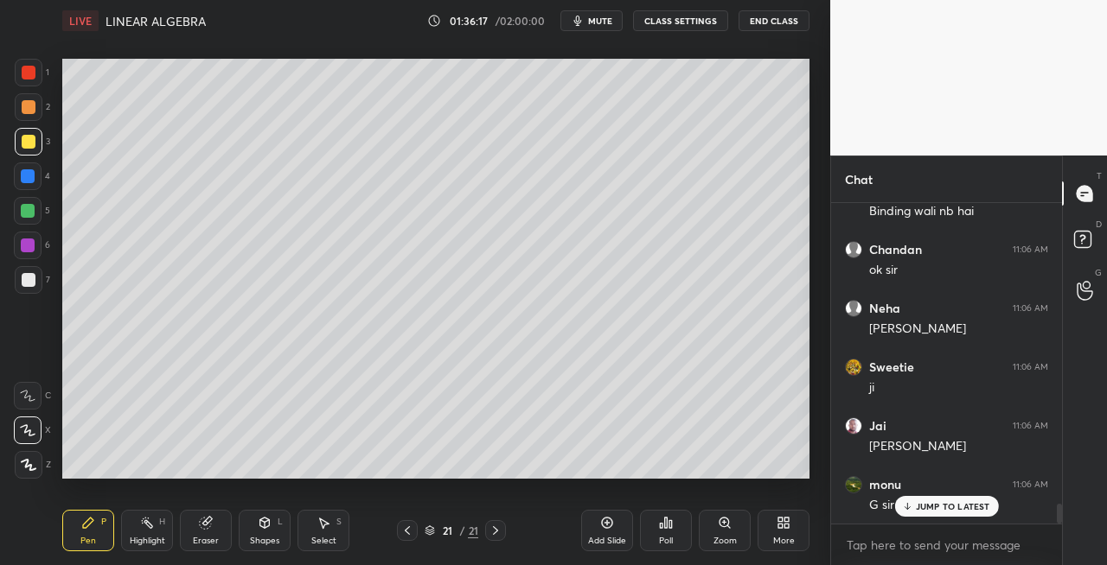
click at [266, 526] on icon at bounding box center [265, 523] width 10 height 10
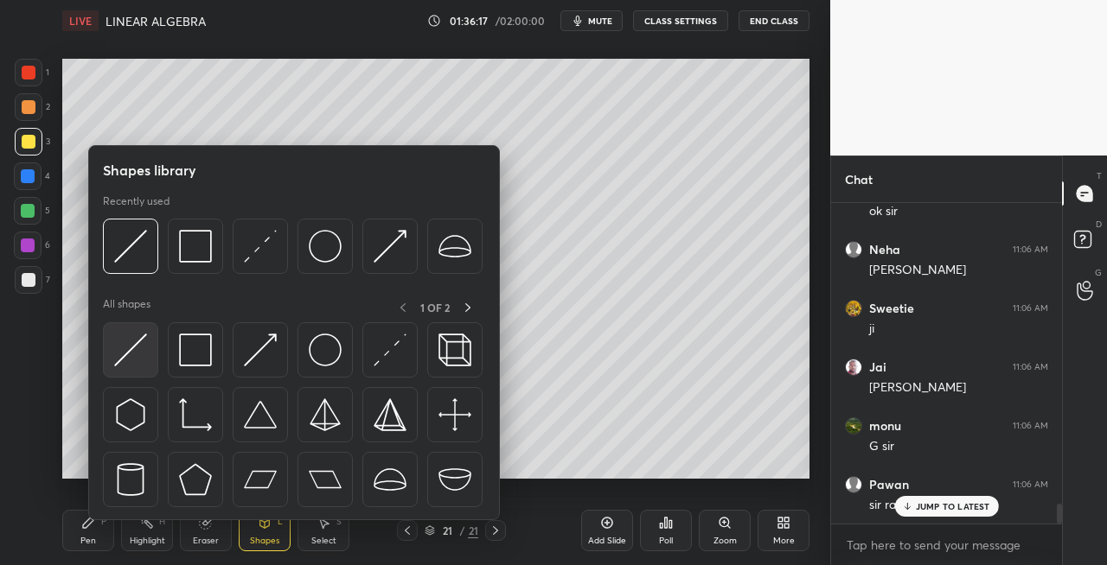
click at [127, 342] on img at bounding box center [130, 350] width 33 height 33
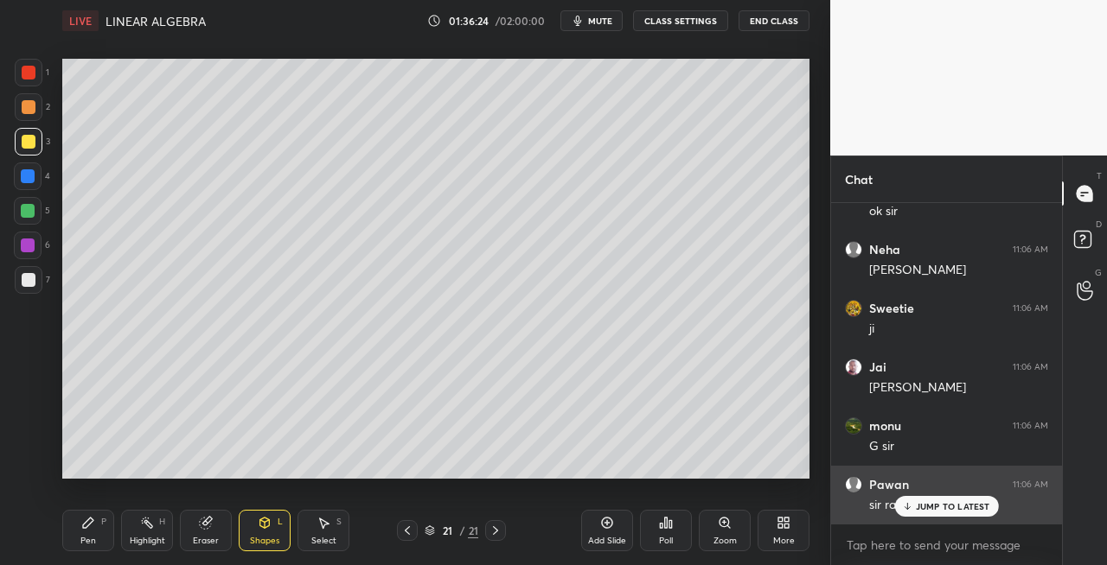
click at [922, 507] on p "JUMP TO LATEST" at bounding box center [953, 506] width 74 height 10
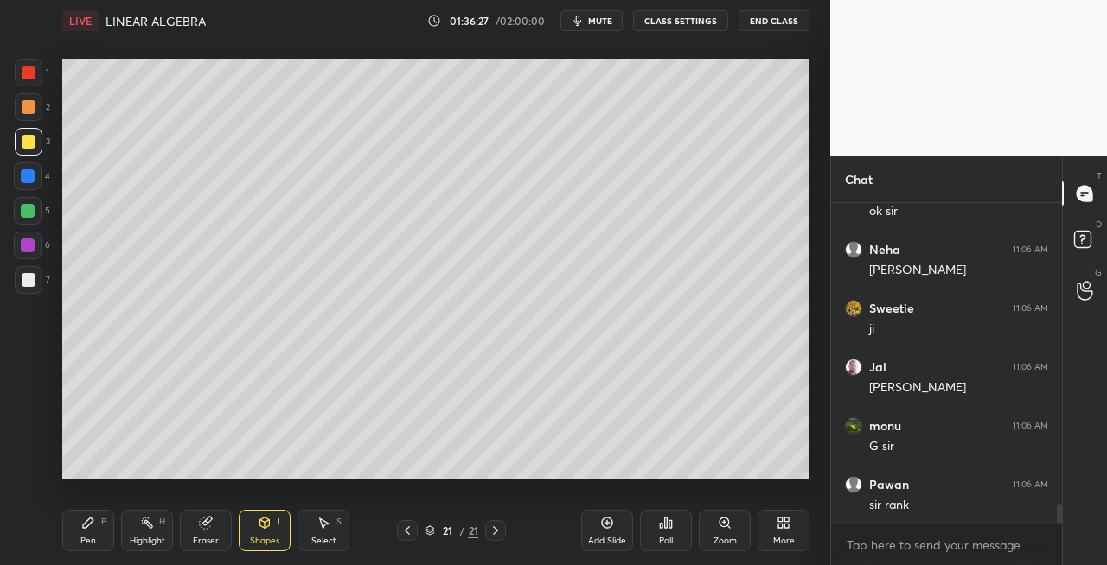
click at [87, 532] on div "Pen P" at bounding box center [88, 530] width 52 height 41
click at [408, 529] on icon at bounding box center [407, 531] width 14 height 14
click at [408, 533] on icon at bounding box center [407, 531] width 14 height 14
click at [408, 533] on icon at bounding box center [407, 531] width 5 height 9
click at [497, 533] on icon at bounding box center [495, 531] width 14 height 14
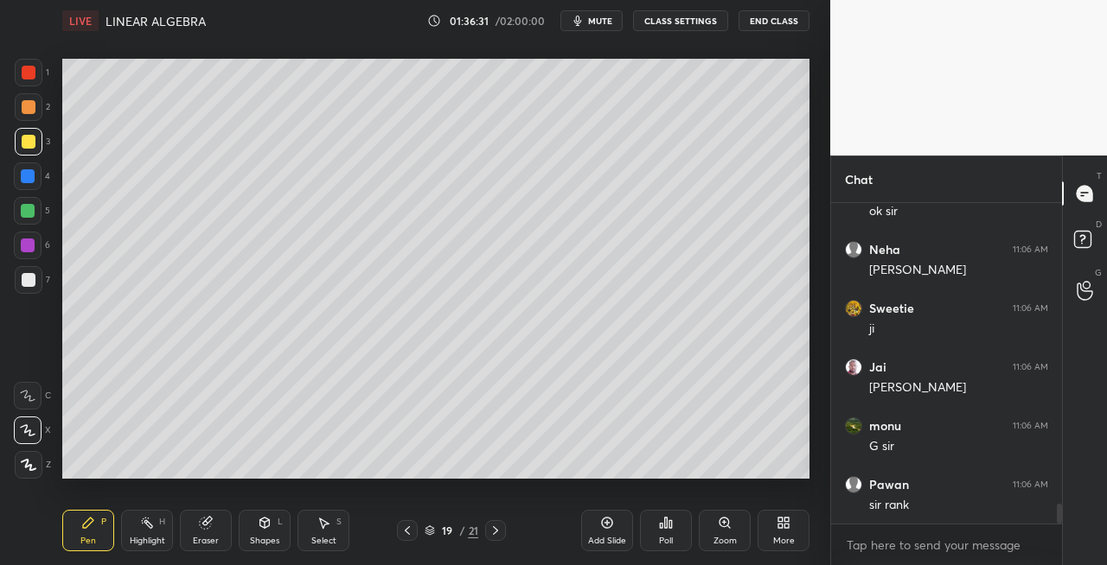
click at [496, 532] on icon at bounding box center [495, 531] width 5 height 9
click at [496, 531] on icon at bounding box center [495, 531] width 5 height 9
click at [498, 531] on icon at bounding box center [495, 531] width 5 height 9
click at [268, 537] on div "Shapes" at bounding box center [264, 541] width 29 height 9
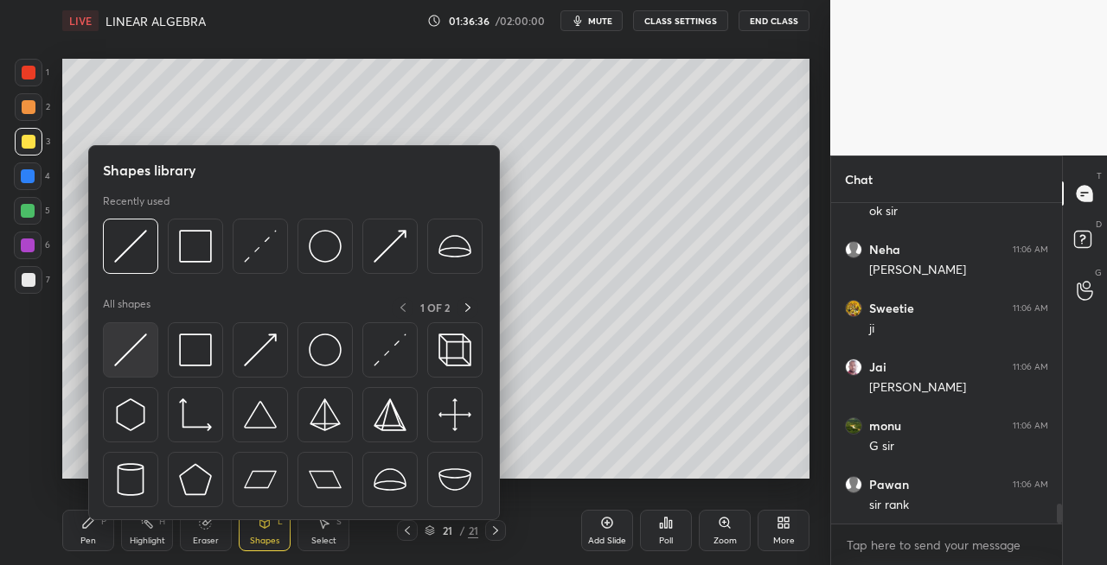
click at [130, 350] on img at bounding box center [130, 350] width 33 height 33
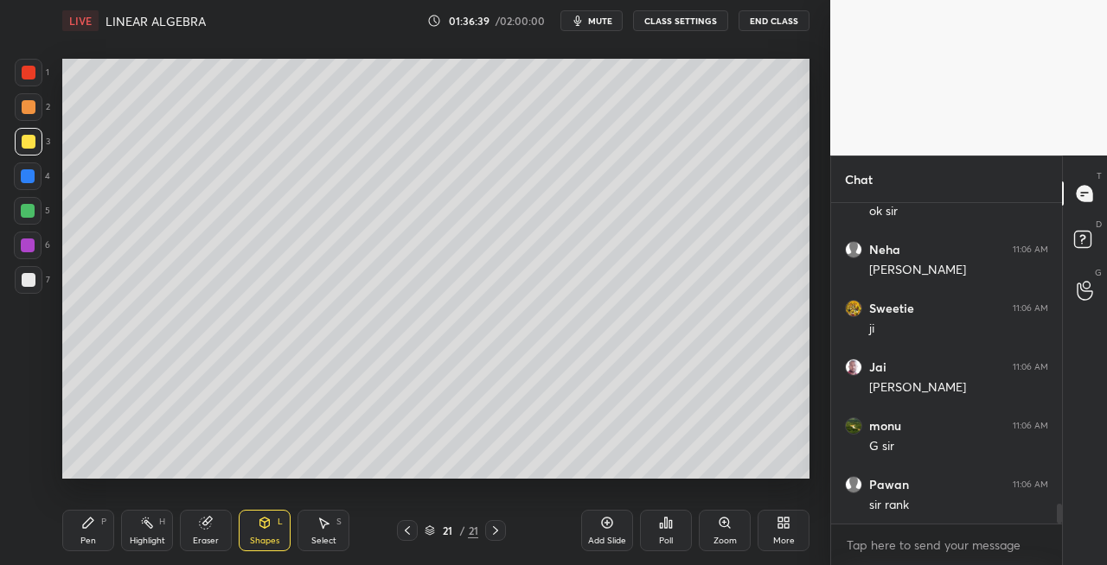
click at [100, 541] on div "Pen P" at bounding box center [88, 530] width 52 height 41
click at [210, 537] on div "Eraser" at bounding box center [206, 541] width 26 height 9
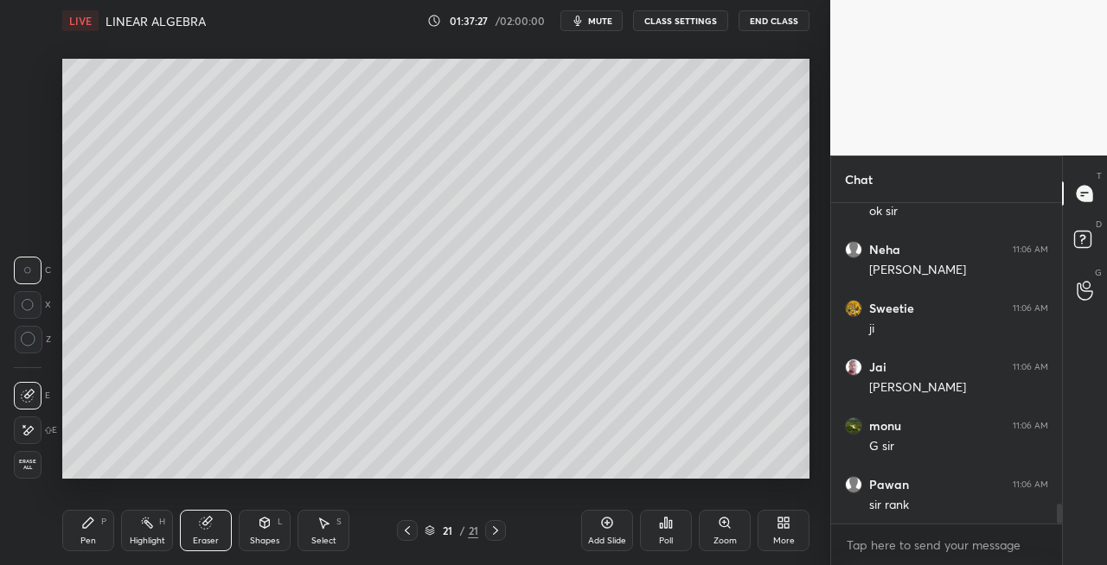
click at [112, 522] on div "Pen P" at bounding box center [88, 530] width 52 height 41
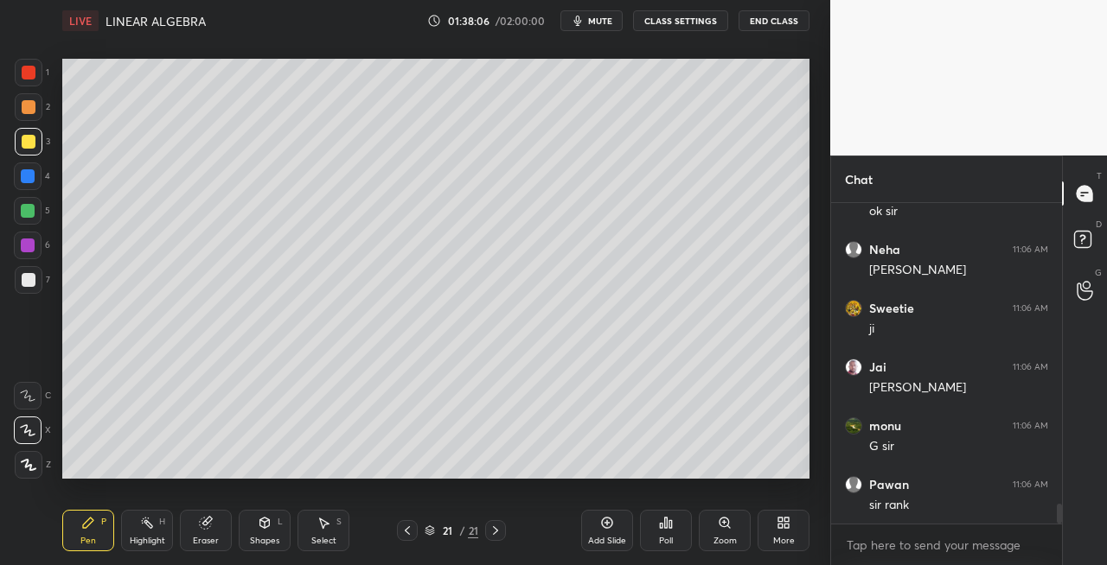
click at [33, 287] on div at bounding box center [29, 280] width 28 height 28
click at [269, 529] on icon at bounding box center [265, 523] width 14 height 14
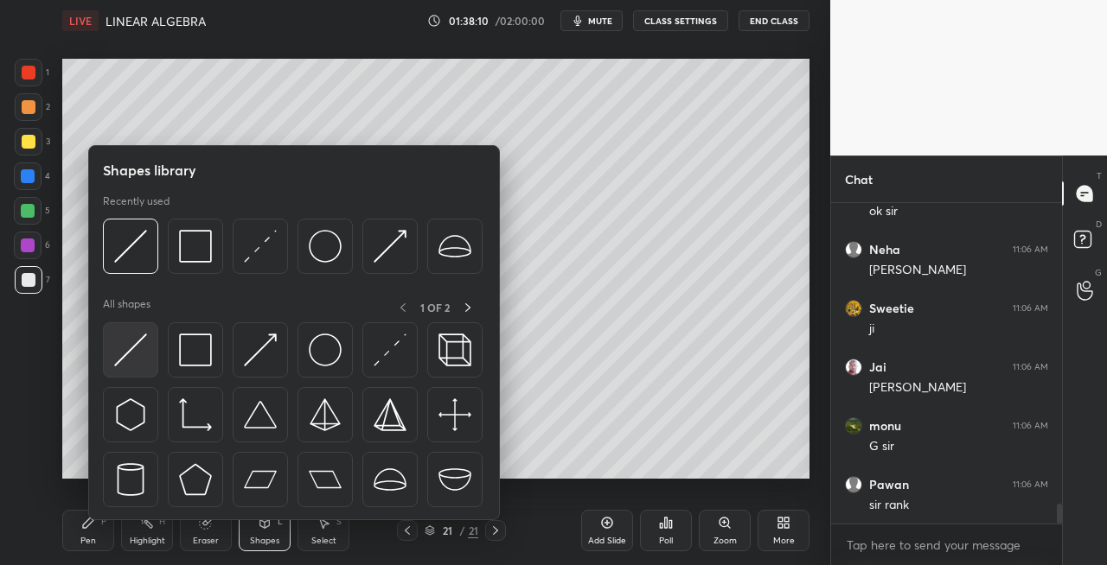
click at [125, 351] on img at bounding box center [130, 350] width 33 height 33
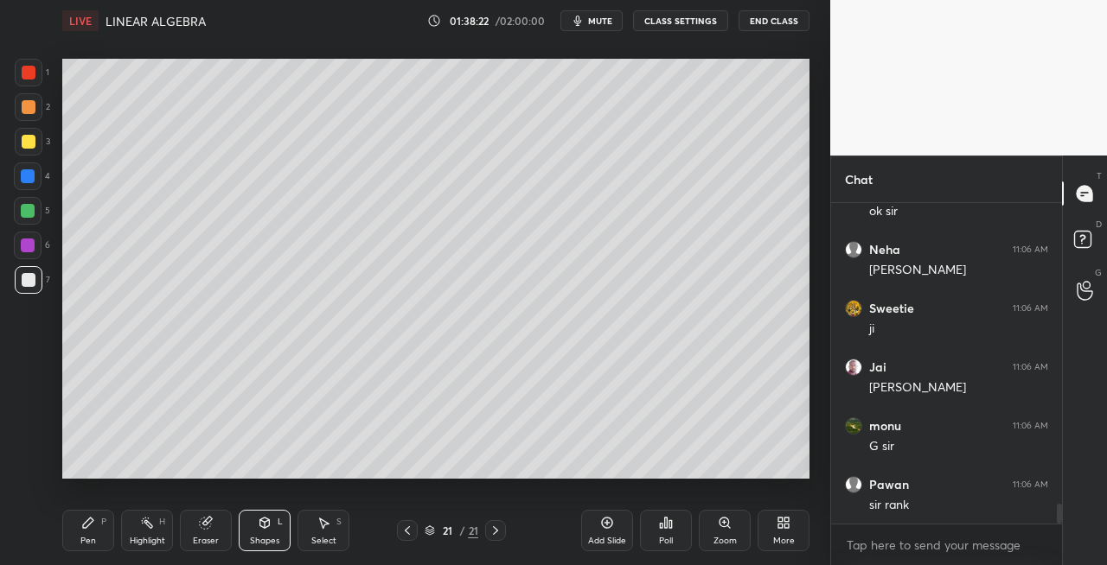
click at [99, 534] on div "Pen P" at bounding box center [88, 530] width 52 height 41
click at [89, 539] on div "Pen" at bounding box center [88, 541] width 16 height 9
click at [210, 531] on div "Eraser" at bounding box center [206, 530] width 52 height 41
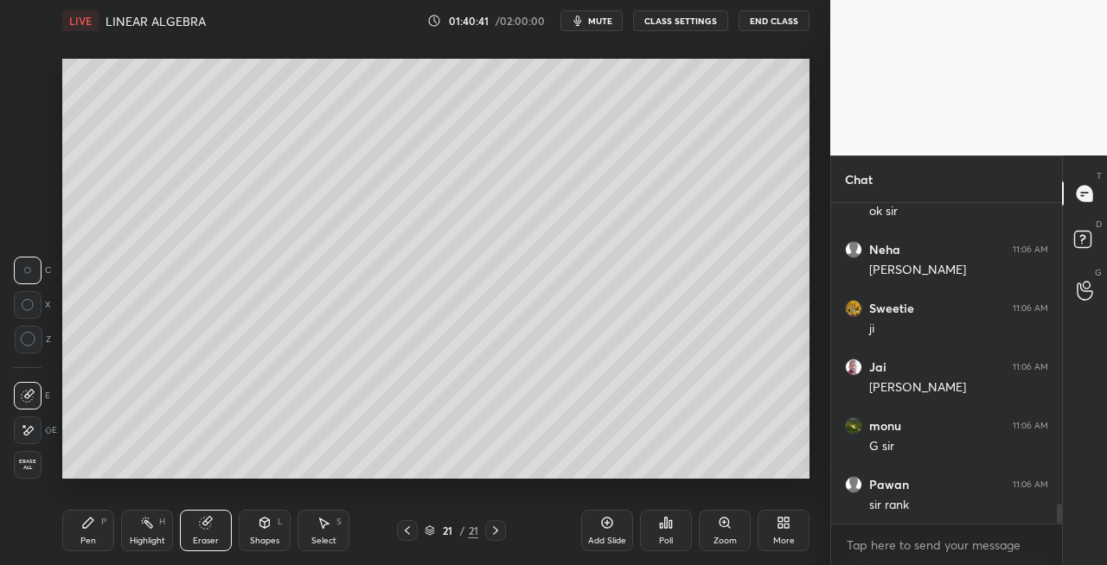
click at [88, 529] on icon at bounding box center [88, 523] width 14 height 14
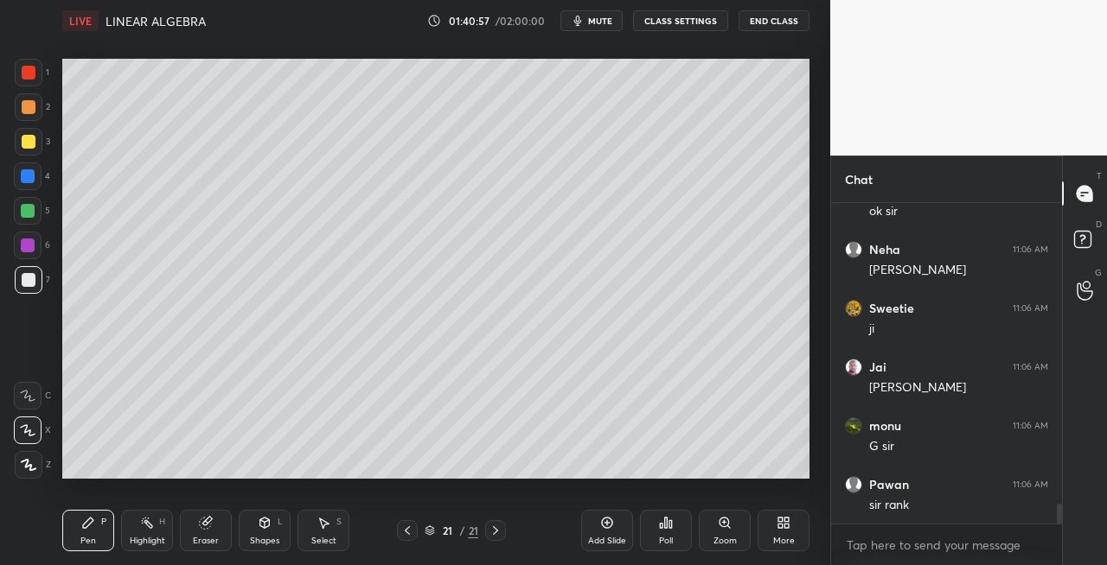
click at [488, 534] on icon at bounding box center [495, 531] width 14 height 14
click at [495, 534] on icon at bounding box center [495, 531] width 14 height 14
click at [594, 537] on div "Add Slide" at bounding box center [607, 541] width 38 height 9
click at [400, 536] on icon at bounding box center [407, 531] width 14 height 14
click at [486, 535] on div at bounding box center [495, 530] width 21 height 21
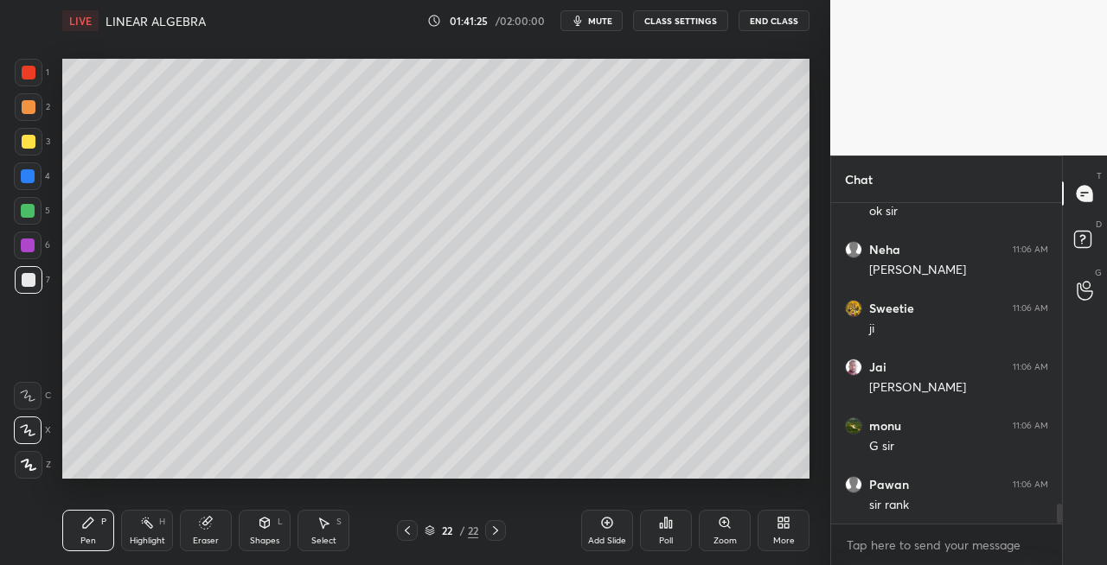
click at [211, 539] on div "Eraser" at bounding box center [206, 541] width 26 height 9
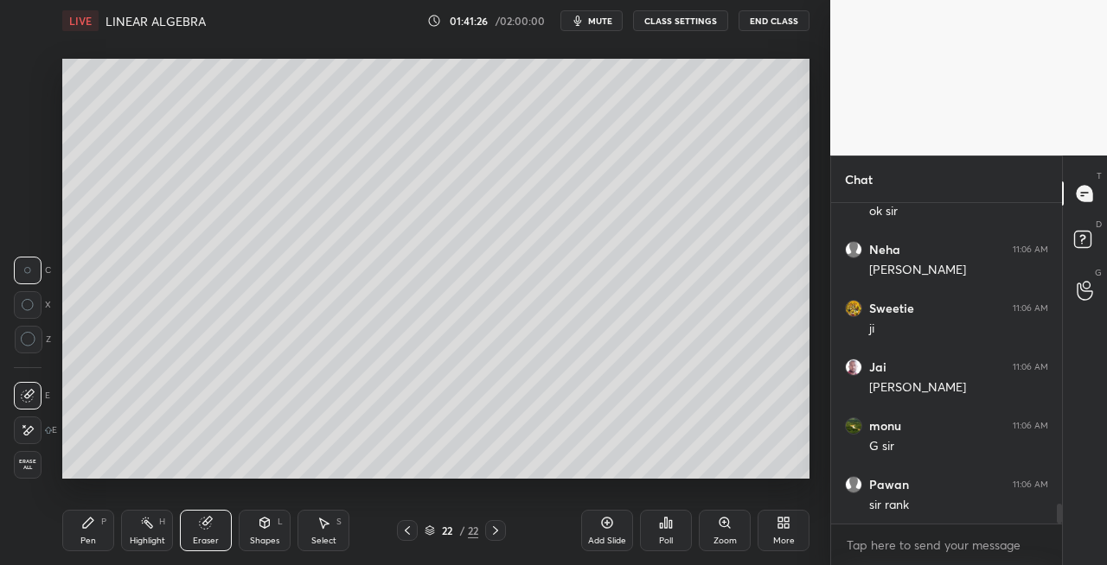
click at [87, 533] on div "Pen P" at bounding box center [88, 530] width 52 height 41
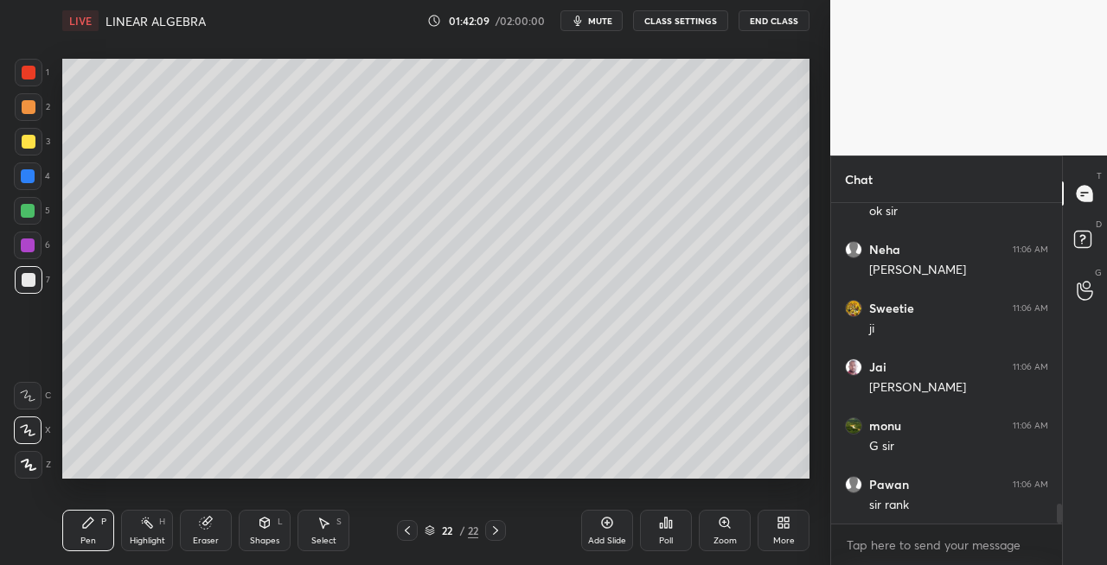
click at [219, 536] on div "Eraser" at bounding box center [206, 530] width 52 height 41
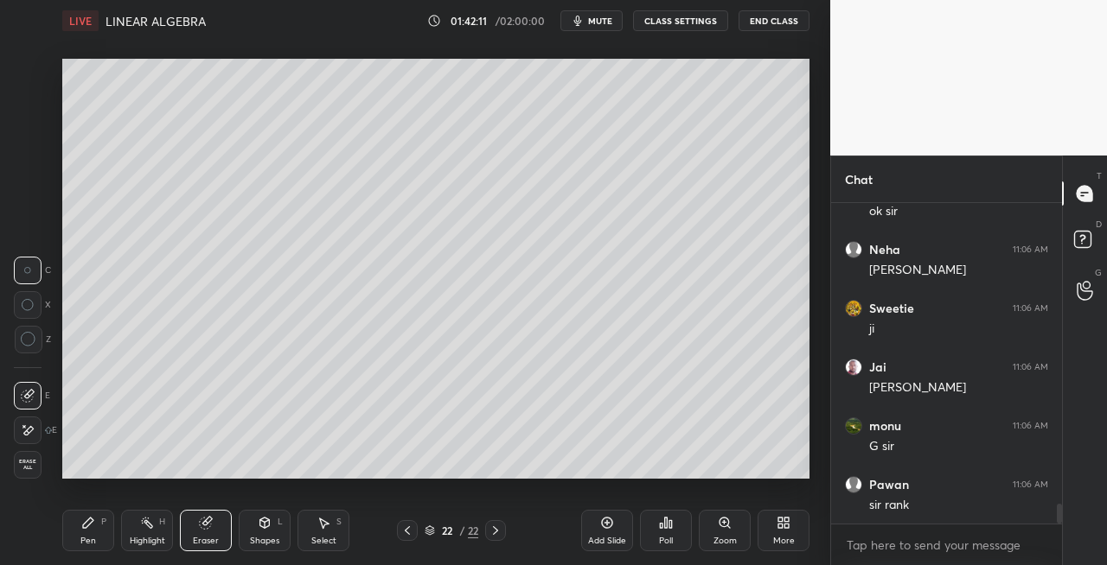
click at [100, 521] on div "Pen P" at bounding box center [88, 530] width 52 height 41
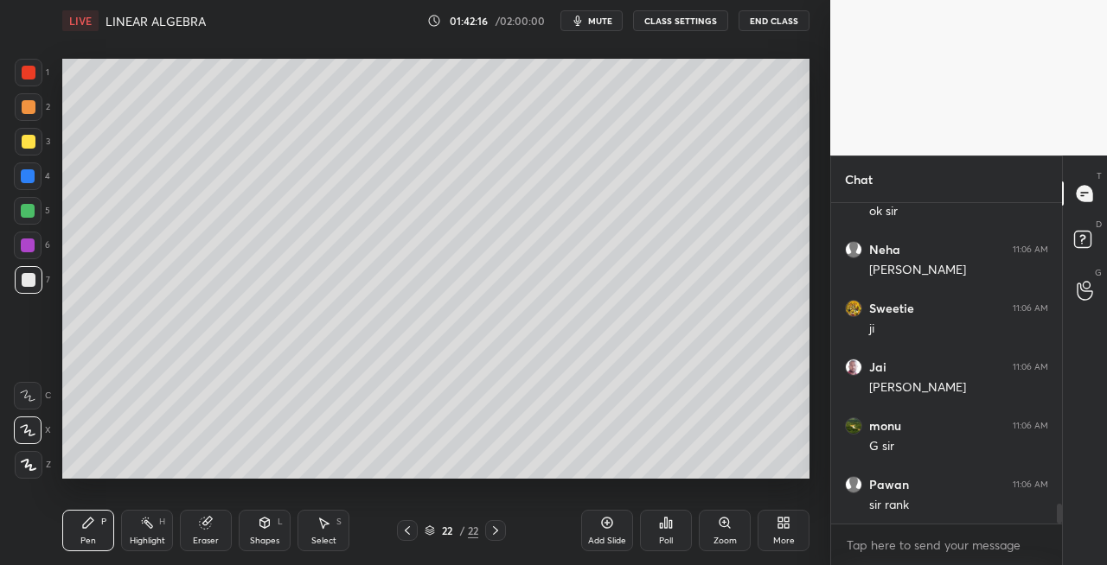
click at [220, 545] on div "Eraser" at bounding box center [206, 530] width 52 height 41
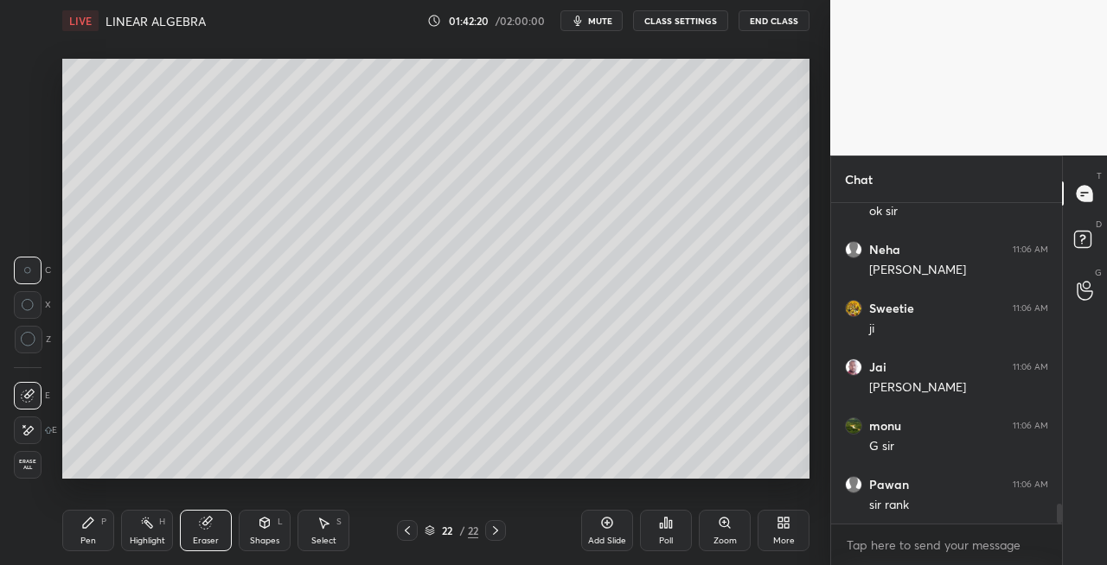
click at [116, 545] on div "Pen P Highlight H Eraser Shapes L Select S" at bounding box center [191, 530] width 259 height 41
click at [114, 531] on div "Pen P Highlight H Eraser Shapes L Select S" at bounding box center [191, 530] width 259 height 41
click at [94, 537] on div "Pen" at bounding box center [88, 541] width 16 height 9
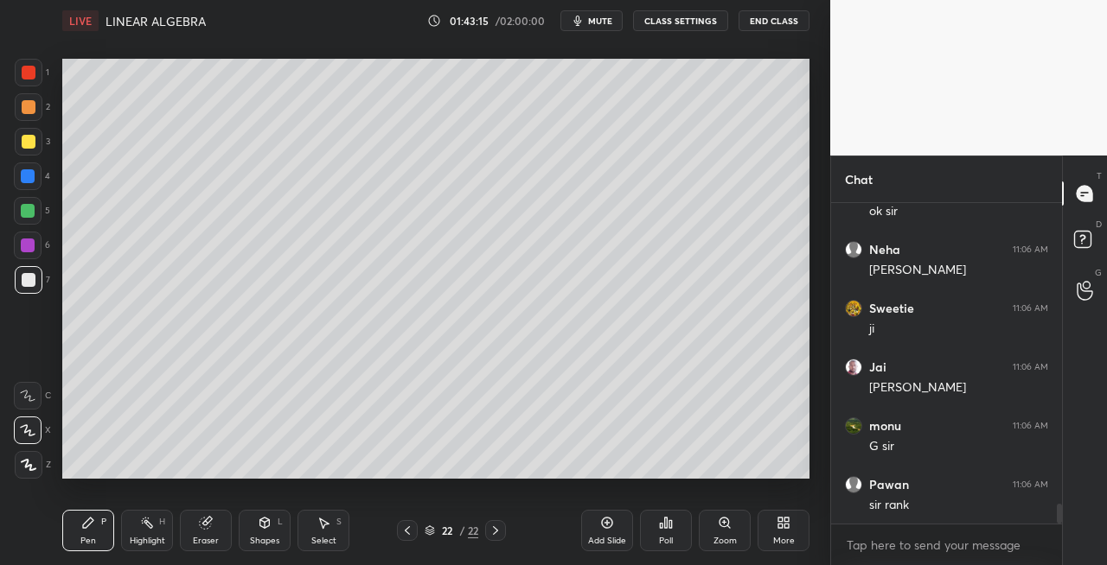
click at [400, 528] on icon at bounding box center [407, 531] width 14 height 14
click at [499, 525] on icon at bounding box center [495, 531] width 14 height 14
click at [495, 531] on icon at bounding box center [495, 531] width 14 height 14
click at [596, 533] on div "Add Slide" at bounding box center [607, 530] width 52 height 41
click at [194, 539] on div "Eraser" at bounding box center [206, 541] width 26 height 9
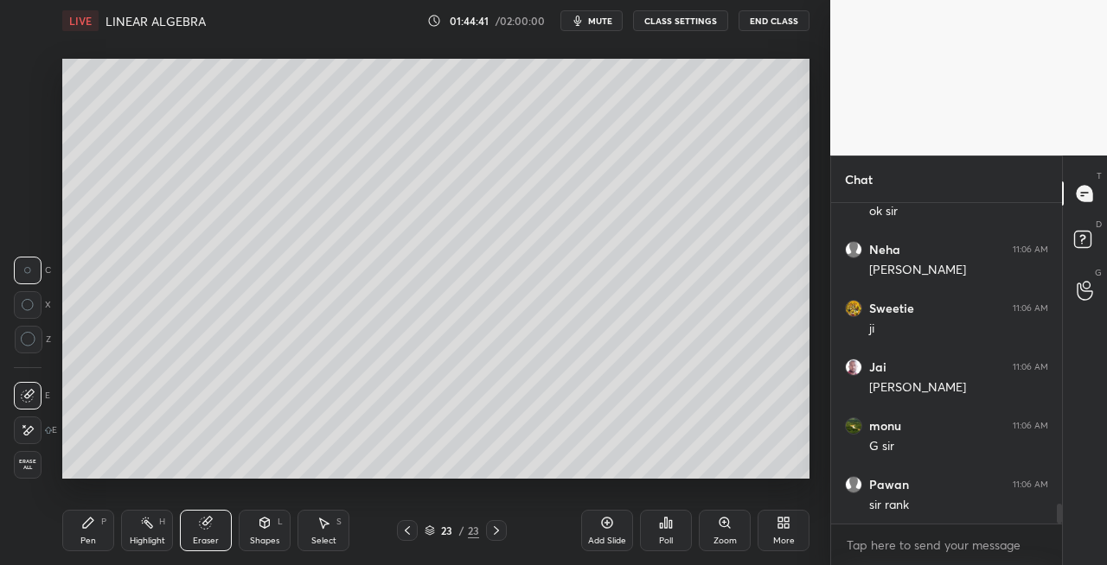
click at [80, 539] on div "Pen" at bounding box center [88, 541] width 16 height 9
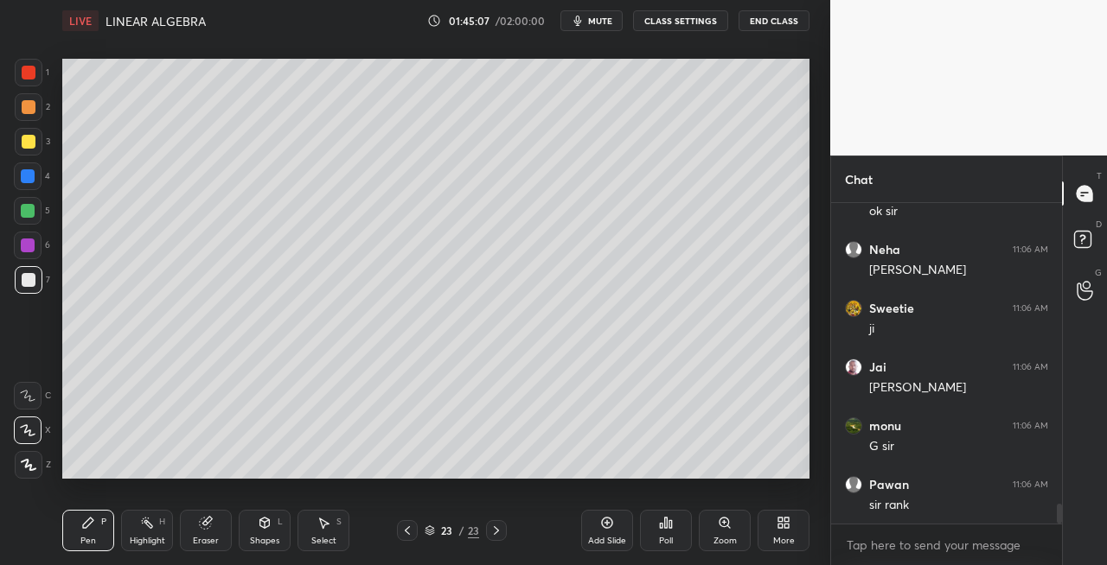
click at [266, 531] on div "Shapes L" at bounding box center [265, 530] width 52 height 41
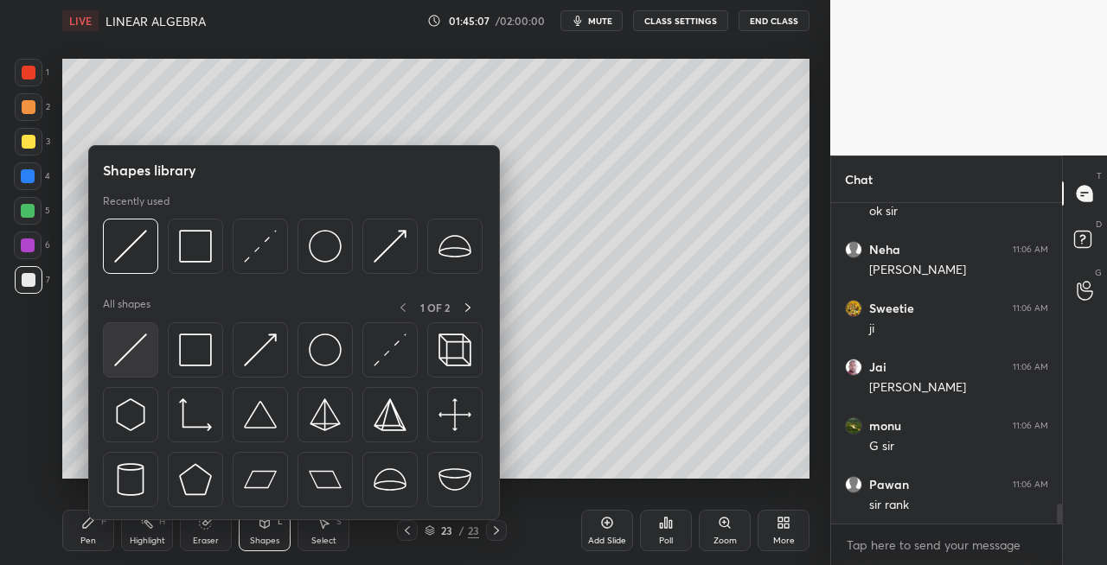
click at [119, 357] on img at bounding box center [130, 350] width 33 height 33
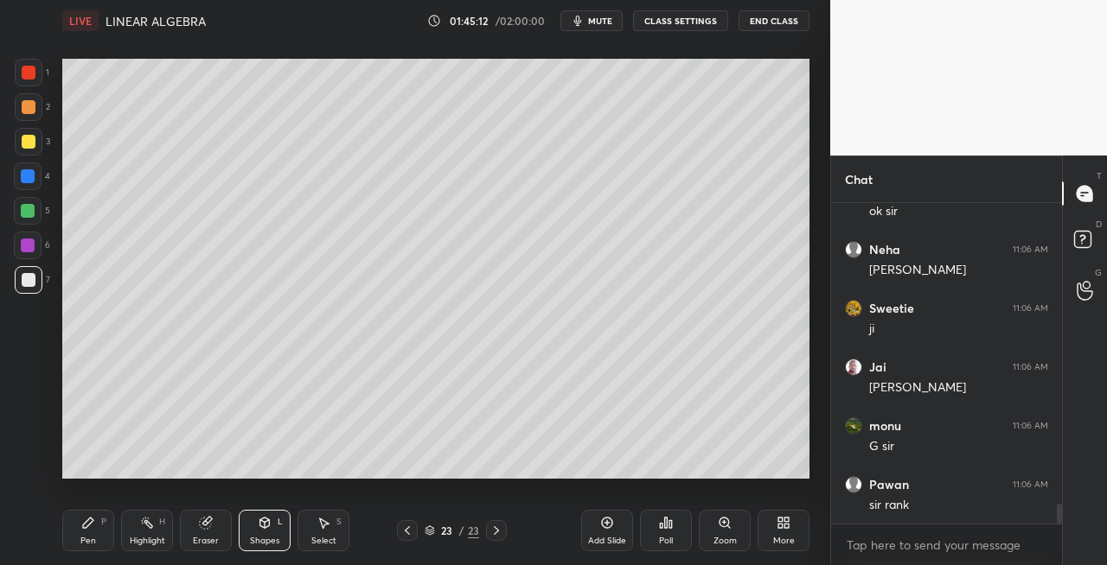
click at [402, 533] on icon at bounding box center [407, 531] width 14 height 14
click at [408, 531] on icon at bounding box center [407, 531] width 14 height 14
click at [500, 535] on icon at bounding box center [496, 531] width 14 height 14
click at [93, 525] on icon at bounding box center [88, 523] width 14 height 14
click at [809, 292] on div "Setting up your live class Poll for secs No correct answer Start poll" at bounding box center [435, 268] width 761 height 455
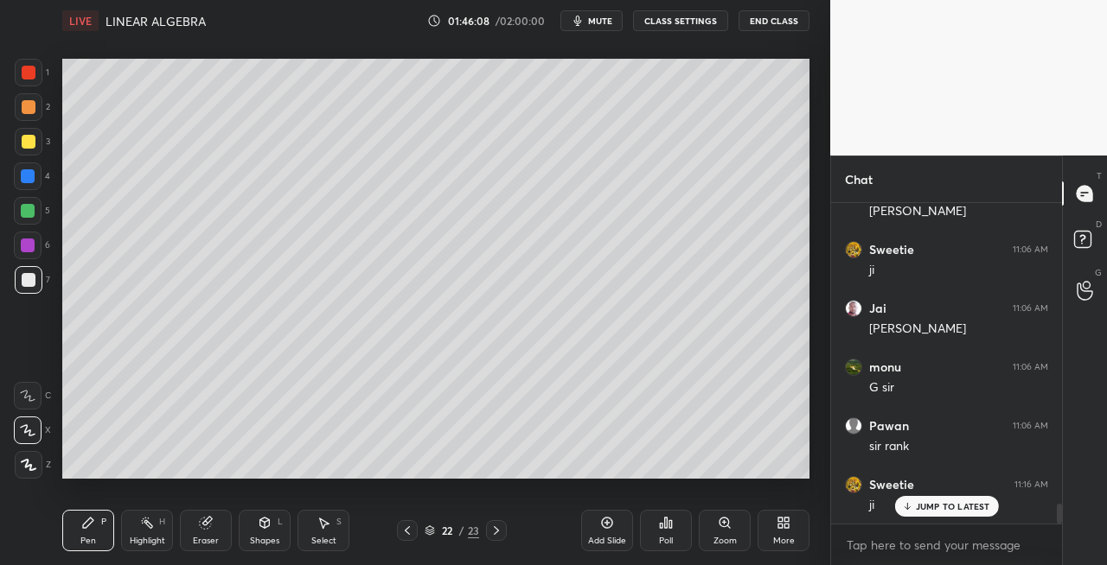
scroll to position [4983, 0]
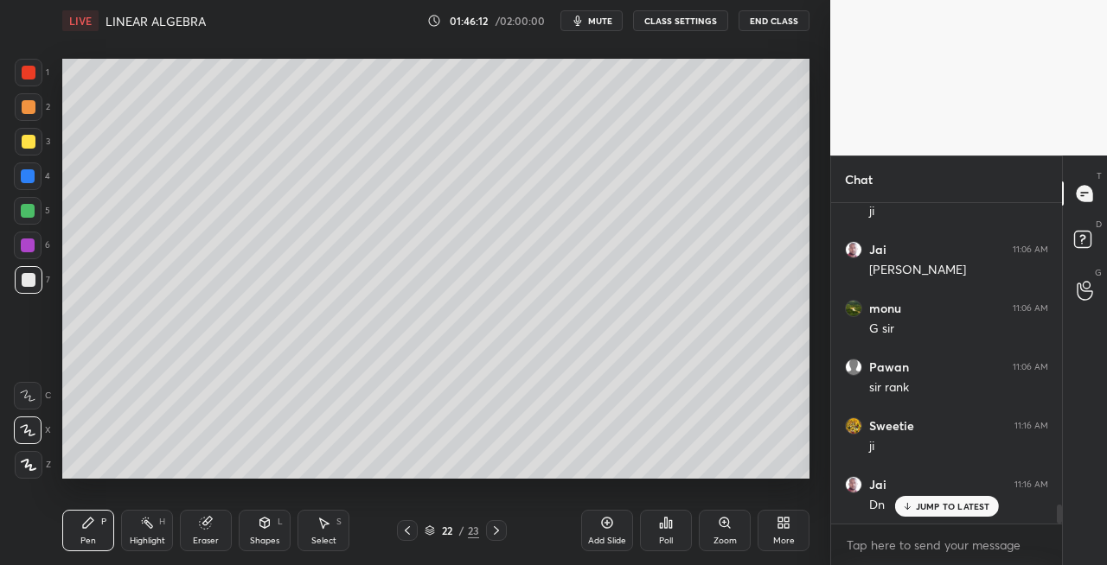
click at [31, 143] on div at bounding box center [29, 142] width 14 height 14
click at [406, 530] on icon at bounding box center [407, 531] width 14 height 14
click at [408, 531] on icon at bounding box center [407, 531] width 14 height 14
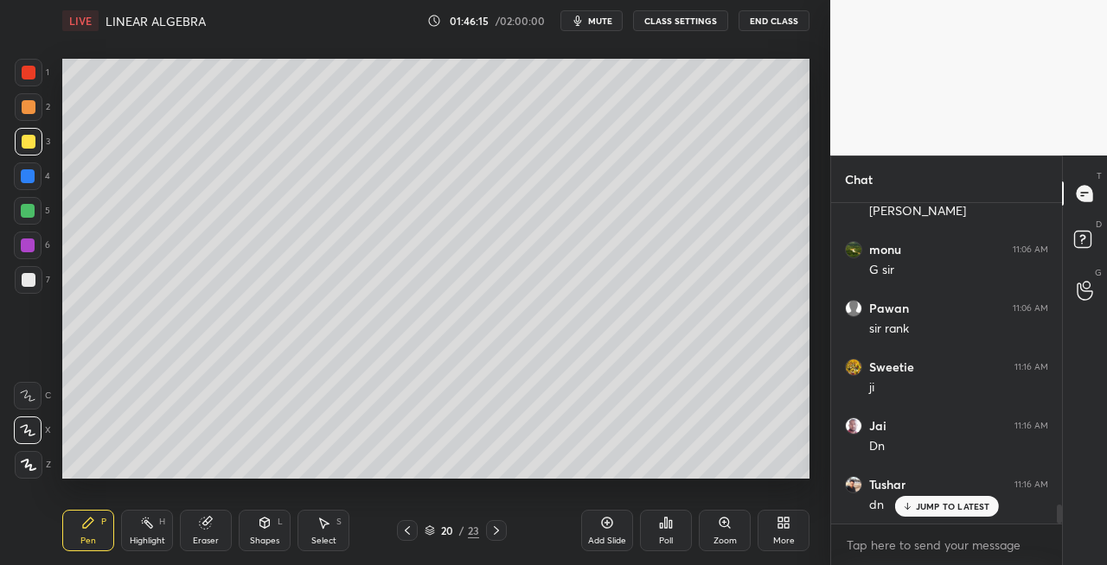
click at [494, 534] on icon at bounding box center [496, 531] width 5 height 9
click at [495, 534] on icon at bounding box center [496, 531] width 5 height 9
click at [497, 534] on icon at bounding box center [496, 531] width 14 height 14
click at [499, 533] on icon at bounding box center [496, 531] width 14 height 14
click at [406, 533] on icon at bounding box center [407, 531] width 5 height 9
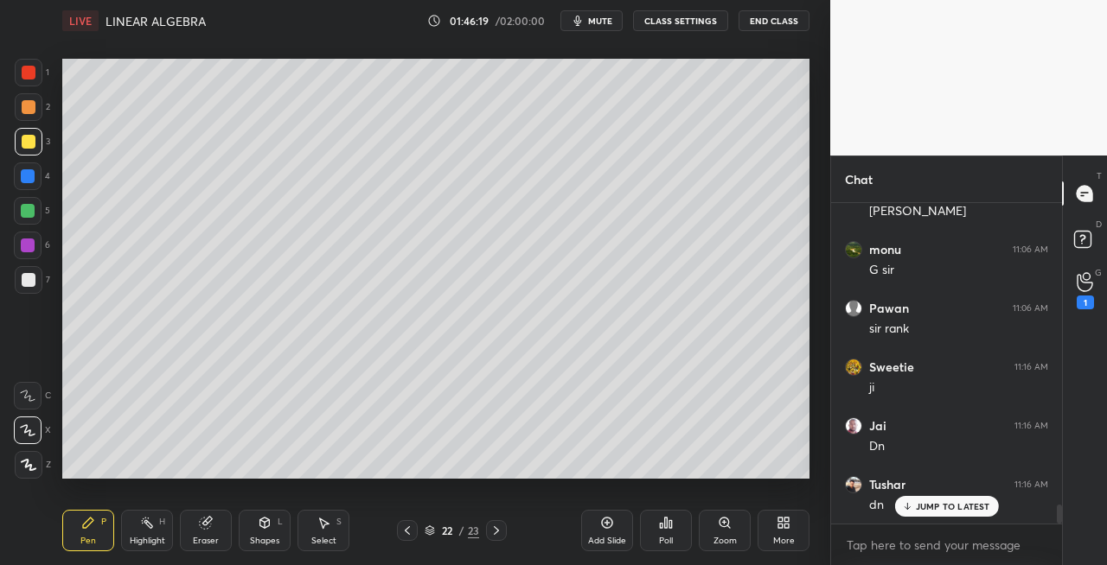
click at [409, 533] on icon at bounding box center [407, 531] width 14 height 14
click at [412, 524] on icon at bounding box center [407, 531] width 14 height 14
click at [497, 530] on icon at bounding box center [496, 531] width 5 height 9
click at [1083, 290] on icon at bounding box center [1084, 282] width 16 height 17
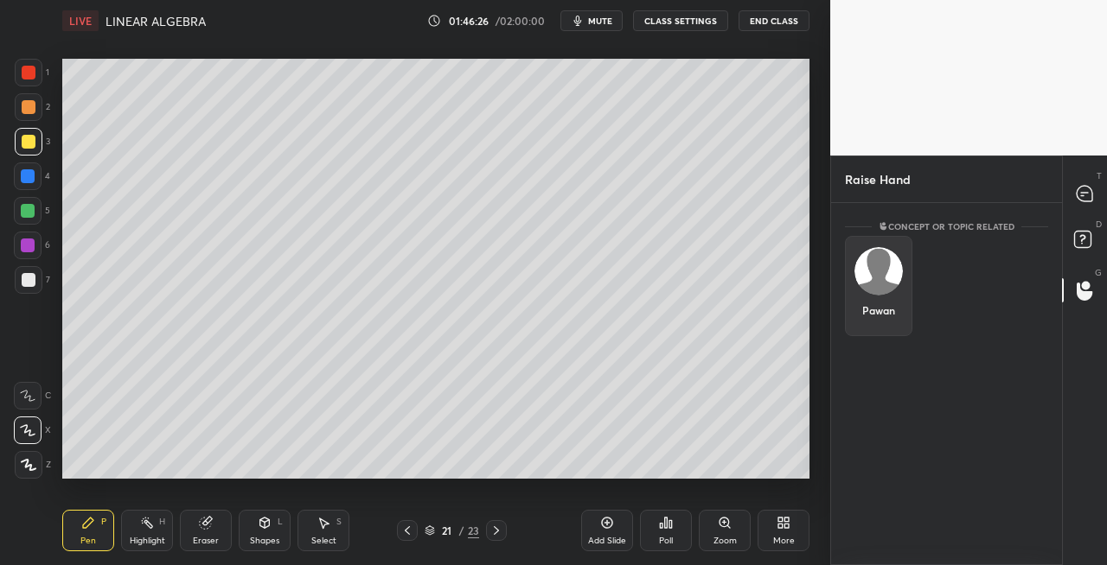
click at [890, 279] on div "Pawan" at bounding box center [878, 286] width 67 height 100
click at [881, 322] on button "INVITE" at bounding box center [878, 322] width 52 height 22
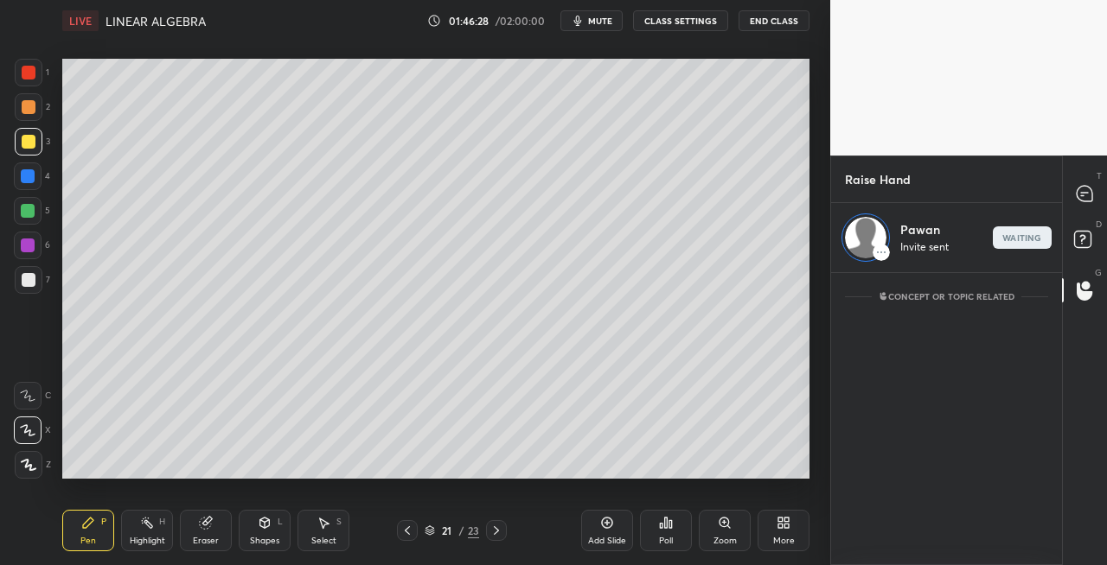
click at [495, 527] on icon at bounding box center [496, 531] width 14 height 14
click at [495, 532] on icon at bounding box center [496, 531] width 14 height 14
click at [266, 527] on icon at bounding box center [265, 523] width 14 height 14
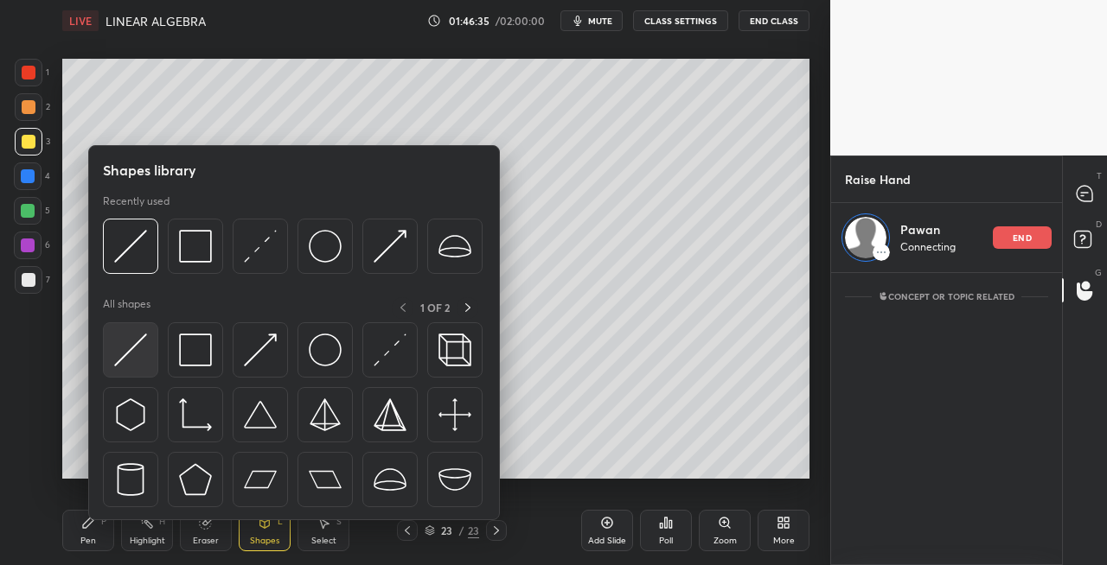
click at [128, 357] on img at bounding box center [130, 350] width 33 height 33
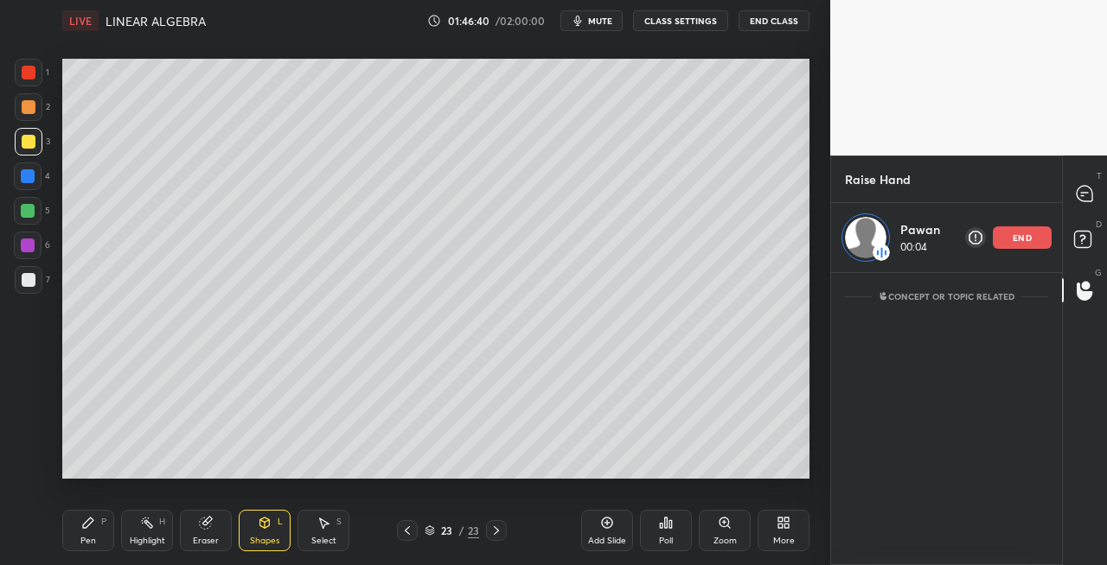
click at [85, 520] on icon at bounding box center [88, 523] width 14 height 14
click at [406, 530] on icon at bounding box center [407, 531] width 14 height 14
click at [408, 530] on icon at bounding box center [407, 531] width 14 height 14
click at [407, 533] on icon at bounding box center [407, 531] width 5 height 9
click at [408, 534] on icon at bounding box center [407, 531] width 5 height 9
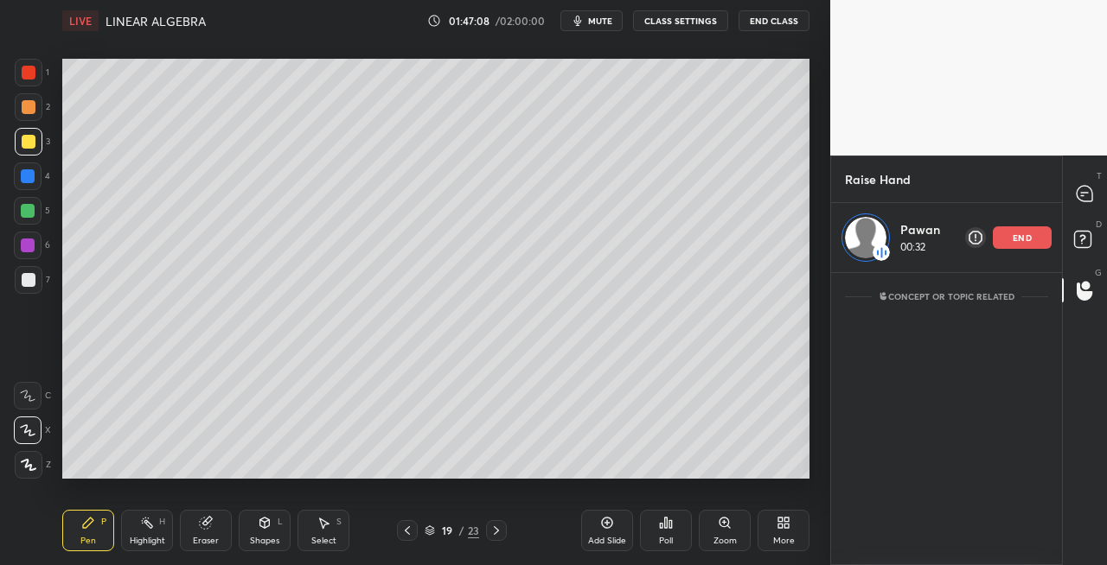
click at [413, 529] on icon at bounding box center [407, 531] width 14 height 14
click at [405, 531] on icon at bounding box center [407, 531] width 5 height 9
click at [489, 529] on icon at bounding box center [496, 531] width 14 height 14
click at [410, 529] on icon at bounding box center [407, 531] width 14 height 14
click at [257, 527] on div "Shapes L" at bounding box center [265, 530] width 52 height 41
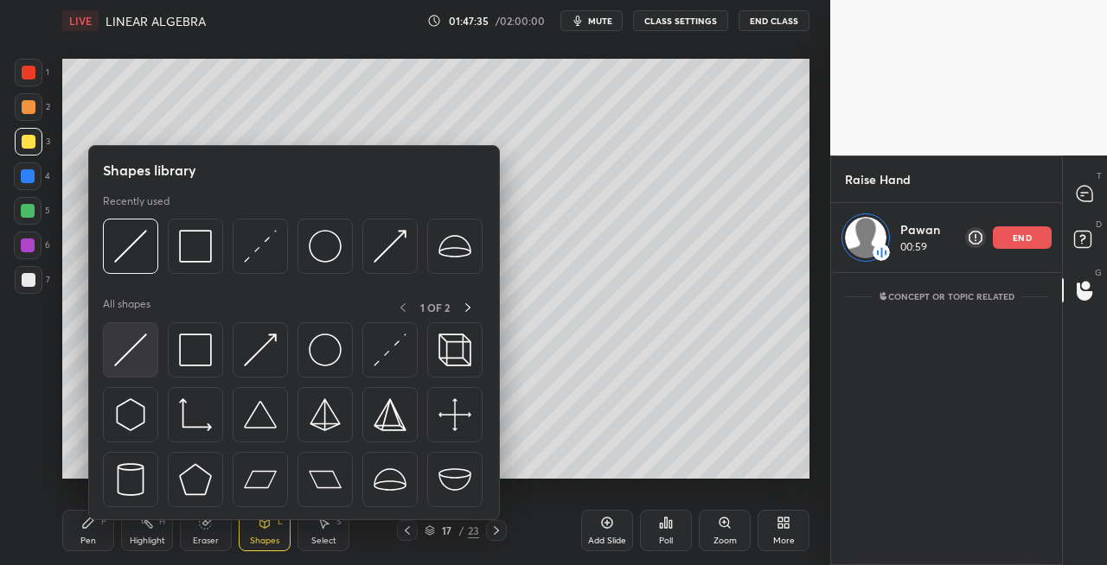
click at [115, 356] on img at bounding box center [130, 350] width 33 height 33
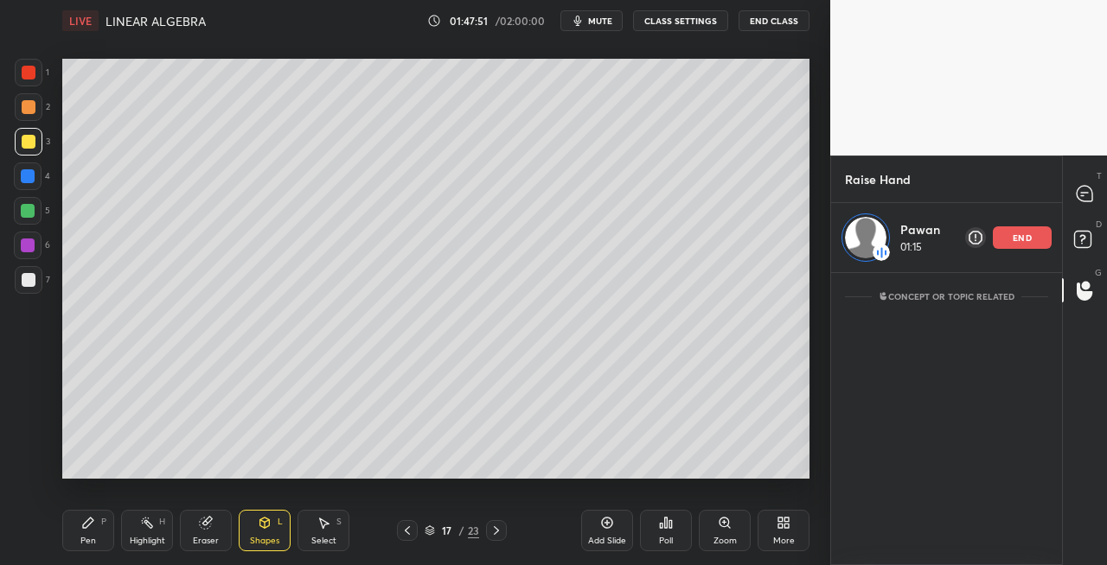
click at [33, 280] on div at bounding box center [29, 280] width 14 height 14
click at [86, 530] on div "Pen P" at bounding box center [88, 530] width 52 height 41
click at [493, 531] on icon at bounding box center [496, 531] width 14 height 14
click at [491, 531] on icon at bounding box center [496, 531] width 14 height 14
click at [499, 533] on icon at bounding box center [496, 531] width 14 height 14
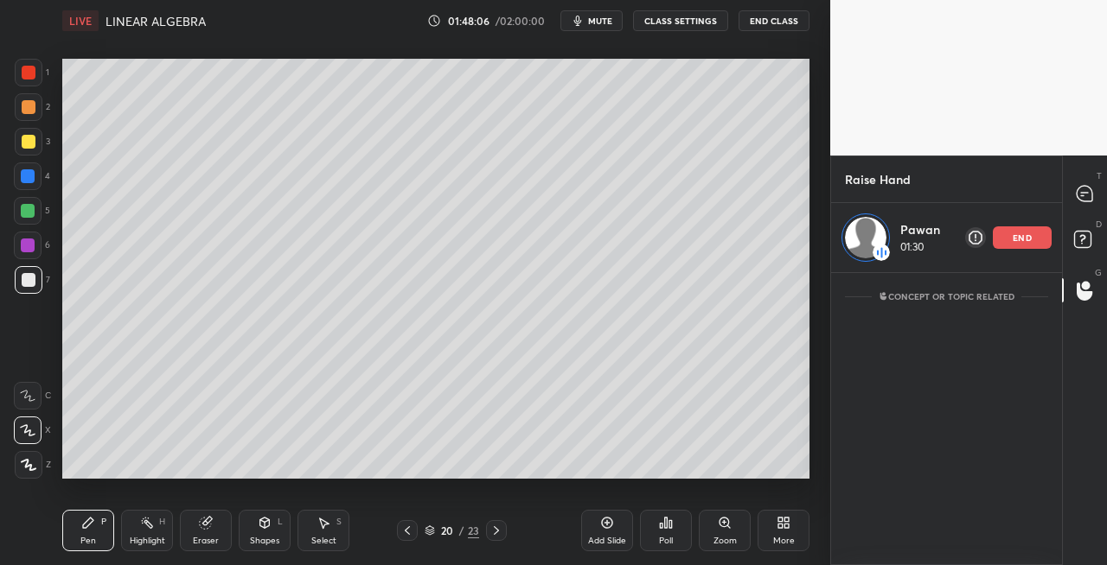
click at [501, 529] on icon at bounding box center [496, 531] width 14 height 14
click at [495, 534] on icon at bounding box center [496, 531] width 14 height 14
click at [495, 535] on icon at bounding box center [496, 531] width 14 height 14
click at [1024, 239] on p "end" at bounding box center [1021, 237] width 19 height 9
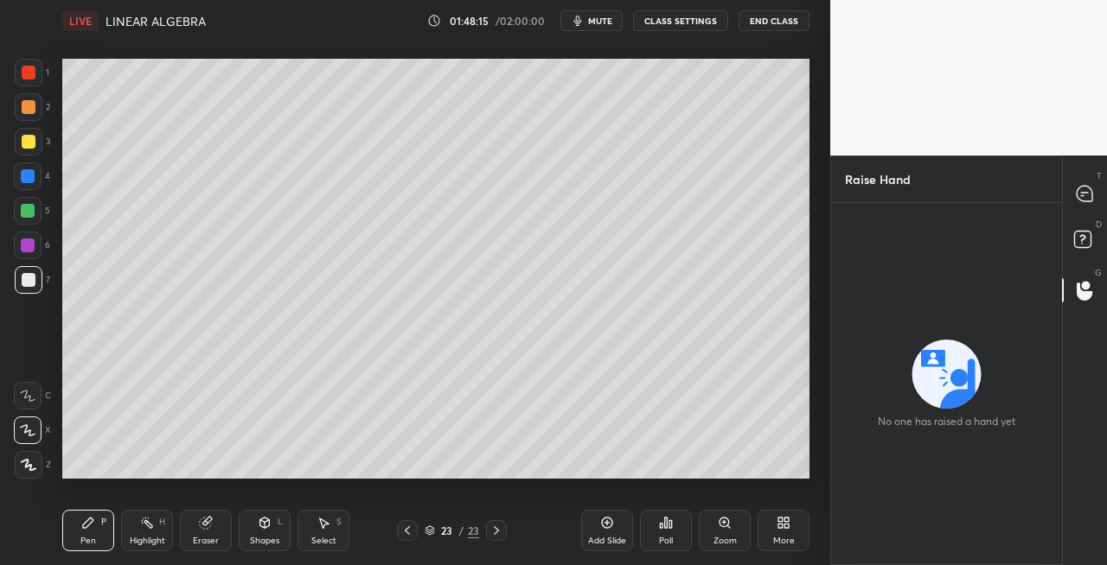
click at [1079, 185] on icon at bounding box center [1085, 194] width 18 height 18
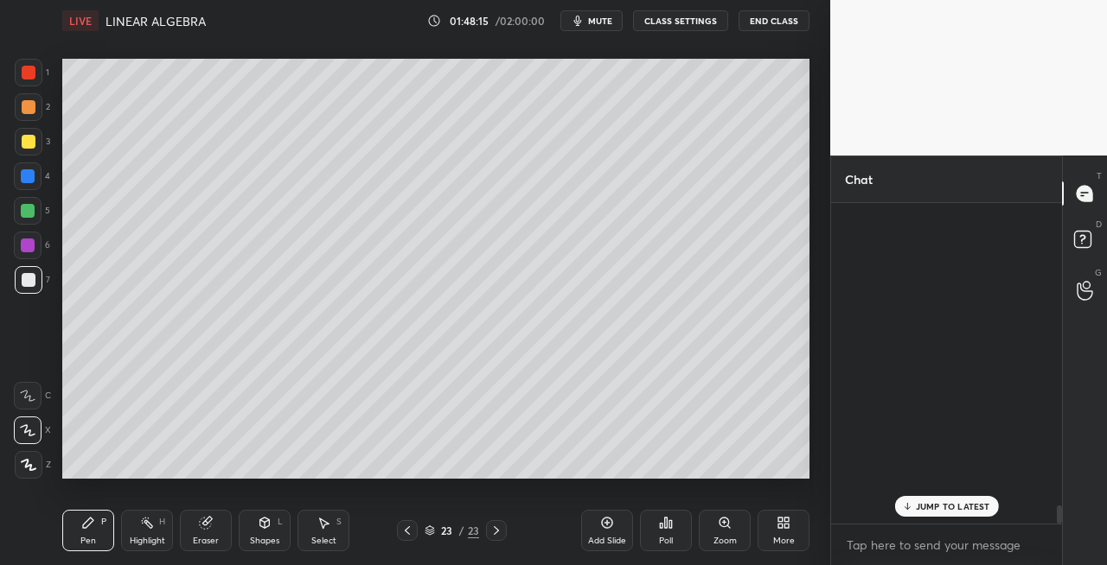
scroll to position [316, 226]
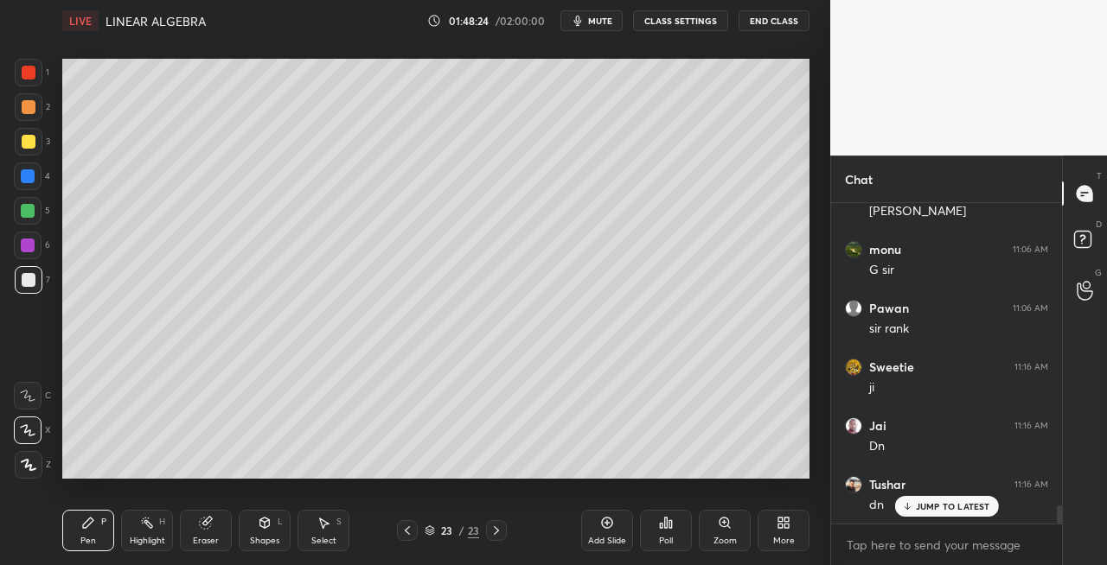
click at [405, 534] on icon at bounding box center [407, 531] width 14 height 14
click at [410, 536] on icon at bounding box center [407, 531] width 14 height 14
click at [418, 533] on div "21 / 23" at bounding box center [452, 530] width 110 height 21
click at [408, 530] on icon at bounding box center [407, 531] width 14 height 14
click at [407, 530] on icon at bounding box center [407, 531] width 14 height 14
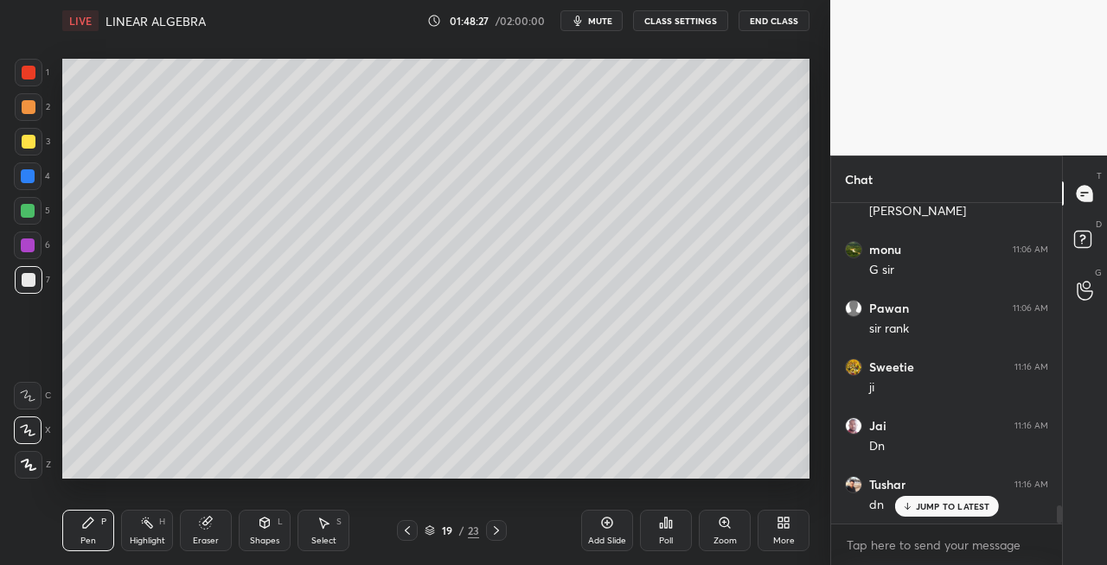
click at [410, 530] on icon at bounding box center [407, 531] width 14 height 14
click at [496, 533] on icon at bounding box center [496, 531] width 14 height 14
click at [495, 531] on icon at bounding box center [496, 531] width 14 height 14
click at [495, 529] on icon at bounding box center [496, 531] width 14 height 14
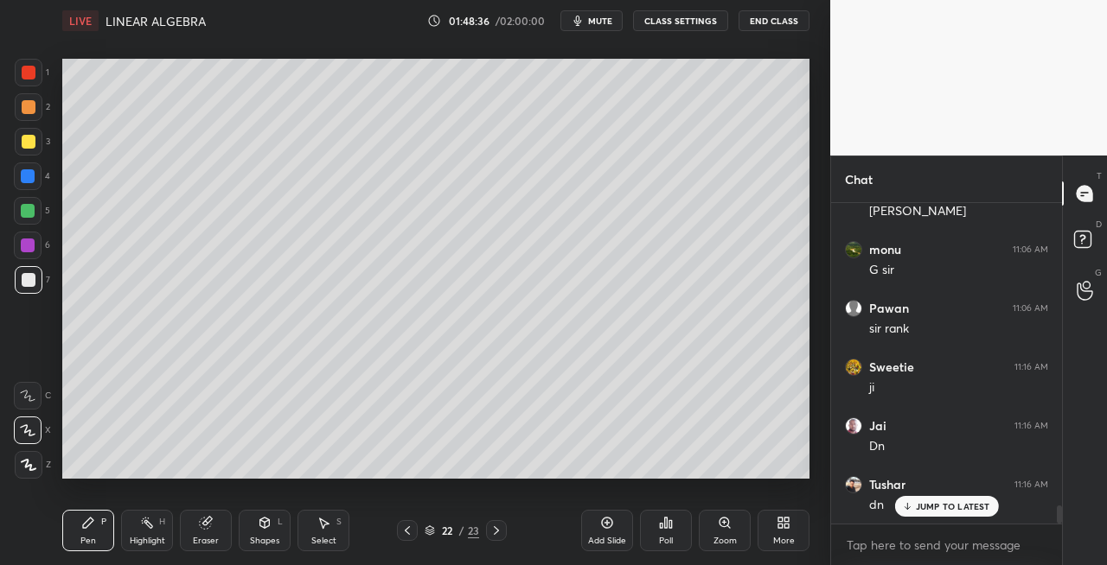
click at [494, 526] on icon at bounding box center [496, 531] width 14 height 14
click at [494, 534] on icon at bounding box center [496, 531] width 5 height 9
click at [207, 527] on icon at bounding box center [205, 523] width 11 height 11
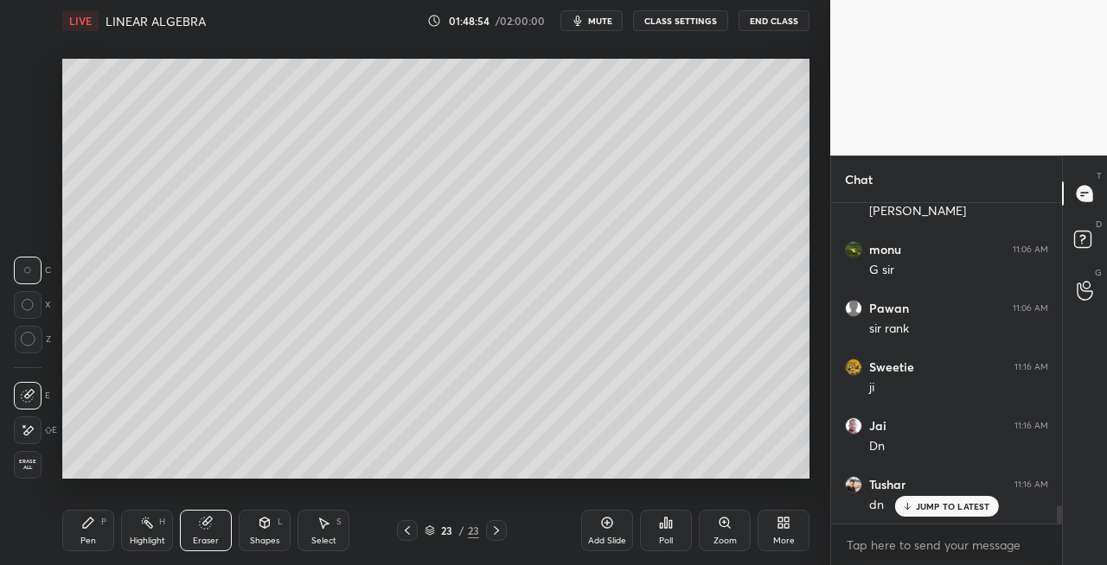
click at [92, 532] on div "Pen P" at bounding box center [88, 530] width 52 height 41
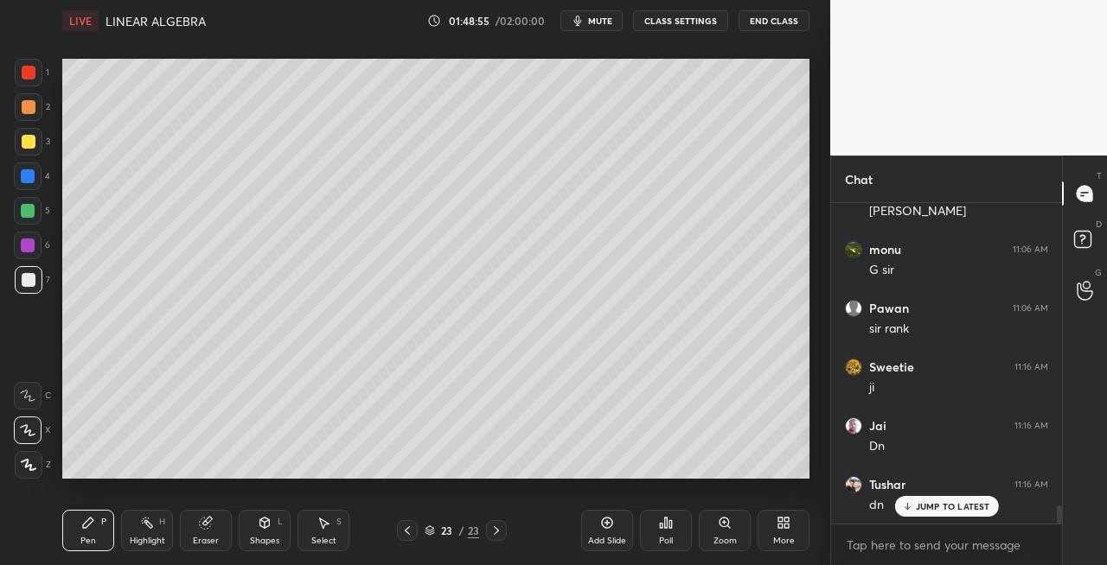
click at [31, 137] on div at bounding box center [29, 142] width 14 height 14
click at [37, 289] on div at bounding box center [29, 280] width 28 height 28
click at [268, 540] on div "Shapes" at bounding box center [264, 541] width 29 height 9
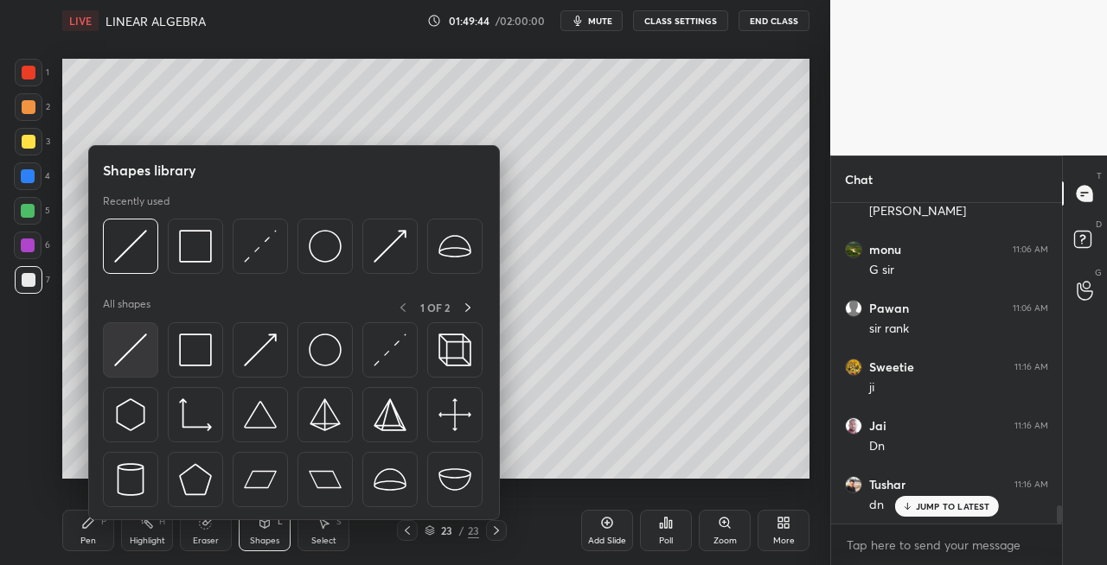
click at [124, 354] on img at bounding box center [130, 350] width 33 height 33
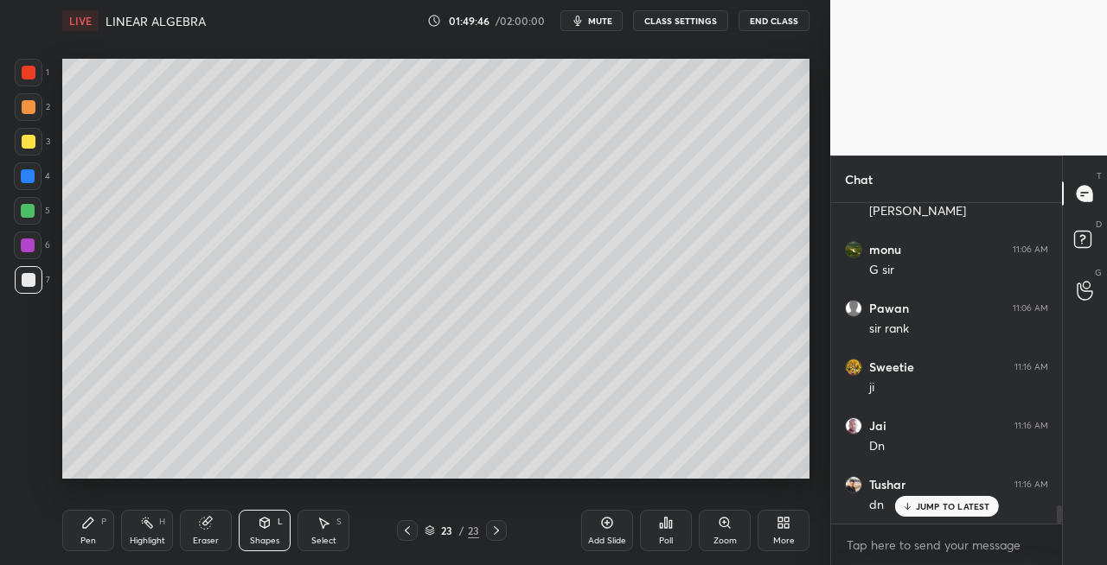
click at [88, 546] on div "Pen P" at bounding box center [88, 530] width 52 height 41
click at [266, 522] on icon at bounding box center [265, 521] width 10 height 3
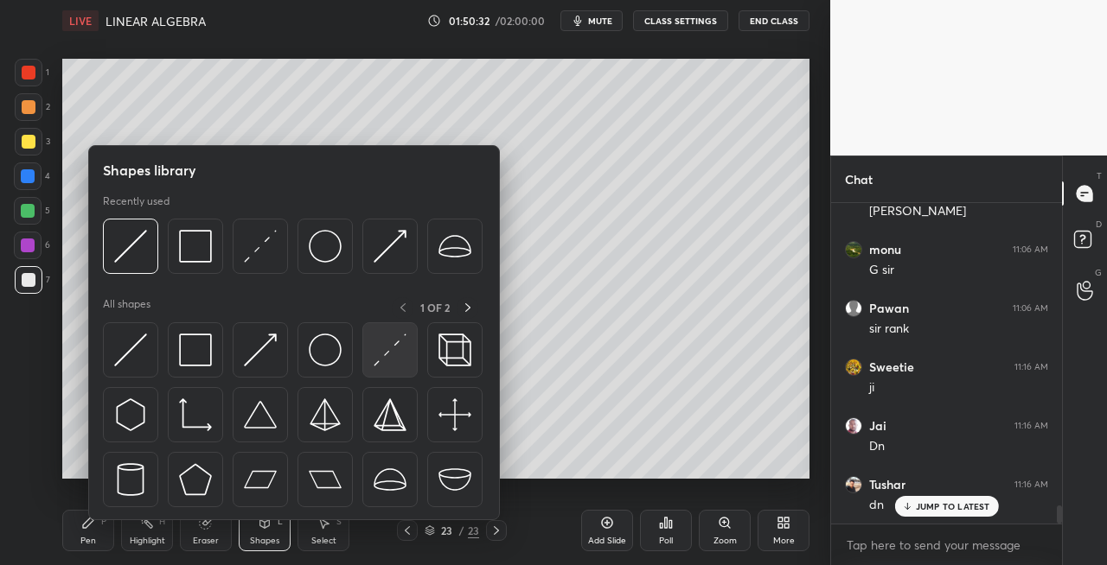
click at [391, 356] on img at bounding box center [389, 350] width 33 height 33
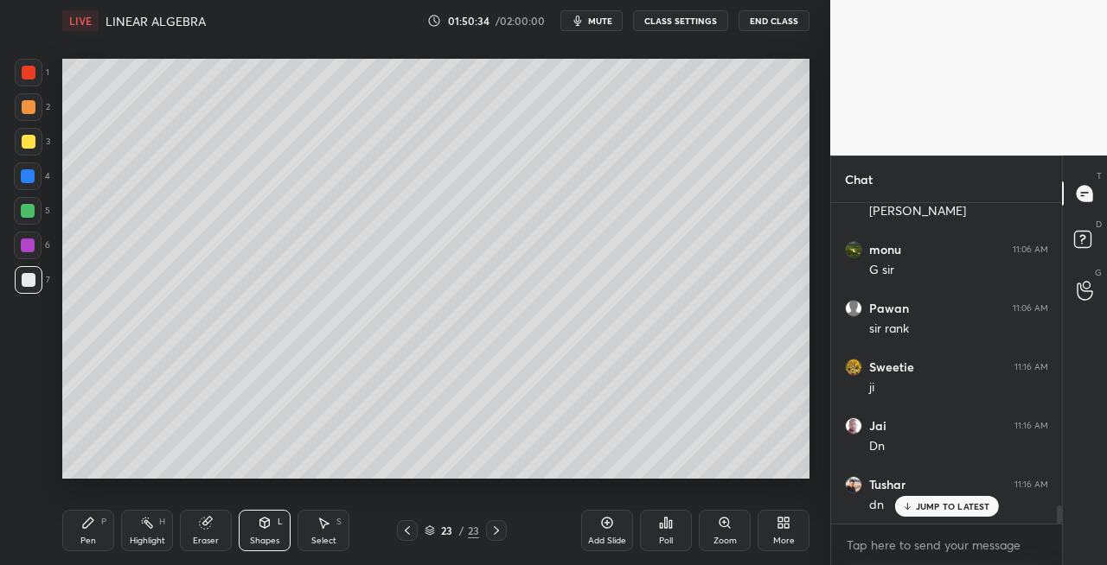
click at [112, 526] on div "Pen P" at bounding box center [88, 530] width 52 height 41
click at [265, 527] on icon at bounding box center [265, 523] width 10 height 10
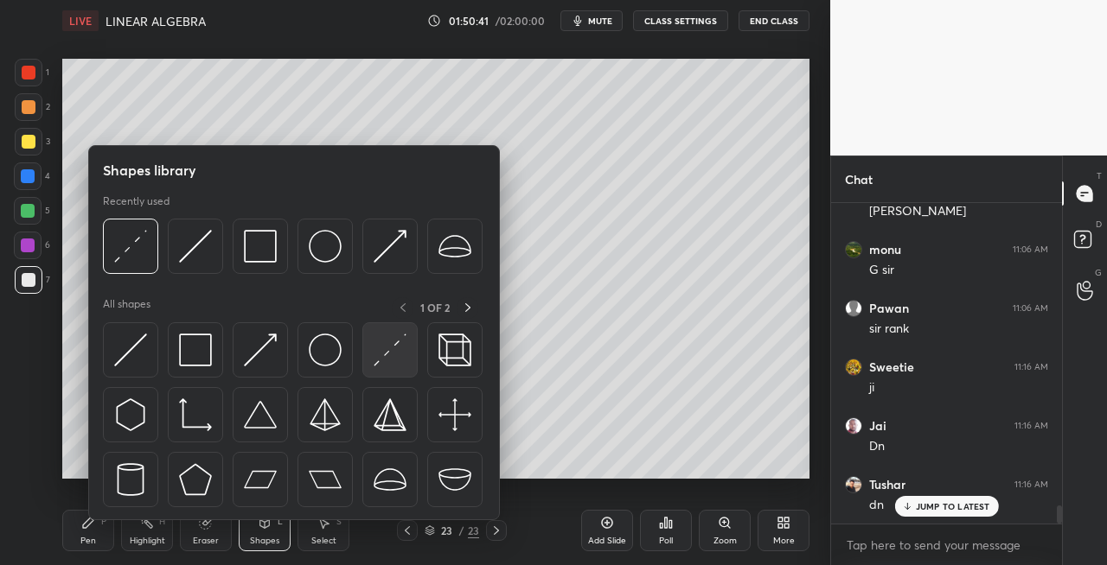
click at [377, 356] on img at bounding box center [389, 350] width 33 height 33
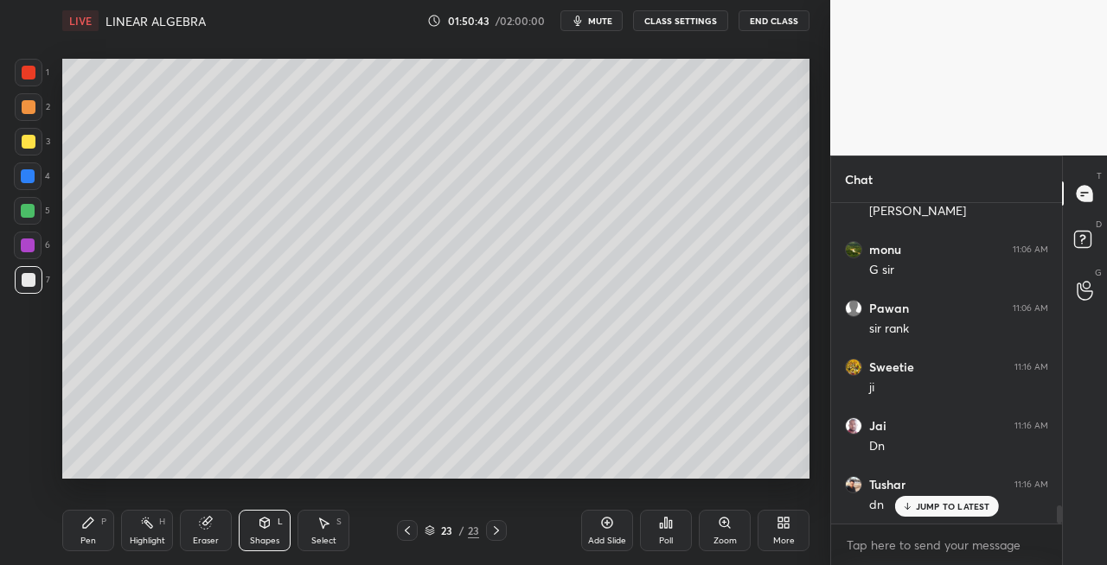
click at [85, 533] on div "Pen P" at bounding box center [88, 530] width 52 height 41
click at [259, 527] on icon at bounding box center [265, 523] width 14 height 14
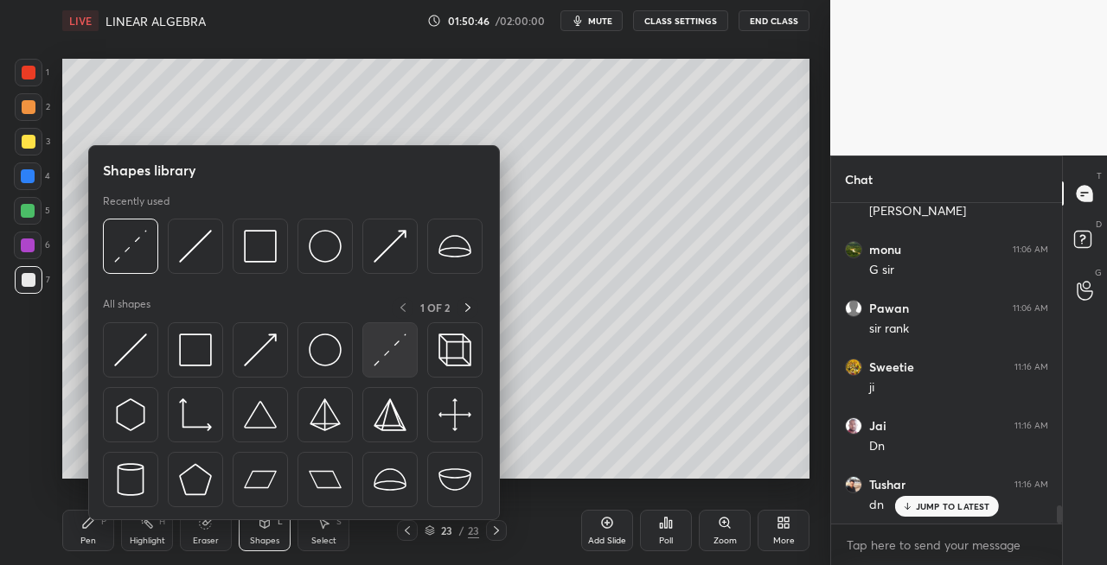
click at [374, 358] on img at bounding box center [389, 350] width 33 height 33
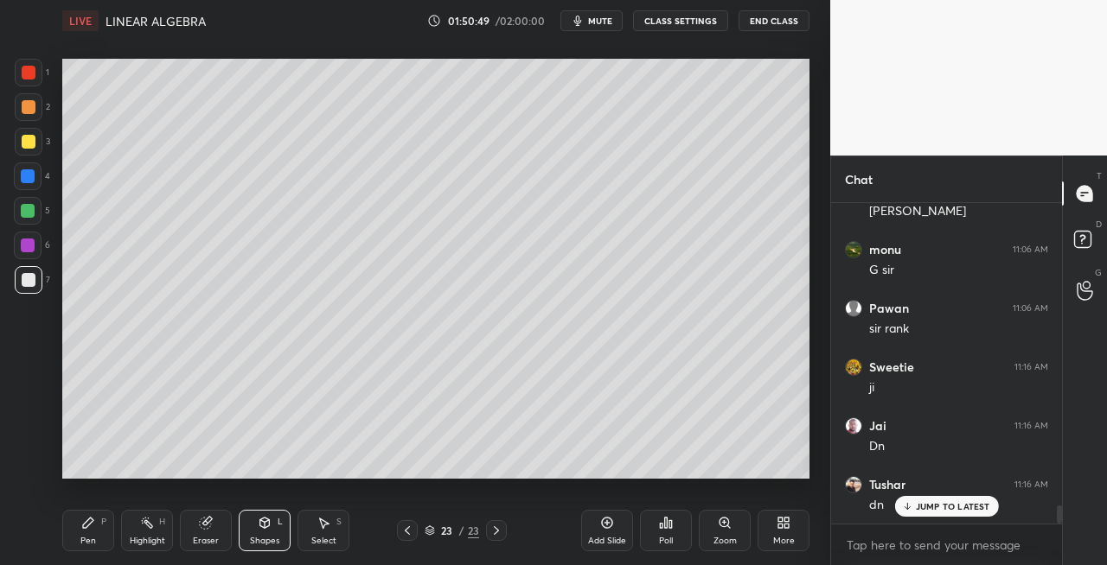
click at [84, 525] on icon at bounding box center [88, 523] width 10 height 10
click at [272, 523] on div "Shapes L" at bounding box center [265, 530] width 52 height 41
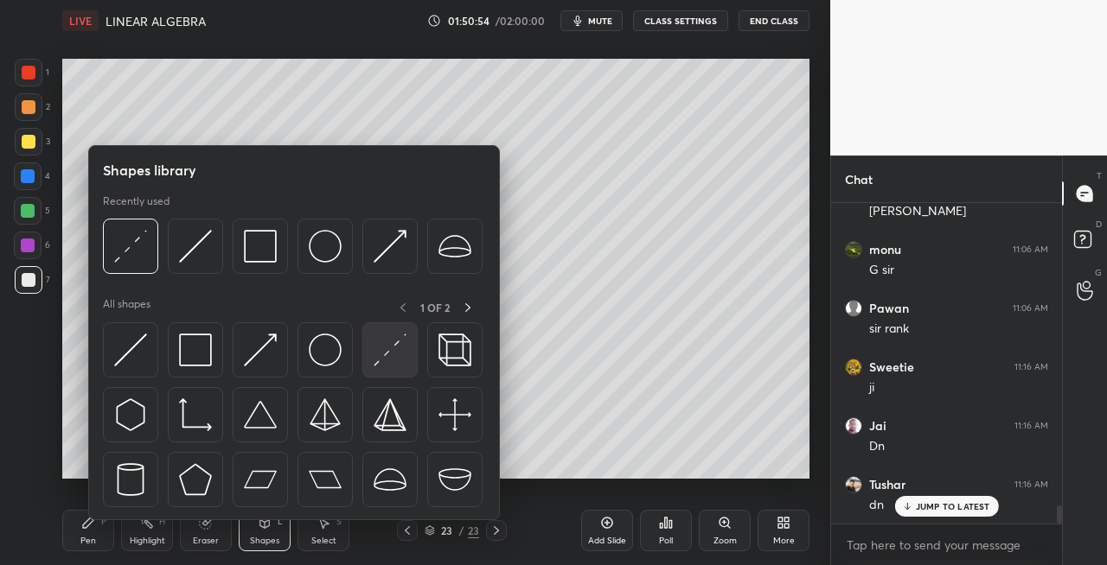
click at [384, 366] on img at bounding box center [389, 350] width 33 height 33
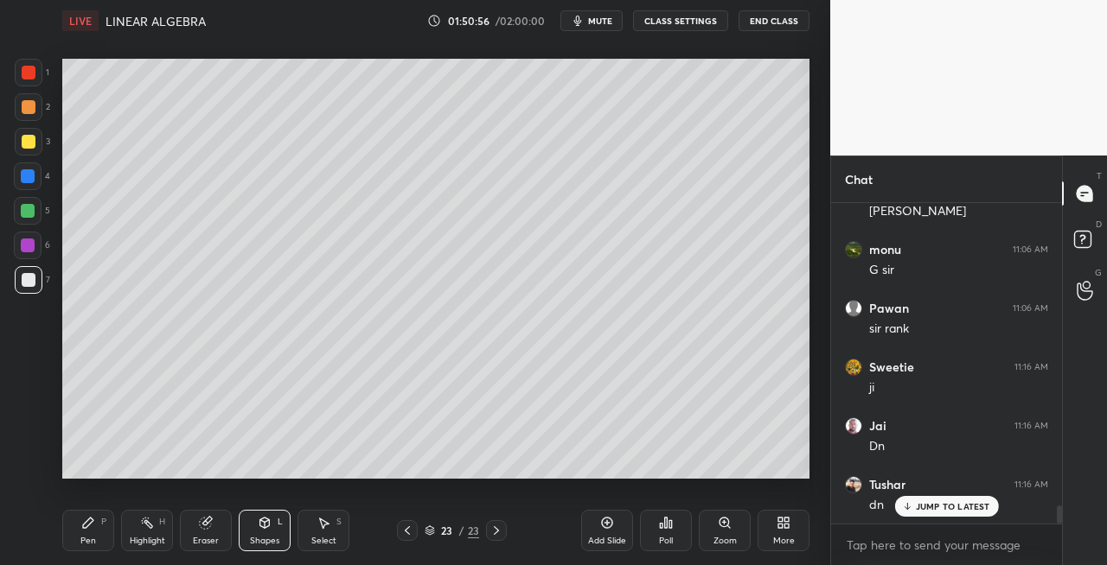
click at [92, 534] on div "Pen P" at bounding box center [88, 530] width 52 height 41
click at [496, 531] on icon at bounding box center [496, 531] width 5 height 9
click at [597, 537] on div "Add Slide" at bounding box center [607, 541] width 38 height 9
click at [413, 528] on icon at bounding box center [407, 531] width 14 height 14
click at [494, 533] on icon at bounding box center [496, 531] width 14 height 14
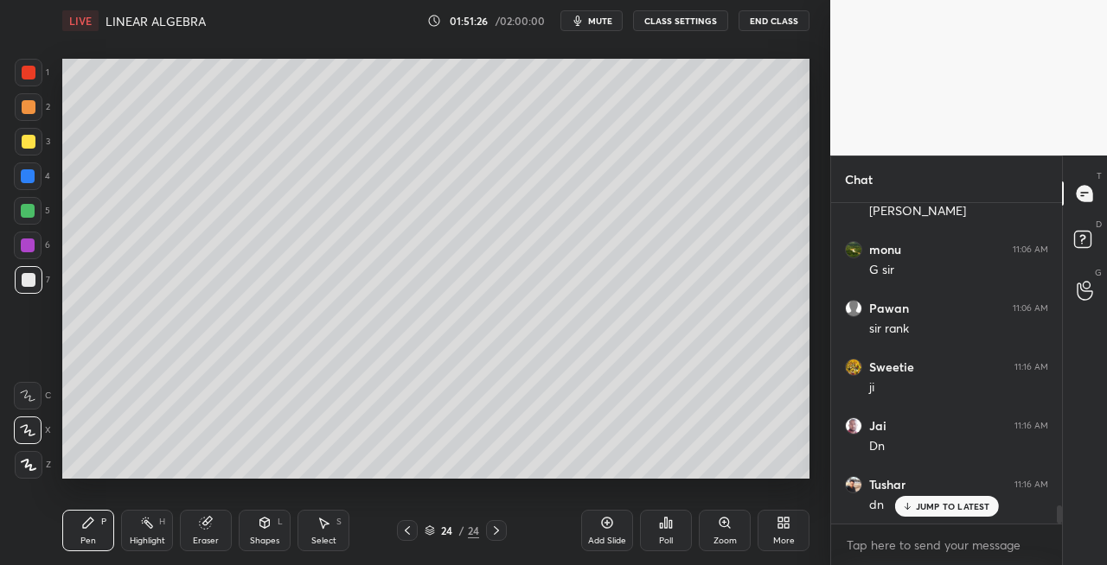
click at [275, 524] on div "Shapes L" at bounding box center [265, 530] width 52 height 41
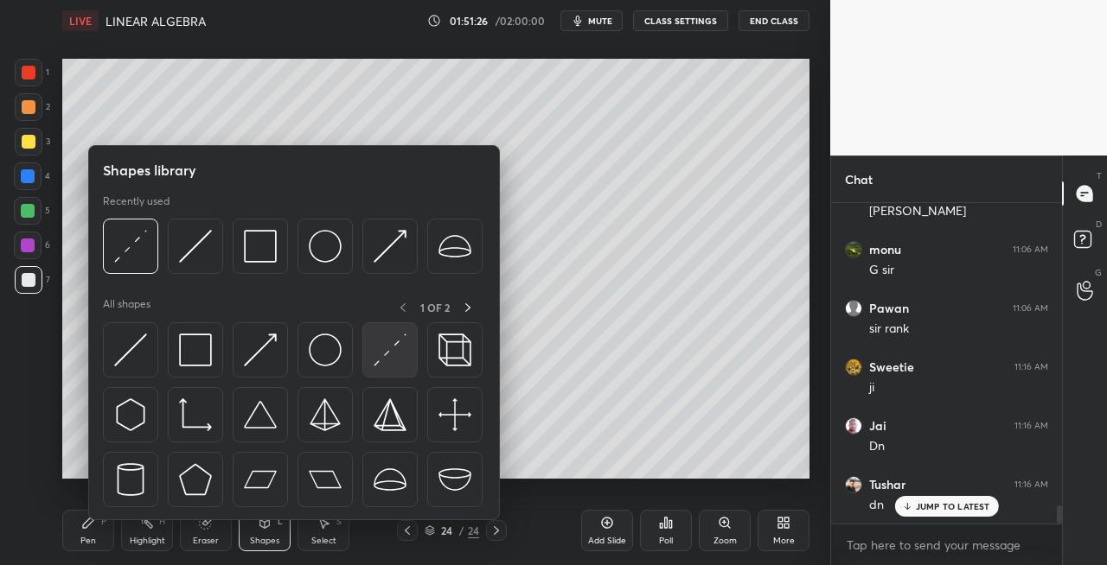
click at [386, 360] on img at bounding box center [389, 350] width 33 height 33
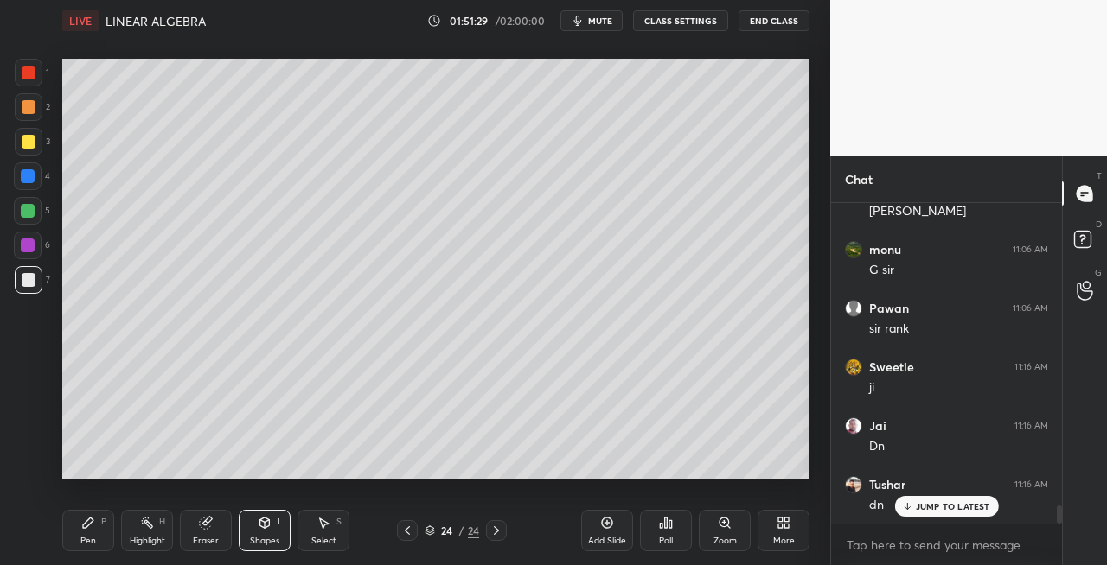
click at [102, 520] on div "P" at bounding box center [103, 522] width 5 height 9
click at [269, 524] on icon at bounding box center [265, 523] width 10 height 10
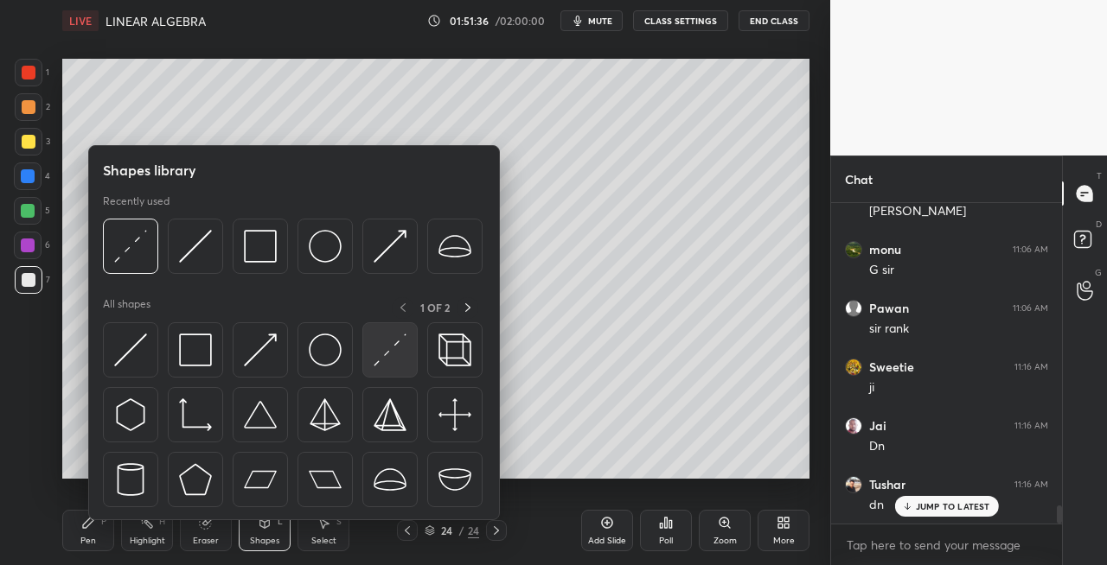
click at [378, 354] on img at bounding box center [389, 350] width 33 height 33
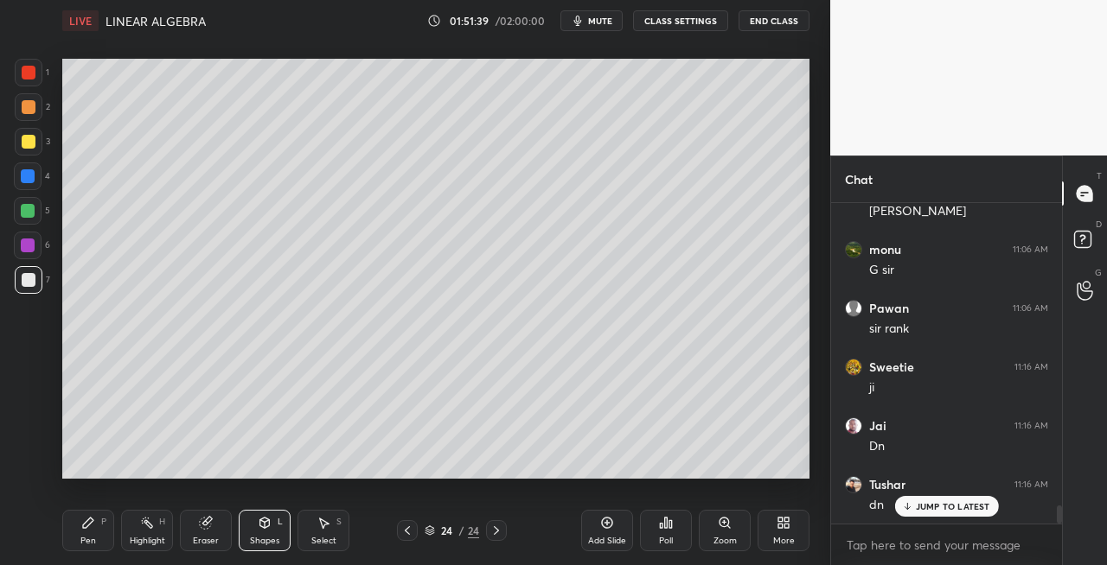
click at [97, 533] on div "Pen P" at bounding box center [88, 530] width 52 height 41
click at [279, 533] on div "Shapes L" at bounding box center [265, 530] width 52 height 41
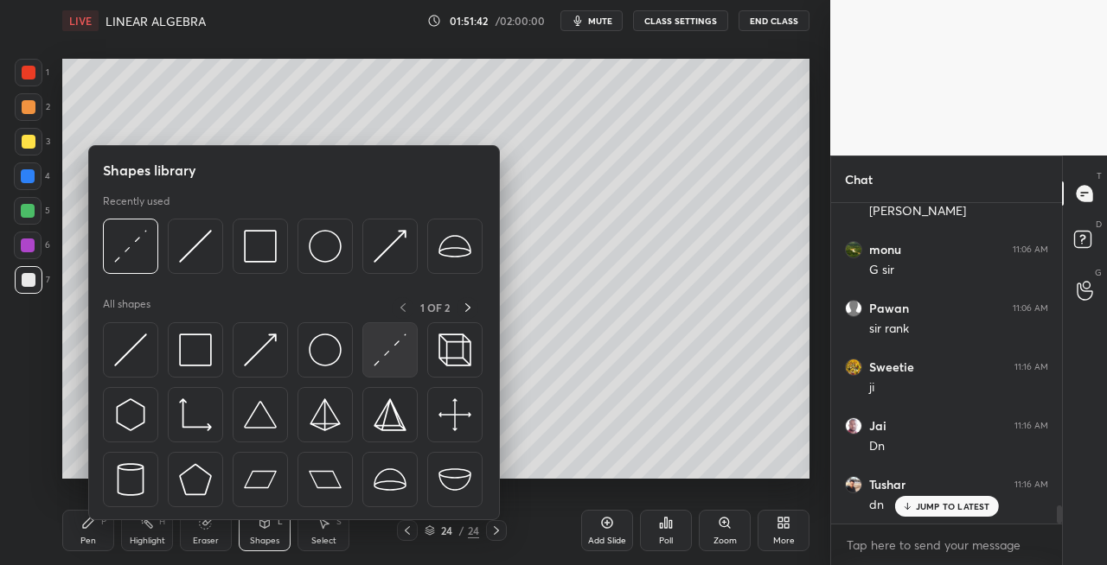
click at [387, 350] on img at bounding box center [389, 350] width 33 height 33
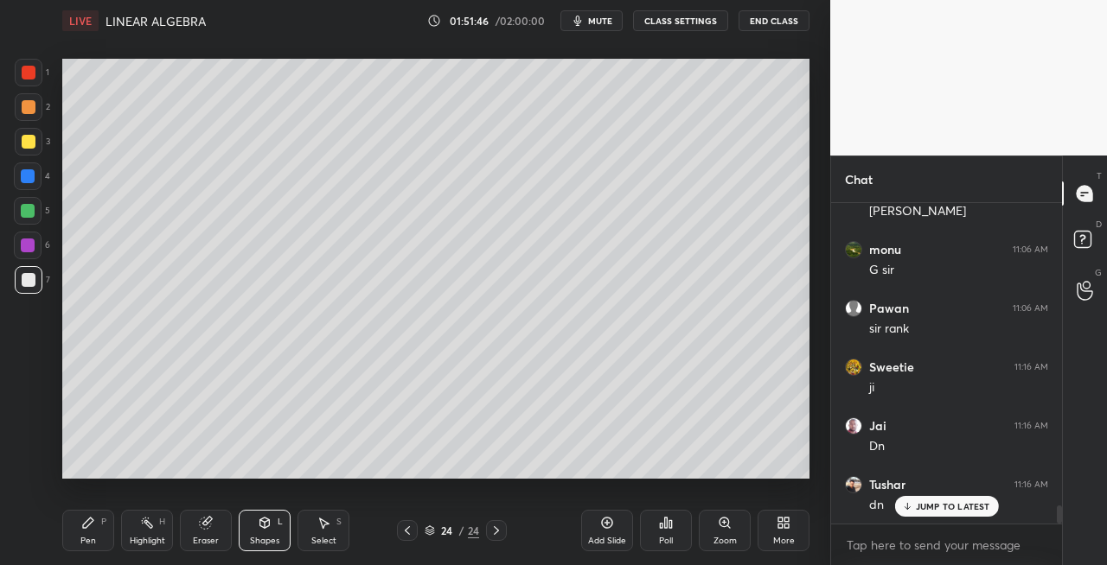
click at [92, 537] on div "Pen" at bounding box center [88, 541] width 16 height 9
click at [275, 533] on div "Shapes L" at bounding box center [265, 530] width 52 height 41
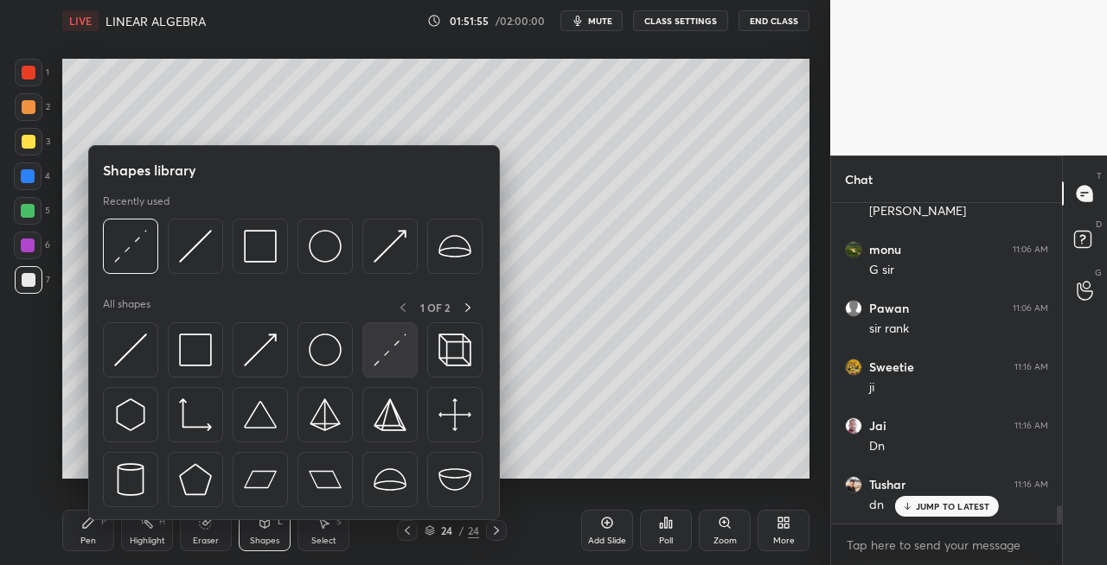
click at [387, 359] on img at bounding box center [389, 350] width 33 height 33
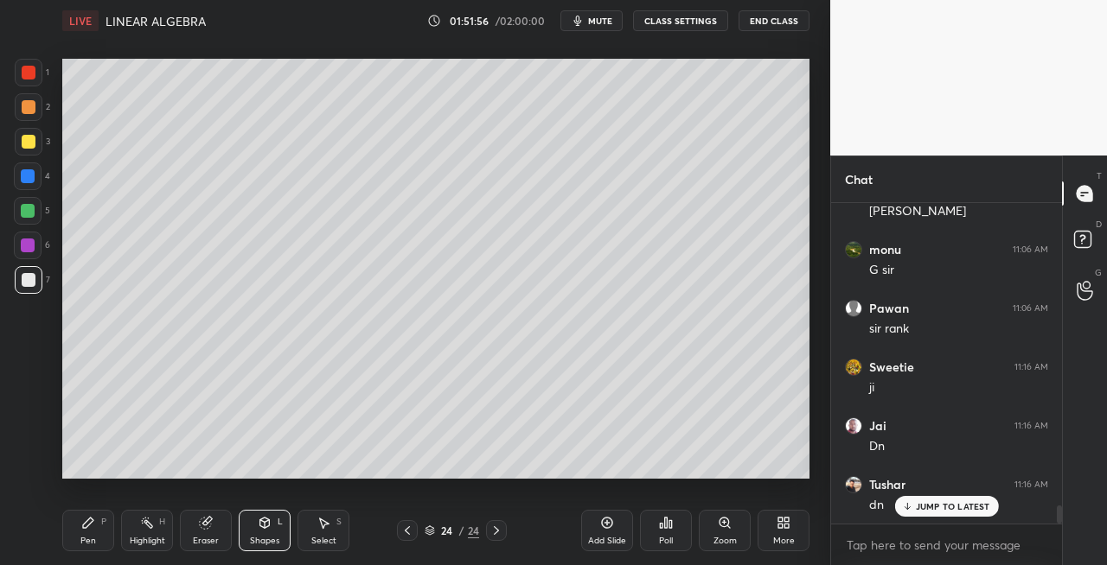
click at [90, 537] on div "Pen" at bounding box center [88, 541] width 16 height 9
click at [408, 527] on icon at bounding box center [407, 531] width 5 height 9
click at [493, 532] on icon at bounding box center [496, 531] width 14 height 14
click at [224, 508] on div "Pen P Highlight H Eraser Shapes L Select S 24 / 24 Add Slide Poll Zoom More" at bounding box center [435, 530] width 747 height 69
click at [202, 530] on div "Eraser" at bounding box center [206, 530] width 52 height 41
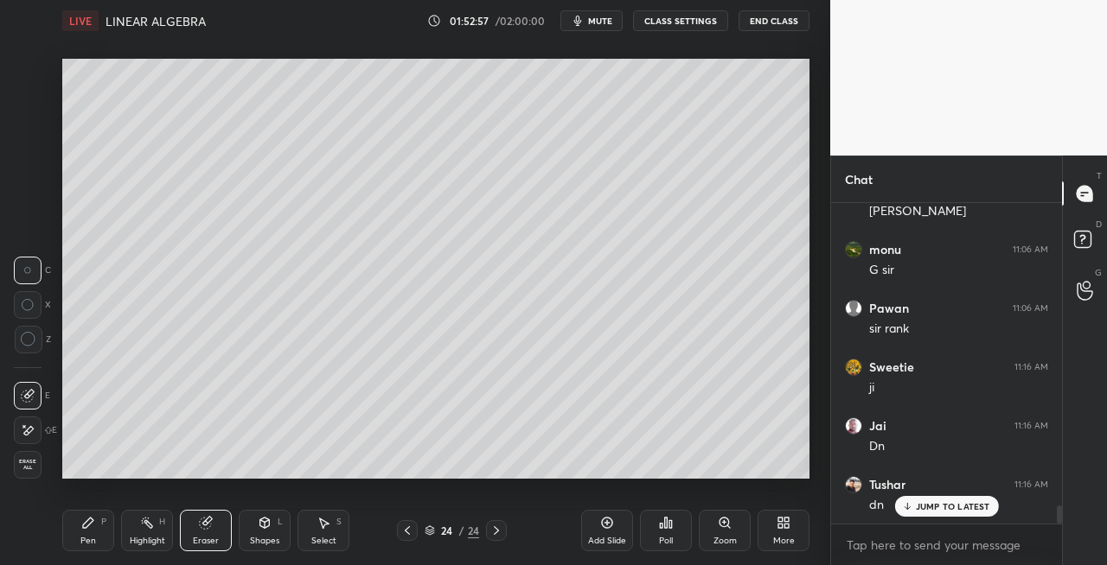
click at [107, 515] on div "Pen P" at bounding box center [88, 530] width 52 height 41
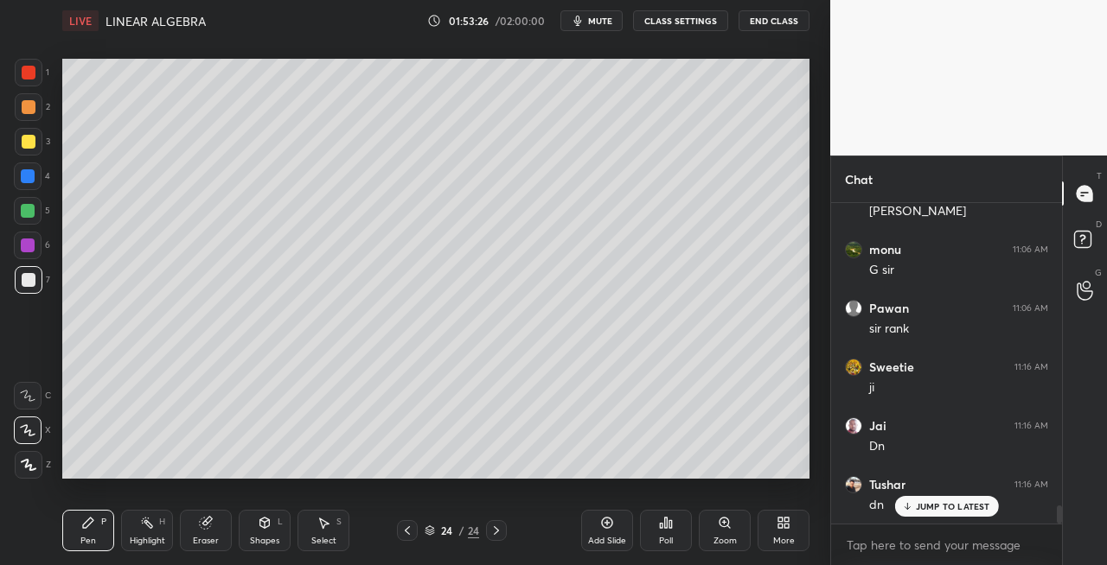
click at [257, 529] on div "Shapes L" at bounding box center [265, 530] width 52 height 41
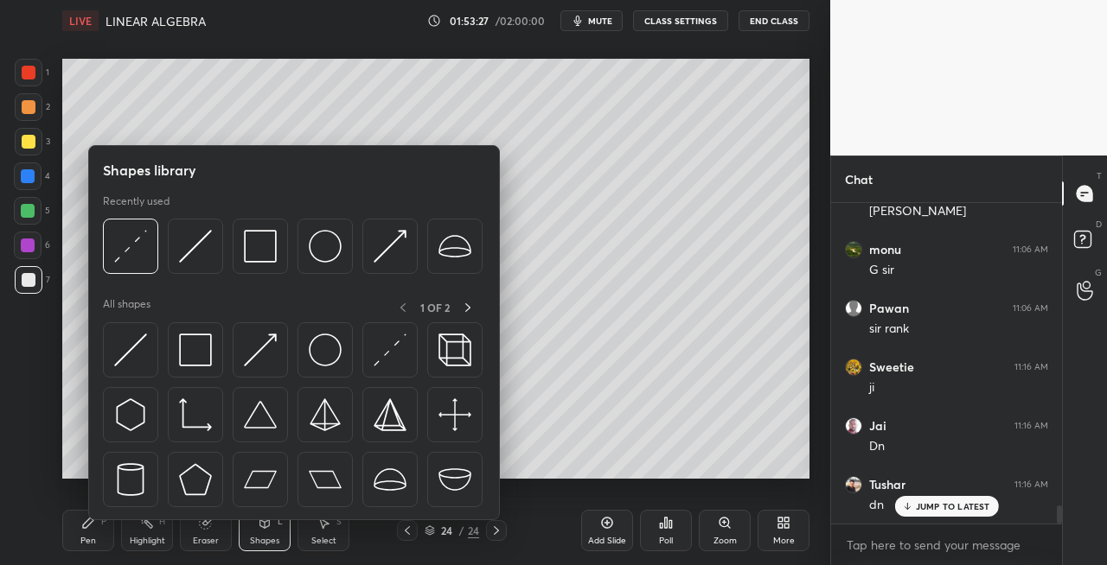
click at [197, 546] on div "Eraser" at bounding box center [206, 541] width 26 height 9
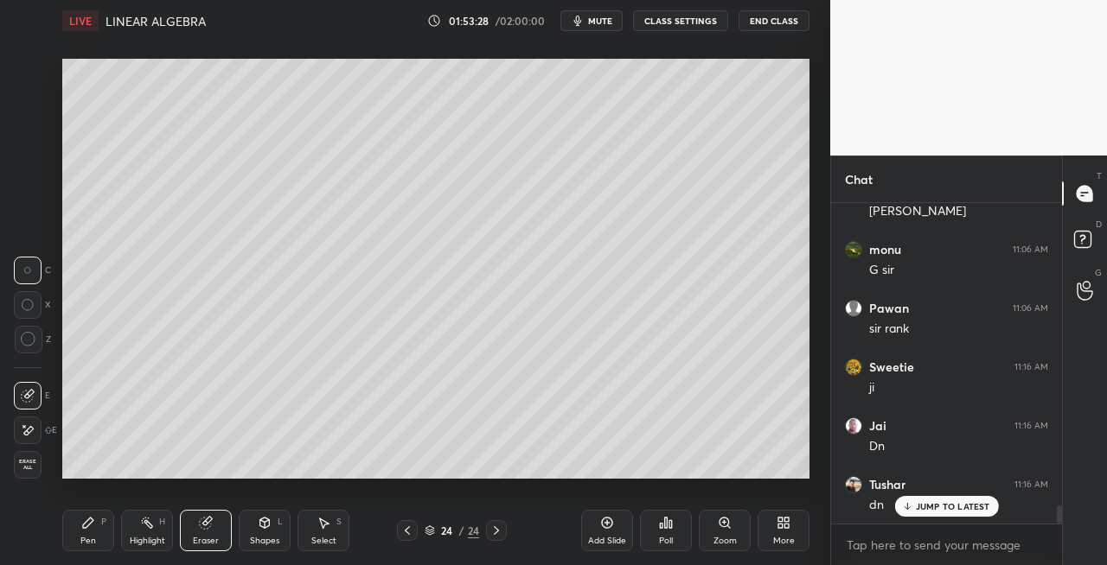
click at [74, 541] on div "Pen P" at bounding box center [88, 530] width 52 height 41
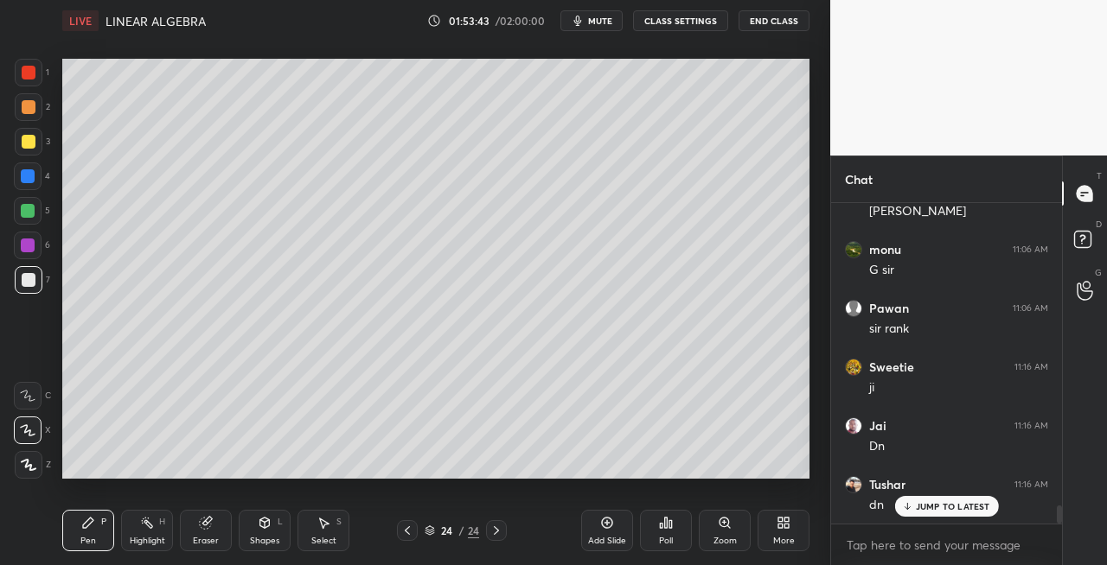
click at [497, 532] on icon at bounding box center [496, 531] width 5 height 9
click at [496, 533] on icon at bounding box center [496, 531] width 14 height 14
click at [584, 539] on div "Add Slide" at bounding box center [607, 530] width 52 height 41
click at [205, 537] on div "Eraser" at bounding box center [206, 541] width 26 height 9
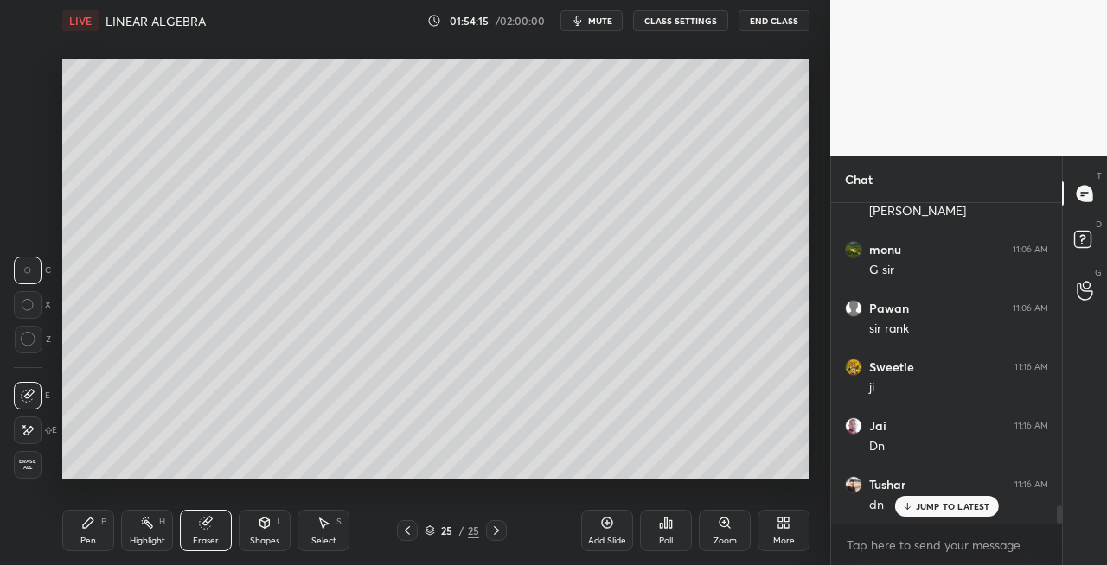
click at [93, 531] on div "Pen P" at bounding box center [88, 530] width 52 height 41
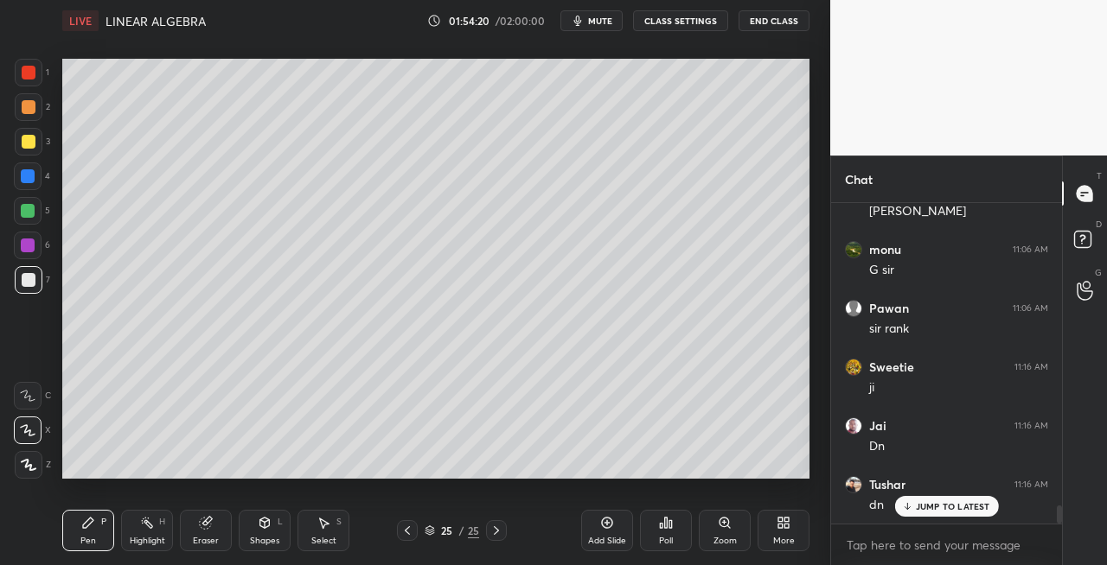
click at [263, 530] on div "Shapes L" at bounding box center [265, 530] width 52 height 41
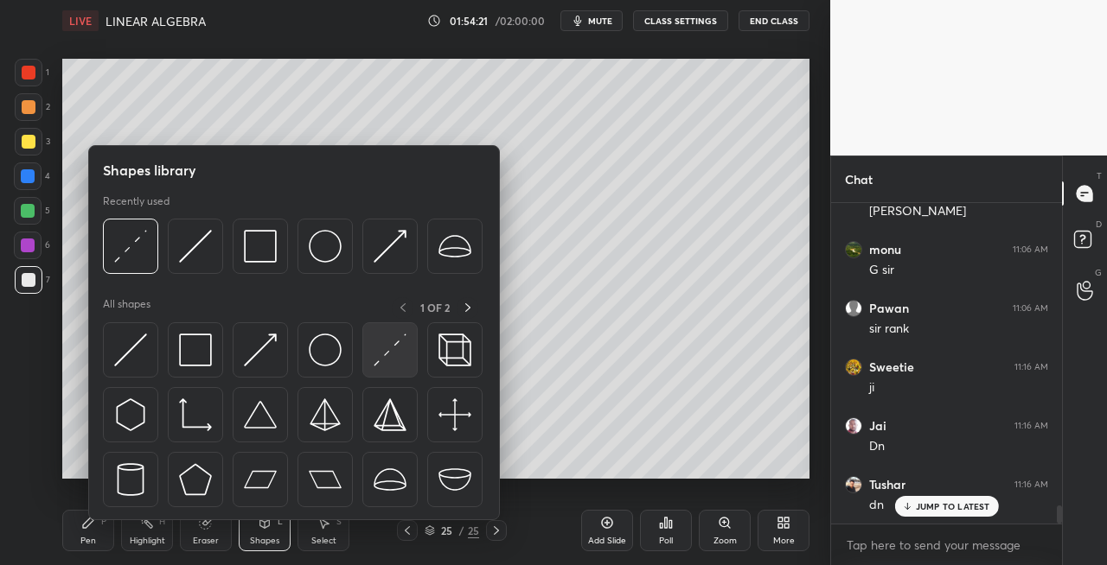
click at [378, 353] on img at bounding box center [389, 350] width 33 height 33
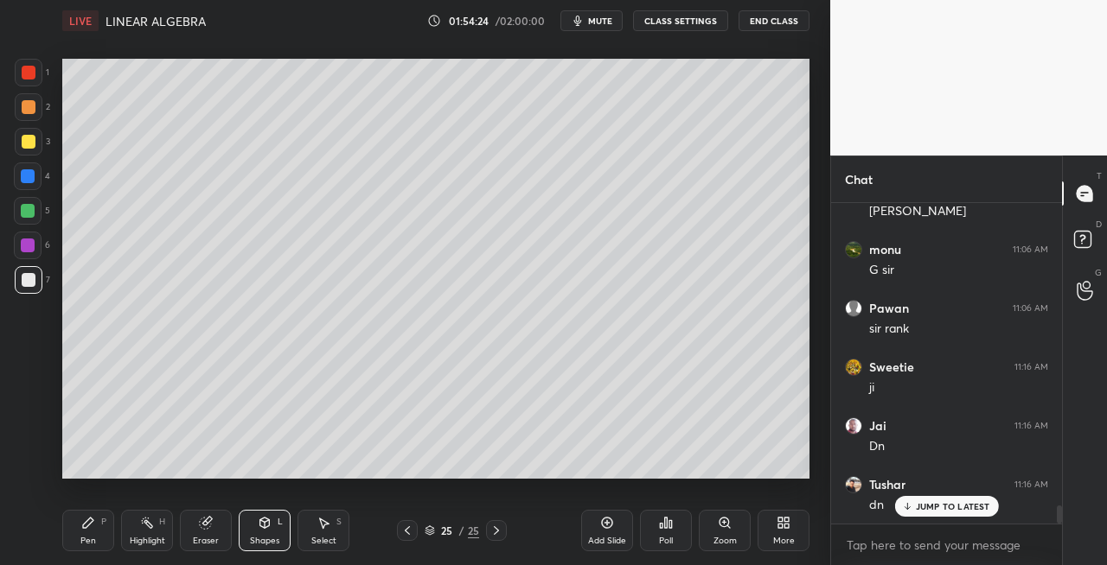
click at [81, 546] on div "Pen" at bounding box center [88, 541] width 16 height 9
click at [255, 529] on div "Shapes L" at bounding box center [265, 530] width 52 height 41
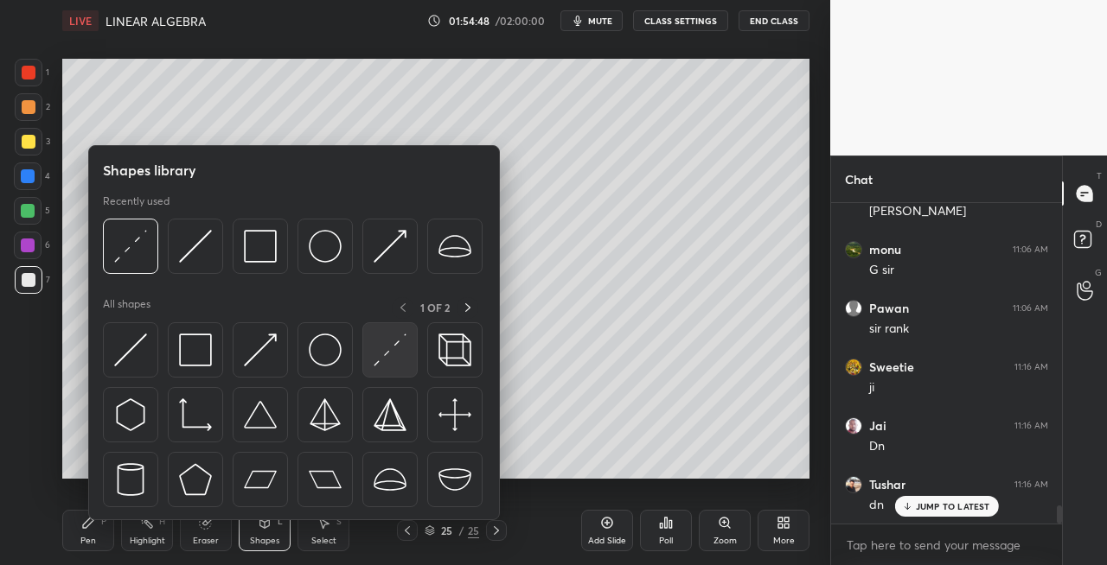
click at [385, 351] on img at bounding box center [389, 350] width 33 height 33
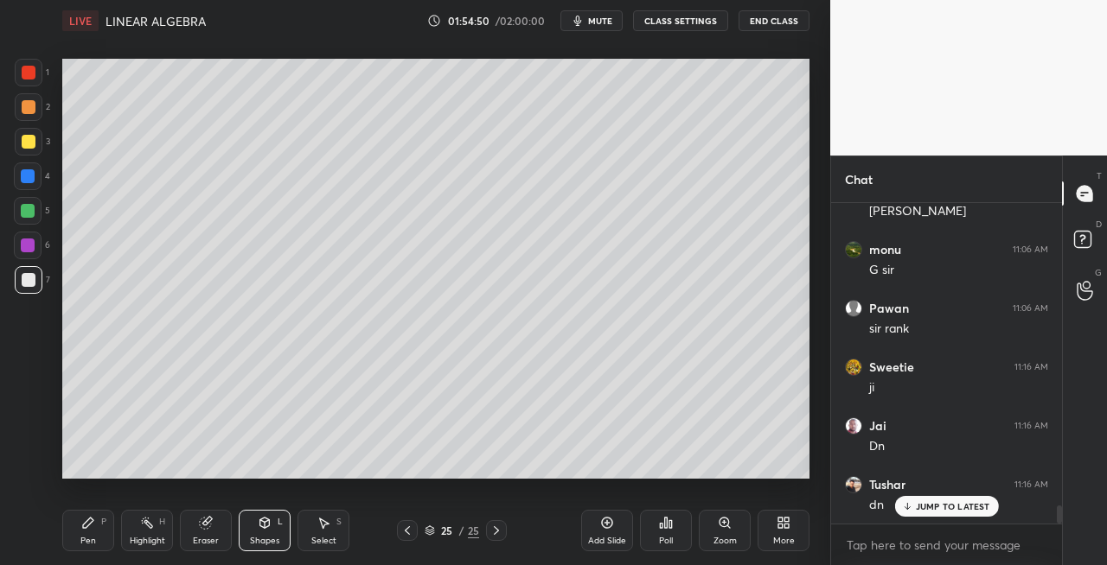
click at [88, 530] on div "Pen P" at bounding box center [88, 530] width 52 height 41
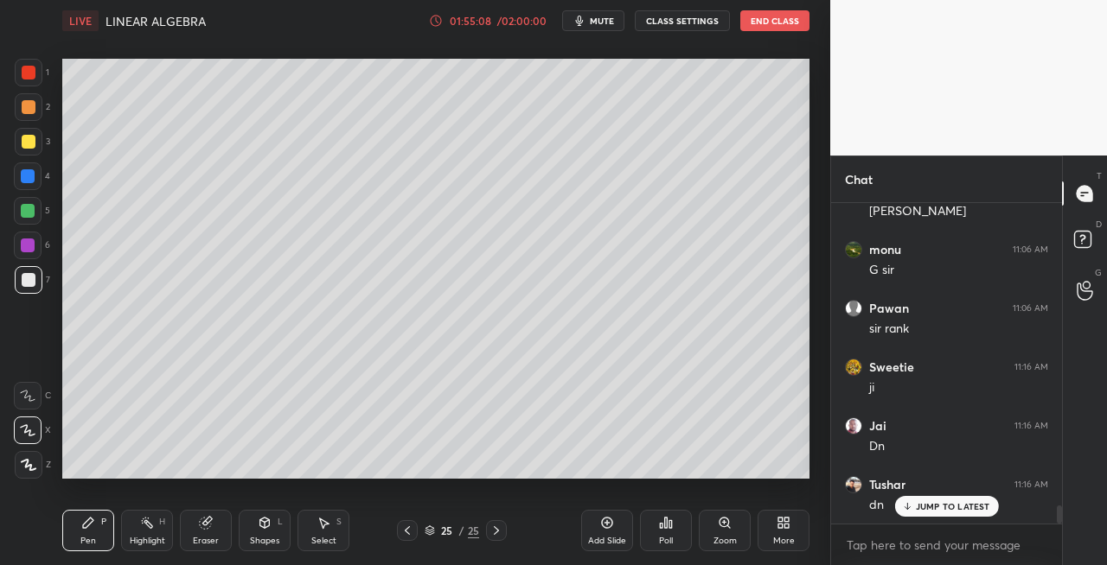
click at [267, 520] on icon at bounding box center [265, 521] width 10 height 3
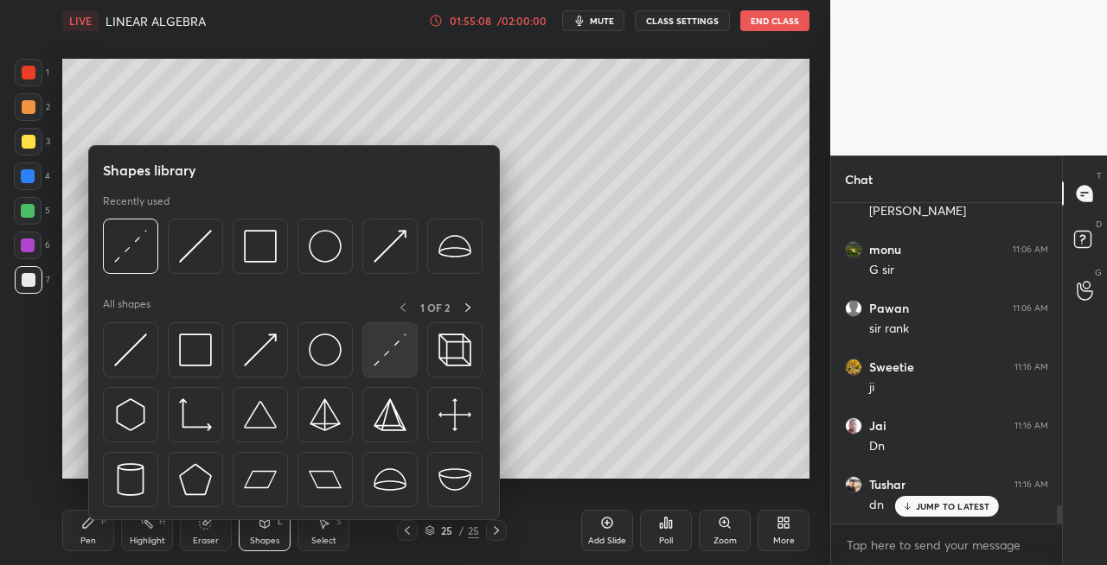
click at [374, 359] on img at bounding box center [389, 350] width 33 height 33
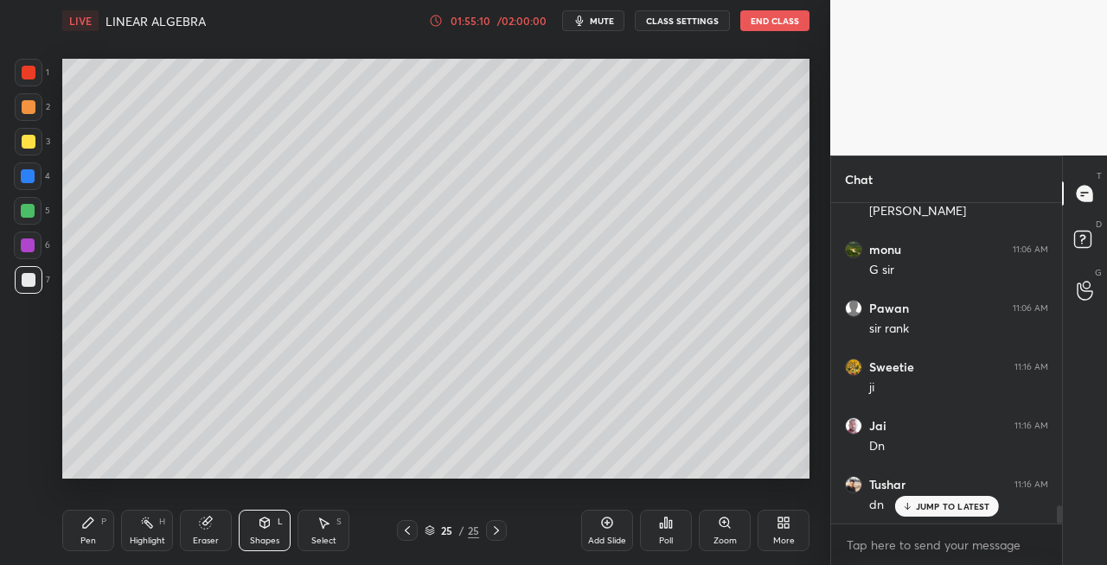
click at [81, 531] on div "Pen P" at bounding box center [88, 530] width 52 height 41
click at [403, 534] on icon at bounding box center [407, 531] width 14 height 14
click at [493, 532] on icon at bounding box center [496, 531] width 14 height 14
click at [214, 533] on div "Eraser" at bounding box center [206, 530] width 52 height 41
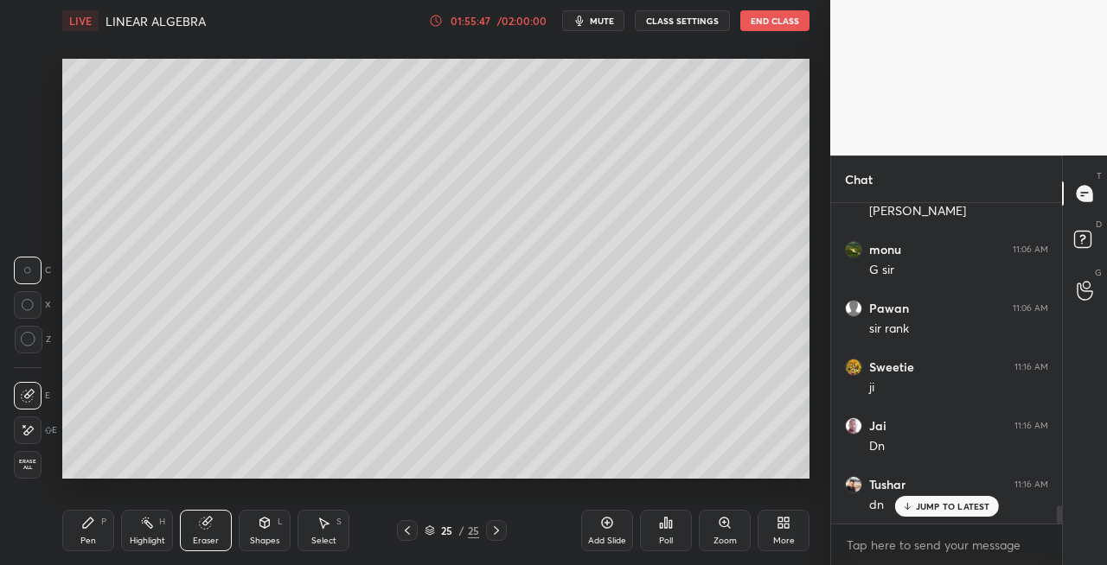
click at [86, 538] on div "Pen" at bounding box center [88, 541] width 16 height 9
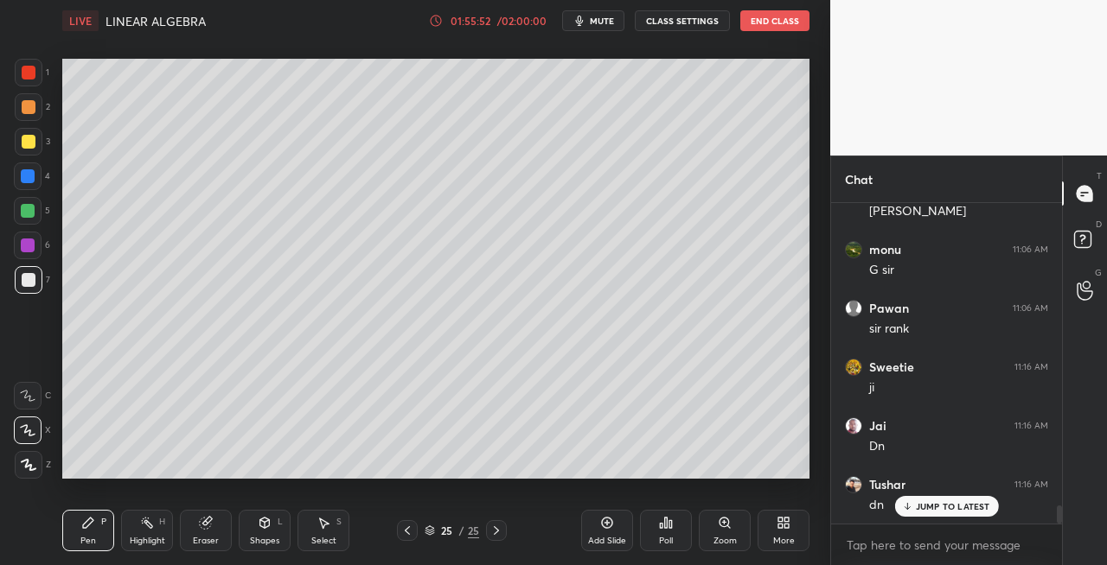
scroll to position [5426, 0]
click at [221, 522] on div "Eraser" at bounding box center [206, 530] width 52 height 41
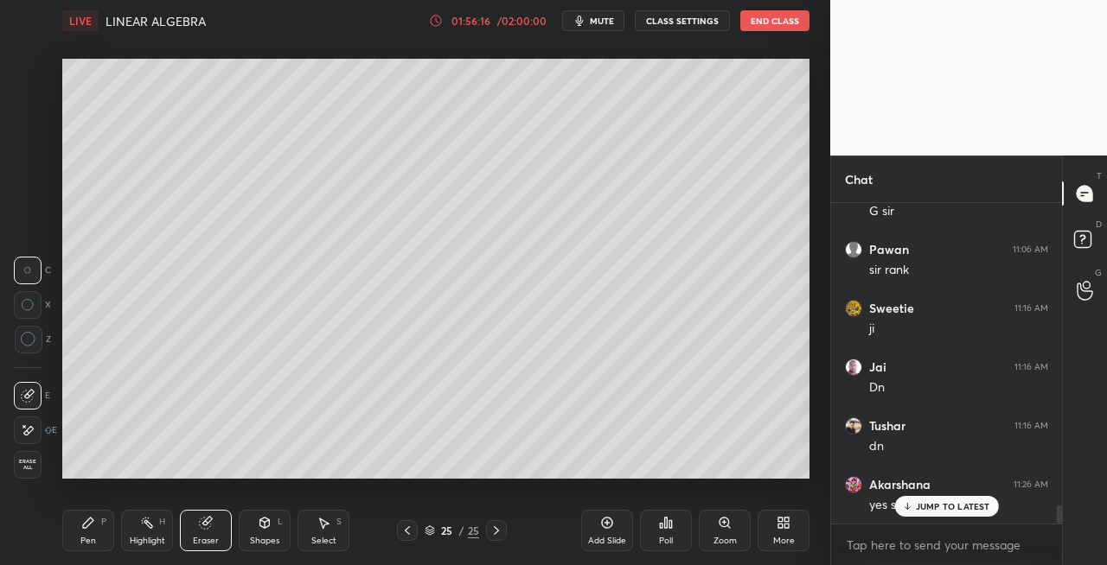
click at [117, 520] on div "Pen P Highlight H Eraser Shapes L Select S" at bounding box center [191, 530] width 259 height 41
click at [99, 528] on div "Pen P" at bounding box center [88, 530] width 52 height 41
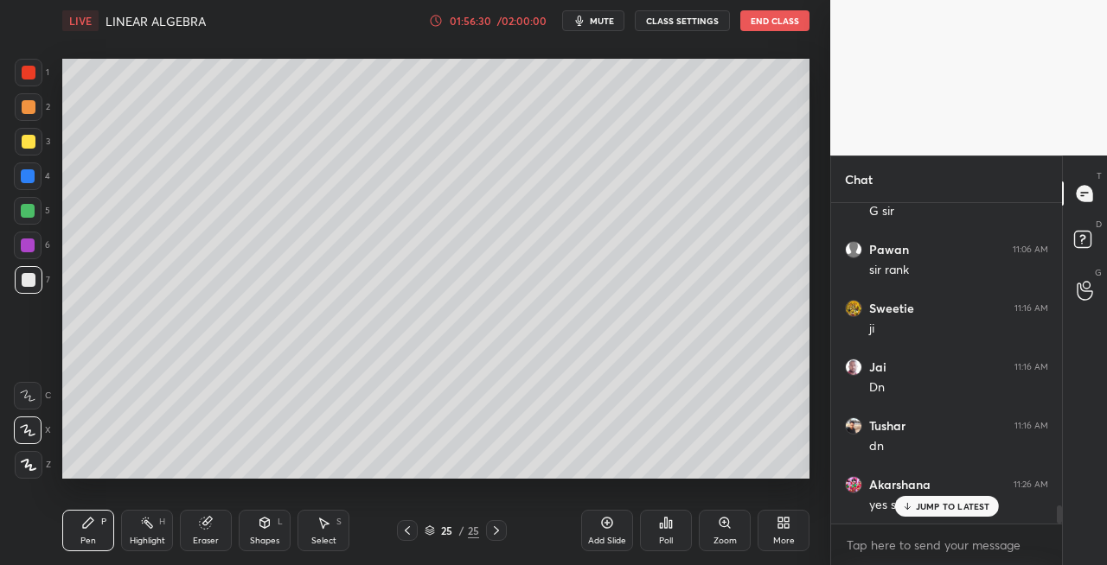
click at [410, 536] on icon at bounding box center [407, 531] width 14 height 14
click at [406, 534] on icon at bounding box center [407, 531] width 14 height 14
click at [501, 539] on div at bounding box center [496, 530] width 21 height 21
click at [502, 538] on div at bounding box center [496, 530] width 21 height 21
click at [503, 533] on div at bounding box center [496, 530] width 21 height 21
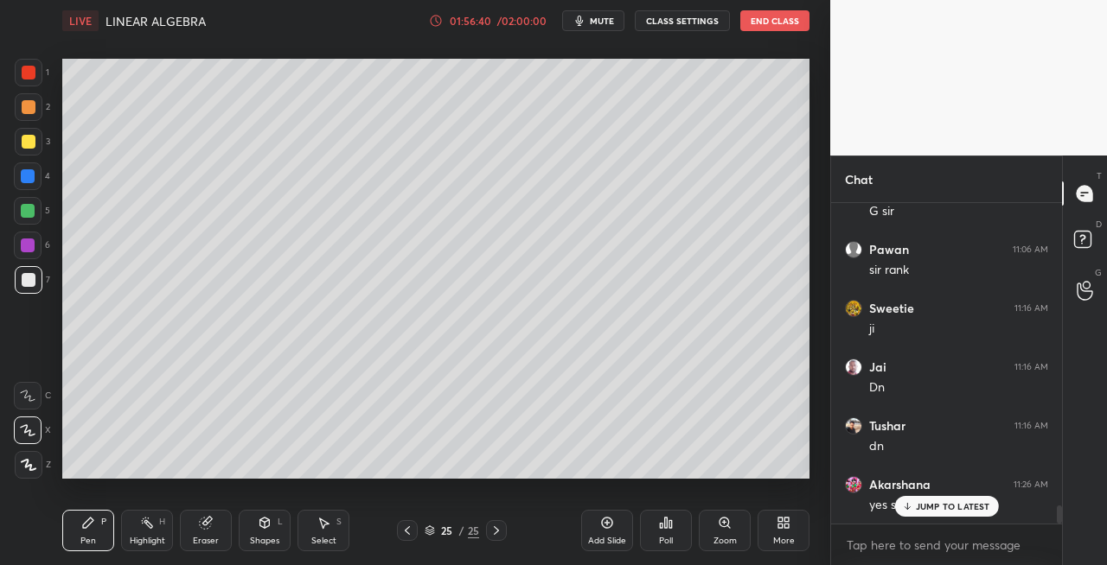
click at [259, 526] on icon at bounding box center [265, 523] width 14 height 14
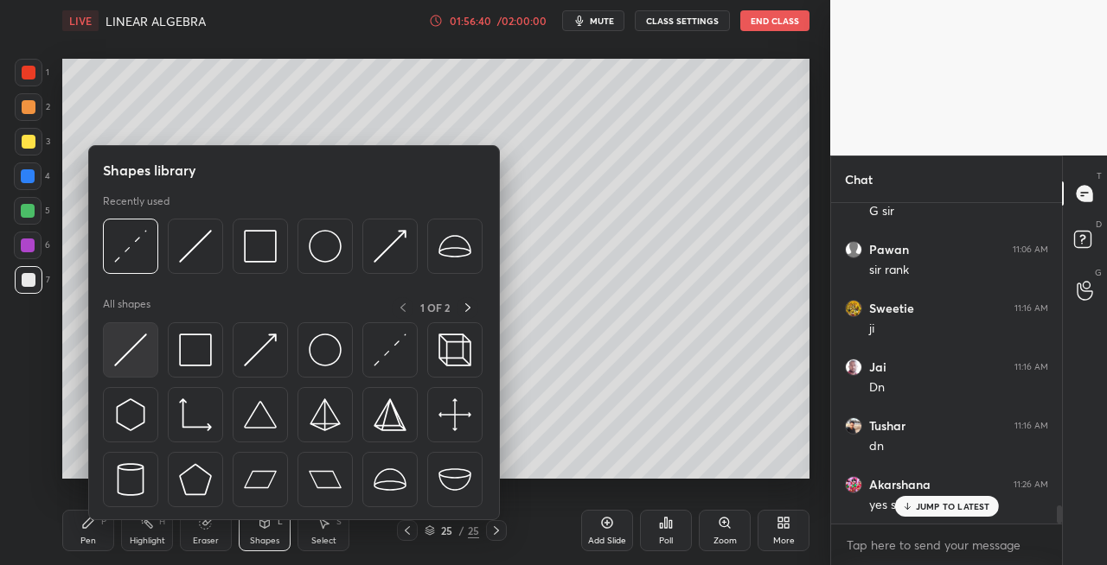
click at [129, 354] on img at bounding box center [130, 350] width 33 height 33
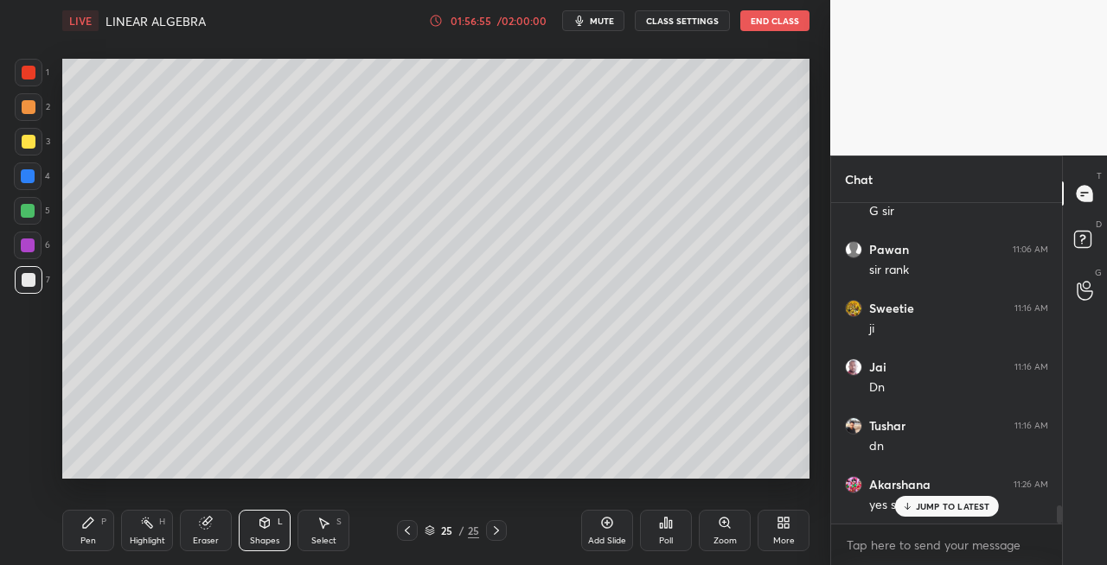
scroll to position [5485, 0]
click at [26, 149] on div at bounding box center [29, 142] width 28 height 28
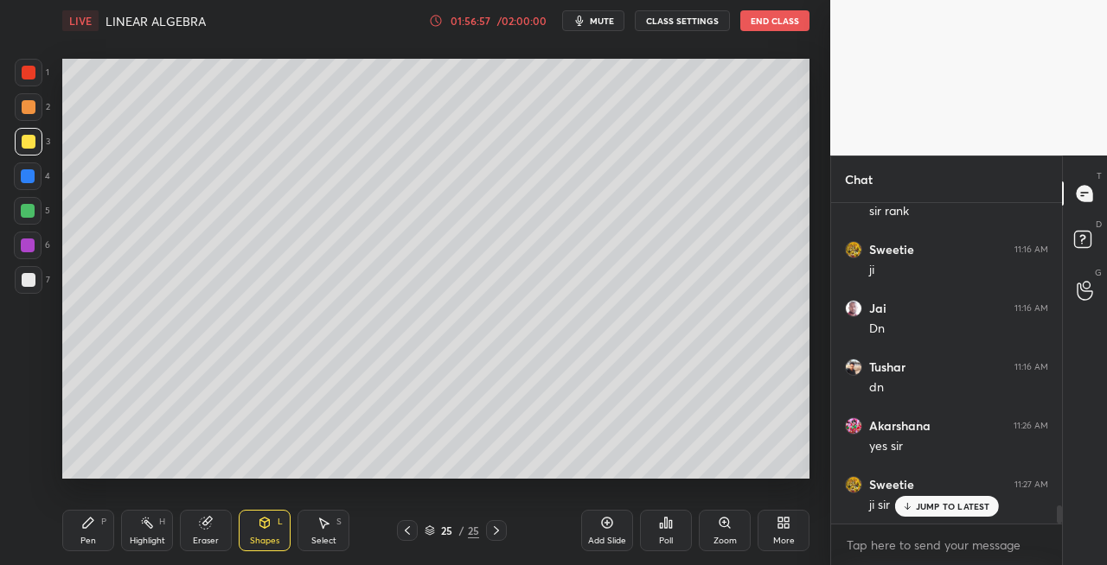
click at [100, 527] on div "Pen P" at bounding box center [88, 530] width 52 height 41
click at [402, 533] on icon at bounding box center [407, 531] width 14 height 14
click at [409, 533] on icon at bounding box center [407, 531] width 14 height 14
click at [500, 529] on icon at bounding box center [496, 531] width 14 height 14
click at [497, 530] on icon at bounding box center [496, 531] width 5 height 9
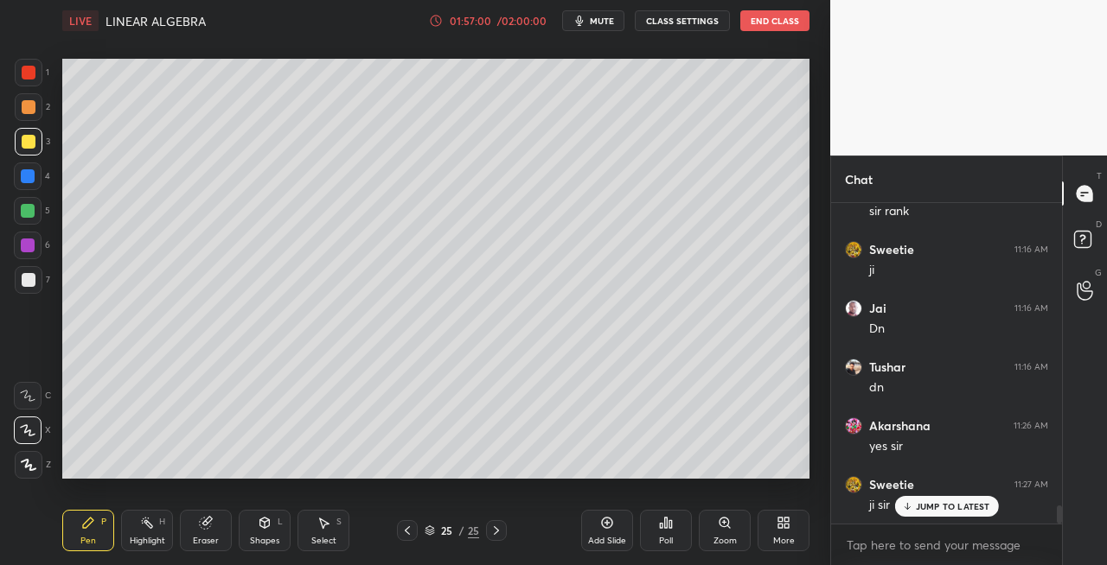
click at [496, 527] on icon at bounding box center [496, 531] width 14 height 14
click at [213, 524] on div "Eraser" at bounding box center [206, 530] width 52 height 41
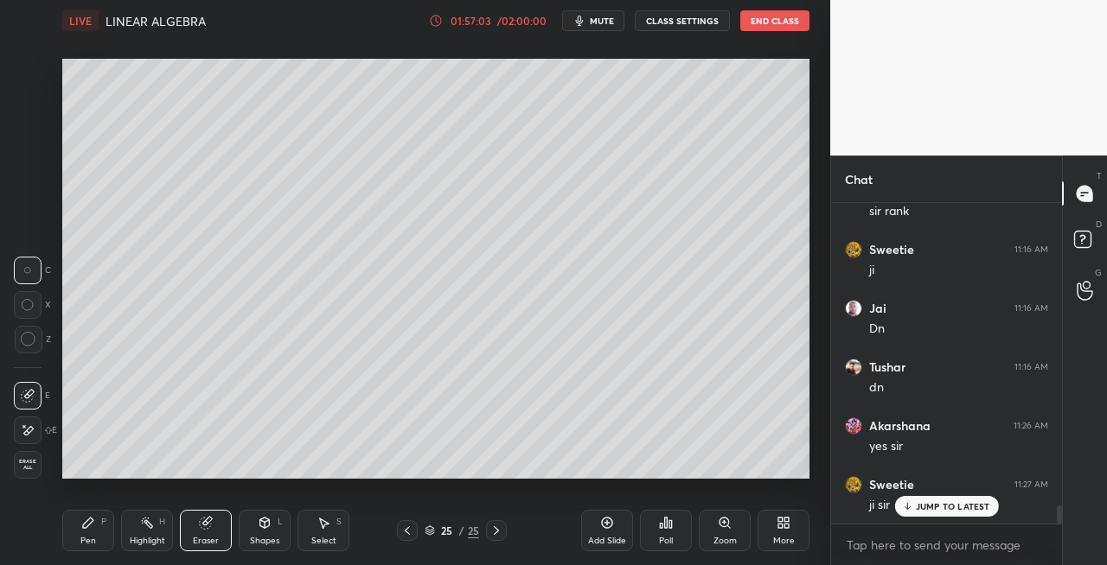
click at [93, 526] on icon at bounding box center [88, 523] width 14 height 14
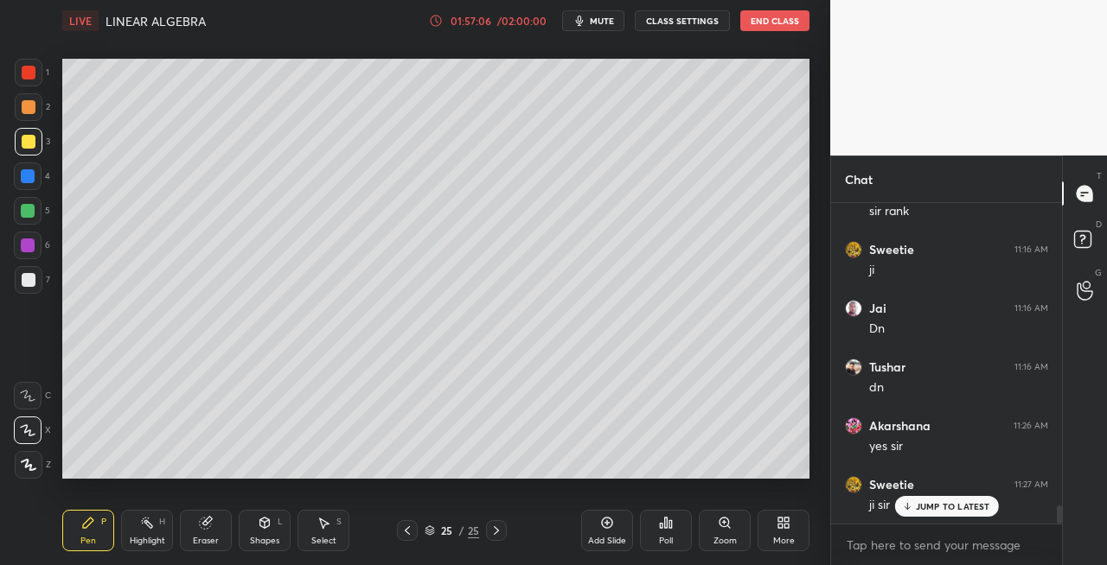
click at [265, 527] on icon at bounding box center [265, 523] width 10 height 10
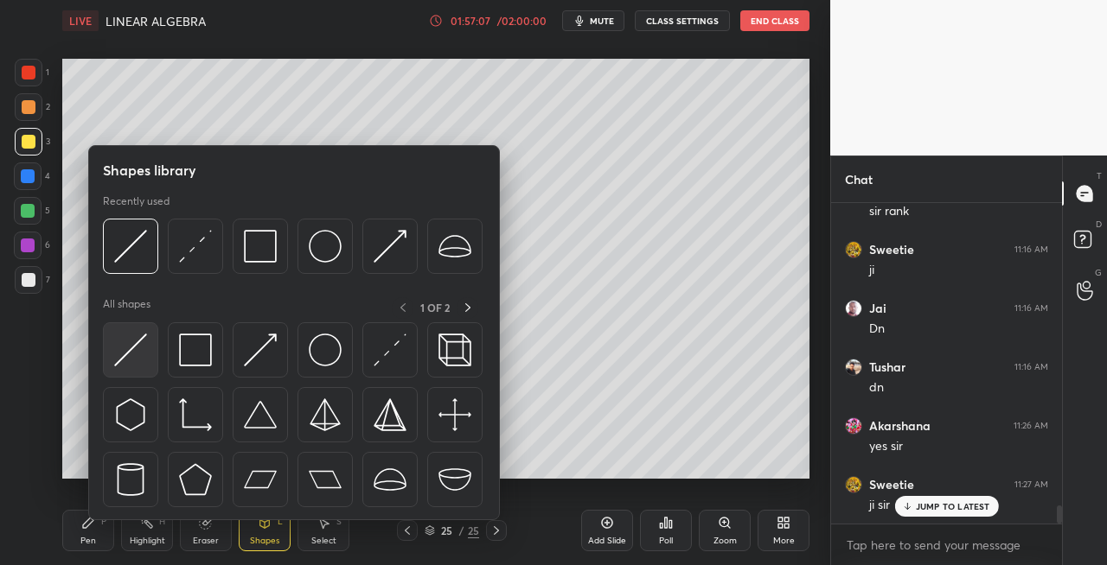
click at [119, 355] on img at bounding box center [130, 350] width 33 height 33
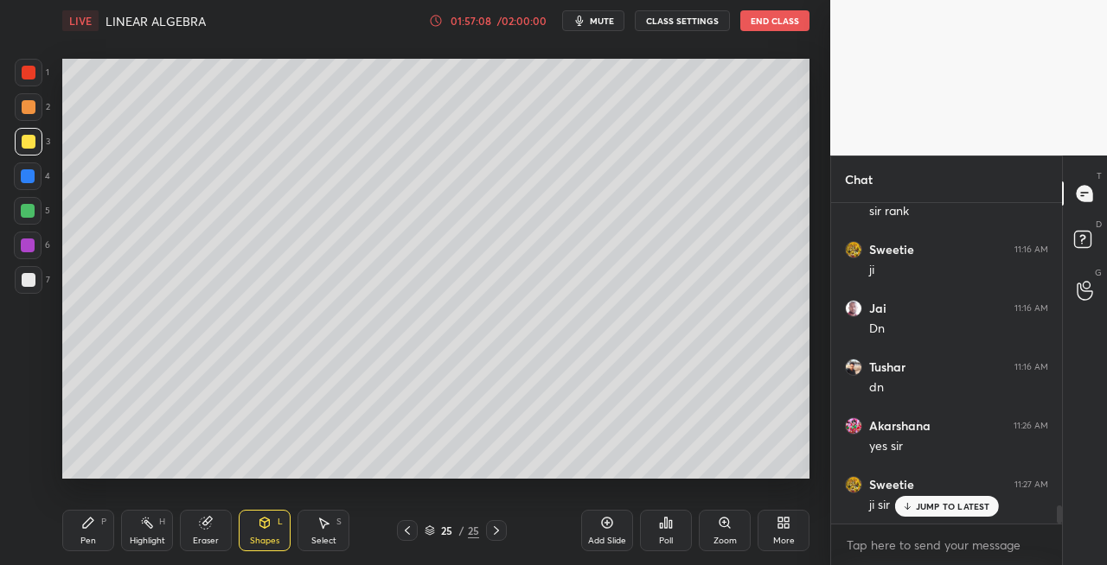
click at [92, 527] on icon at bounding box center [88, 523] width 14 height 14
click at [207, 518] on icon at bounding box center [207, 521] width 10 height 9
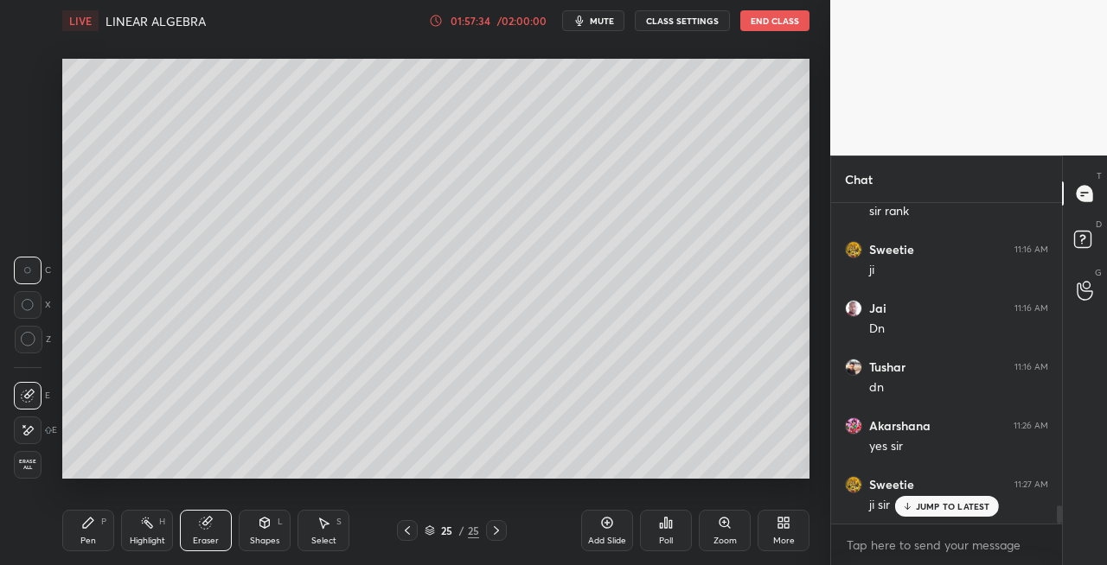
click at [90, 528] on icon at bounding box center [88, 523] width 14 height 14
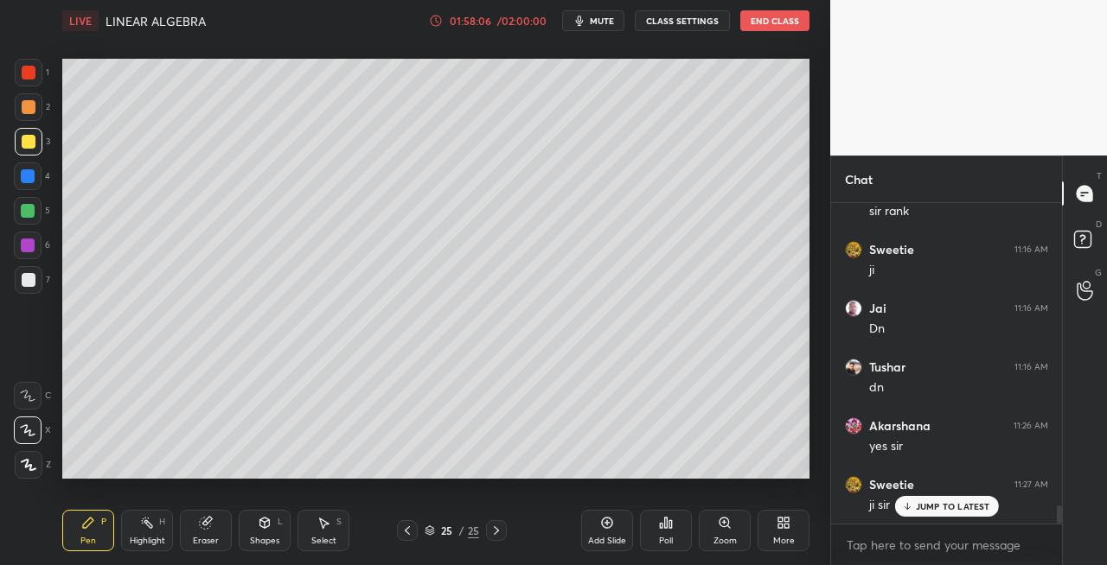
click at [28, 282] on div at bounding box center [29, 280] width 14 height 14
click at [259, 519] on icon at bounding box center [265, 523] width 14 height 14
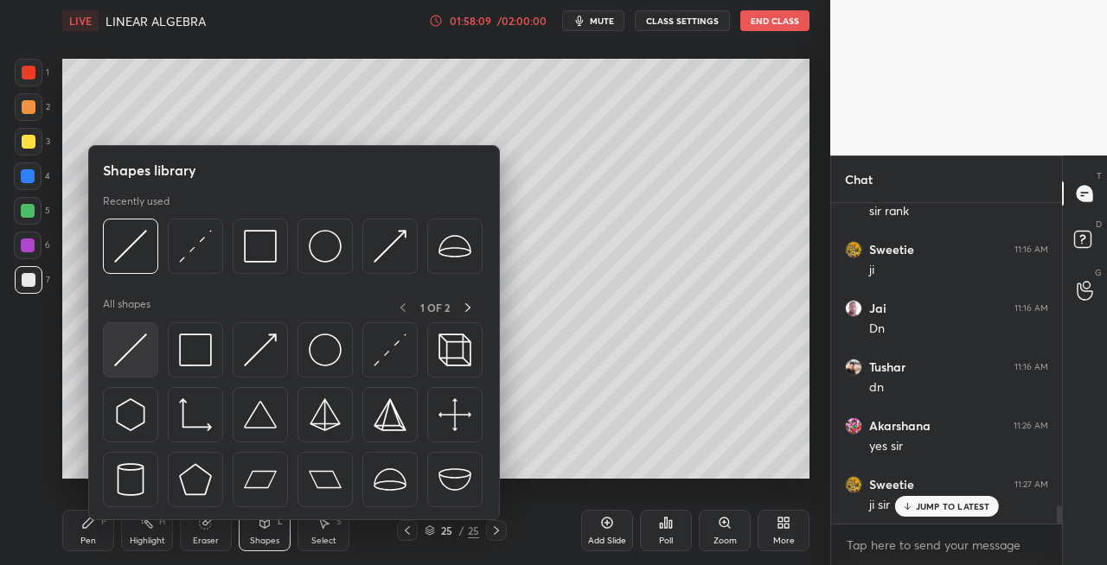
click at [132, 351] on img at bounding box center [130, 350] width 33 height 33
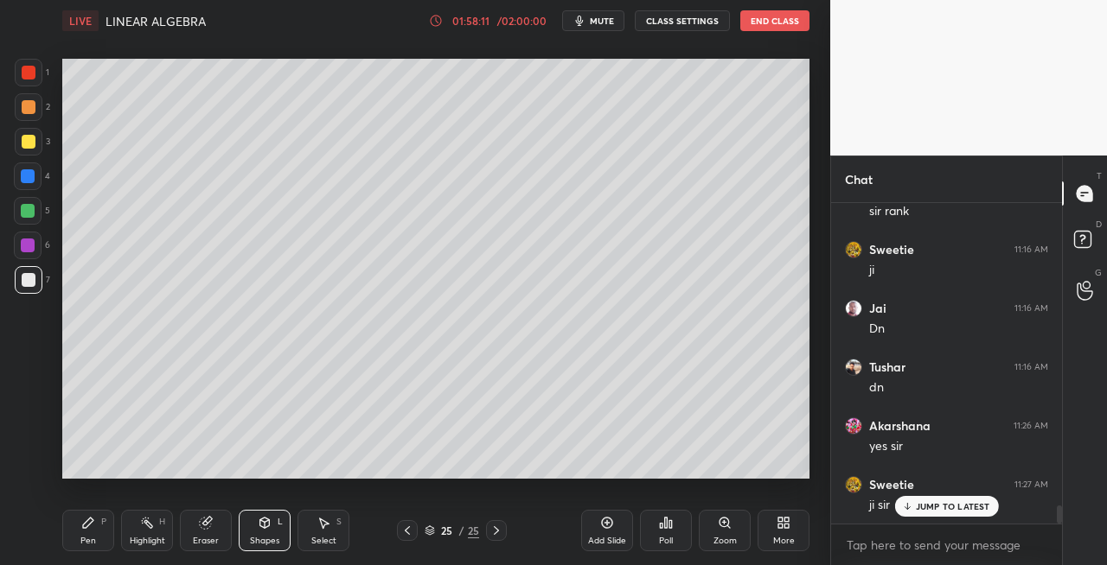
click at [93, 527] on icon at bounding box center [88, 523] width 14 height 14
click at [393, 479] on div "Setting up your live class Poll for secs No correct answer Start poll" at bounding box center [435, 268] width 761 height 455
click at [261, 524] on icon at bounding box center [265, 523] width 10 height 10
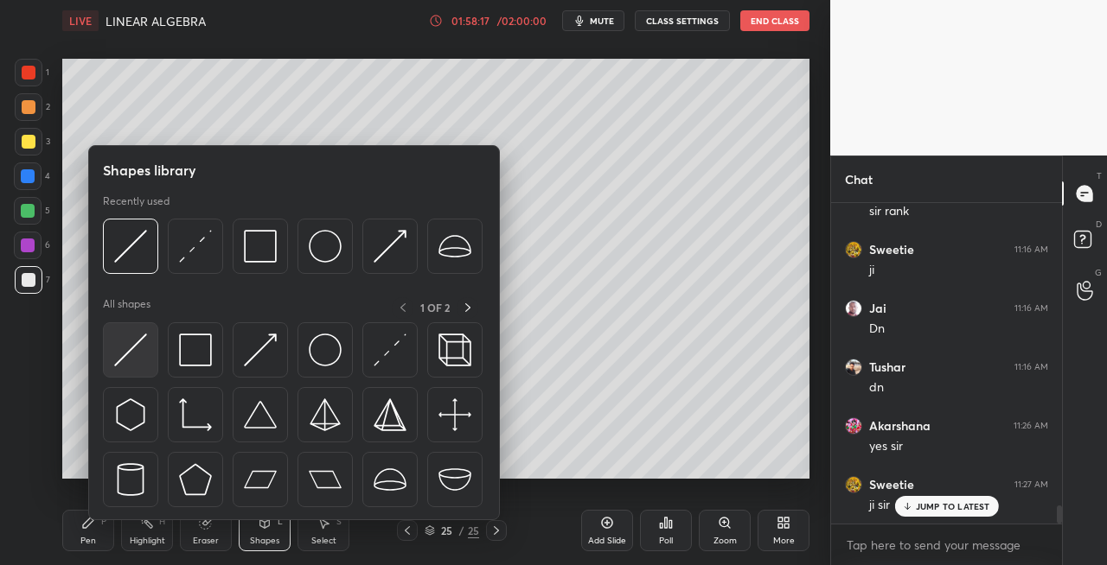
click at [118, 360] on img at bounding box center [130, 350] width 33 height 33
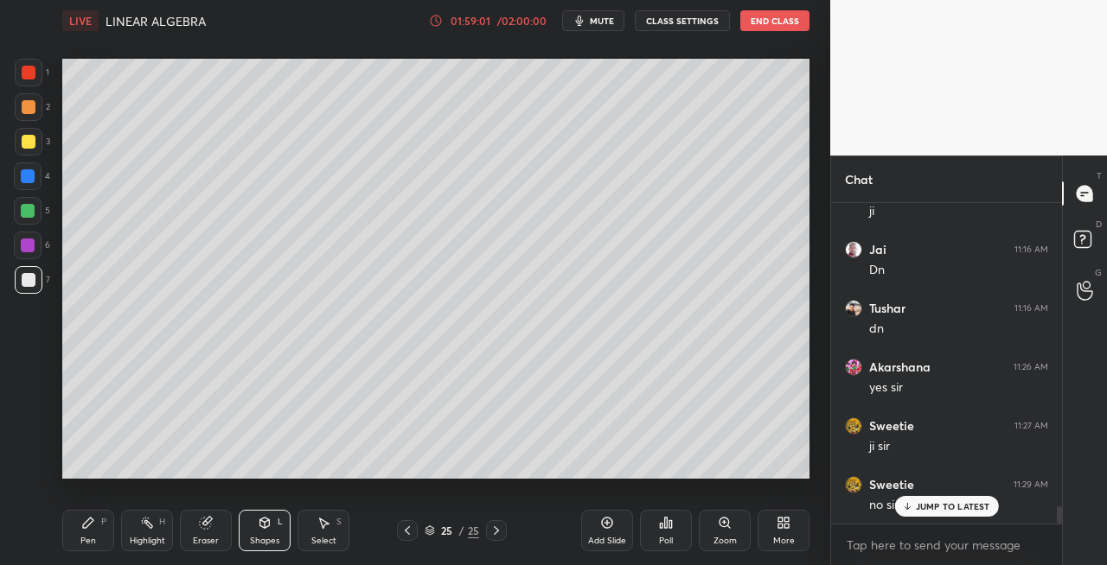
scroll to position [5602, 0]
click at [489, 529] on icon at bounding box center [496, 531] width 14 height 14
click at [495, 531] on icon at bounding box center [496, 531] width 14 height 14
click at [594, 534] on div "Add Slide" at bounding box center [607, 530] width 52 height 41
click at [111, 522] on div "Pen P" at bounding box center [88, 530] width 52 height 41
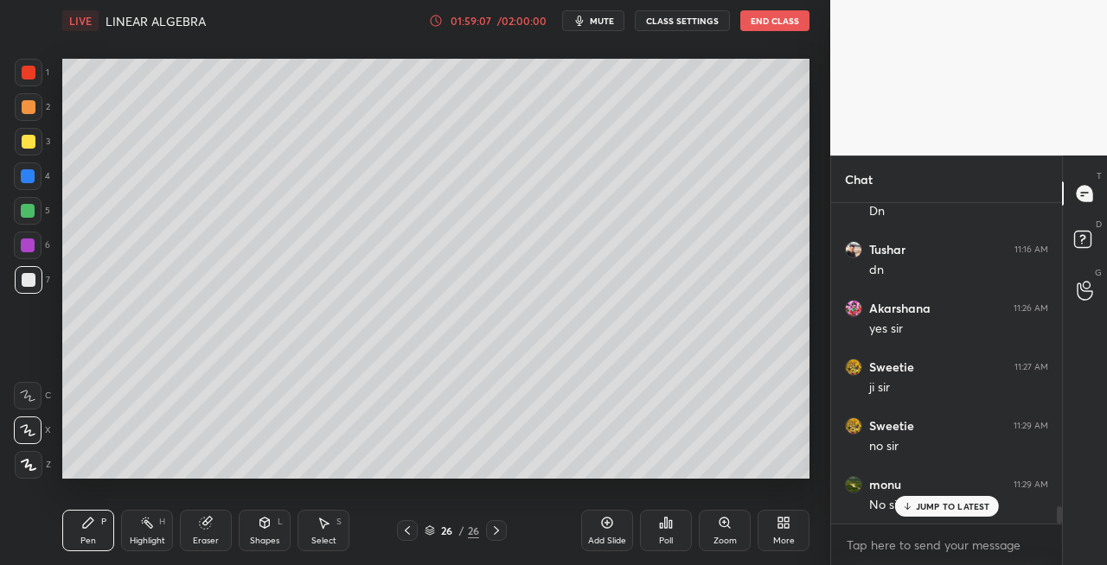
click at [33, 144] on div at bounding box center [29, 142] width 14 height 14
click at [271, 527] on div "Shapes L" at bounding box center [265, 530] width 52 height 41
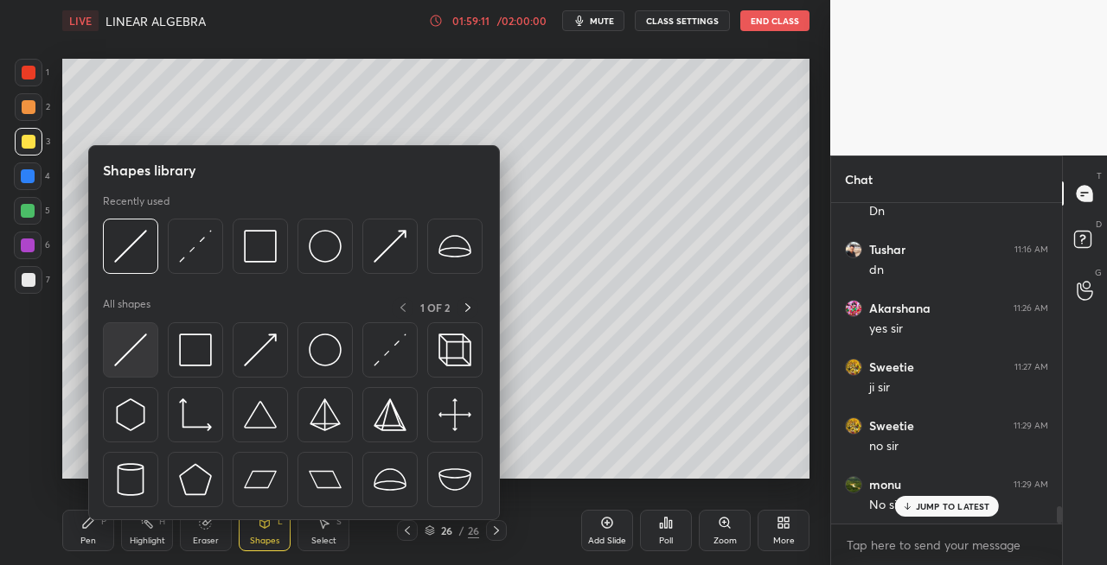
click at [131, 353] on img at bounding box center [130, 350] width 33 height 33
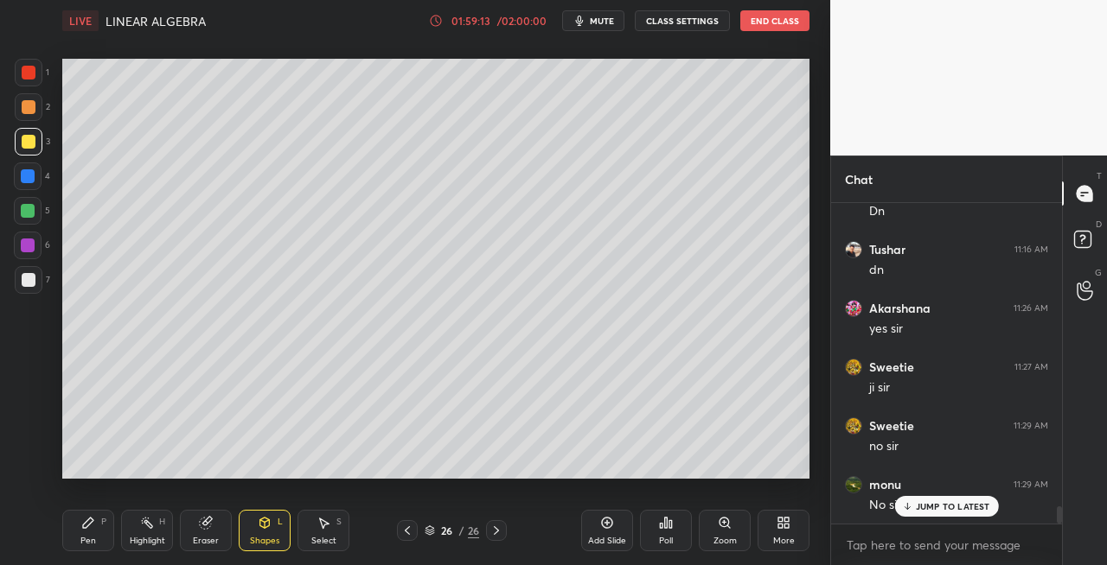
click at [93, 528] on icon at bounding box center [88, 523] width 14 height 14
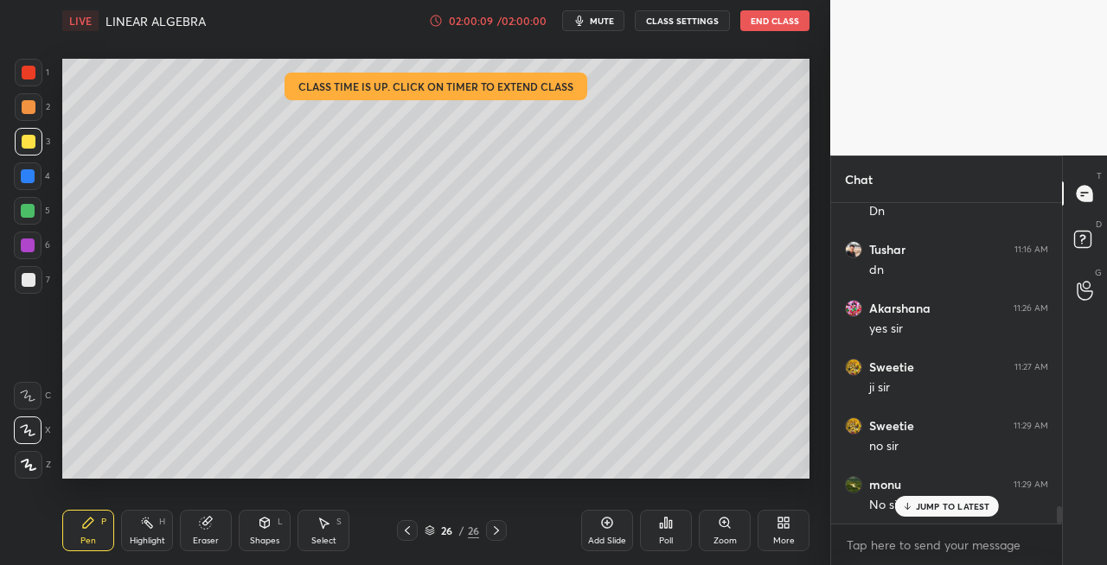
click at [38, 280] on div at bounding box center [29, 280] width 28 height 28
click at [268, 529] on icon at bounding box center [265, 523] width 14 height 14
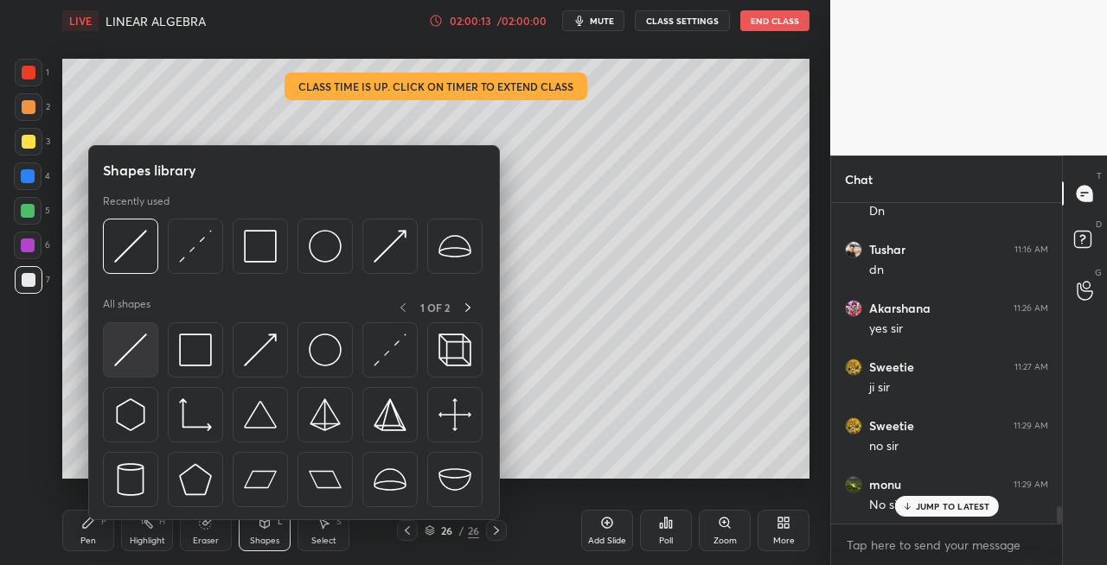
click at [125, 352] on img at bounding box center [130, 350] width 33 height 33
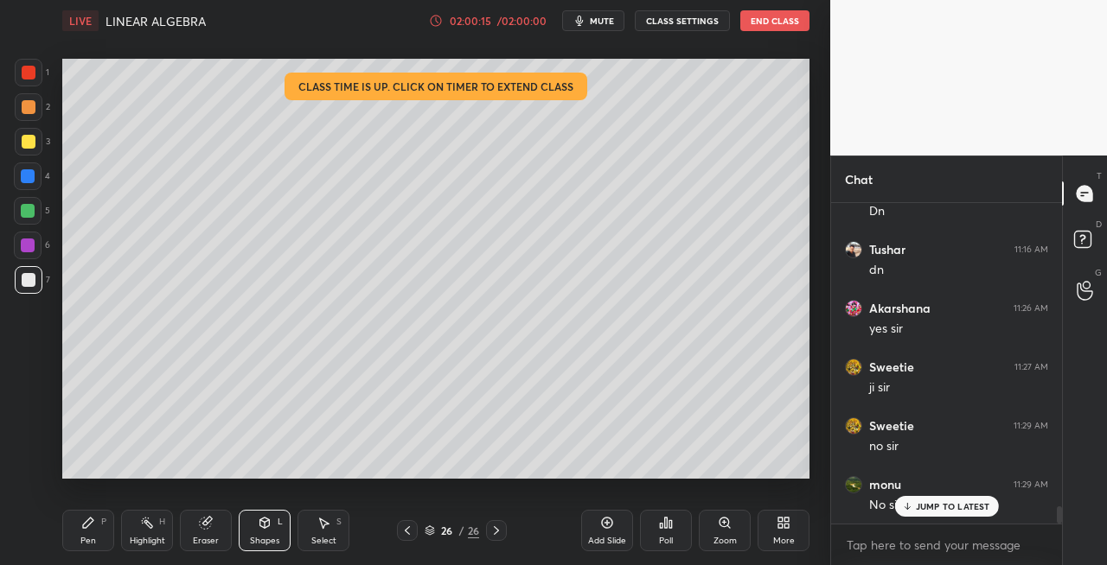
click at [78, 527] on div "Pen P" at bounding box center [88, 530] width 52 height 41
click at [266, 524] on icon at bounding box center [265, 523] width 10 height 10
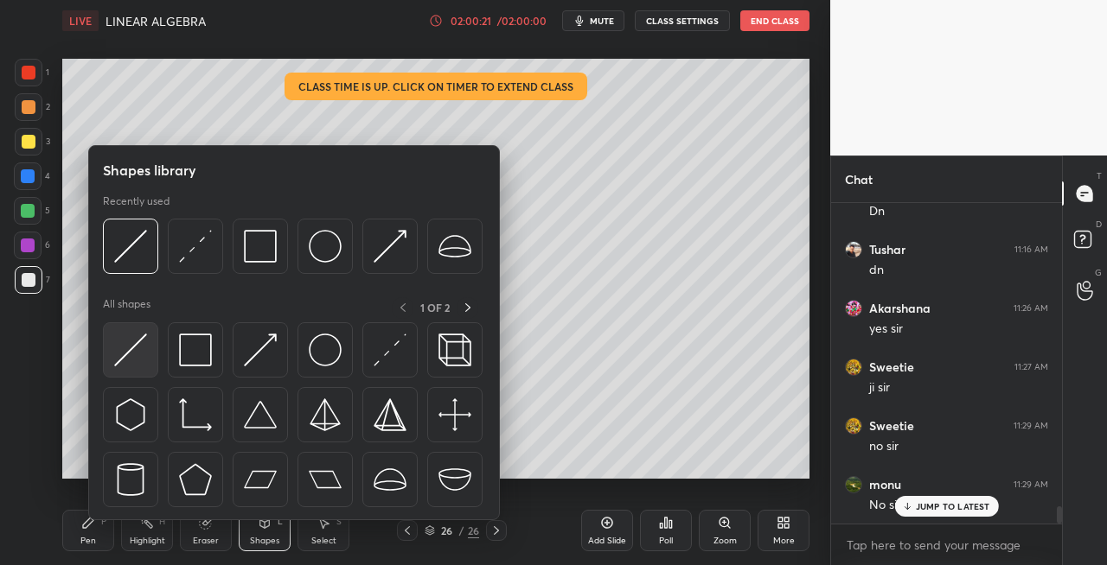
click at [112, 353] on div at bounding box center [130, 349] width 55 height 55
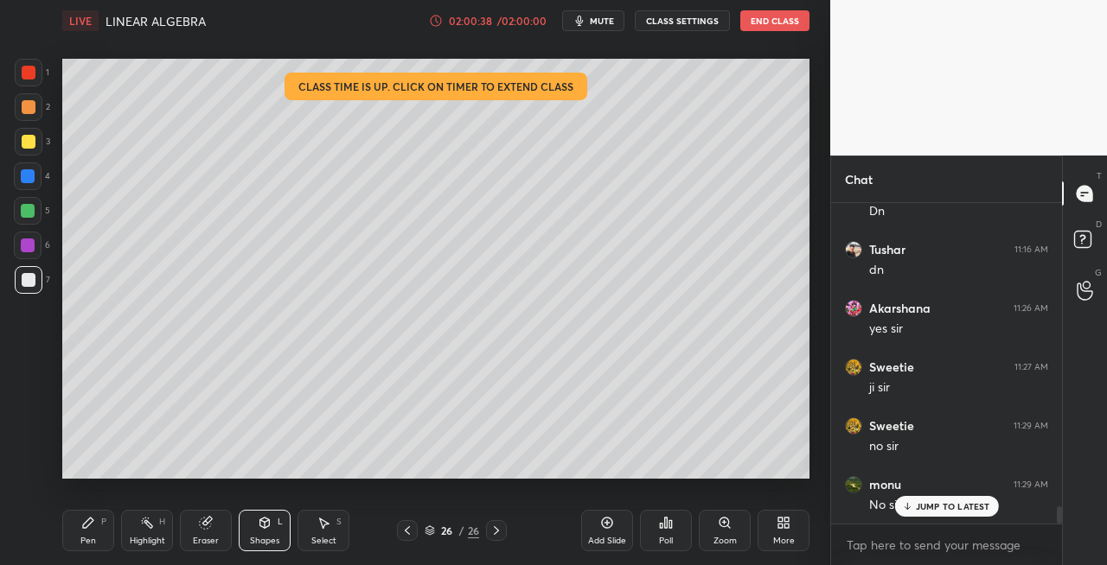
click at [99, 534] on div "Pen P" at bounding box center [88, 530] width 52 height 41
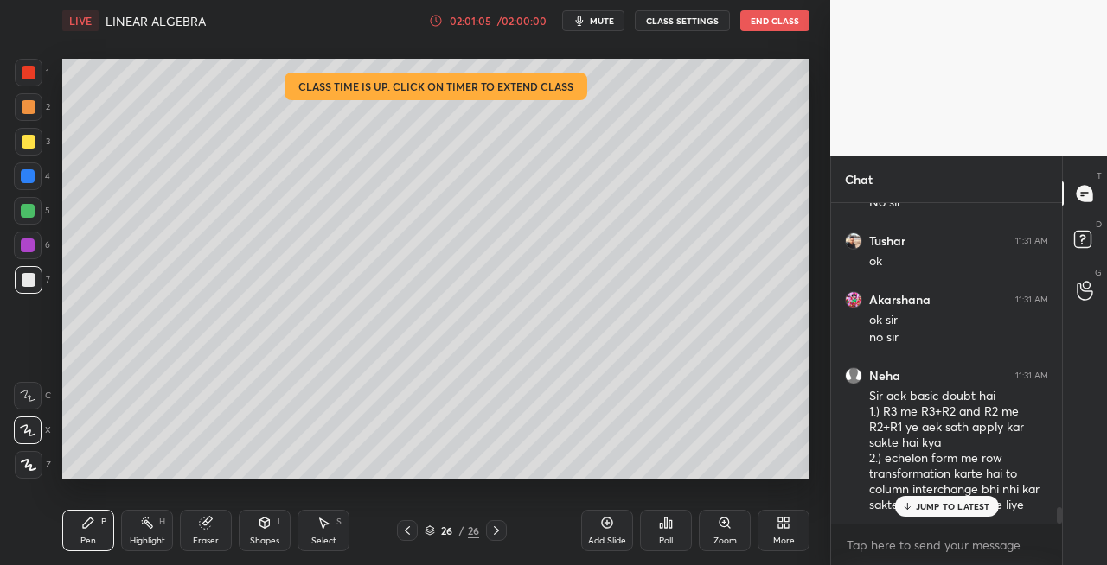
scroll to position [5964, 0]
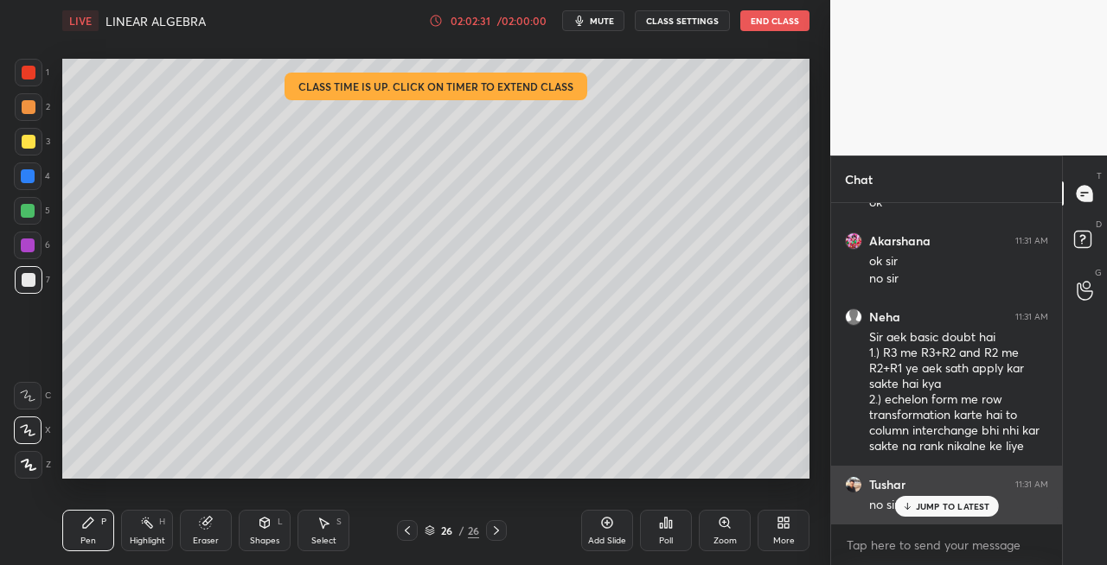
click at [928, 510] on p "JUMP TO LATEST" at bounding box center [953, 506] width 74 height 10
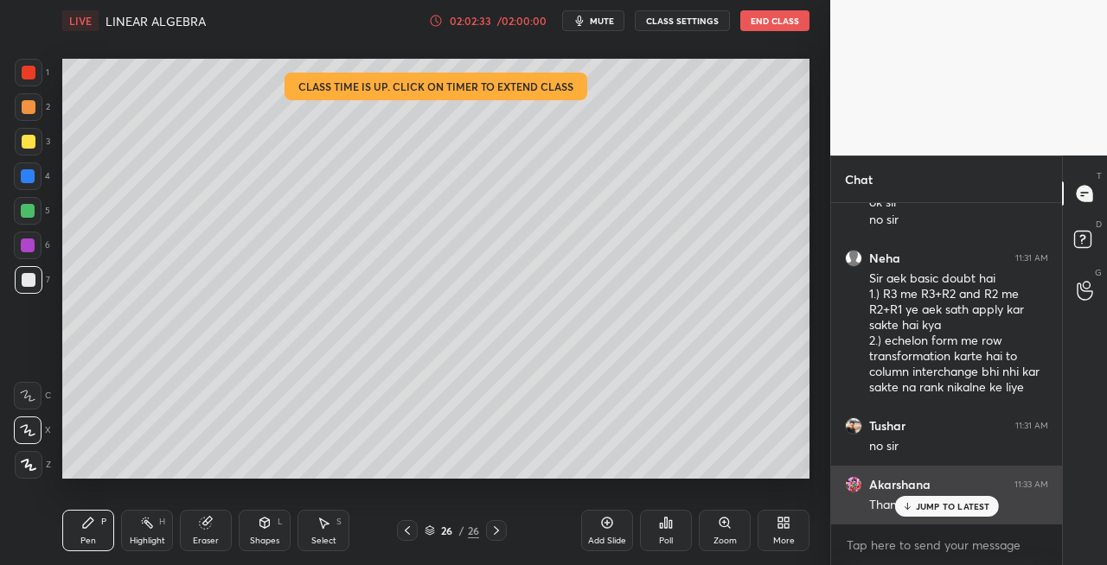
click at [918, 508] on p "JUMP TO LATEST" at bounding box center [953, 506] width 74 height 10
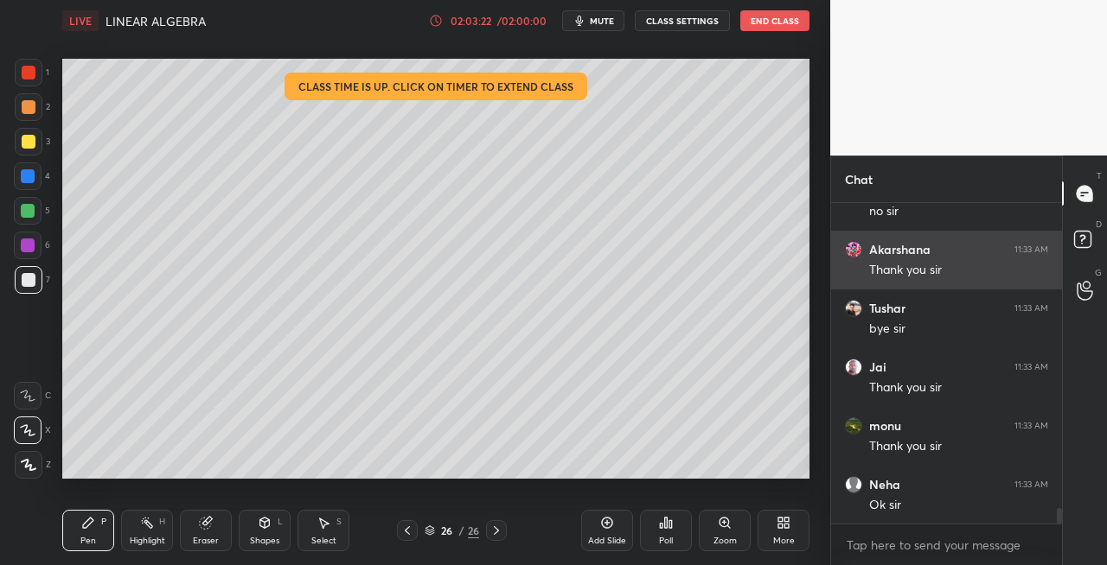
scroll to position [6316, 0]
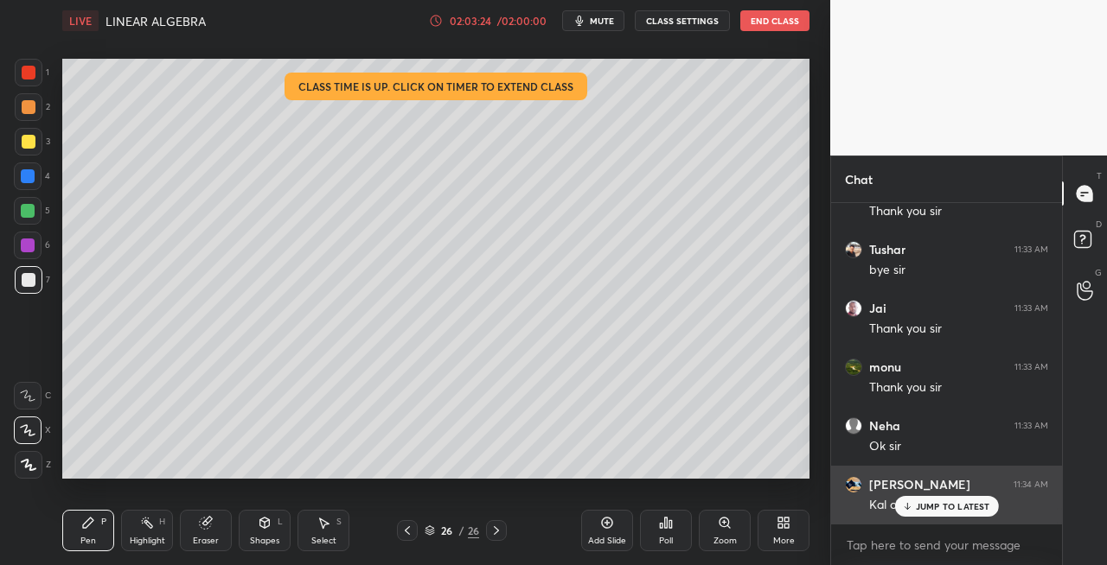
click at [922, 503] on p "JUMP TO LATEST" at bounding box center [953, 506] width 74 height 10
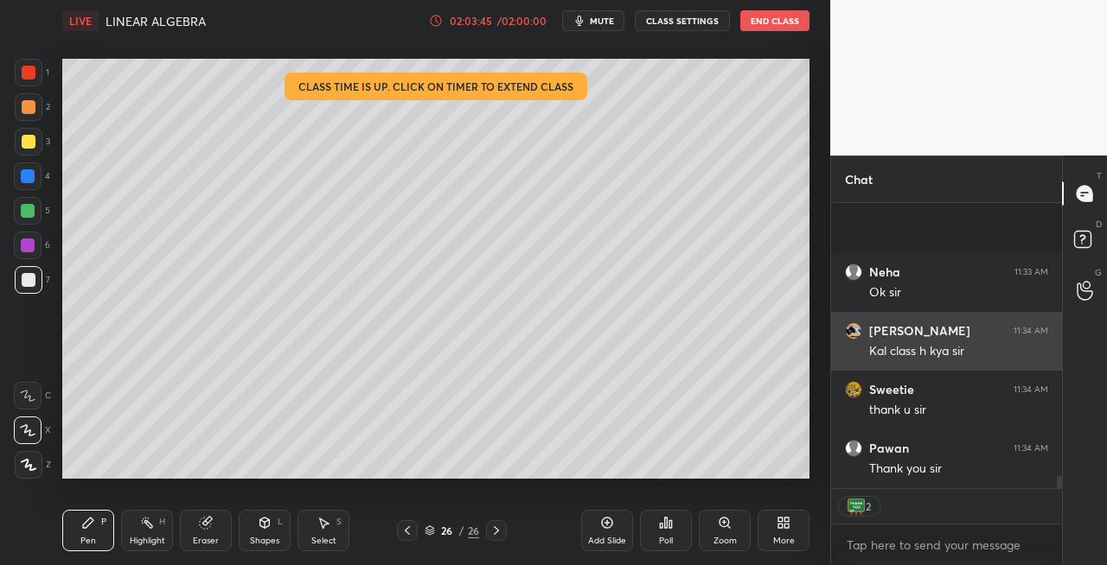
scroll to position [6588, 0]
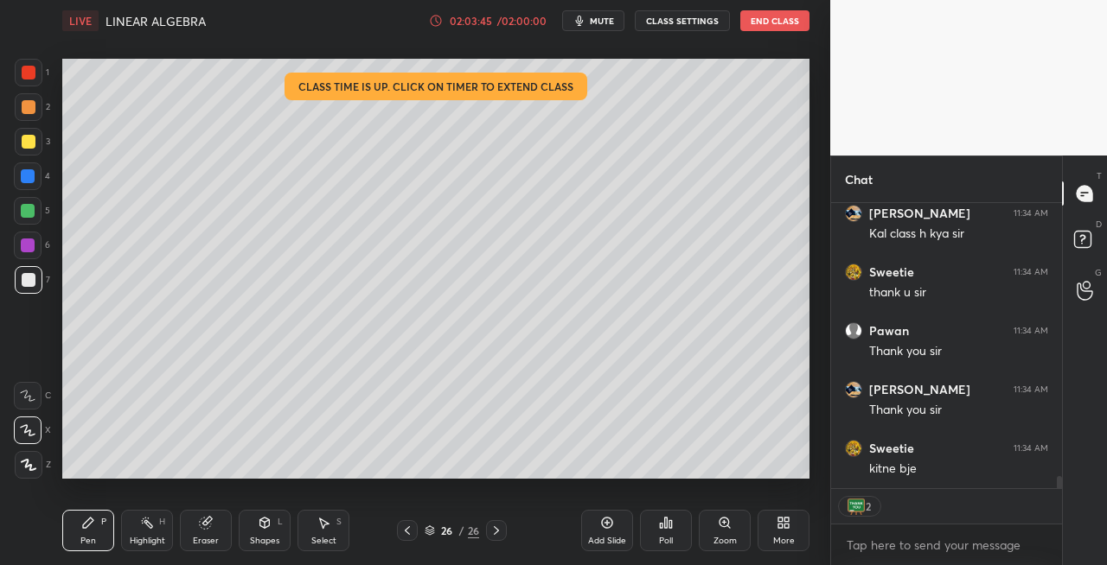
click at [763, 21] on button "End Class" at bounding box center [774, 20] width 69 height 21
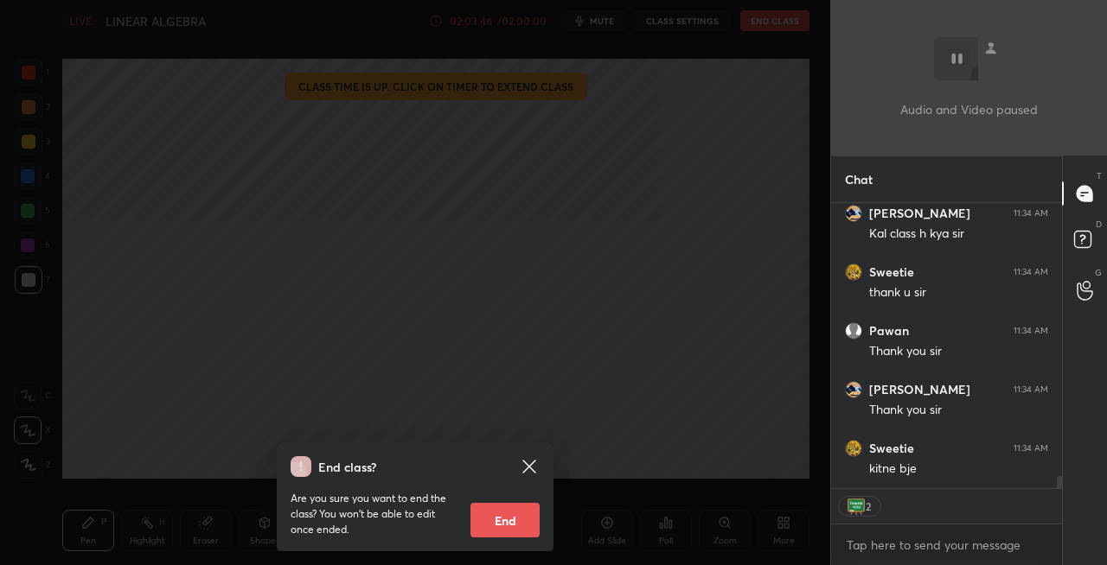
scroll to position [6647, 0]
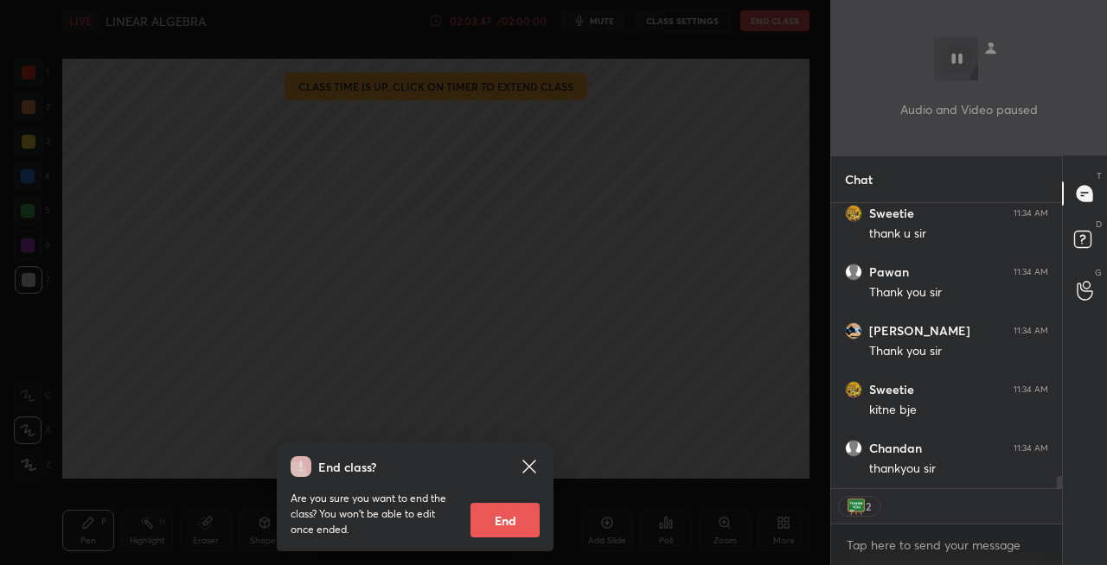
click at [507, 518] on button "End" at bounding box center [504, 520] width 69 height 35
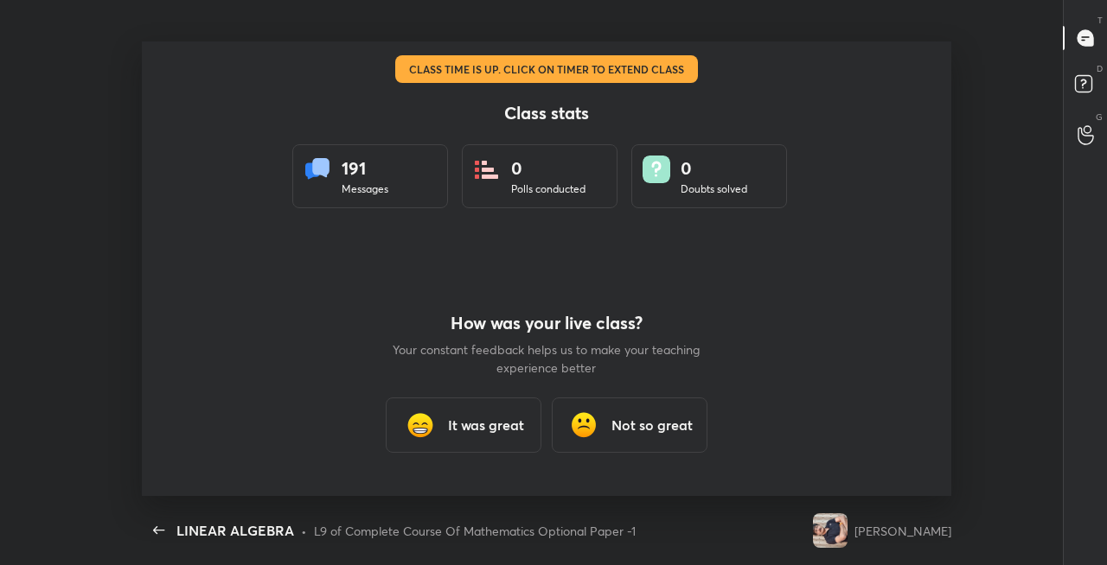
scroll to position [86001, 85363]
click at [495, 425] on h3 "It was great" at bounding box center [486, 425] width 76 height 21
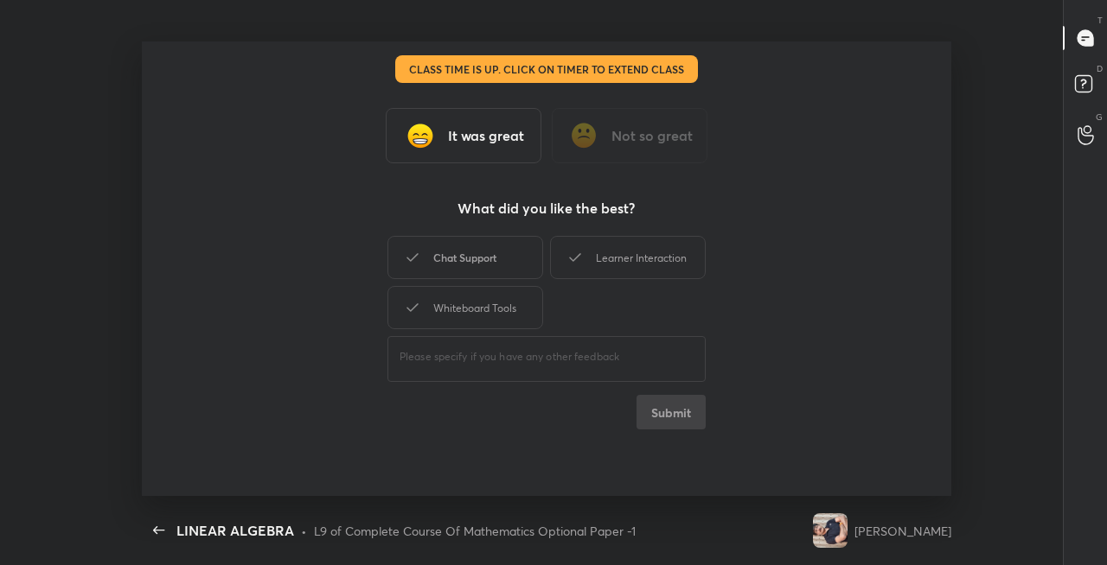
click at [481, 261] on div "Chat Support" at bounding box center [465, 257] width 156 height 43
click at [599, 265] on div "Learner Interaction" at bounding box center [628, 257] width 156 height 43
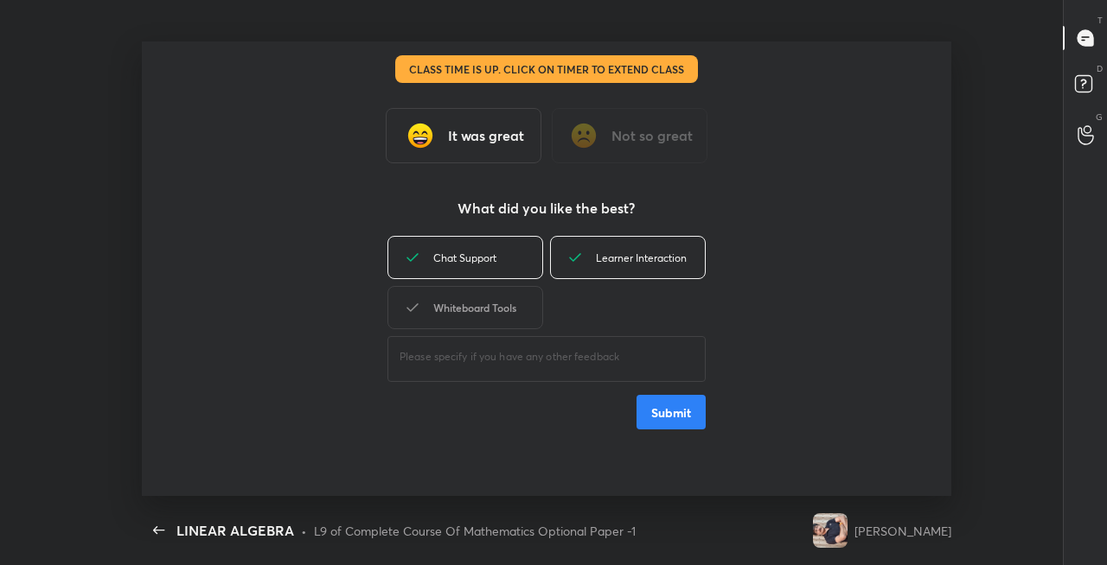
click at [506, 302] on div "Whiteboard Tools" at bounding box center [465, 307] width 156 height 43
click at [660, 403] on button "Submit" at bounding box center [670, 412] width 69 height 35
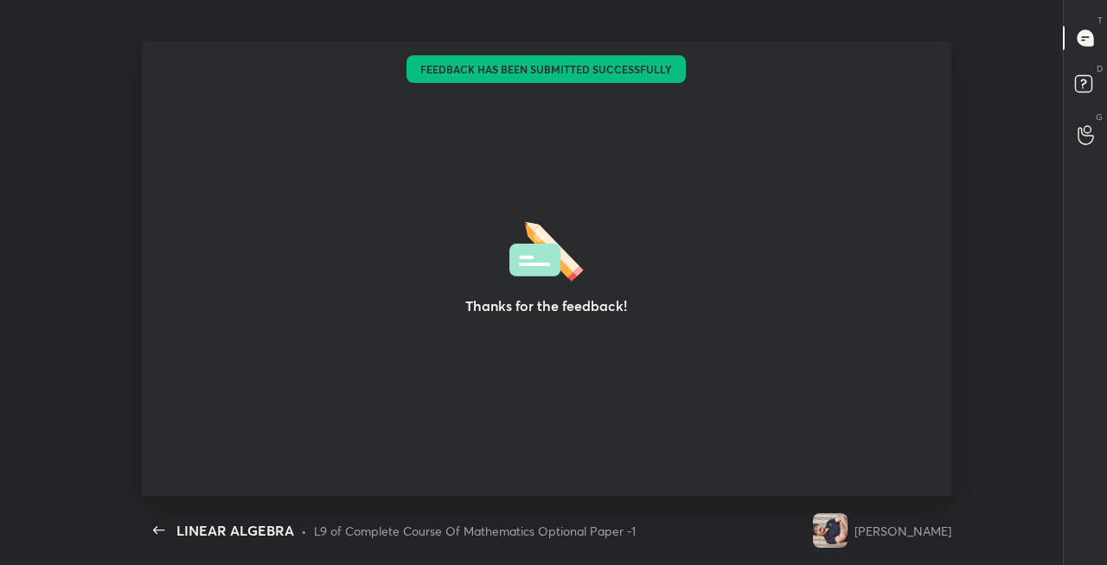
type textarea "x"
